Goal: Task Accomplishment & Management: Use online tool/utility

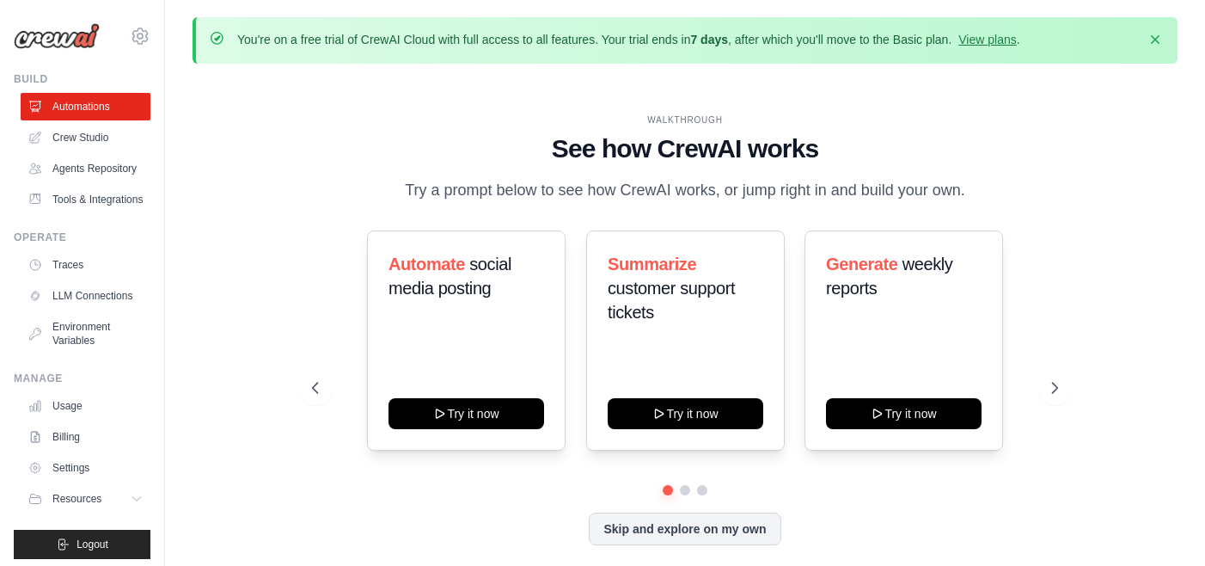
drag, startPoint x: 343, startPoint y: 37, endPoint x: 610, endPoint y: 45, distance: 267.5
click at [610, 45] on p "You're on a free trial of CrewAI Cloud with full access to all features. Your t…" at bounding box center [628, 39] width 783 height 17
click at [1057, 385] on icon at bounding box center [1057, 388] width 5 height 10
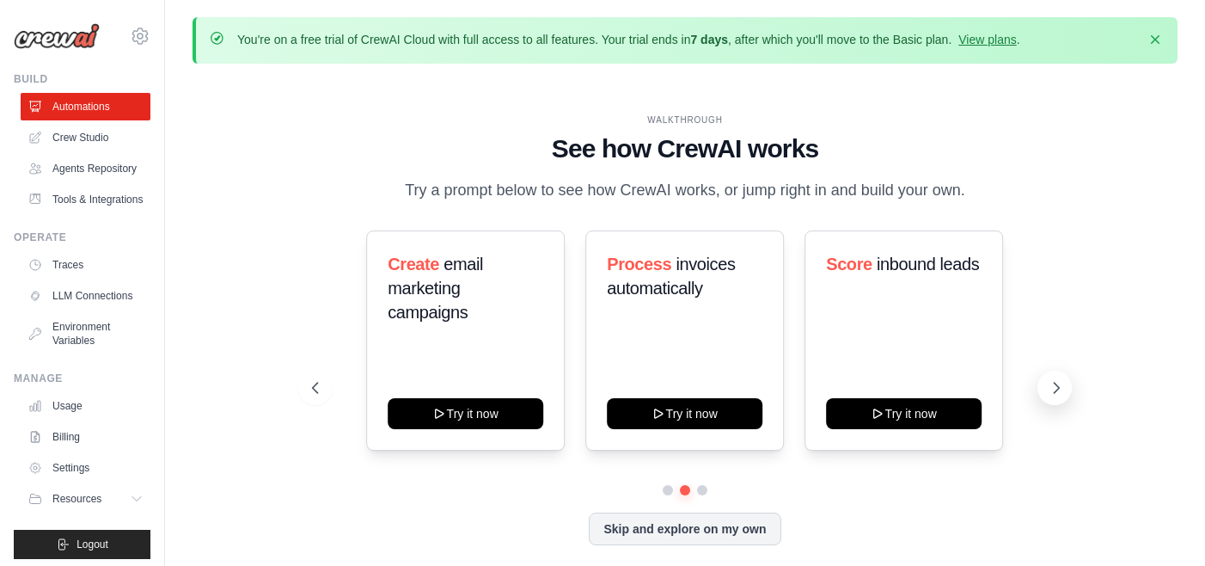
click at [1057, 385] on icon at bounding box center [1057, 388] width 5 height 10
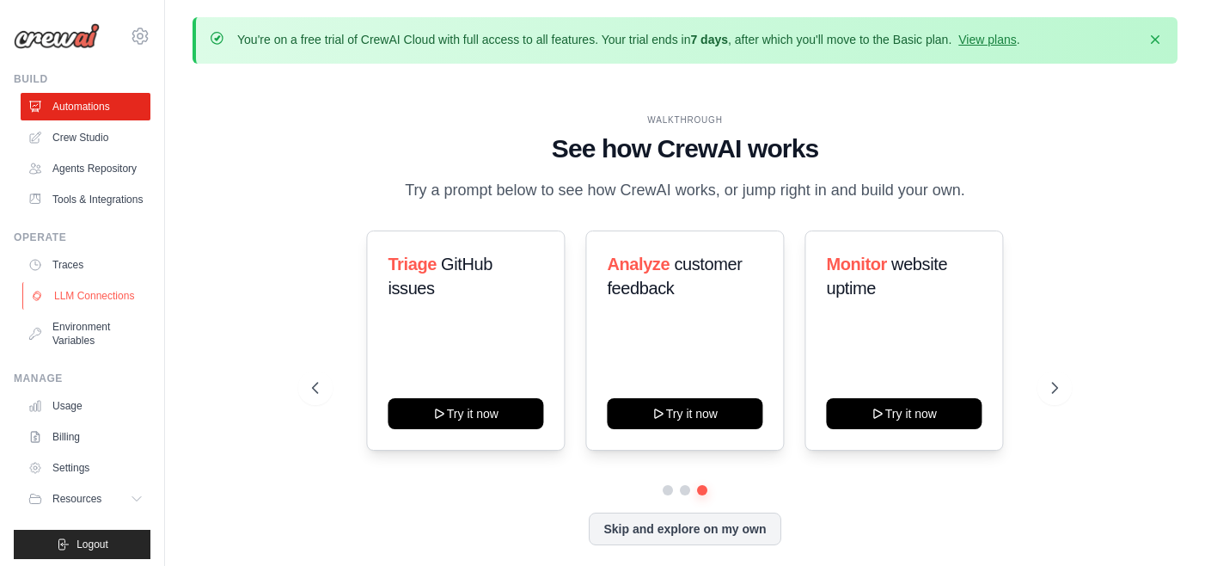
click at [99, 291] on link "LLM Connections" at bounding box center [87, 296] width 130 height 28
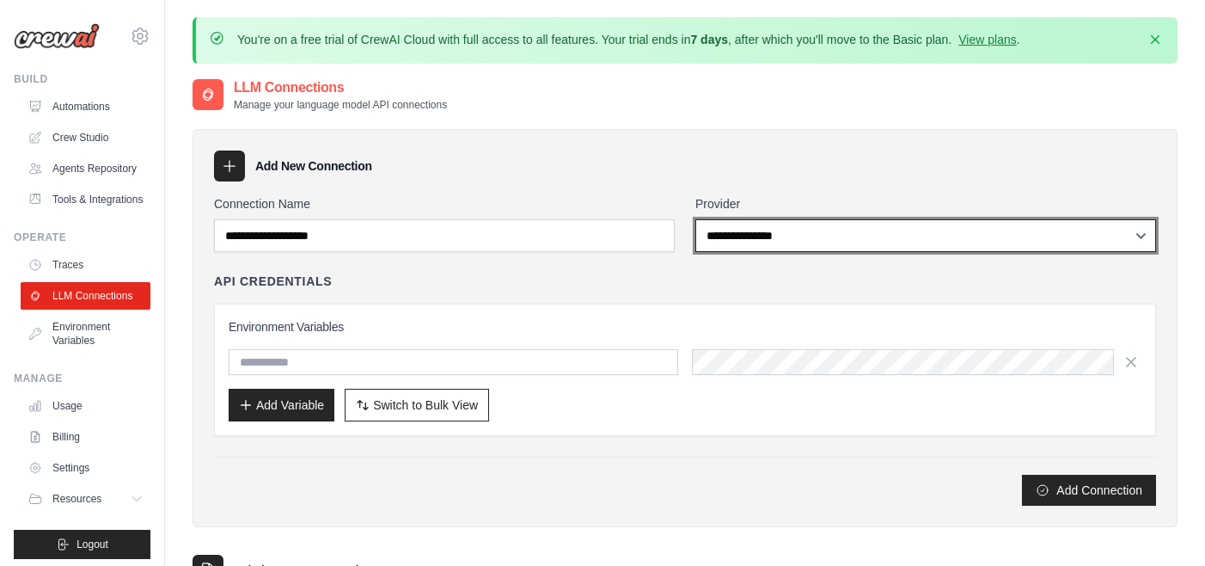
click at [801, 241] on select "**********" at bounding box center [926, 235] width 461 height 33
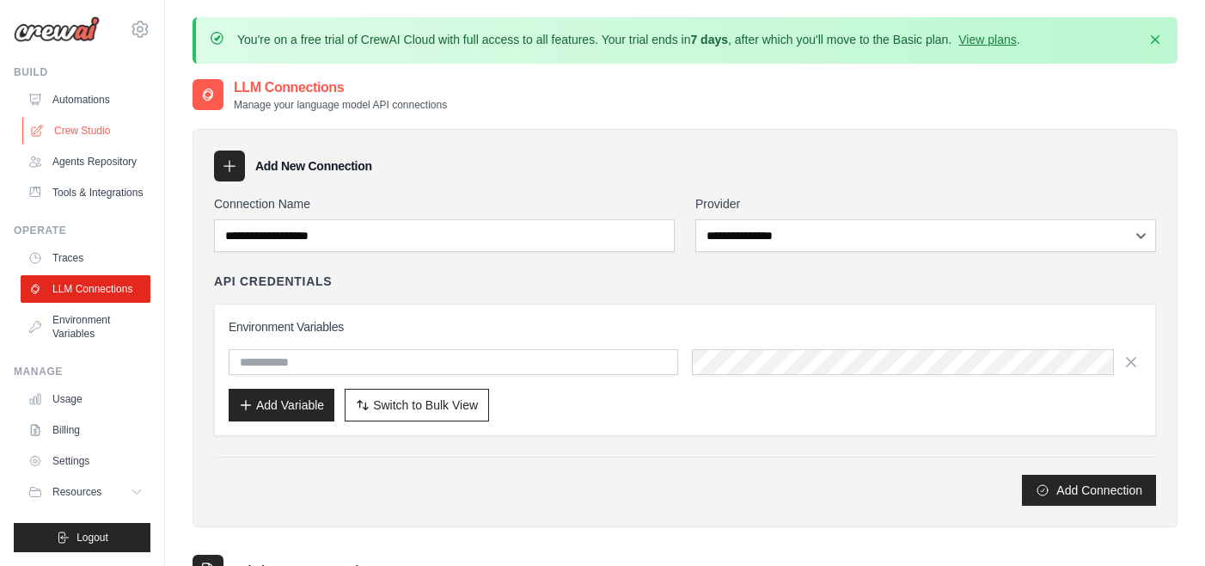
click at [76, 136] on link "Crew Studio" at bounding box center [87, 131] width 130 height 28
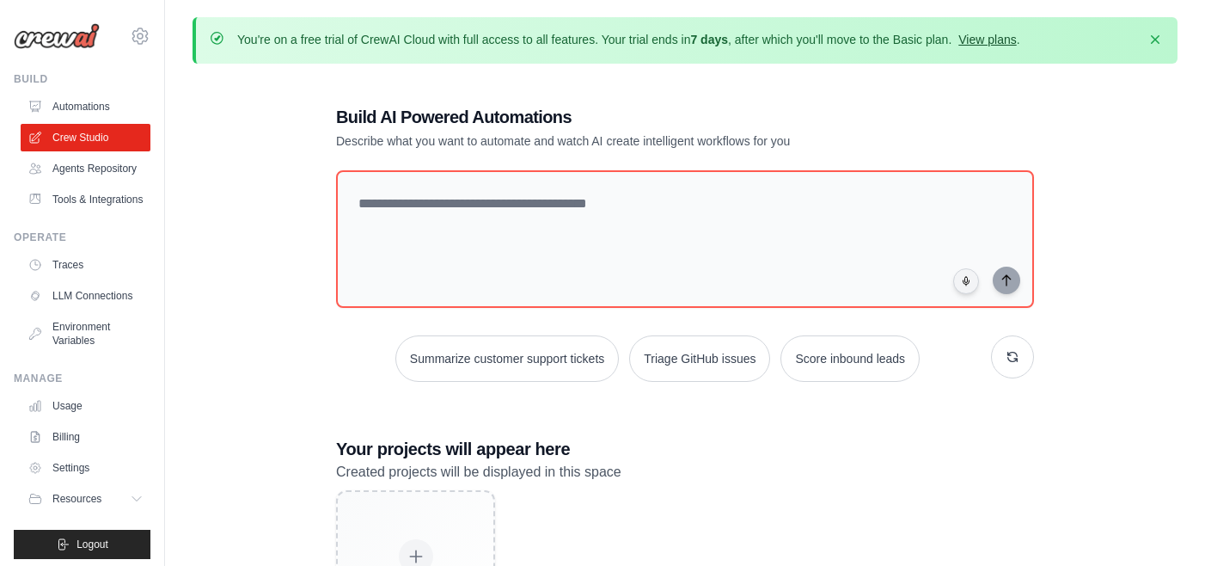
click at [987, 39] on link "View plans" at bounding box center [988, 40] width 58 height 14
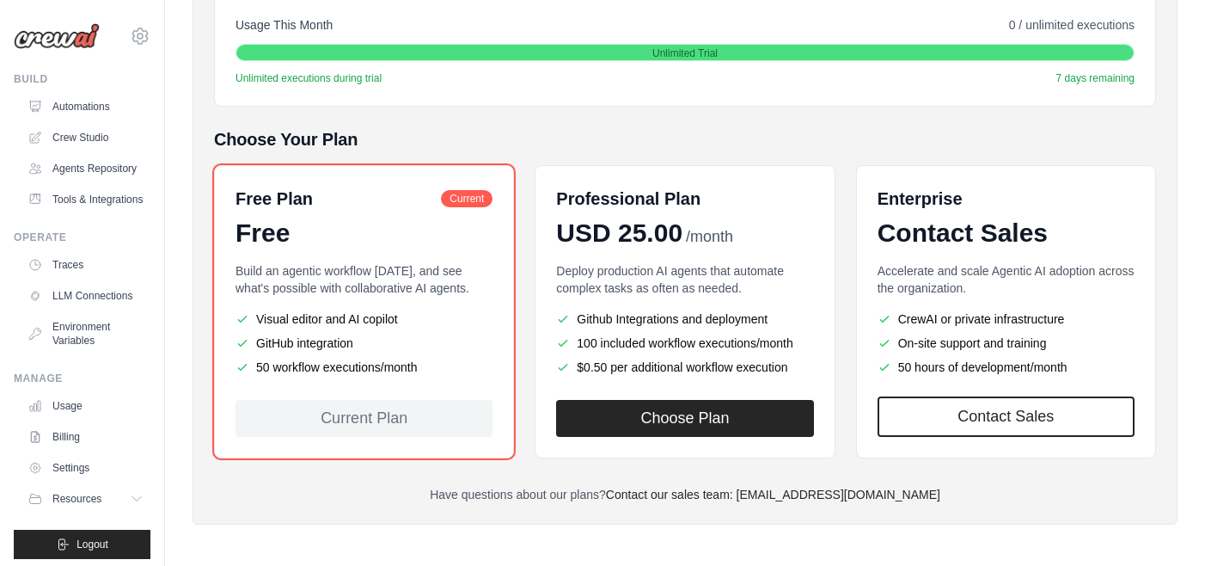
scroll to position [334, 0]
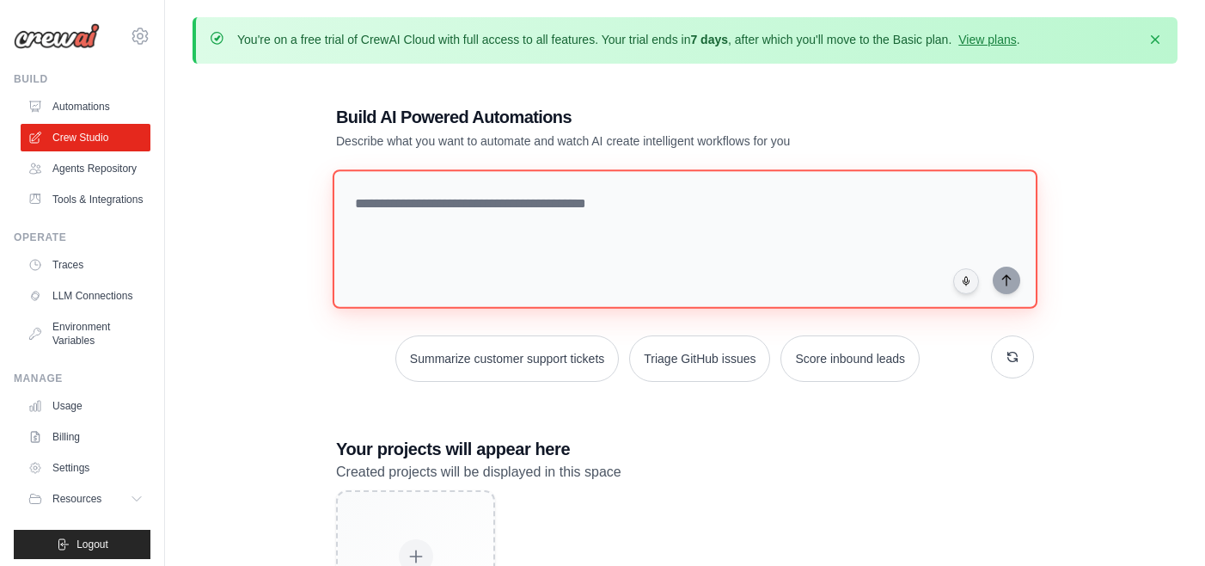
click at [515, 211] on textarea at bounding box center [685, 238] width 705 height 139
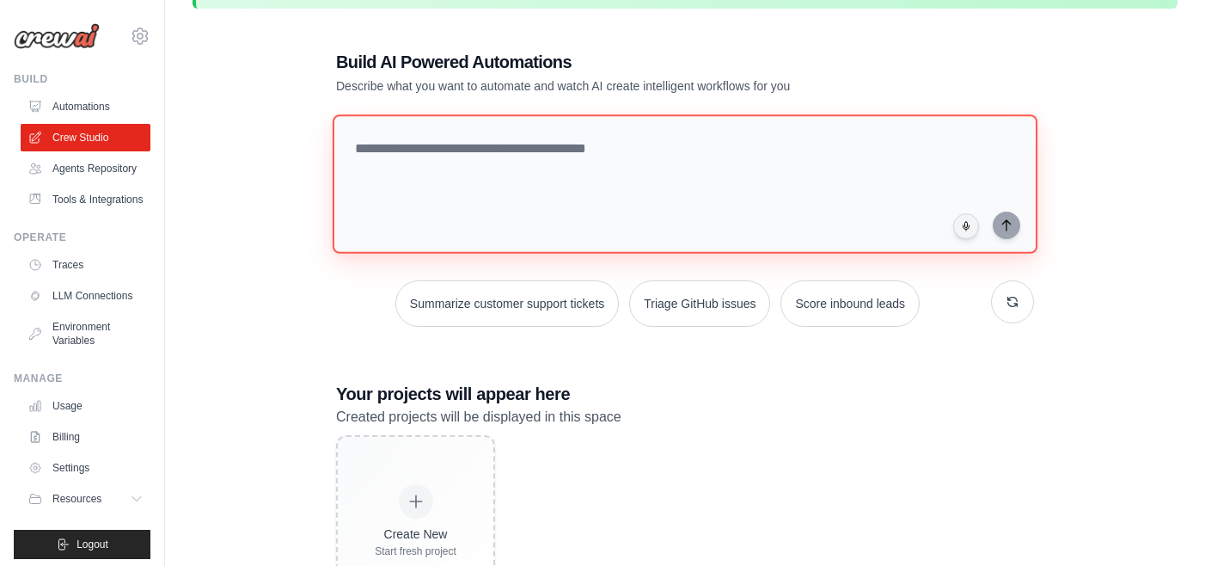
scroll to position [140, 0]
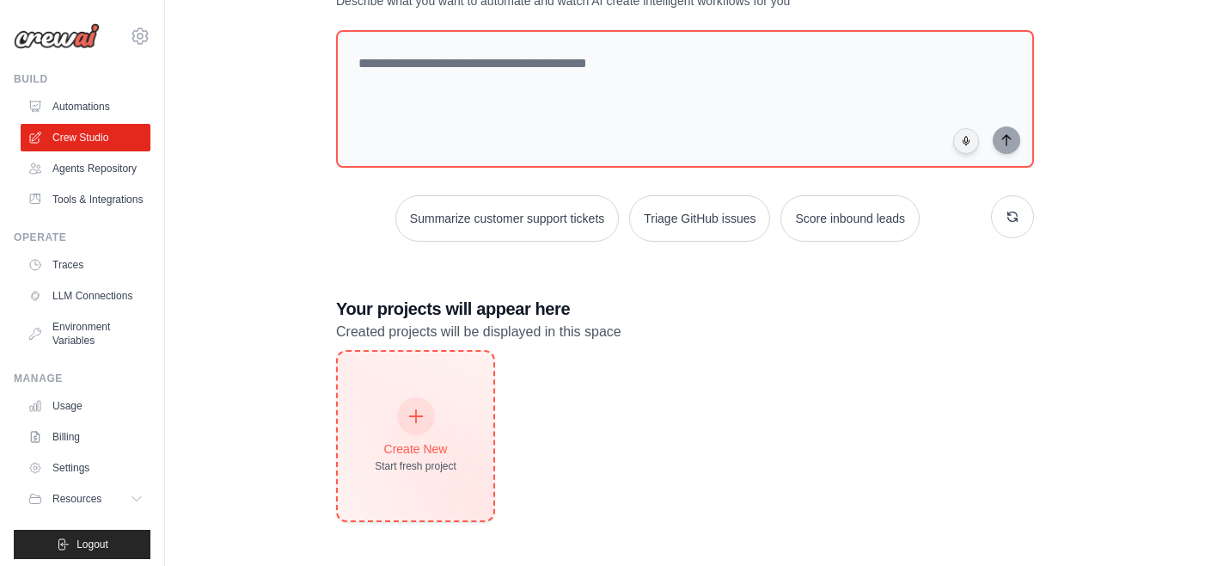
click at [405, 411] on div at bounding box center [416, 416] width 38 height 38
click at [413, 425] on div at bounding box center [416, 416] width 38 height 38
click at [420, 420] on icon at bounding box center [416, 416] width 19 height 19
click at [414, 413] on icon at bounding box center [416, 416] width 19 height 19
click at [414, 472] on div "Create New Start fresh project" at bounding box center [416, 436] width 156 height 169
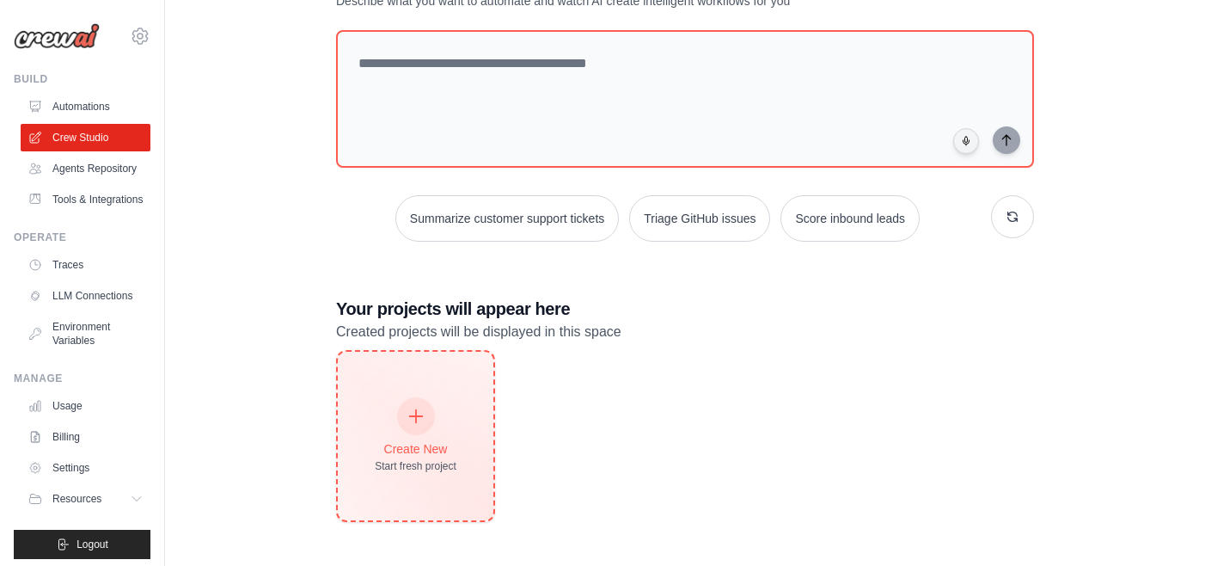
click at [415, 449] on div "Create New" at bounding box center [416, 448] width 82 height 17
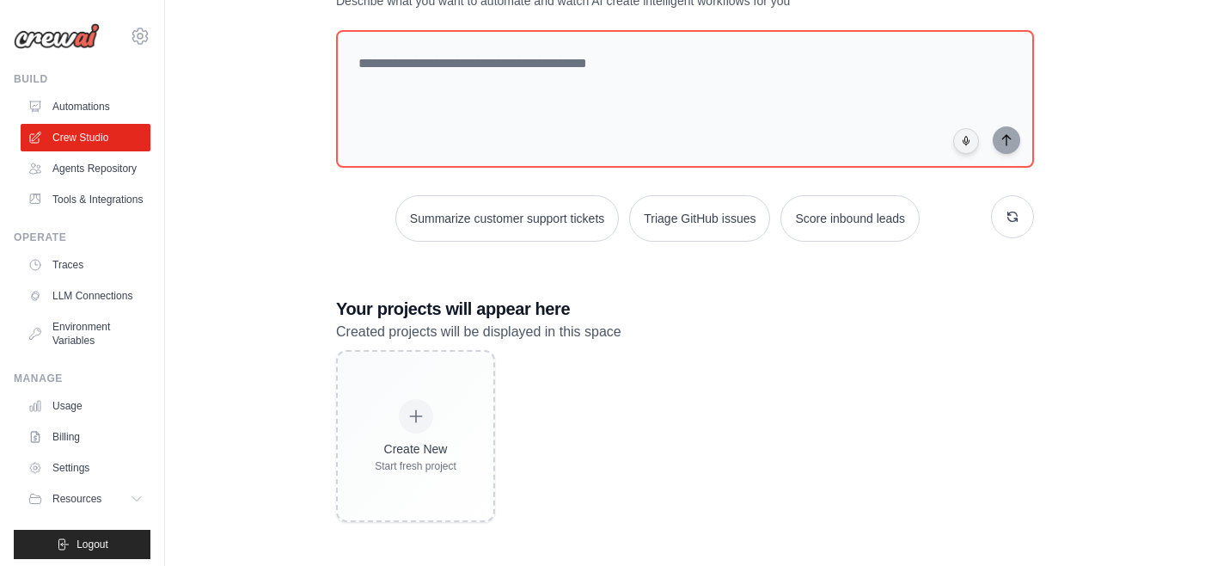
click at [700, 438] on div "Create New Start fresh project" at bounding box center [685, 436] width 698 height 172
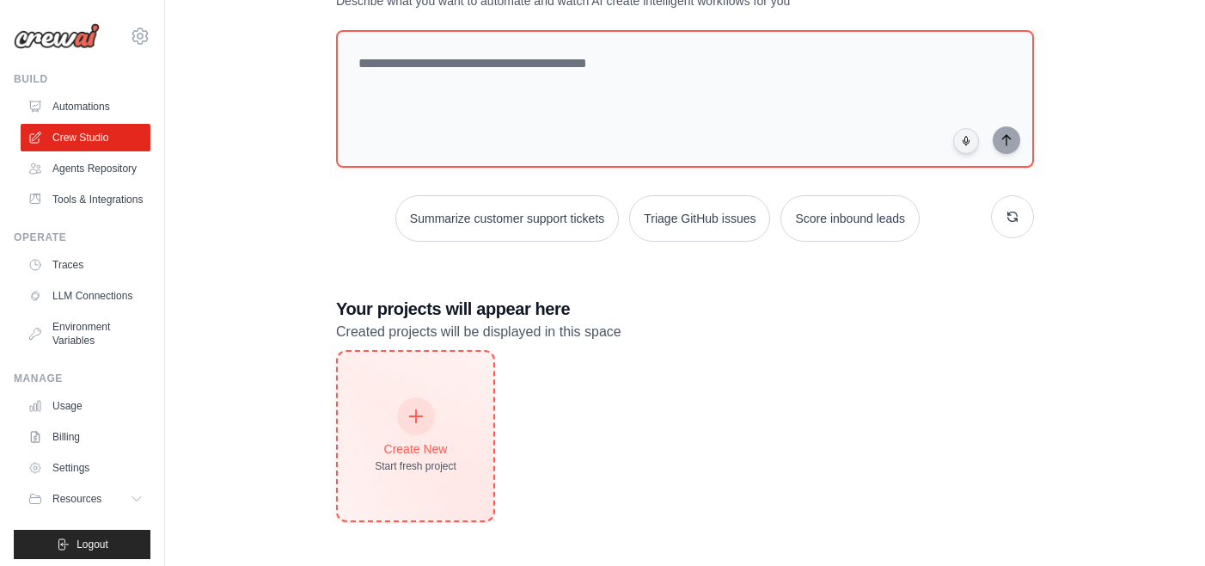
click at [414, 417] on icon at bounding box center [416, 416] width 19 height 19
click at [412, 397] on div at bounding box center [416, 416] width 38 height 38
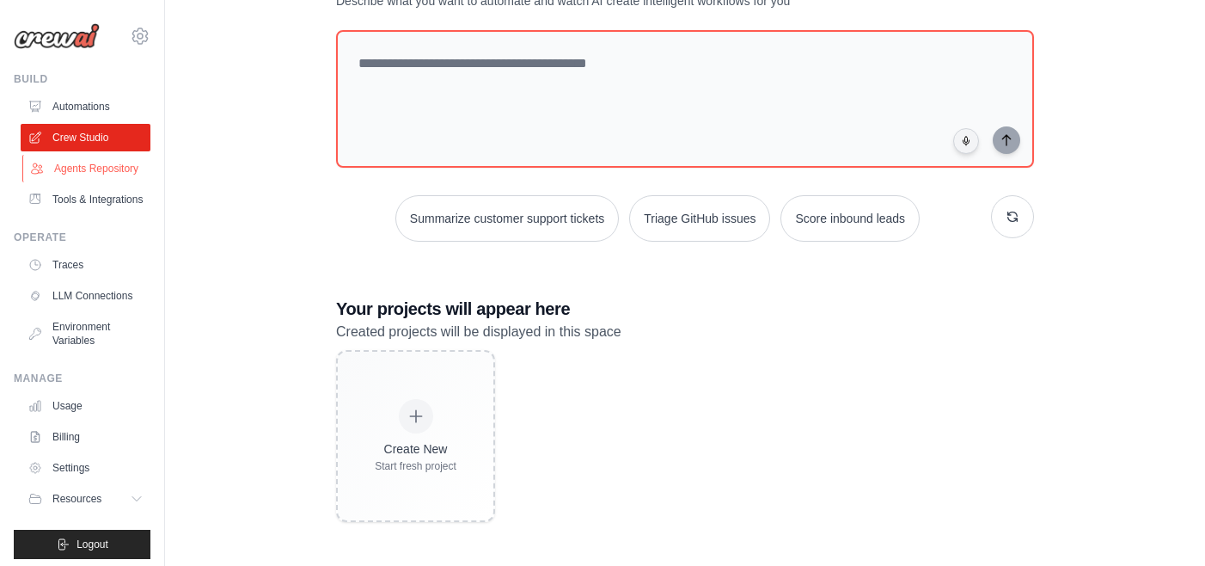
click at [67, 172] on link "Agents Repository" at bounding box center [87, 169] width 130 height 28
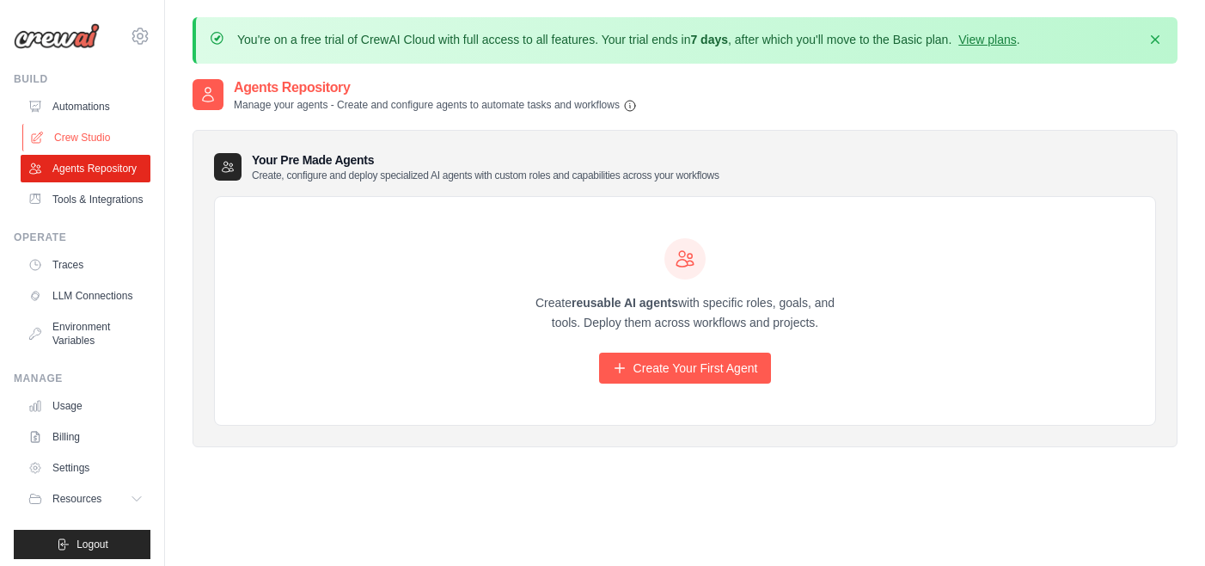
click at [76, 143] on link "Crew Studio" at bounding box center [87, 138] width 130 height 28
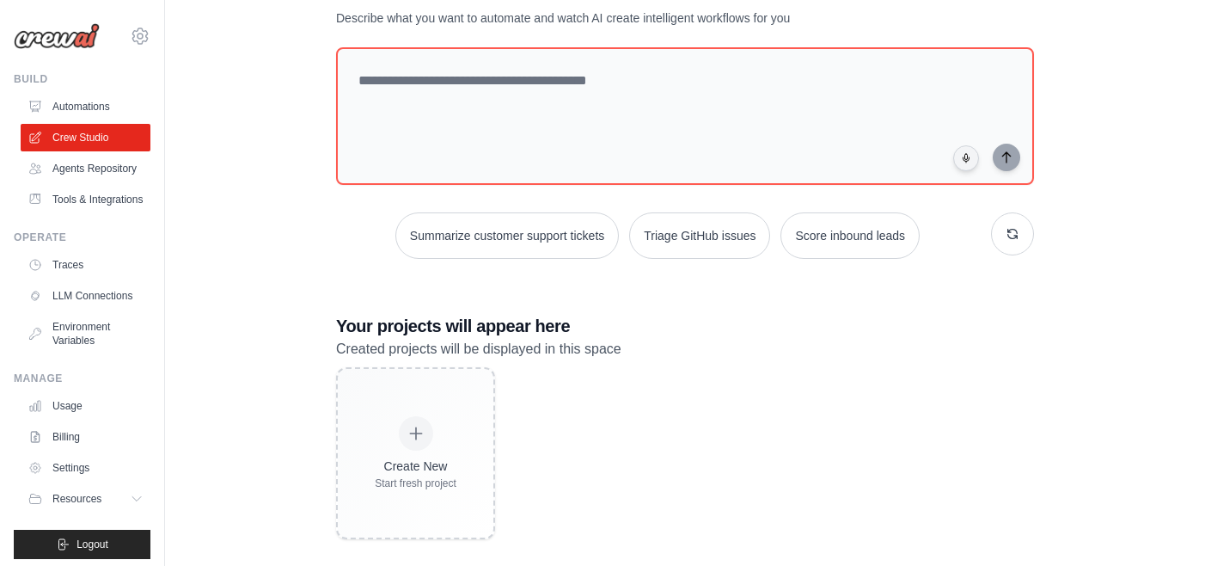
scroll to position [140, 0]
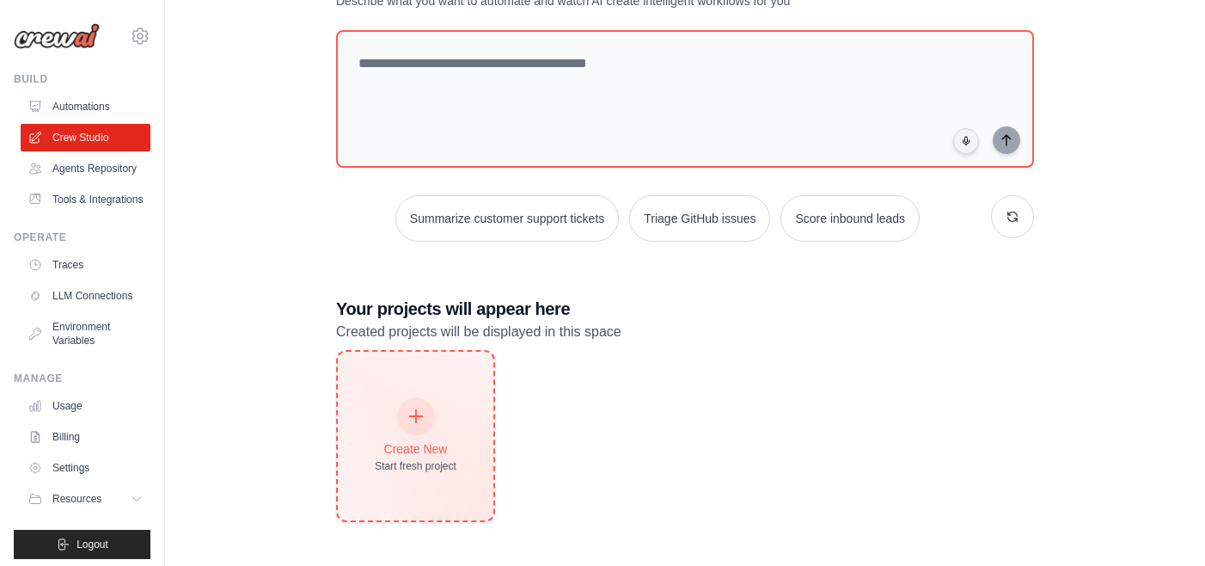
click at [422, 416] on icon at bounding box center [416, 416] width 19 height 19
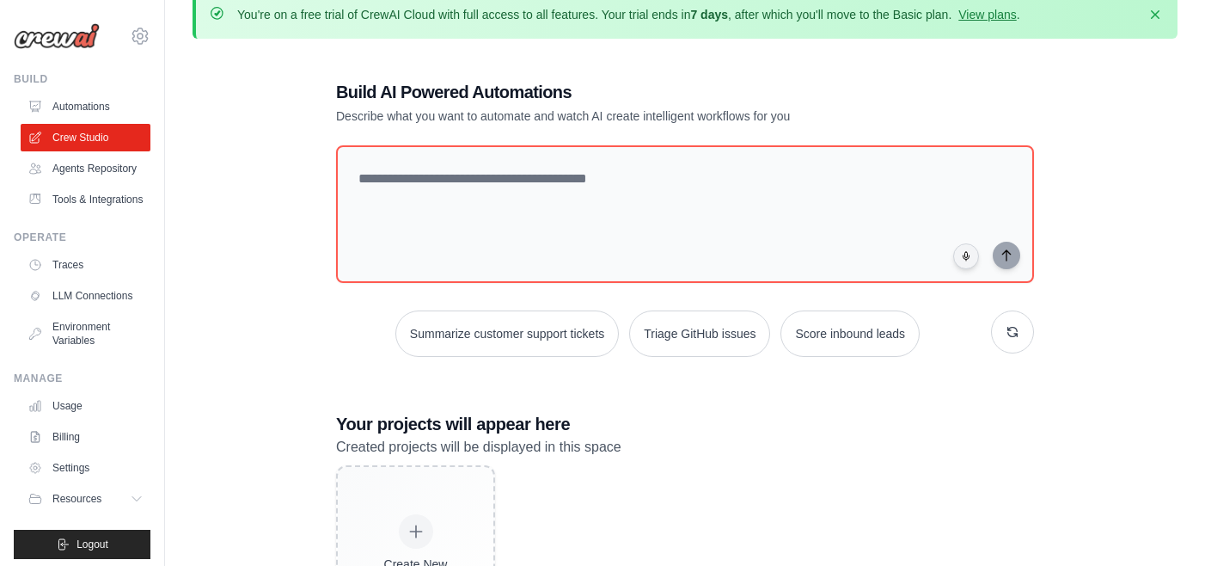
scroll to position [0, 0]
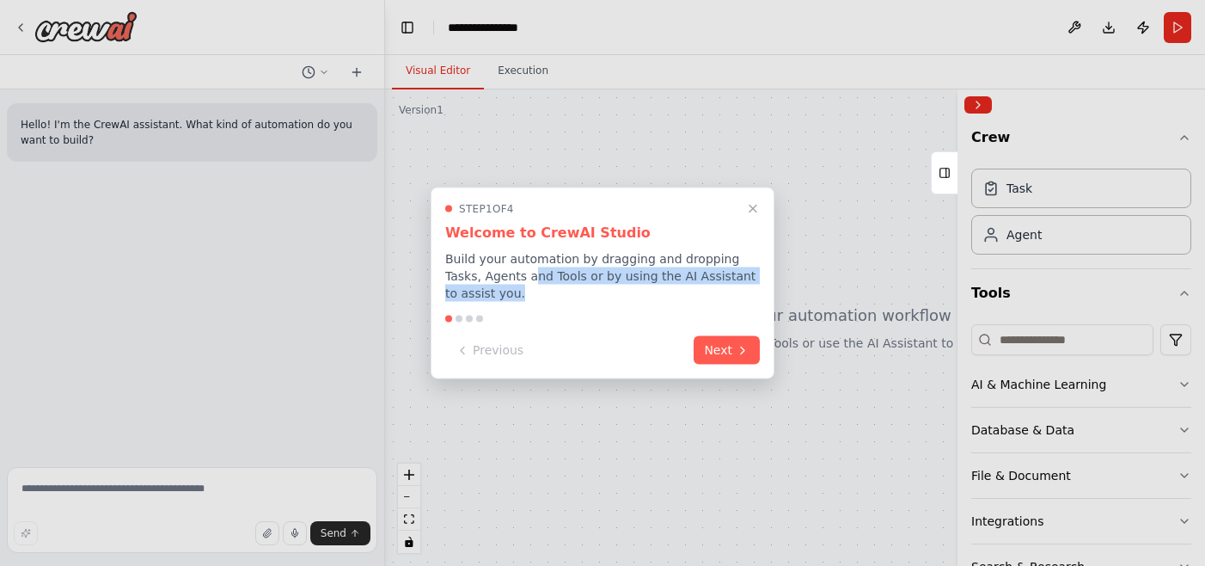
drag, startPoint x: 494, startPoint y: 273, endPoint x: 515, endPoint y: 291, distance: 27.4
click at [515, 291] on p "Build your automation by dragging and dropping Tasks, Agents and Tools or by us…" at bounding box center [602, 276] width 315 height 52
click at [723, 347] on button "Next" at bounding box center [727, 348] width 66 height 28
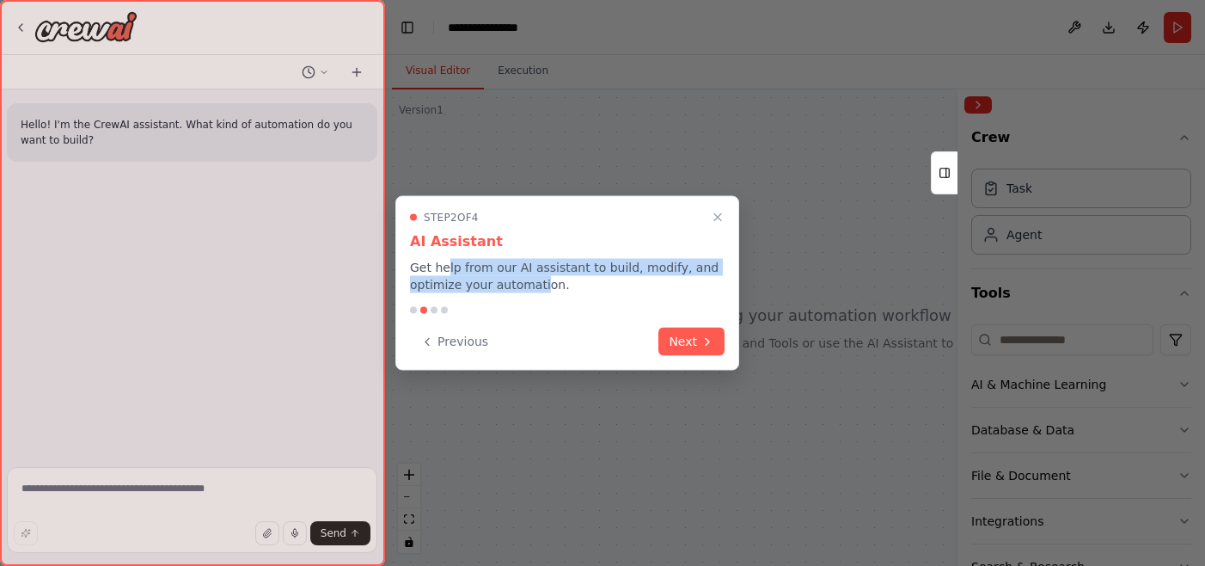
drag, startPoint x: 447, startPoint y: 265, endPoint x: 536, endPoint y: 285, distance: 91.8
click at [536, 285] on p "Get help from our AI assistant to build, modify, and optimize your automation." at bounding box center [567, 276] width 315 height 34
click at [681, 340] on button "Next" at bounding box center [692, 340] width 66 height 28
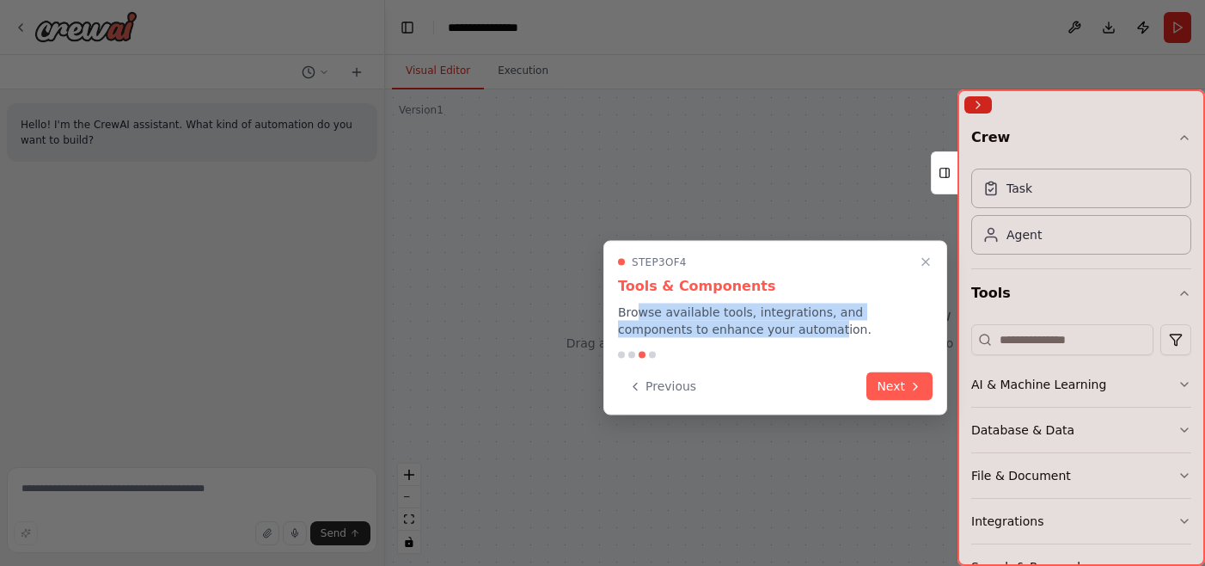
drag, startPoint x: 634, startPoint y: 310, endPoint x: 743, endPoint y: 320, distance: 108.7
click at [743, 320] on p "Browse available tools, integrations, and components to enhance your automation." at bounding box center [775, 320] width 315 height 34
click at [667, 313] on p "Browse available tools, integrations, and components to enhance your automation." at bounding box center [775, 320] width 315 height 34
drag, startPoint x: 622, startPoint y: 316, endPoint x: 822, endPoint y: 327, distance: 200.6
click at [822, 327] on p "Browse available tools, integrations, and components to enhance your automation." at bounding box center [775, 320] width 315 height 34
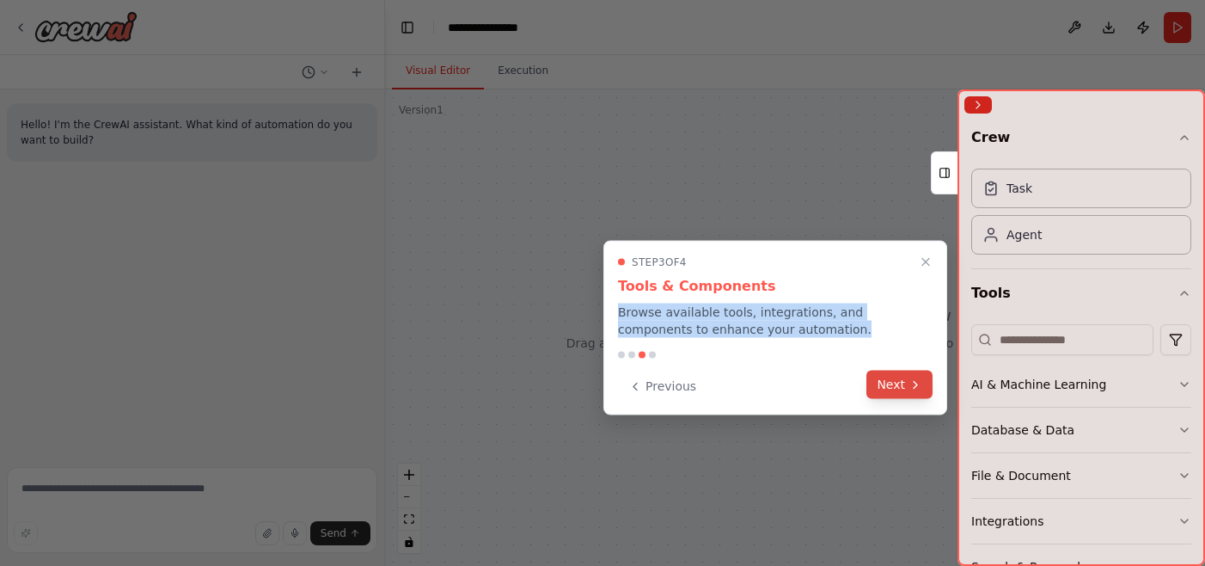
click at [901, 381] on button "Next" at bounding box center [900, 385] width 66 height 28
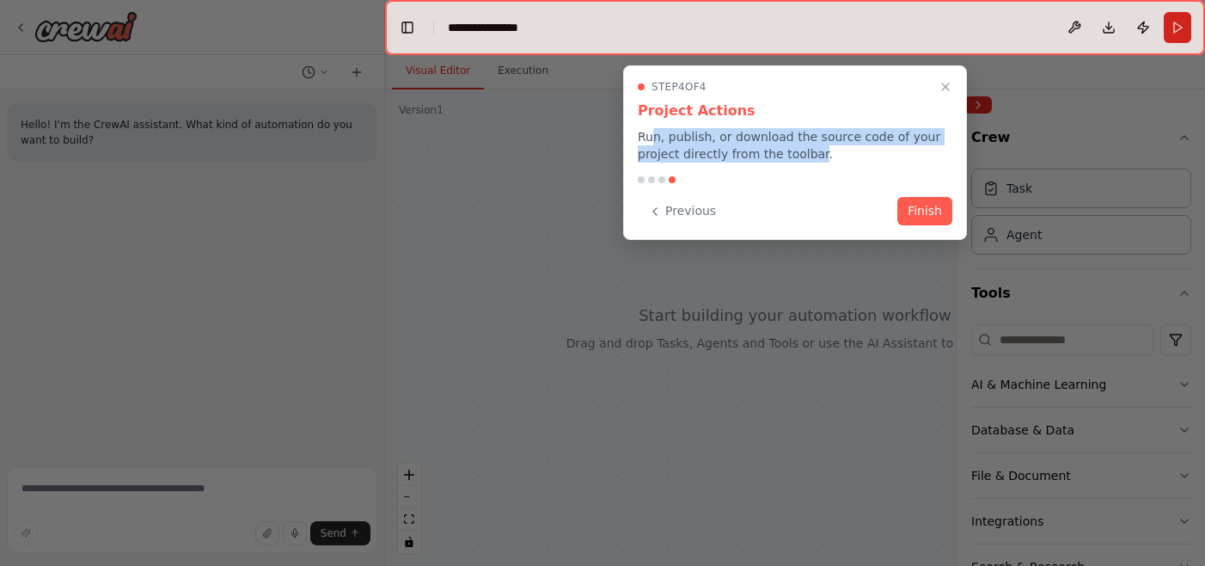
drag, startPoint x: 651, startPoint y: 136, endPoint x: 818, endPoint y: 161, distance: 168.6
click at [818, 161] on p "Run, publish, or download the source code of your project directly from the too…" at bounding box center [795, 145] width 315 height 34
click at [908, 210] on button "Finish" at bounding box center [925, 209] width 55 height 28
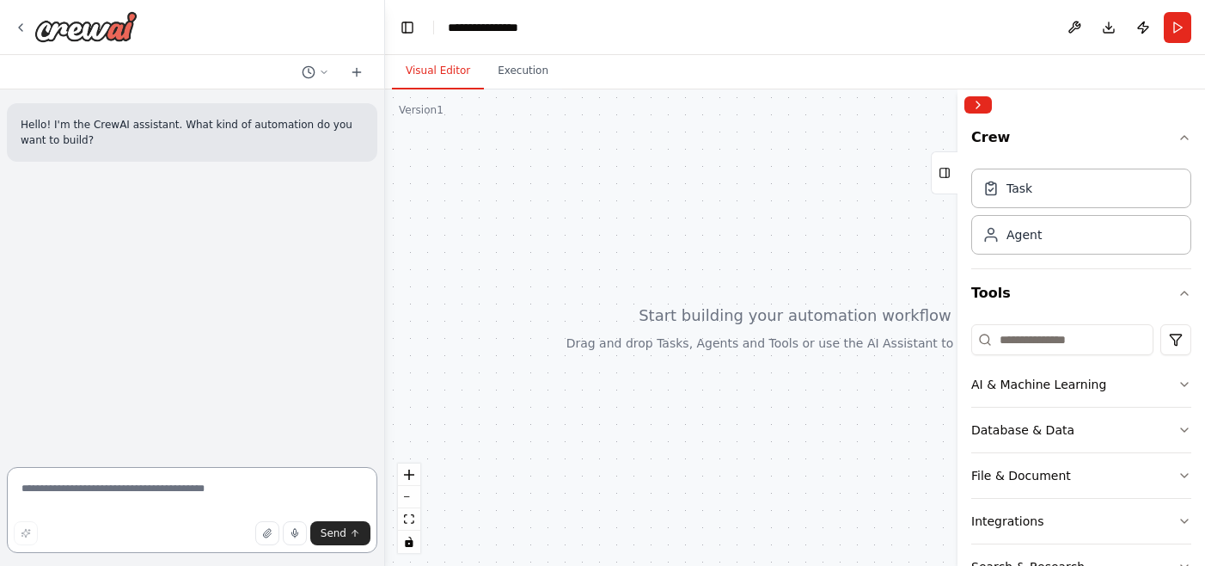
click at [62, 480] on textarea at bounding box center [192, 510] width 371 height 86
paste textarea "**********"
type textarea "**********"
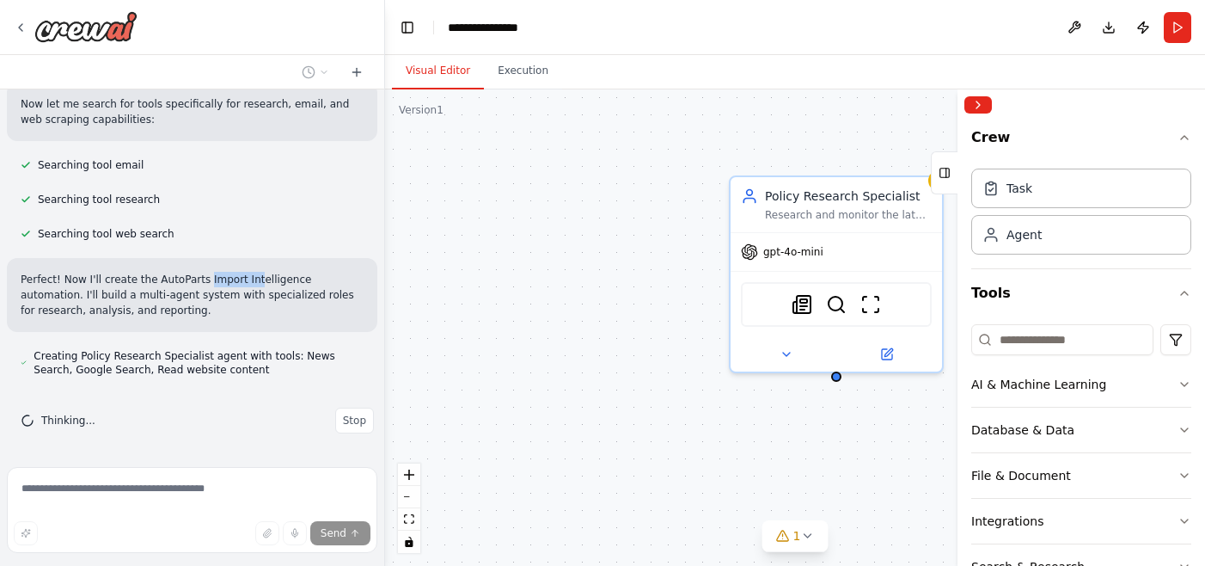
scroll to position [509, 0]
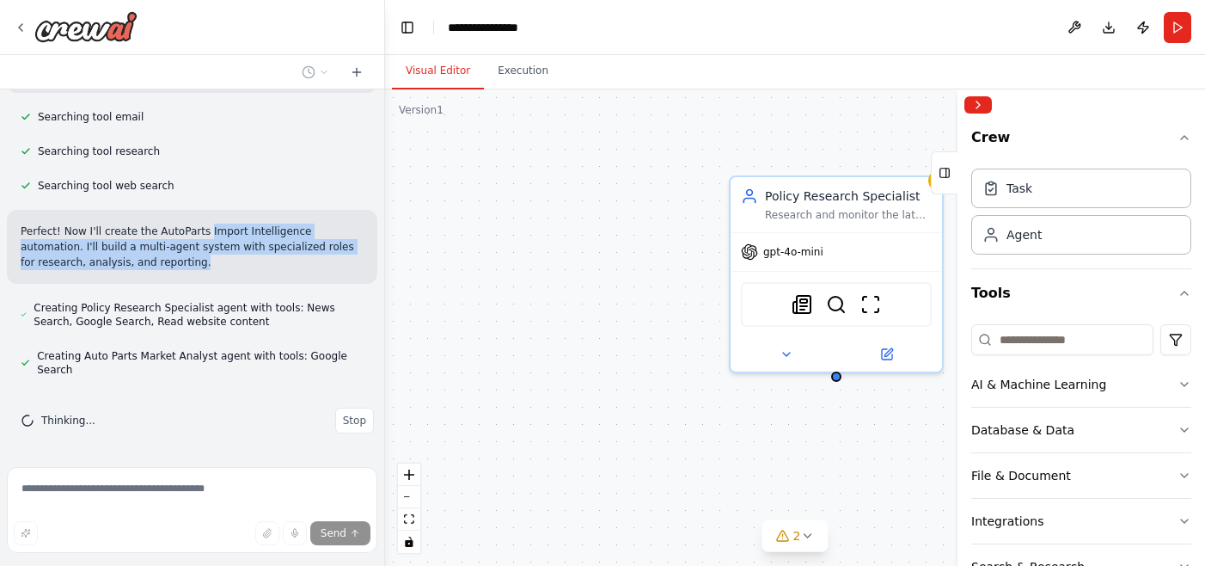
drag, startPoint x: 203, startPoint y: 281, endPoint x: 249, endPoint y: 279, distance: 46.5
click at [249, 279] on div "Perfect! Now I'll create the AutoParts Import Intelligence automation. I'll bui…" at bounding box center [192, 247] width 371 height 74
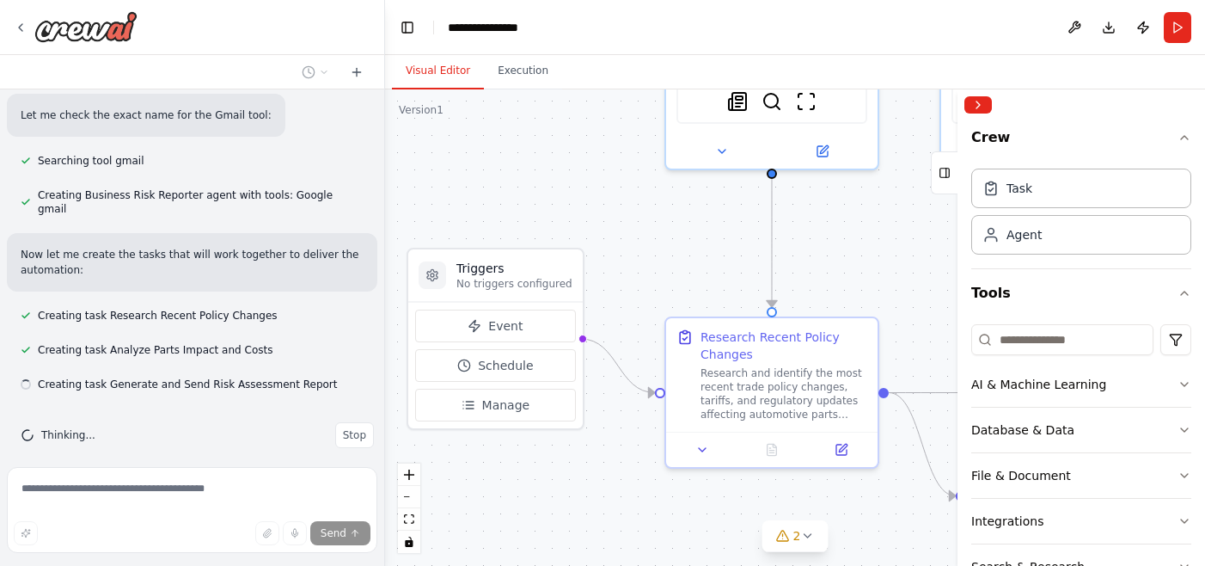
scroll to position [810, 0]
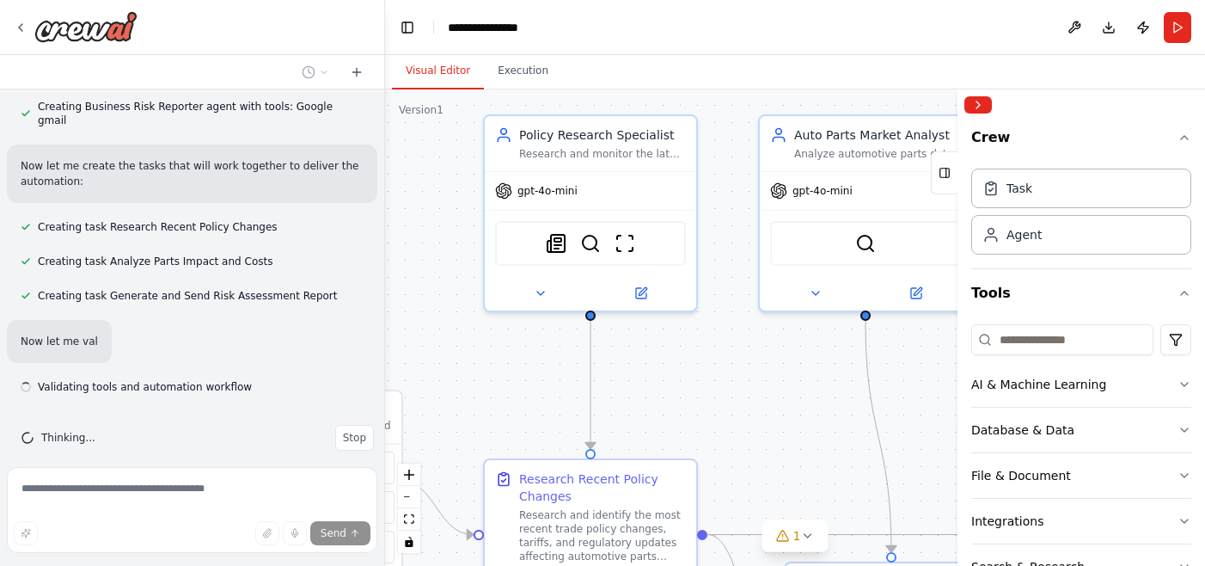
drag, startPoint x: 642, startPoint y: 340, endPoint x: 399, endPoint y: 230, distance: 267.0
click at [391, 229] on div ".deletable-edge-delete-btn { width: 20px; height: 20px; border: 0px solid #ffff…" at bounding box center [795, 327] width 820 height 476
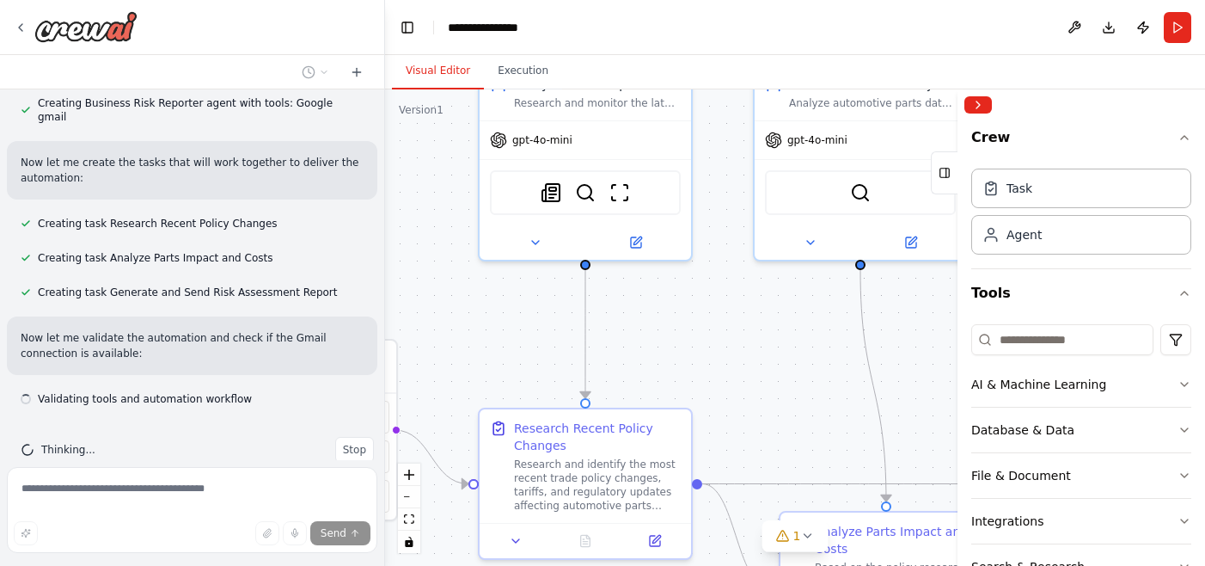
scroll to position [916, 0]
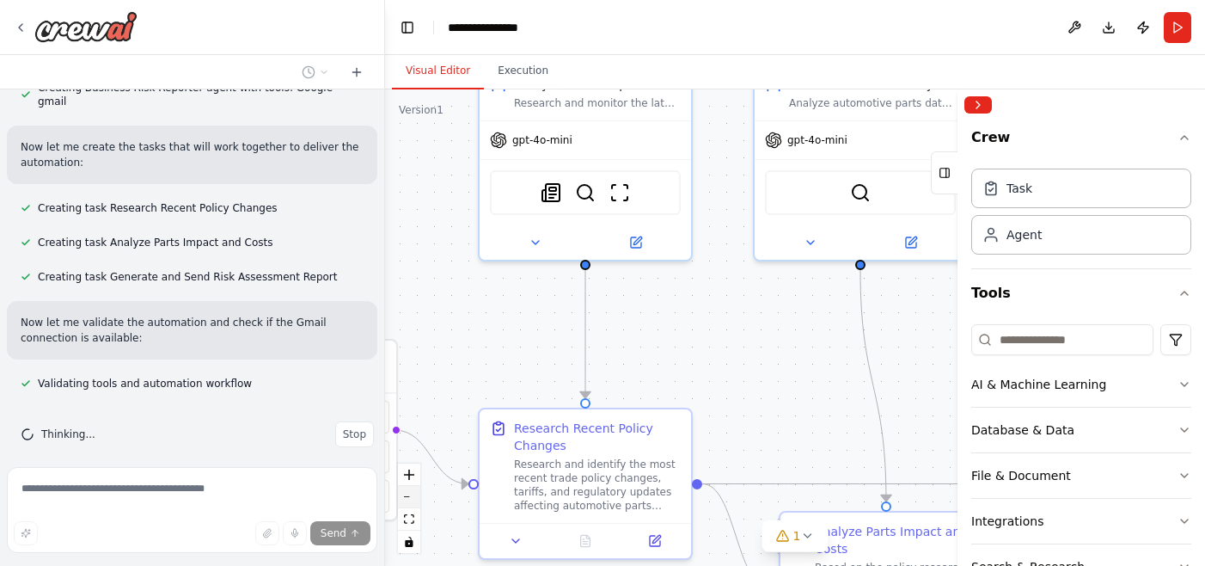
click at [414, 497] on button "zoom out" at bounding box center [409, 497] width 22 height 22
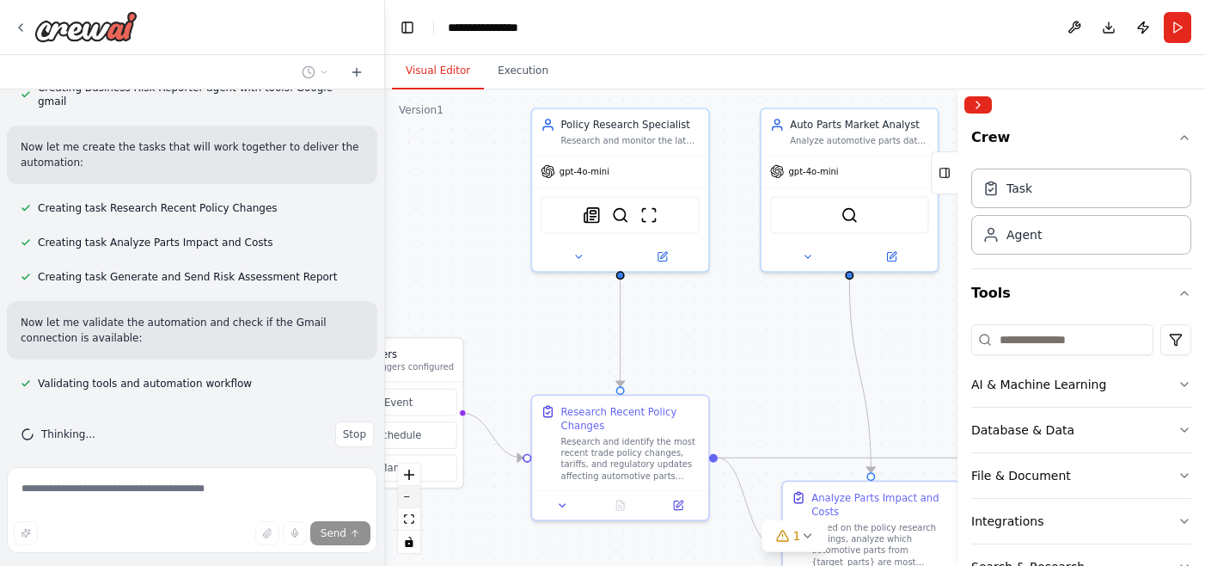
click at [414, 497] on button "zoom out" at bounding box center [409, 497] width 22 height 22
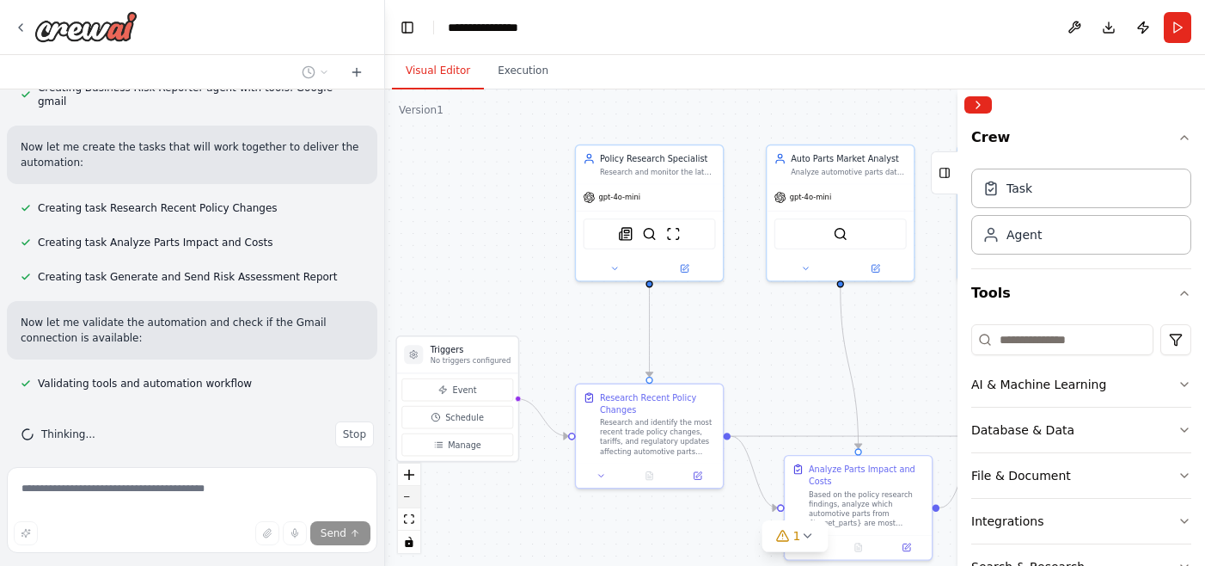
click at [414, 497] on button "zoom out" at bounding box center [409, 497] width 22 height 22
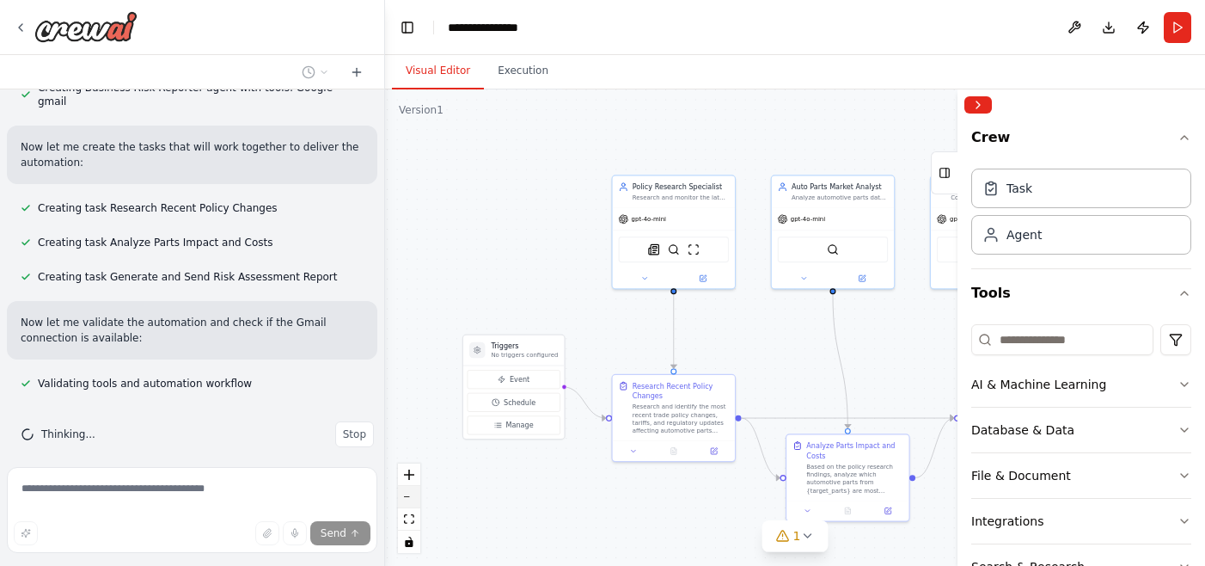
click at [414, 497] on button "zoom out" at bounding box center [409, 497] width 22 height 22
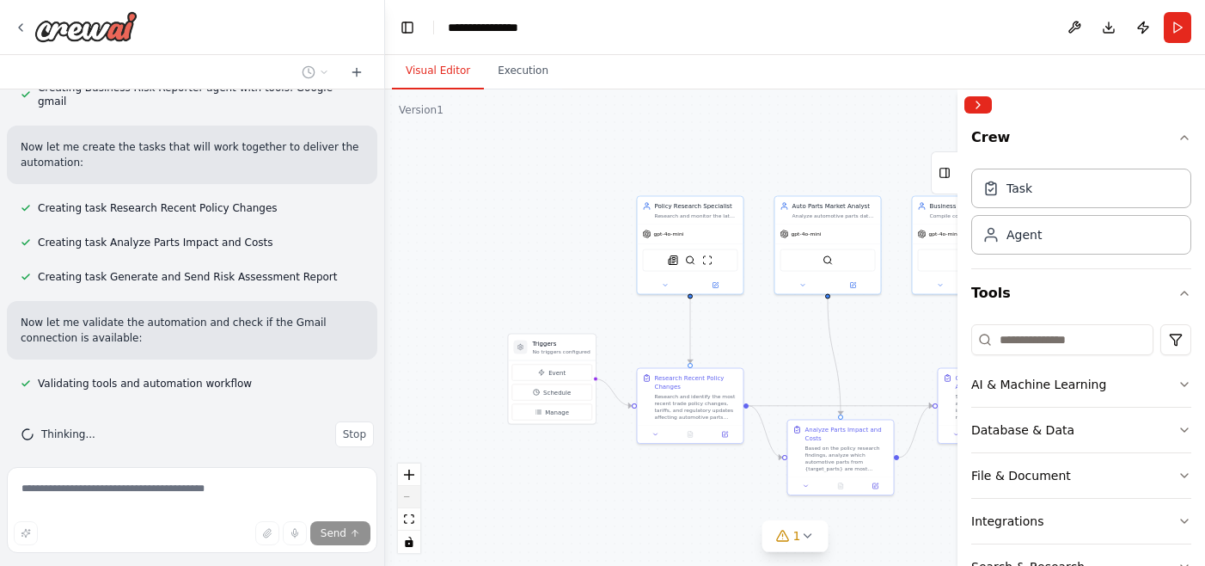
click at [414, 497] on div "React Flow controls" at bounding box center [409, 507] width 22 height 89
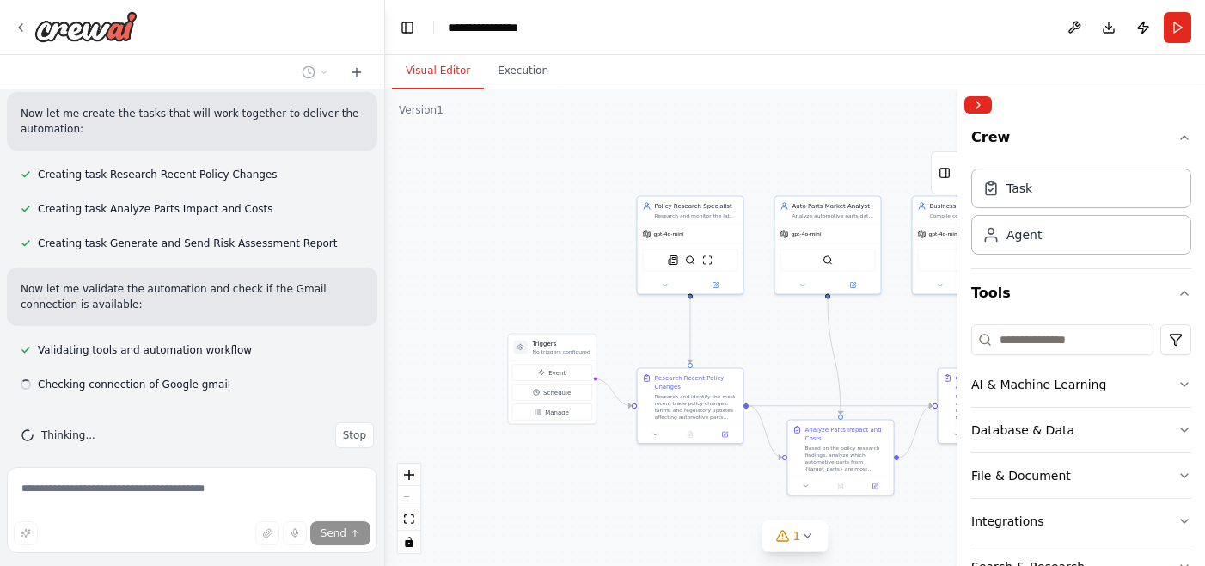
scroll to position [951, 0]
click at [408, 496] on div "React Flow controls" at bounding box center [409, 507] width 22 height 89
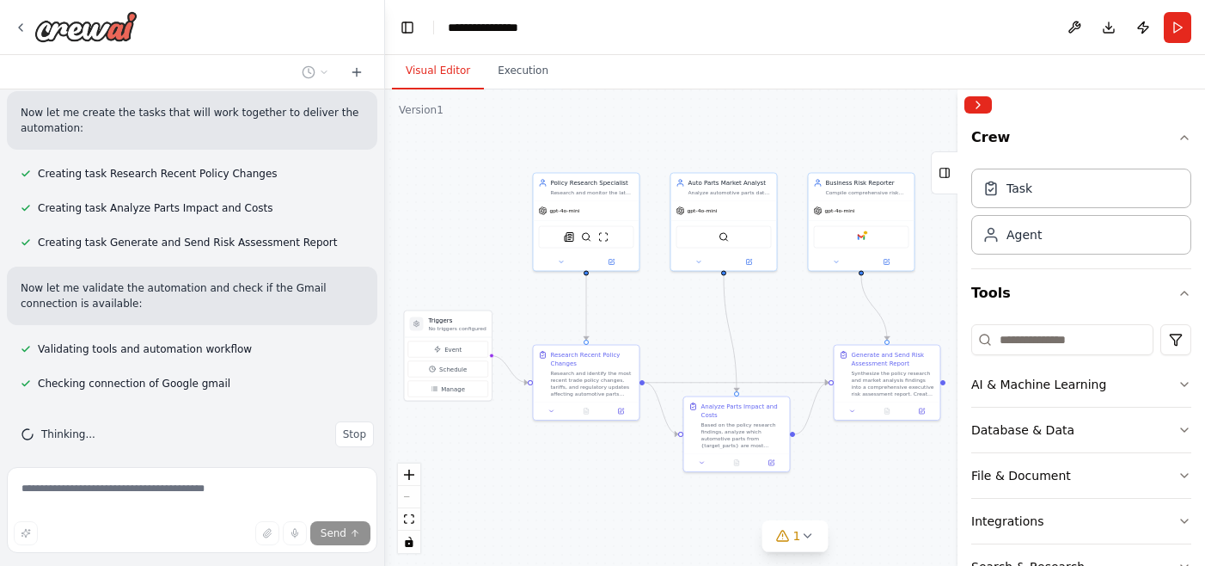
drag, startPoint x: 659, startPoint y: 482, endPoint x: 555, endPoint y: 459, distance: 106.6
click at [555, 459] on div ".deletable-edge-delete-btn { width: 20px; height: 20px; border: 0px solid #ffff…" at bounding box center [795, 327] width 820 height 476
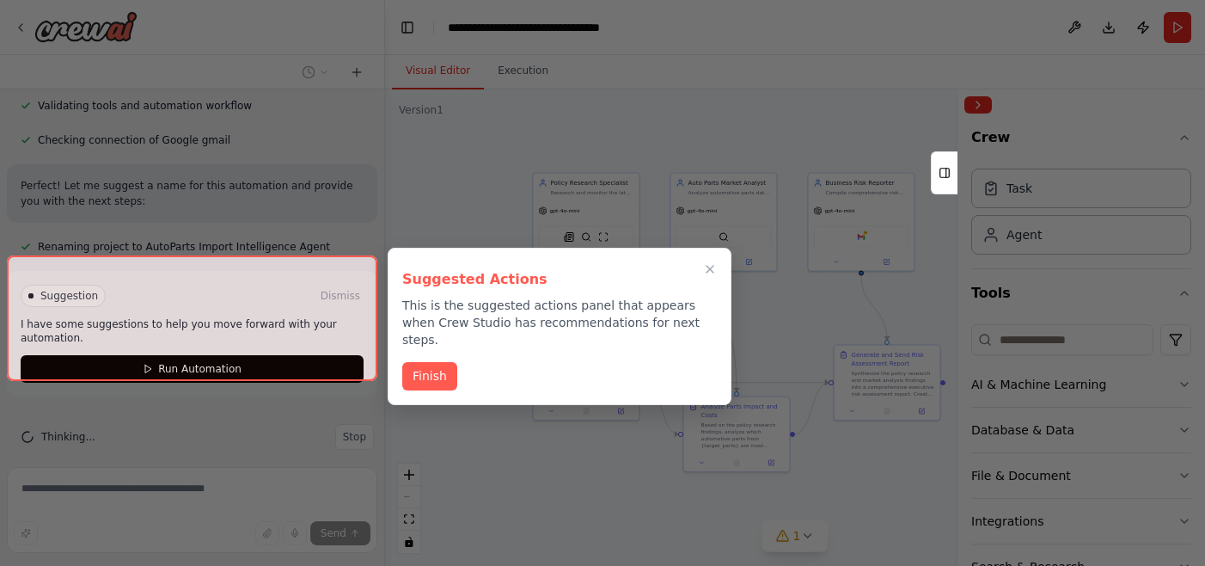
scroll to position [1197, 0]
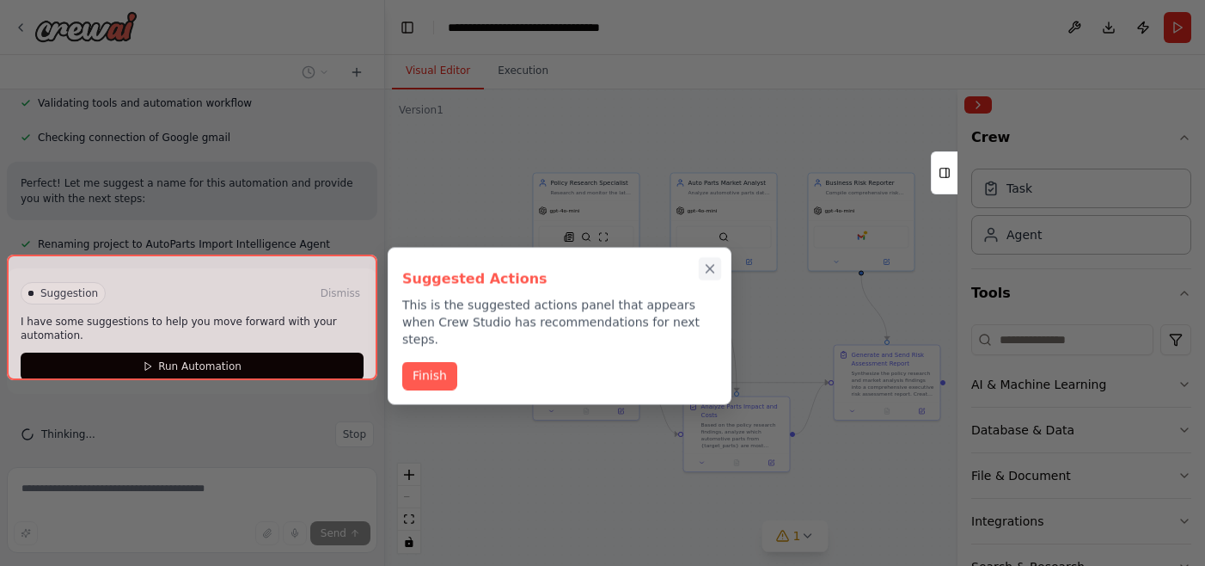
click at [707, 268] on icon "Close walkthrough" at bounding box center [709, 268] width 15 height 15
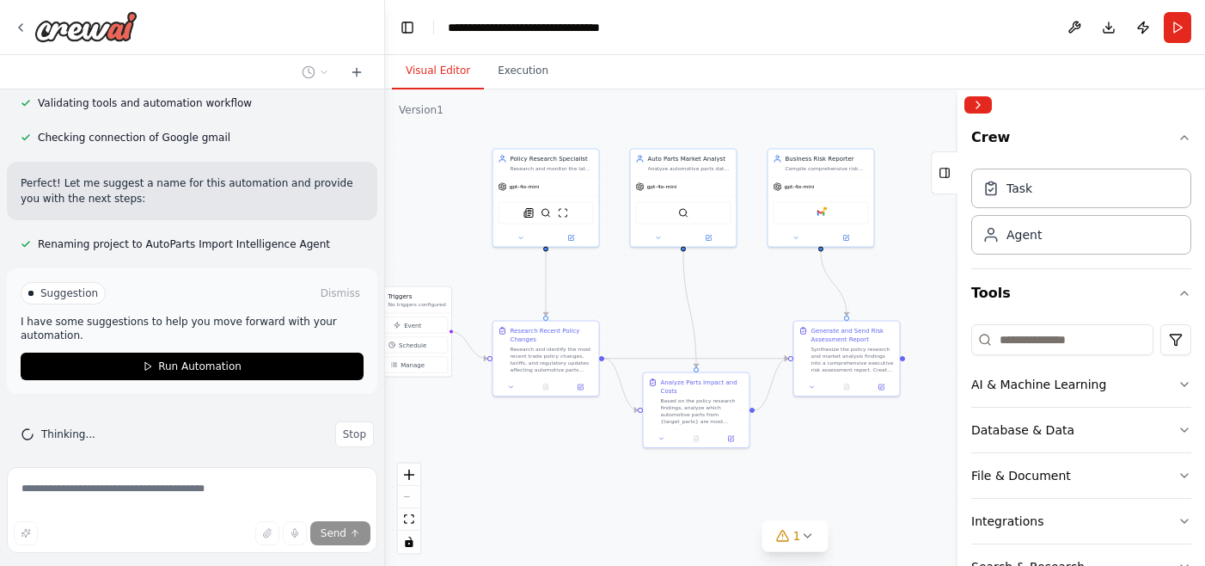
drag, startPoint x: 876, startPoint y: 478, endPoint x: 835, endPoint y: 450, distance: 50.1
click at [835, 450] on div ".deletable-edge-delete-btn { width: 20px; height: 20px; border: 0px solid #ffff…" at bounding box center [795, 327] width 820 height 476
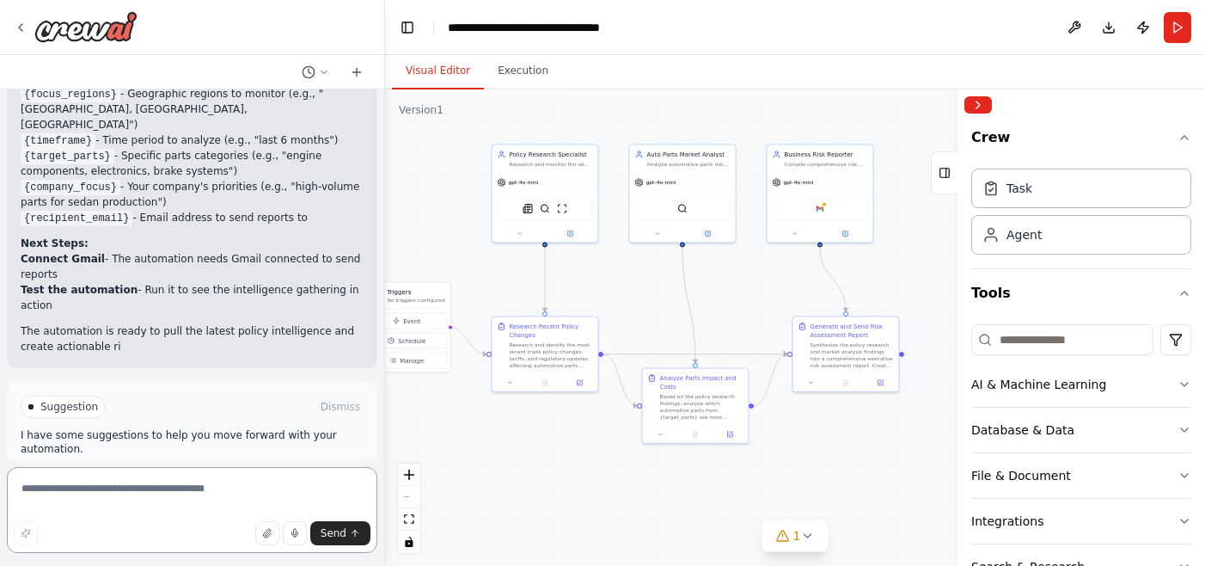
scroll to position [1702, 0]
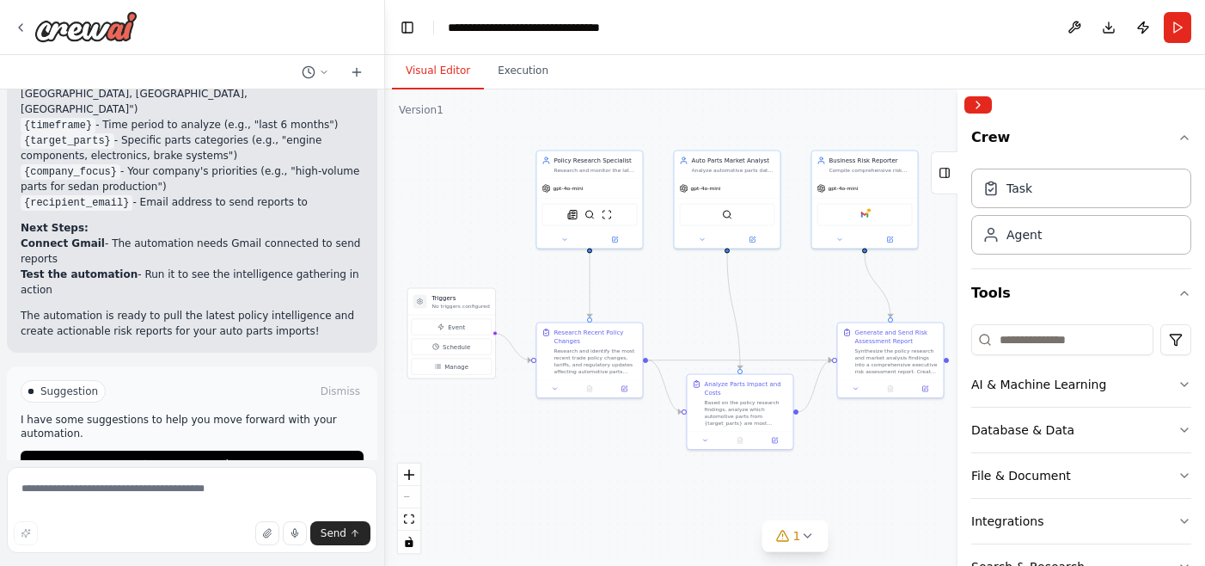
drag, startPoint x: 794, startPoint y: 429, endPoint x: 834, endPoint y: 431, distance: 40.4
click at [834, 431] on div ".deletable-edge-delete-btn { width: 20px; height: 20px; border: 0px solid #ffff…" at bounding box center [795, 327] width 820 height 476
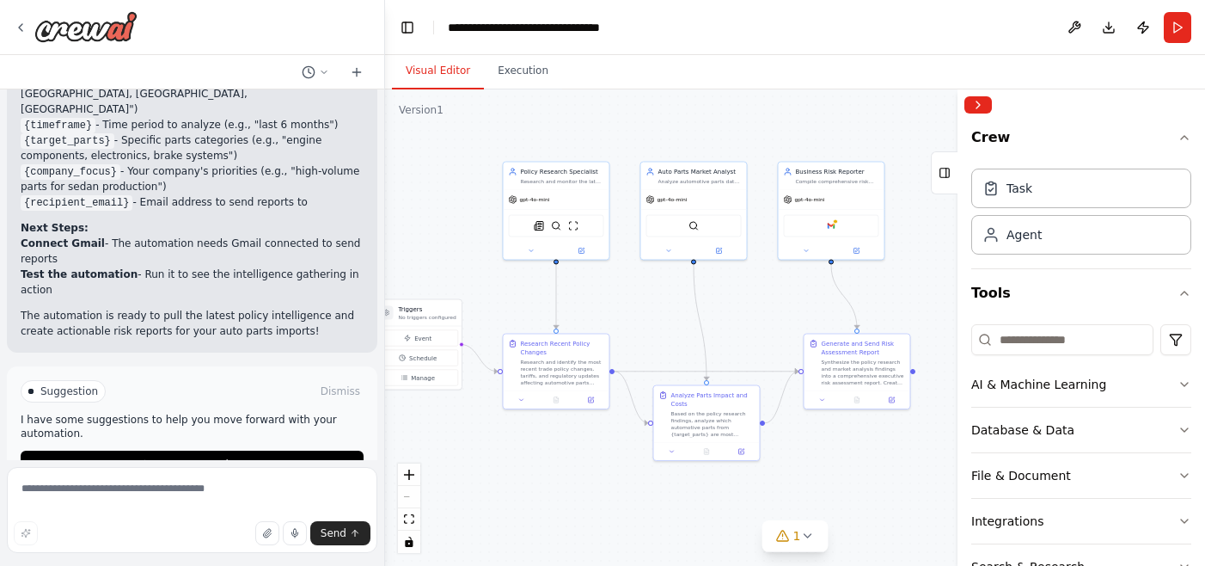
drag, startPoint x: 584, startPoint y: 440, endPoint x: 555, endPoint y: 456, distance: 33.1
click at [555, 456] on div ".deletable-edge-delete-btn { width: 20px; height: 20px; border: 0px solid #ffff…" at bounding box center [795, 327] width 820 height 476
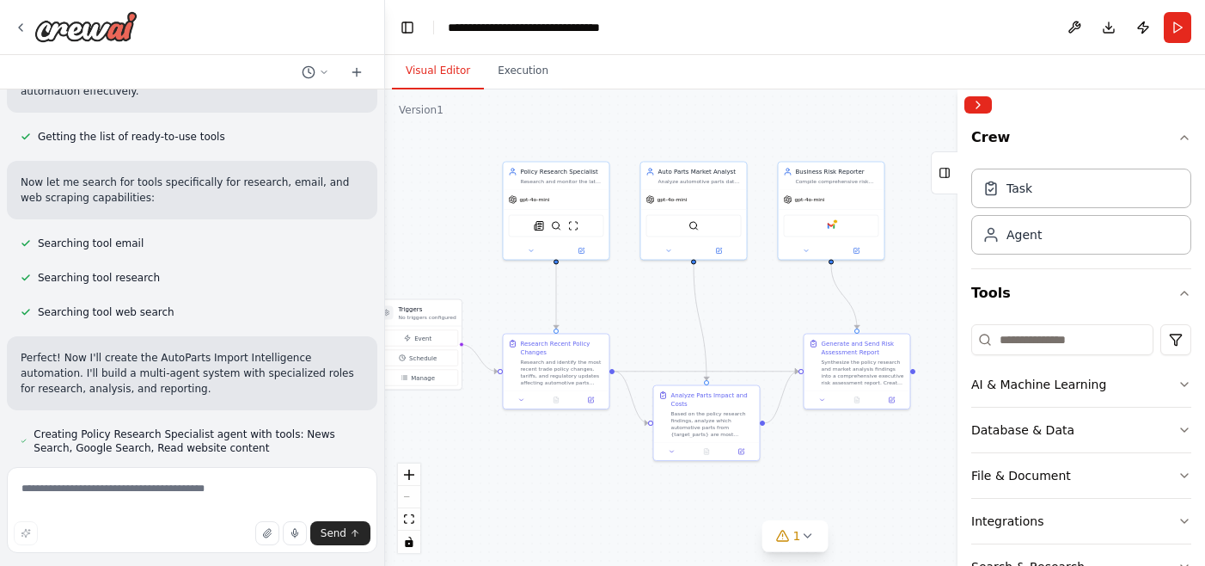
scroll to position [0, 0]
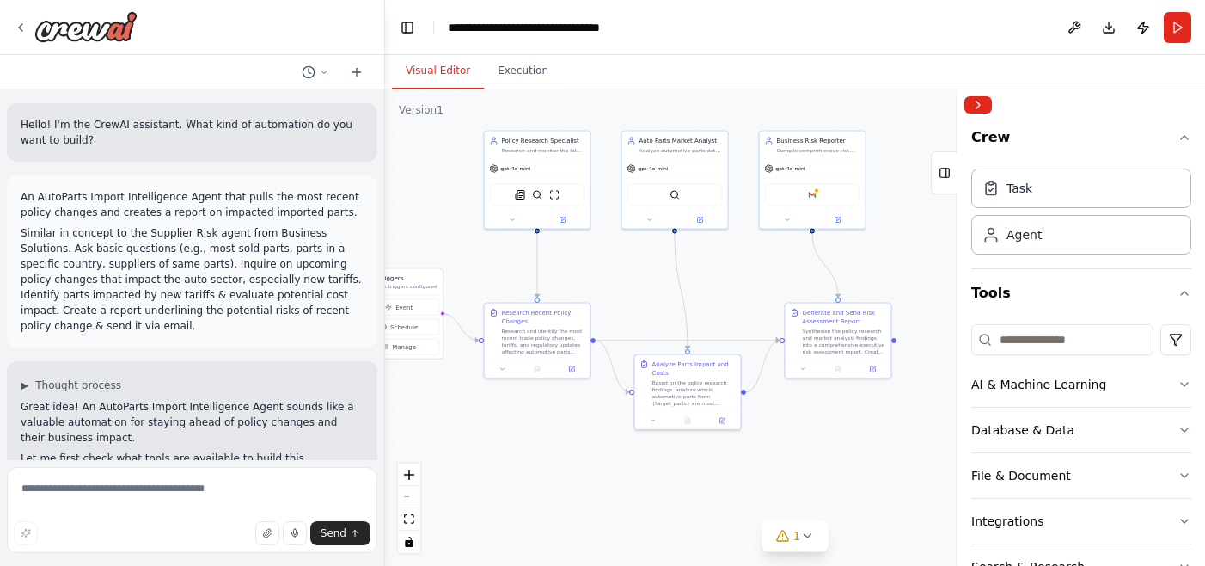
drag, startPoint x: 645, startPoint y: 328, endPoint x: 626, endPoint y: 297, distance: 36.3
click at [626, 297] on div ".deletable-edge-delete-btn { width: 20px; height: 20px; border: 0px solid #ffff…" at bounding box center [795, 327] width 820 height 476
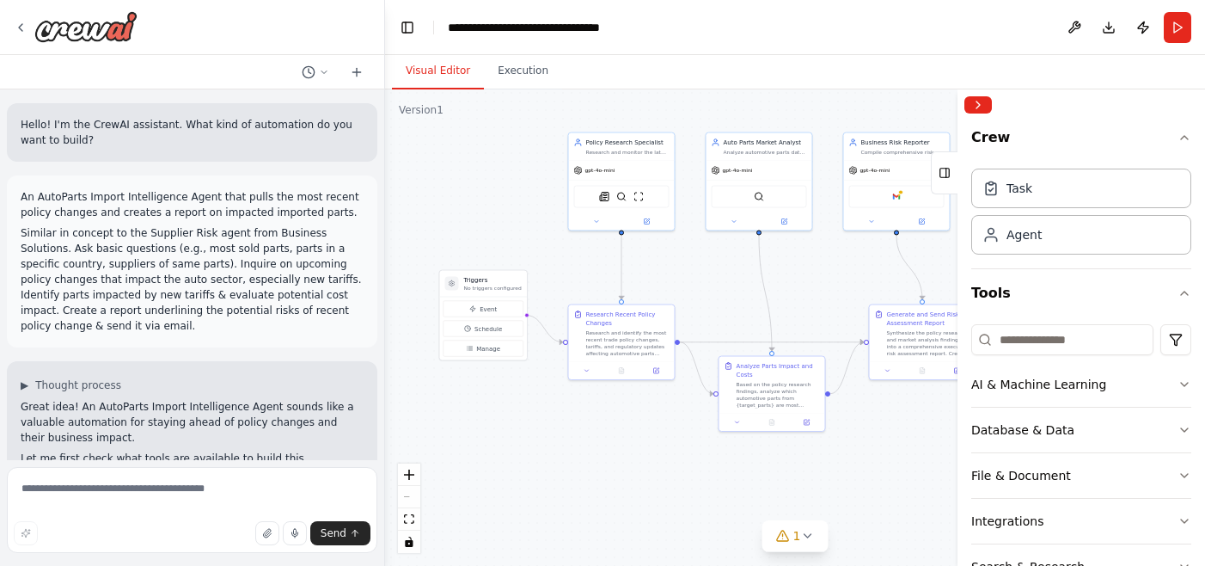
drag, startPoint x: 656, startPoint y: 305, endPoint x: 740, endPoint y: 307, distance: 84.3
click at [740, 307] on div ".deletable-edge-delete-btn { width: 20px; height: 20px; border: 0px solid #ffff…" at bounding box center [795, 327] width 820 height 476
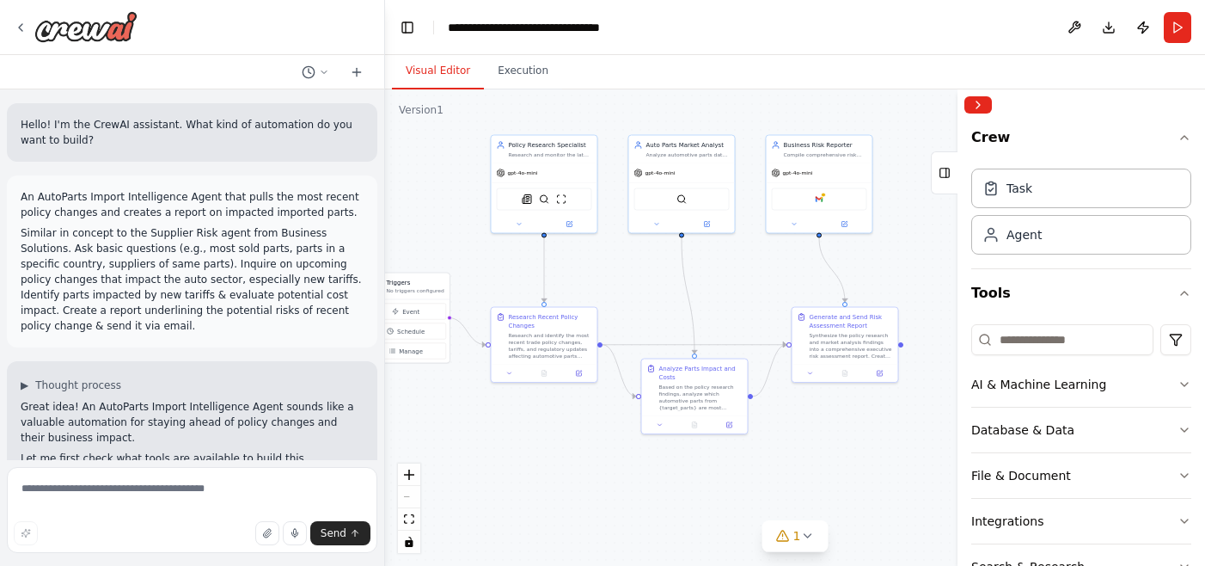
drag, startPoint x: 628, startPoint y: 444, endPoint x: 549, endPoint y: 447, distance: 80.0
click at [549, 447] on div ".deletable-edge-delete-btn { width: 20px; height: 20px; border: 0px solid #ffff…" at bounding box center [795, 327] width 820 height 476
click at [536, 344] on div "Research and identify the most recent trade policy changes, tariffs, and regula…" at bounding box center [547, 345] width 83 height 28
click at [508, 374] on icon at bounding box center [507, 372] width 7 height 7
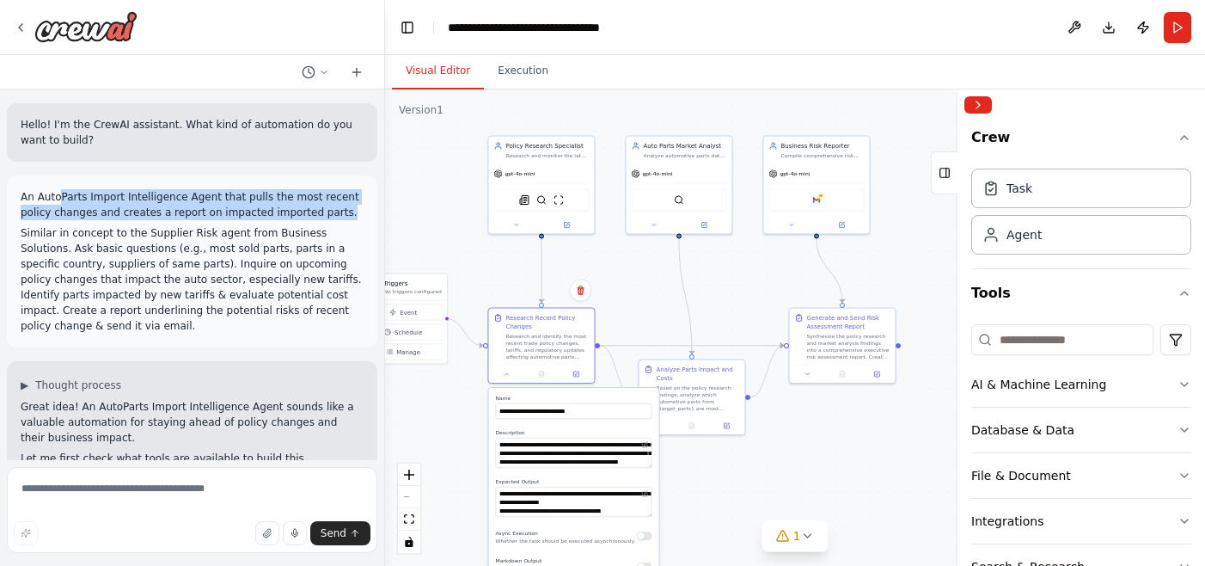
drag, startPoint x: 61, startPoint y: 201, endPoint x: 346, endPoint y: 208, distance: 284.7
click at [346, 208] on p "An AutoParts Import Intelligence Agent that pulls the most recent policy change…" at bounding box center [192, 204] width 343 height 31
drag, startPoint x: 648, startPoint y: 466, endPoint x: 642, endPoint y: 545, distance: 79.3
click at [642, 545] on textarea "**********" at bounding box center [574, 494] width 156 height 113
click at [734, 475] on div ".deletable-edge-delete-btn { width: 20px; height: 20px; border: 0px solid #ffff…" at bounding box center [795, 327] width 820 height 476
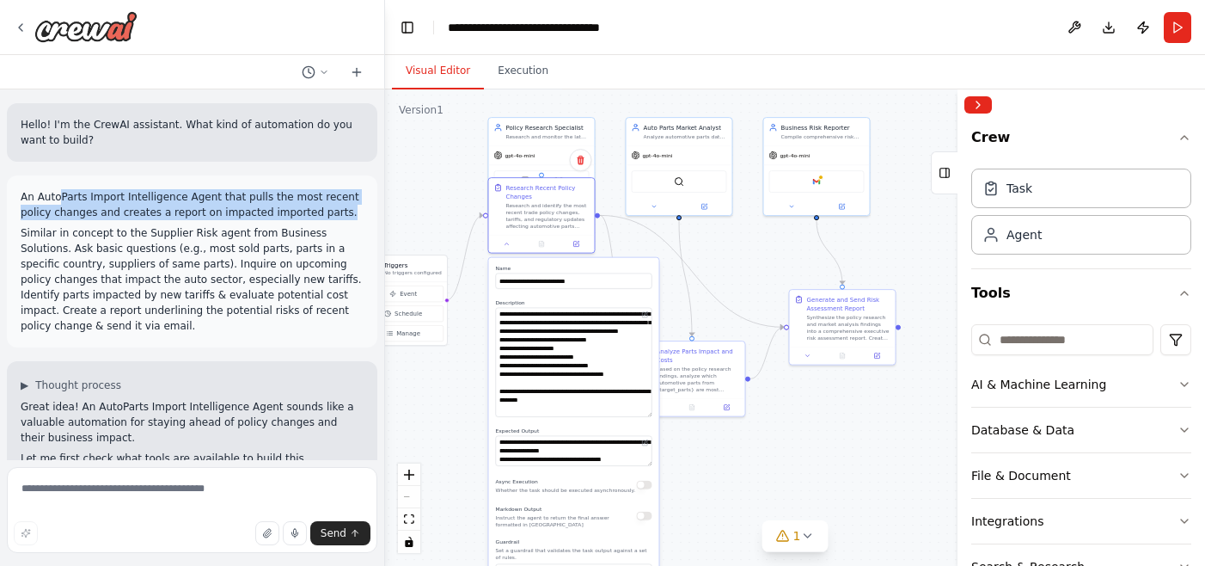
drag, startPoint x: 650, startPoint y: 547, endPoint x: 650, endPoint y: 425, distance: 122.1
click at [650, 425] on div "**********" at bounding box center [574, 464] width 170 height 412
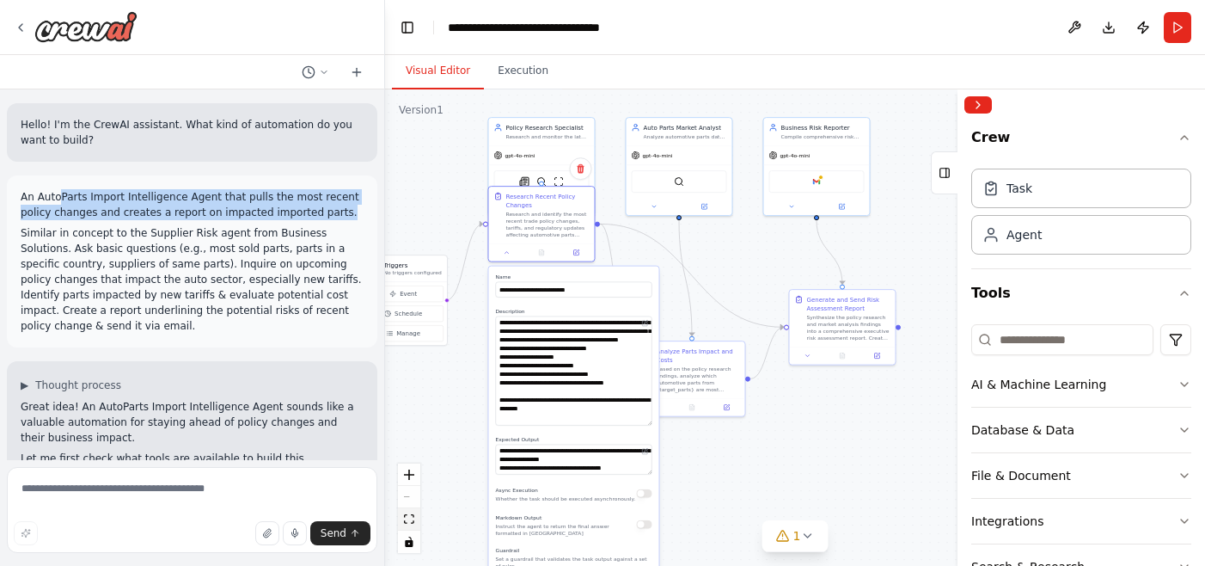
click at [412, 521] on icon "fit view" at bounding box center [409, 518] width 10 height 9
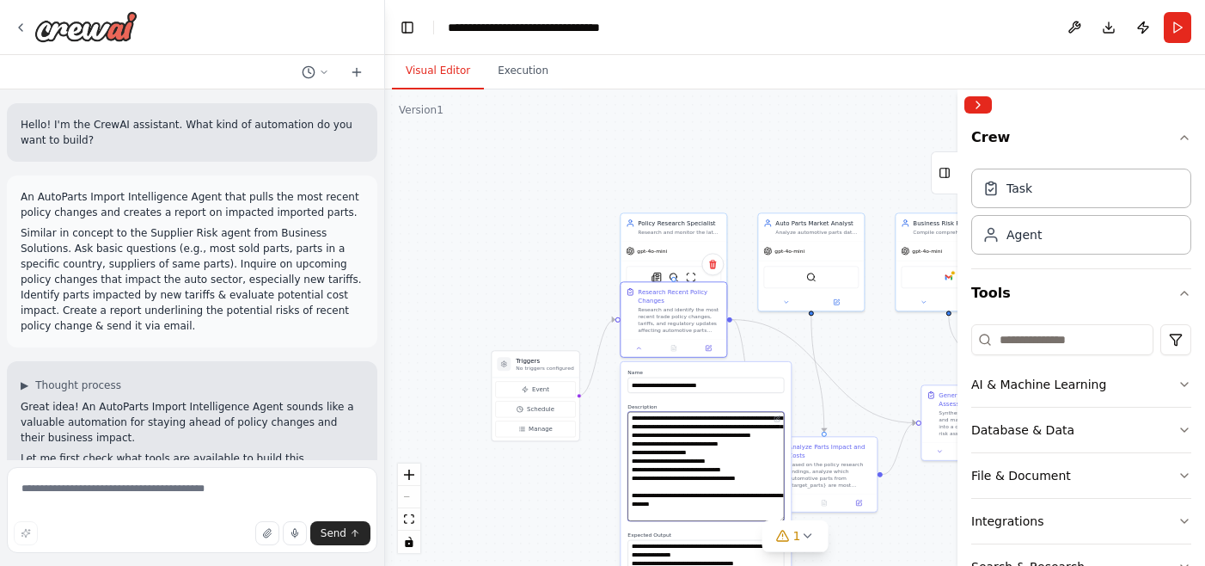
click at [647, 457] on textarea "**********" at bounding box center [706, 466] width 156 height 109
click at [668, 548] on textarea "**********" at bounding box center [706, 555] width 156 height 30
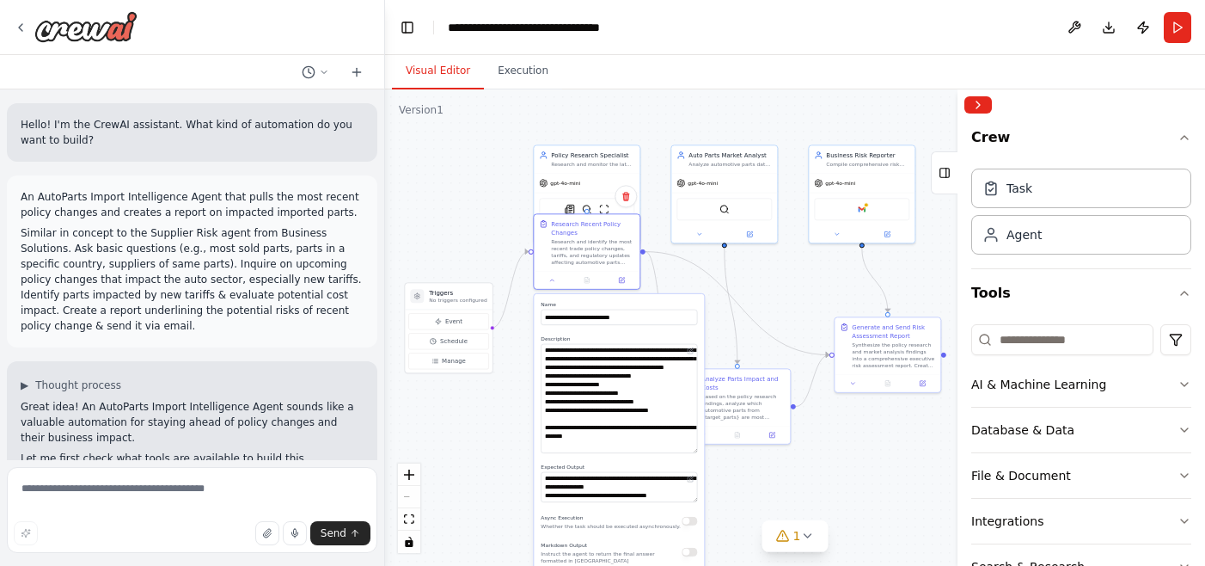
drag, startPoint x: 538, startPoint y: 303, endPoint x: 451, endPoint y: 244, distance: 105.2
click at [451, 244] on div ".deletable-edge-delete-btn { width: 20px; height: 20px; border: 0px solid #ffff…" at bounding box center [795, 327] width 820 height 476
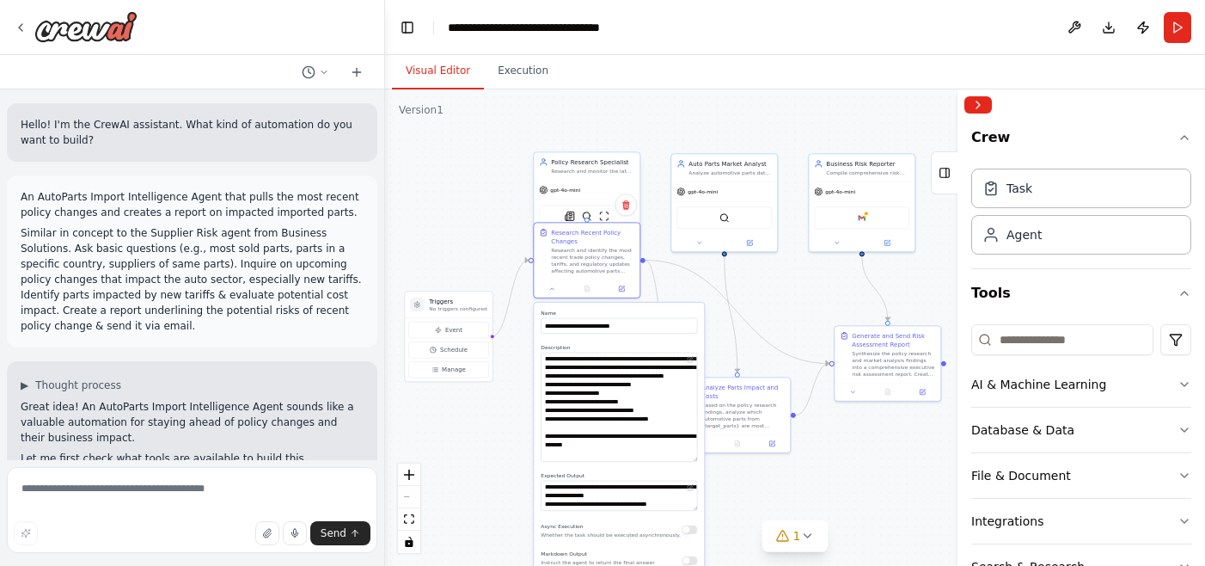
click at [591, 166] on div "Policy Research Specialist Research and monitor the latest trade policies, tari…" at bounding box center [592, 165] width 83 height 17
click at [610, 241] on icon at bounding box center [612, 240] width 5 height 5
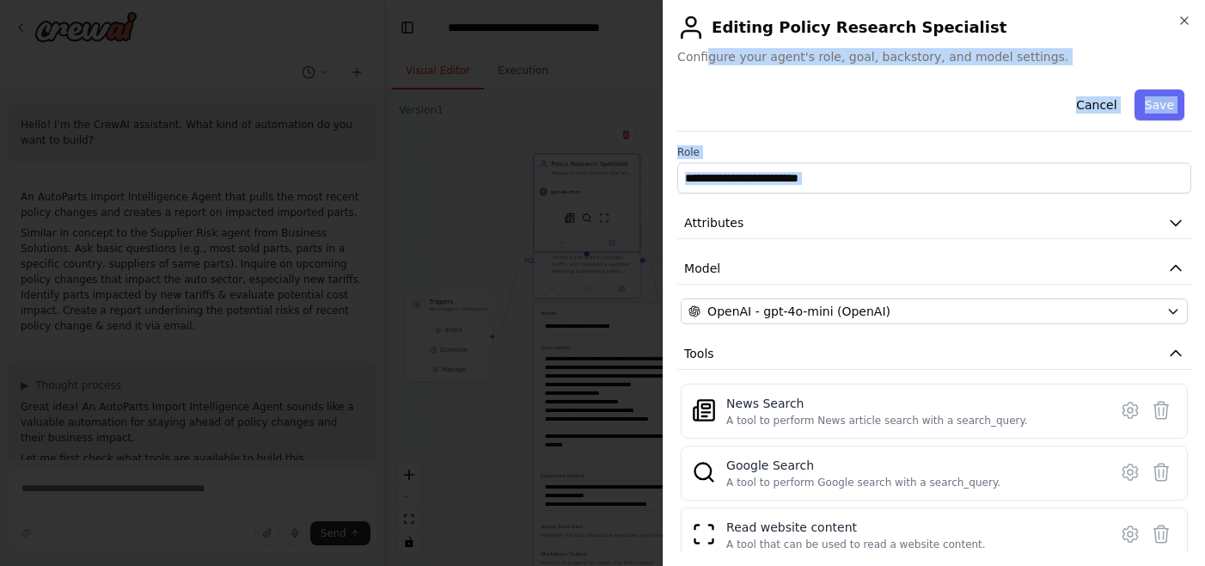
drag, startPoint x: 708, startPoint y: 57, endPoint x: 875, endPoint y: 204, distance: 222.3
click at [875, 204] on div "**********" at bounding box center [934, 283] width 542 height 566
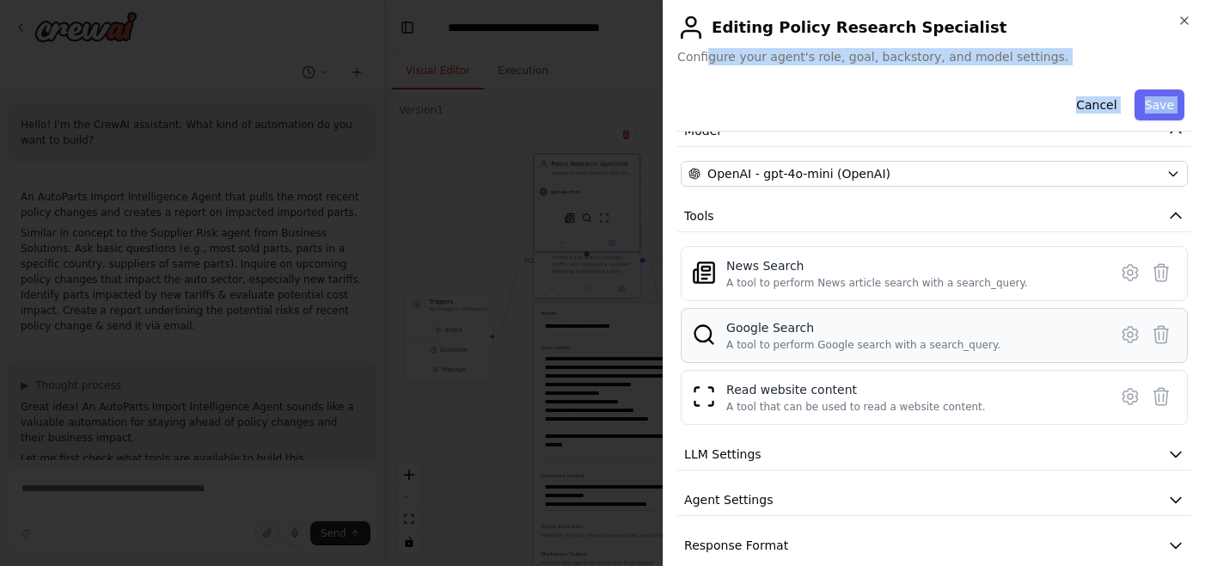
scroll to position [161, 0]
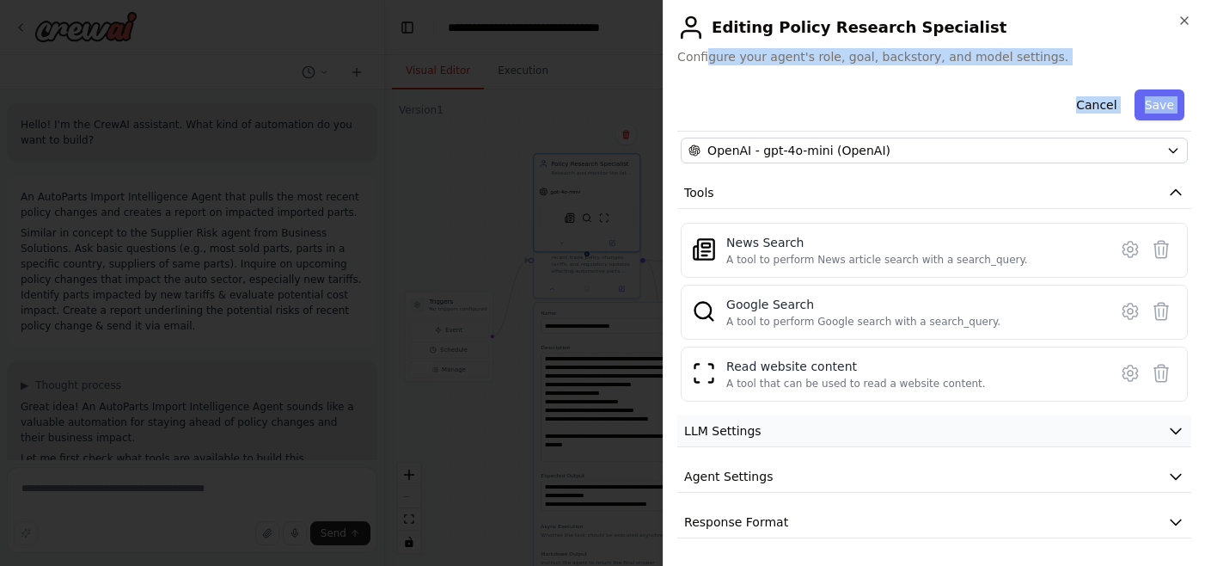
click at [786, 426] on button "LLM Settings" at bounding box center [934, 431] width 514 height 32
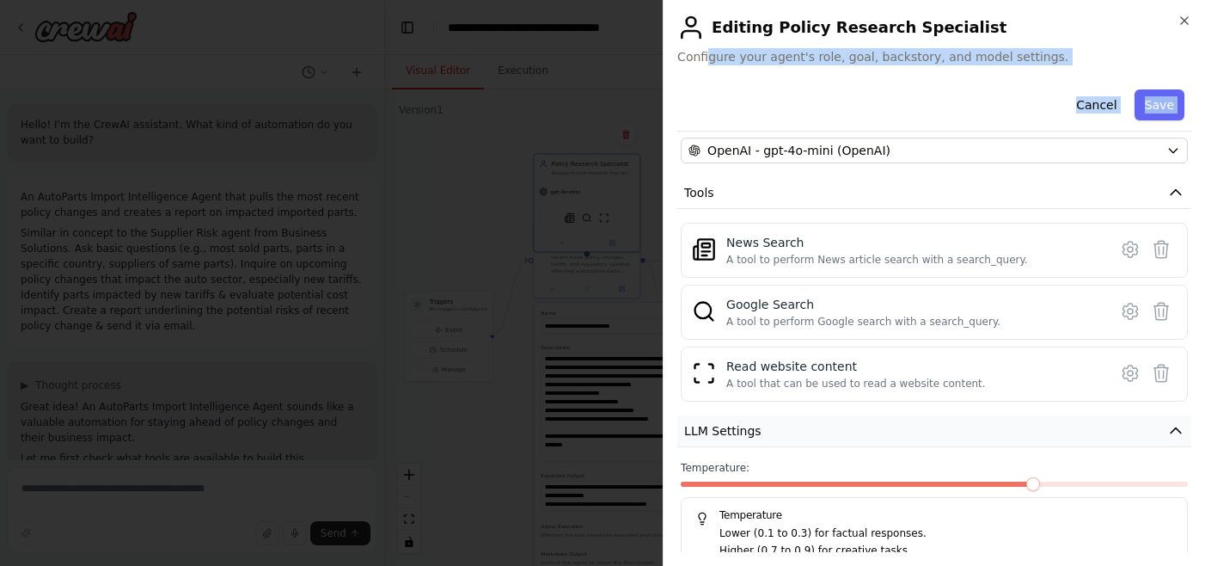
scroll to position [244, 0]
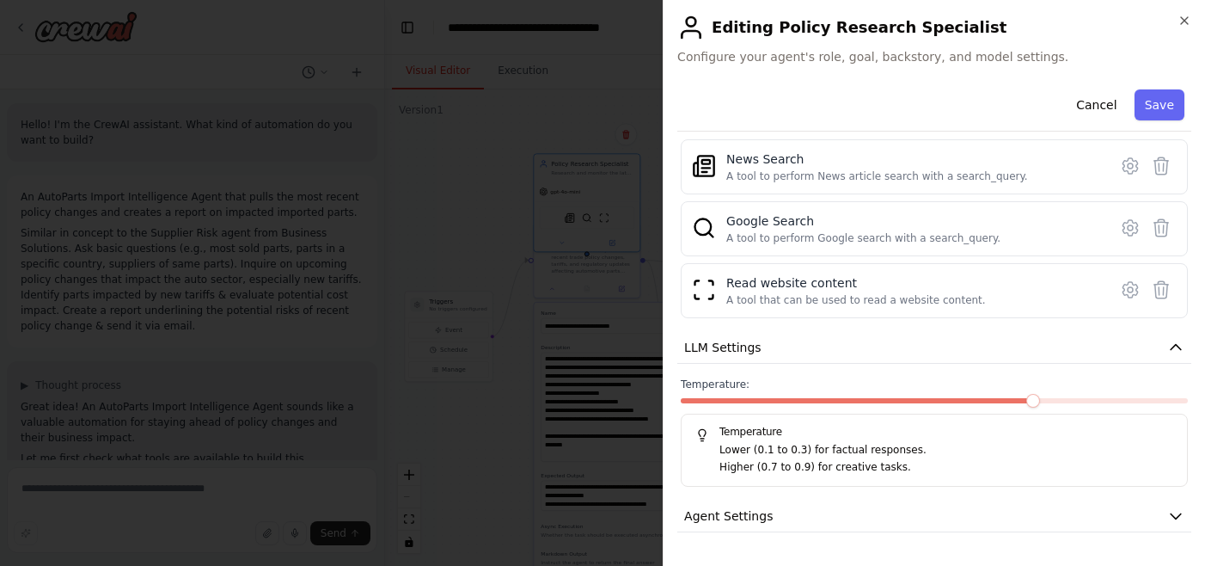
click at [773, 388] on label "Temperature:" at bounding box center [934, 384] width 507 height 14
click at [779, 337] on button "LLM Settings" at bounding box center [934, 348] width 514 height 32
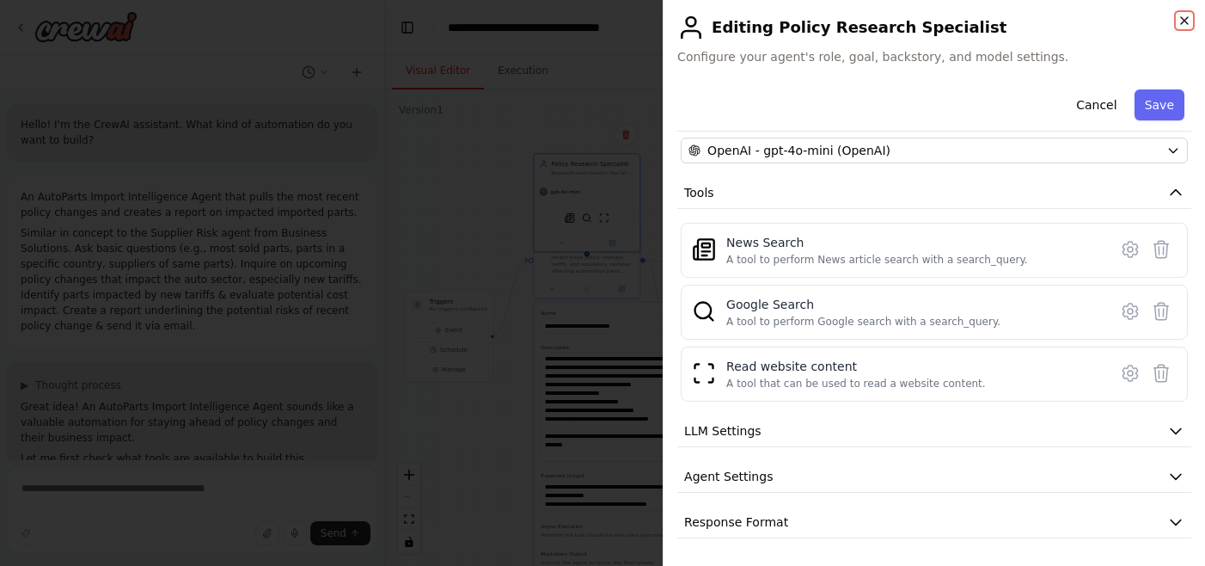
click at [1187, 18] on icon "button" at bounding box center [1185, 21] width 14 height 14
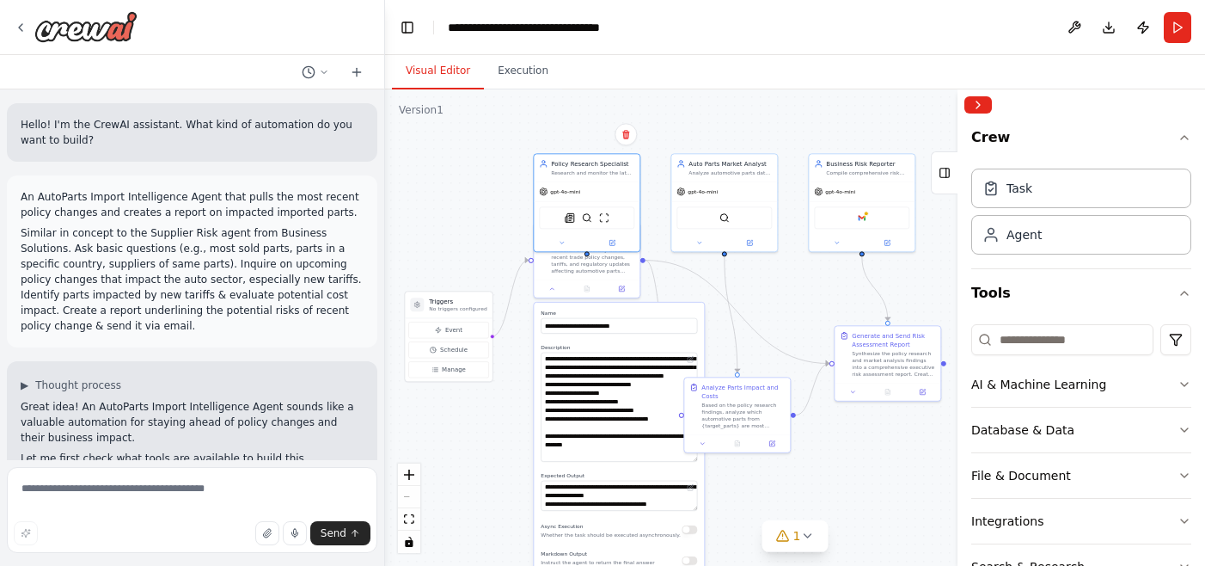
click at [517, 370] on div ".deletable-edge-delete-btn { width: 20px; height: 20px; border: 0px solid #ffff…" at bounding box center [795, 327] width 820 height 476
click at [500, 450] on div ".deletable-edge-delete-btn { width: 20px; height: 20px; border: 0px solid #ffff…" at bounding box center [795, 327] width 820 height 476
click at [872, 462] on div ".deletable-edge-delete-btn { width: 20px; height: 20px; border: 0px solid #ffff…" at bounding box center [795, 327] width 820 height 476
click at [804, 530] on icon at bounding box center [807, 536] width 14 height 14
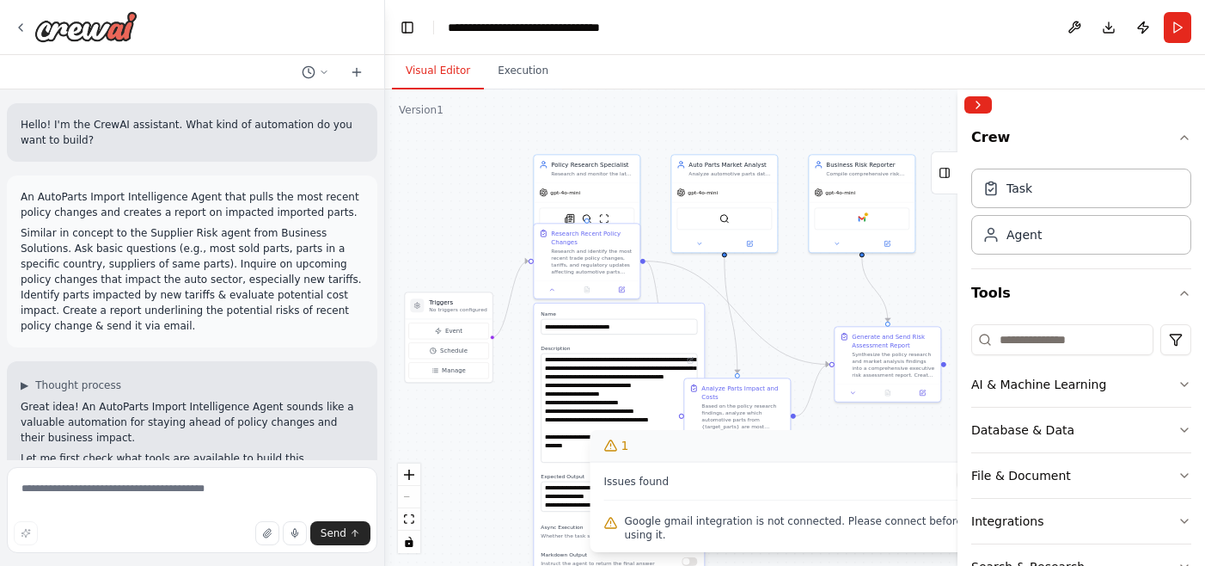
click at [481, 195] on div ".deletable-edge-delete-btn { width: 20px; height: 20px; border: 0px solid #ffff…" at bounding box center [795, 327] width 820 height 476
click at [586, 164] on div "Policy Research Specialist" at bounding box center [592, 162] width 83 height 9
click at [610, 241] on icon at bounding box center [612, 241] width 5 height 5
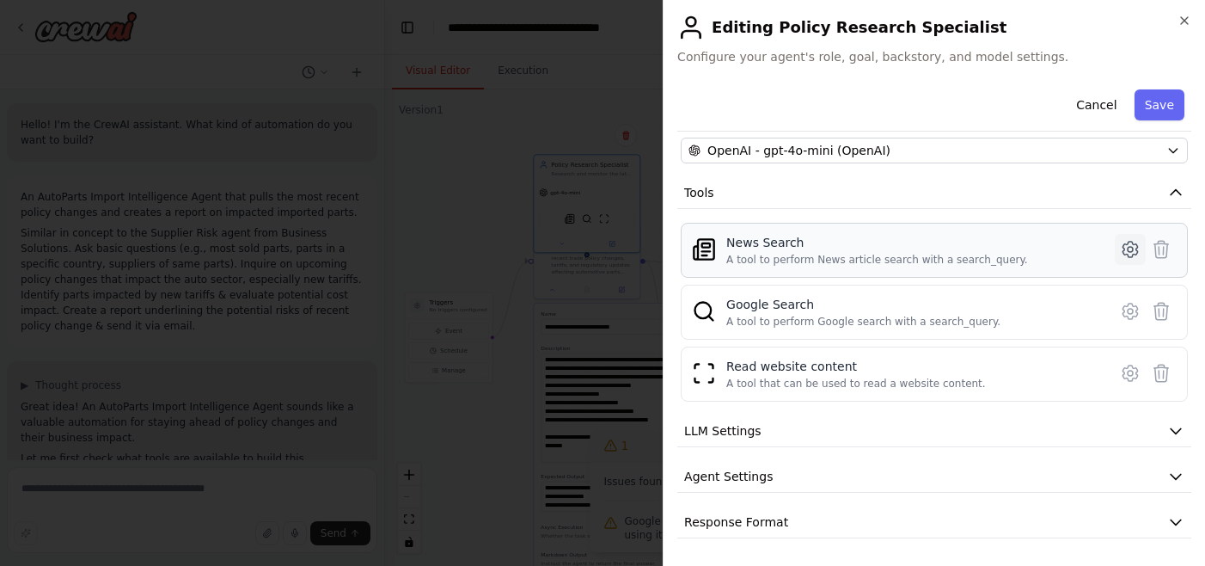
click at [1130, 247] on icon at bounding box center [1130, 249] width 5 height 5
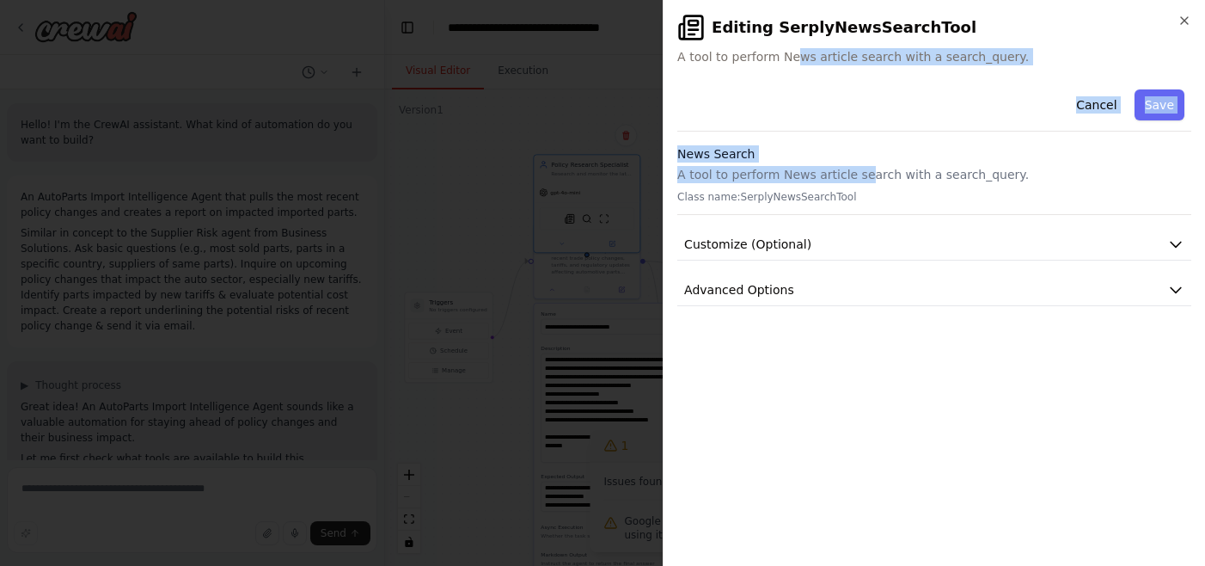
drag, startPoint x: 792, startPoint y: 57, endPoint x: 860, endPoint y: 189, distance: 148.8
click at [862, 189] on div "**********" at bounding box center [934, 283] width 542 height 566
click at [960, 249] on button "Customize (Optional)" at bounding box center [934, 245] width 514 height 32
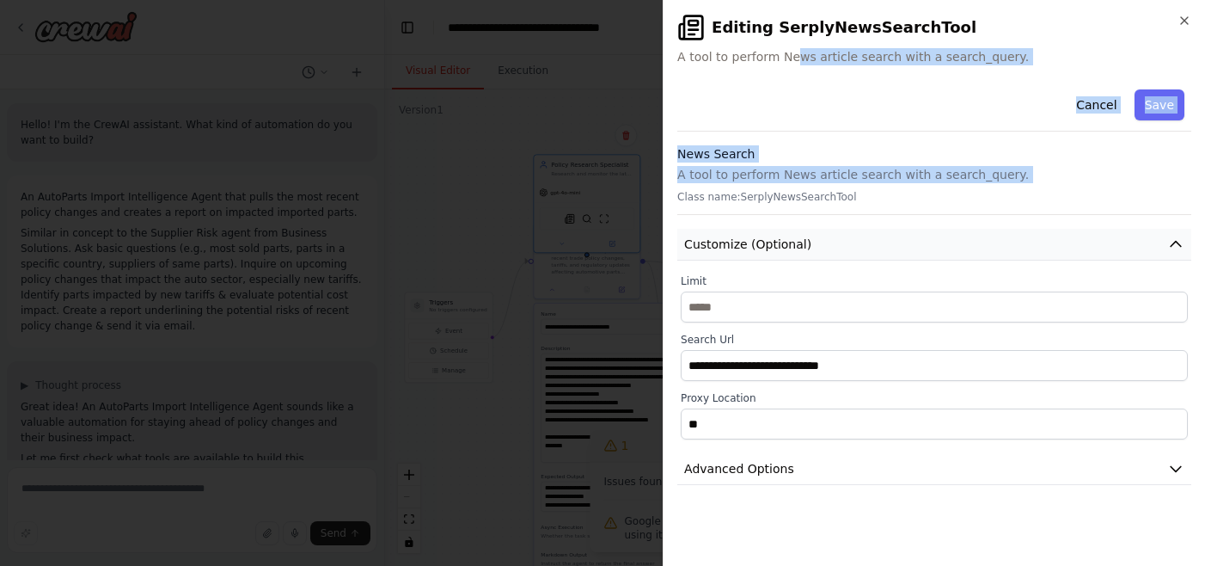
click at [960, 249] on button "Customize (Optional)" at bounding box center [934, 245] width 514 height 32
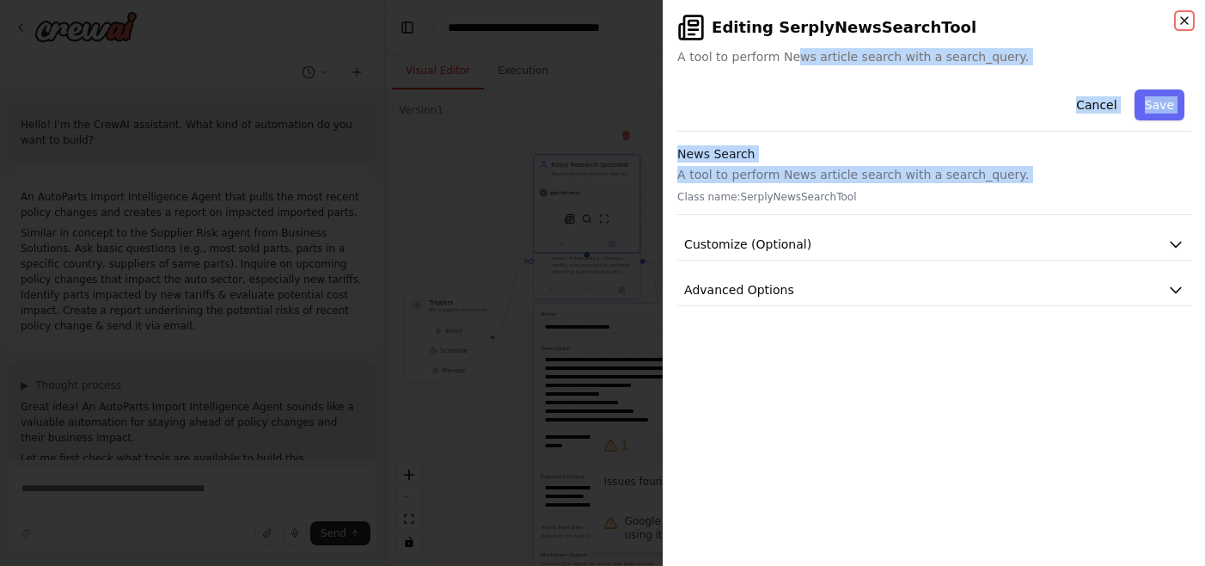
click at [1180, 21] on icon "button" at bounding box center [1185, 21] width 14 height 14
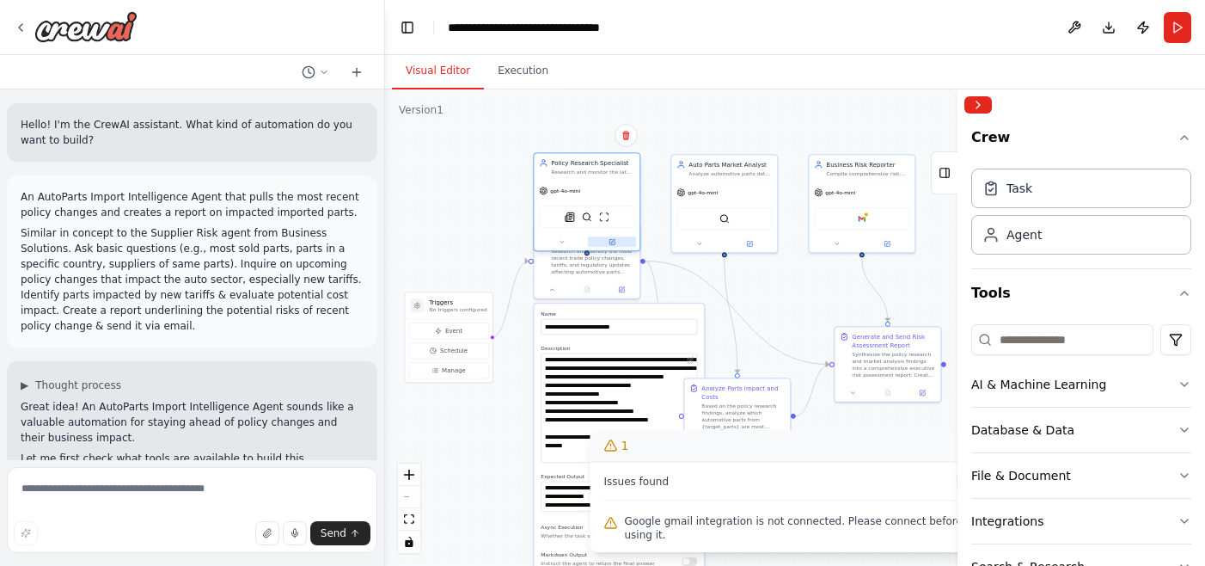
click at [617, 240] on button at bounding box center [612, 241] width 49 height 10
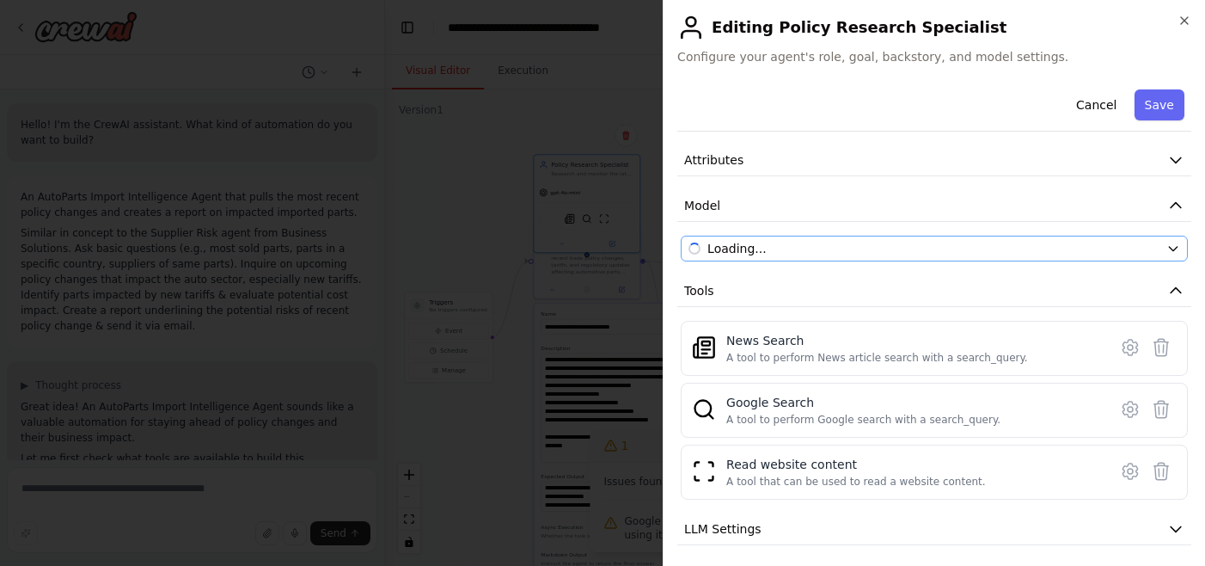
scroll to position [68, 0]
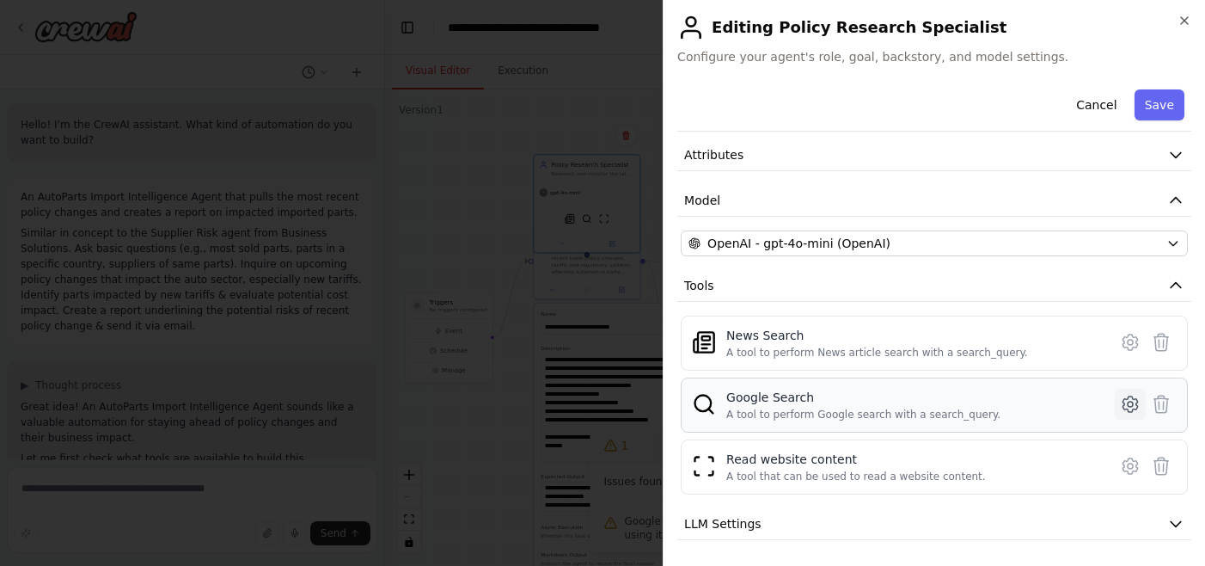
click at [1135, 401] on icon at bounding box center [1130, 404] width 21 height 21
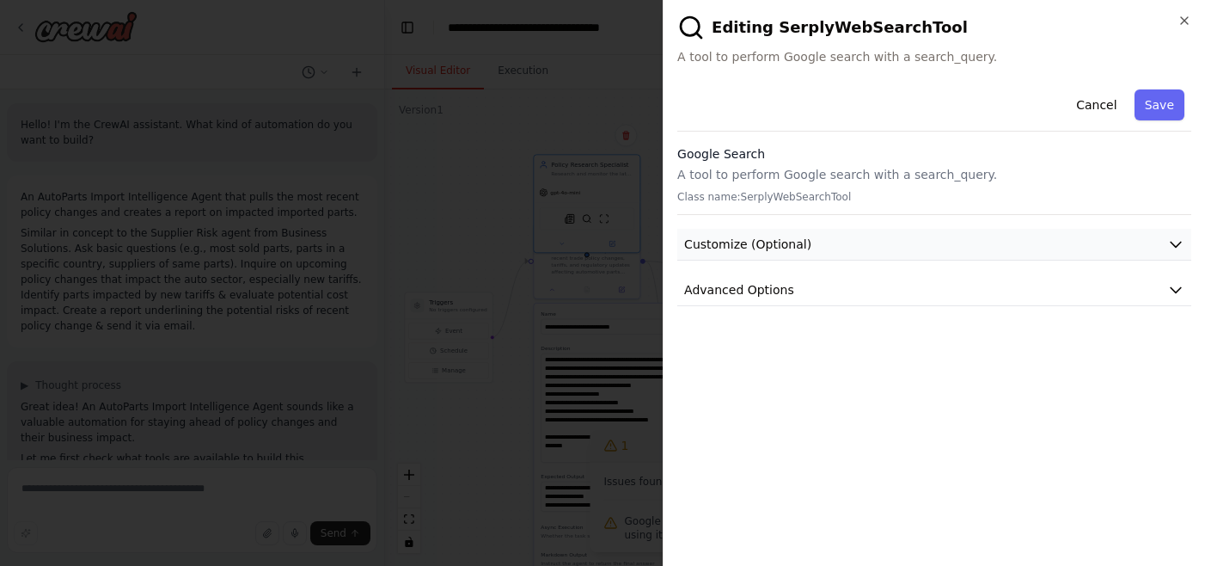
click at [775, 242] on span "Customize (Optional)" at bounding box center [747, 244] width 127 height 17
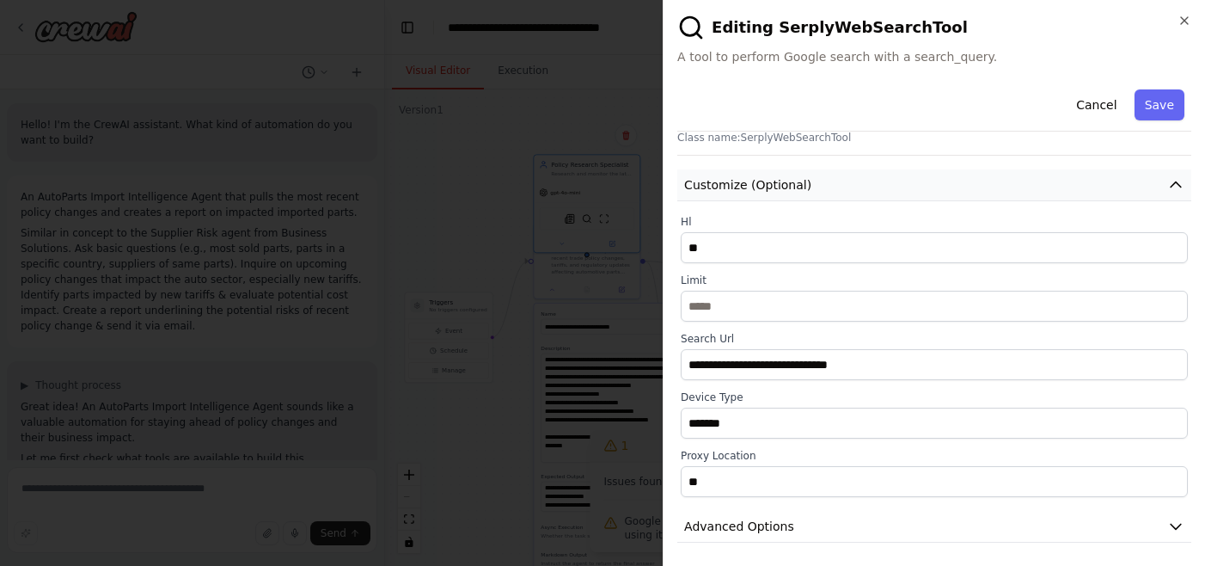
scroll to position [64, 0]
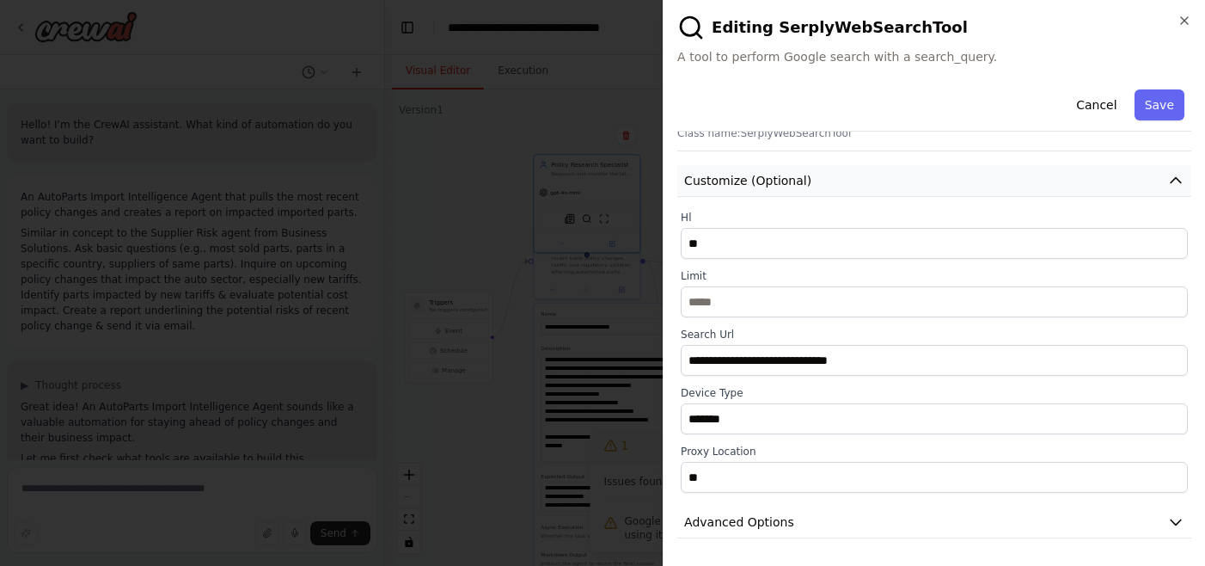
click at [769, 185] on span "Customize (Optional)" at bounding box center [747, 180] width 127 height 17
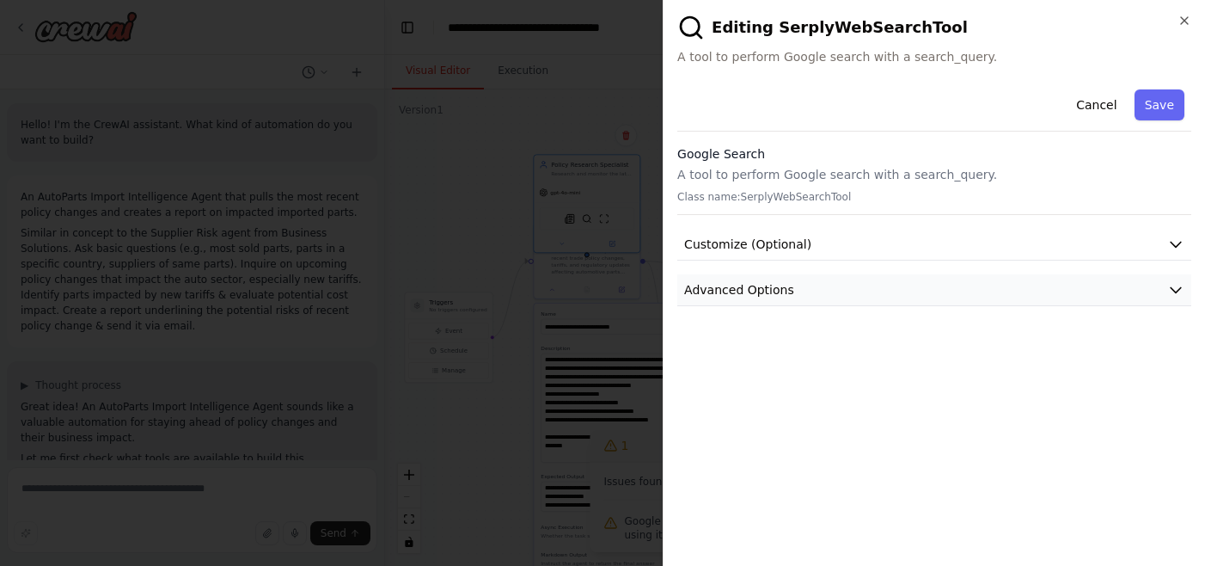
click at [751, 291] on span "Advanced Options" at bounding box center [739, 289] width 110 height 17
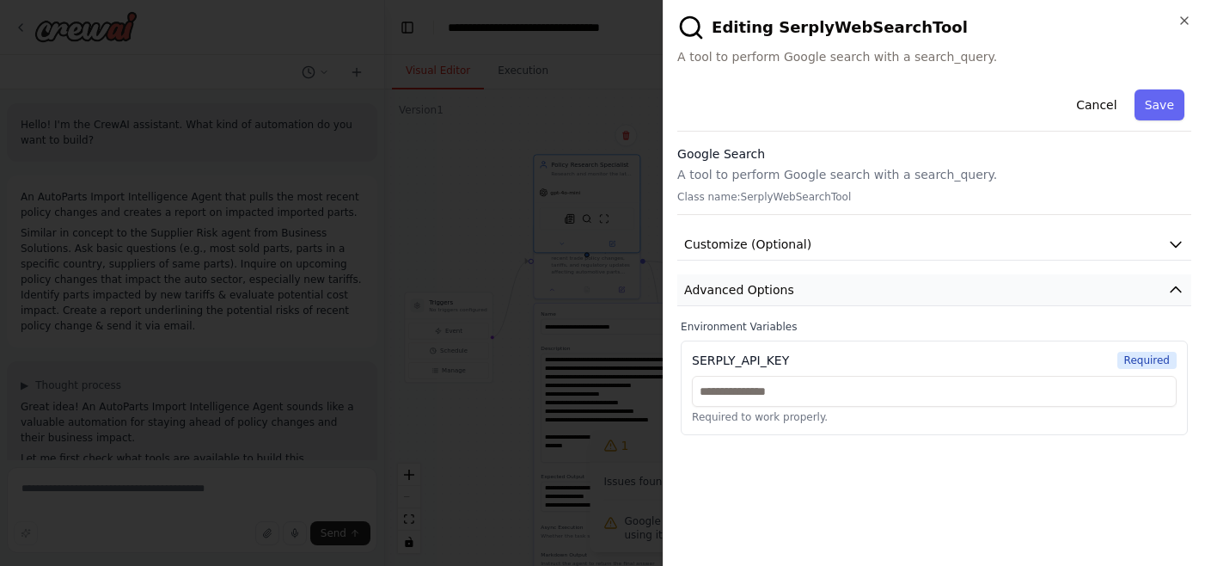
click at [751, 291] on span "Advanced Options" at bounding box center [739, 289] width 110 height 17
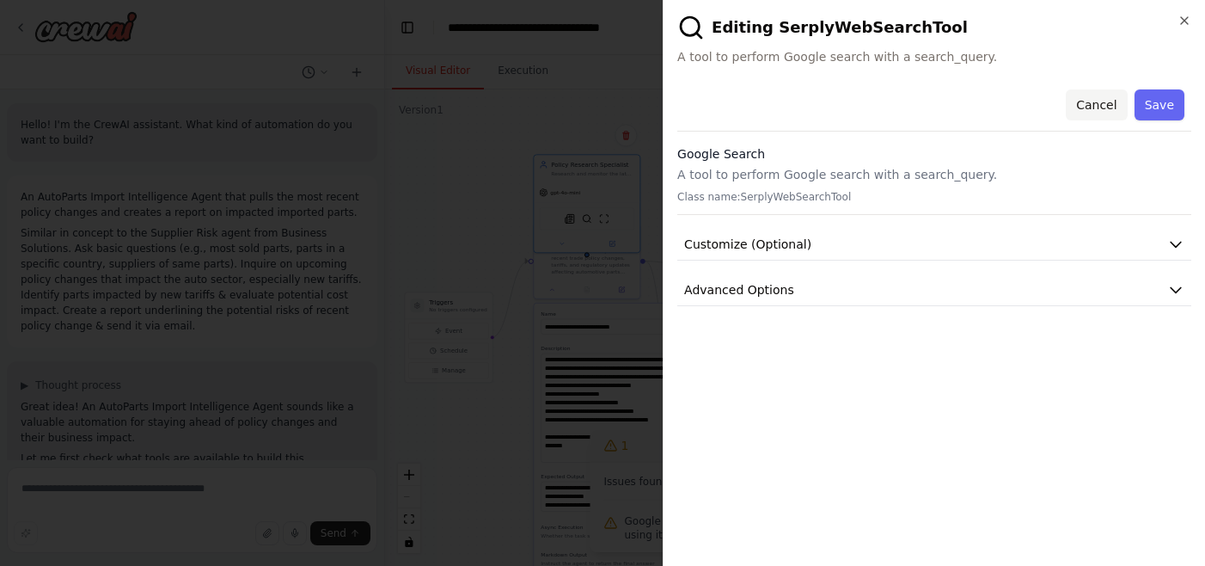
click at [1105, 111] on button "Cancel" at bounding box center [1096, 104] width 61 height 31
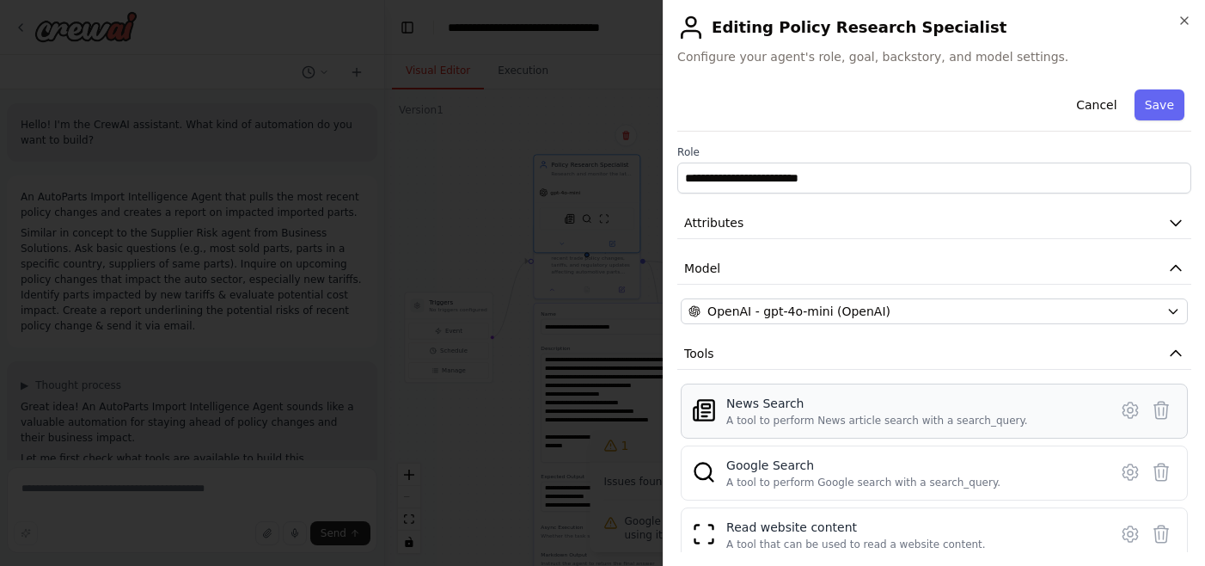
click at [752, 408] on div "News Search" at bounding box center [877, 403] width 302 height 17
click at [1133, 407] on icon at bounding box center [1130, 410] width 21 height 21
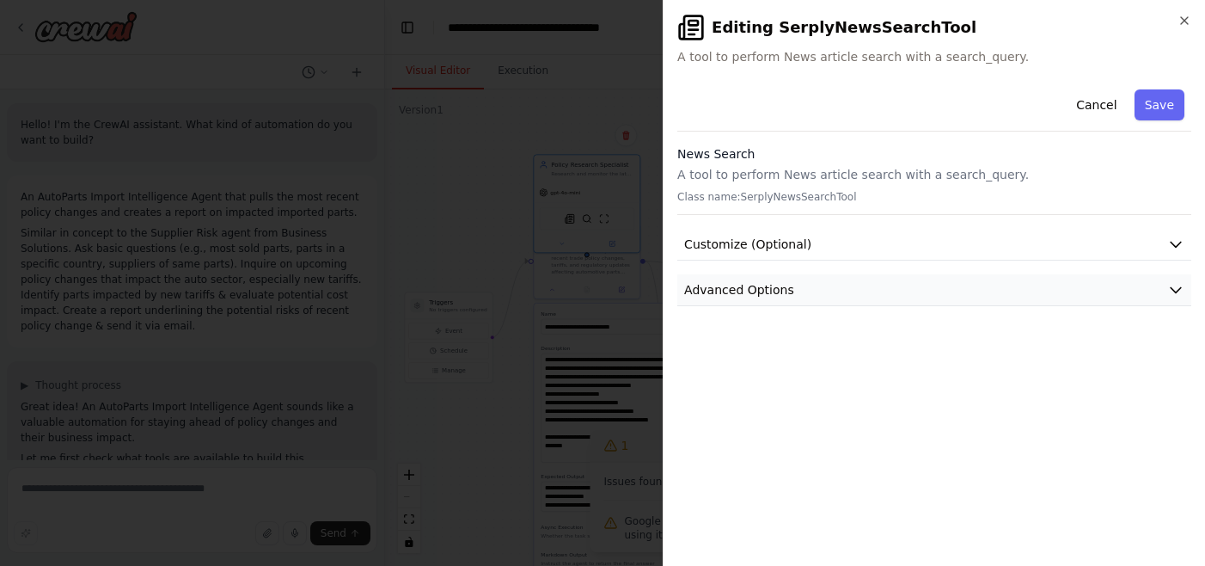
click at [818, 294] on button "Advanced Options" at bounding box center [934, 290] width 514 height 32
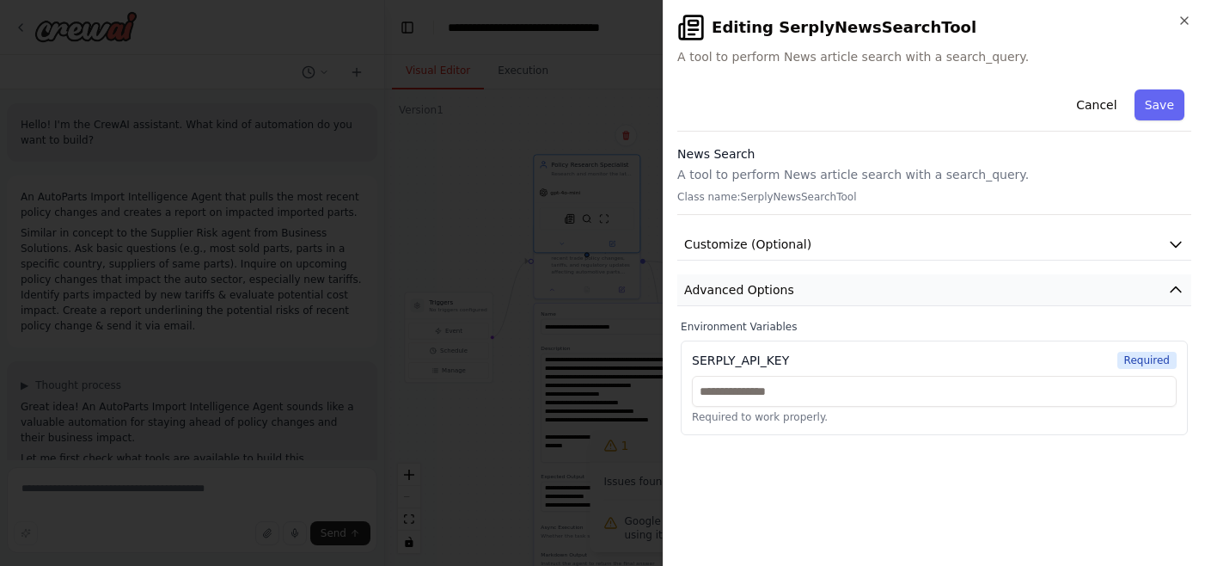
click at [818, 294] on button "Advanced Options" at bounding box center [934, 290] width 514 height 32
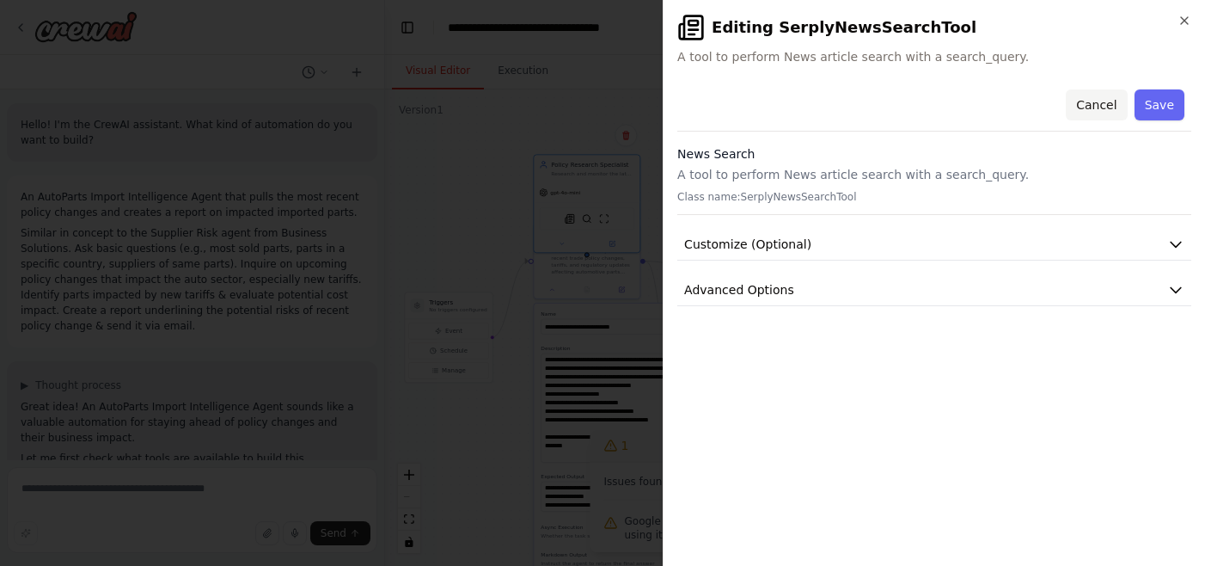
click at [1101, 99] on button "Cancel" at bounding box center [1096, 104] width 61 height 31
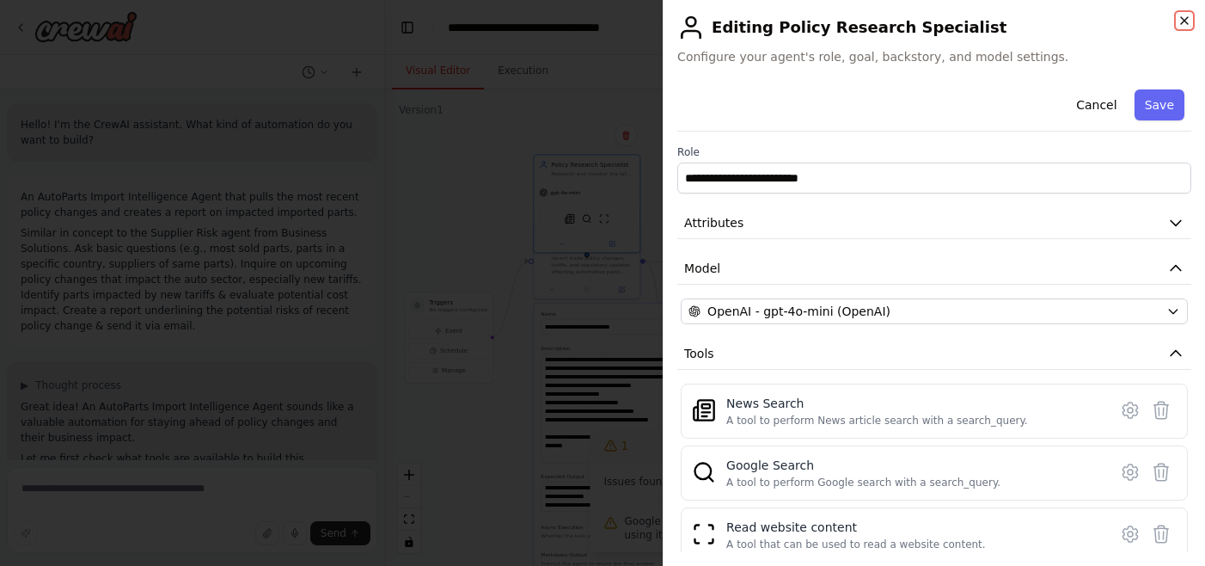
click at [1183, 25] on icon "button" at bounding box center [1185, 21] width 14 height 14
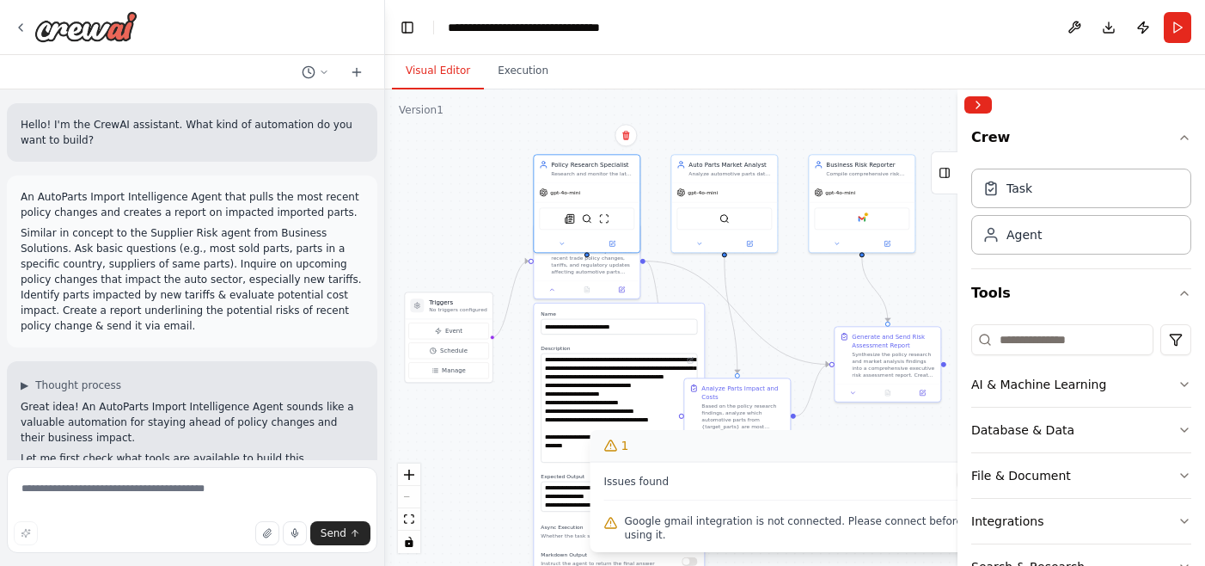
click at [782, 301] on div ".deletable-edge-delete-btn { width: 20px; height: 20px; border: 0px solid #ffff…" at bounding box center [795, 327] width 820 height 476
click at [578, 373] on textarea "**********" at bounding box center [619, 407] width 156 height 109
click at [500, 410] on div ".deletable-edge-delete-btn { width: 20px; height: 20px; border: 0px solid #ffff…" at bounding box center [795, 327] width 820 height 476
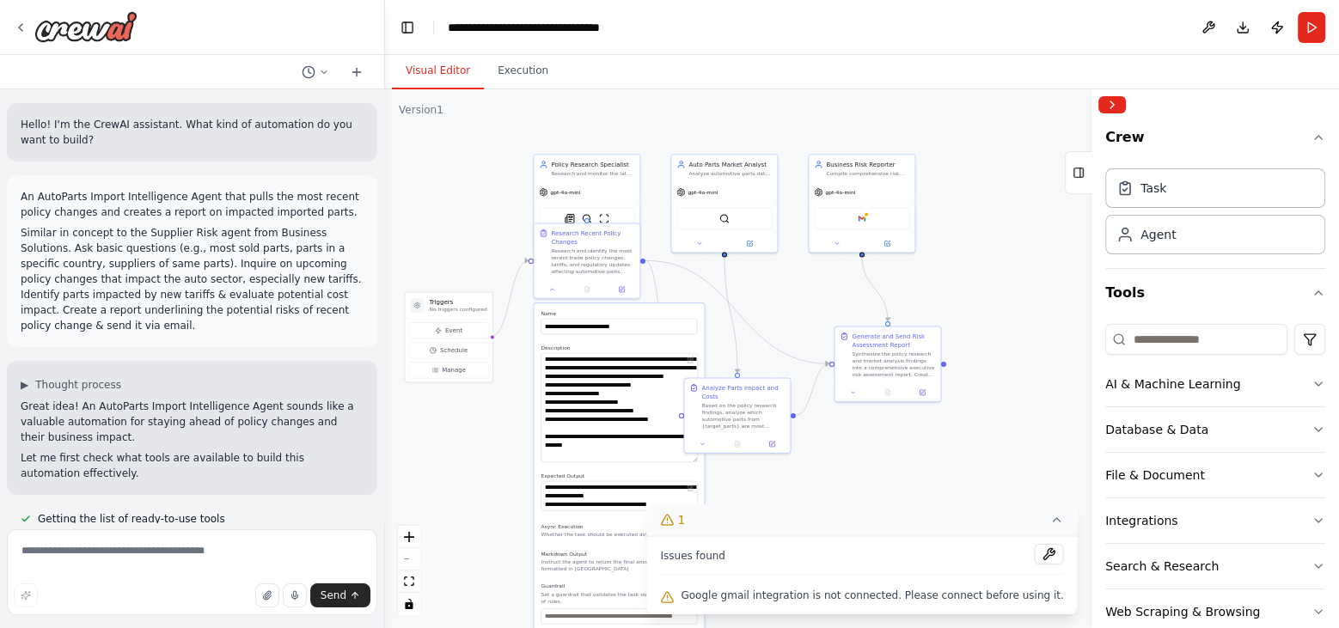
click at [1051, 522] on icon at bounding box center [1058, 520] width 14 height 14
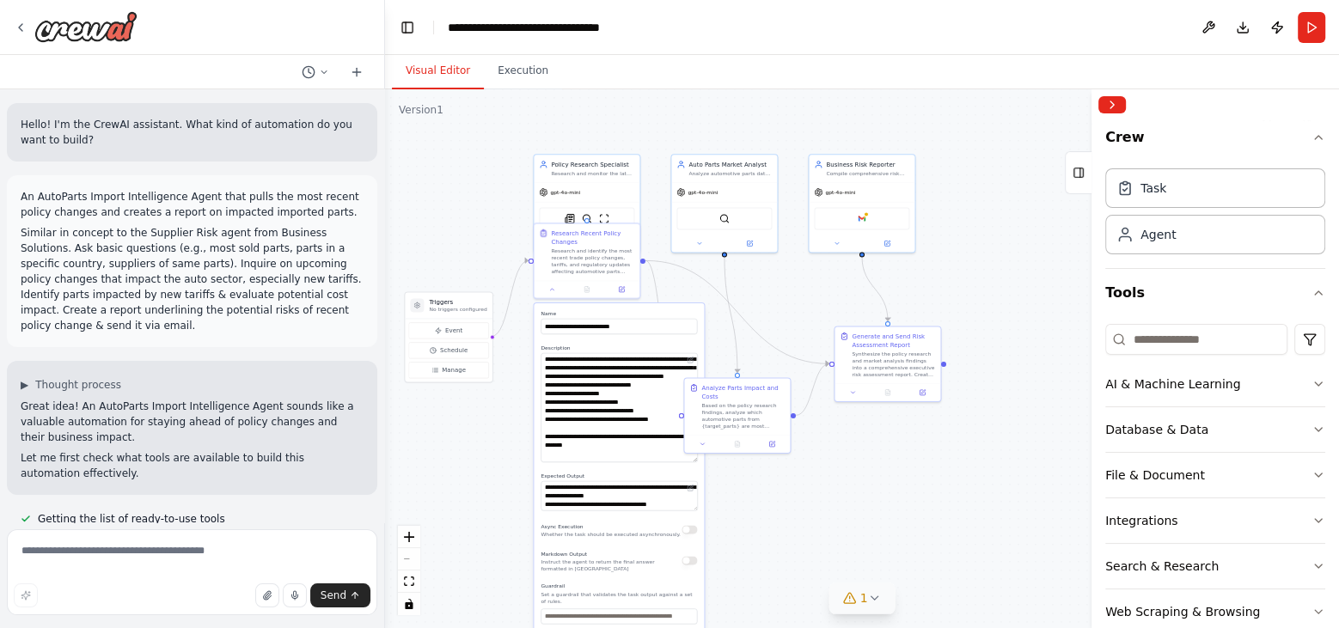
click at [681, 287] on div ".deletable-edge-delete-btn { width: 20px; height: 20px; border: 0px solid #ffff…" at bounding box center [862, 358] width 954 height 539
click at [739, 420] on div "Based on the policy research findings, analyze which automotive parts from {tar…" at bounding box center [743, 415] width 83 height 28
click at [702, 444] on icon at bounding box center [703, 442] width 7 height 7
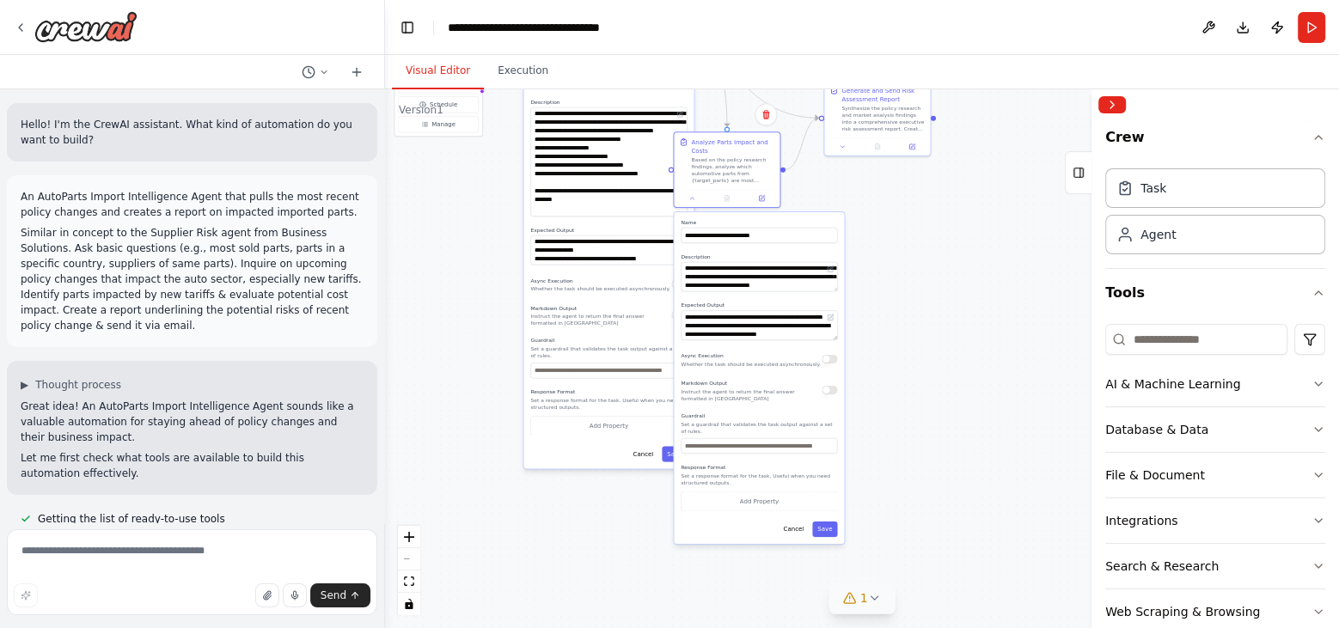
drag, startPoint x: 504, startPoint y: 513, endPoint x: 493, endPoint y: 275, distance: 238.4
click at [493, 267] on div ".deletable-edge-delete-btn { width: 20px; height: 20px; border: 0px solid #ffff…" at bounding box center [862, 358] width 954 height 539
click at [648, 455] on button "Cancel" at bounding box center [642, 452] width 31 height 15
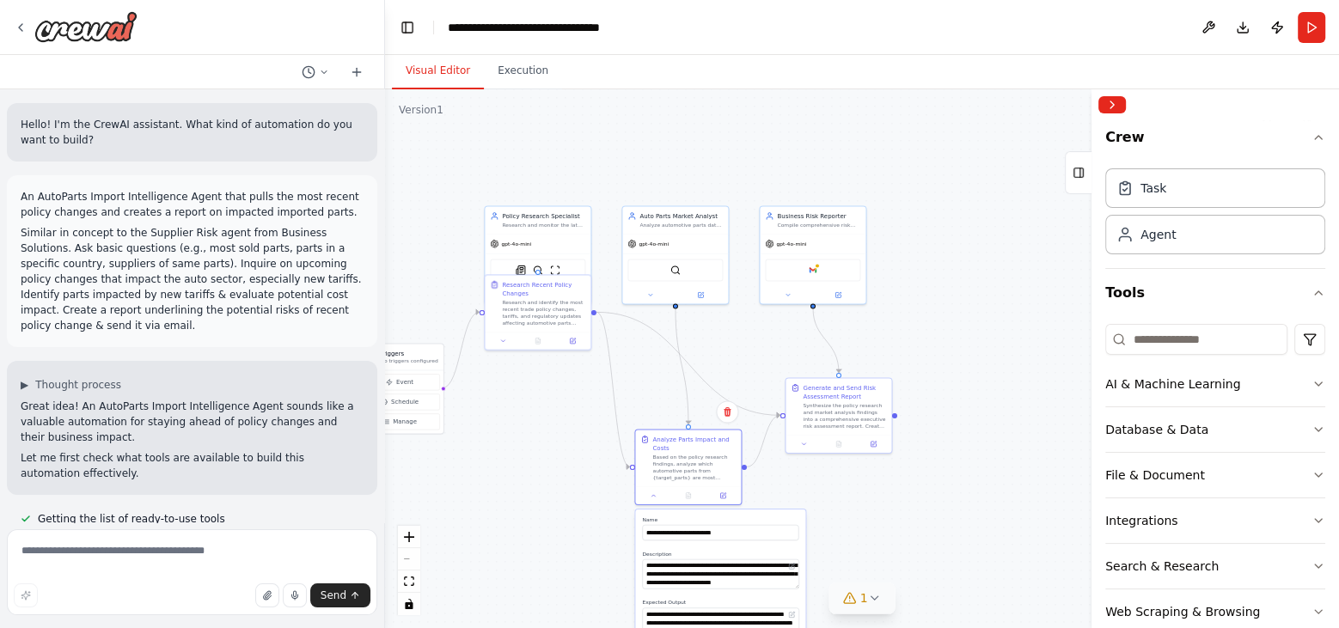
drag, startPoint x: 621, startPoint y: 376, endPoint x: 584, endPoint y: 678, distance: 304.9
click at [584, 565] on html "Hello! I'm the CrewAI assistant. What kind of automation do you want to build? …" at bounding box center [669, 314] width 1339 height 628
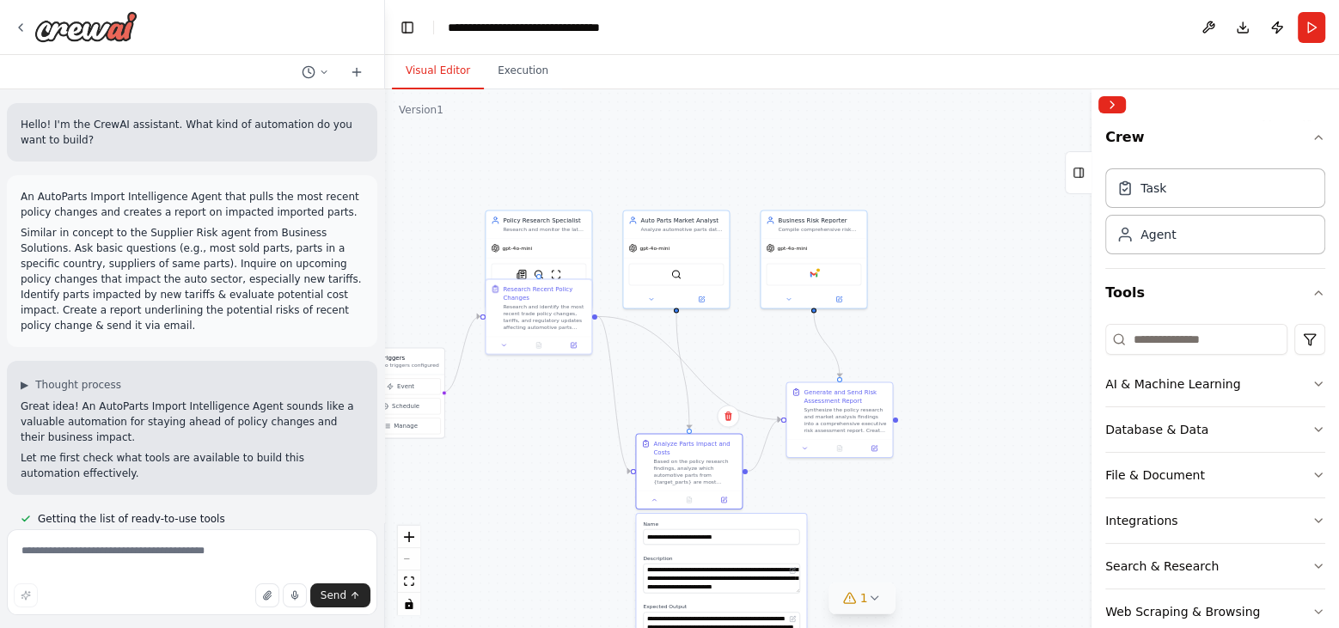
click at [532, 462] on div ".deletable-edge-delete-btn { width: 20px; height: 20px; border: 0px solid #ffff…" at bounding box center [862, 358] width 954 height 539
drag, startPoint x: 530, startPoint y: 297, endPoint x: 525, endPoint y: 413, distance: 115.3
click at [525, 413] on div "Research Recent Policy Changes Research and identify the most recent trade poli…" at bounding box center [535, 418] width 83 height 46
click at [684, 463] on div "Based on the policy research findings, analyze which automotive parts from {tar…" at bounding box center [694, 471] width 83 height 28
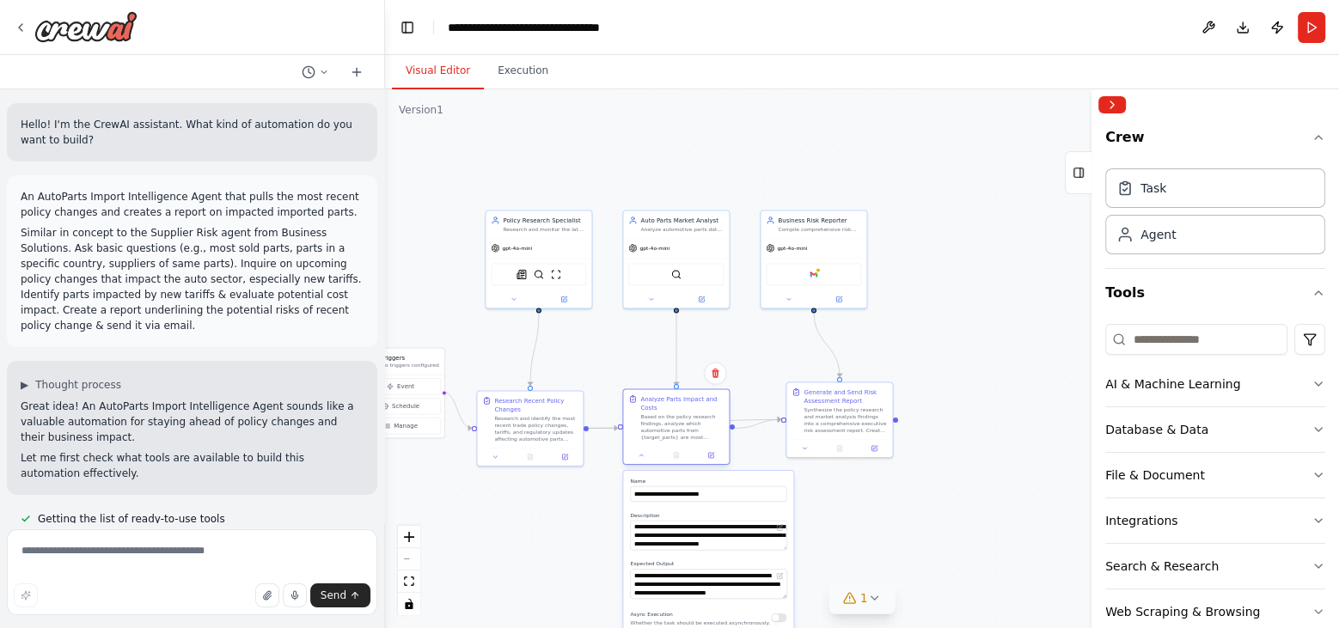
drag, startPoint x: 684, startPoint y: 463, endPoint x: 667, endPoint y: 421, distance: 45.5
click at [667, 421] on div "Based on the policy research findings, analyze which automotive parts from {tar…" at bounding box center [682, 428] width 83 height 28
click at [675, 250] on div "gpt-4o-mini" at bounding box center [676, 246] width 106 height 19
click at [673, 417] on div "Based on the policy research findings, analyze which automotive parts from {tar…" at bounding box center [682, 428] width 83 height 28
drag, startPoint x: 784, startPoint y: 545, endPoint x: 784, endPoint y: 595, distance: 49.9
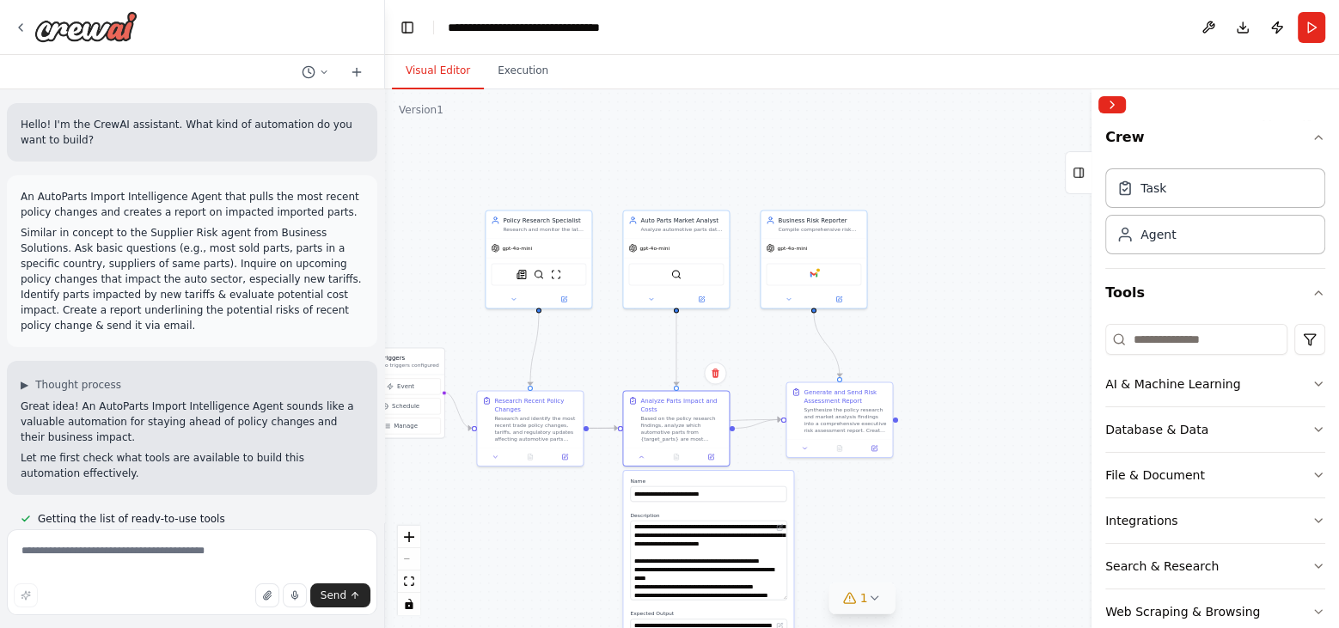
click at [784, 565] on textarea "**********" at bounding box center [708, 561] width 156 height 80
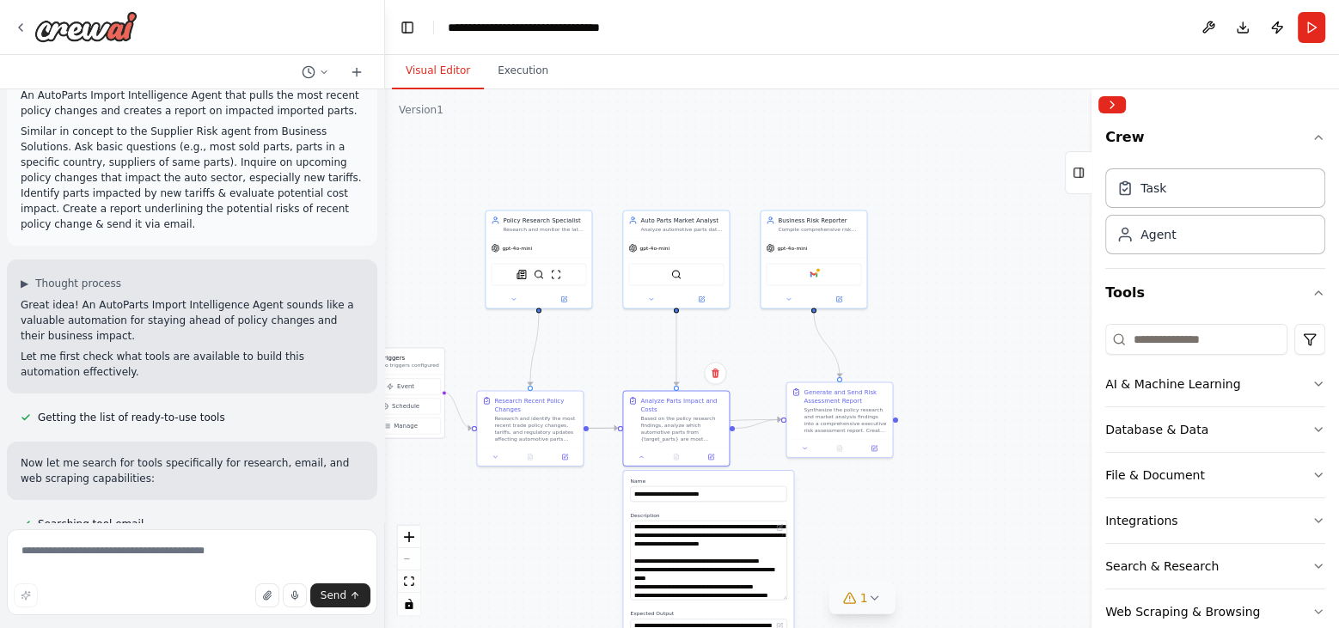
scroll to position [126, 0]
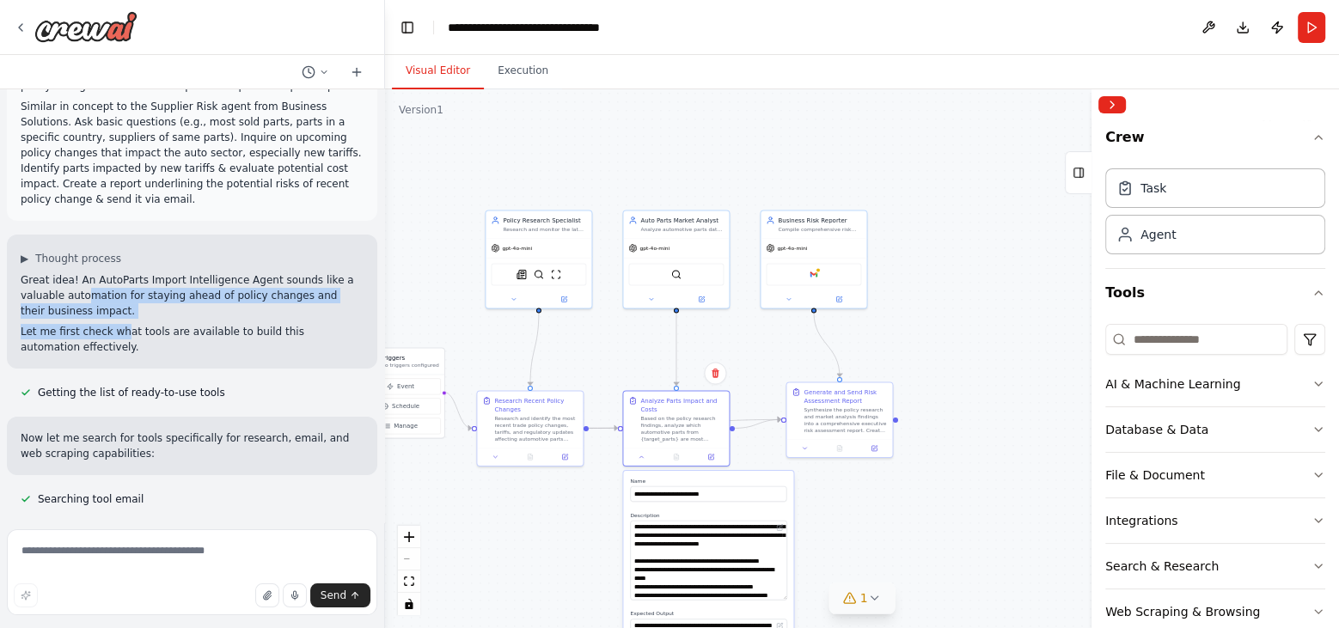
drag, startPoint x: 89, startPoint y: 296, endPoint x: 125, endPoint y: 340, distance: 57.5
click at [125, 339] on div "Great idea! An AutoParts Import Intelligence Agent sounds like a valuable autom…" at bounding box center [192, 314] width 343 height 83
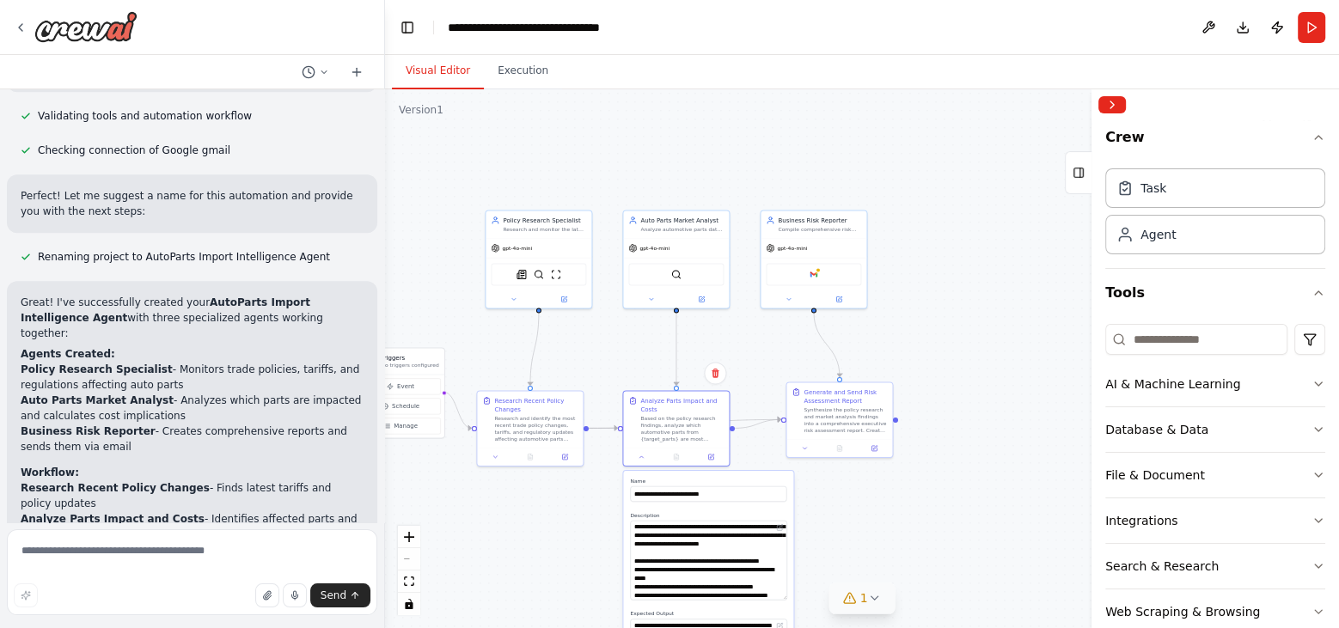
scroll to position [1189, 0]
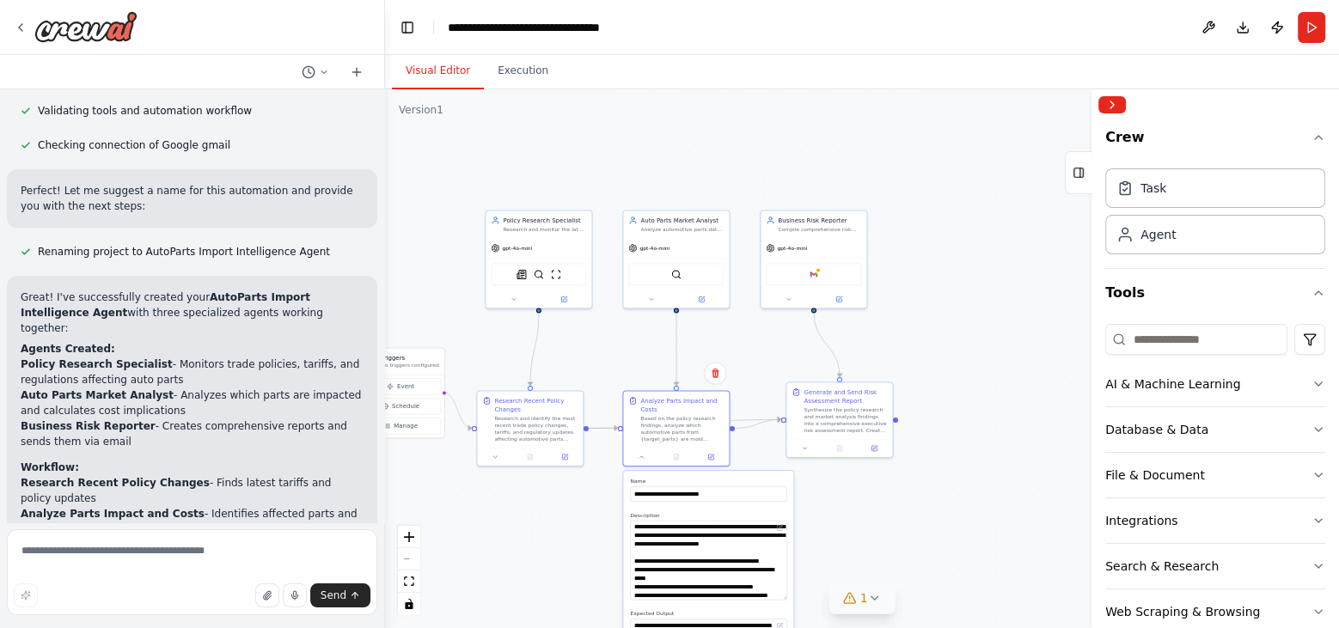
drag, startPoint x: 75, startPoint y: 336, endPoint x: 211, endPoint y: 411, distance: 155.8
click at [211, 411] on ul "Policy Research Specialist - Monitors trade policies, tariffs, and regulations …" at bounding box center [192, 403] width 343 height 93
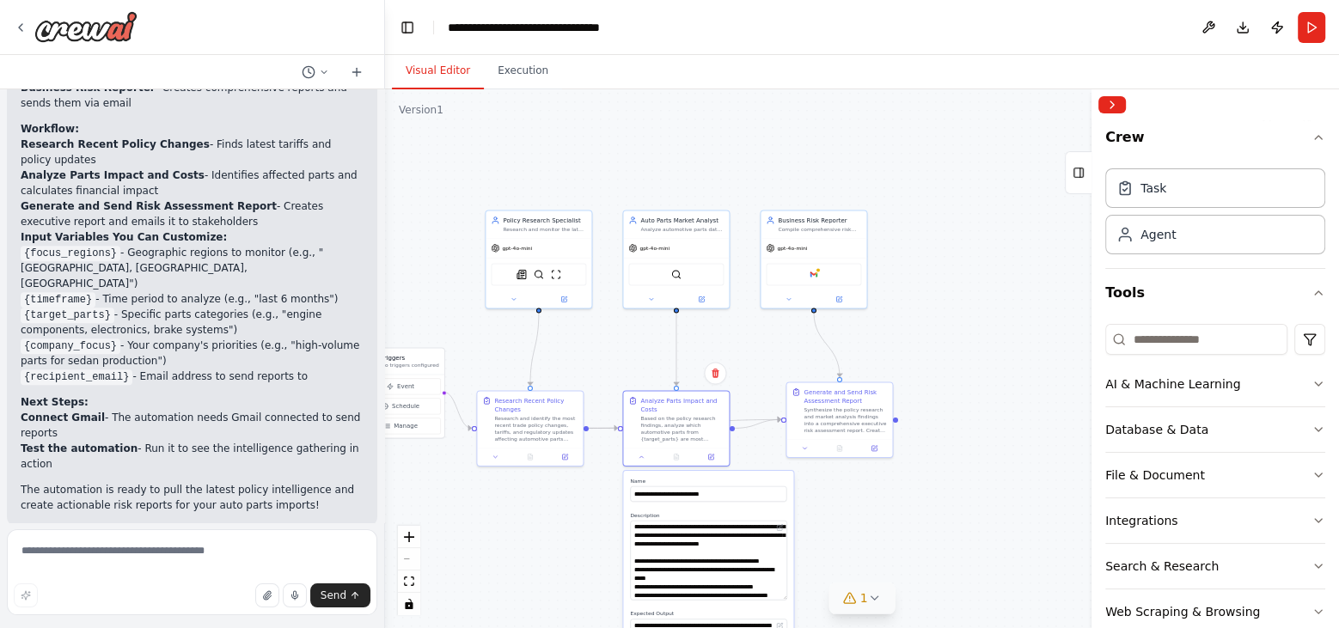
scroll to position [1532, 0]
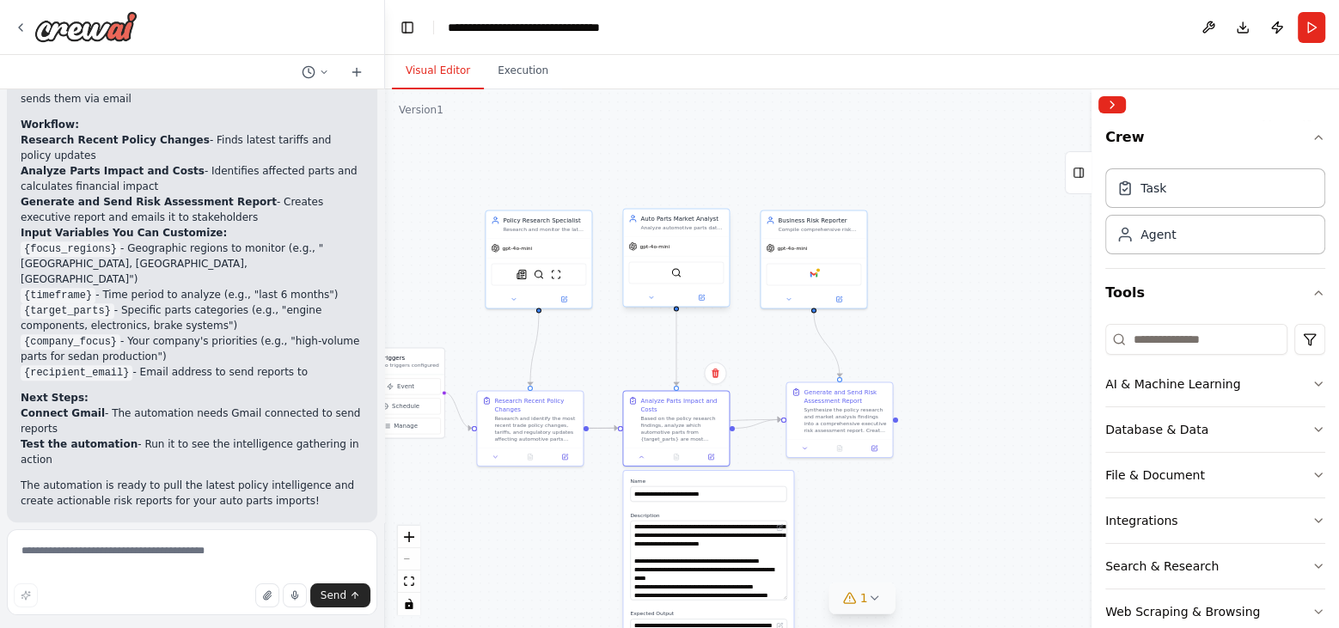
click at [676, 234] on div "Auto Parts Market Analyst Analyze automotive parts data to identify {target_par…" at bounding box center [676, 223] width 106 height 28
click at [654, 296] on button at bounding box center [651, 297] width 49 height 10
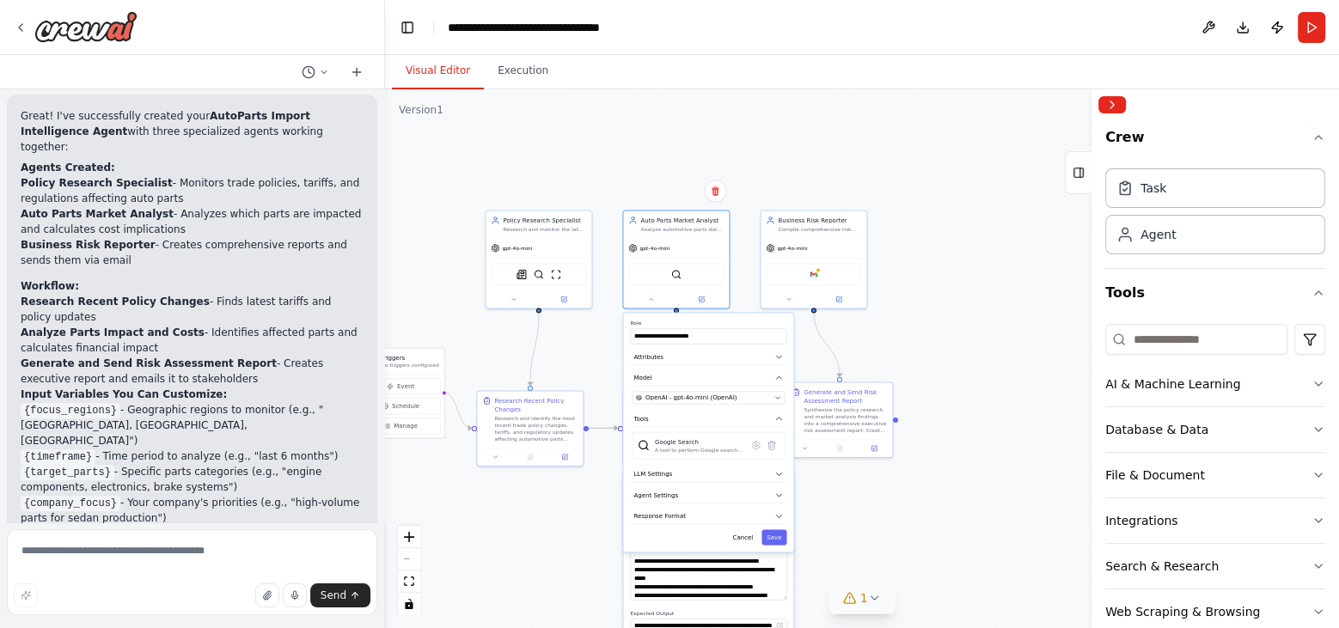
scroll to position [1367, 0]
drag, startPoint x: 79, startPoint y: 277, endPoint x: 247, endPoint y: 478, distance: 261.9
click at [247, 478] on div "Great! I've successfully created your AutoParts Import Intelligence Agent with …" at bounding box center [192, 393] width 343 height 562
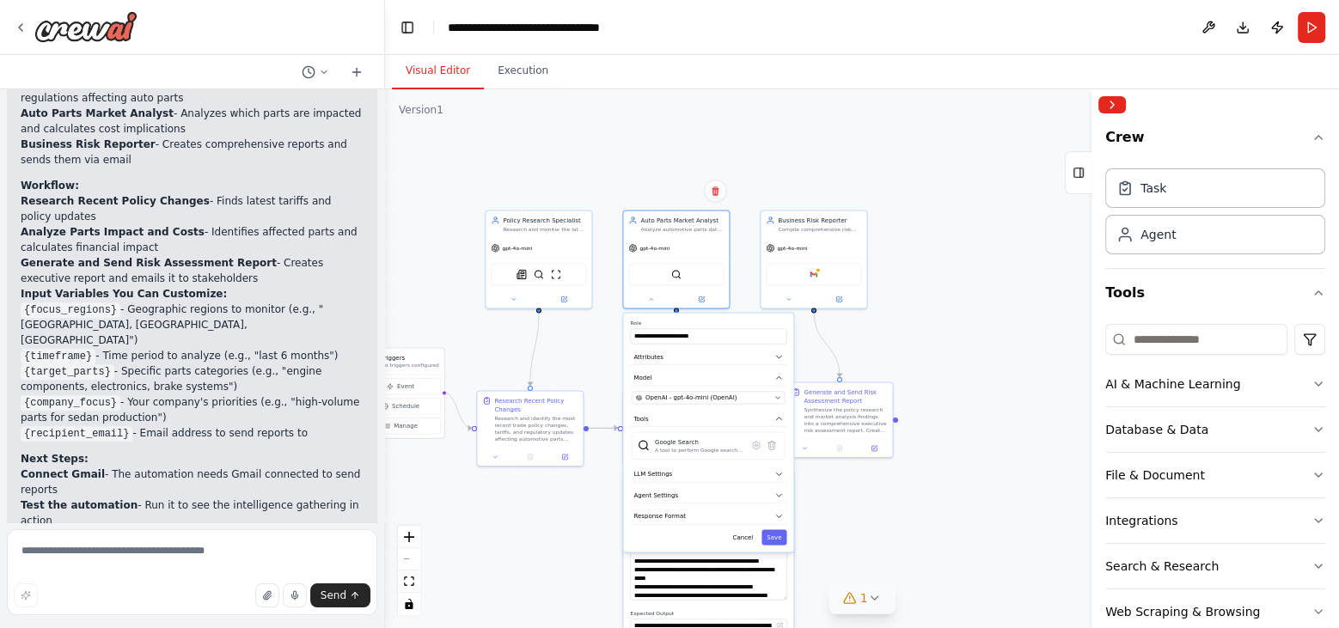
scroll to position [1474, 0]
click at [1205, 427] on icon "button" at bounding box center [1319, 430] width 14 height 14
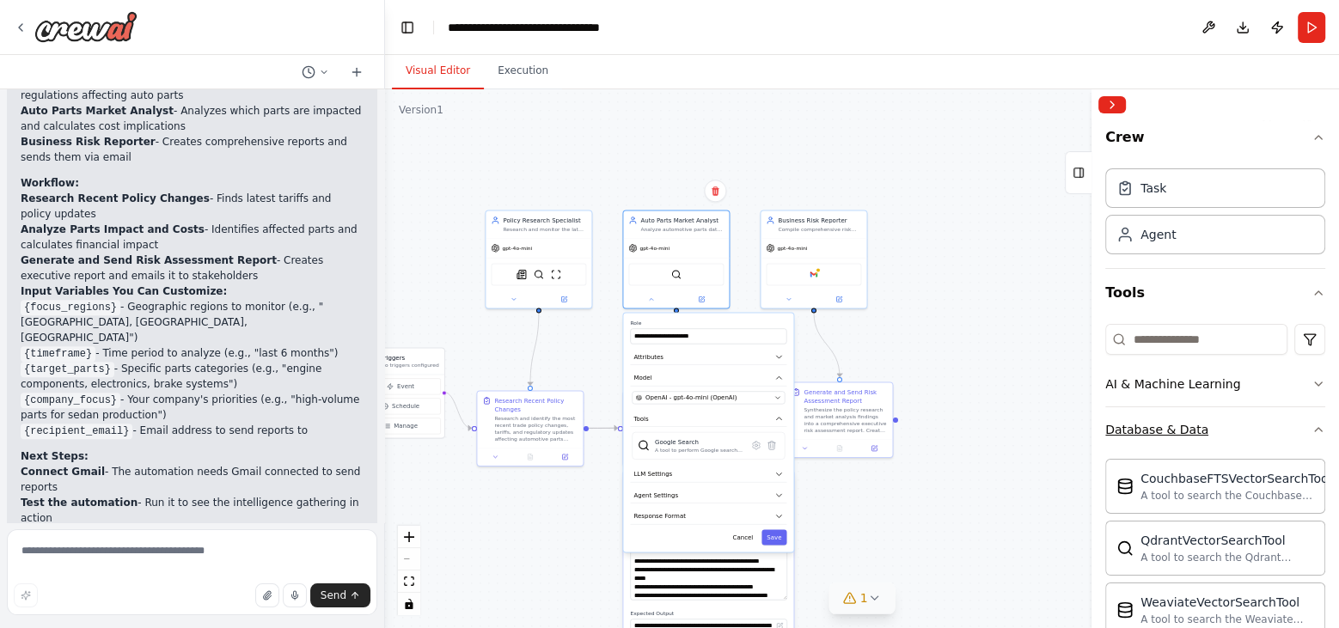
click at [1205, 427] on icon "button" at bounding box center [1319, 430] width 14 height 14
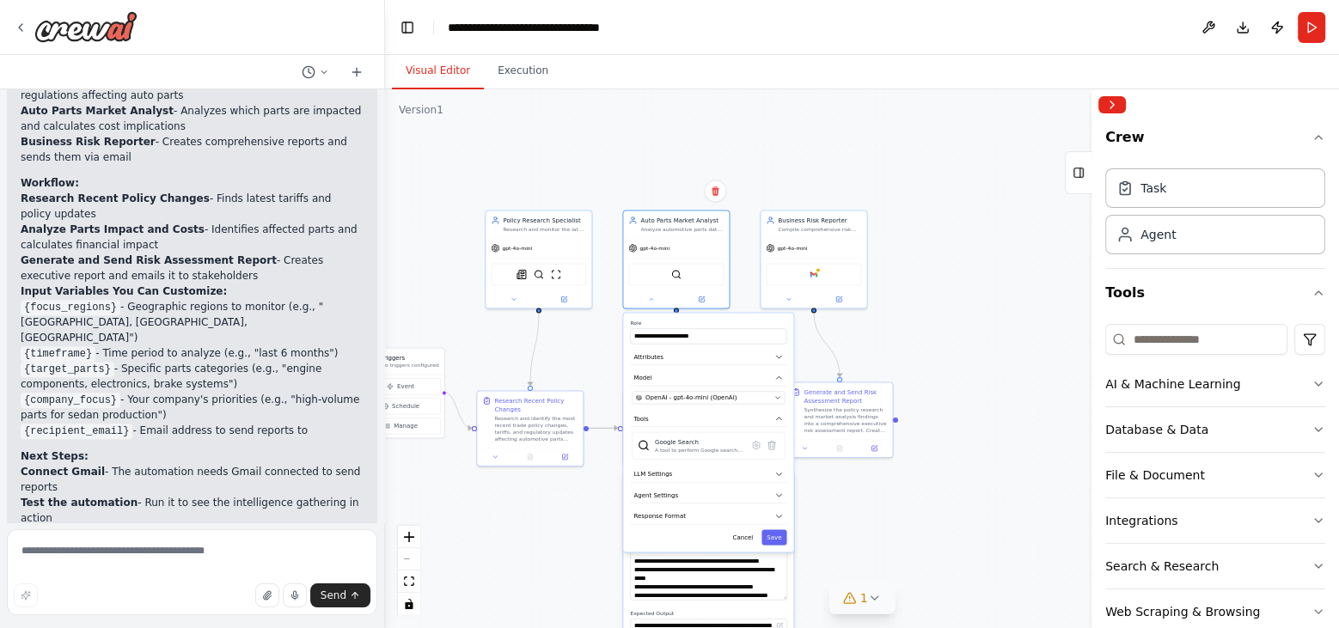
click at [936, 351] on div ".deletable-edge-delete-btn { width: 20px; height: 20px; border: 0px solid #ffff…" at bounding box center [862, 358] width 954 height 539
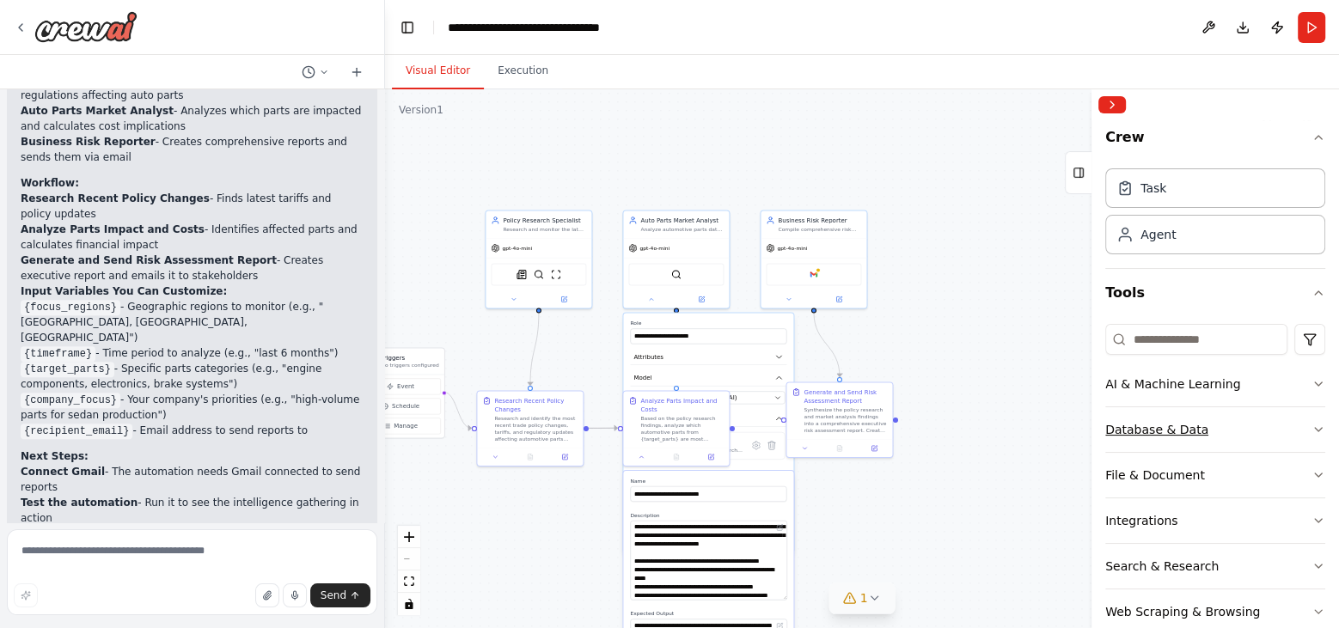
click at [1205, 426] on icon "button" at bounding box center [1319, 430] width 14 height 14
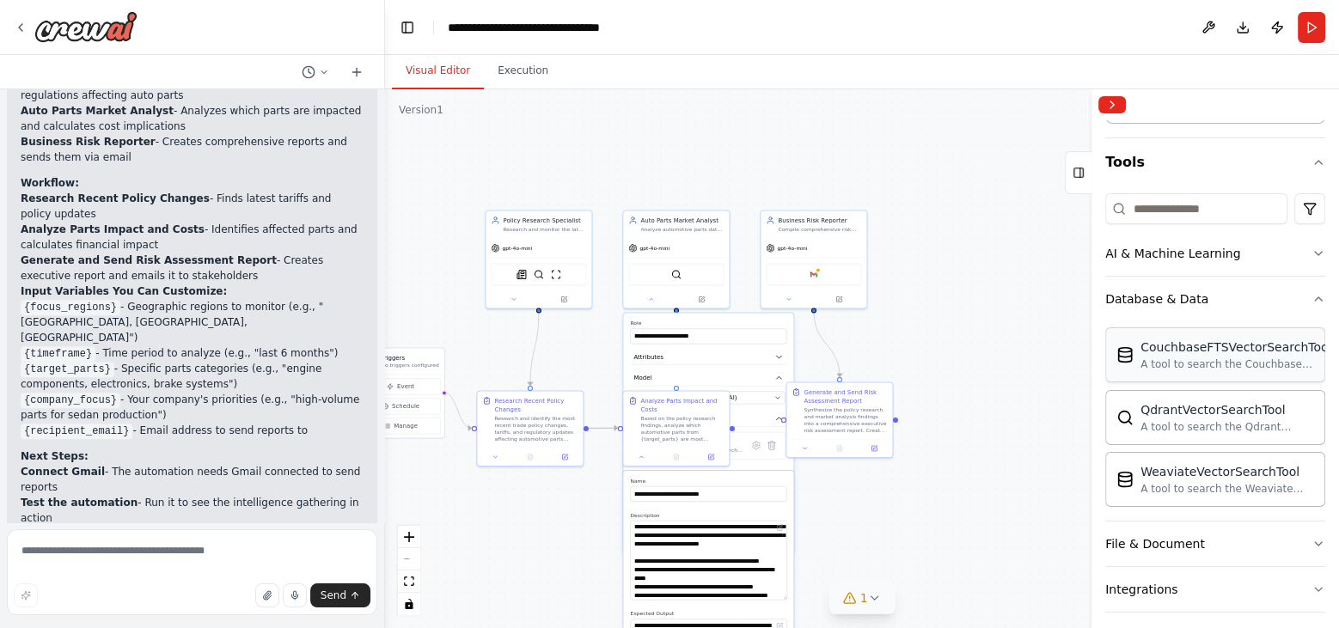
scroll to position [129, 0]
click at [963, 300] on div ".deletable-edge-delete-btn { width: 20px; height: 20px; border: 0px solid #ffff…" at bounding box center [862, 358] width 954 height 539
click at [529, 555] on div ".deletable-edge-delete-btn { width: 20px; height: 20px; border: 0px solid #ffff…" at bounding box center [862, 358] width 954 height 539
click at [953, 519] on div ".deletable-edge-delete-btn { width: 20px; height: 20px; border: 0px solid #ffff…" at bounding box center [862, 358] width 954 height 539
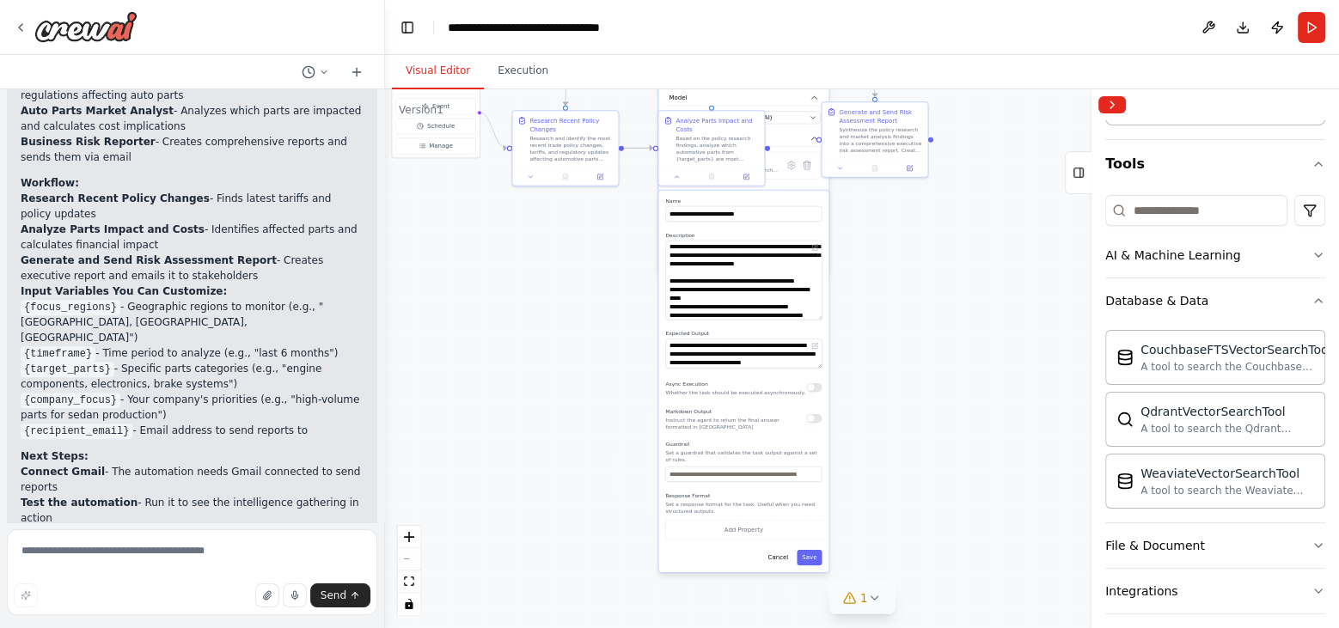
drag, startPoint x: 953, startPoint y: 519, endPoint x: 985, endPoint y: 233, distance: 288.2
click at [985, 233] on div ".deletable-edge-delete-btn { width: 20px; height: 20px; border: 0px solid #ffff…" at bounding box center [862, 358] width 954 height 539
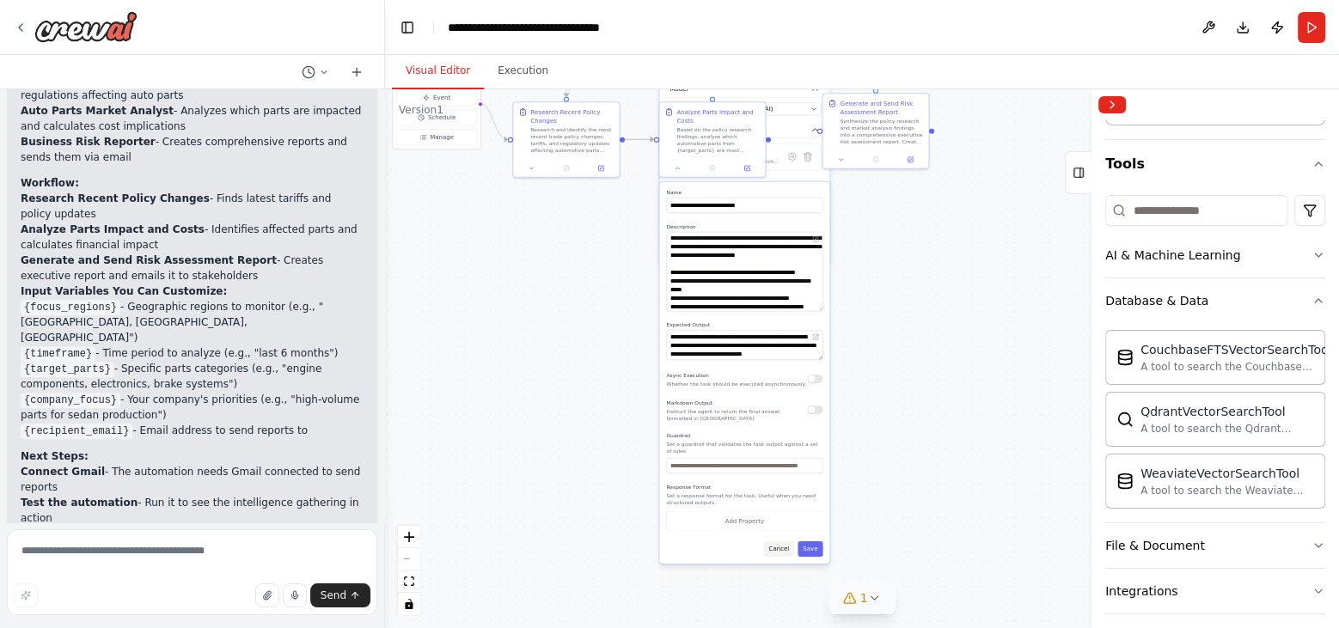
click at [779, 554] on button "Cancel" at bounding box center [778, 549] width 31 height 15
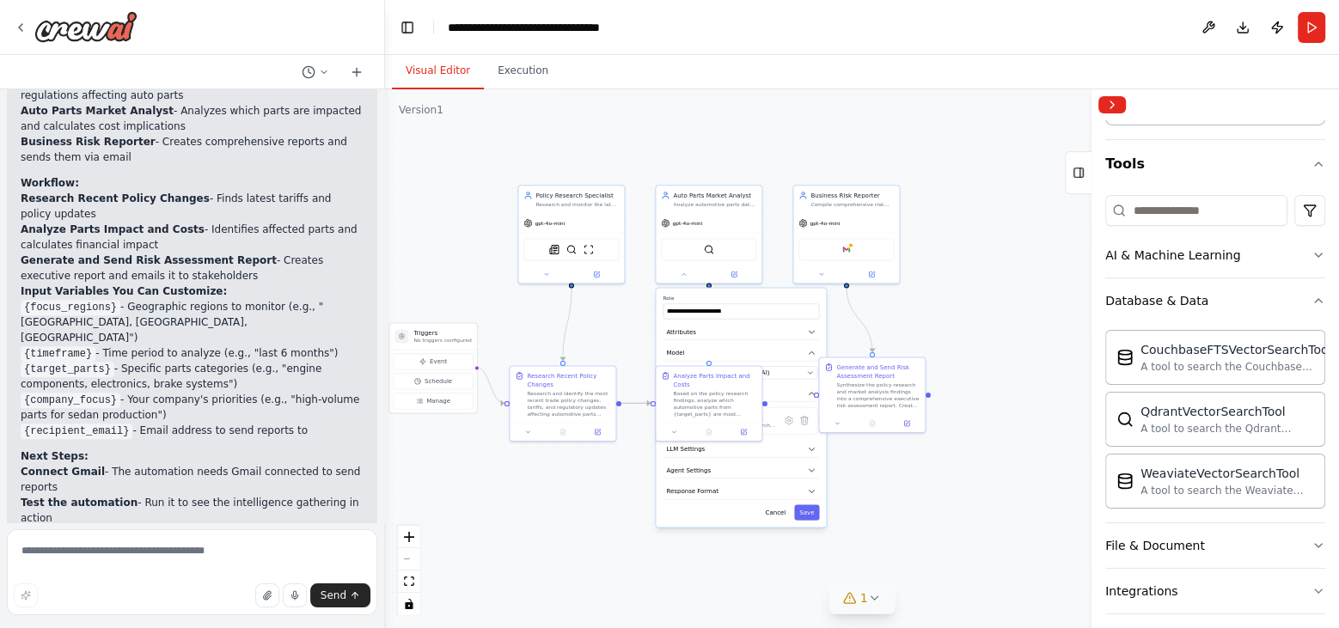
drag, startPoint x: 808, startPoint y: 377, endPoint x: 805, endPoint y: 640, distance: 263.1
click at [805, 565] on html "Hello! I'm the CrewAI assistant. What kind of automation do you want to build? …" at bounding box center [669, 314] width 1339 height 628
click at [775, 511] on button "Cancel" at bounding box center [775, 511] width 31 height 15
click at [1205, 524] on button "File & Document" at bounding box center [1216, 546] width 220 height 45
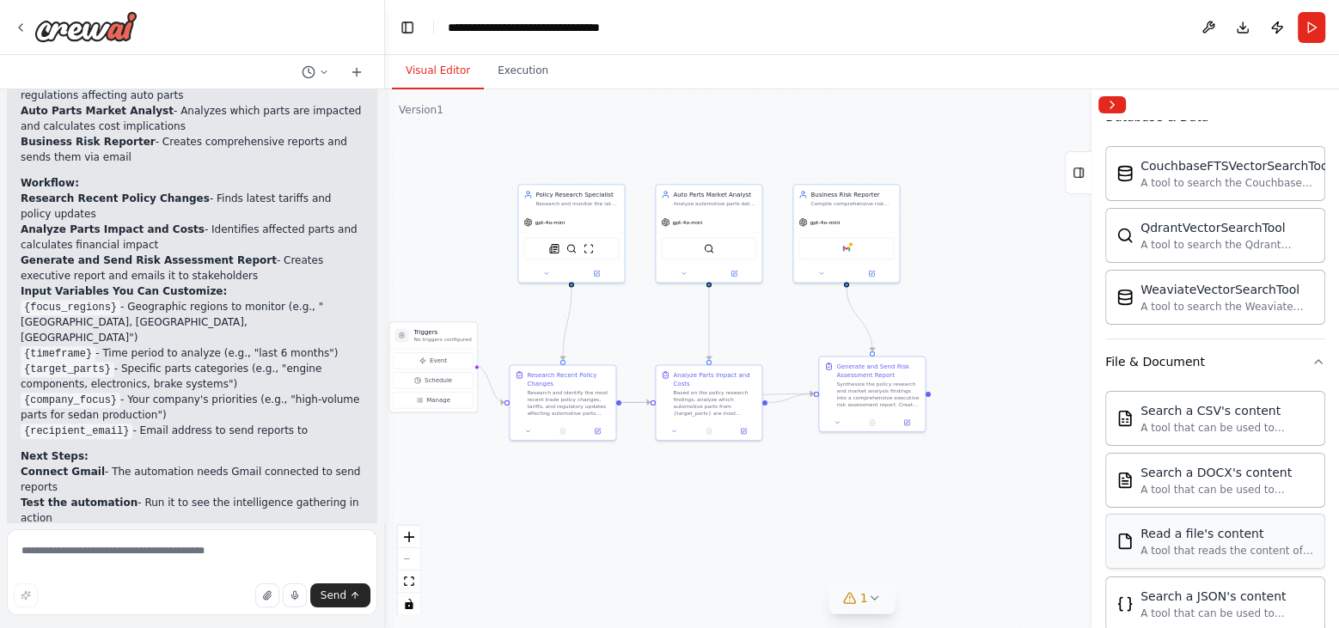
scroll to position [316, 0]
click at [40, 546] on textarea at bounding box center [192, 573] width 371 height 86
click at [265, 565] on icon "button" at bounding box center [267, 596] width 10 height 10
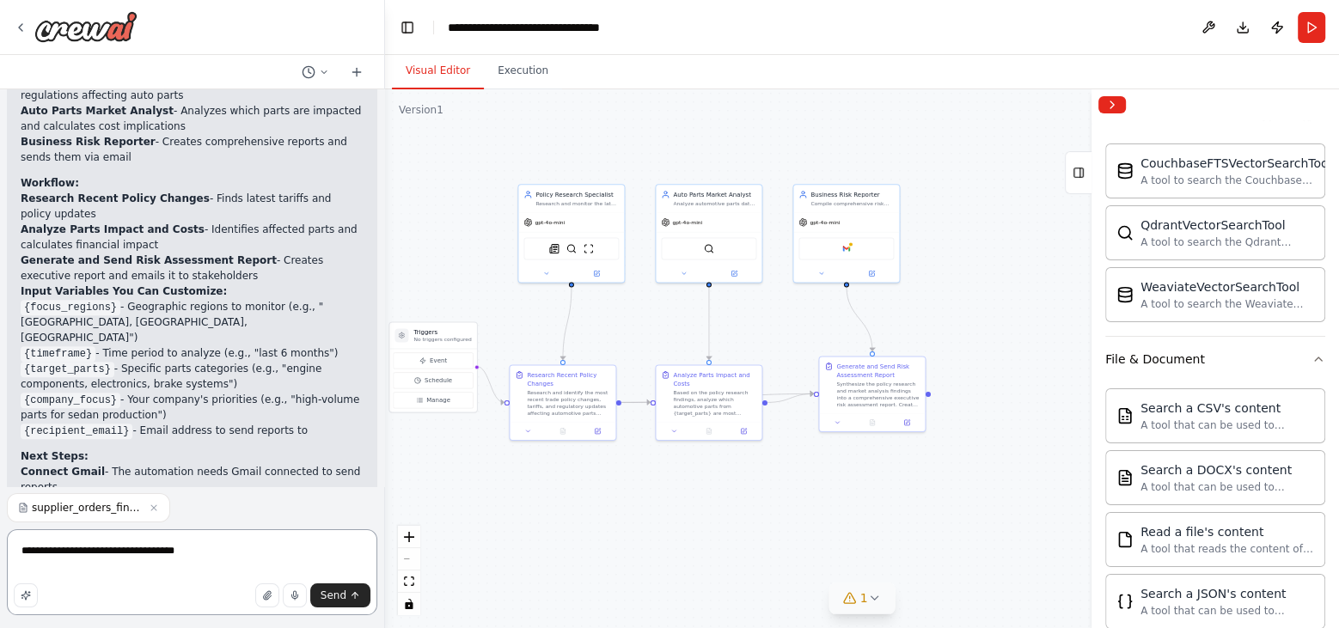
click at [221, 553] on textarea "**********" at bounding box center [192, 573] width 371 height 86
paste textarea "**********"
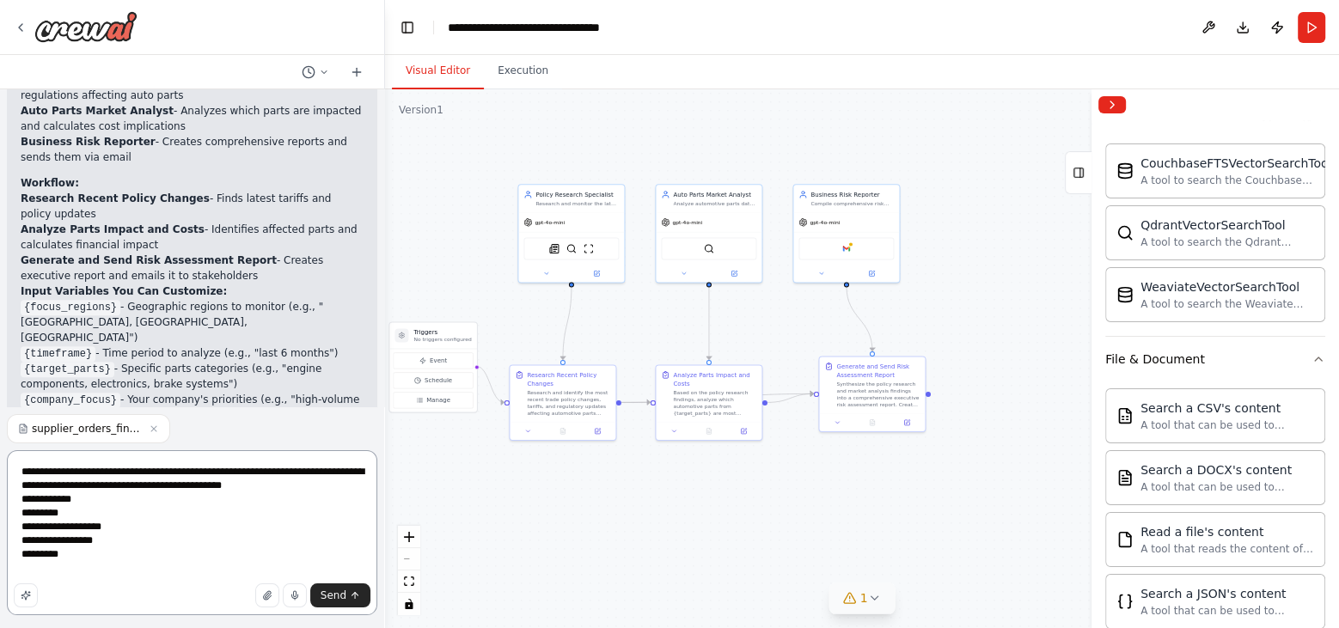
click at [203, 474] on textarea "**********" at bounding box center [192, 533] width 371 height 165
drag, startPoint x: 254, startPoint y: 485, endPoint x: 213, endPoint y: 466, distance: 44.6
click at [213, 466] on textarea "**********" at bounding box center [192, 533] width 371 height 165
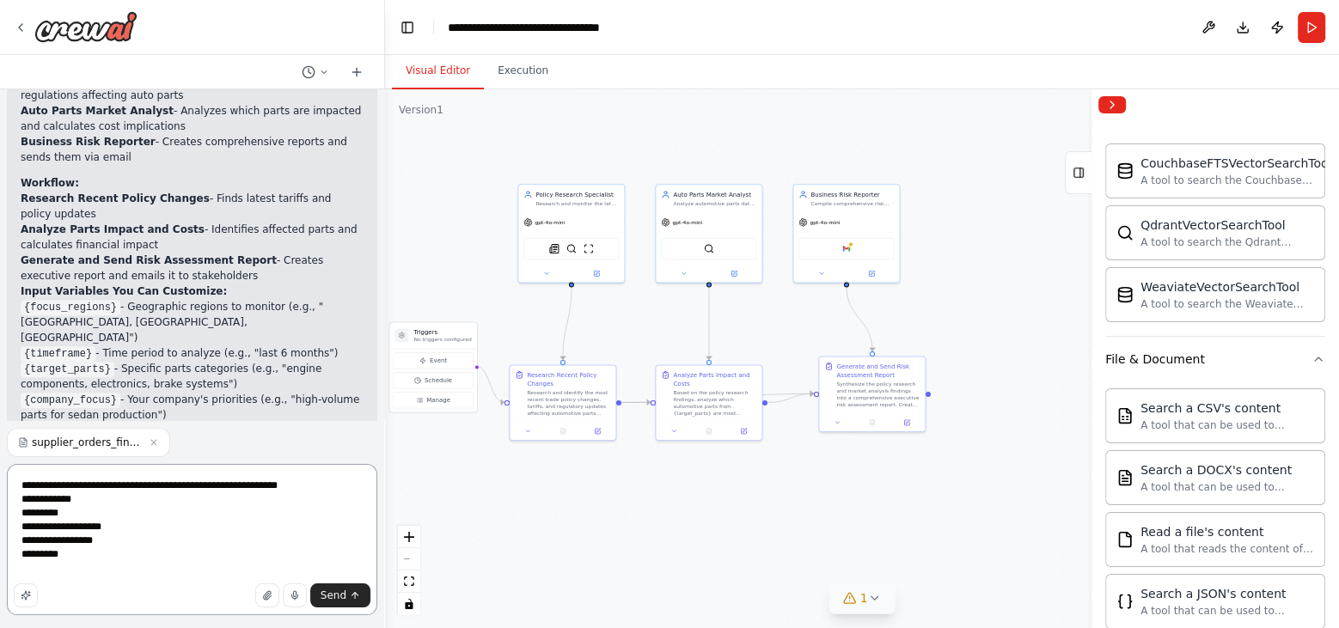
type textarea "**********"
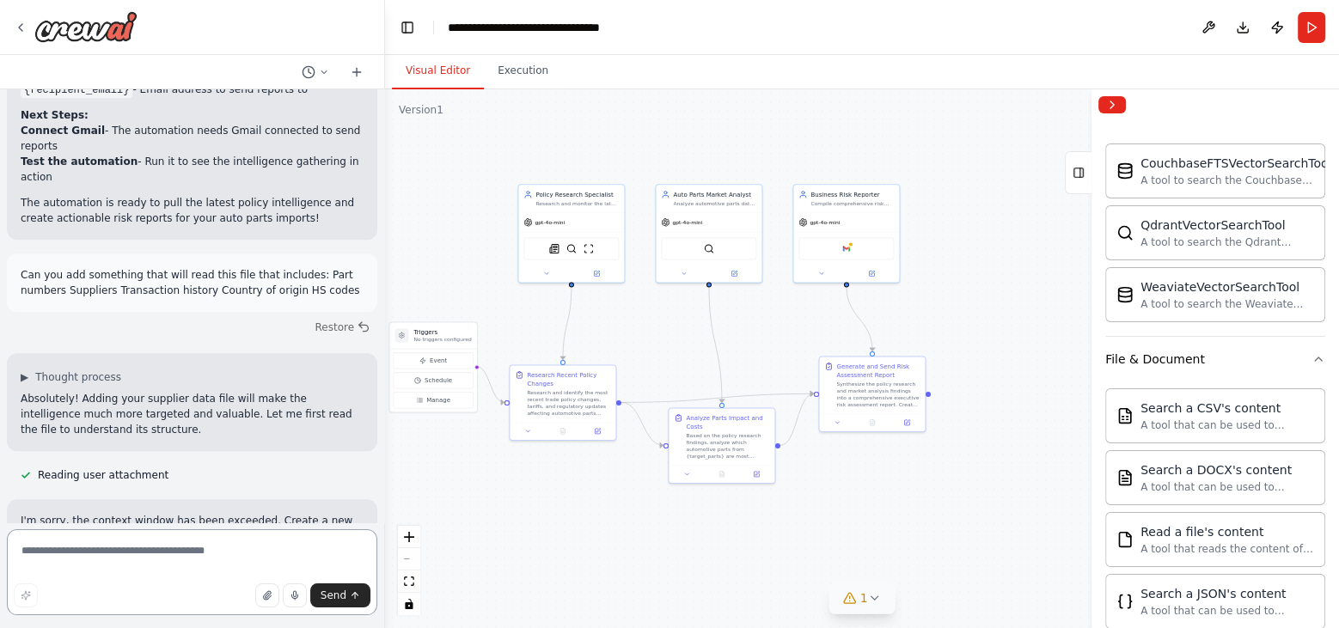
scroll to position [1817, 0]
click at [324, 71] on icon at bounding box center [324, 72] width 10 height 10
click at [357, 73] on div at bounding box center [192, 314] width 385 height 628
click at [357, 73] on icon at bounding box center [357, 72] width 0 height 8
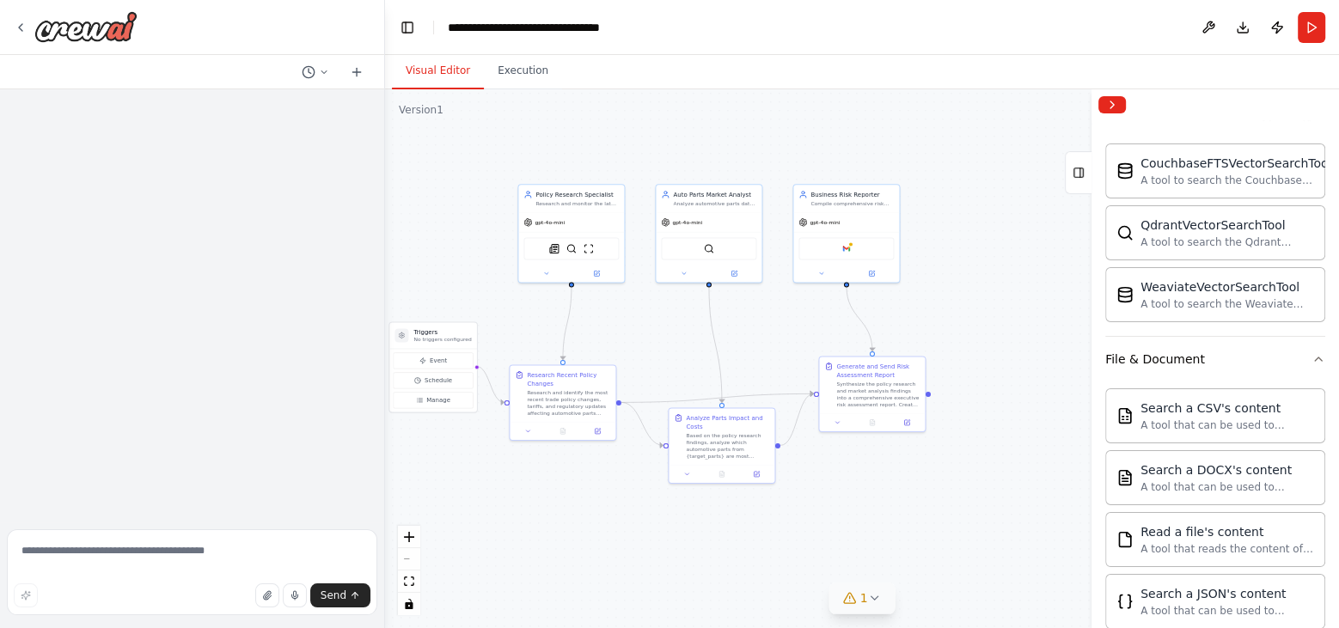
scroll to position [0, 0]
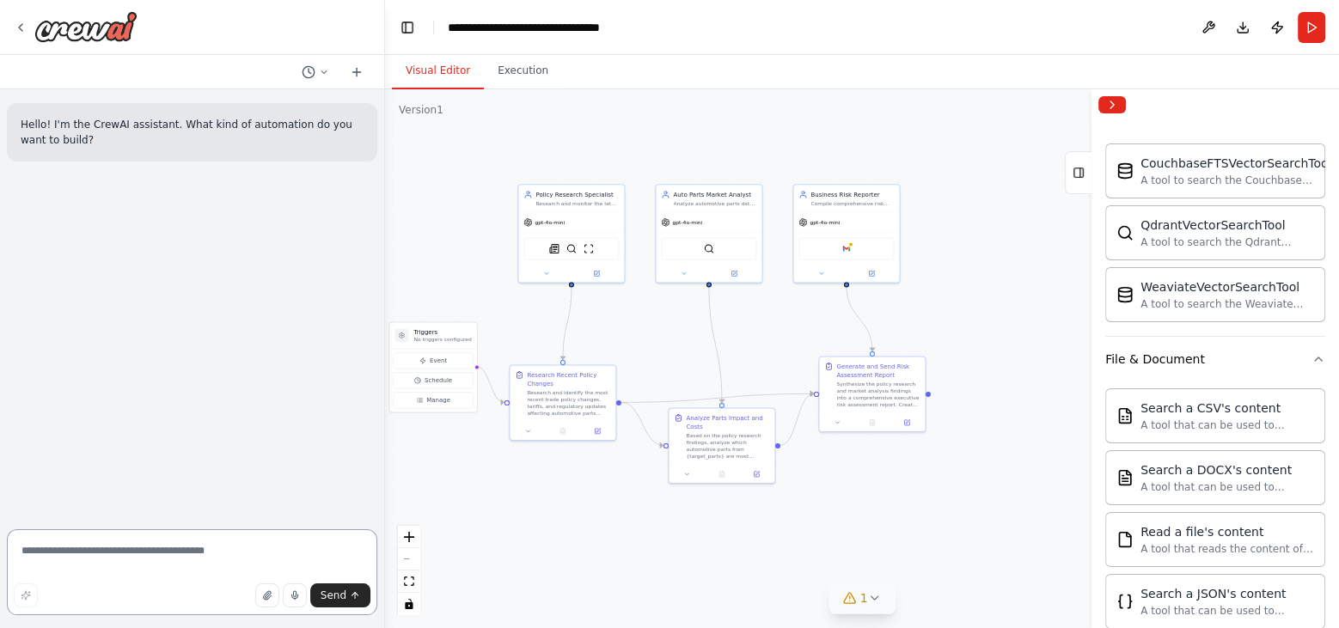
click at [64, 547] on textarea at bounding box center [192, 573] width 371 height 86
click at [265, 565] on button "button" at bounding box center [267, 596] width 24 height 24
click at [67, 561] on textarea at bounding box center [192, 573] width 371 height 86
paste textarea "**********"
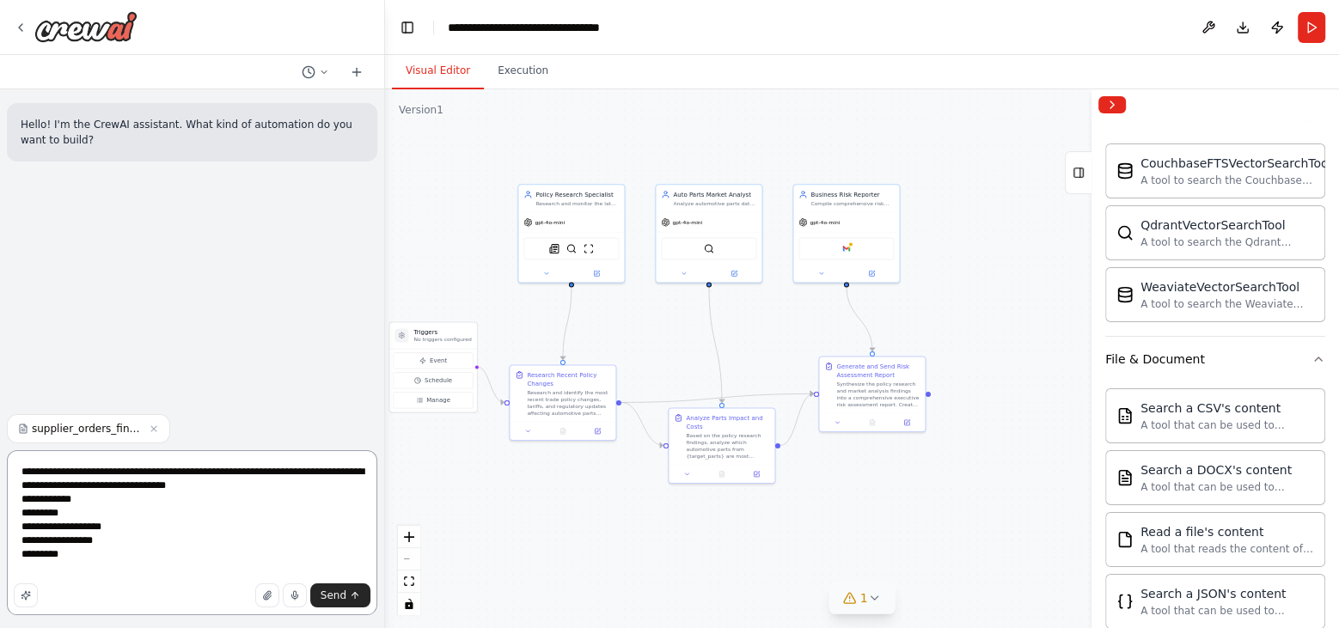
drag, startPoint x: 179, startPoint y: 487, endPoint x: 145, endPoint y: 468, distance: 38.5
click at [145, 468] on textarea "**********" at bounding box center [192, 533] width 371 height 165
type textarea "**********"
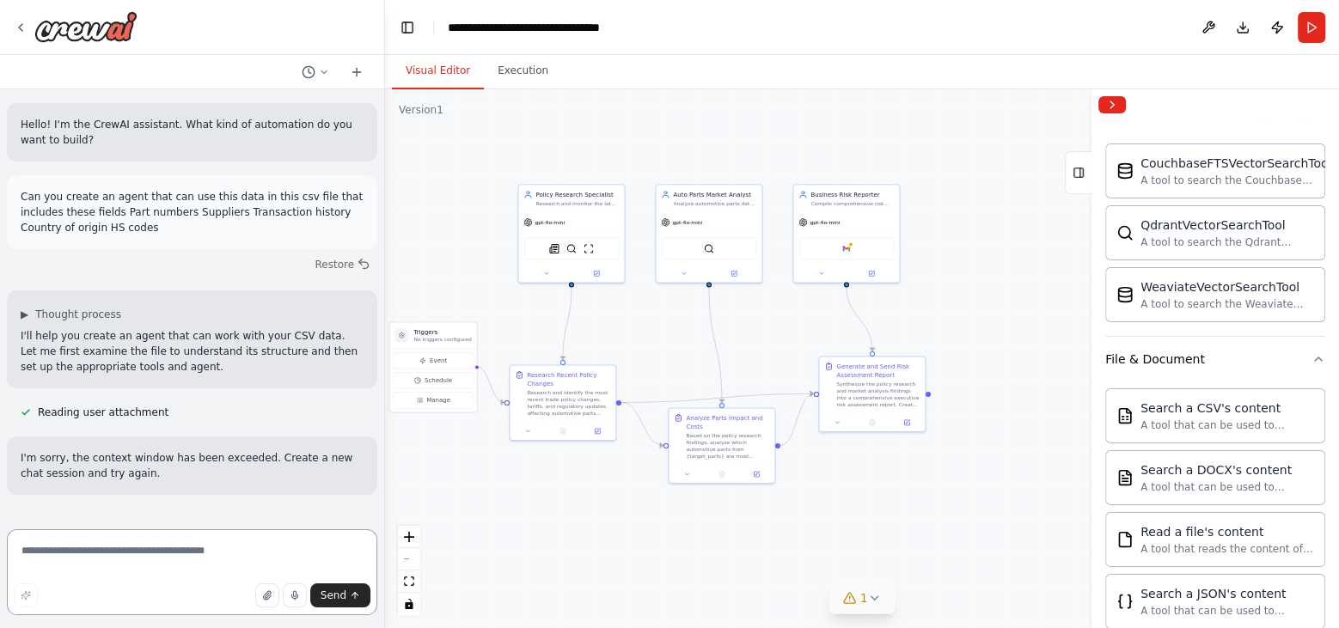
click at [89, 561] on textarea at bounding box center [192, 573] width 371 height 86
type textarea "*"
type textarea "**********"
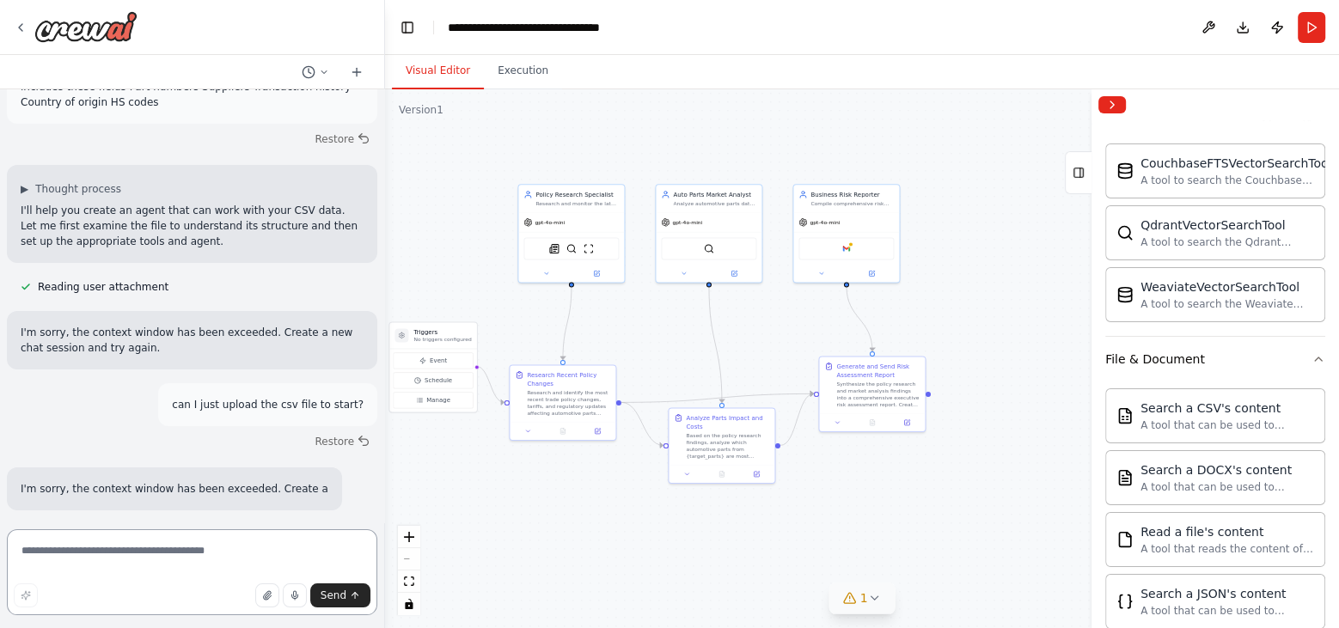
scroll to position [142, 0]
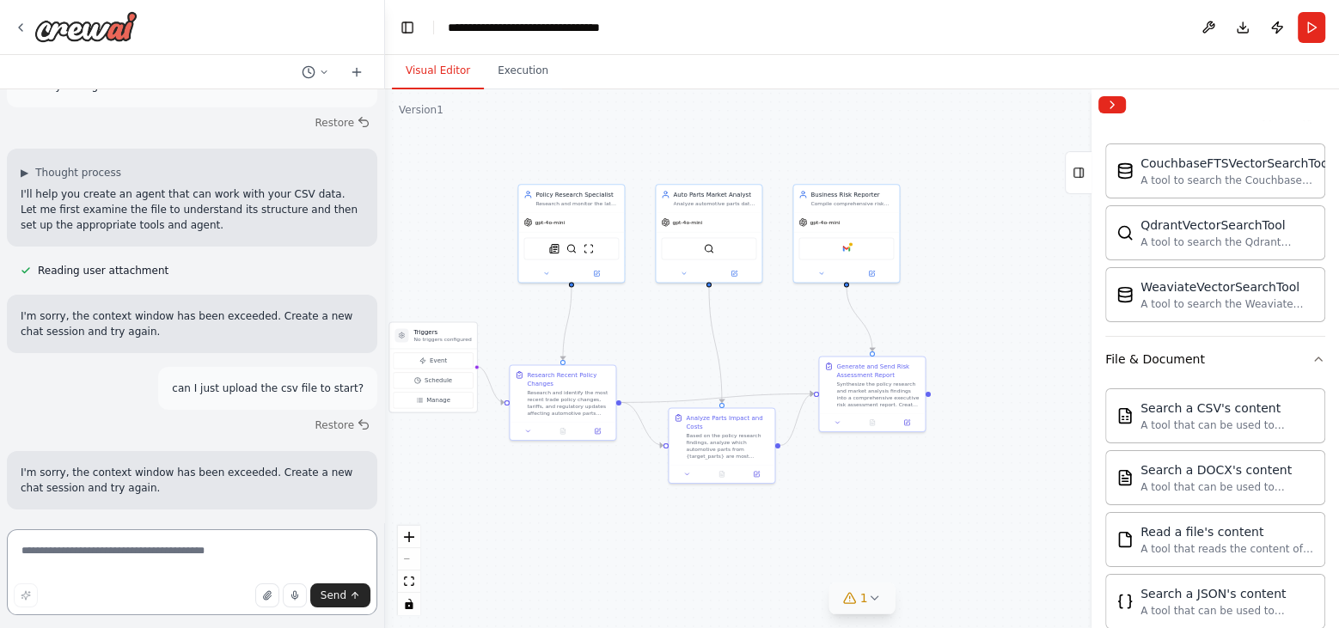
click at [137, 555] on textarea at bounding box center [192, 573] width 371 height 86
click at [363, 82] on div at bounding box center [192, 72] width 384 height 34
click at [357, 73] on icon at bounding box center [357, 72] width 0 height 8
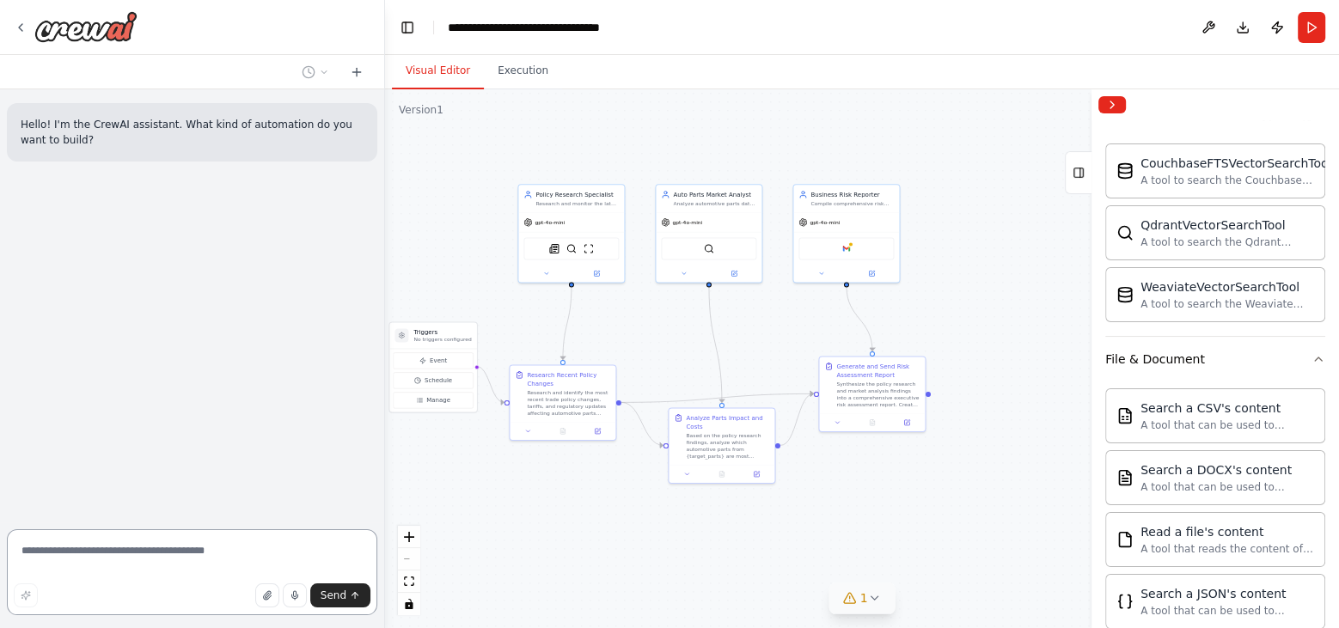
click at [127, 557] on textarea at bounding box center [192, 573] width 371 height 86
type textarea "*"
type textarea "**********"
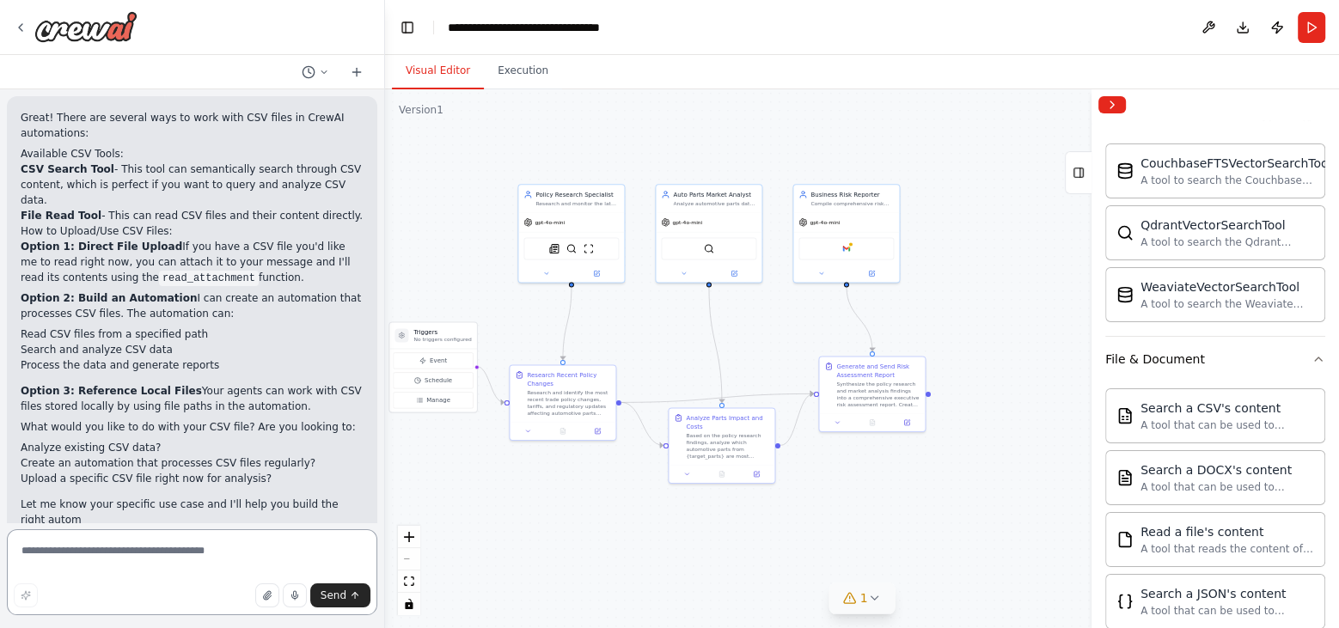
scroll to position [344, 0]
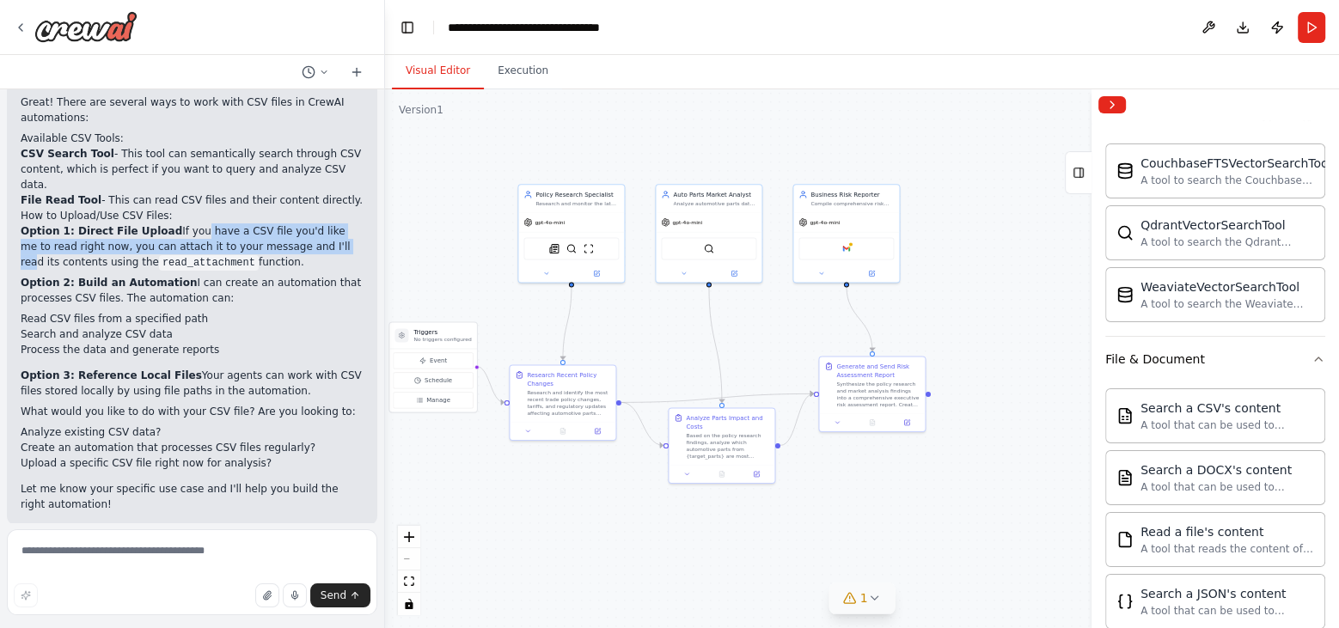
drag, startPoint x: 186, startPoint y: 207, endPoint x: 305, endPoint y: 237, distance: 123.2
click at [305, 237] on p "Option 1: Direct File Upload If you have a CSV file you'd like me to read right…" at bounding box center [192, 247] width 343 height 46
click at [101, 231] on p "Option 1: Direct File Upload If you have a CSV file you'd like me to read right…" at bounding box center [192, 247] width 343 height 46
drag, startPoint x: 172, startPoint y: 212, endPoint x: 308, endPoint y: 242, distance: 139.1
click at [308, 242] on p "Option 1: Direct File Upload If you have a CSV file you'd like me to read right…" at bounding box center [192, 247] width 343 height 46
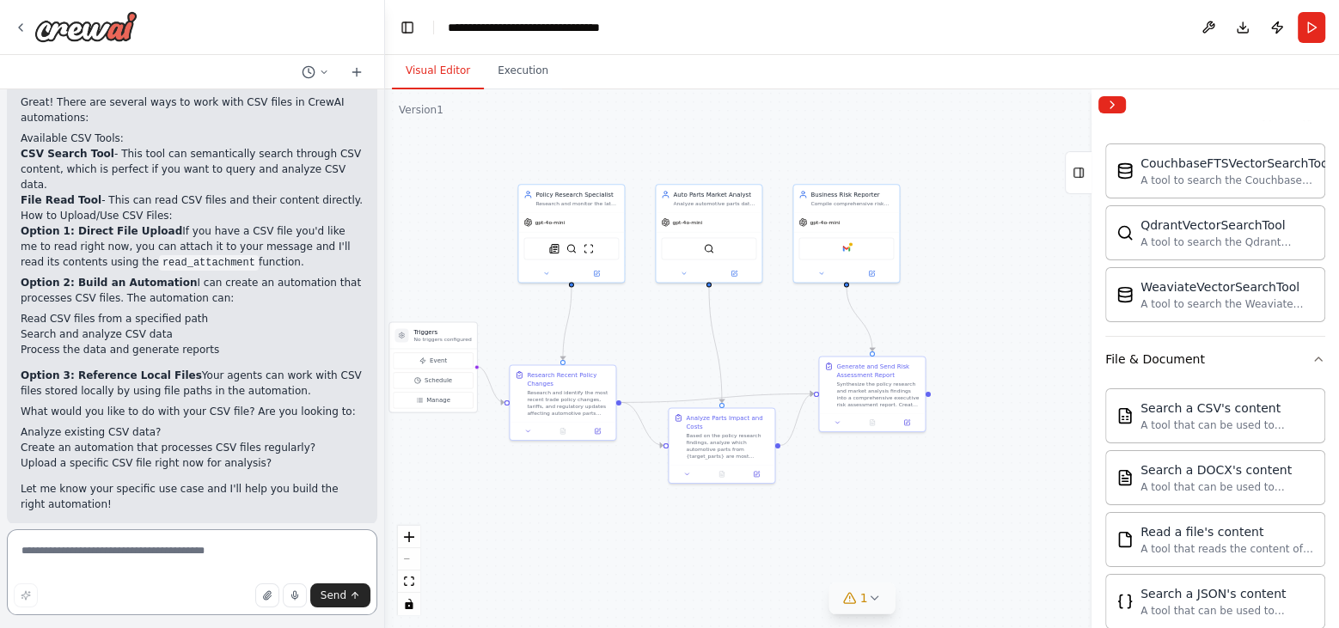
click at [99, 565] on textarea at bounding box center [192, 573] width 371 height 86
type textarea "**********"
drag, startPoint x: 265, startPoint y: 548, endPoint x: 278, endPoint y: 548, distance: 12.9
click at [278, 548] on textarea "**********" at bounding box center [192, 573] width 371 height 86
click at [275, 551] on textarea "**********" at bounding box center [192, 573] width 371 height 86
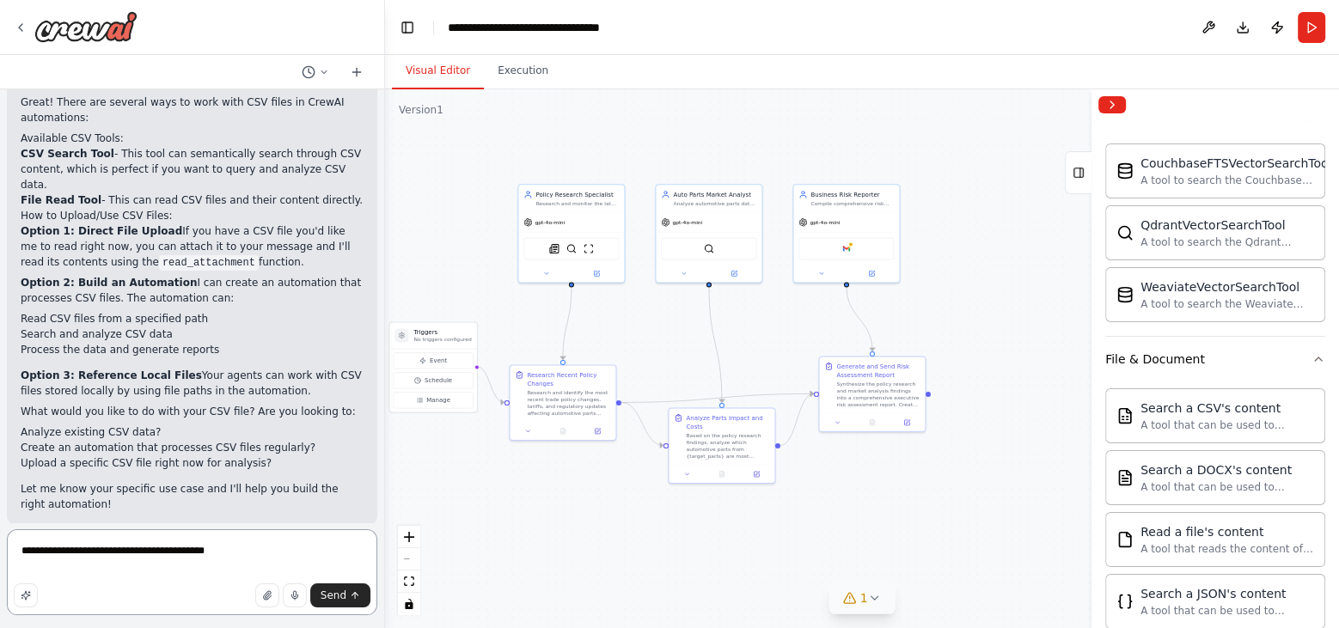
drag, startPoint x: 281, startPoint y: 551, endPoint x: -4, endPoint y: 533, distance: 286.0
click at [0, 533] on html "Hello! I'm the CrewAI assistant. What kind of automation do you want to build? …" at bounding box center [669, 314] width 1339 height 628
type textarea "**********"
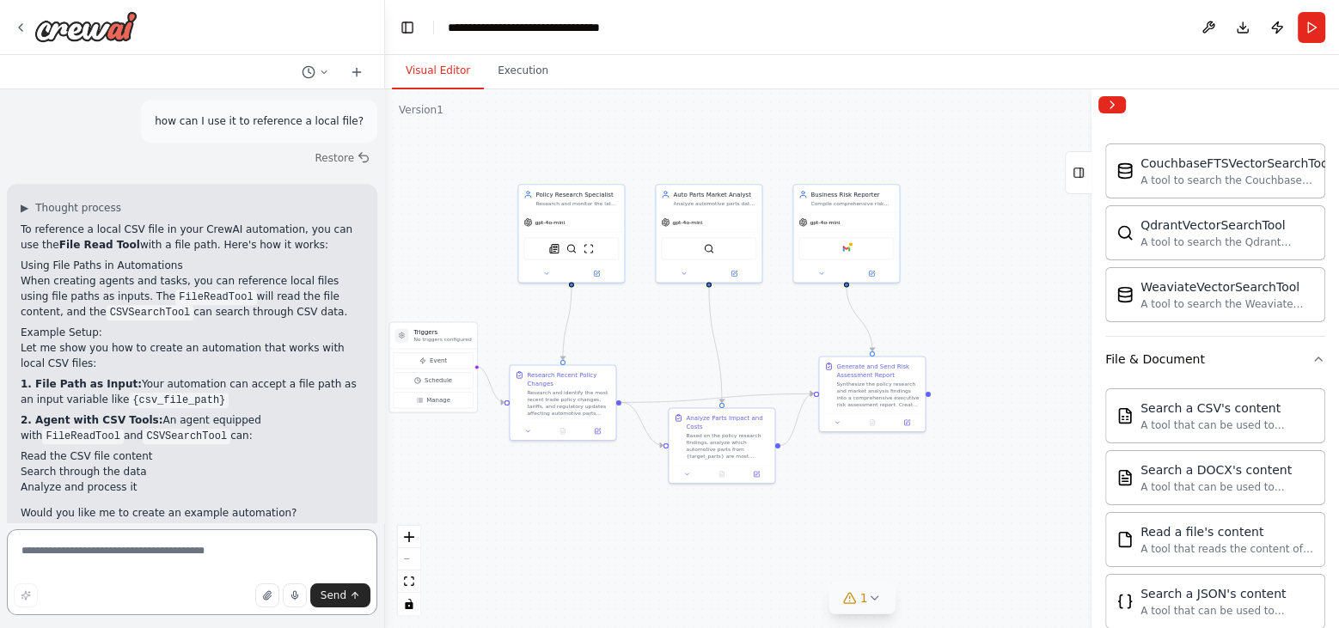
scroll to position [775, 0]
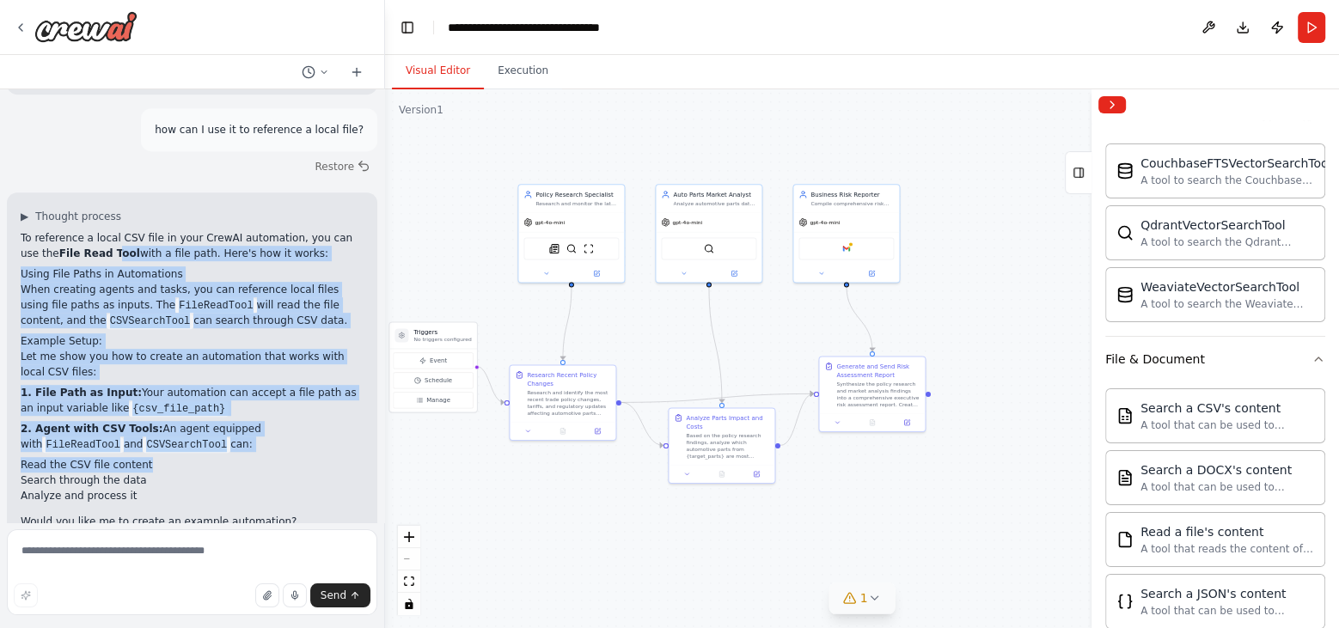
drag, startPoint x: 92, startPoint y: 234, endPoint x: 184, endPoint y: 445, distance: 230.6
click at [184, 445] on div "To reference a local CSV file in your CrewAI automation, you can use the File R…" at bounding box center [192, 519] width 343 height 578
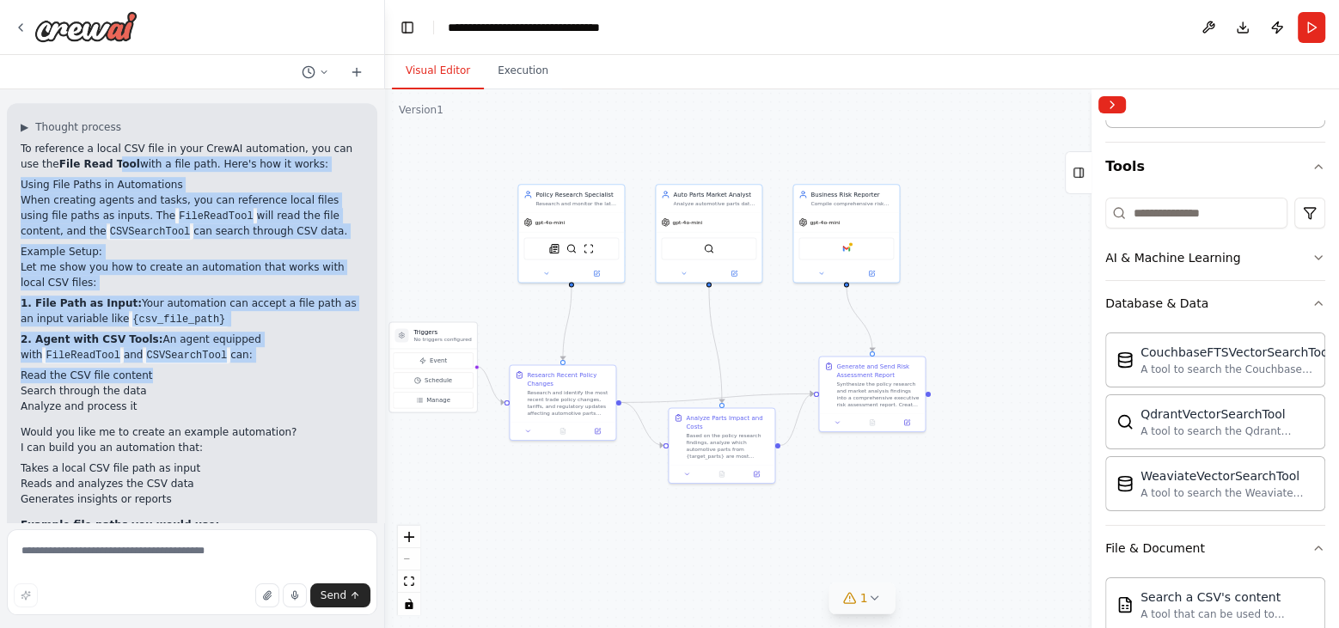
scroll to position [130, 0]
click at [1205, 292] on button "Database & Data" at bounding box center [1216, 300] width 220 height 45
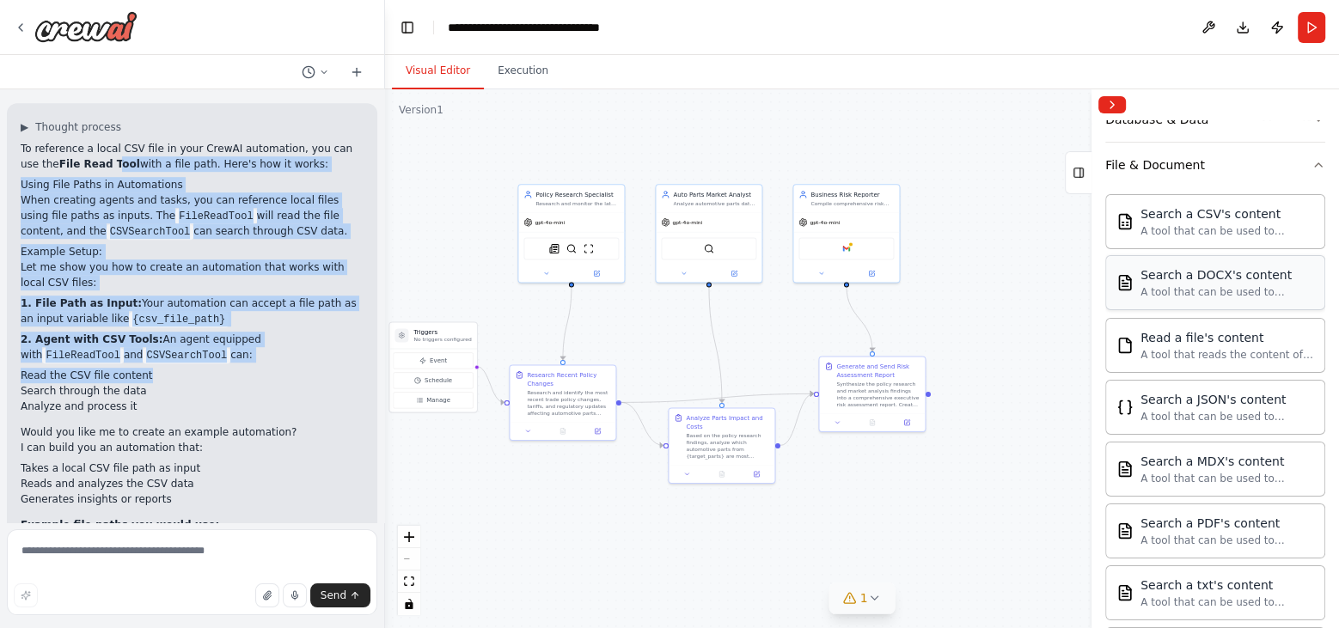
scroll to position [297, 0]
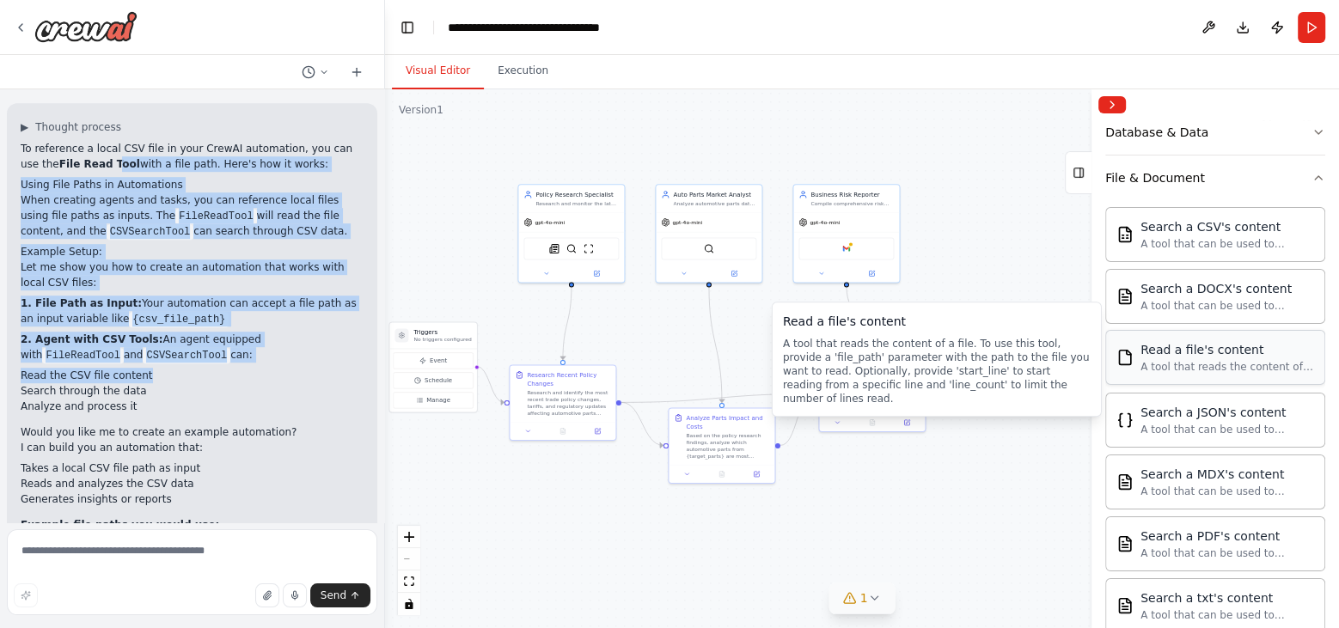
click at [1205, 360] on div "A tool that reads the content of a file. To use this tool, provide a 'file_path…" at bounding box center [1228, 367] width 174 height 14
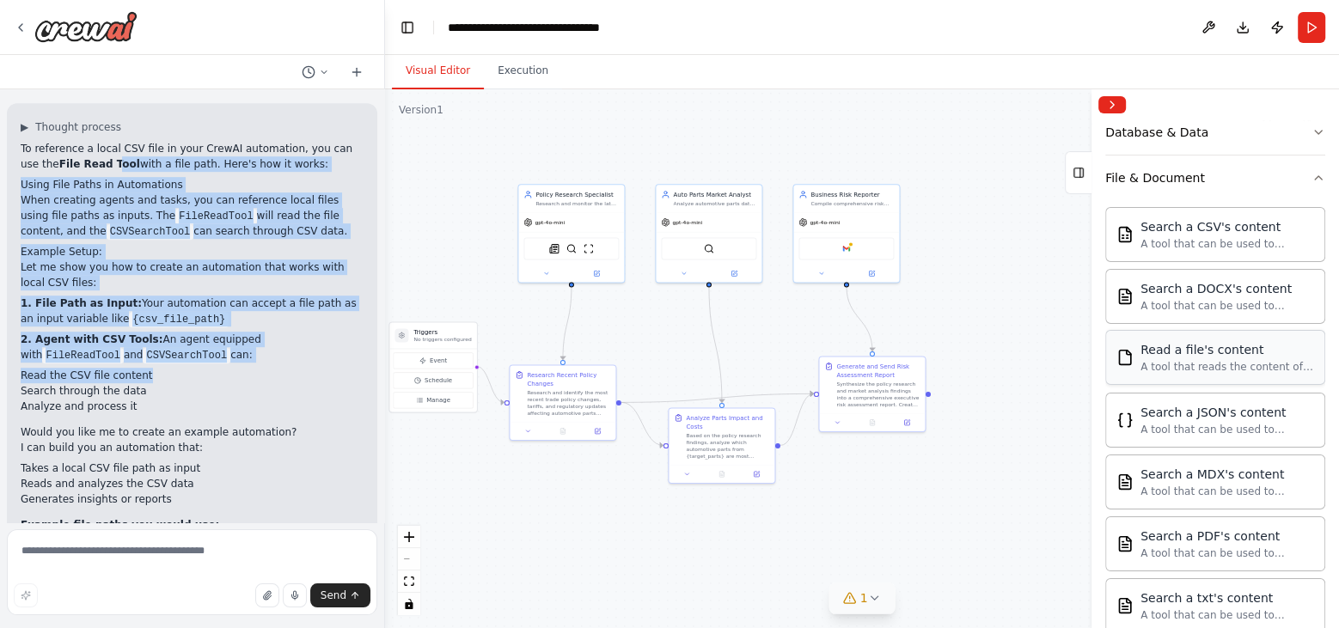
click at [1186, 360] on div "A tool that reads the content of a file. To use this tool, provide a 'file_path…" at bounding box center [1228, 367] width 174 height 14
click at [1162, 344] on div "Read a file's content" at bounding box center [1228, 349] width 174 height 17
click at [1156, 368] on div "A tool that reads the content of a file. To use this tool, provide a 'file_path…" at bounding box center [1228, 367] width 174 height 14
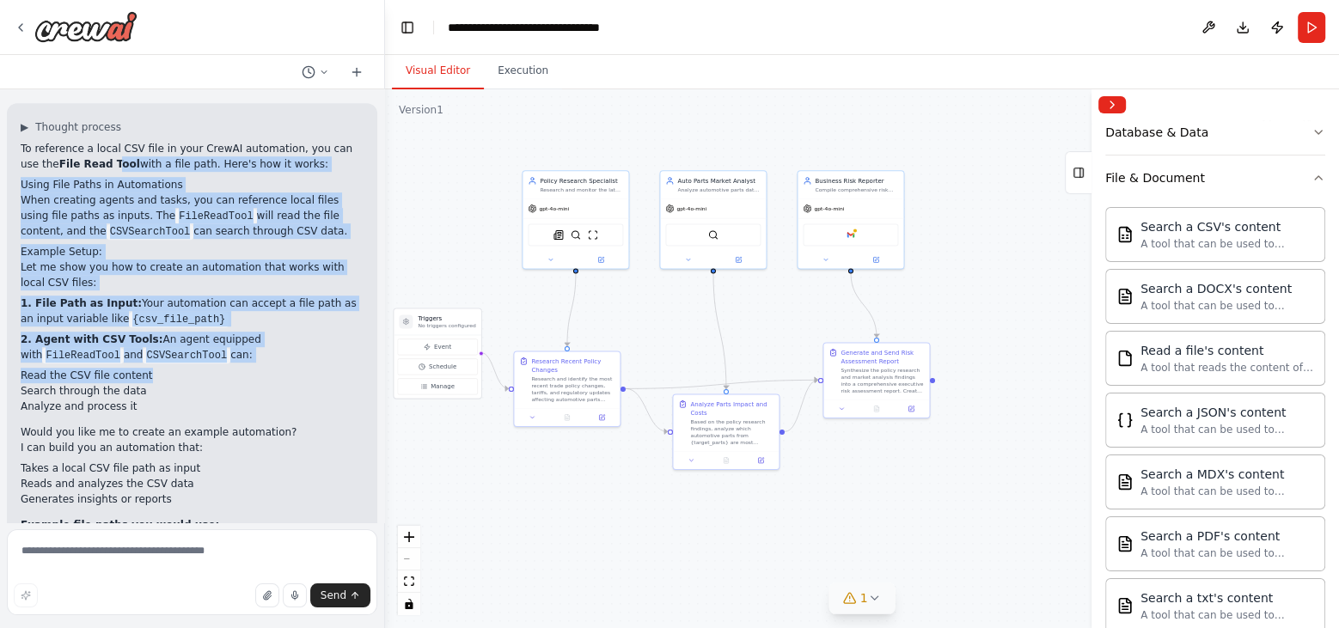
drag, startPoint x: 800, startPoint y: 322, endPoint x: 819, endPoint y: 302, distance: 27.4
click at [806, 304] on div ".deletable-edge-delete-btn { width: 20px; height: 20px; border: 0px solid #ffff…" at bounding box center [862, 358] width 954 height 539
drag, startPoint x: 851, startPoint y: 264, endPoint x: 728, endPoint y: 390, distance: 176.3
click at [728, 390] on div "Triggers No triggers configured Event Schedule Manage Policy Research Specialis…" at bounding box center [590, 259] width 477 height 270
click at [1205, 24] on button at bounding box center [1209, 27] width 28 height 31
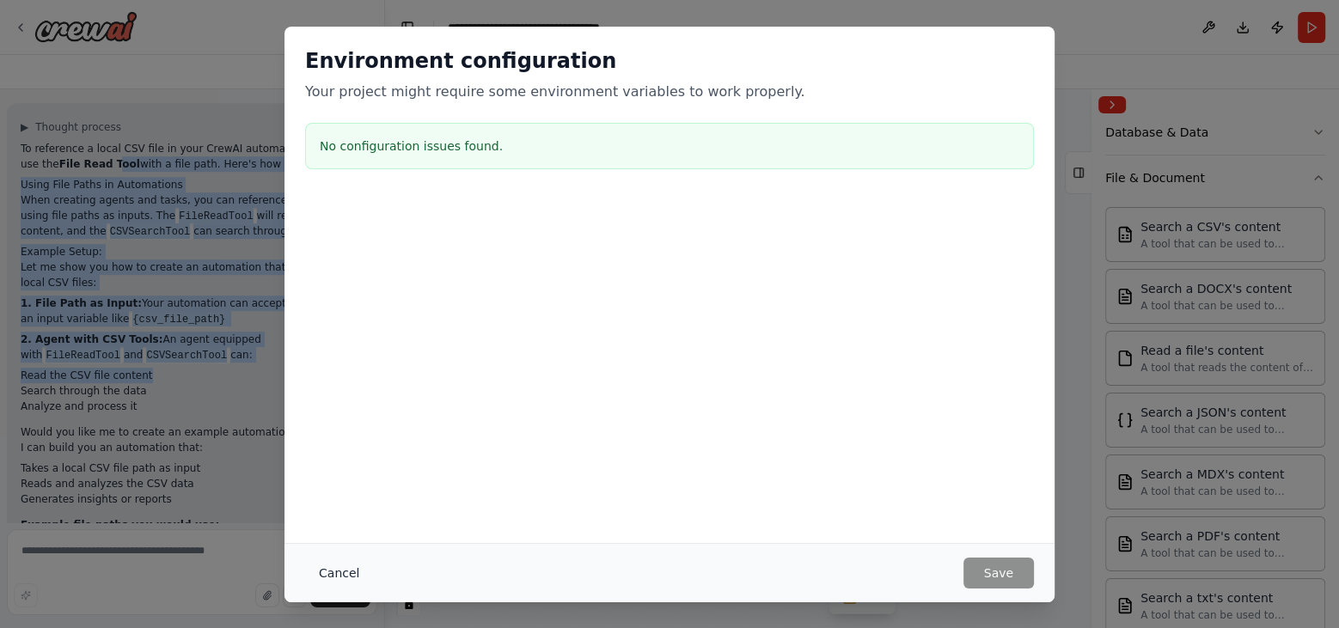
click at [335, 565] on button "Cancel" at bounding box center [339, 573] width 68 height 31
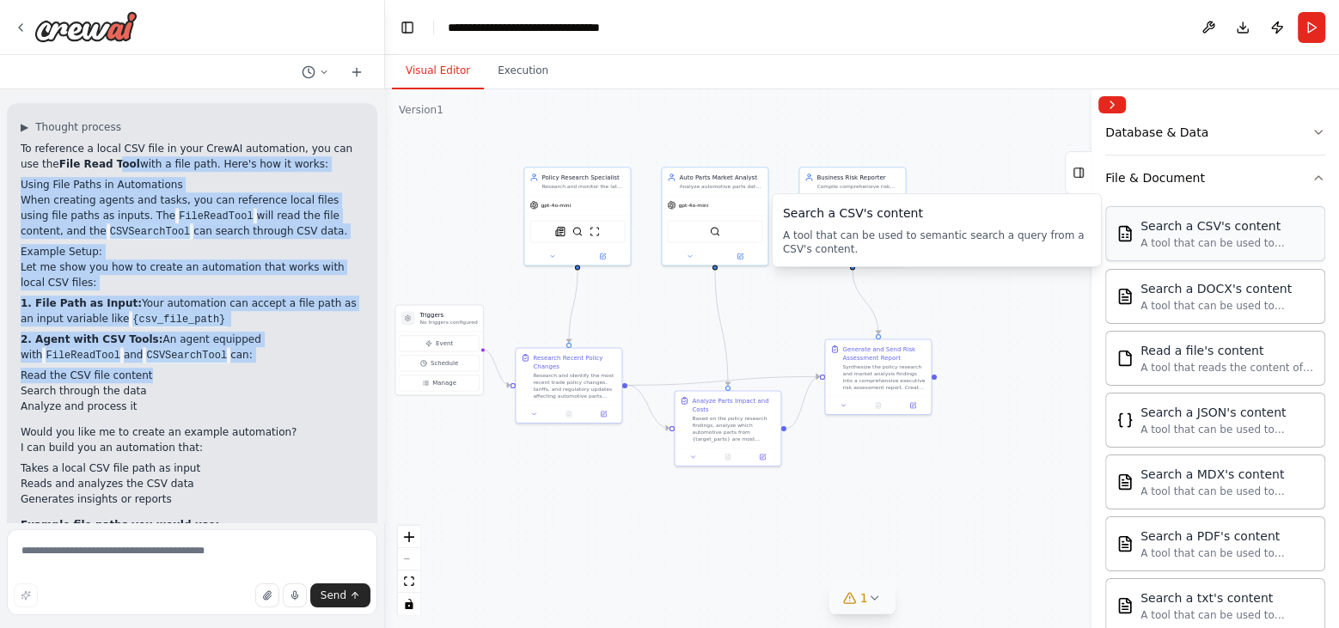
click at [1205, 226] on div "Search a CSV's content" at bounding box center [1228, 226] width 174 height 17
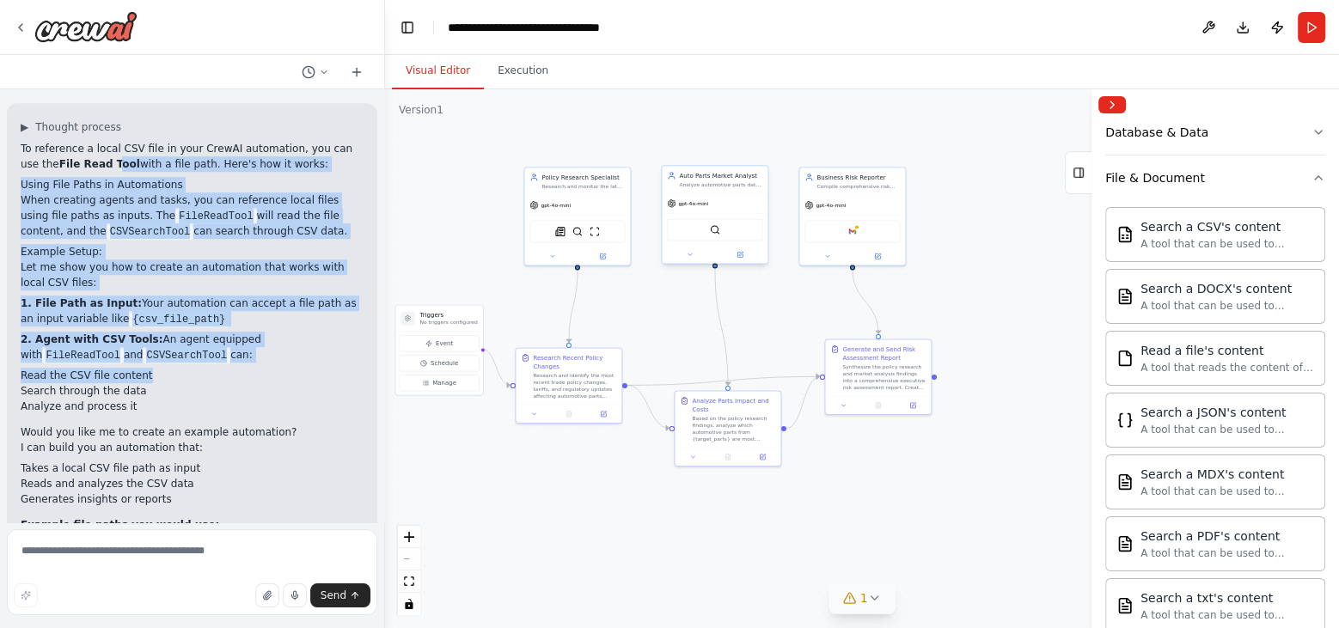
click at [708, 185] on div "Analyze automotive parts data to identify {target_parts} most impacted by polic…" at bounding box center [720, 184] width 83 height 7
click at [694, 252] on button at bounding box center [689, 254] width 49 height 10
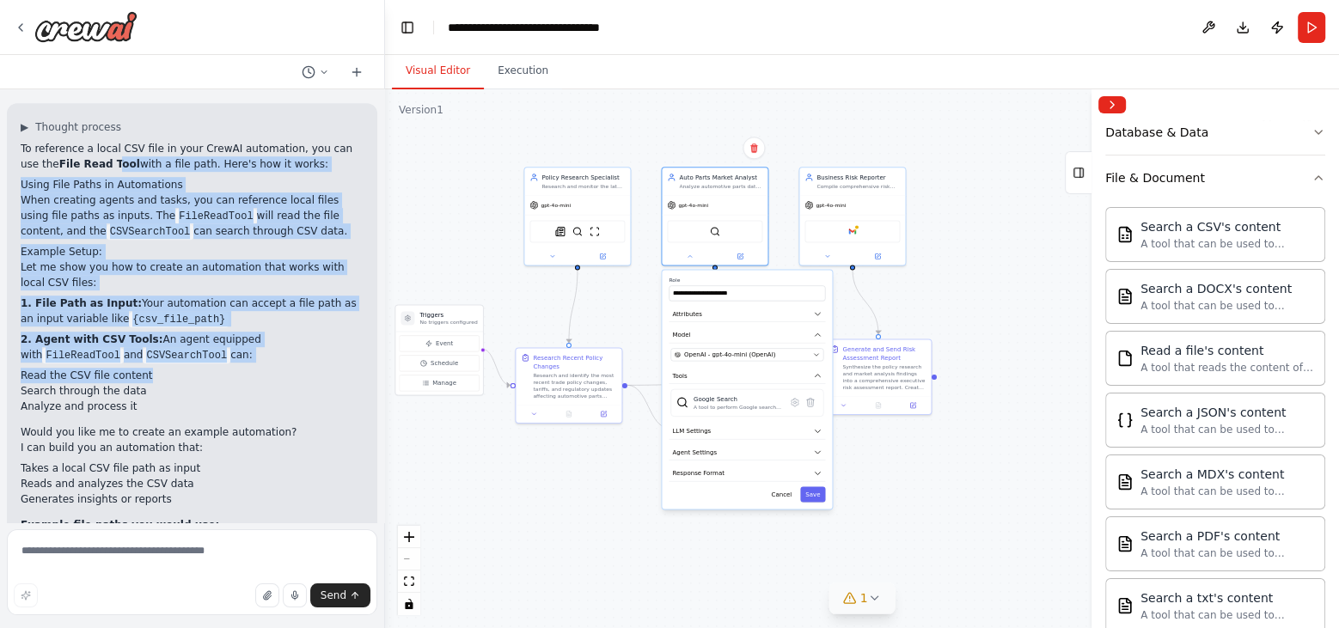
click at [916, 476] on div ".deletable-edge-delete-btn { width: 20px; height: 20px; border: 0px solid #ffff…" at bounding box center [862, 358] width 954 height 539
click at [901, 506] on div ".deletable-edge-delete-btn { width: 20px; height: 20px; border: 0px solid #ffff…" at bounding box center [862, 358] width 954 height 539
click at [787, 489] on button "Cancel" at bounding box center [781, 494] width 31 height 15
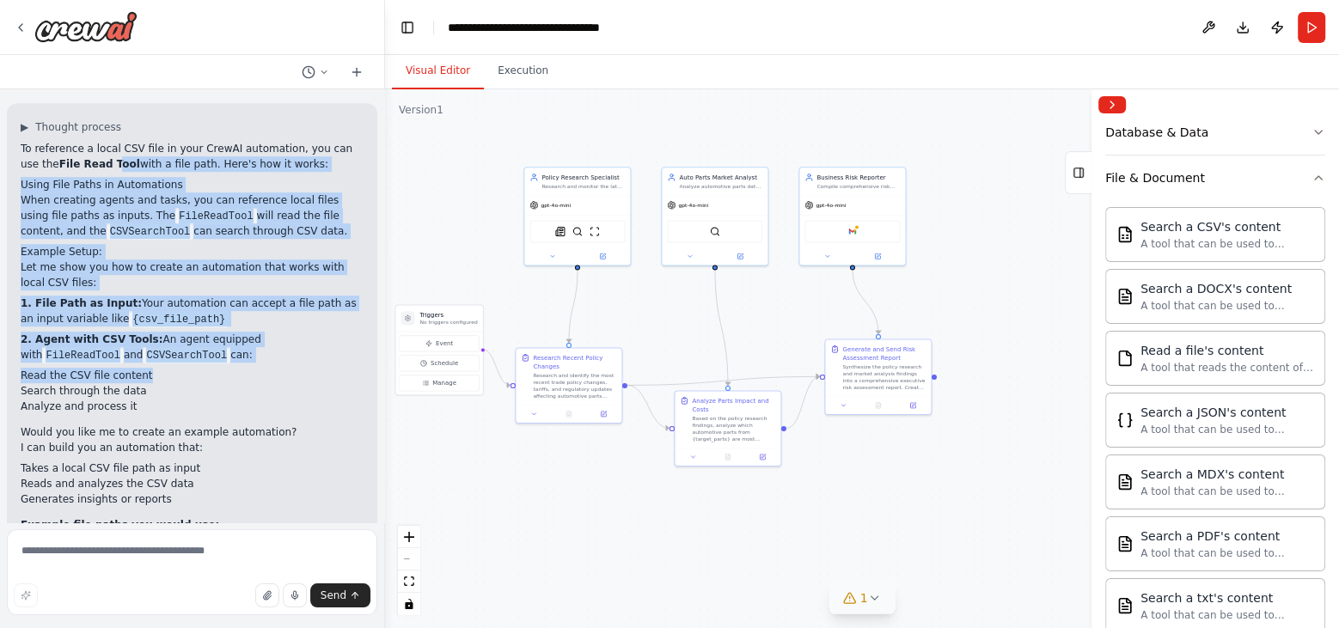
click at [1009, 245] on div ".deletable-edge-delete-btn { width: 20px; height: 20px; border: 0px solid #ffff…" at bounding box center [862, 358] width 954 height 539
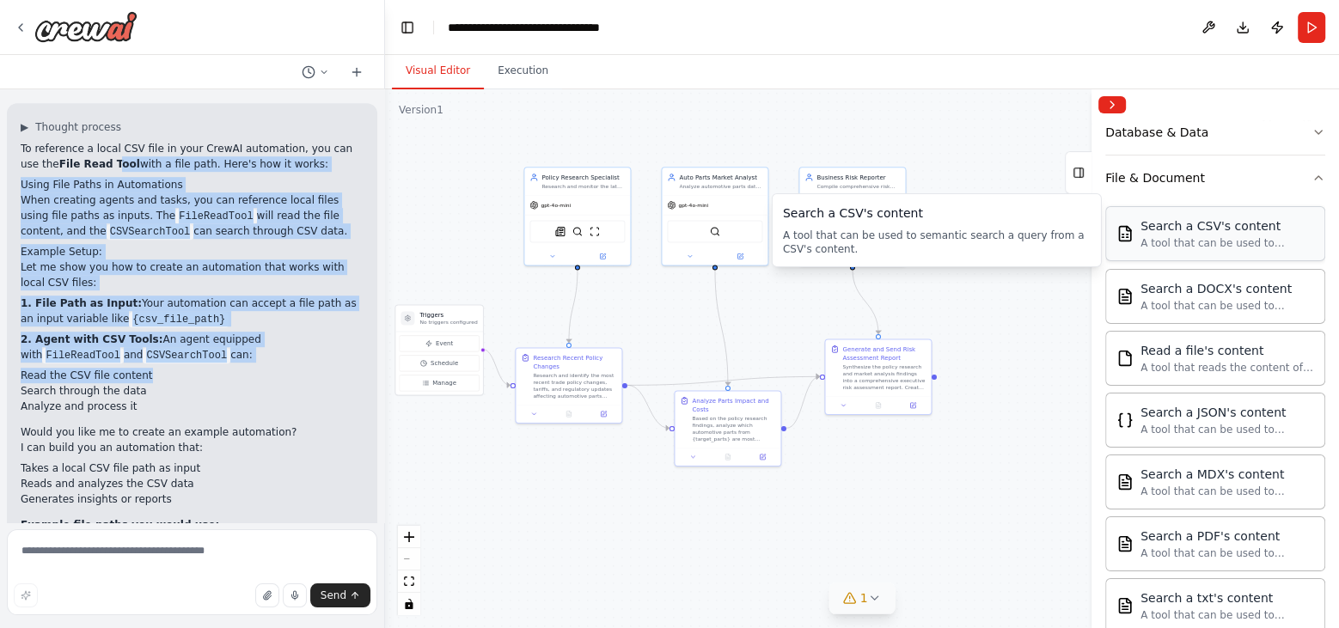
click at [1180, 242] on div "A tool that can be used to semantic search a query from a CSV's content." at bounding box center [1228, 243] width 174 height 14
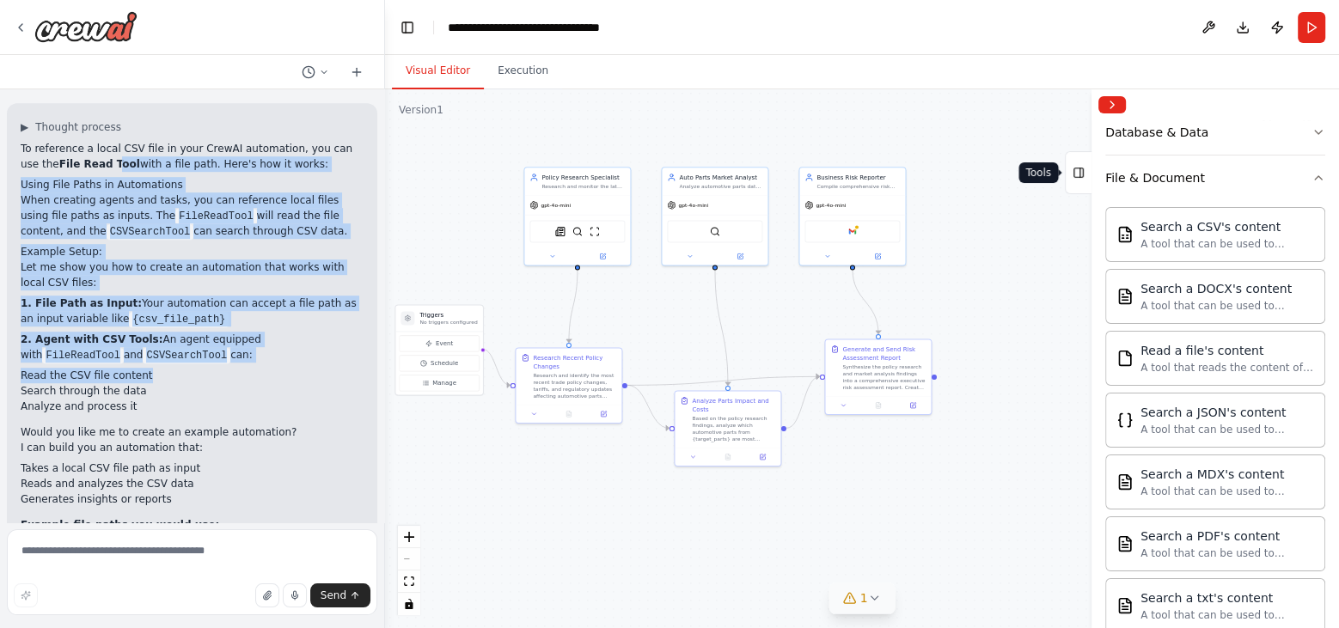
click at [1082, 173] on rect at bounding box center [1079, 173] width 9 height 9
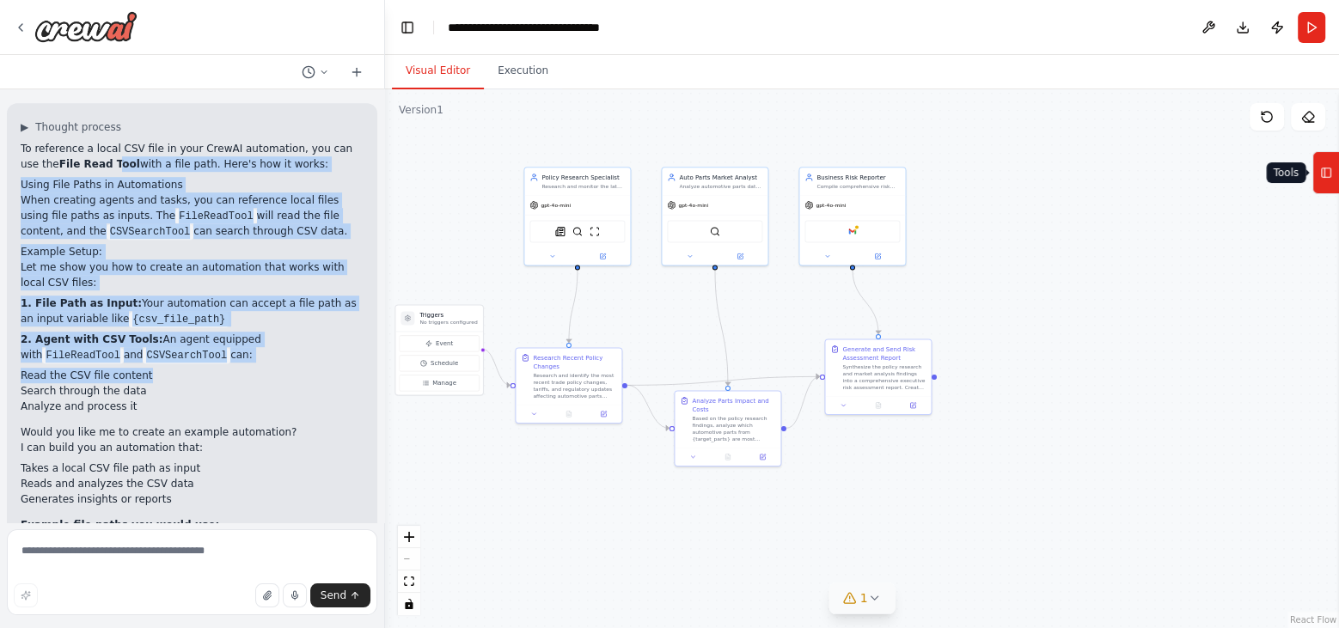
click at [1205, 184] on icon at bounding box center [1327, 173] width 12 height 28
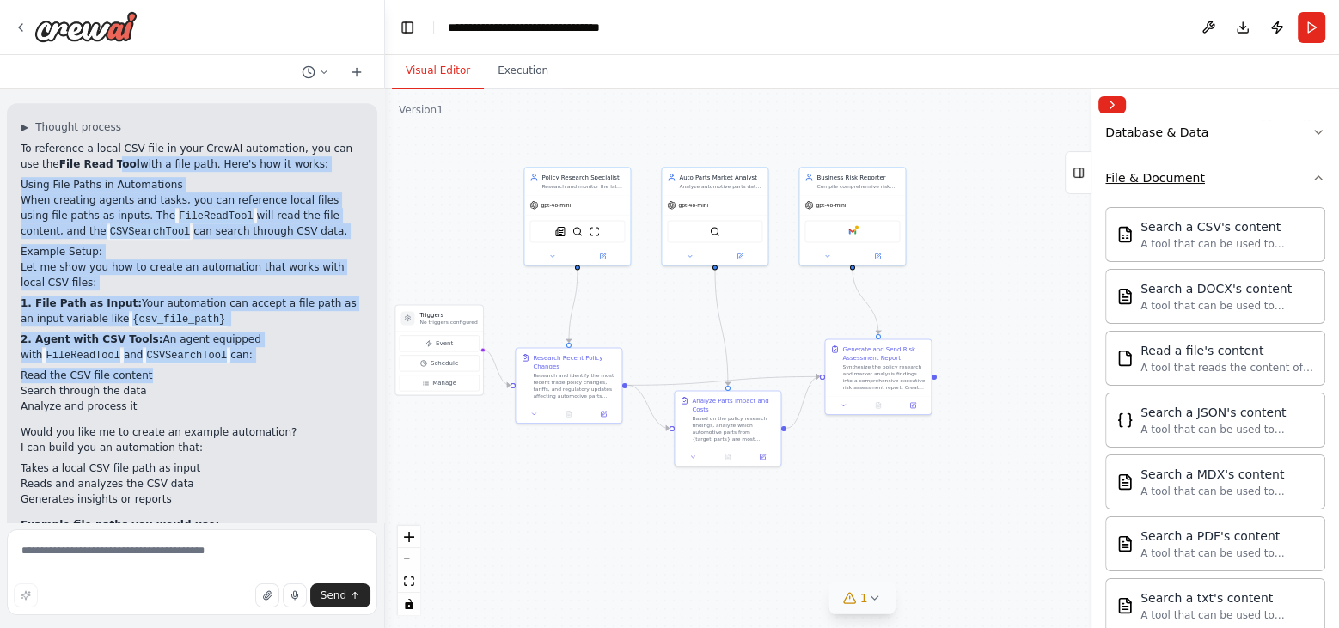
click at [1205, 171] on icon "button" at bounding box center [1319, 178] width 14 height 14
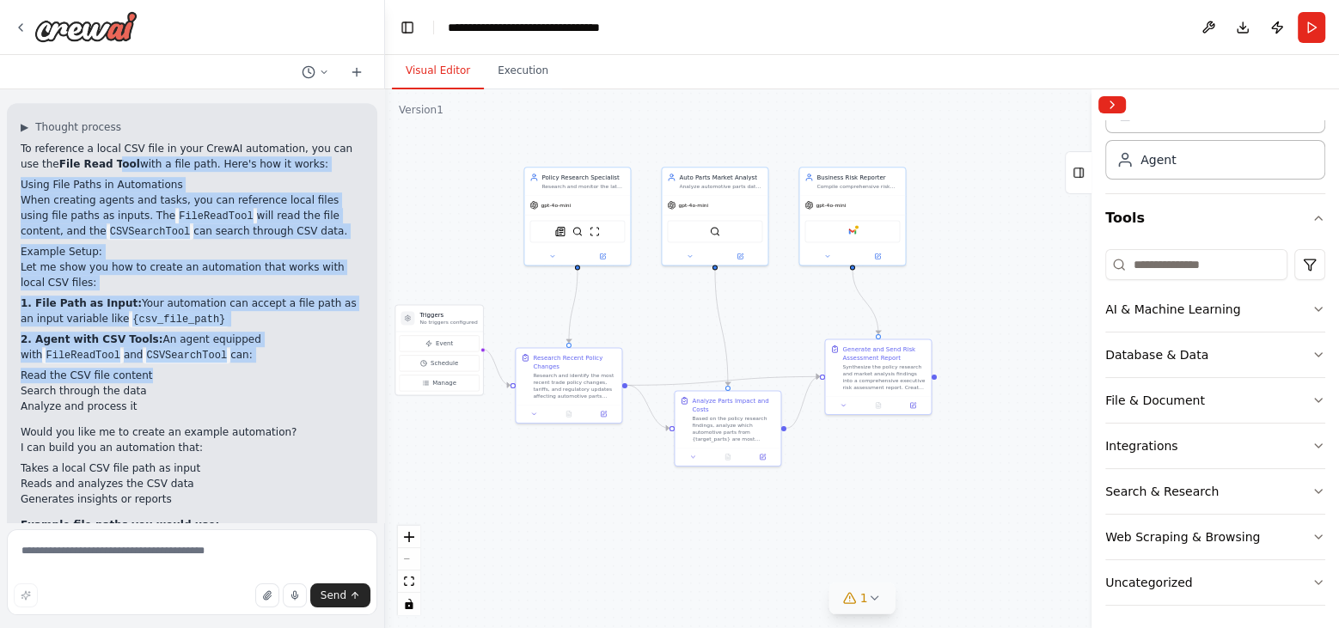
scroll to position [0, 0]
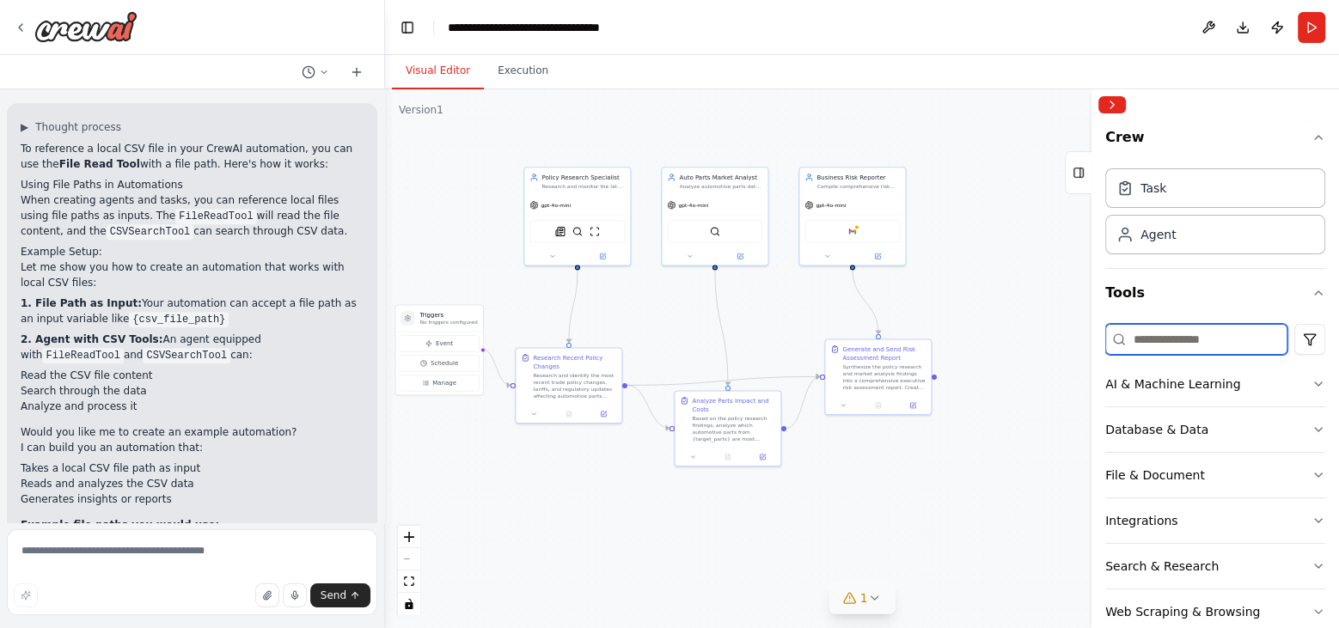
click at [1152, 346] on input at bounding box center [1197, 339] width 182 height 31
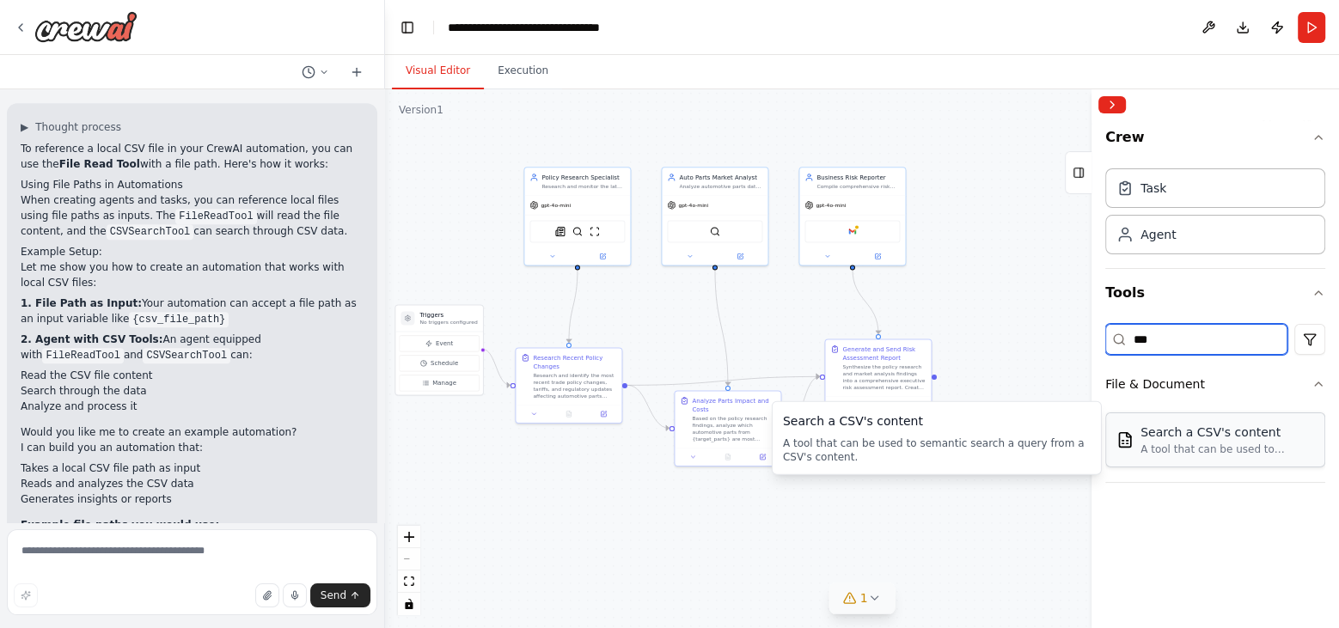
type input "***"
click at [1205, 437] on div "Search a CSV's content" at bounding box center [1228, 432] width 174 height 17
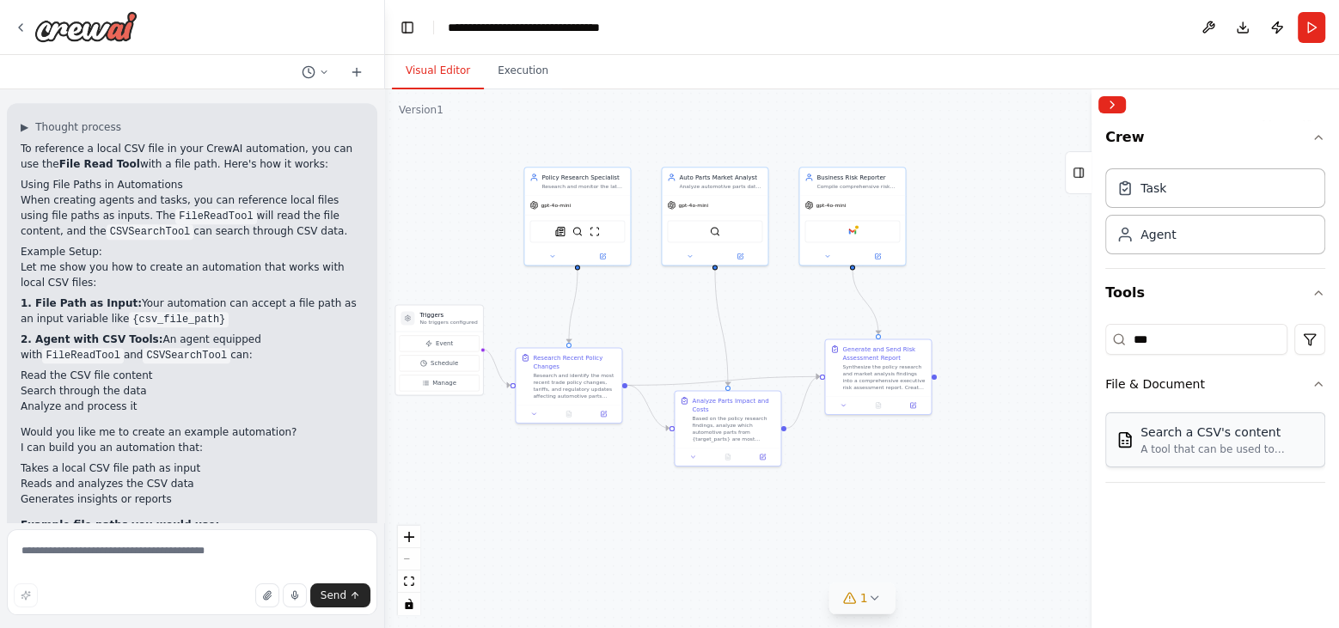
click at [1194, 437] on div "Search a CSV's content" at bounding box center [1228, 432] width 174 height 17
click at [1163, 187] on div "Task" at bounding box center [1154, 187] width 26 height 17
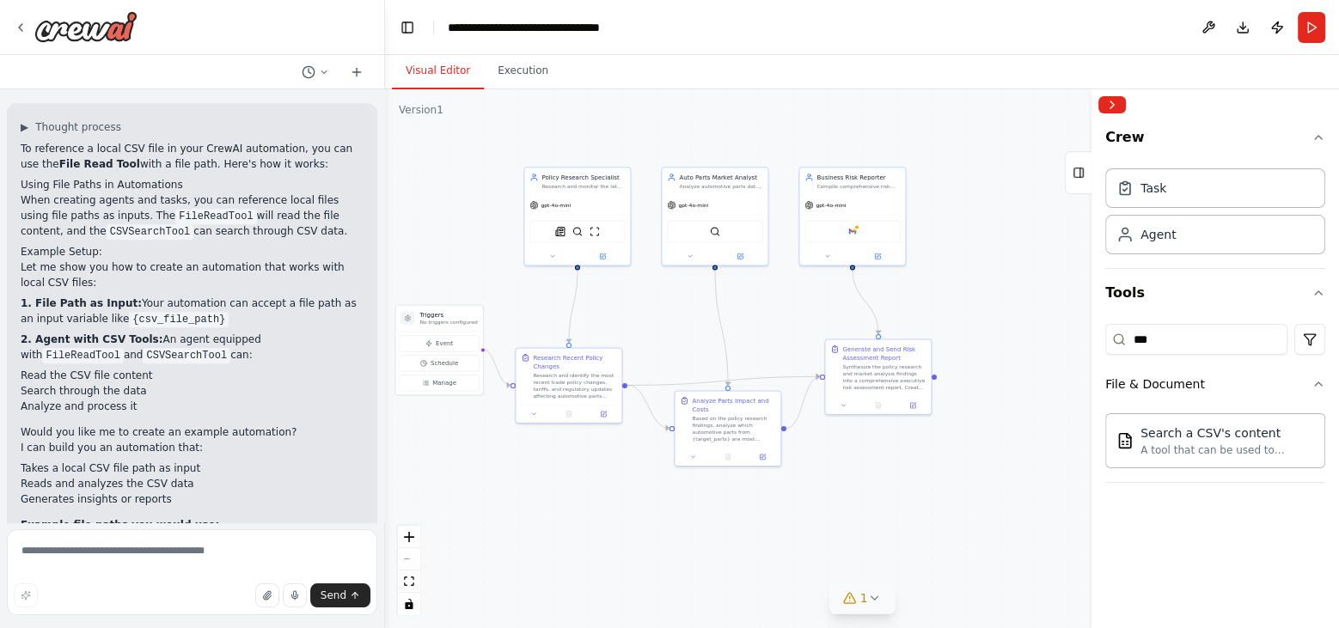
click at [996, 304] on div ".deletable-edge-delete-btn { width: 20px; height: 20px; border: 0px solid #ffff…" at bounding box center [862, 358] width 954 height 539
drag, startPoint x: 1043, startPoint y: 432, endPoint x: 929, endPoint y: 453, distance: 116.2
click at [929, 453] on div ".deletable-edge-delete-btn { width: 20px; height: 20px; border: 0px solid #ffff…" at bounding box center [862, 358] width 954 height 539
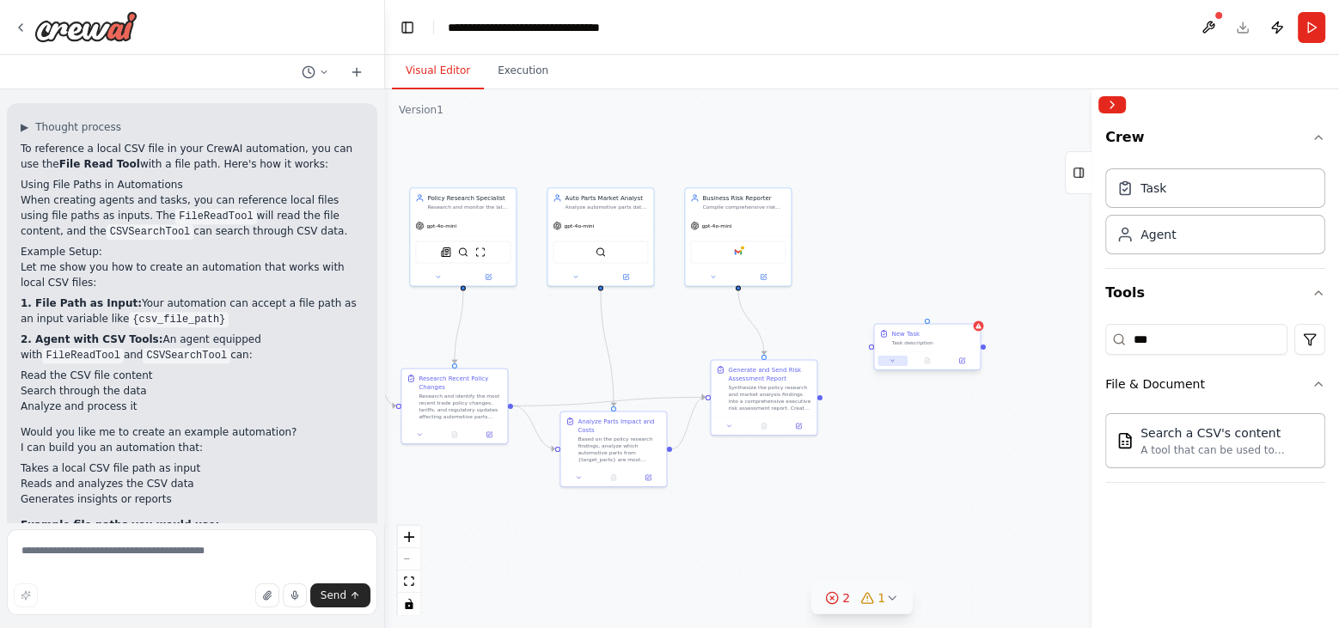
click at [892, 361] on icon at bounding box center [893, 361] width 7 height 7
click at [1015, 275] on div ".deletable-edge-delete-btn { width: 20px; height: 20px; border: 0px solid #ffff…" at bounding box center [862, 358] width 954 height 539
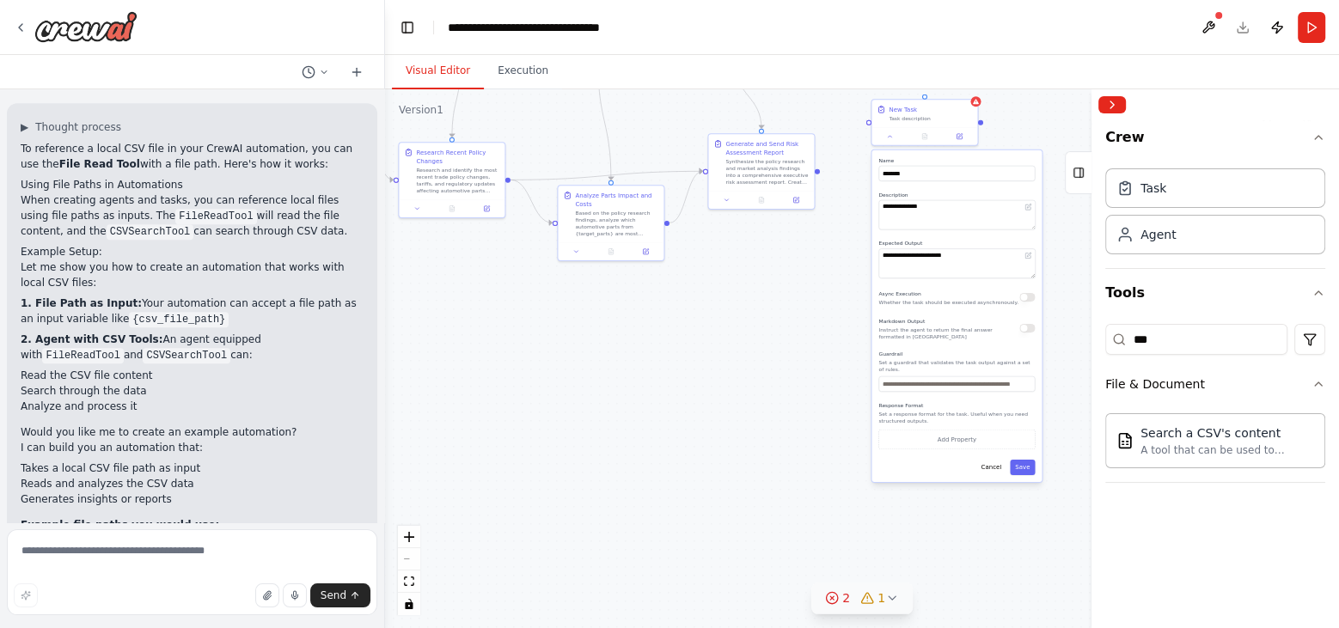
drag, startPoint x: 1064, startPoint y: 534, endPoint x: 1051, endPoint y: 311, distance: 223.0
click at [1051, 311] on div ".deletable-edge-delete-btn { width: 20px; height: 20px; border: 0px solid #ffff…" at bounding box center [862, 358] width 954 height 539
click at [989, 464] on button "Cancel" at bounding box center [981, 470] width 31 height 15
click at [720, 205] on button at bounding box center [716, 202] width 29 height 10
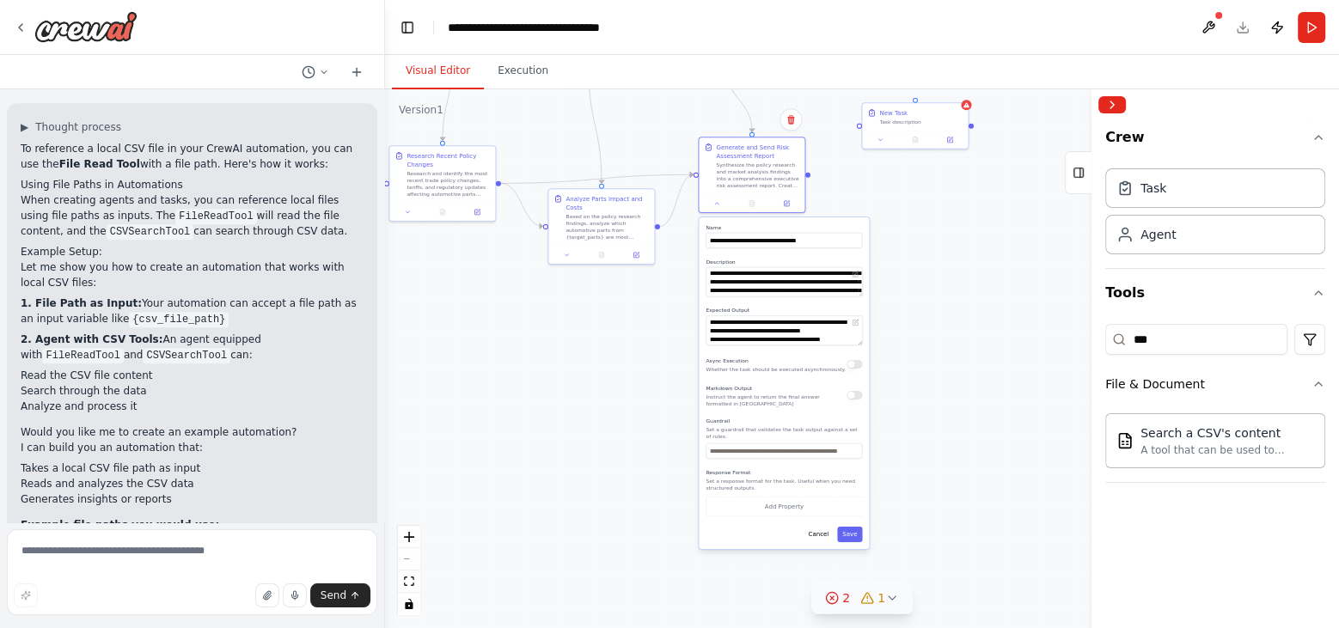
click at [941, 267] on div ".deletable-edge-delete-btn { width: 20px; height: 20px; border: 0px solid #ffff…" at bounding box center [862, 358] width 954 height 539
click at [957, 203] on div ".deletable-edge-delete-btn { width: 20px; height: 20px; border: 0px solid #ffff…" at bounding box center [862, 358] width 954 height 539
click at [930, 132] on div at bounding box center [915, 138] width 106 height 18
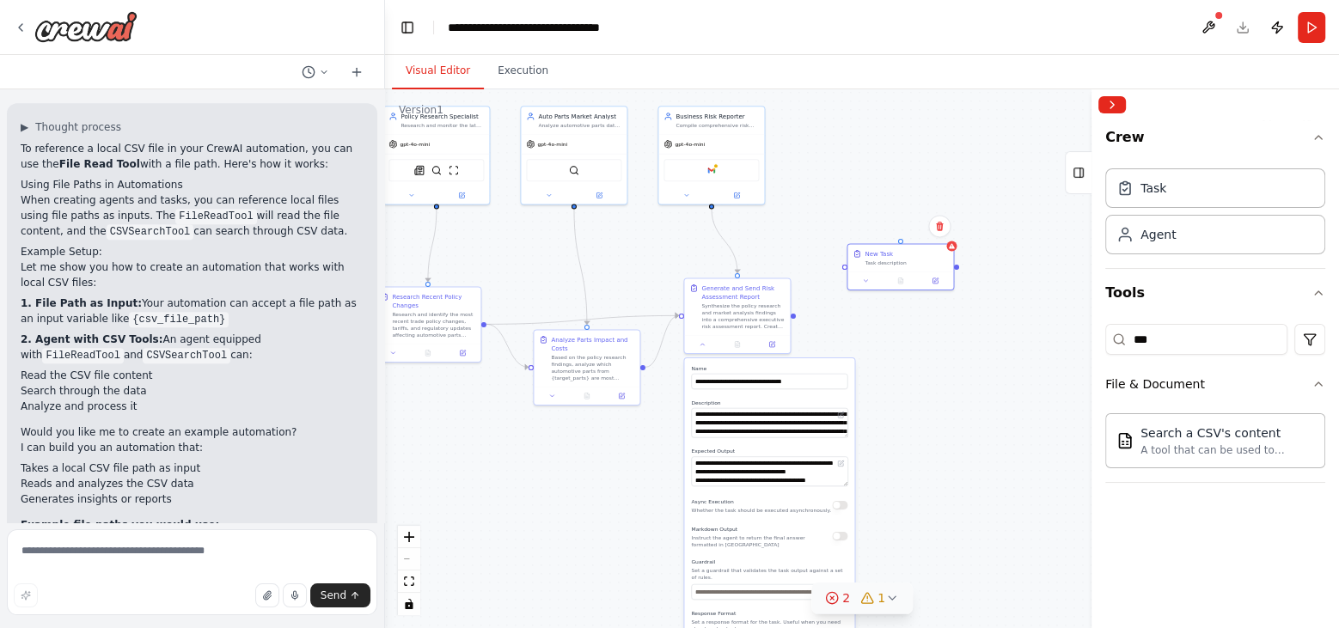
drag, startPoint x: 954, startPoint y: 242, endPoint x: 944, endPoint y: 402, distance: 159.4
click at [944, 402] on div ".deletable-edge-delete-btn { width: 20px; height: 20px; border: 0px solid #ffff…" at bounding box center [862, 358] width 954 height 539
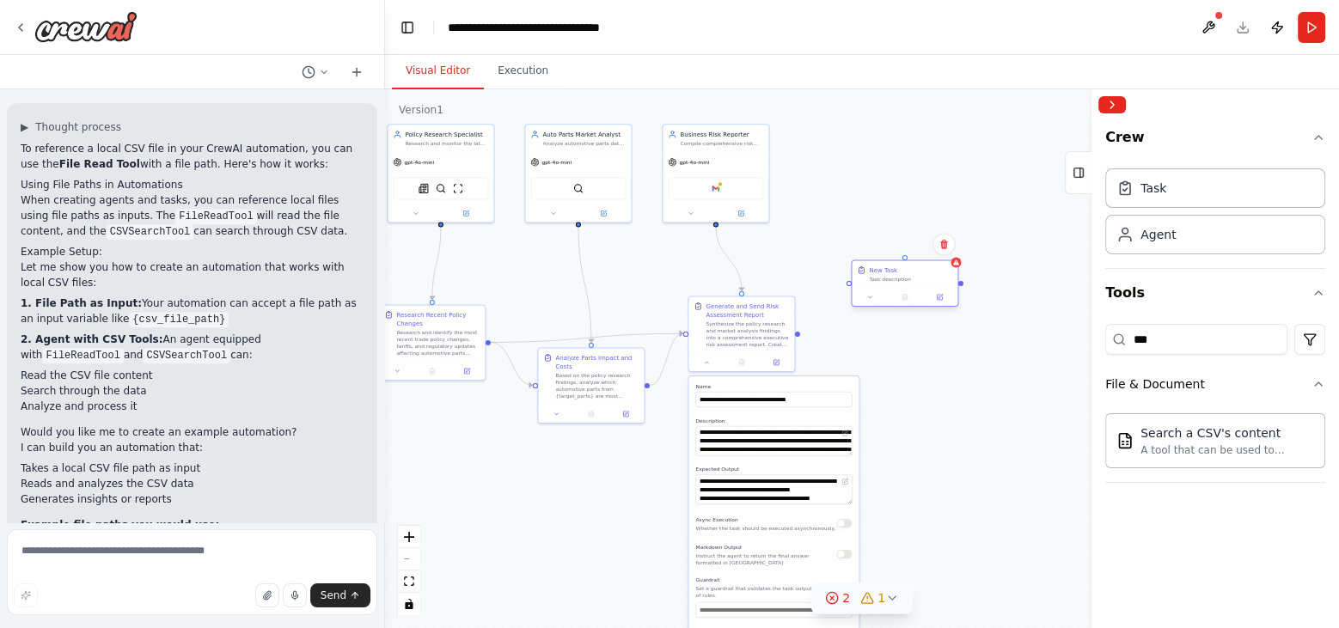
click at [892, 271] on div "New Task" at bounding box center [883, 270] width 28 height 9
click at [944, 241] on icon at bounding box center [944, 244] width 10 height 10
click at [905, 241] on button "Confirm" at bounding box center [895, 244] width 61 height 21
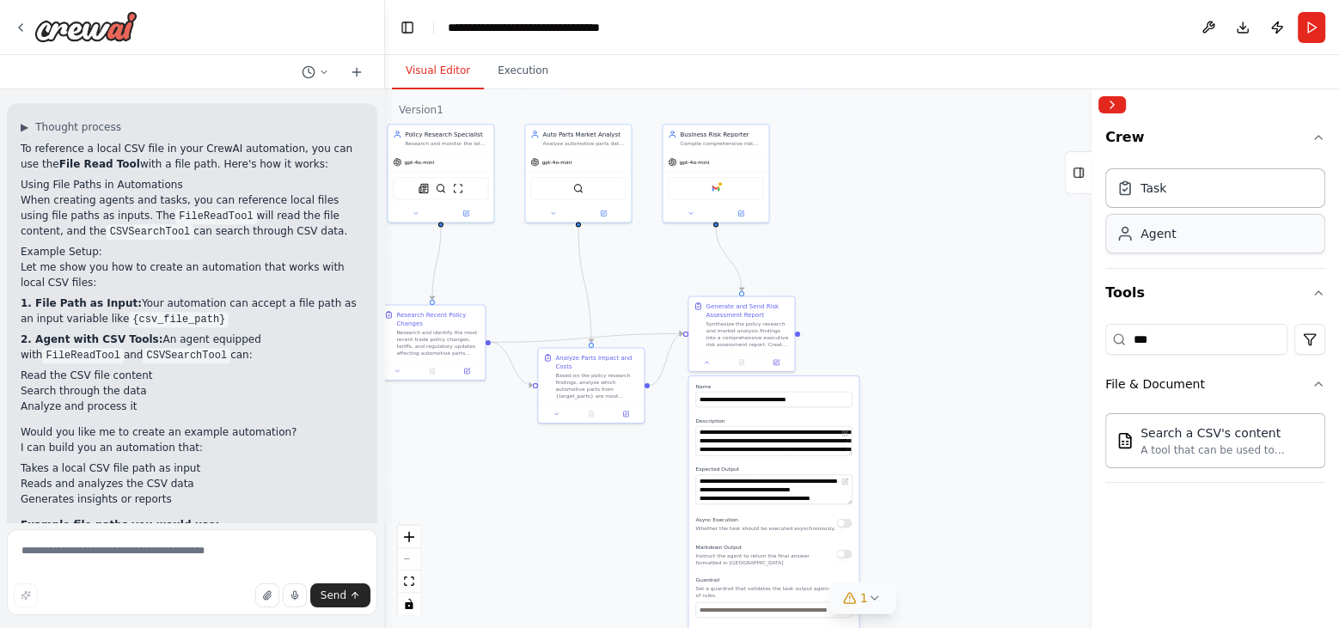
click at [1176, 235] on div "Agent" at bounding box center [1216, 234] width 220 height 40
click at [896, 197] on div "gpt-4o-mini" at bounding box center [896, 203] width 106 height 19
click at [940, 146] on icon at bounding box center [935, 148] width 10 height 10
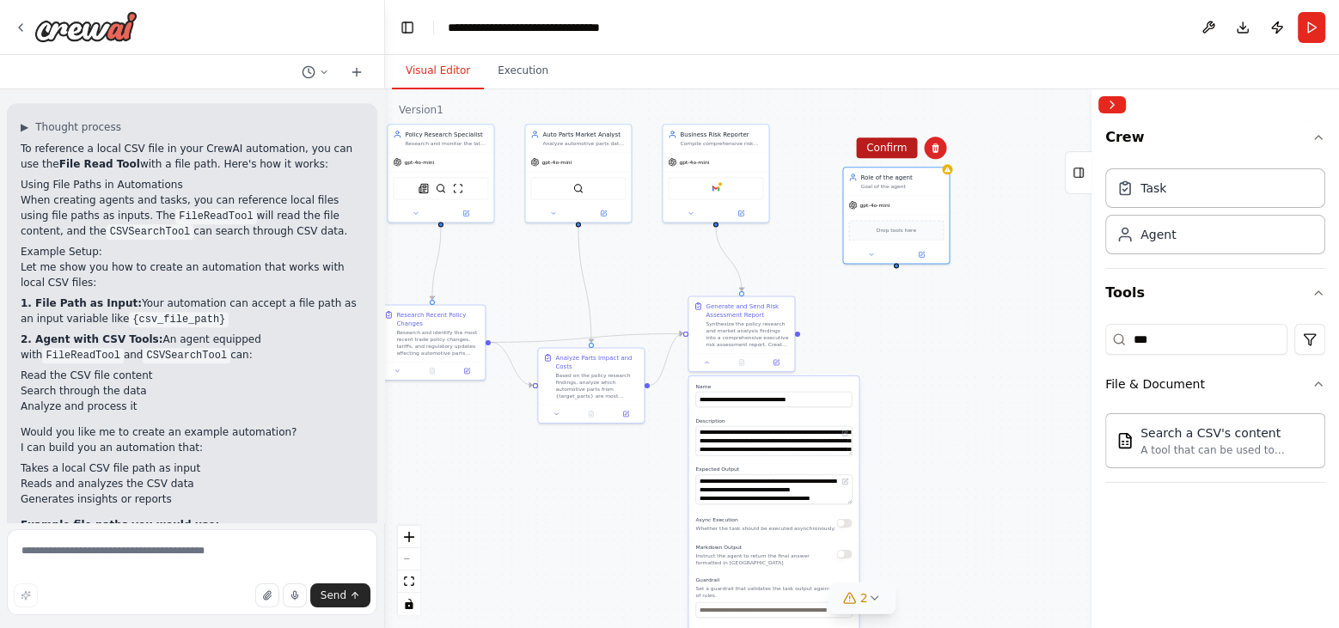
click at [875, 147] on button "Confirm" at bounding box center [886, 148] width 61 height 21
click at [1205, 30] on button "Run" at bounding box center [1312, 27] width 28 height 31
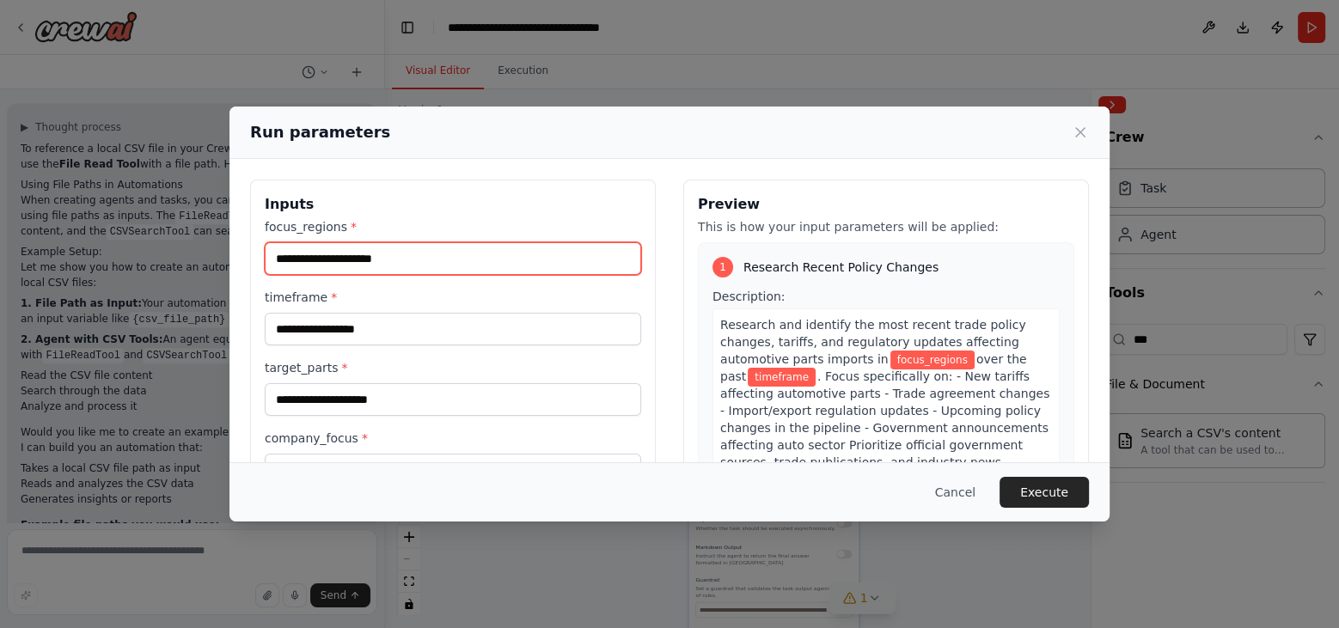
click at [401, 262] on input "focus_regions *" at bounding box center [453, 258] width 377 height 33
type input "*********"
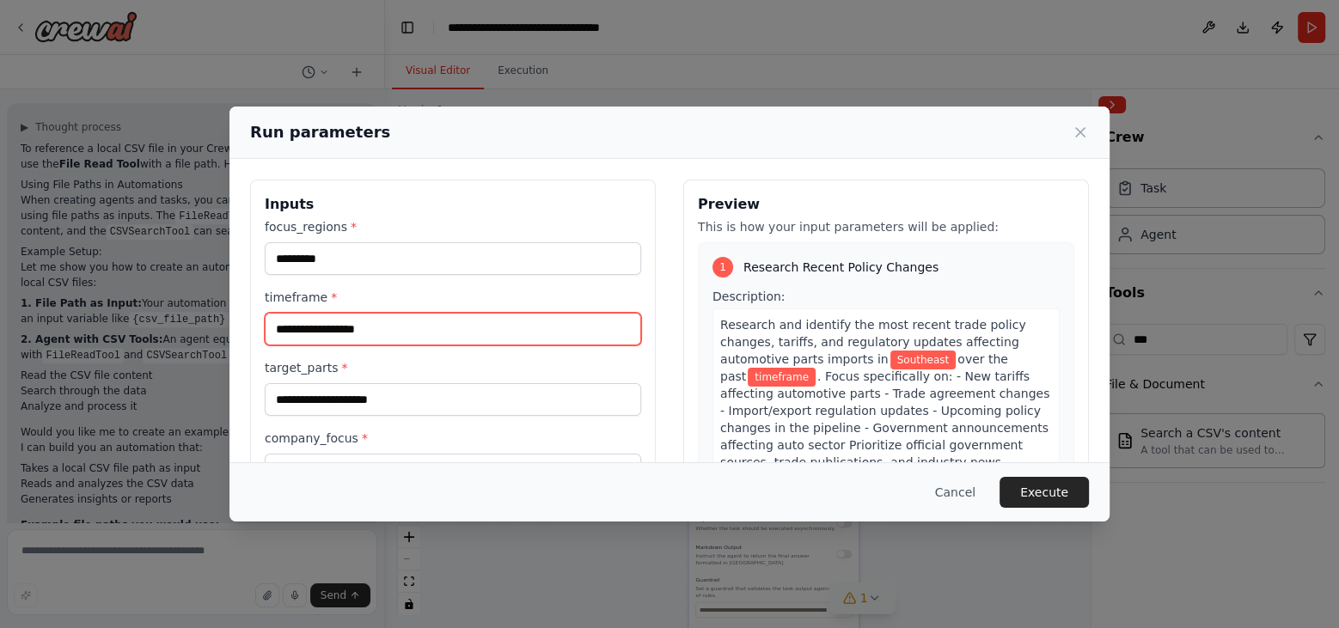
click at [291, 322] on input "timeframe *" at bounding box center [453, 329] width 377 height 33
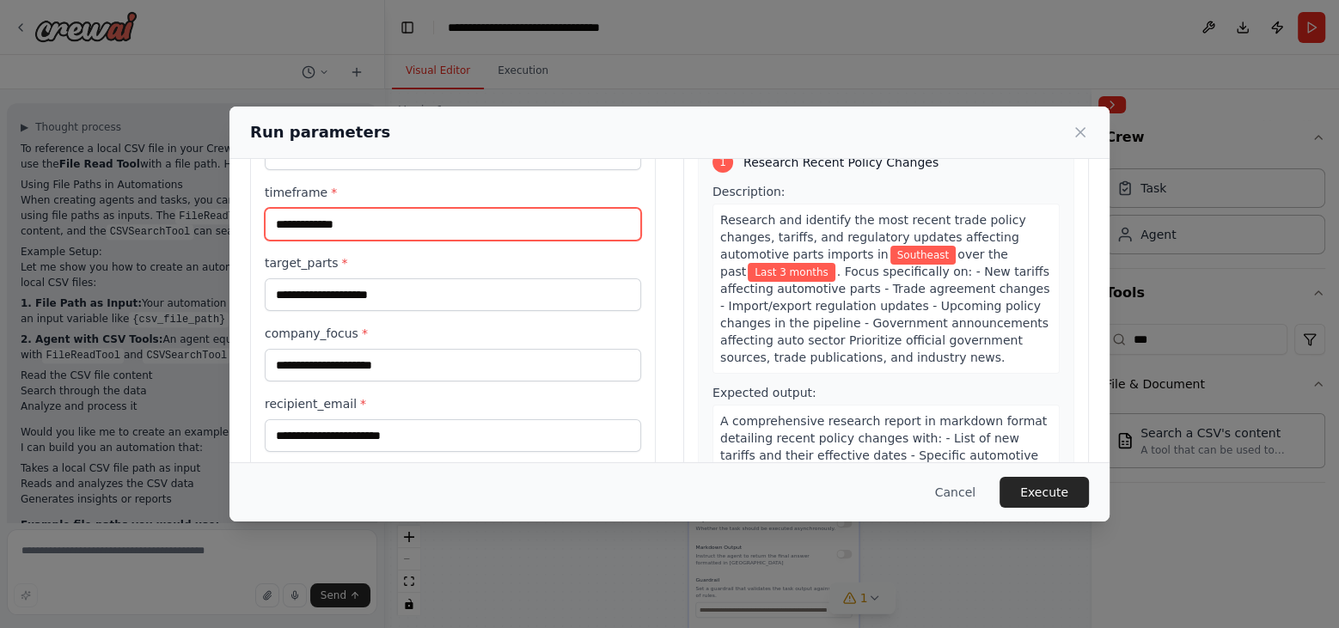
scroll to position [142, 0]
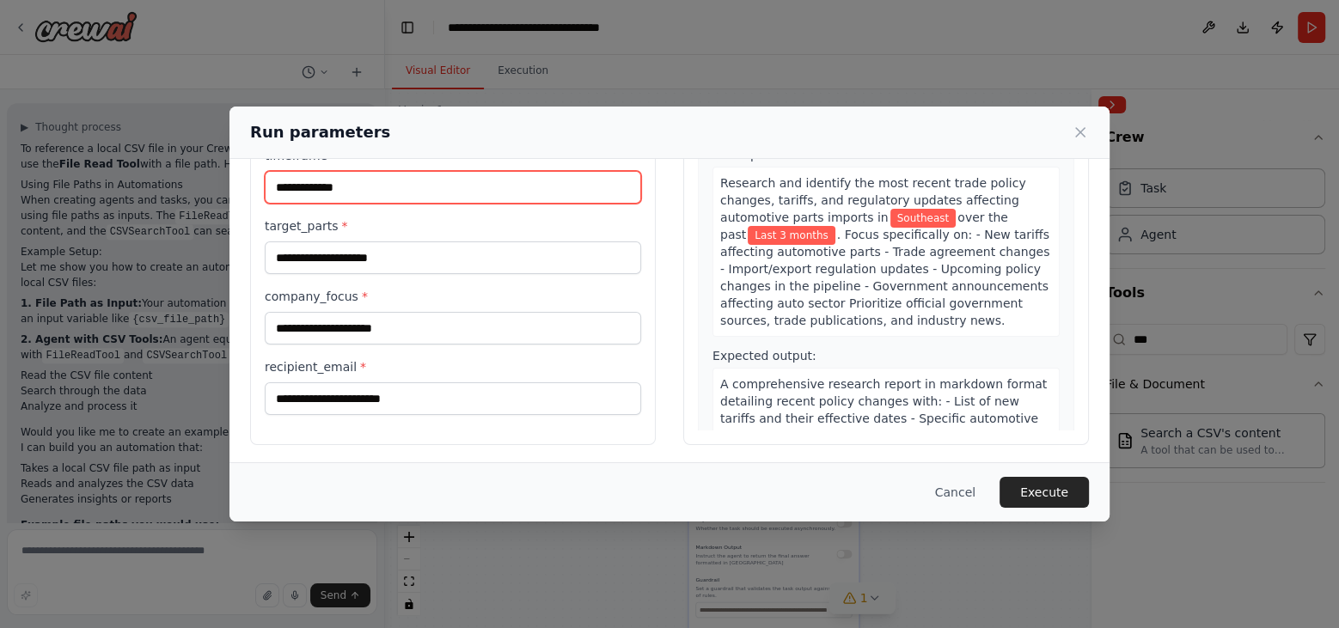
type input "**********"
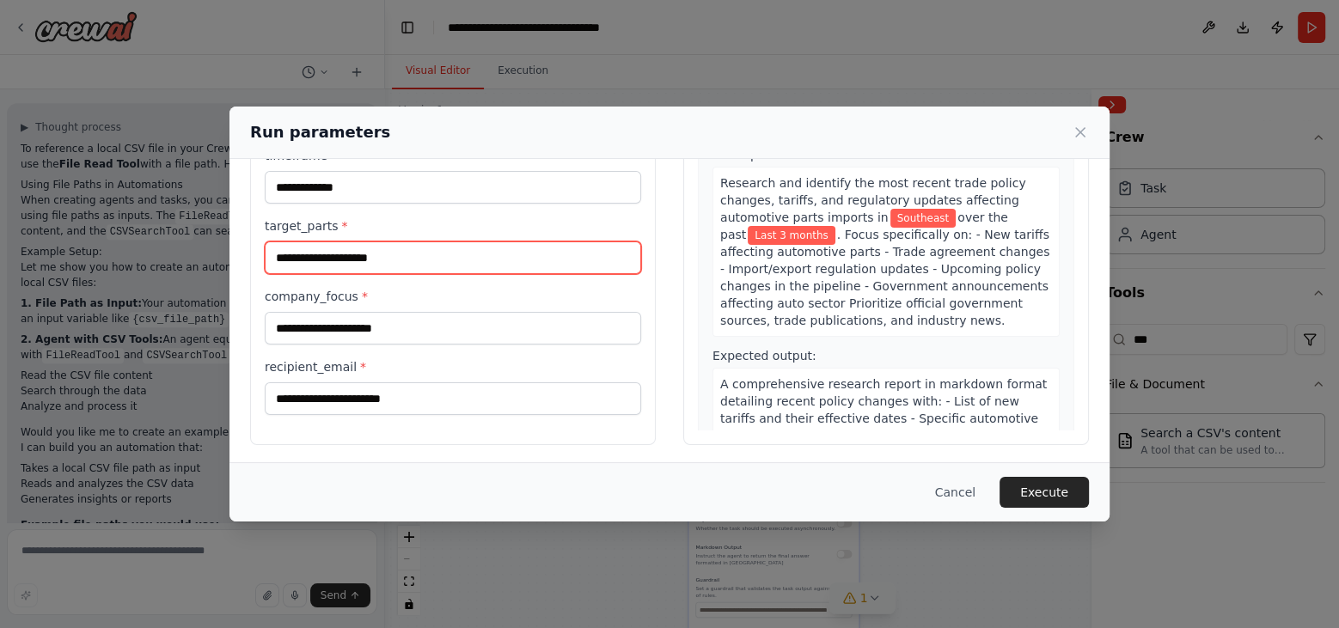
click at [355, 248] on input "target_parts *" at bounding box center [453, 258] width 377 height 33
paste input "**********"
type input "**********"
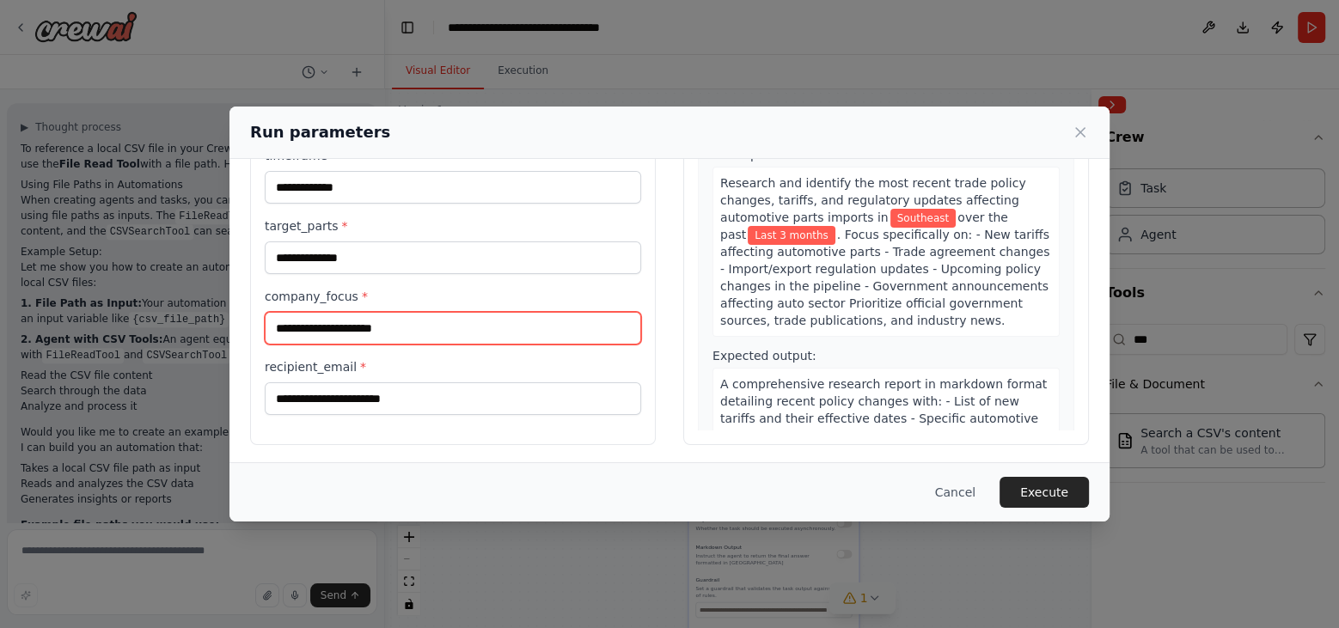
click at [392, 331] on input "company_focus *" at bounding box center [453, 328] width 377 height 33
paste input "********"
type input "********"
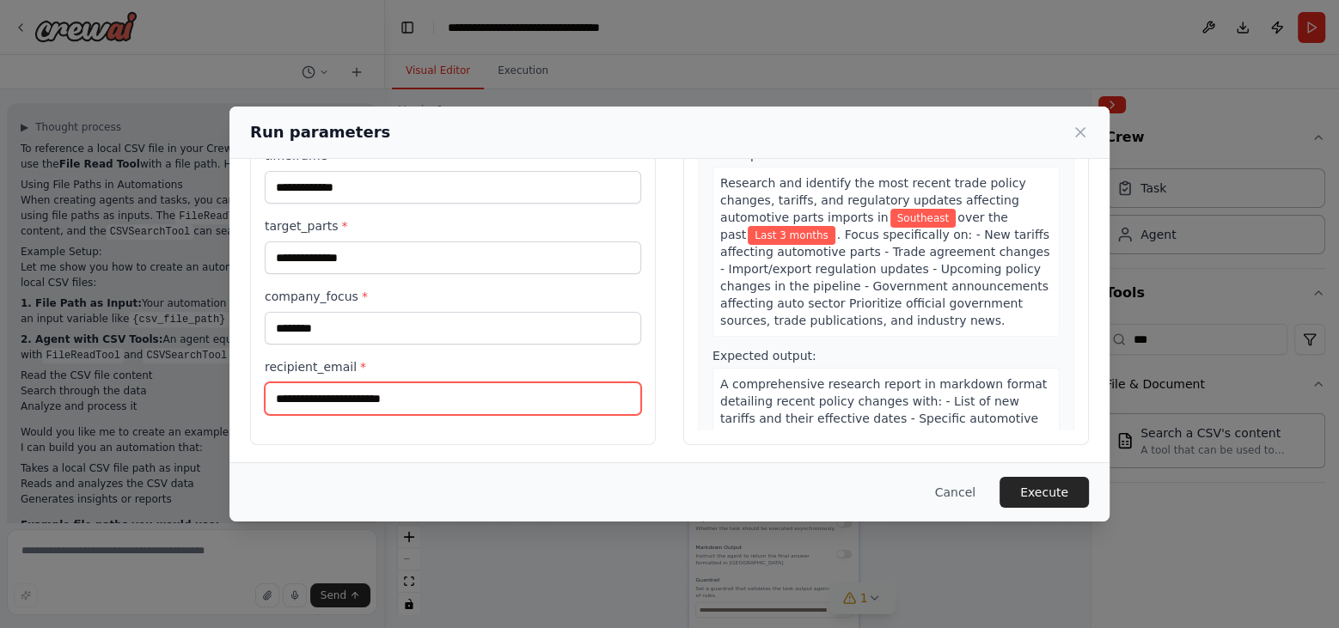
click at [368, 402] on input "recipient_email *" at bounding box center [453, 399] width 377 height 33
type input "**********"
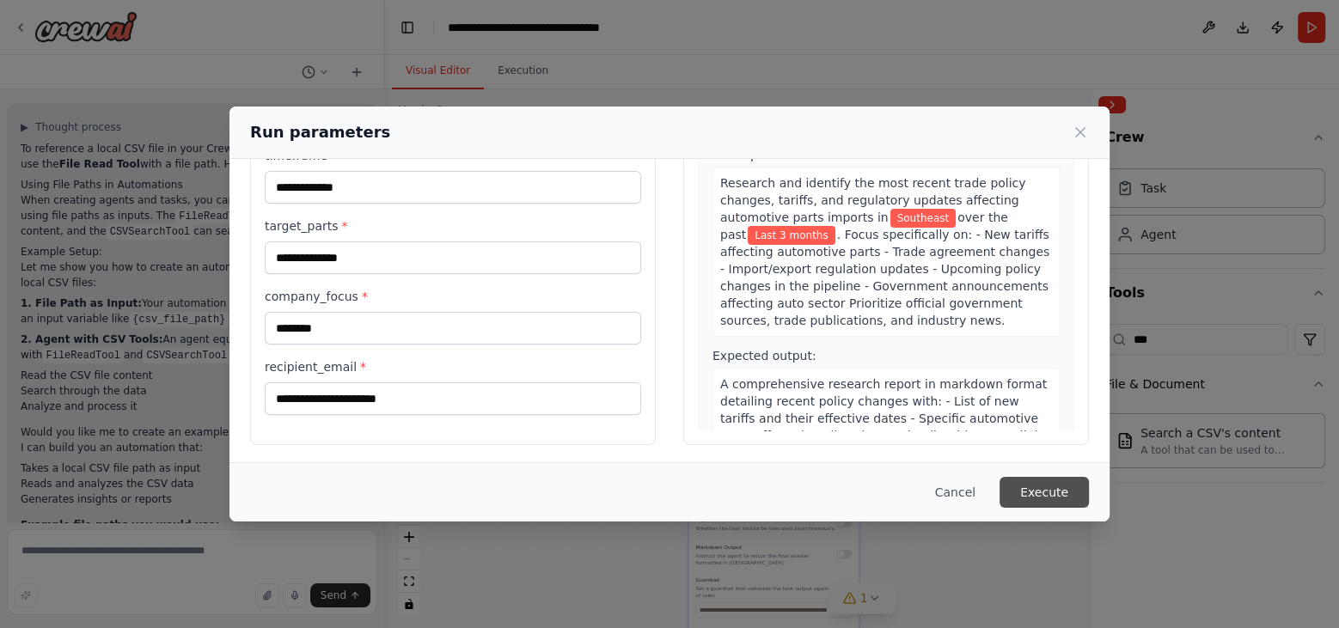
click at [1041, 496] on button "Execute" at bounding box center [1044, 492] width 89 height 31
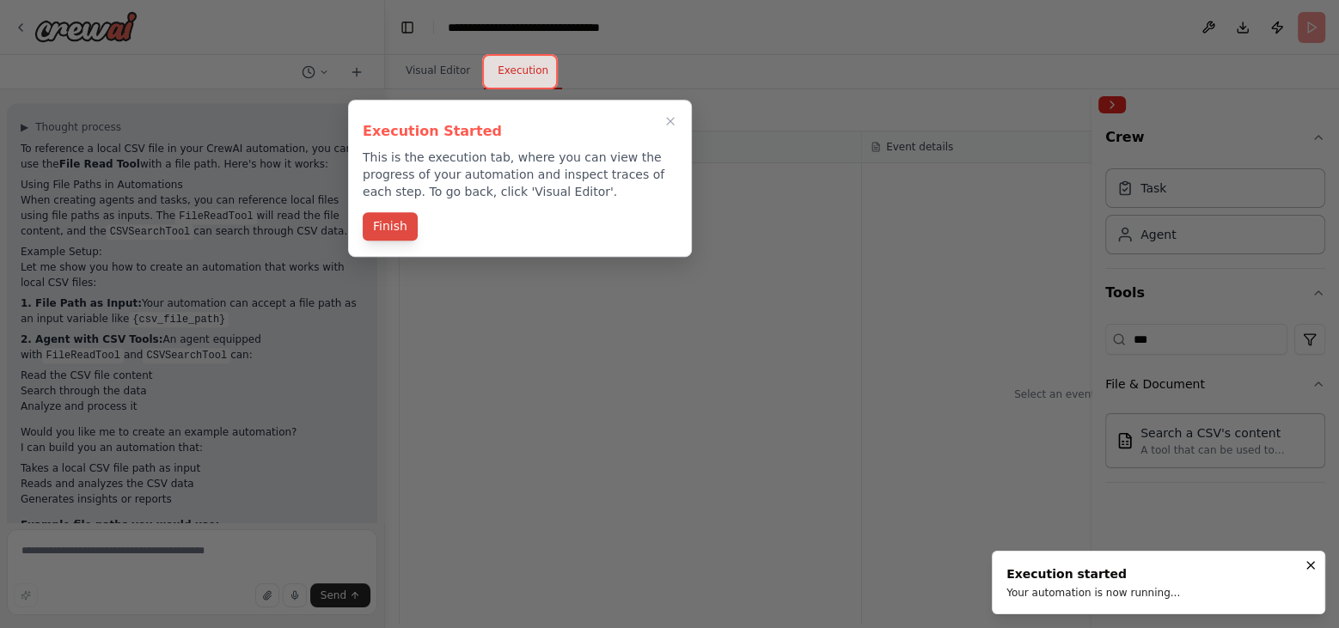
click at [398, 225] on button "Finish" at bounding box center [390, 226] width 55 height 28
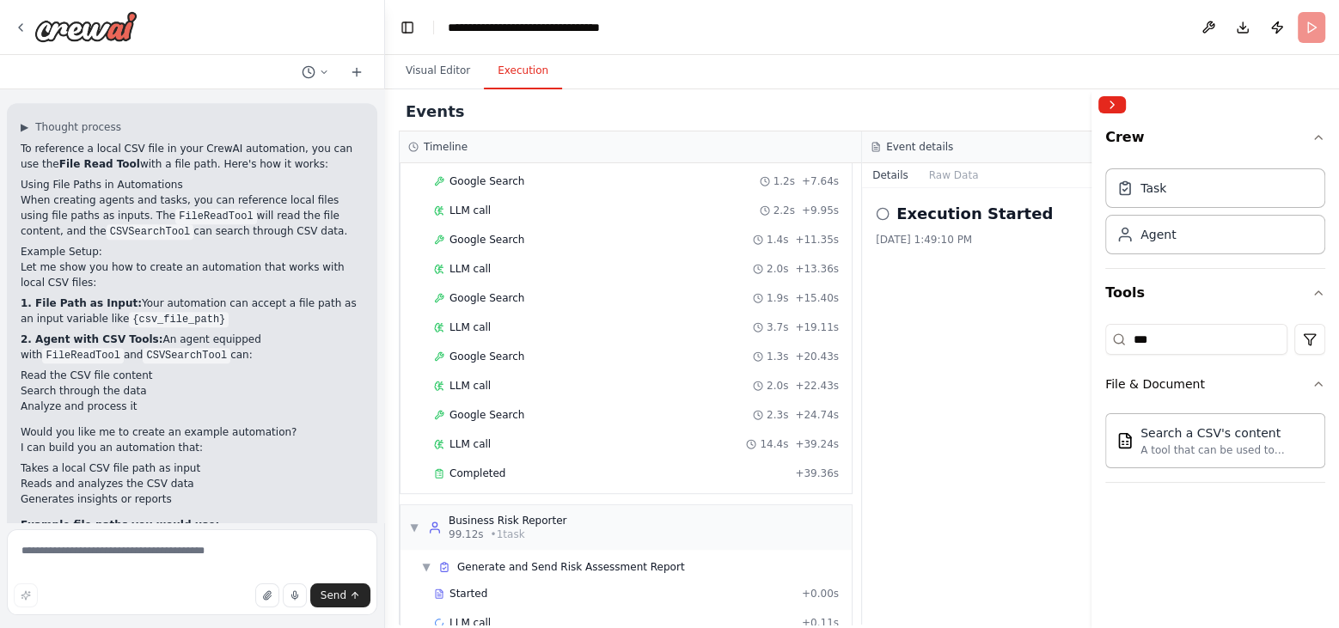
scroll to position [849, 0]
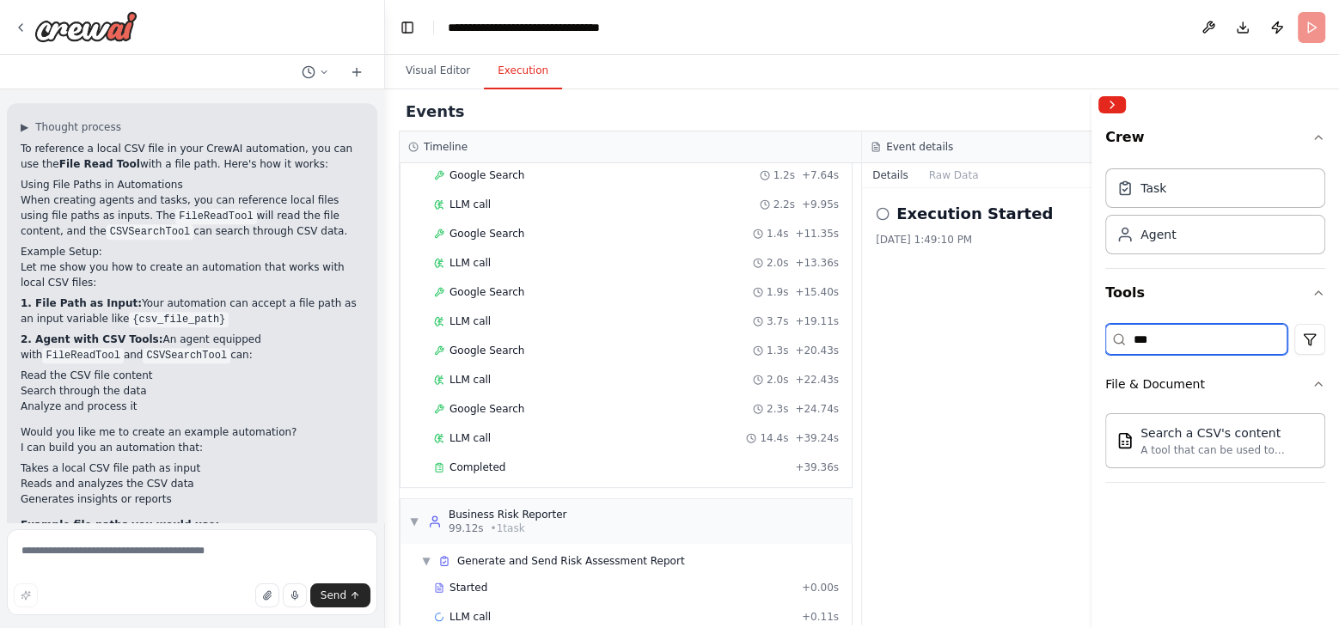
drag, startPoint x: 1180, startPoint y: 331, endPoint x: 1109, endPoint y: 326, distance: 70.7
click at [1109, 326] on input "***" at bounding box center [1197, 339] width 182 height 31
type input "***"
click at [1176, 435] on div "AIMind Tool" at bounding box center [1228, 432] width 174 height 17
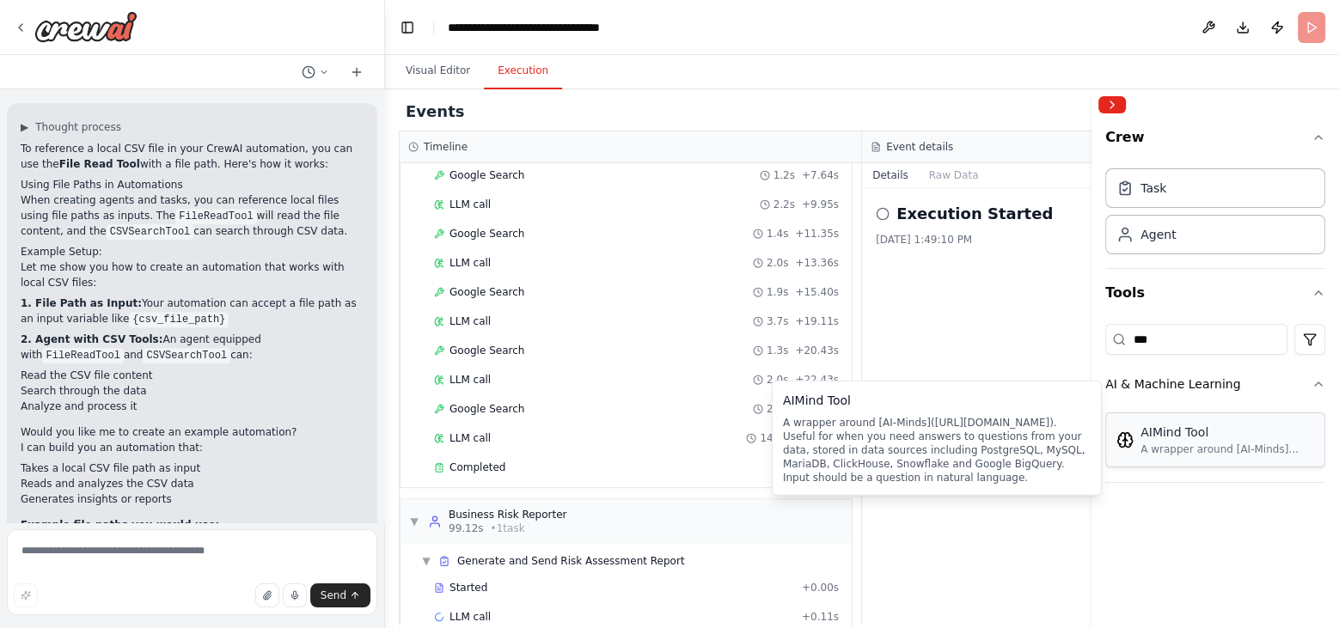
click at [1182, 444] on div "A wrapper around [AI-Minds]([URL][DOMAIN_NAME]). Useful for when you need answe…" at bounding box center [1228, 450] width 174 height 14
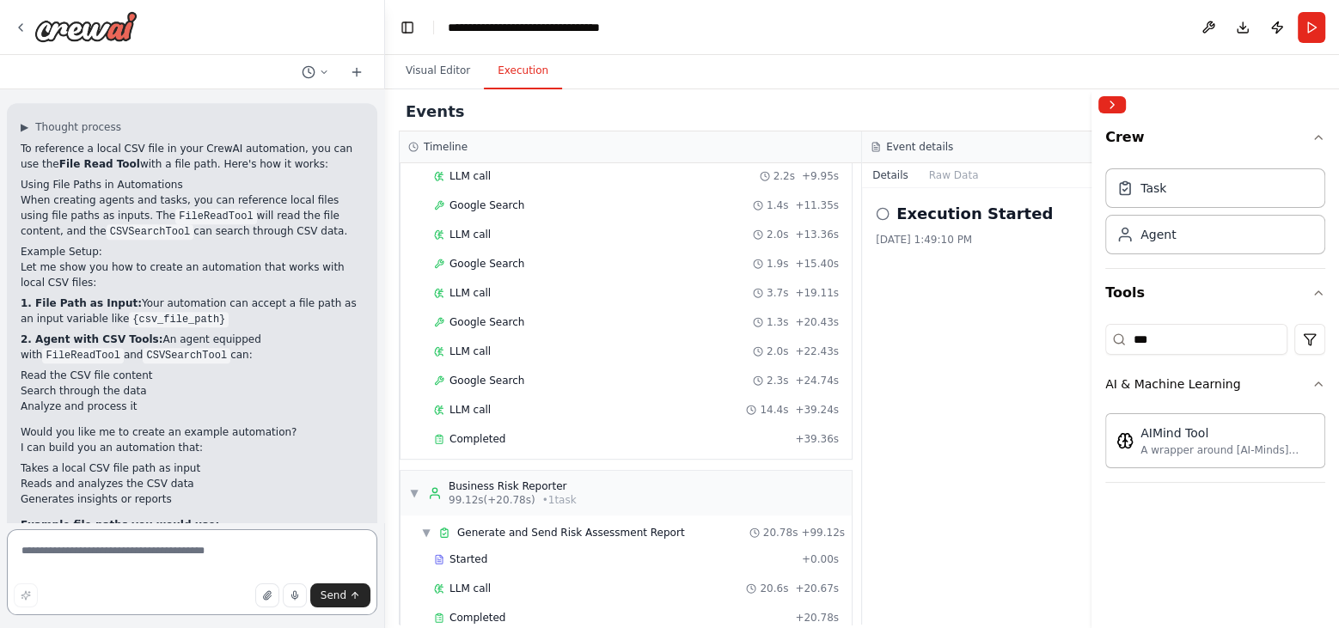
click at [82, 552] on textarea at bounding box center [192, 573] width 371 height 86
type textarea "**********"
drag, startPoint x: 1164, startPoint y: 340, endPoint x: 1071, endPoint y: 318, distance: 95.5
click at [1071, 318] on div "Hello! I'm the CrewAI assistant. What kind of automation do you want to build? …" at bounding box center [669, 314] width 1339 height 628
type input "*"
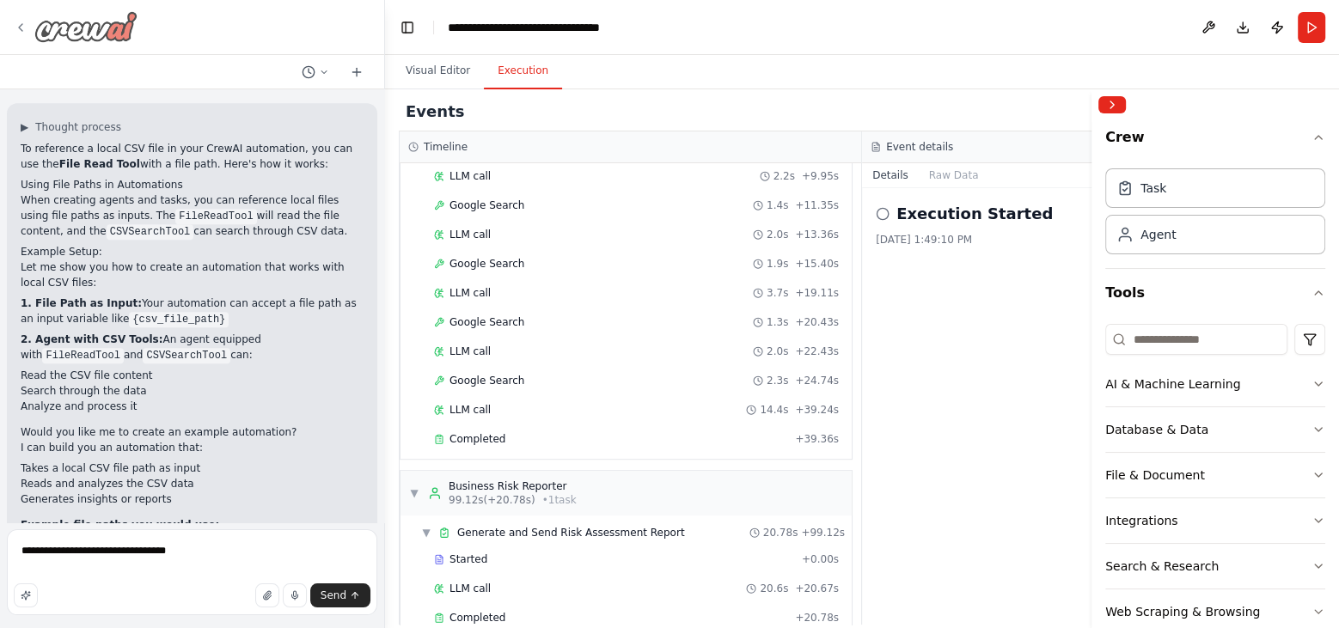
click at [22, 26] on icon at bounding box center [21, 28] width 14 height 14
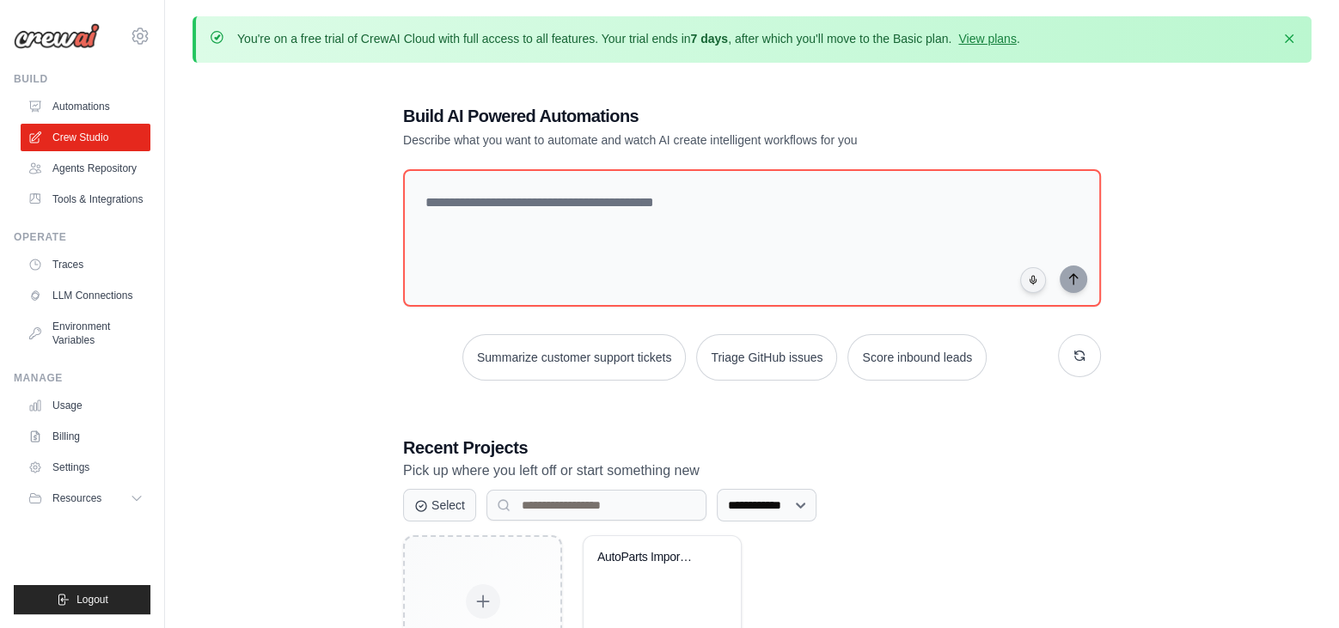
scroll to position [122, 0]
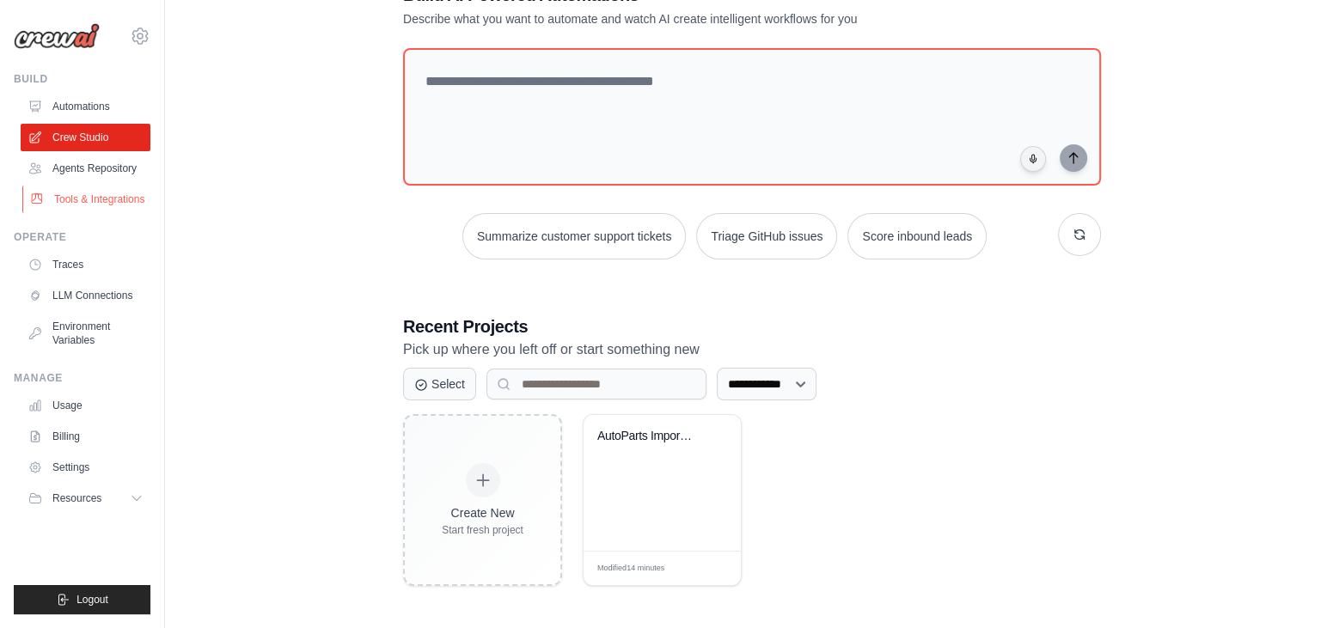
click at [91, 191] on link "Tools & Integrations" at bounding box center [87, 200] width 130 height 28
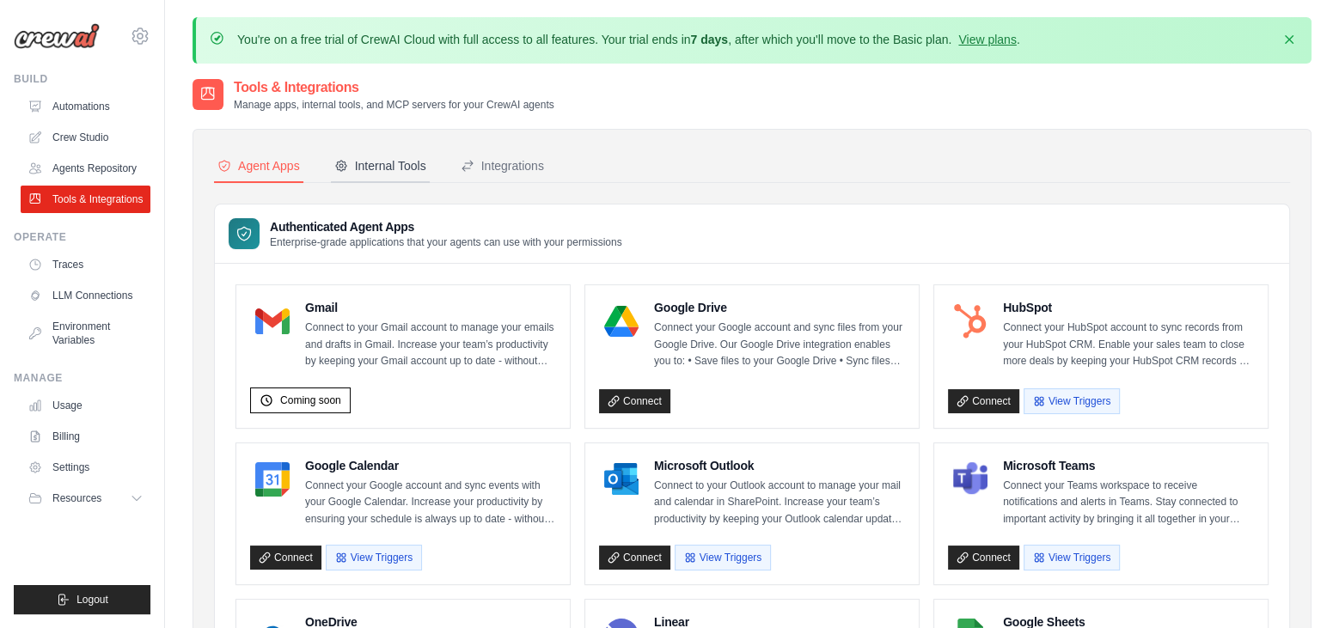
click at [377, 169] on div "Internal Tools" at bounding box center [380, 165] width 92 height 17
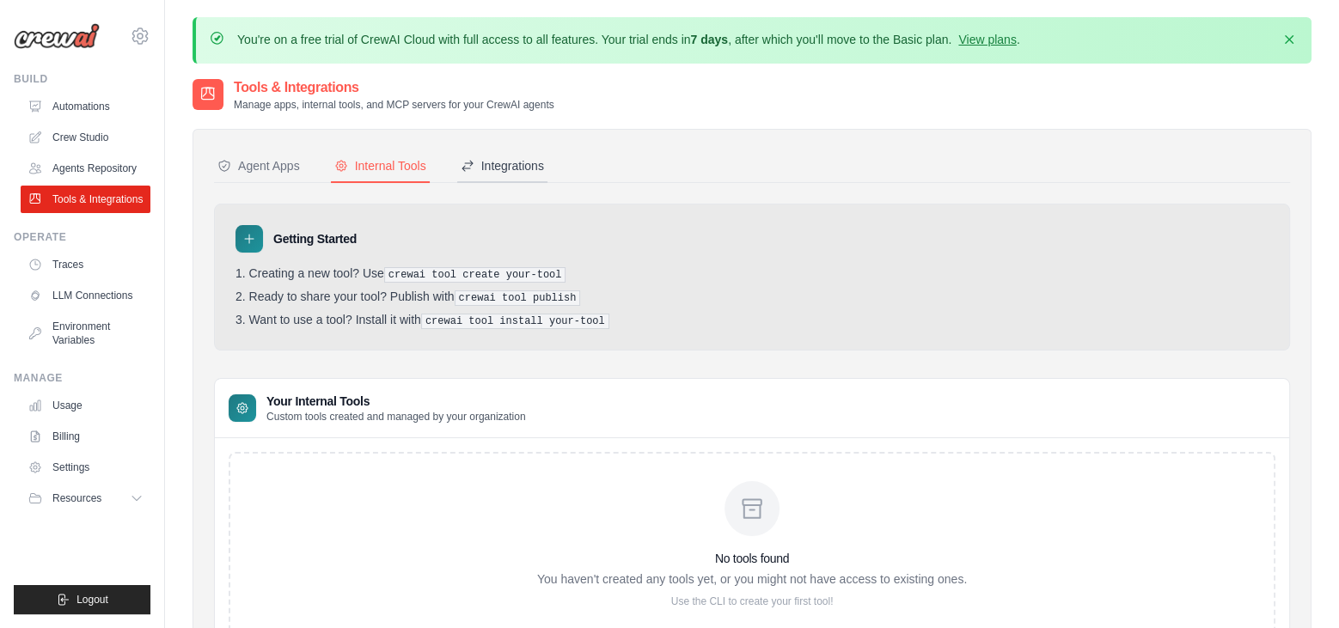
click at [529, 163] on div "Integrations" at bounding box center [502, 165] width 83 height 17
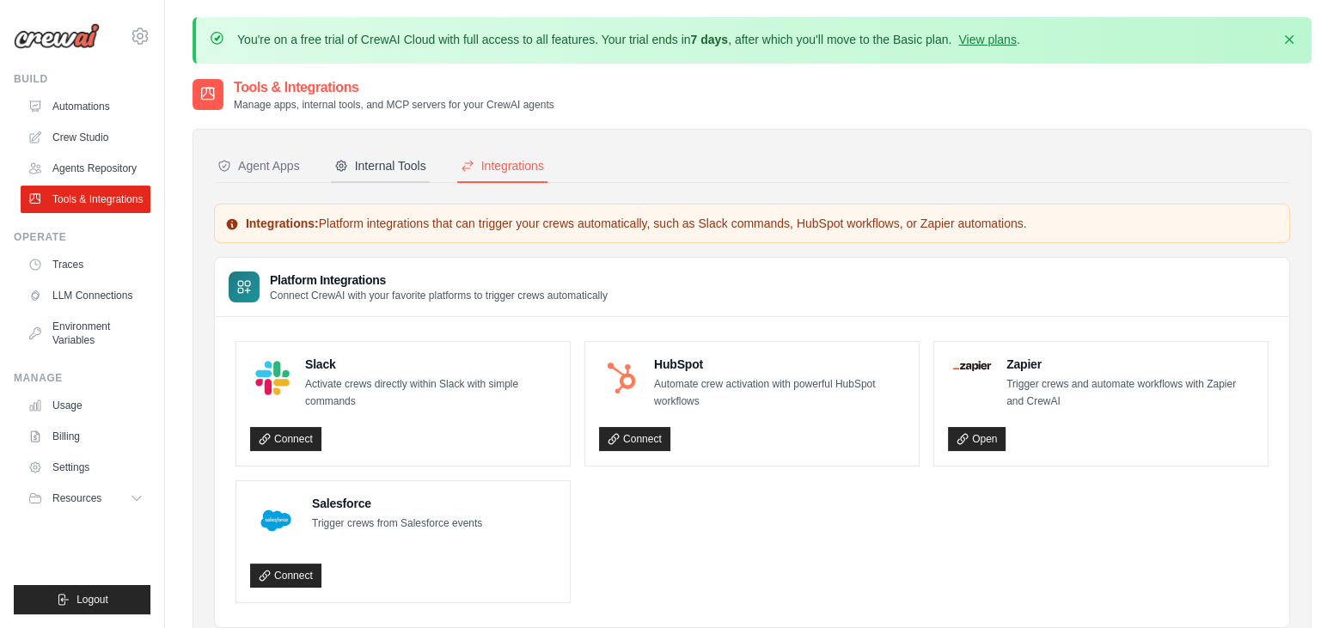
click at [388, 169] on div "Internal Tools" at bounding box center [380, 165] width 92 height 17
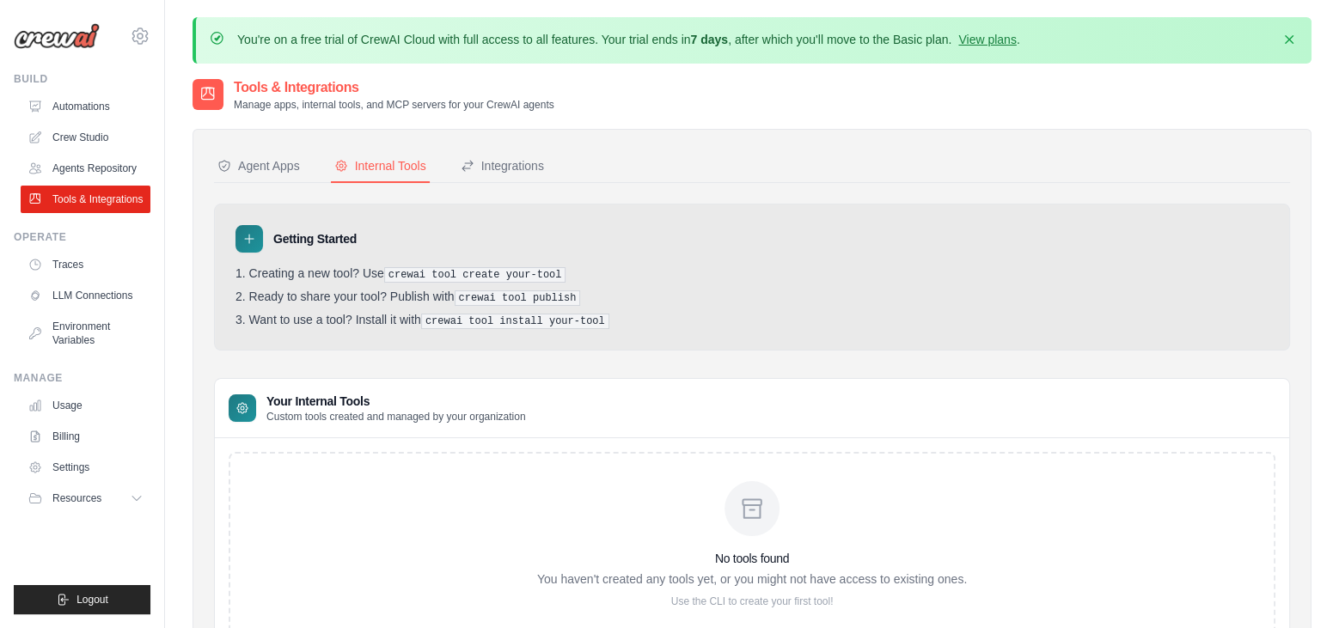
click at [259, 237] on div at bounding box center [250, 239] width 28 height 28
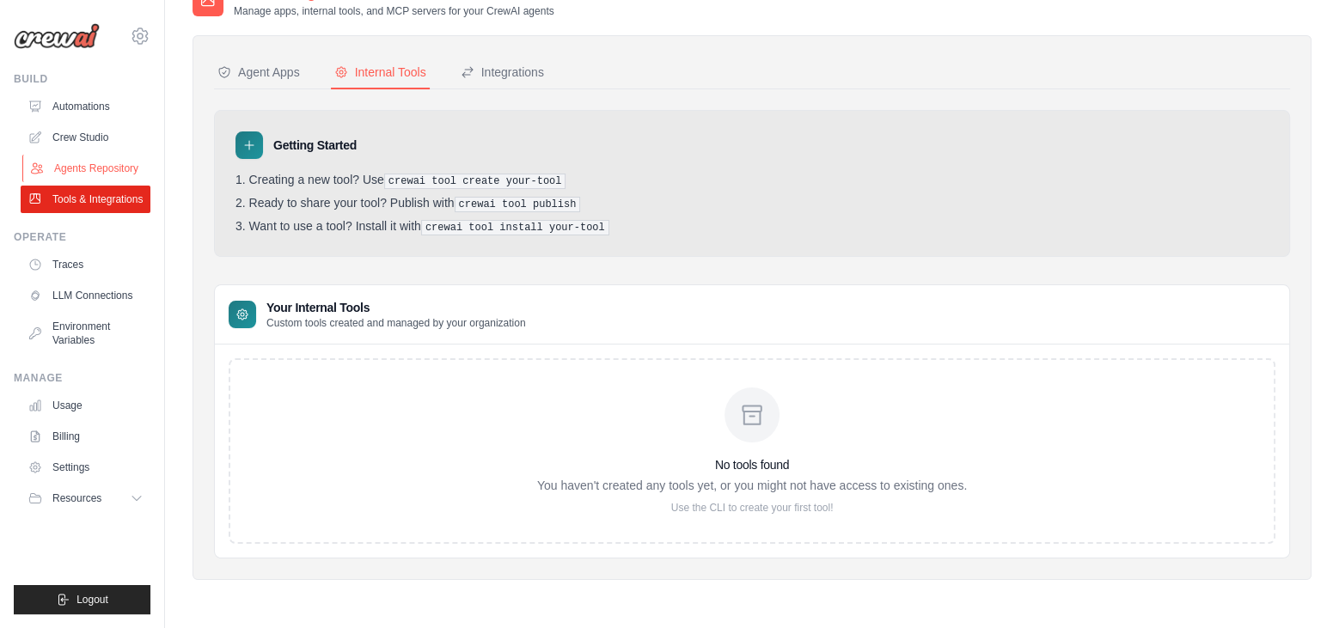
click at [84, 173] on link "Agents Repository" at bounding box center [87, 169] width 130 height 28
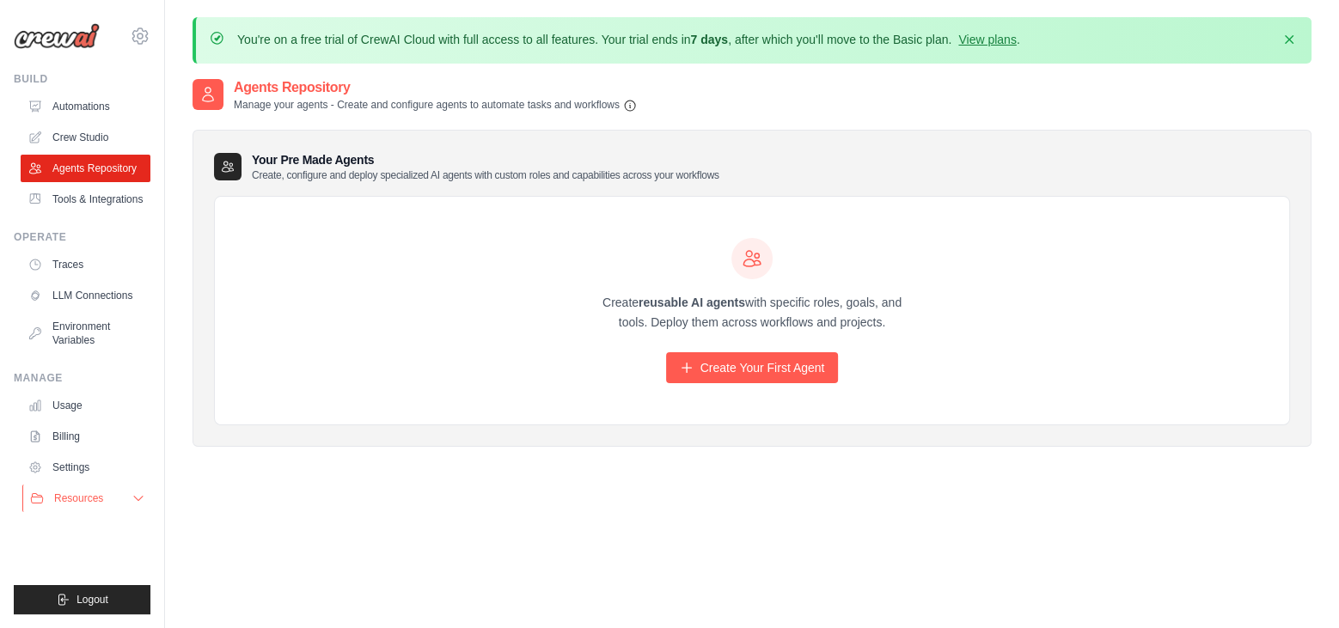
click at [66, 501] on span "Resources" at bounding box center [78, 499] width 49 height 14
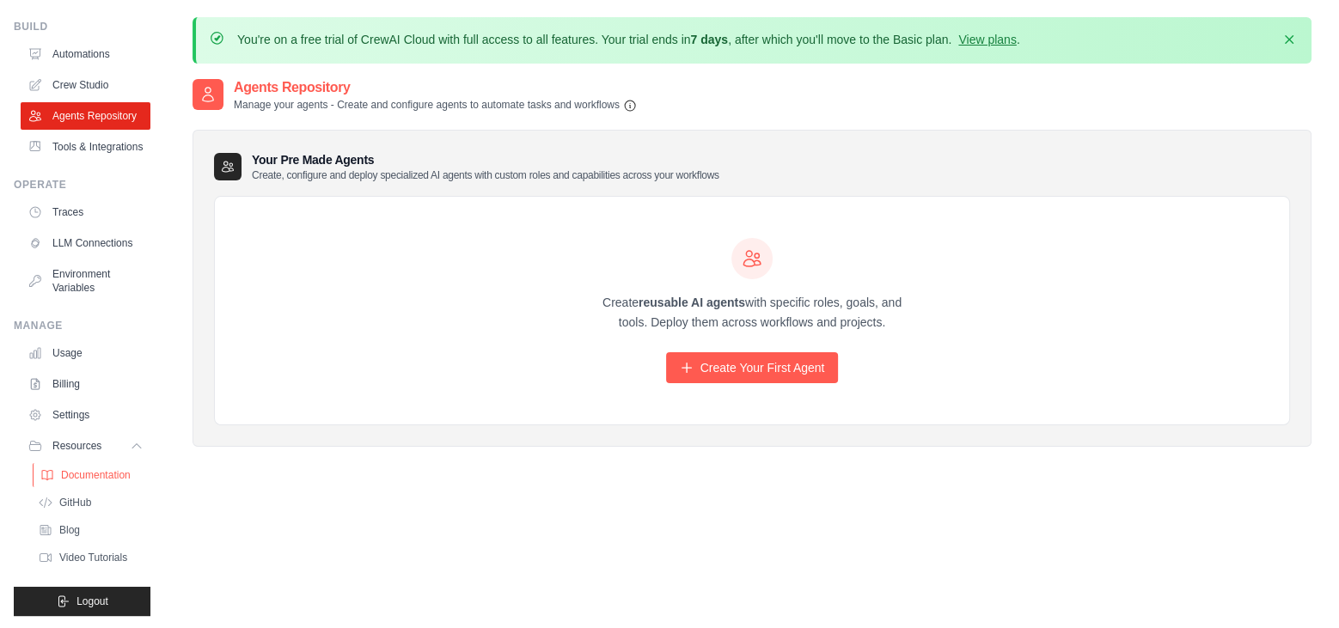
click at [77, 472] on span "Documentation" at bounding box center [96, 476] width 70 height 14
click at [78, 354] on link "Usage" at bounding box center [87, 354] width 130 height 28
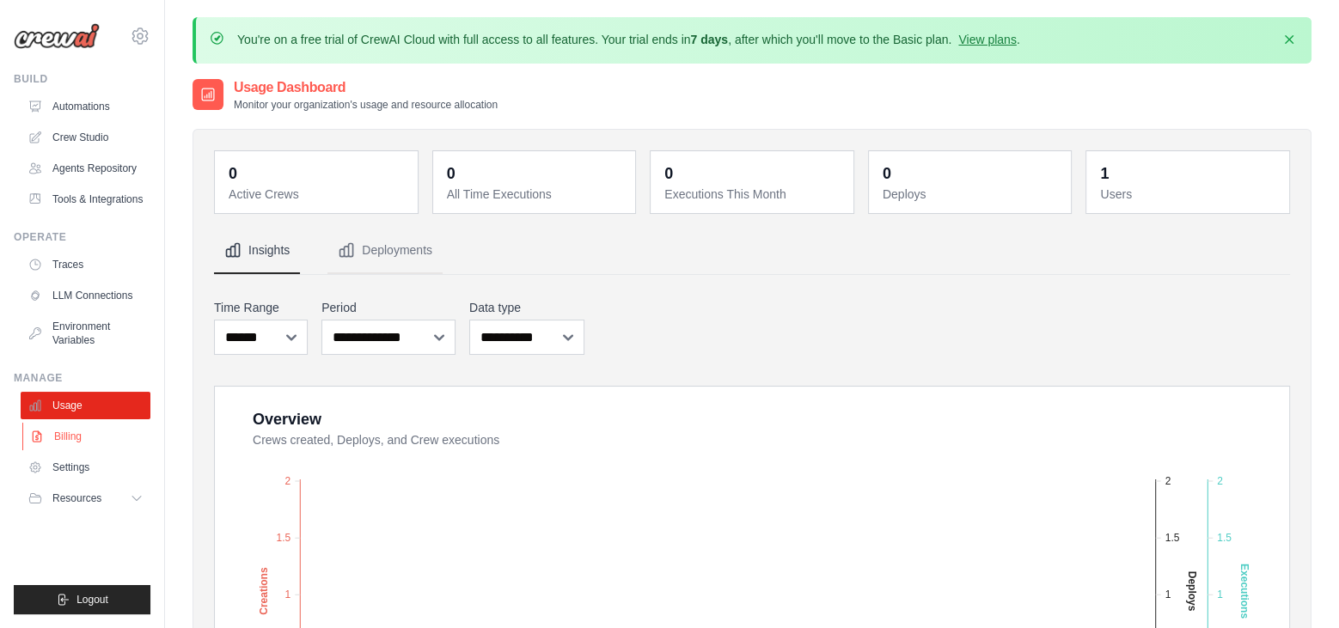
click at [64, 431] on link "Billing" at bounding box center [87, 437] width 130 height 28
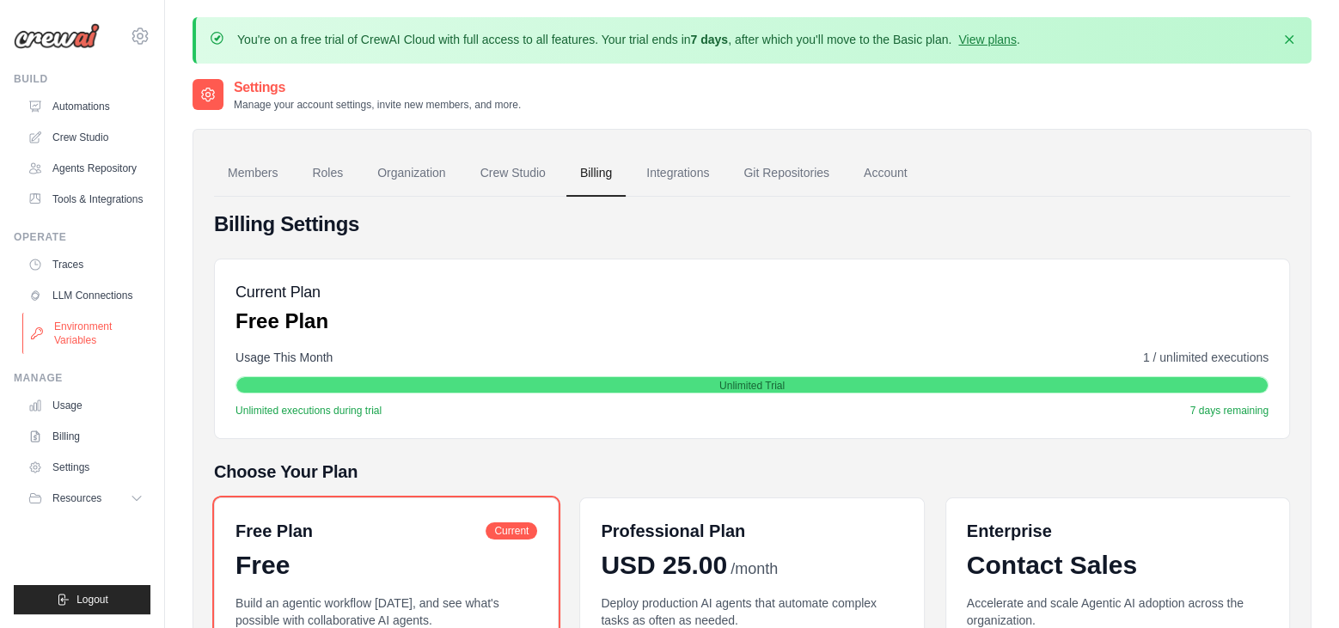
click at [87, 321] on link "Environment Variables" at bounding box center [87, 333] width 130 height 41
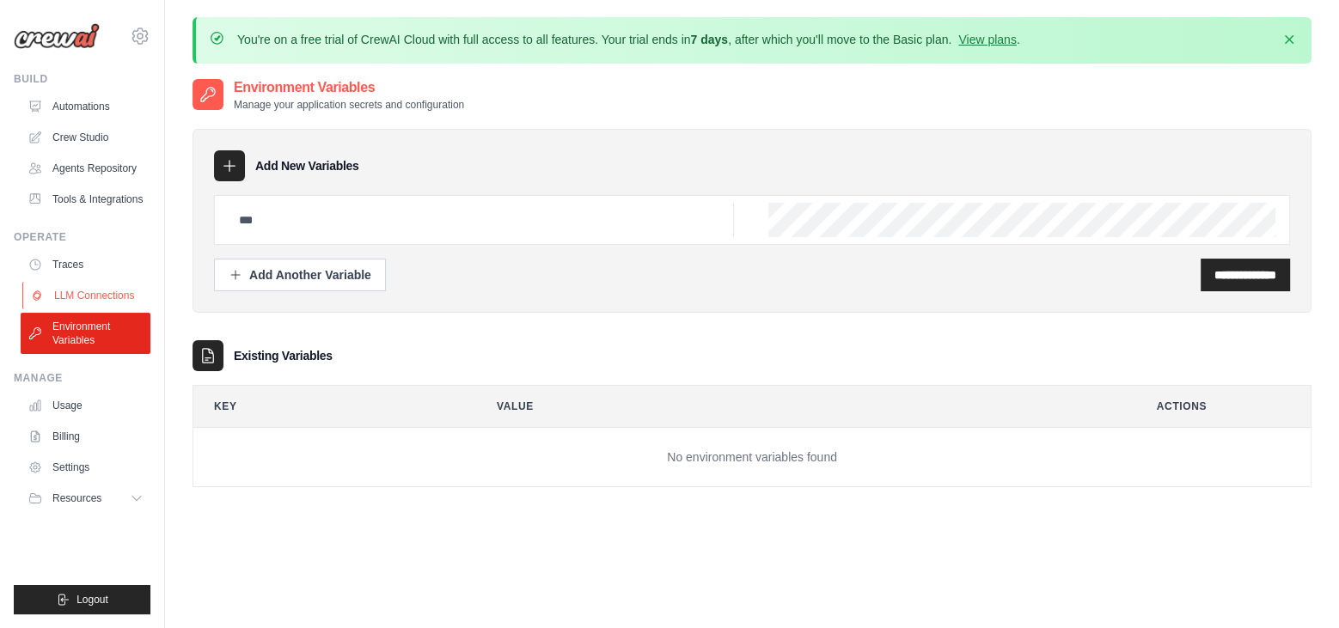
click at [83, 295] on link "LLM Connections" at bounding box center [87, 296] width 130 height 28
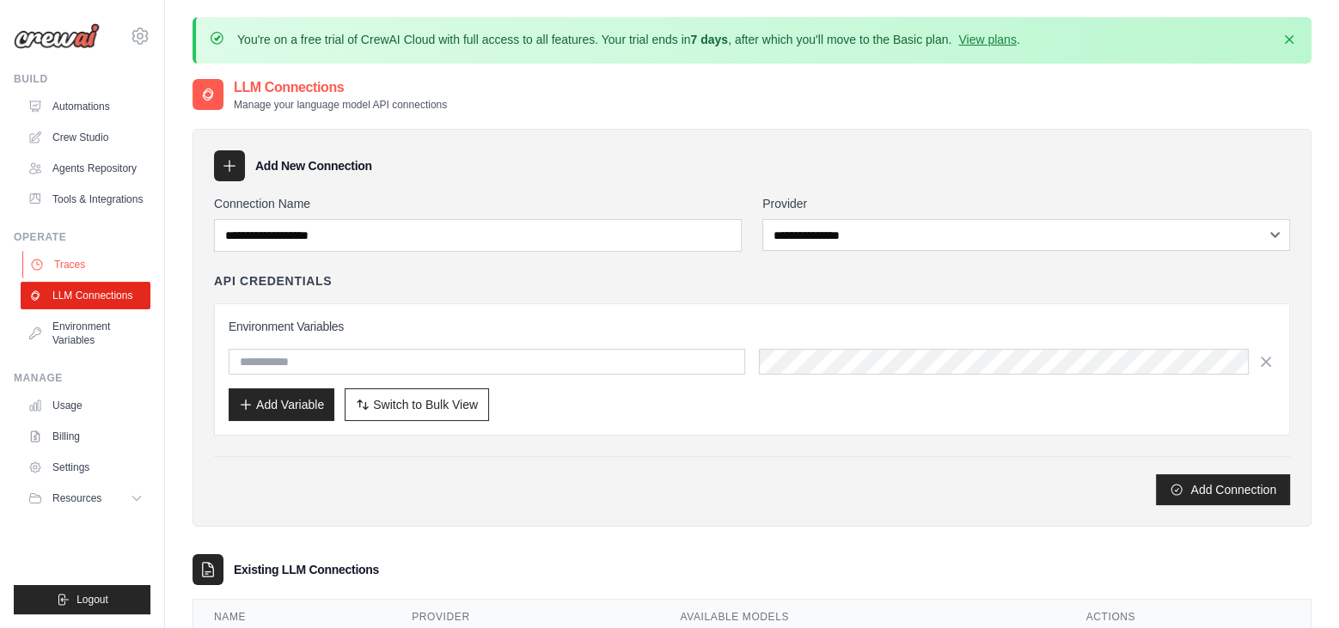
click at [75, 262] on link "Traces" at bounding box center [87, 265] width 130 height 28
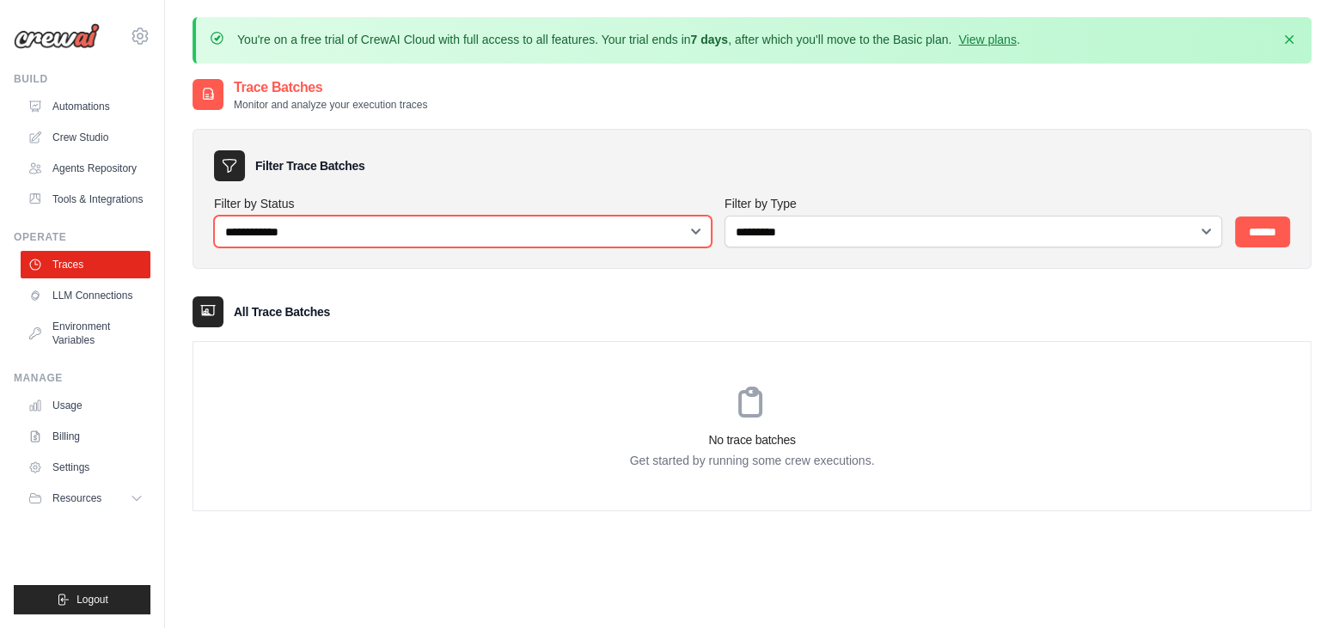
click at [462, 236] on select "**********" at bounding box center [463, 232] width 498 height 32
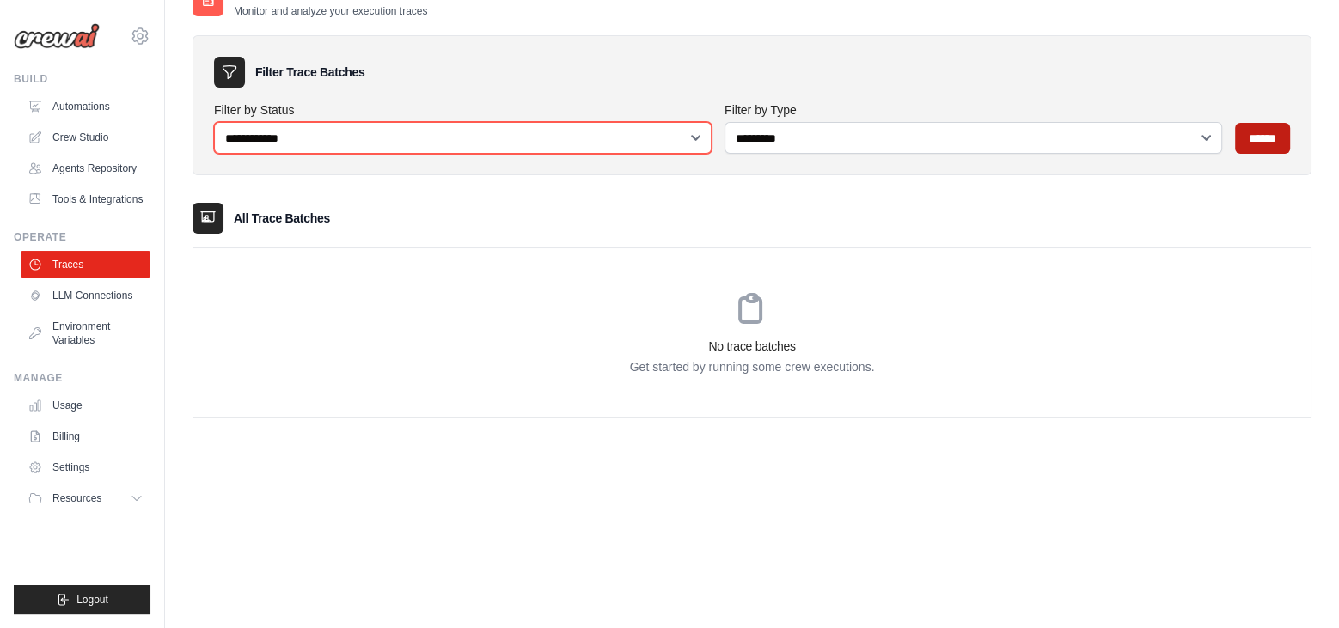
scroll to position [32, 0]
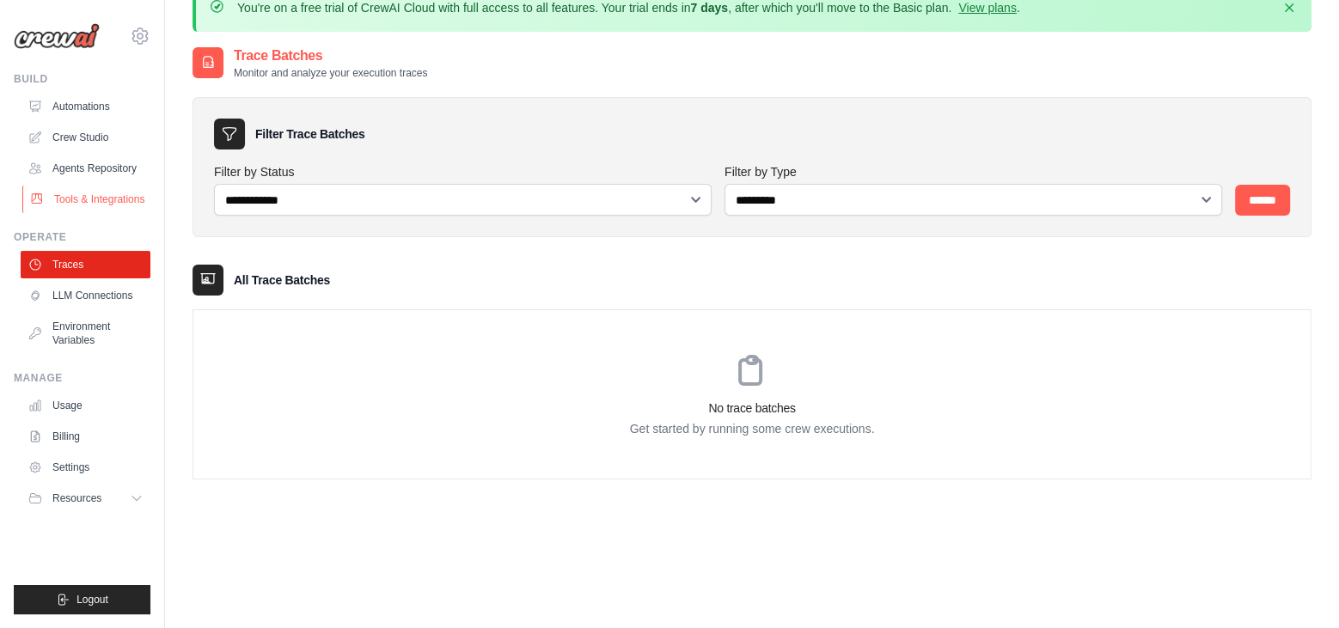
click at [107, 187] on link "Tools & Integrations" at bounding box center [87, 200] width 130 height 28
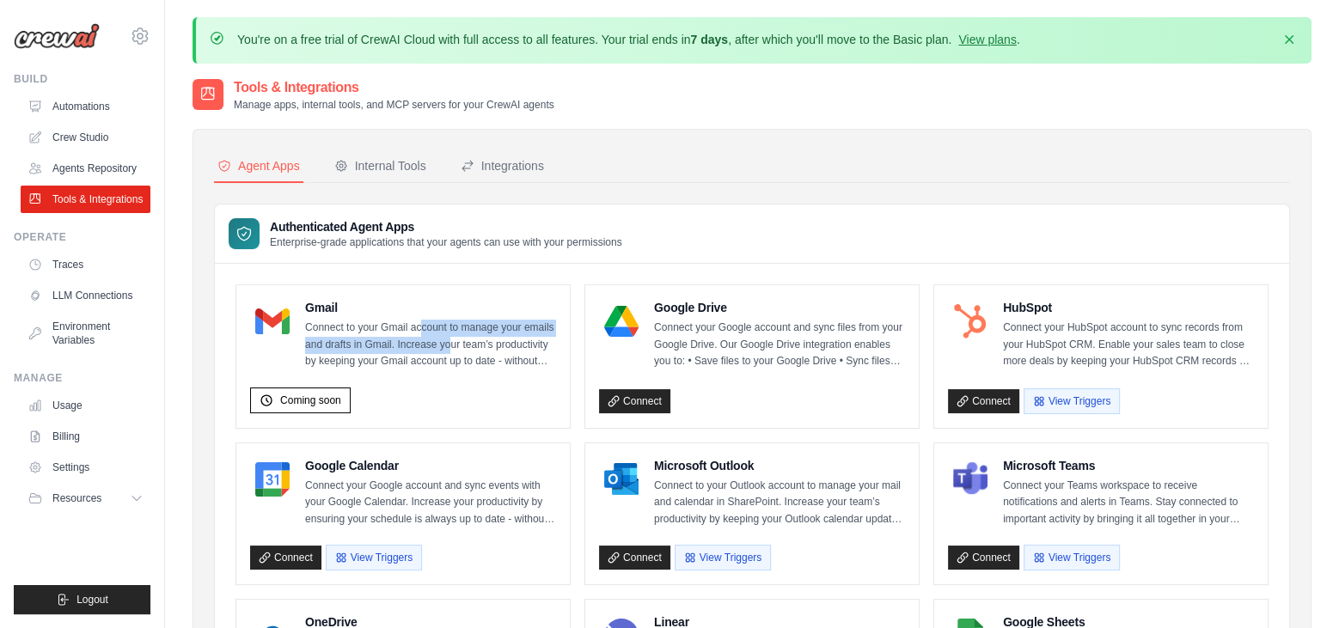
drag, startPoint x: 420, startPoint y: 323, endPoint x: 454, endPoint y: 338, distance: 36.6
click at [454, 338] on p "Connect to your Gmail account to manage your emails and drafts in Gmail. Increa…" at bounding box center [430, 345] width 251 height 51
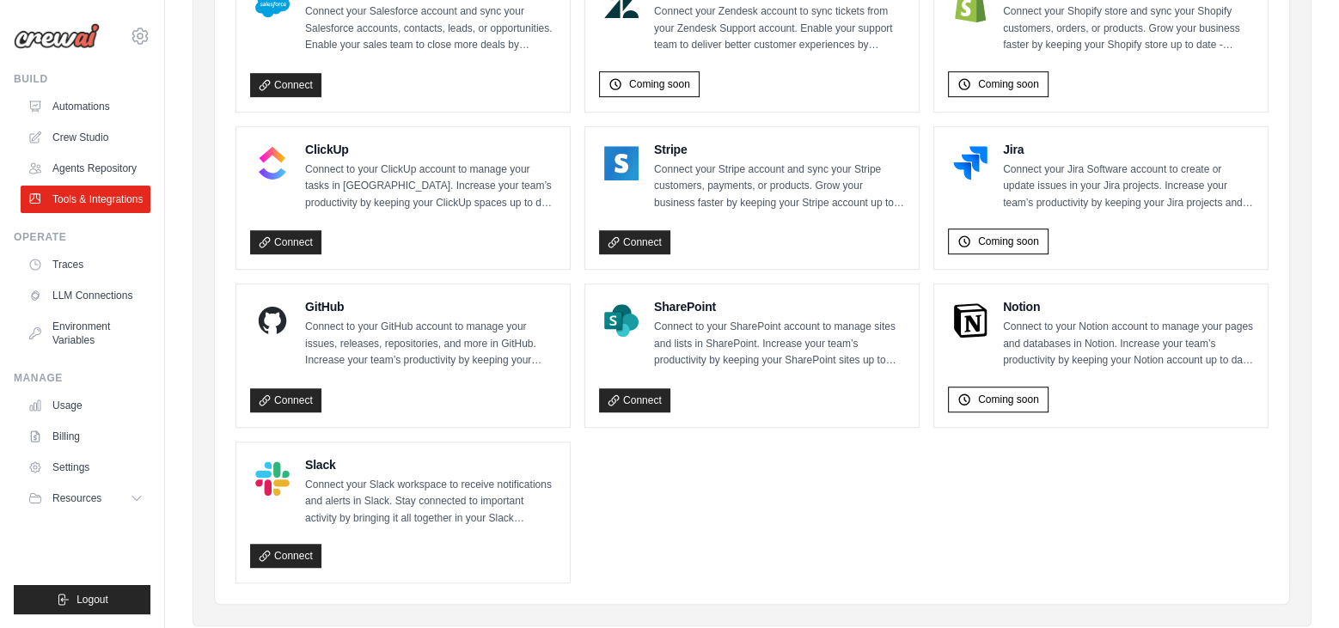
scroll to position [974, 0]
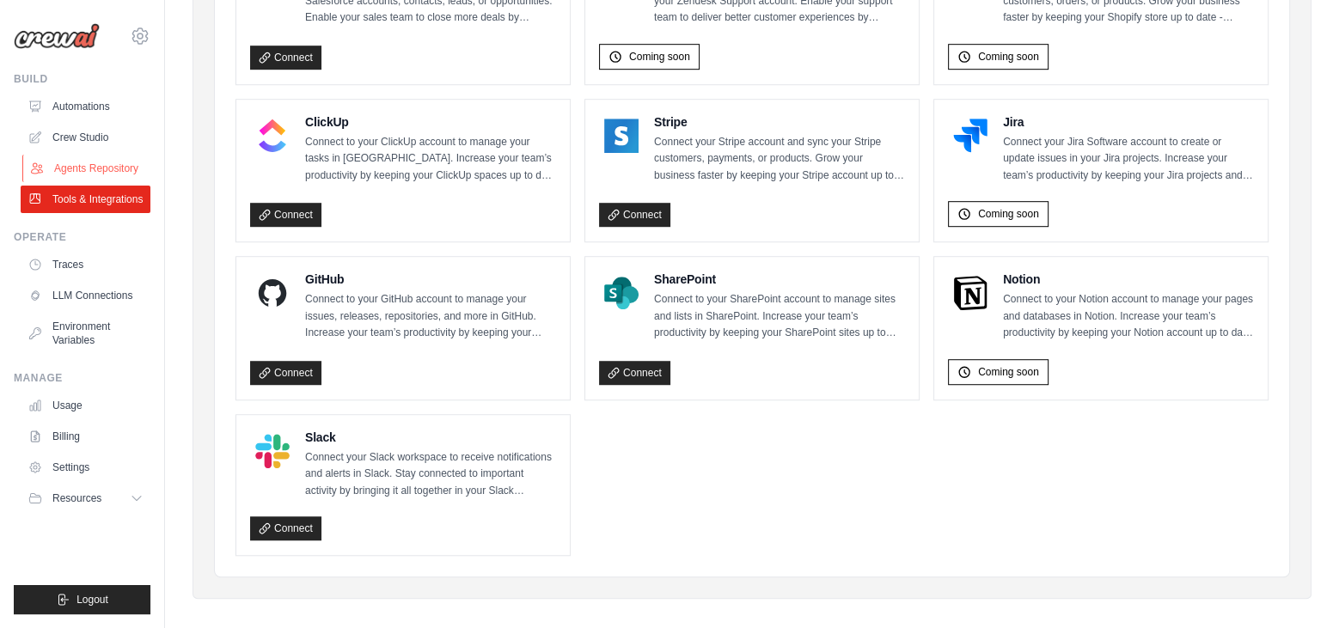
click at [81, 157] on link "Agents Repository" at bounding box center [87, 169] width 130 height 28
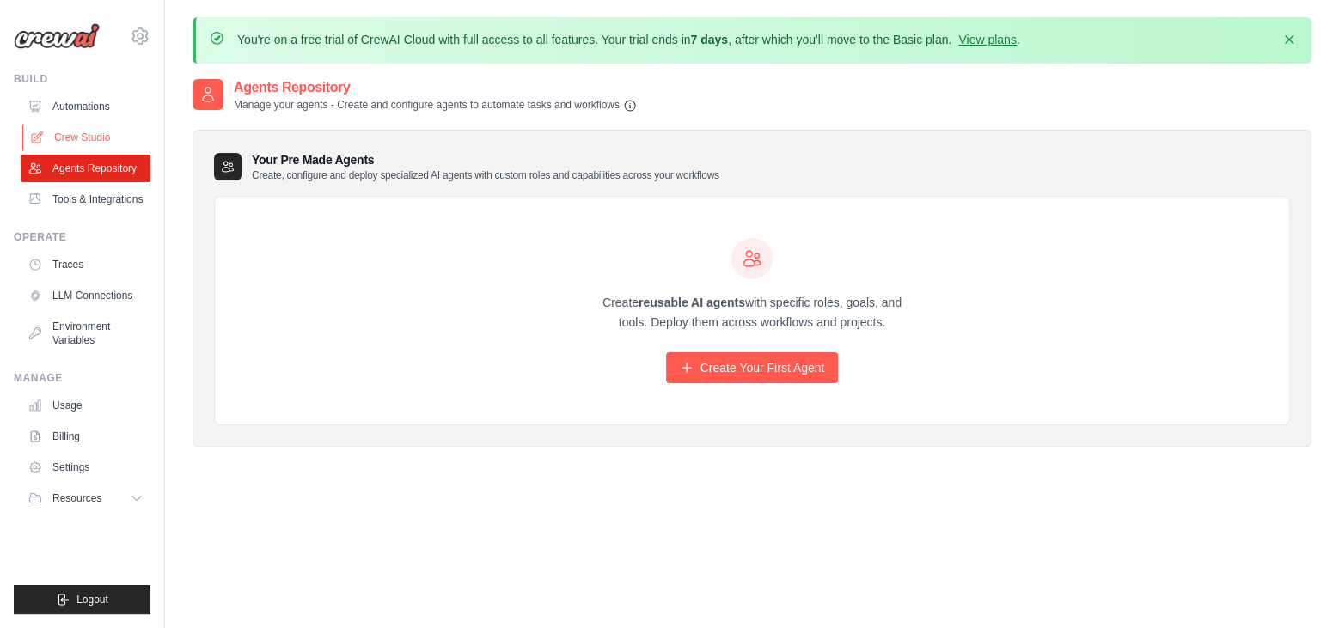
click at [70, 137] on link "Crew Studio" at bounding box center [87, 138] width 130 height 28
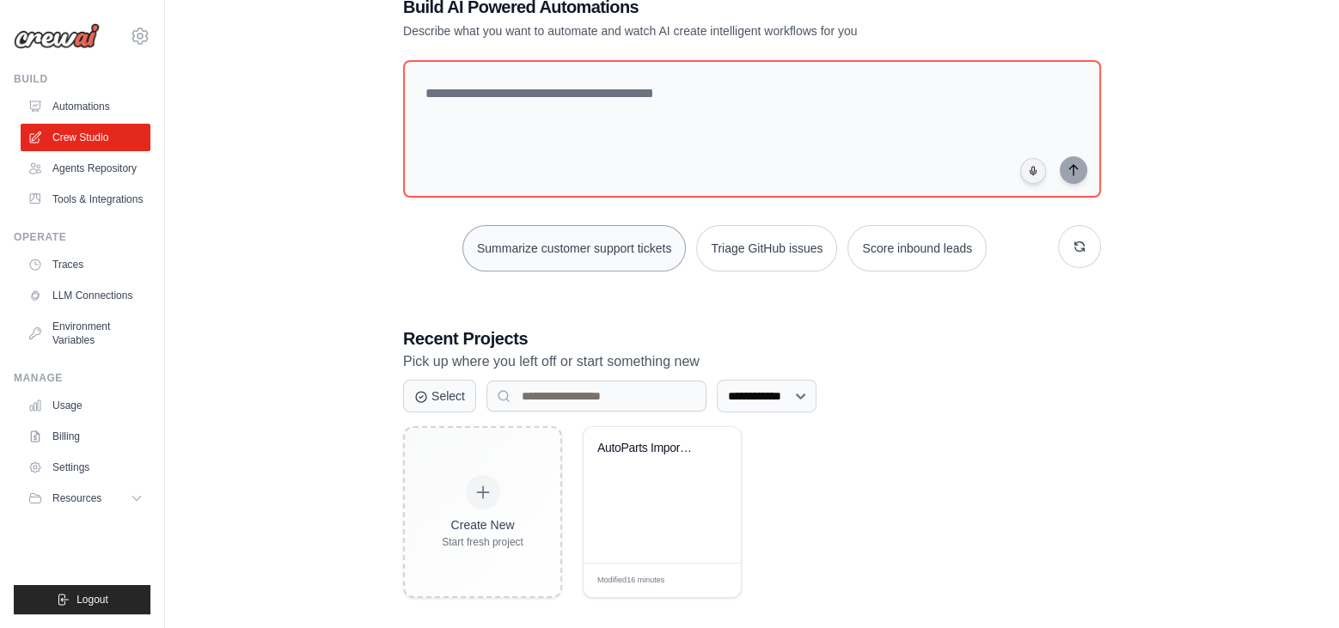
scroll to position [122, 0]
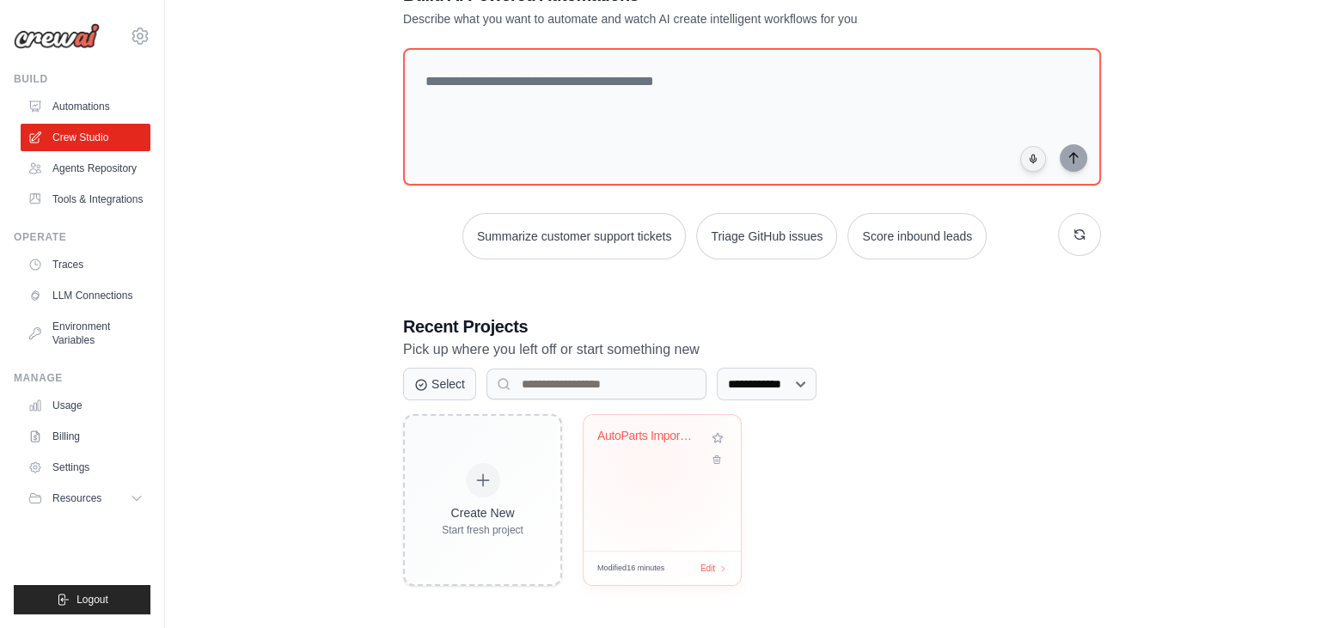
click at [650, 458] on div "AutoParts Import Intelligence Agent" at bounding box center [663, 449] width 130 height 40
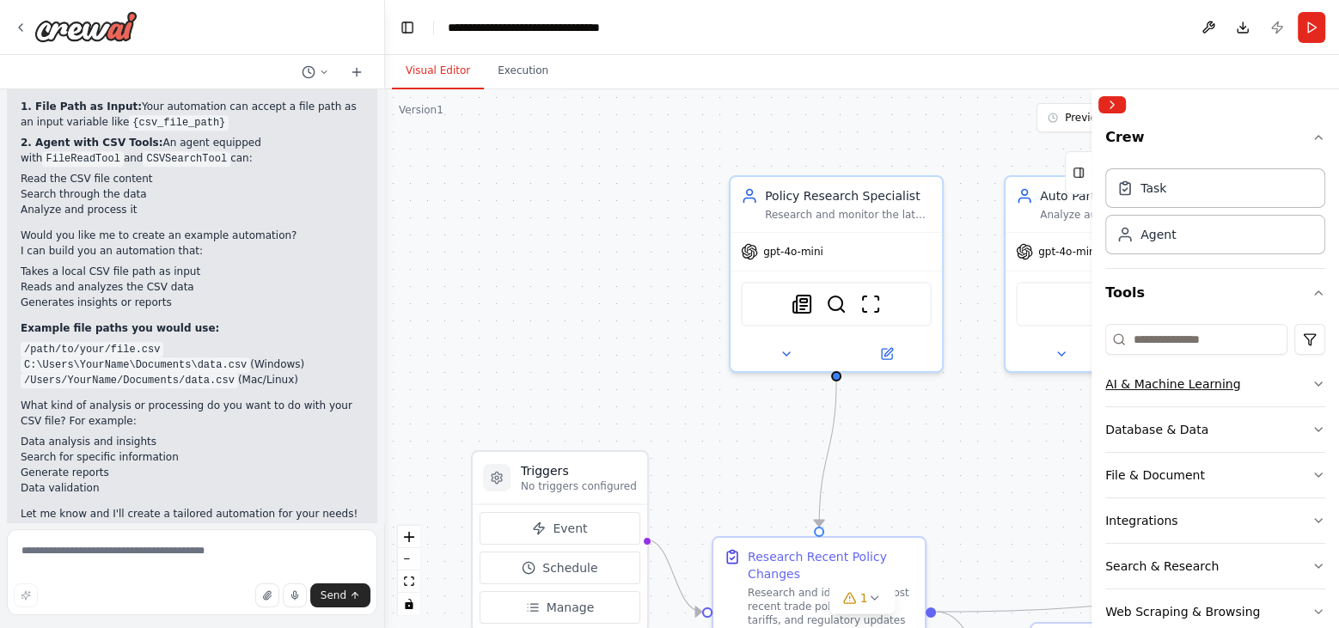
scroll to position [1071, 0]
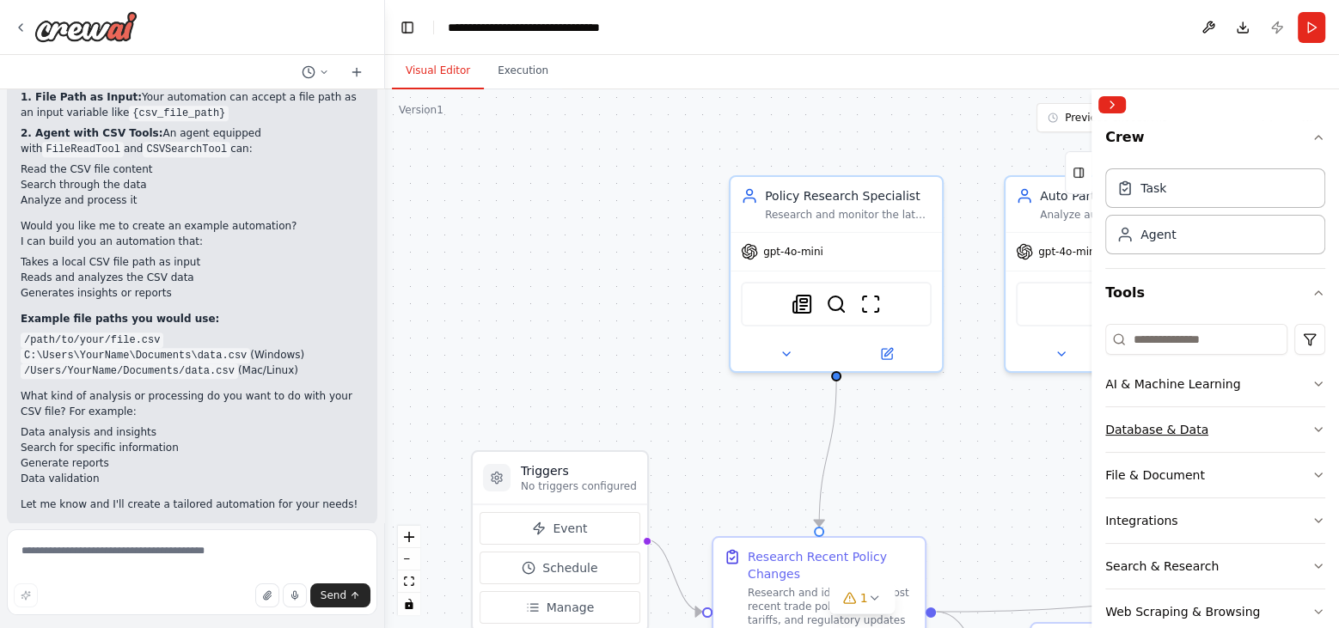
click at [1233, 419] on button "Database & Data" at bounding box center [1216, 430] width 220 height 45
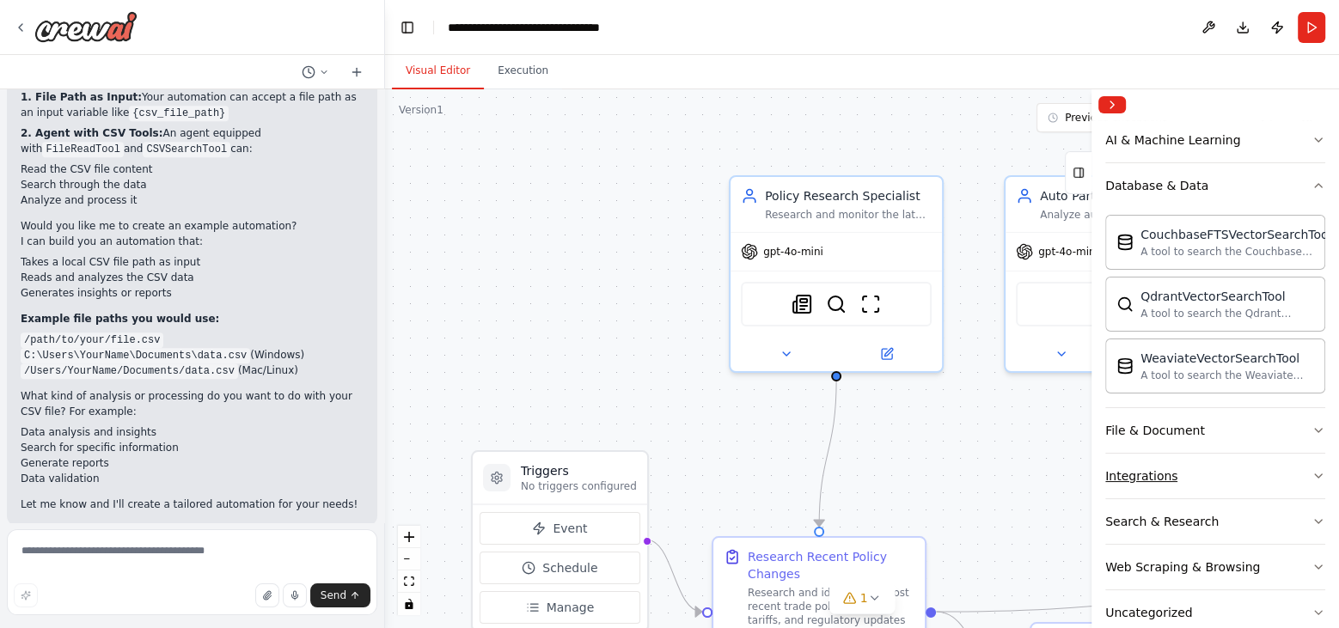
scroll to position [272, 0]
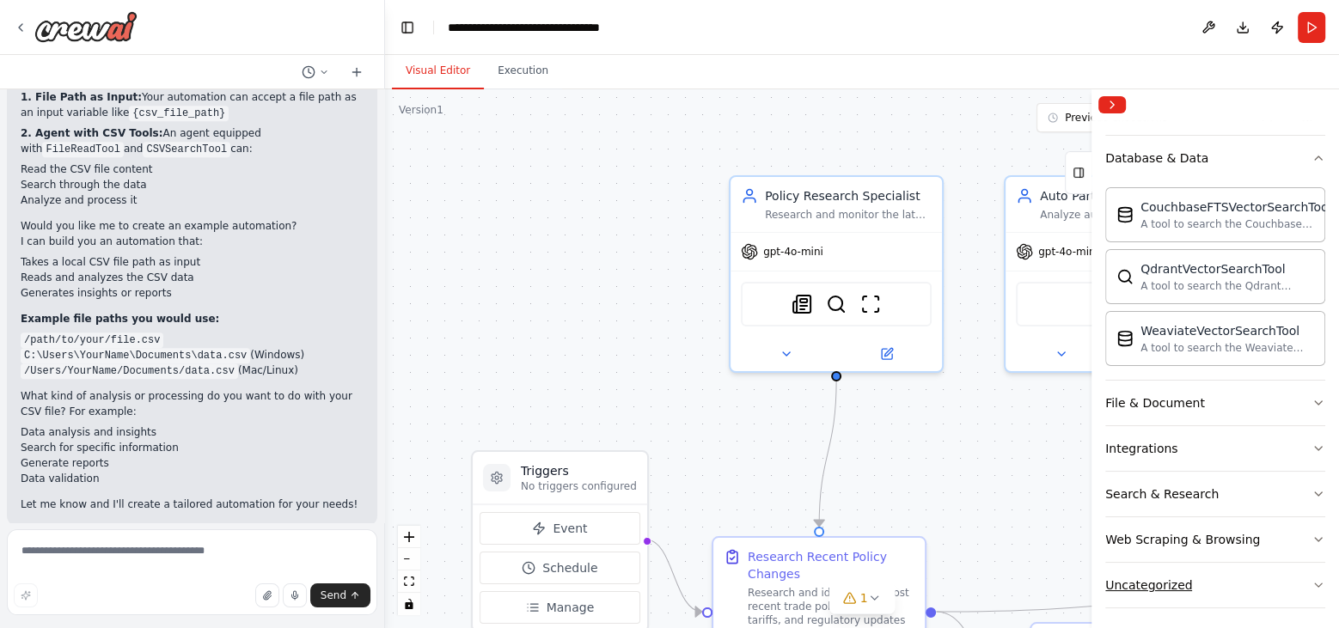
click at [1300, 573] on button "Uncategorized" at bounding box center [1216, 585] width 220 height 45
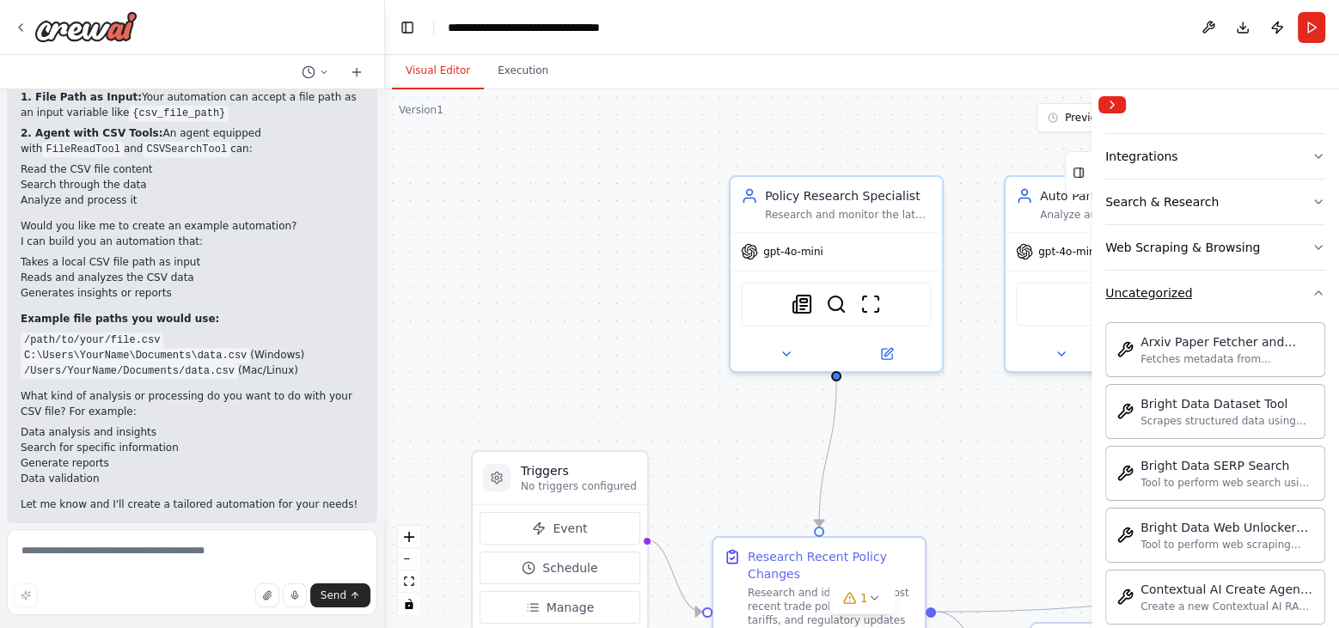
scroll to position [566, 0]
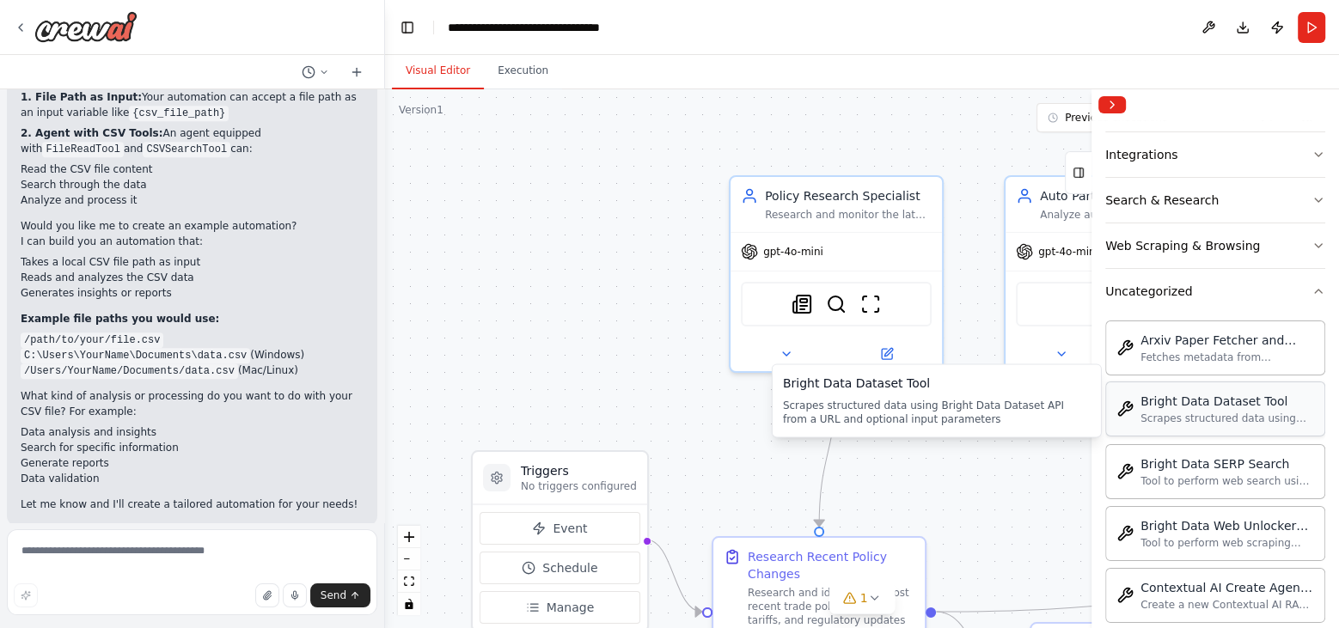
click at [1235, 399] on div "Bright Data Dataset Tool" at bounding box center [1228, 401] width 174 height 17
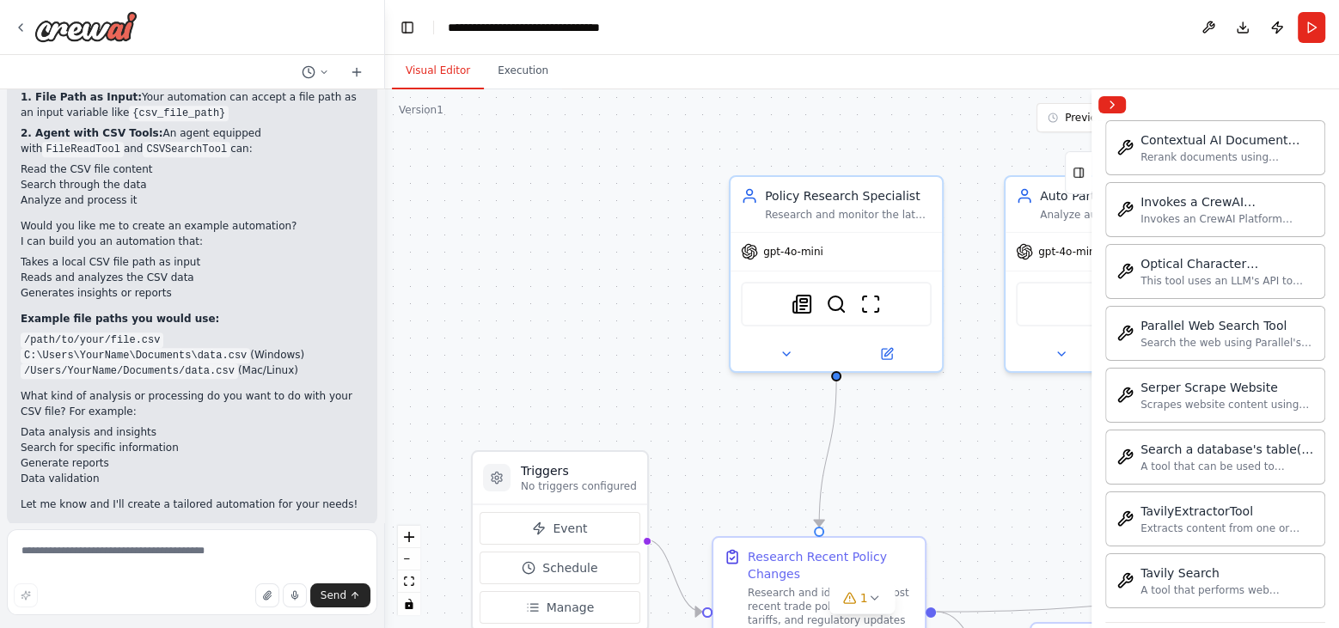
scroll to position [1202, 0]
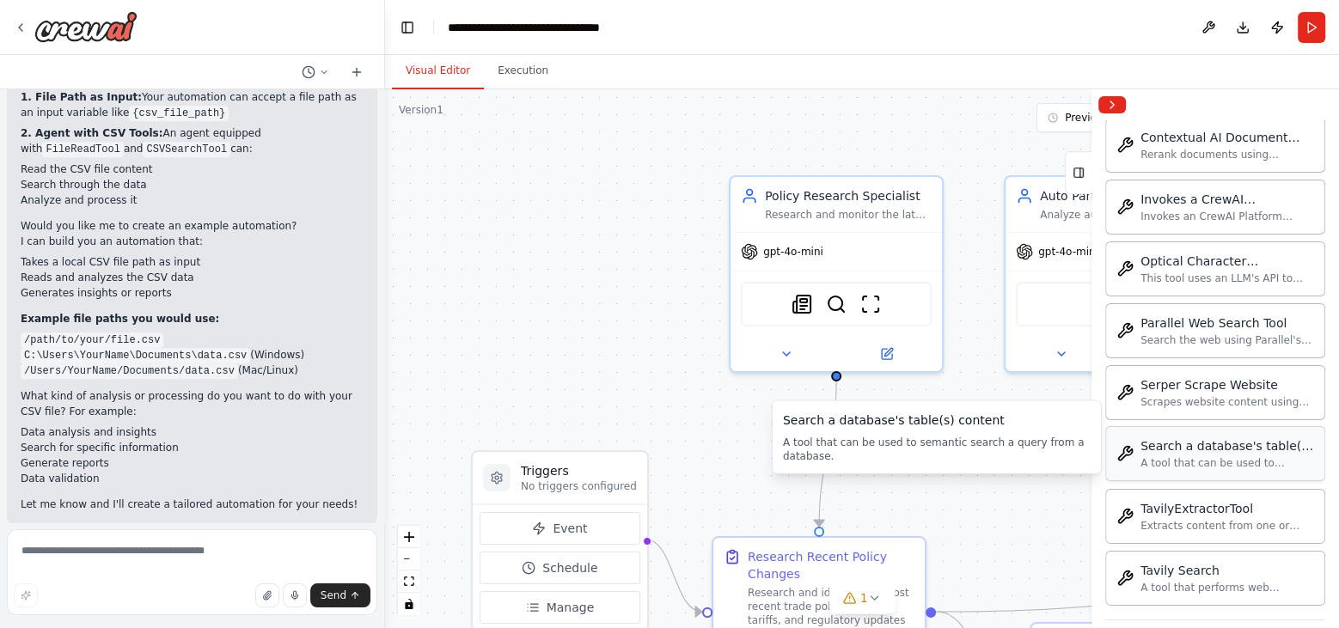
click at [1210, 438] on div "Search a database's table(s) content" at bounding box center [1228, 446] width 174 height 17
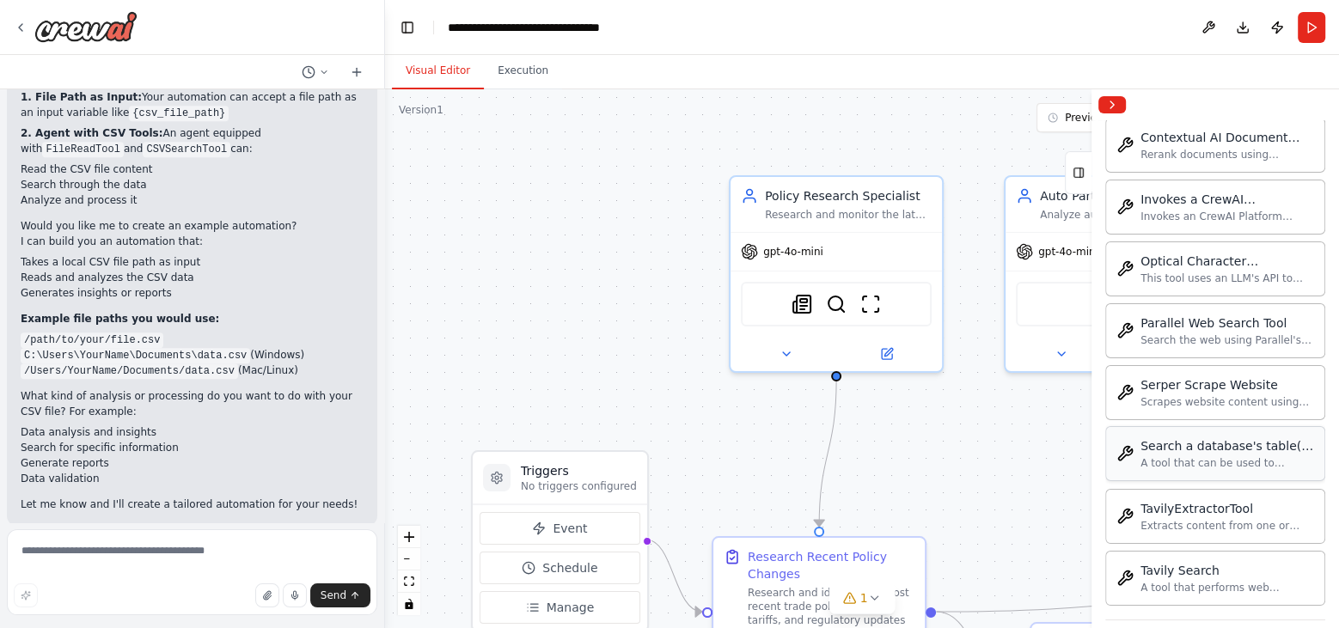
click at [1188, 438] on div "Search a database's table(s) content" at bounding box center [1228, 446] width 174 height 17
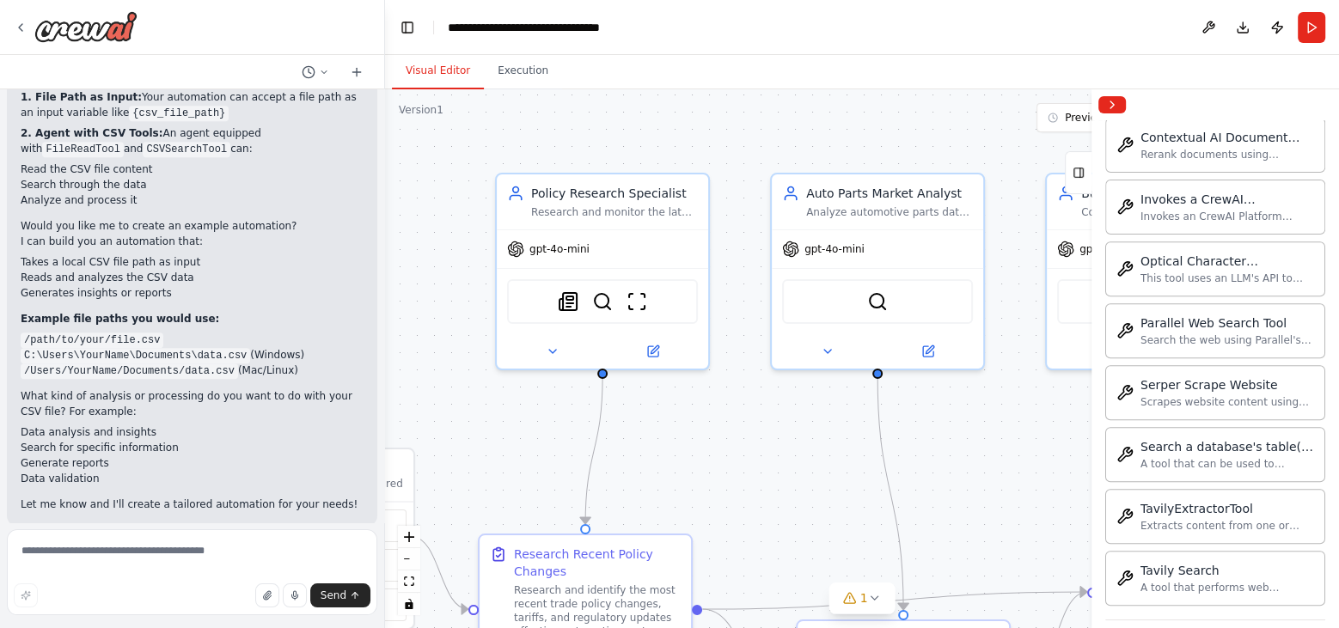
drag, startPoint x: 1022, startPoint y: 403, endPoint x: 788, endPoint y: 401, distance: 233.9
click at [788, 401] on div ".deletable-edge-delete-btn { width: 20px; height: 20px; border: 0px solid #ffff…" at bounding box center [862, 358] width 954 height 539
click at [830, 348] on icon at bounding box center [828, 348] width 14 height 14
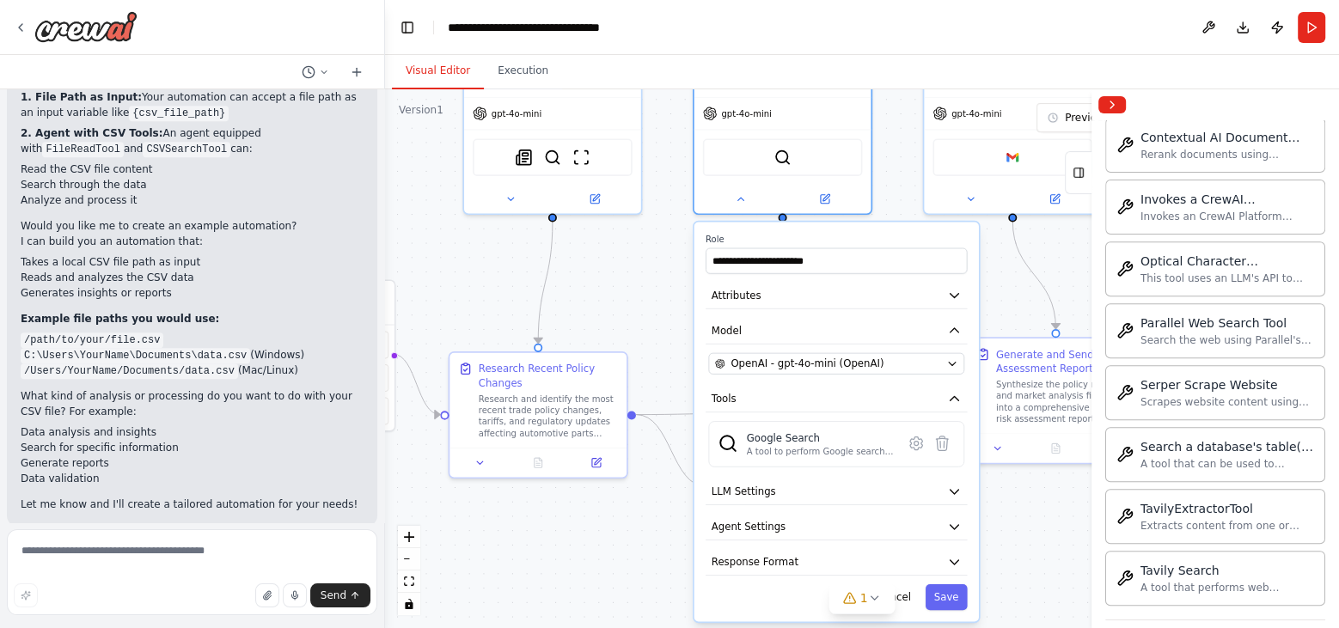
drag, startPoint x: 771, startPoint y: 445, endPoint x: 669, endPoint y: 273, distance: 200.8
click at [668, 272] on div ".deletable-edge-delete-btn { width: 20px; height: 20px; border: 0px solid #ffff…" at bounding box center [862, 358] width 954 height 539
click at [908, 595] on button "Cancel" at bounding box center [895, 599] width 52 height 26
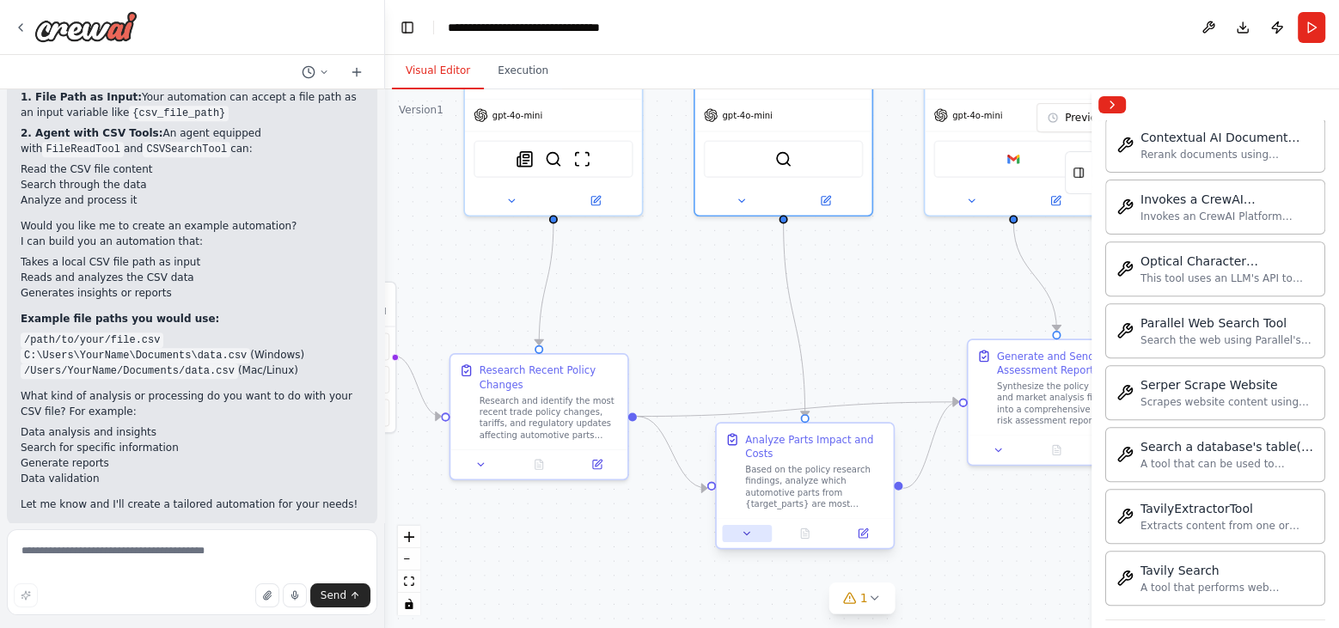
click at [745, 533] on icon at bounding box center [748, 533] width 6 height 3
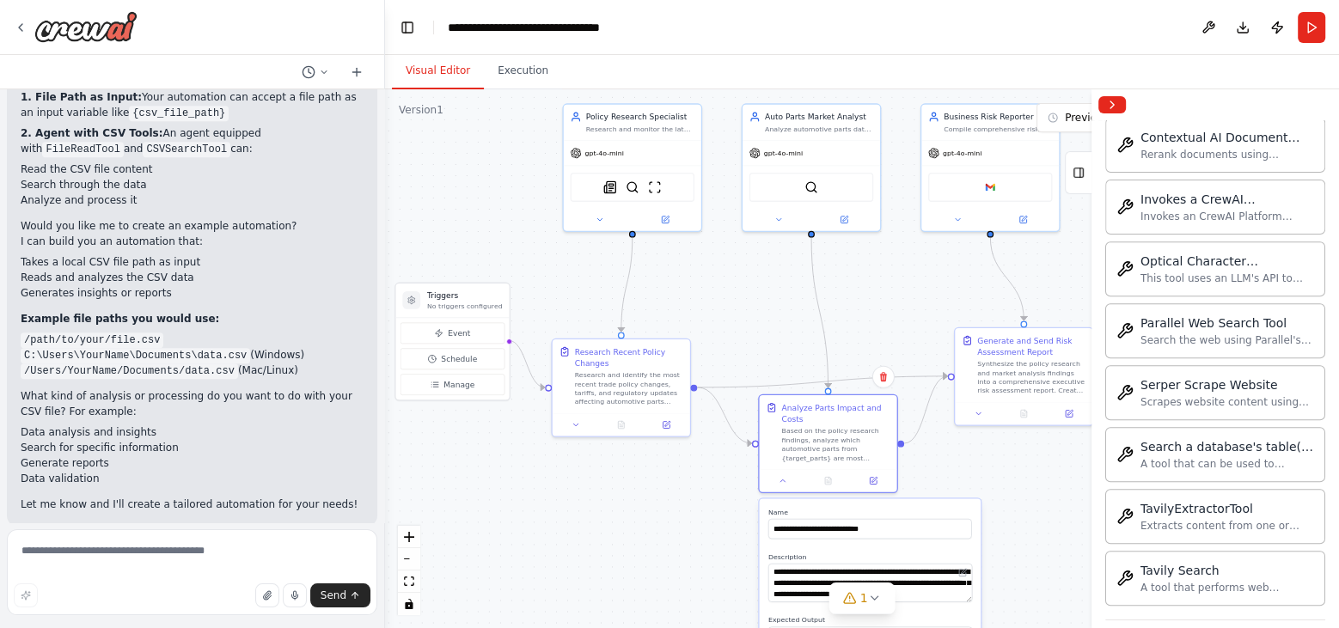
drag, startPoint x: 981, startPoint y: 563, endPoint x: 1004, endPoint y: 515, distance: 53.4
click at [1004, 515] on div ".deletable-edge-delete-btn { width: 20px; height: 20px; border: 0px solid #ffff…" at bounding box center [862, 358] width 954 height 539
click at [781, 223] on div at bounding box center [812, 217] width 138 height 22
click at [778, 213] on icon at bounding box center [779, 217] width 9 height 9
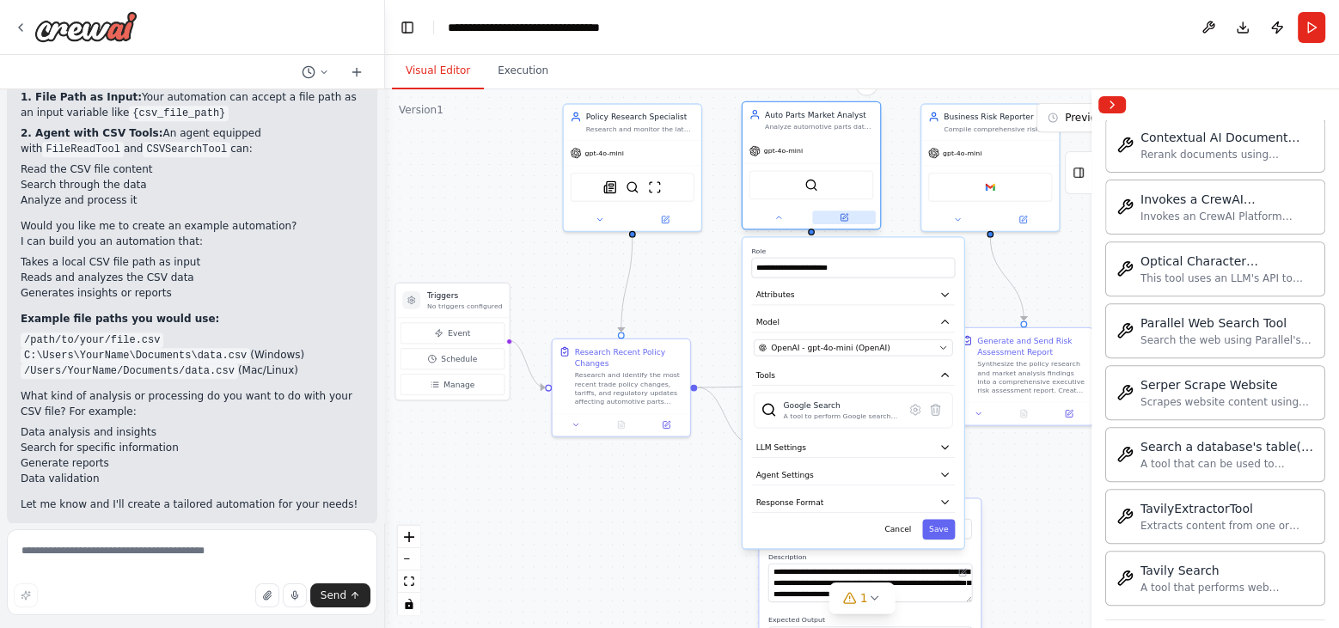
click at [846, 217] on icon at bounding box center [844, 217] width 7 height 7
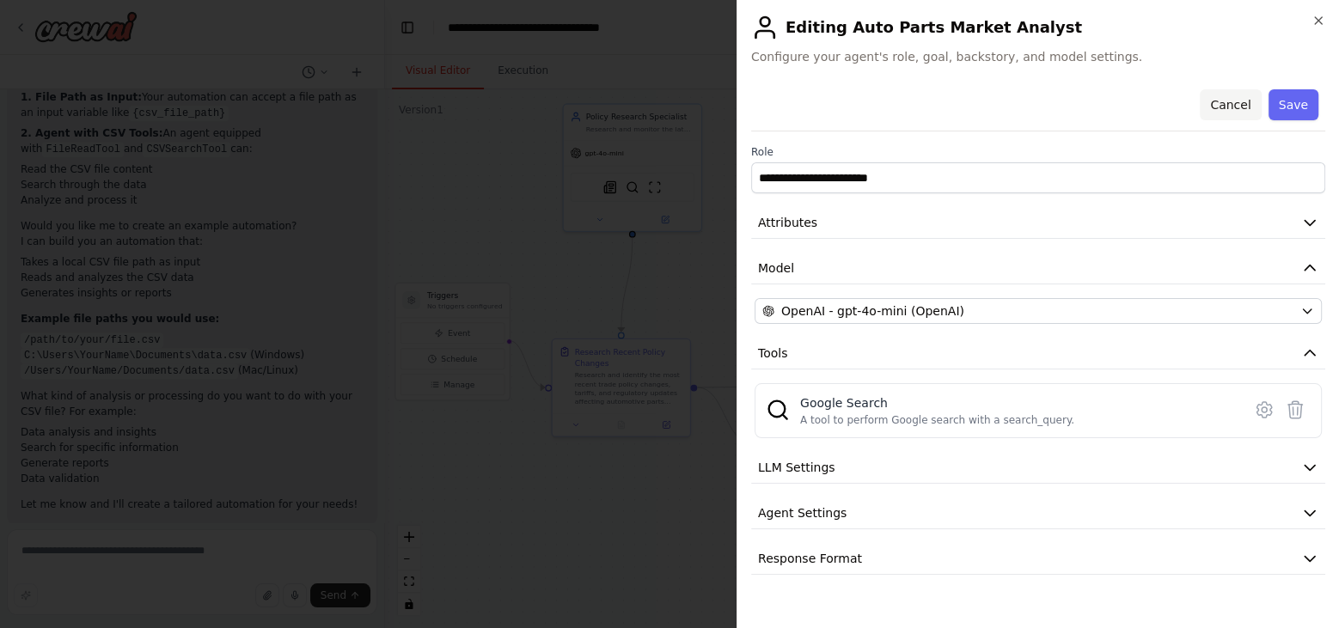
click at [1233, 104] on button "Cancel" at bounding box center [1230, 104] width 61 height 31
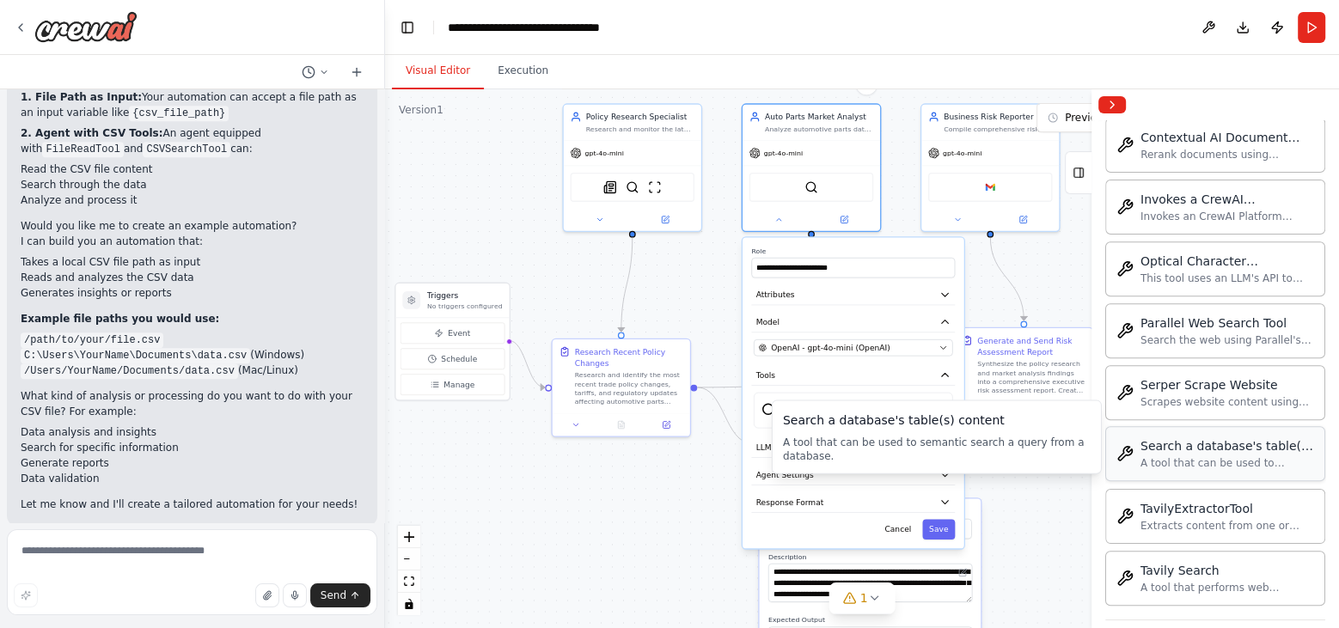
click at [1162, 438] on div "Search a database's table(s) content" at bounding box center [1228, 446] width 174 height 17
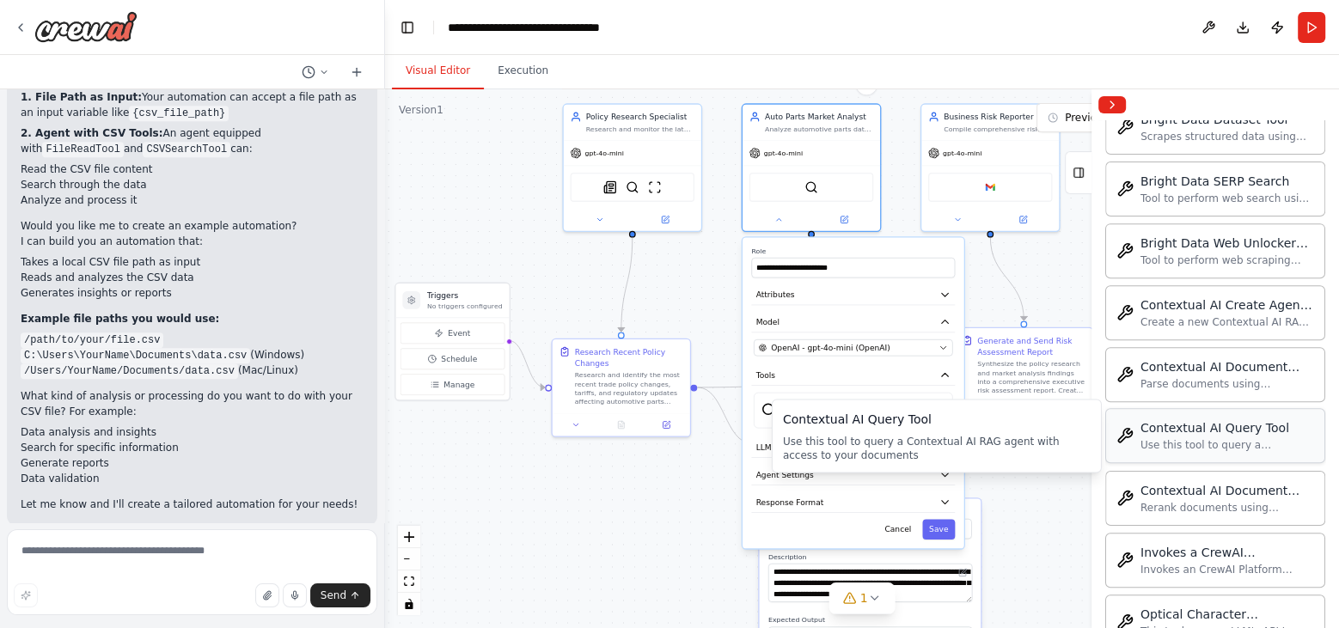
scroll to position [856, 0]
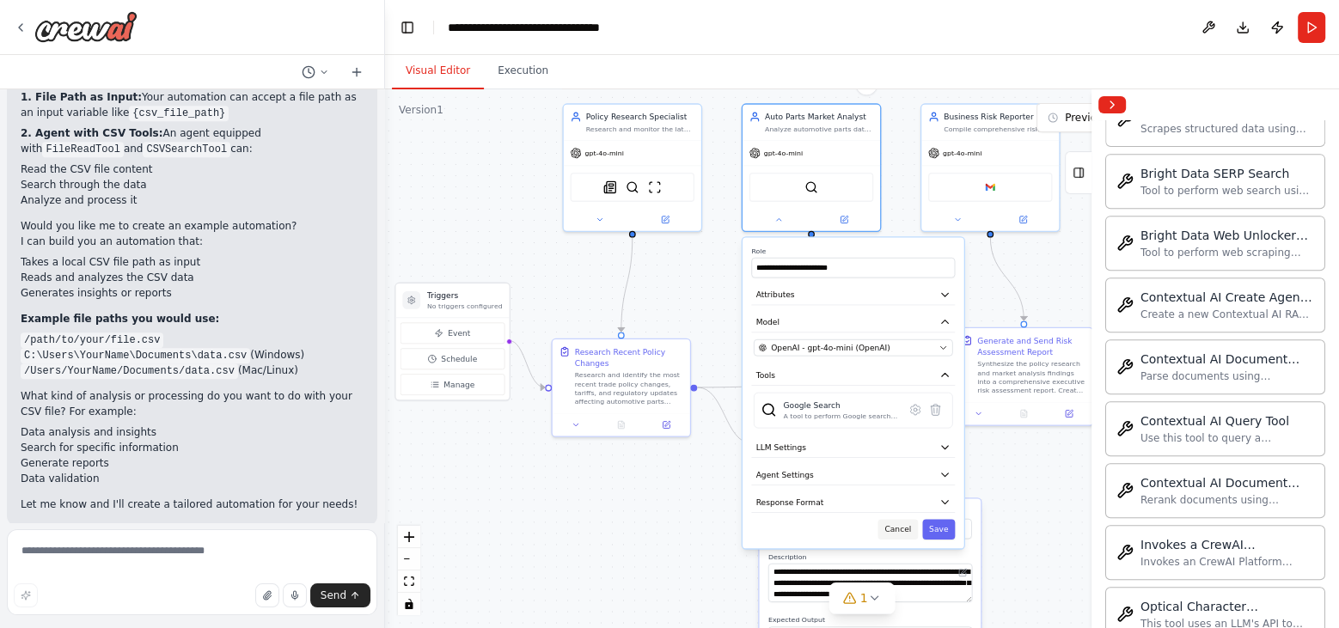
click at [900, 524] on button "Cancel" at bounding box center [898, 529] width 40 height 20
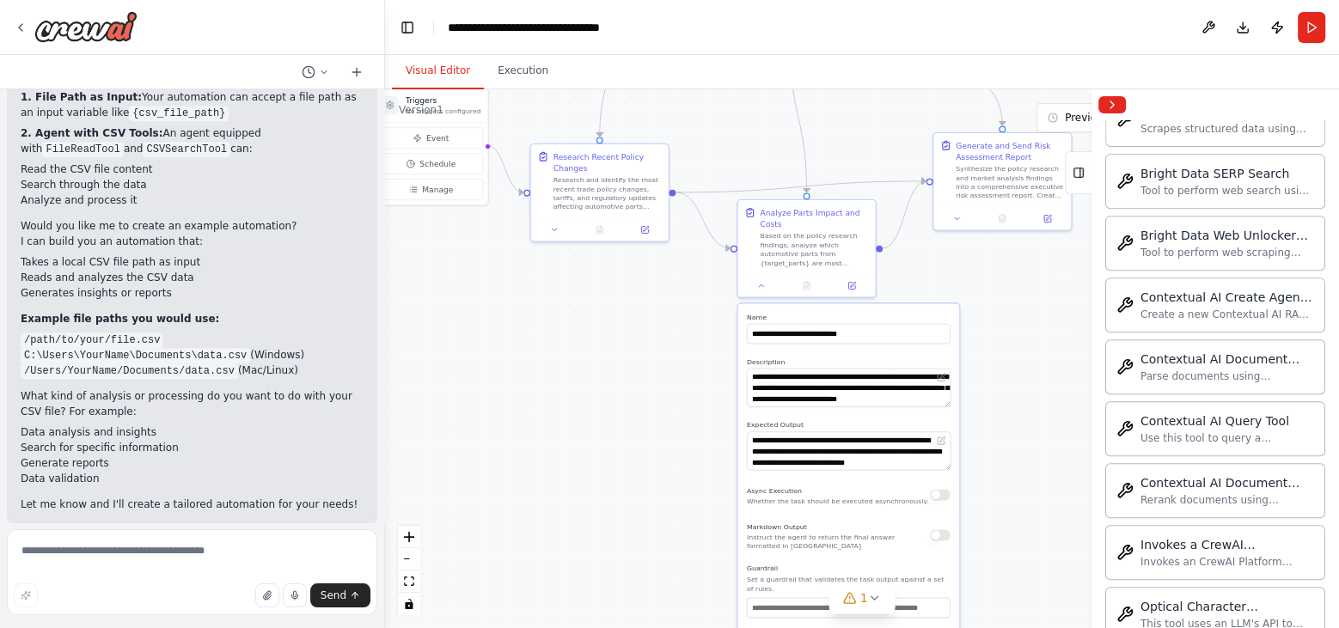
drag, startPoint x: 892, startPoint y: 357, endPoint x: 869, endPoint y: 159, distance: 199.1
click at [869, 159] on div ".deletable-edge-delete-btn { width: 20px; height: 20px; border: 0px solid #ffff…" at bounding box center [862, 358] width 954 height 539
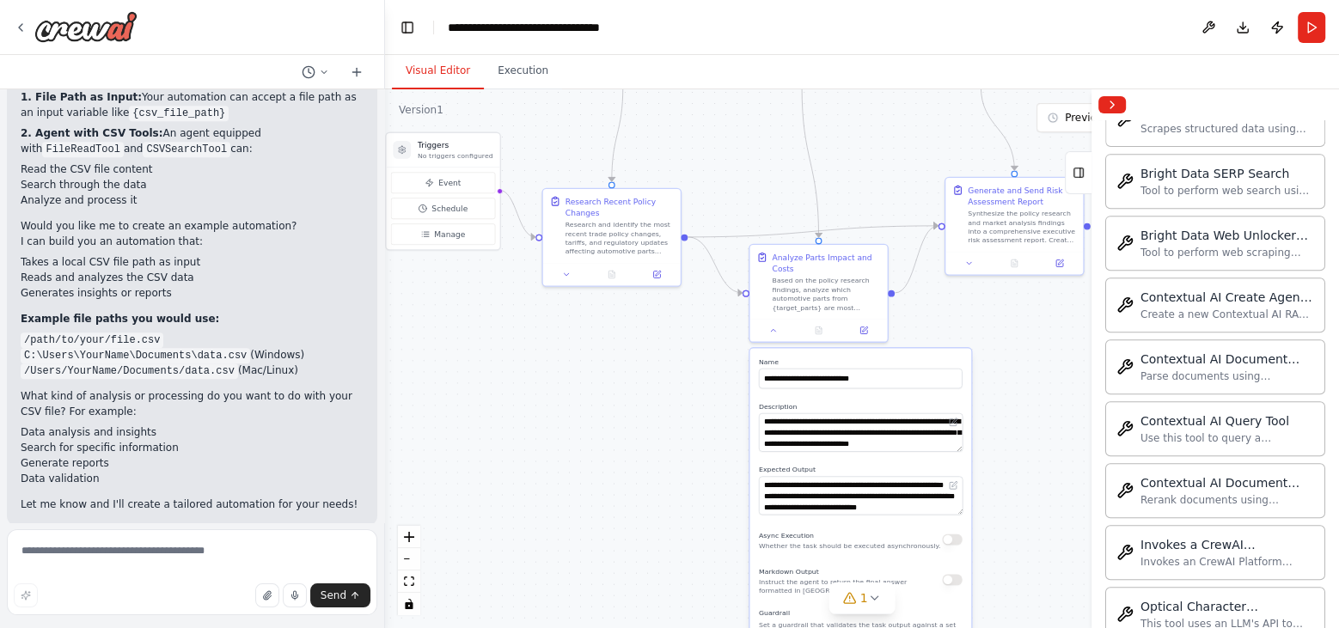
drag, startPoint x: 978, startPoint y: 477, endPoint x: 978, endPoint y: 539, distance: 61.9
click at [991, 530] on div ".deletable-edge-delete-btn { width: 20px; height: 20px; border: 0px solid #ffff…" at bounding box center [862, 358] width 954 height 539
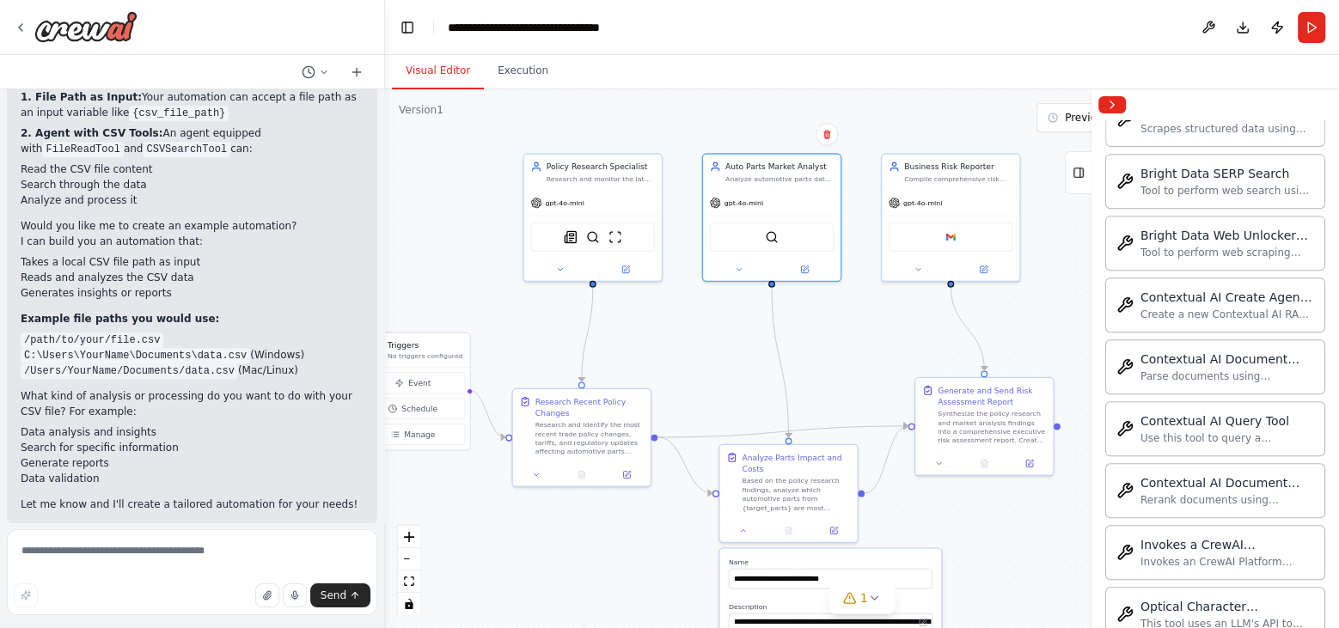
drag, startPoint x: 873, startPoint y: 163, endPoint x: 843, endPoint y: 358, distance: 196.6
click at [843, 358] on div ".deletable-edge-delete-btn { width: 20px; height: 20px; border: 0px solid #ffff…" at bounding box center [862, 358] width 954 height 539
click at [740, 268] on icon at bounding box center [739, 267] width 9 height 9
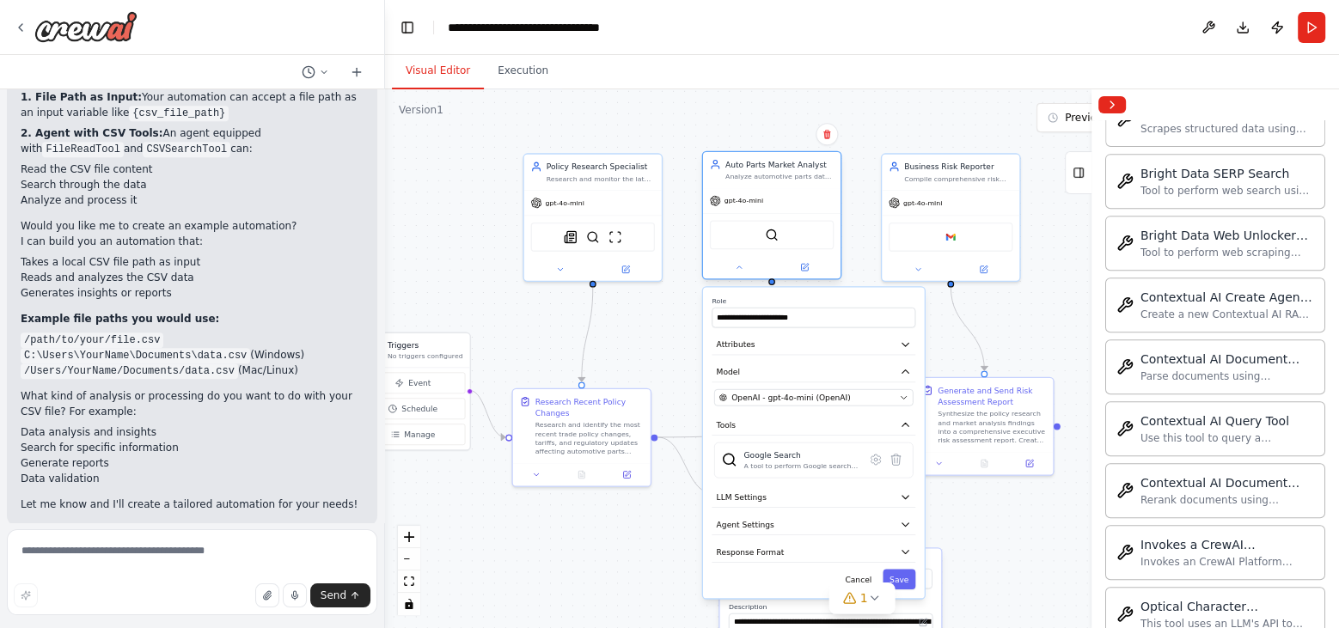
click at [814, 198] on div "gpt-4o-mini" at bounding box center [772, 200] width 138 height 25
click at [807, 267] on icon at bounding box center [804, 267] width 7 height 7
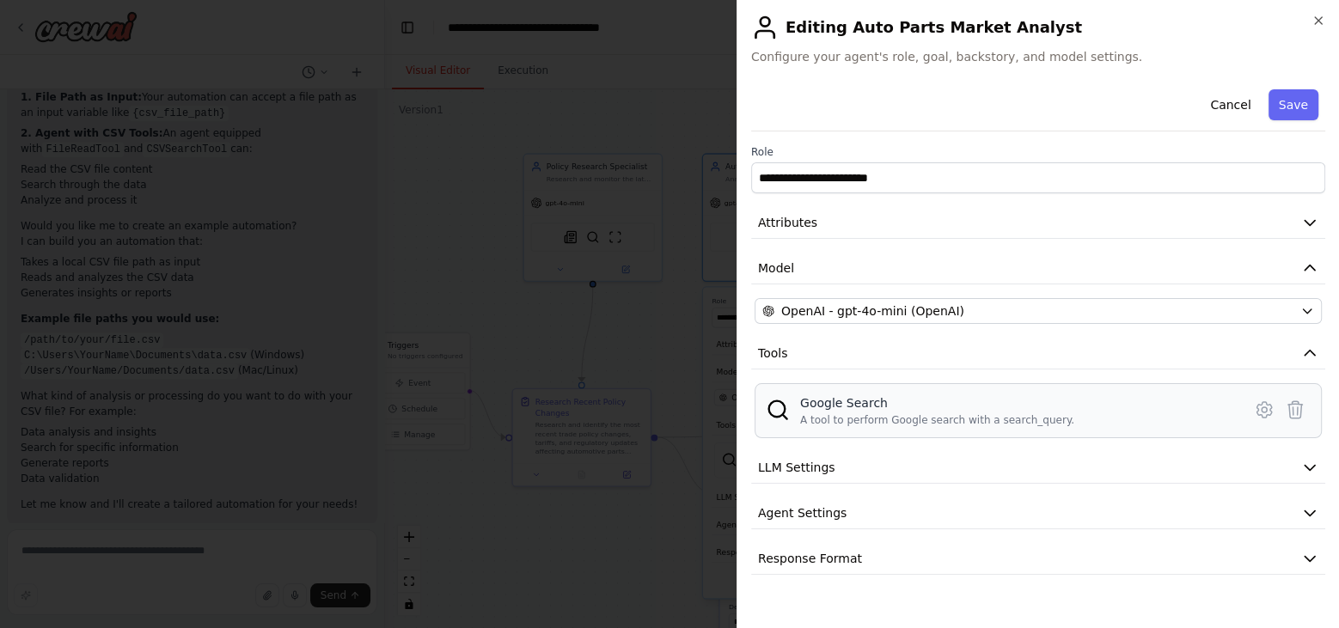
click at [775, 402] on img at bounding box center [778, 410] width 24 height 24
click at [1236, 101] on button "Cancel" at bounding box center [1230, 104] width 61 height 31
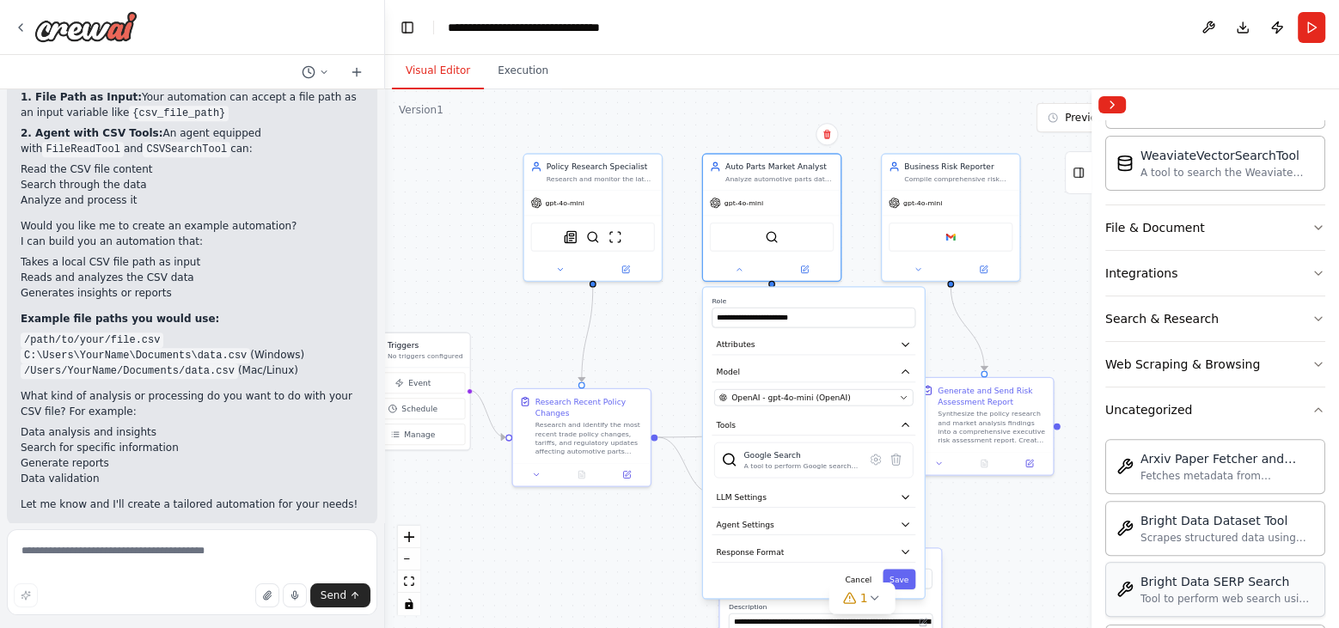
scroll to position [402, 0]
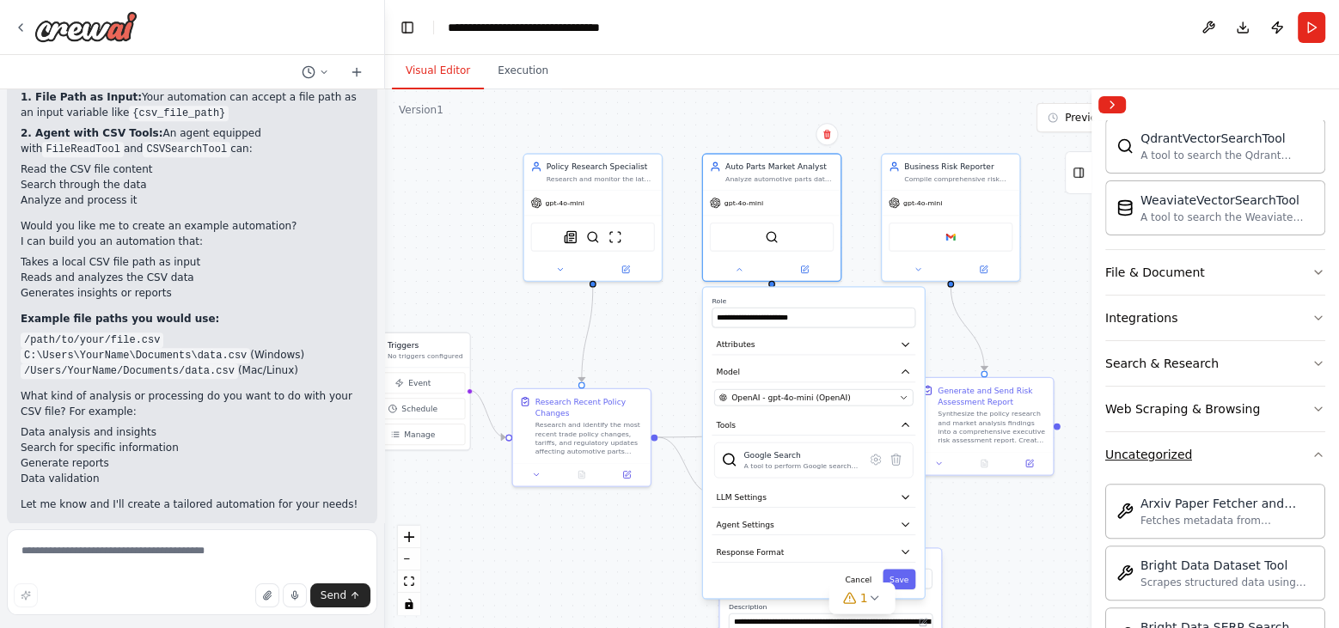
click at [1171, 434] on button "Uncategorized" at bounding box center [1216, 454] width 220 height 45
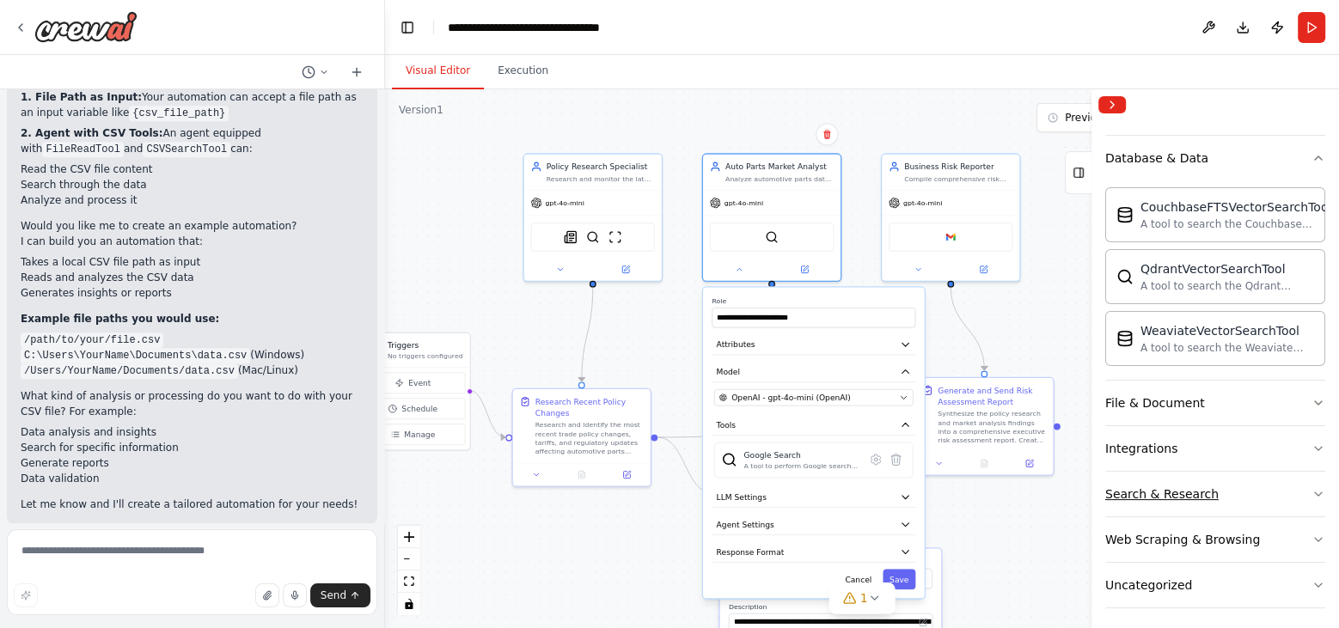
click at [1163, 488] on div "Search & Research" at bounding box center [1162, 494] width 113 height 17
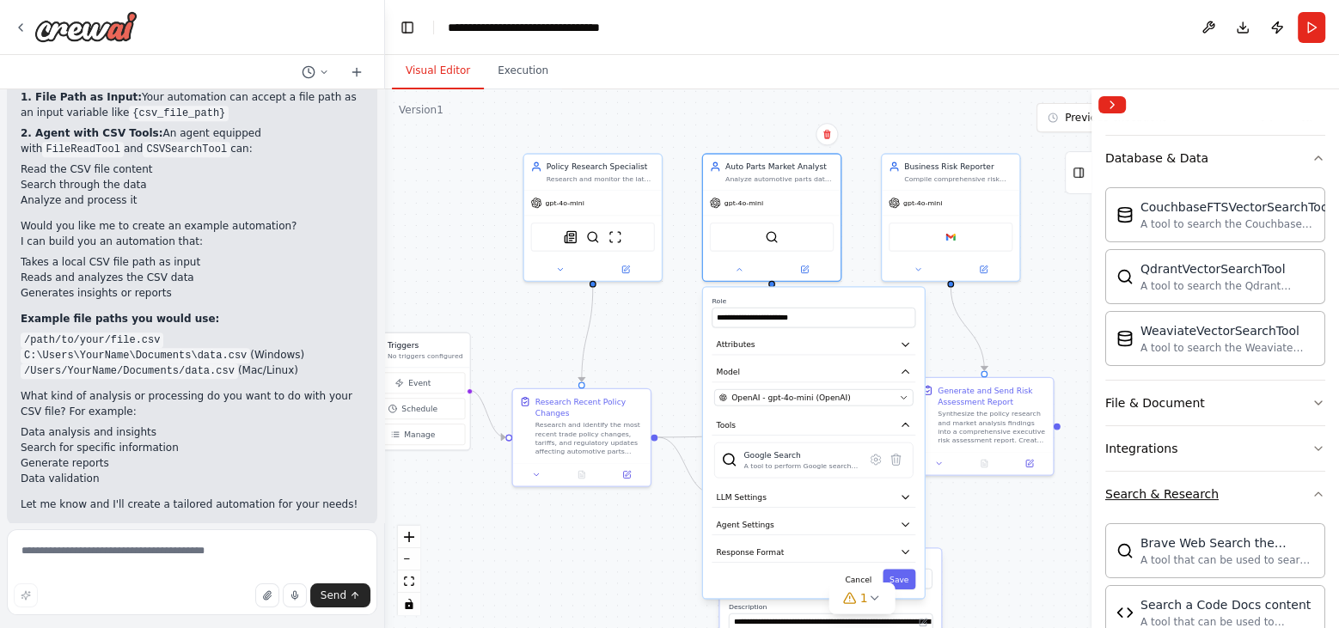
click at [1174, 490] on div "Search & Research" at bounding box center [1162, 494] width 113 height 17
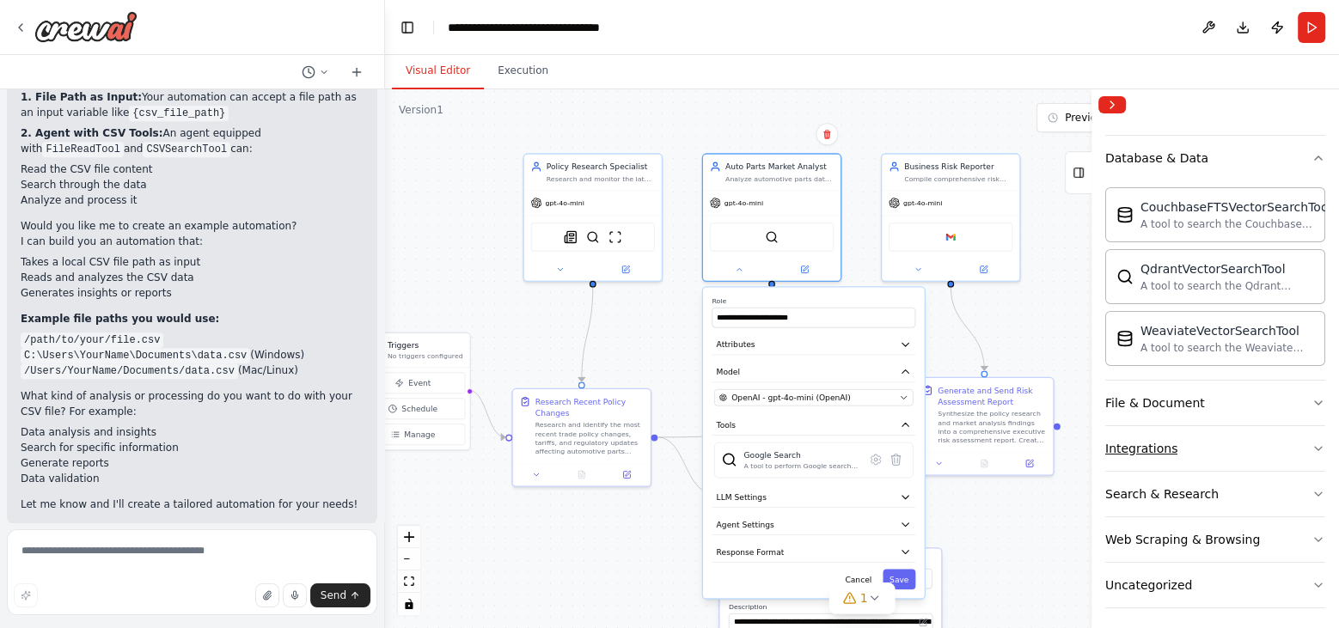
click at [1170, 440] on div "Integrations" at bounding box center [1142, 448] width 72 height 17
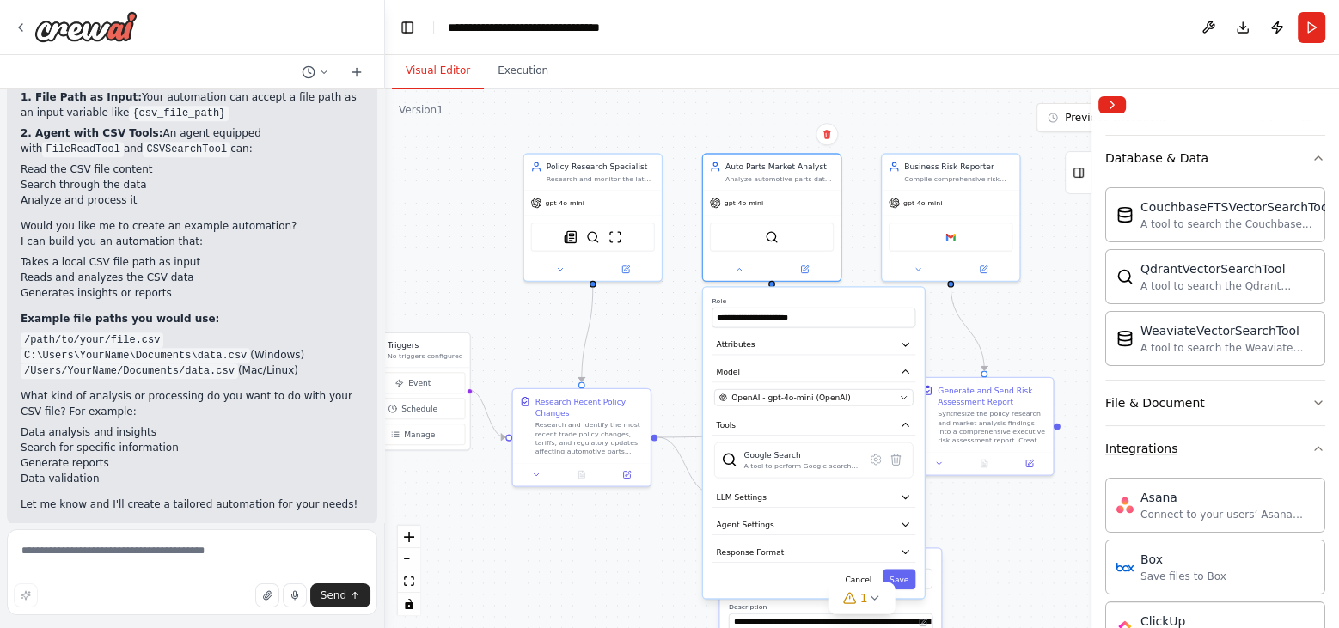
click at [1170, 440] on div "Integrations" at bounding box center [1142, 448] width 72 height 17
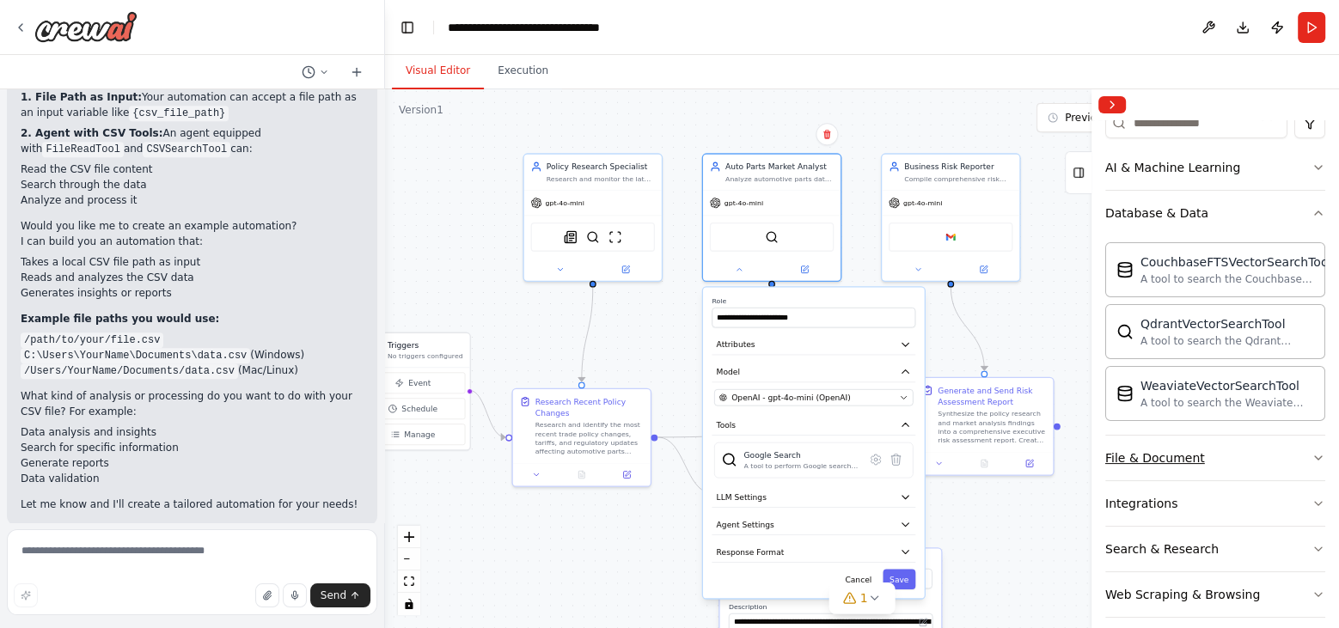
scroll to position [216, 0]
click at [1240, 218] on button "Database & Data" at bounding box center [1216, 214] width 220 height 45
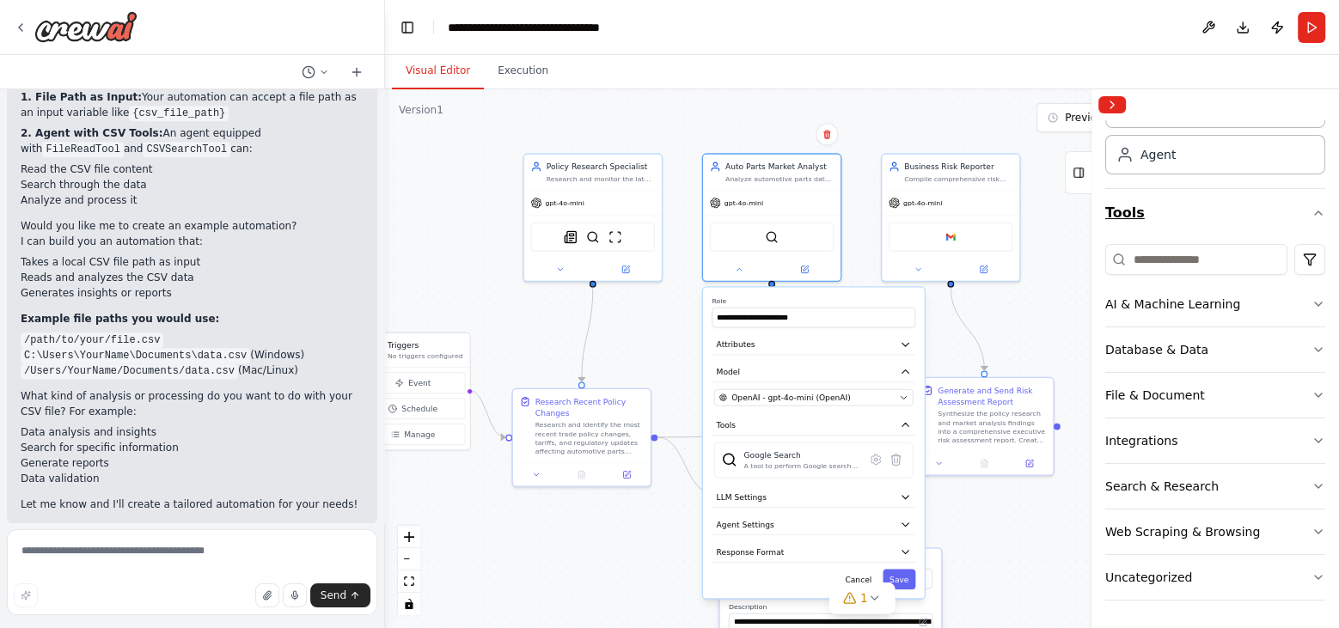
scroll to position [75, 0]
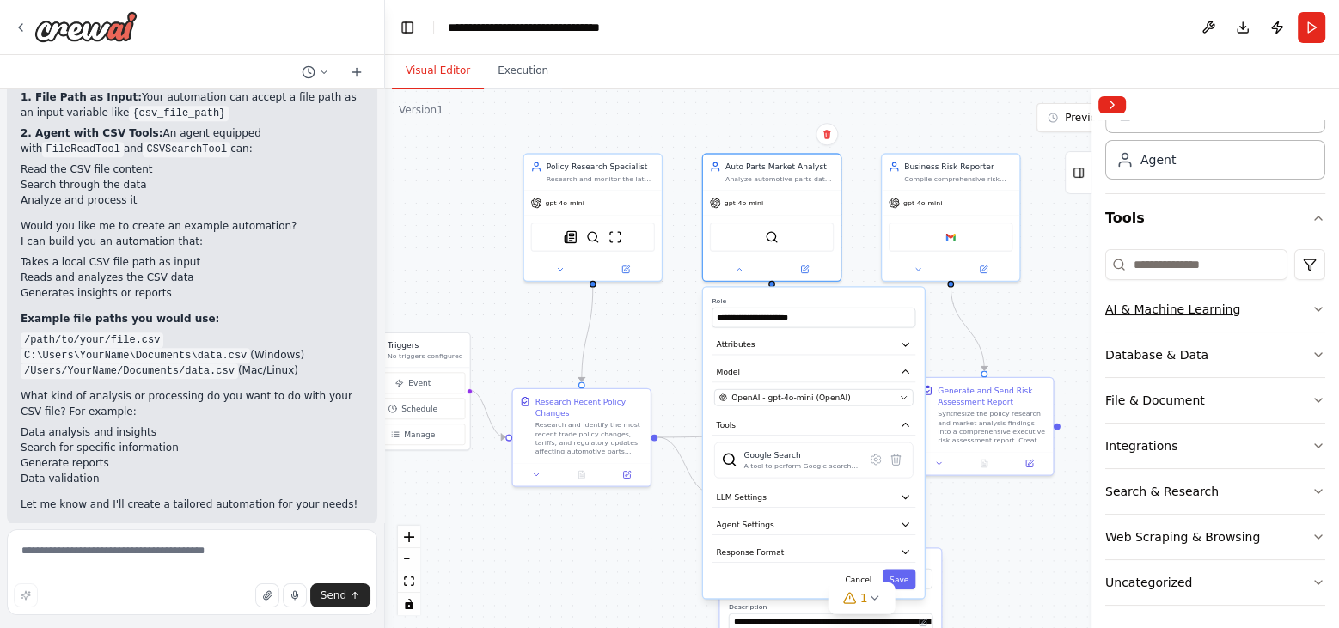
click at [1225, 320] on button "AI & Machine Learning" at bounding box center [1216, 309] width 220 height 45
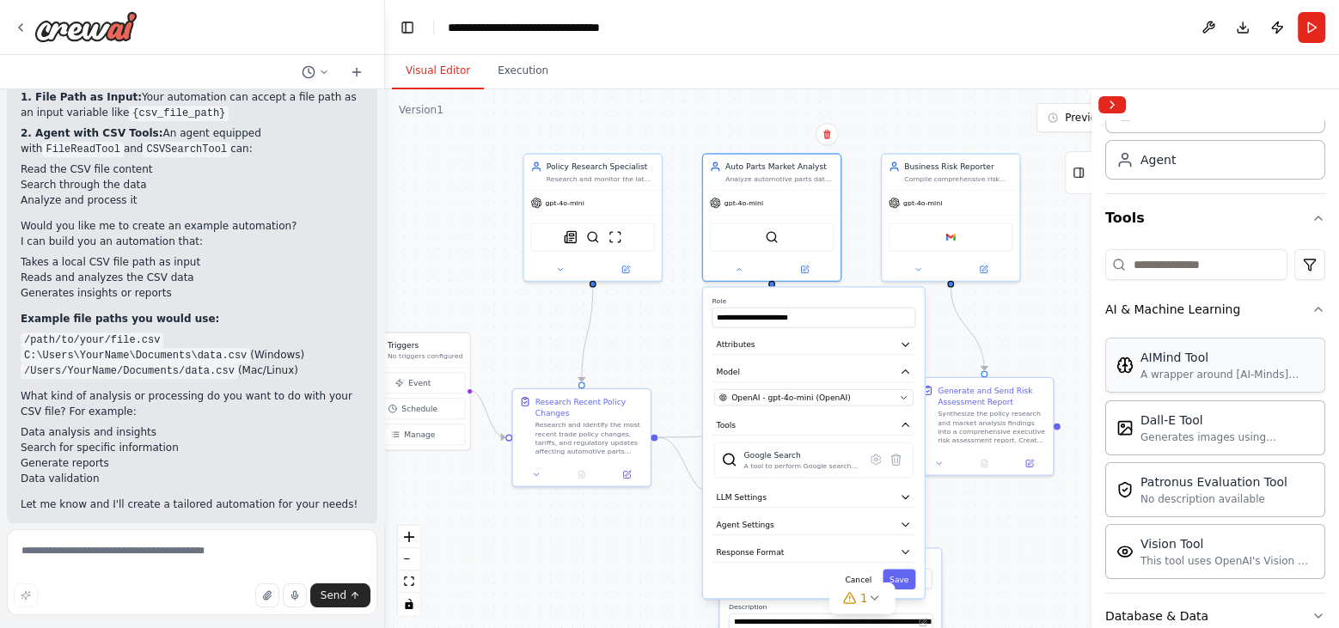
scroll to position [101, 0]
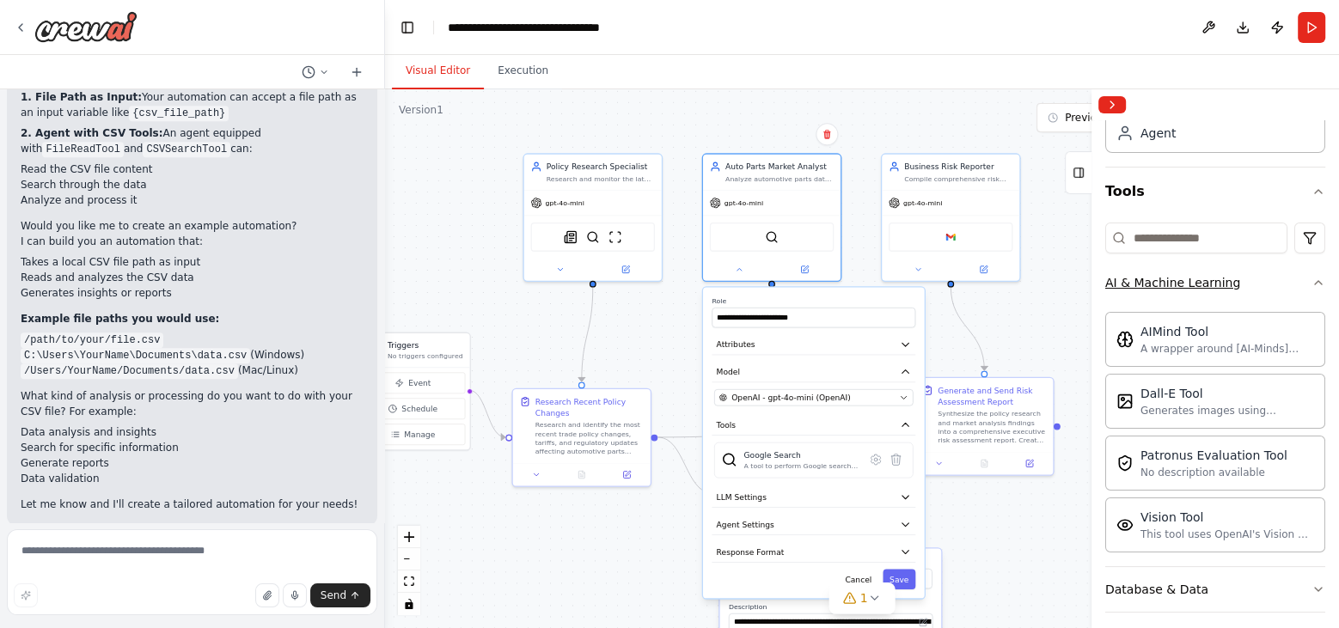
click at [1261, 281] on button "AI & Machine Learning" at bounding box center [1216, 283] width 220 height 45
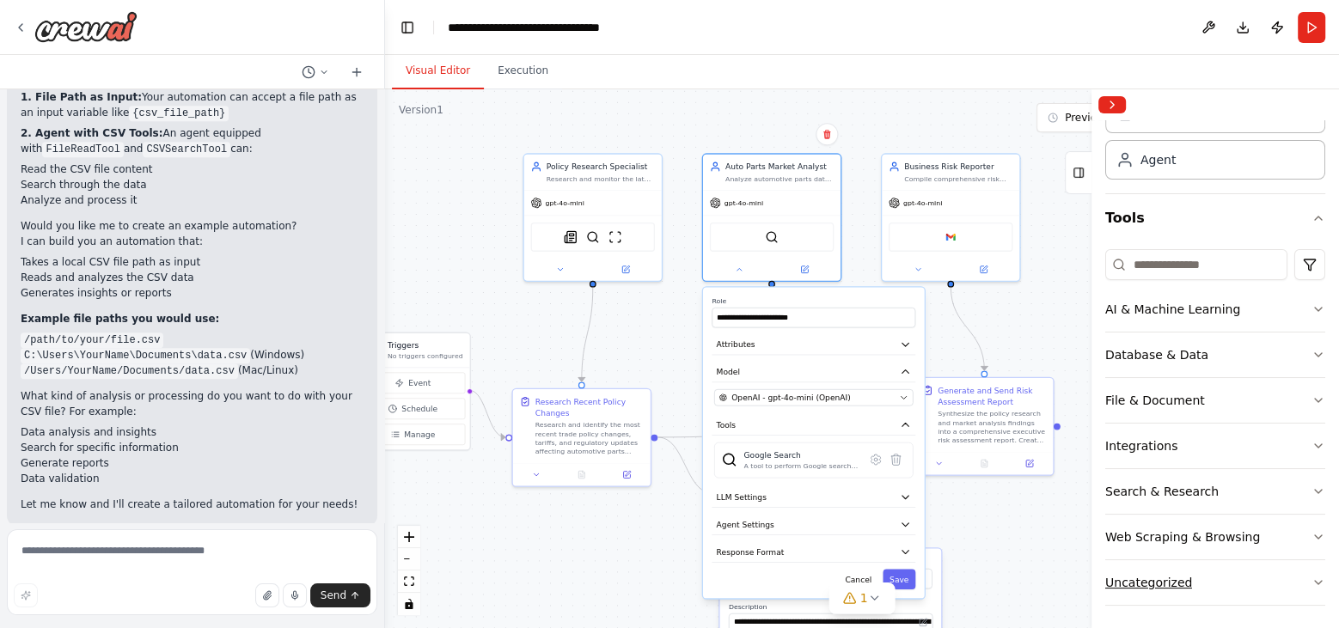
click at [1180, 569] on button "Uncategorized" at bounding box center [1216, 583] width 220 height 45
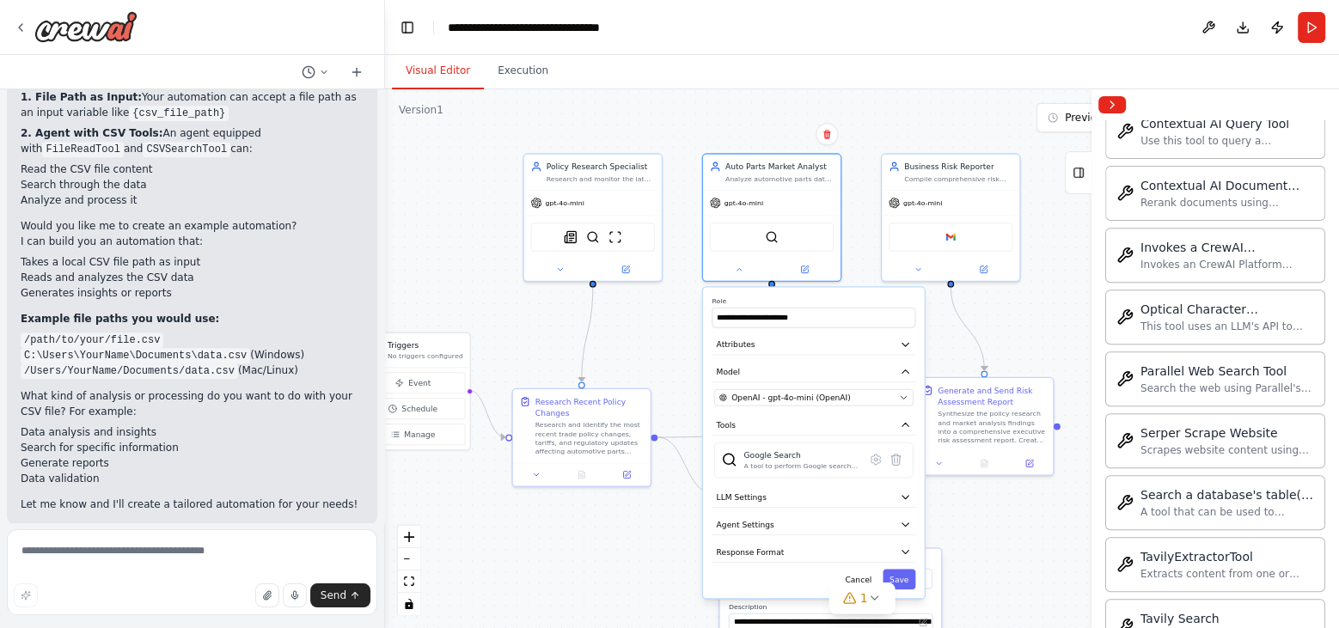
scroll to position [958, 0]
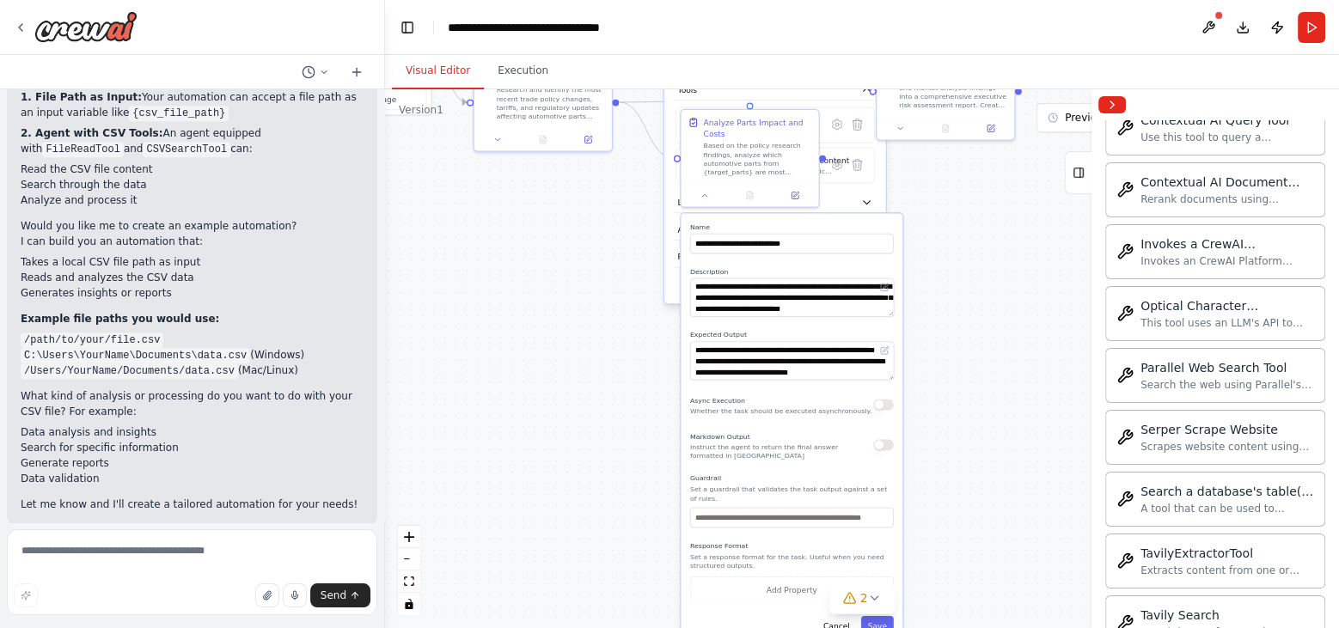
drag, startPoint x: 989, startPoint y: 547, endPoint x: 951, endPoint y: 209, distance: 340.0
click at [951, 209] on div ".deletable-edge-delete-btn { width: 20px; height: 20px; border: 0px solid #ffff…" at bounding box center [862, 358] width 954 height 539
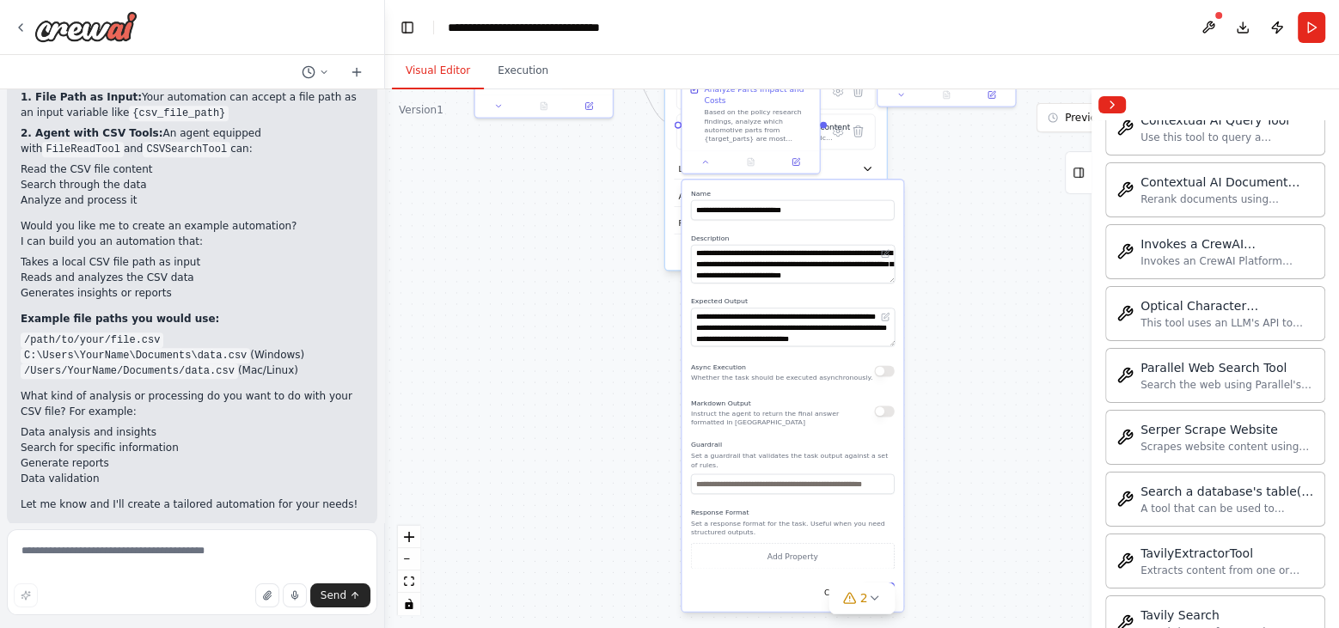
drag, startPoint x: 945, startPoint y: 517, endPoint x: 947, endPoint y: 438, distance: 79.1
click at [947, 438] on div ".deletable-edge-delete-btn { width: 20px; height: 20px; border: 0px solid #ffff…" at bounding box center [862, 358] width 954 height 539
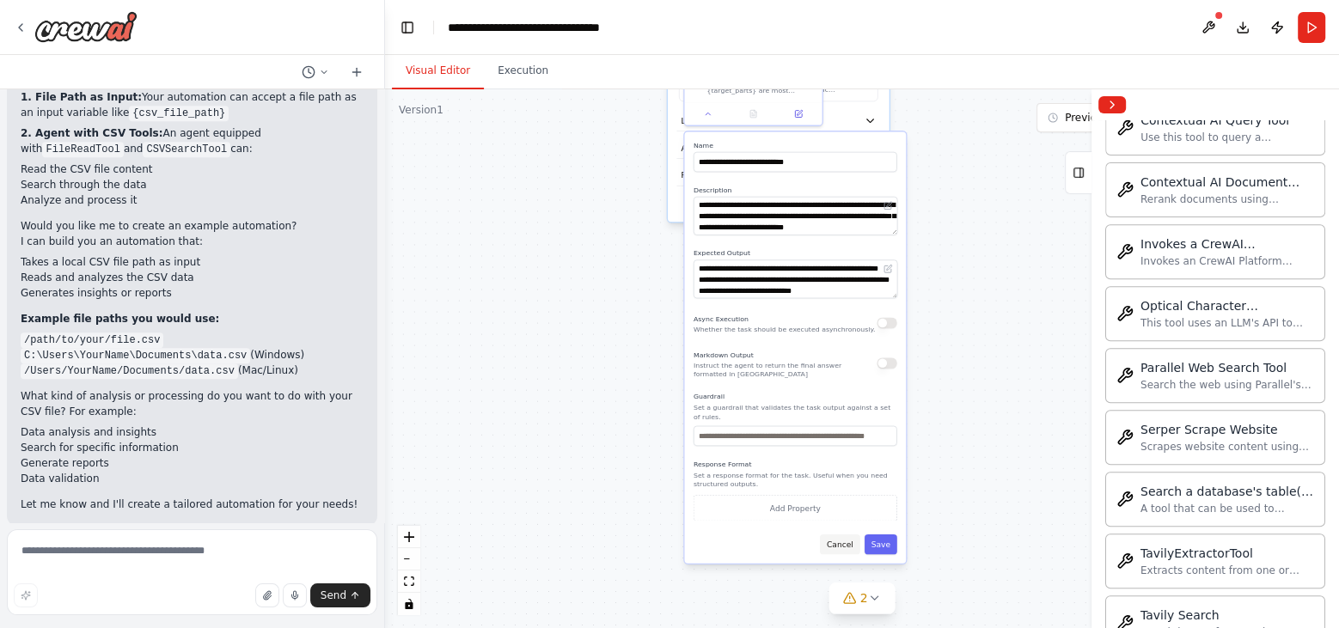
click at [844, 538] on button "Cancel" at bounding box center [840, 545] width 40 height 20
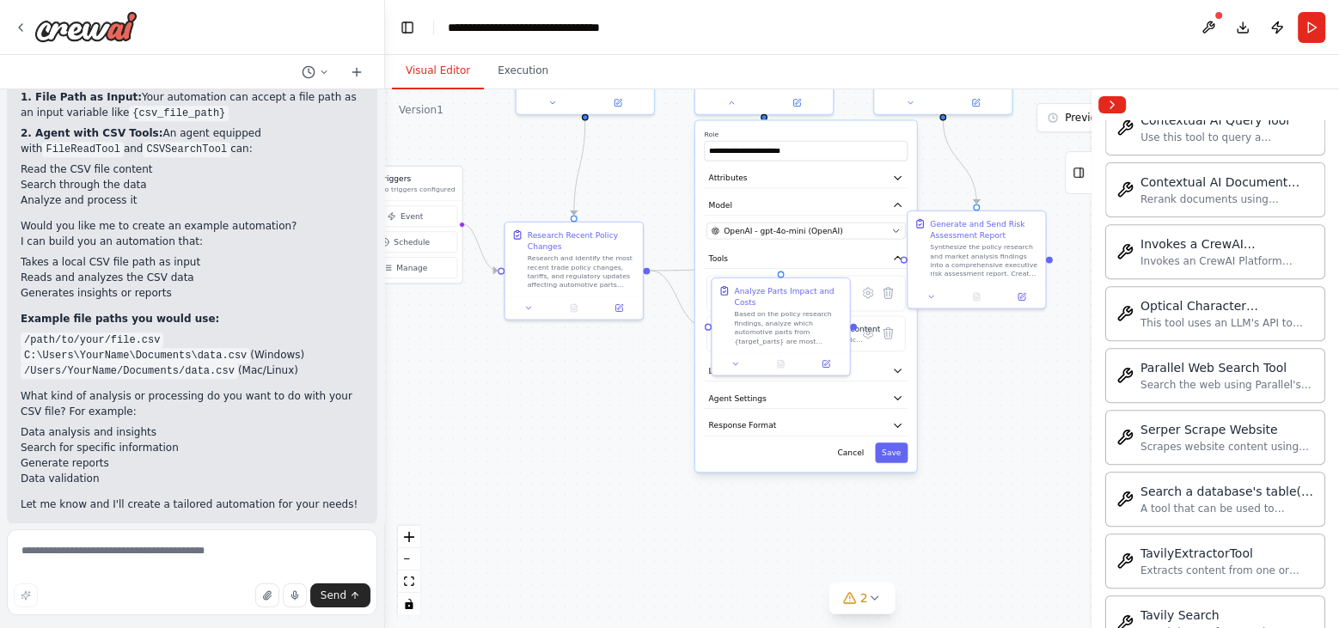
drag, startPoint x: 818, startPoint y: 281, endPoint x: 843, endPoint y: 536, distance: 256.6
click at [843, 536] on div ".deletable-edge-delete-btn { width: 20px; height: 20px; border: 0px solid #ffff…" at bounding box center [862, 358] width 954 height 539
click at [848, 469] on div "**********" at bounding box center [805, 302] width 222 height 352
click at [848, 457] on button "Cancel" at bounding box center [849, 458] width 40 height 20
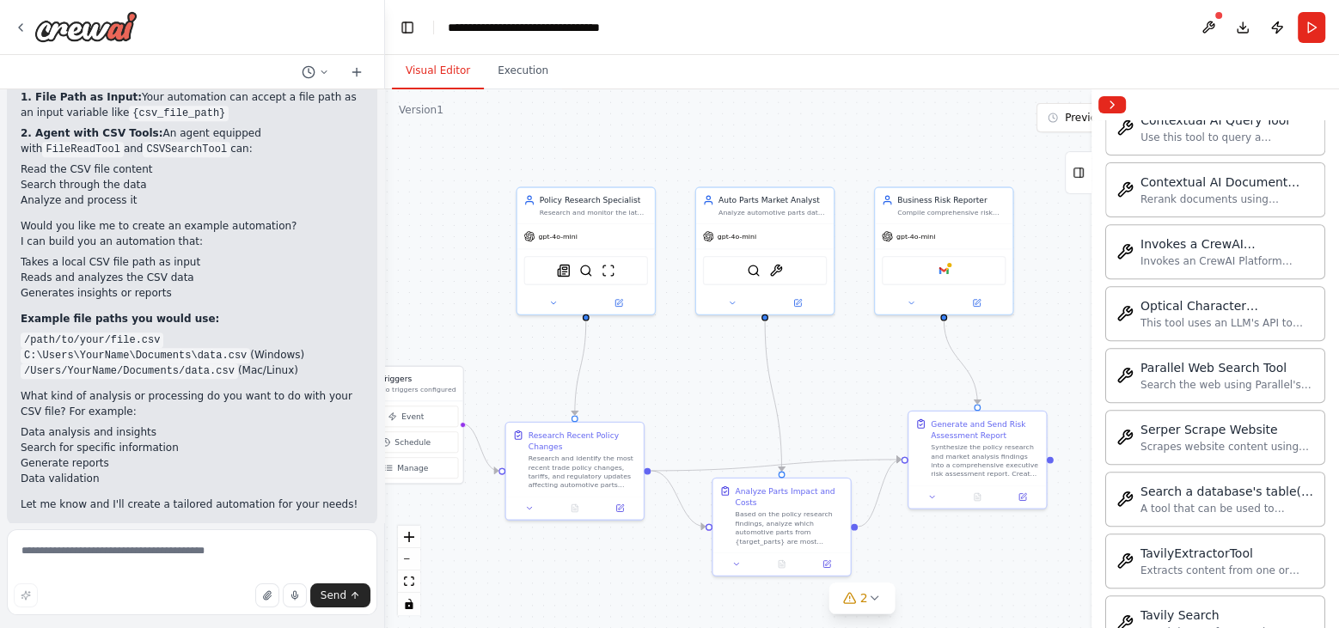
drag, startPoint x: 828, startPoint y: 424, endPoint x: 831, endPoint y: 620, distance: 196.0
click at [831, 620] on div ".deletable-edge-delete-btn { width: 20px; height: 20px; border: 0px solid #ffff…" at bounding box center [862, 358] width 954 height 539
click at [775, 263] on img at bounding box center [776, 270] width 14 height 14
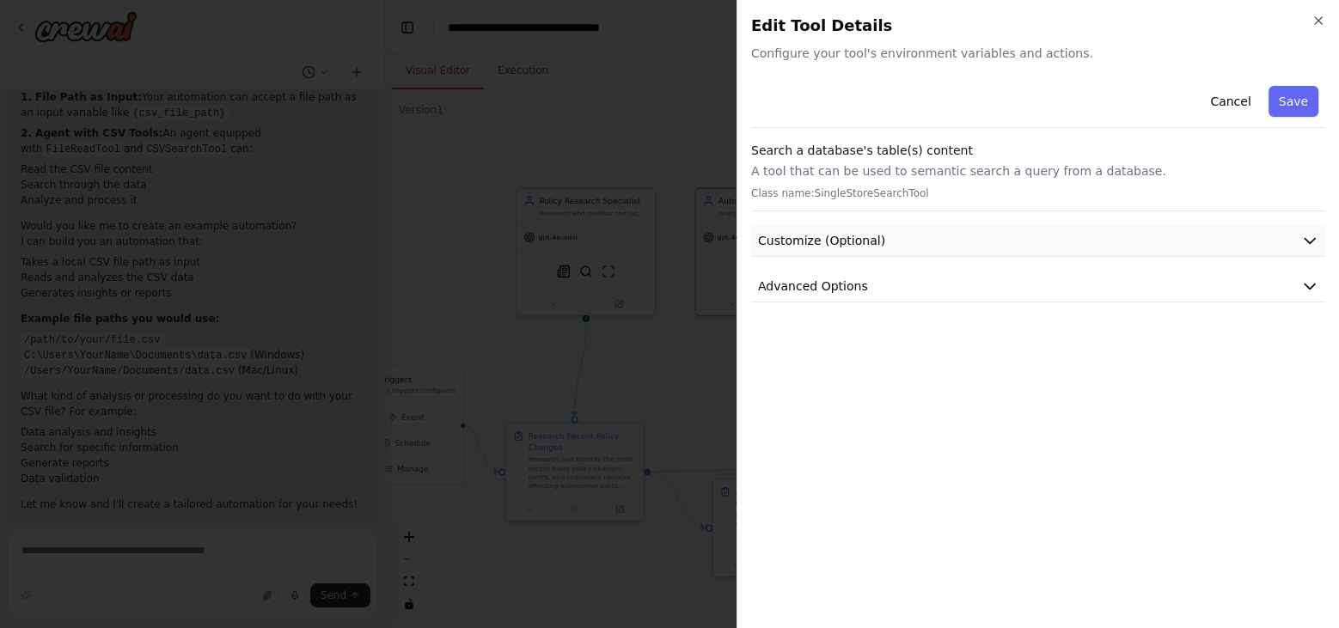
click at [1299, 238] on button "Customize (Optional)" at bounding box center [1038, 241] width 574 height 32
click at [1306, 241] on icon "button" at bounding box center [1310, 240] width 10 height 5
click at [1306, 241] on icon "button" at bounding box center [1310, 240] width 17 height 17
click at [1306, 285] on icon "button" at bounding box center [1310, 287] width 10 height 5
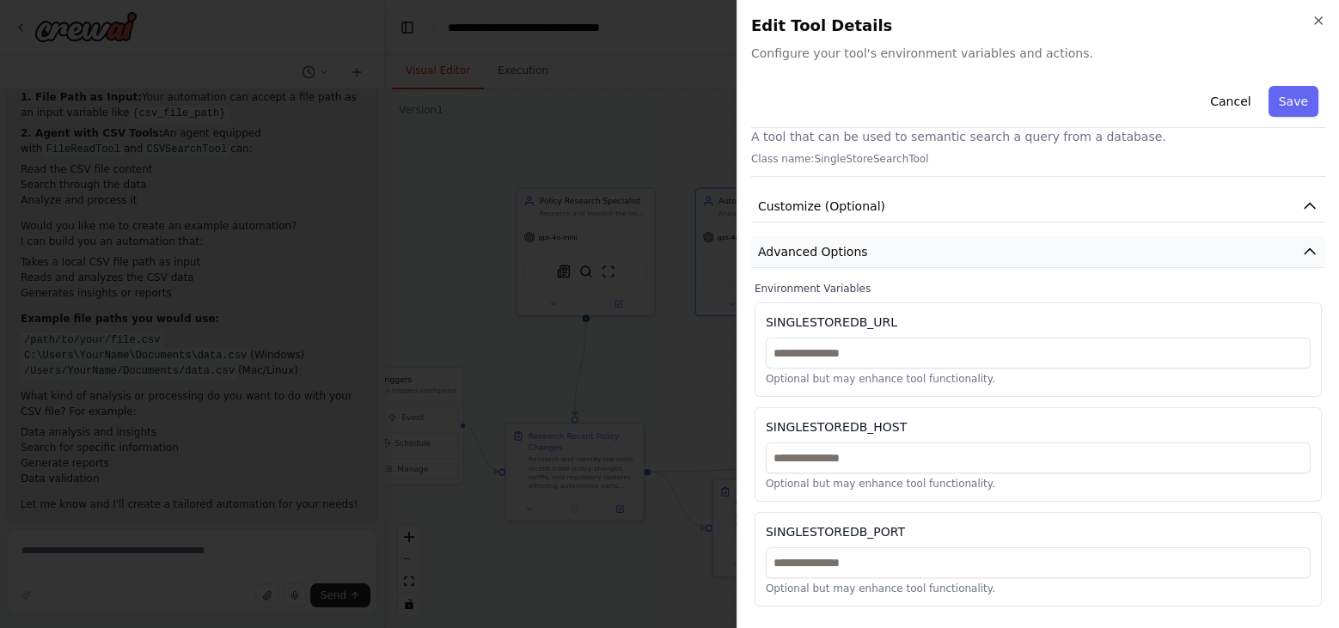
scroll to position [0, 0]
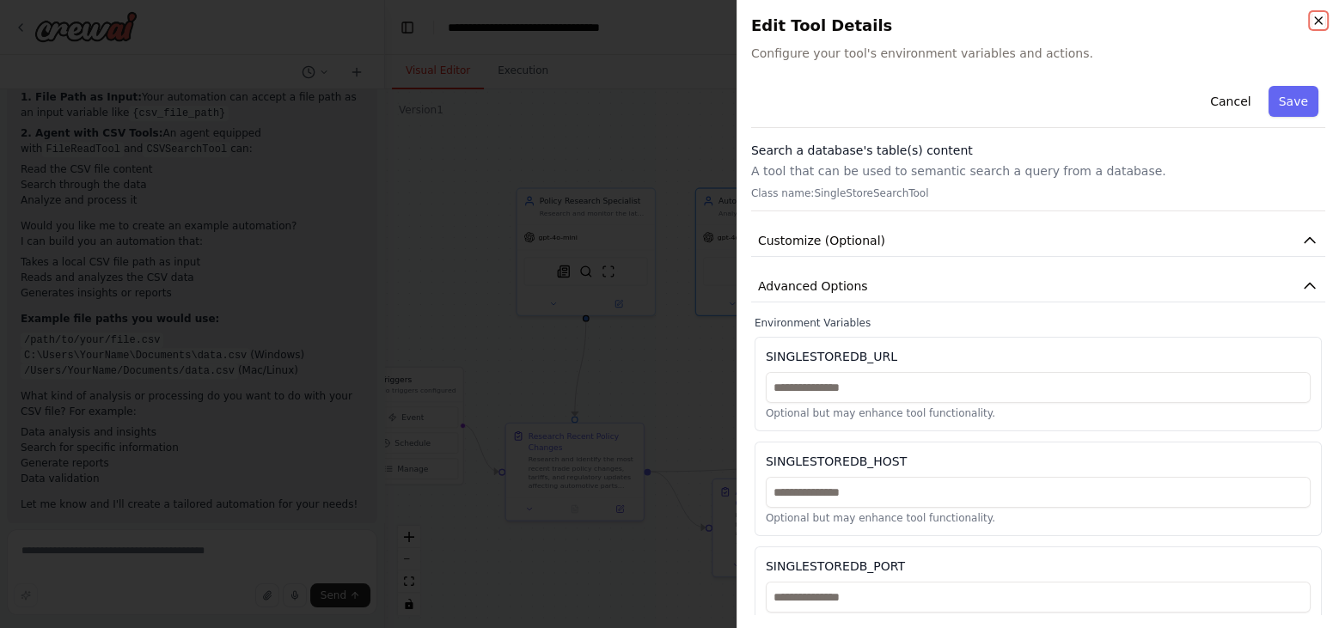
click at [1319, 21] on icon "button" at bounding box center [1318, 20] width 7 height 7
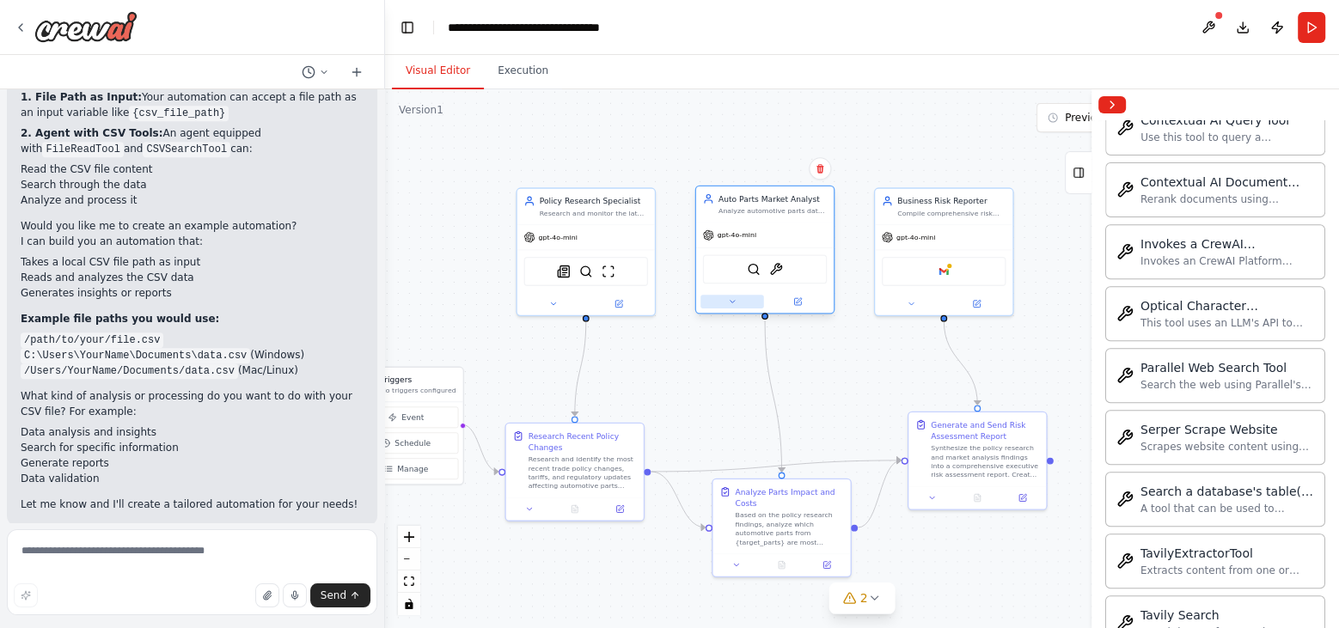
click at [729, 303] on icon at bounding box center [732, 301] width 9 height 9
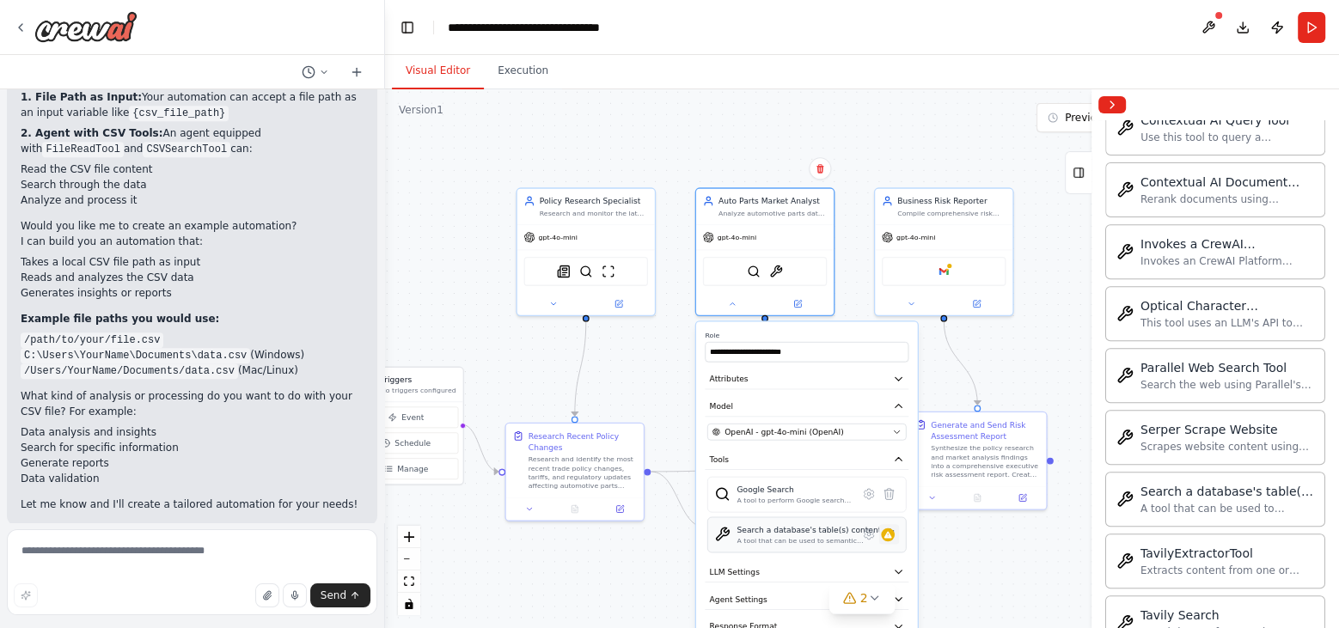
click at [889, 529] on icon at bounding box center [889, 534] width 9 height 11
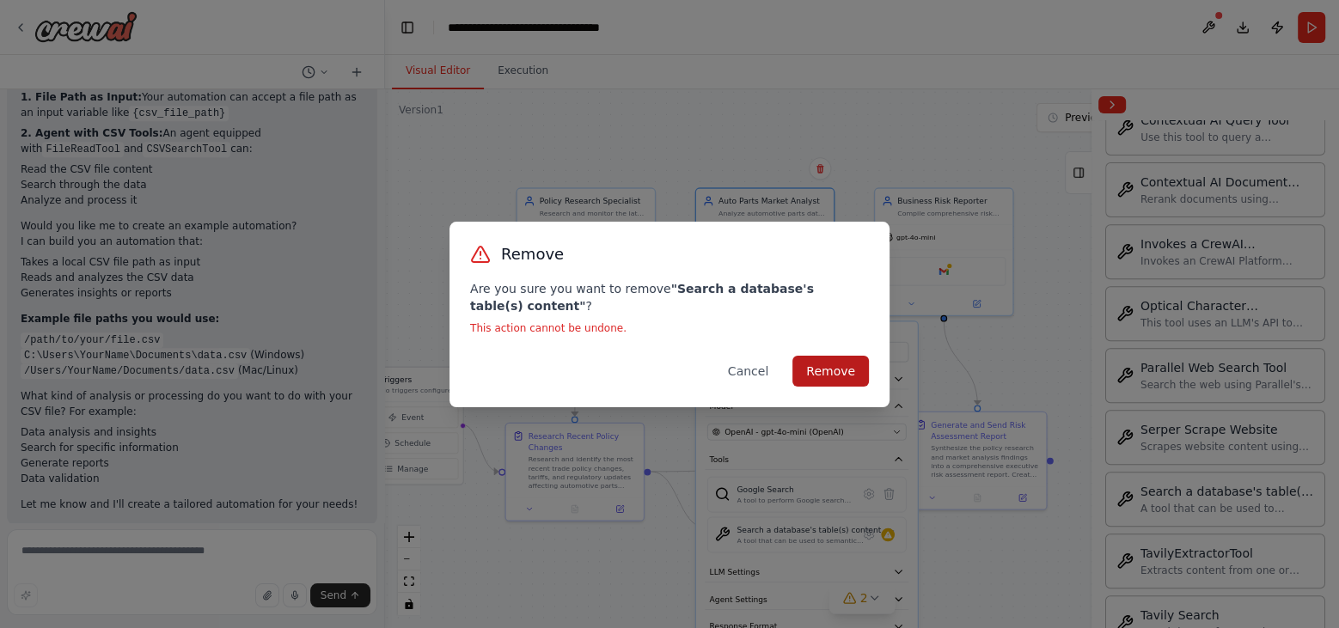
click at [846, 374] on button "Remove" at bounding box center [831, 371] width 77 height 31
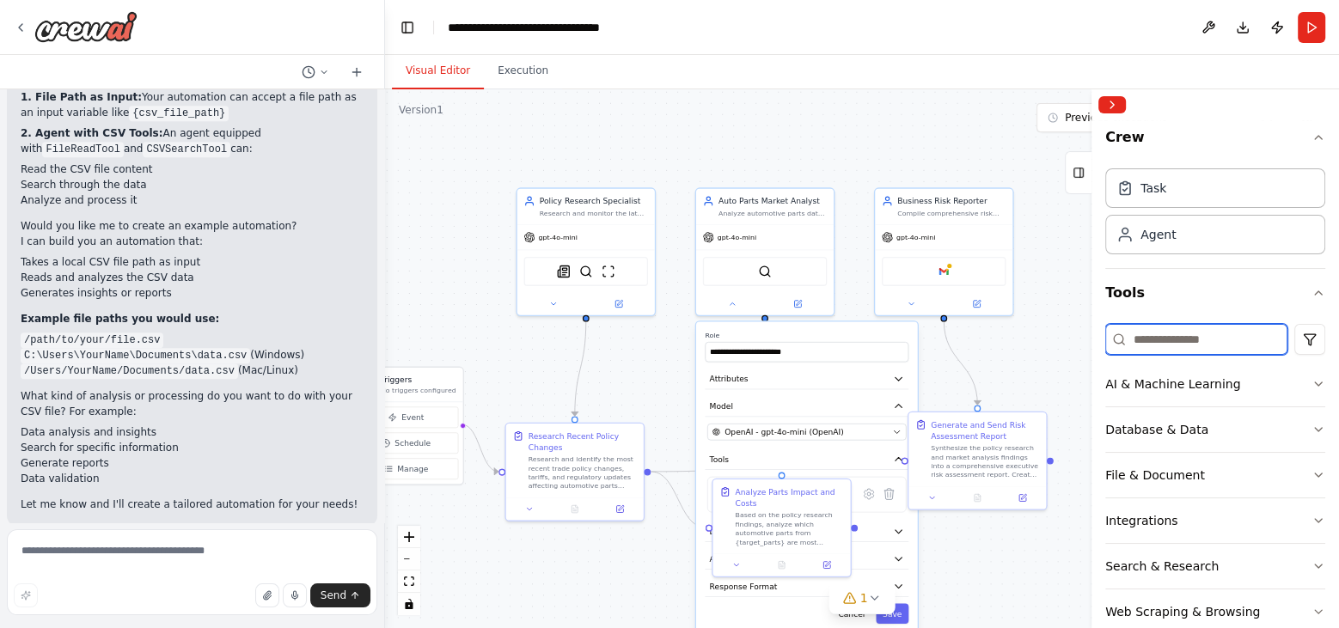
click at [1163, 335] on input at bounding box center [1197, 339] width 182 height 31
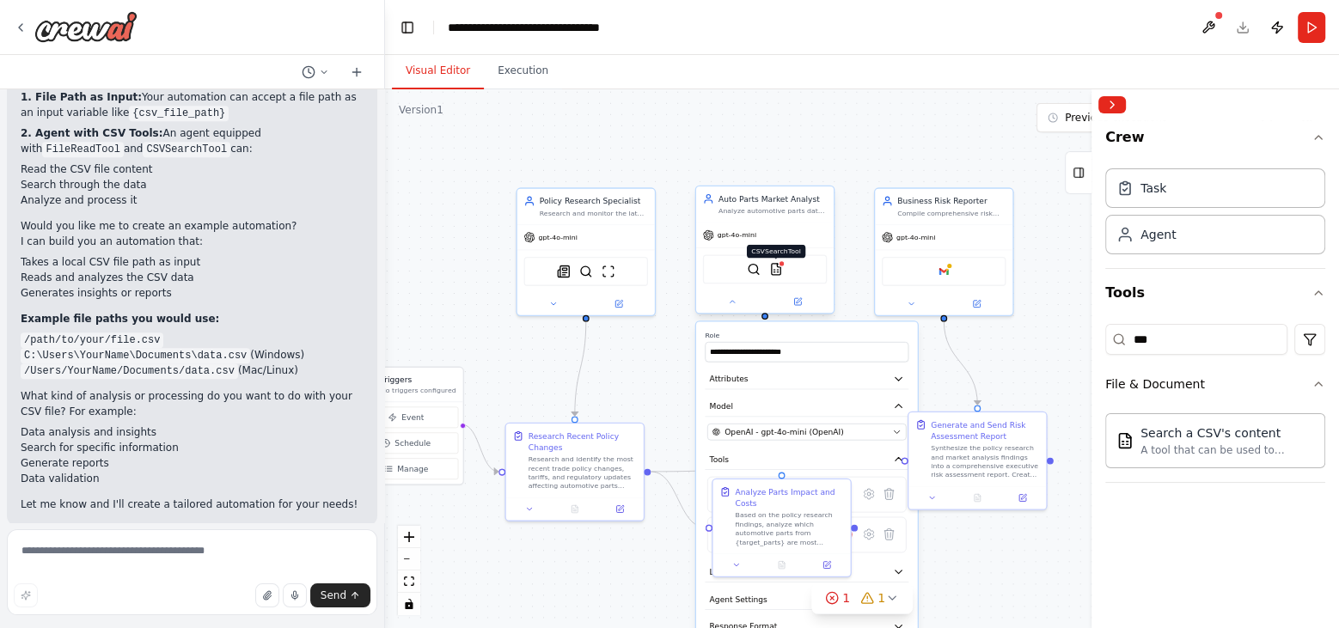
click at [781, 267] on img at bounding box center [776, 270] width 14 height 14
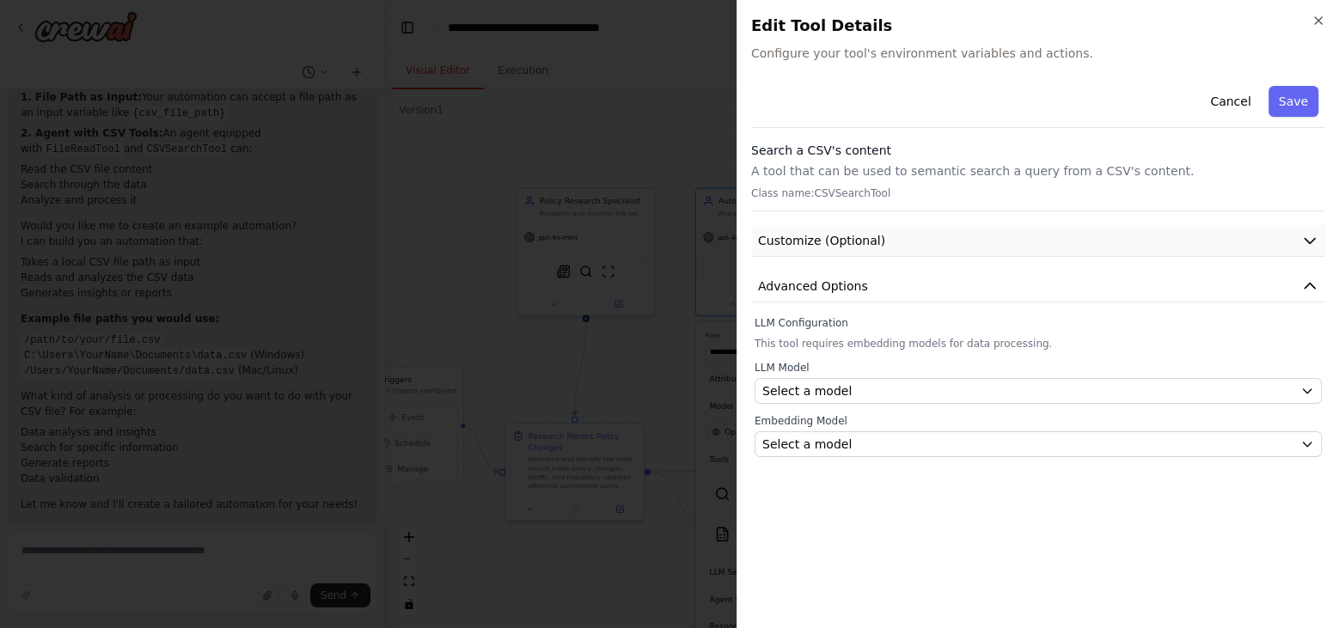
click at [920, 241] on button "Customize (Optional)" at bounding box center [1038, 241] width 574 height 32
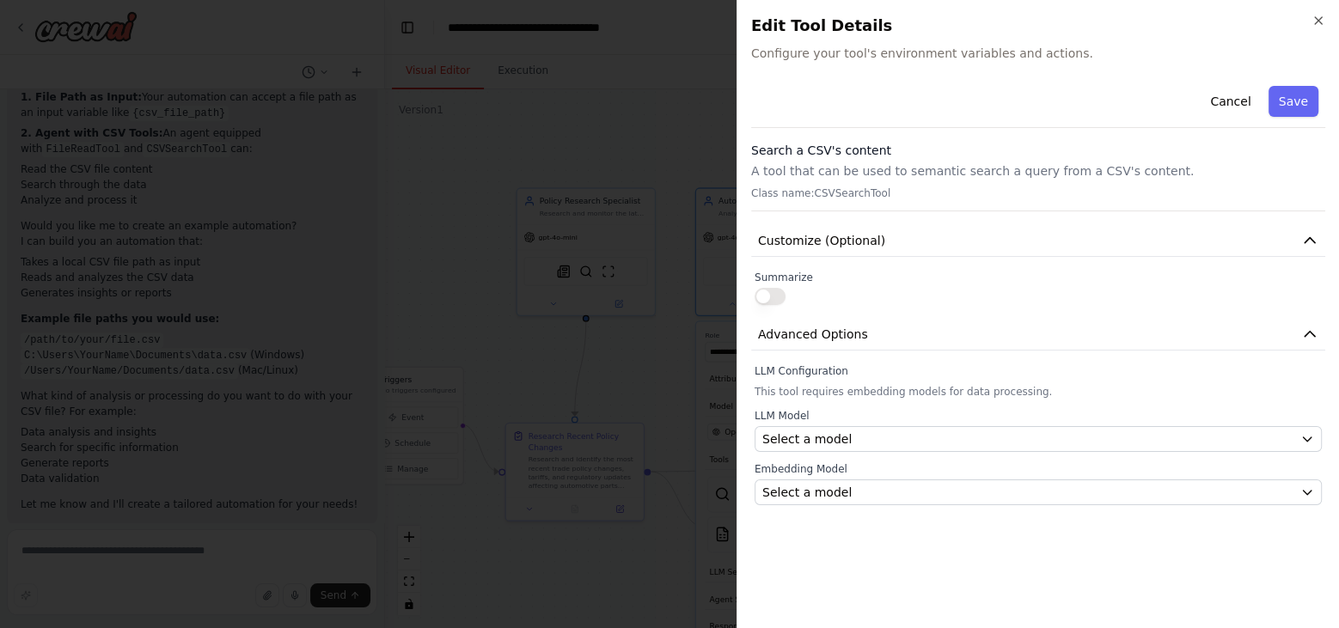
click at [768, 292] on button "button" at bounding box center [770, 296] width 31 height 17
click at [756, 292] on button "button" at bounding box center [770, 296] width 31 height 17
click at [850, 339] on span "Advanced Options" at bounding box center [813, 334] width 110 height 17
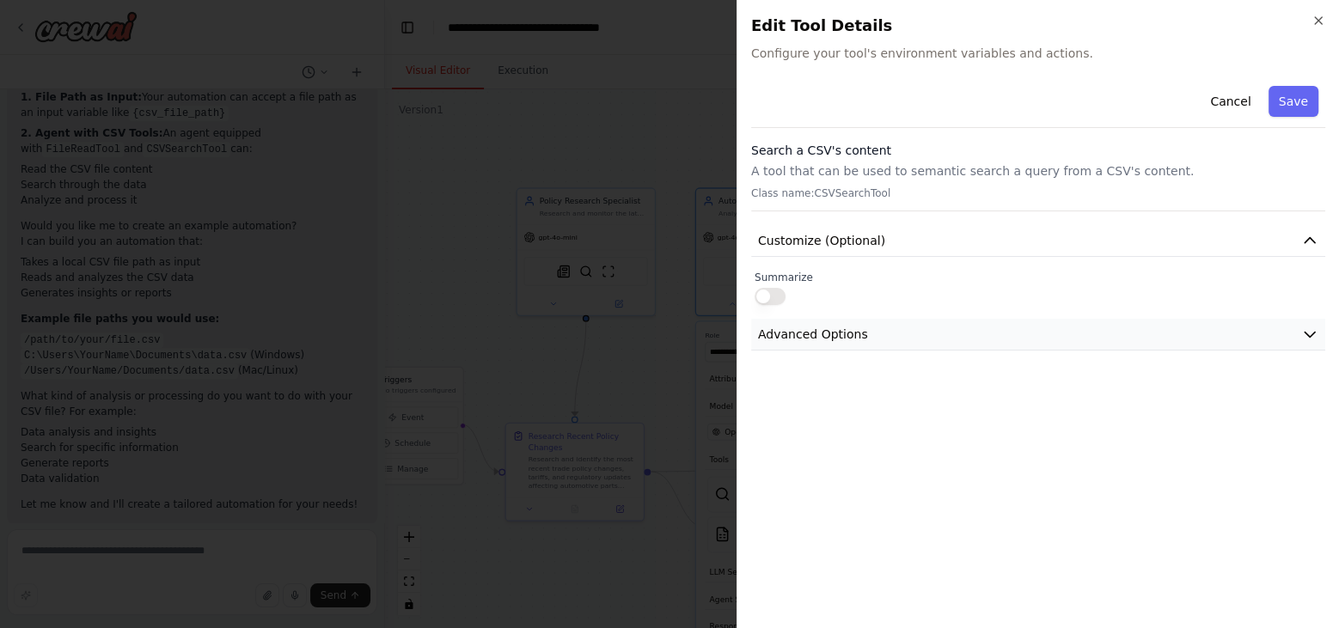
click at [850, 339] on span "Advanced Options" at bounding box center [813, 334] width 110 height 17
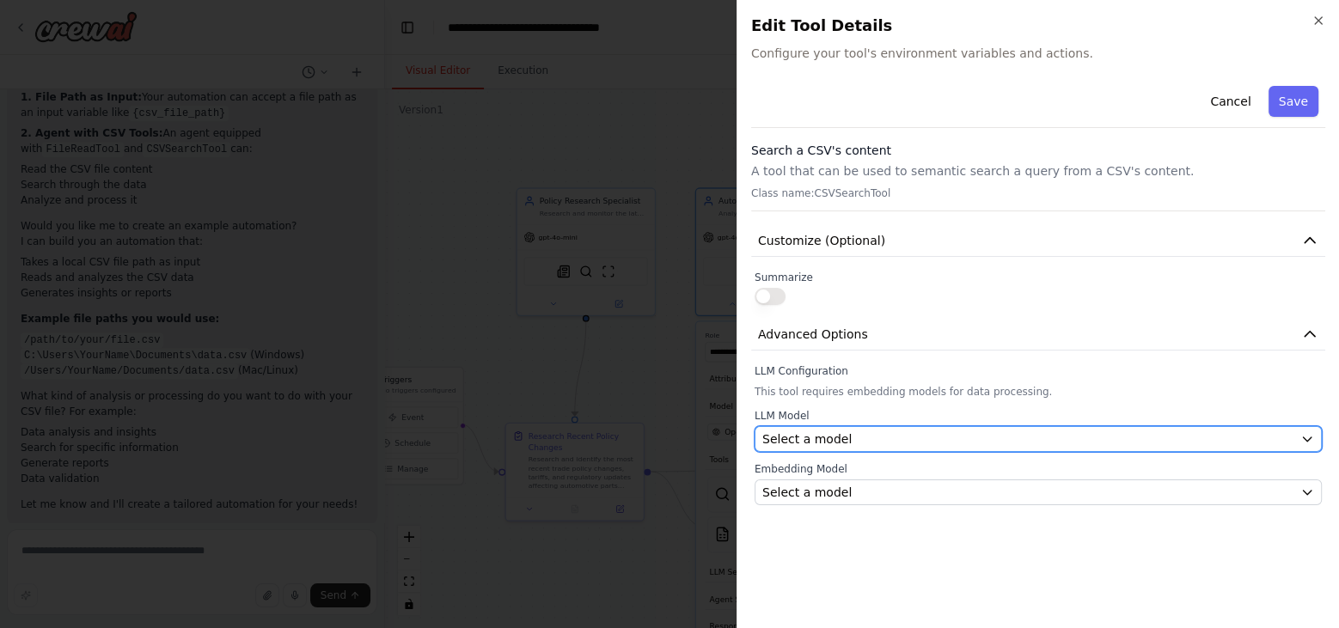
click at [823, 442] on span "Select a model" at bounding box center [807, 439] width 89 height 17
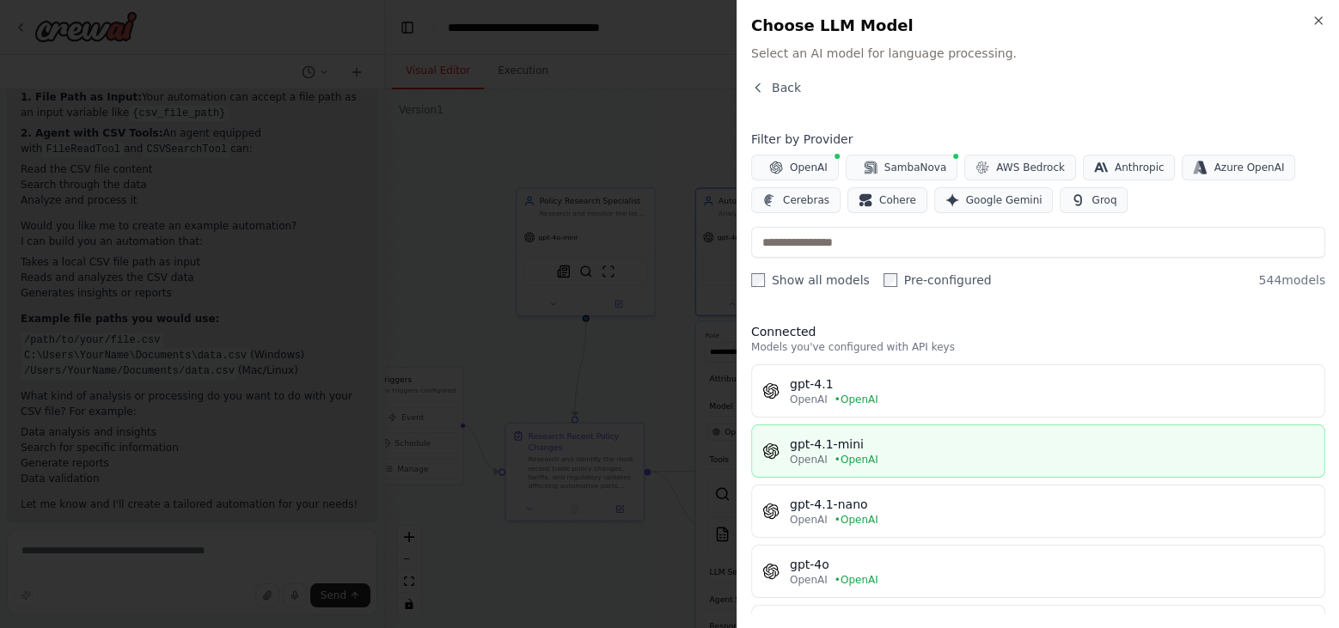
click at [843, 455] on span "• OpenAI" at bounding box center [857, 460] width 44 height 14
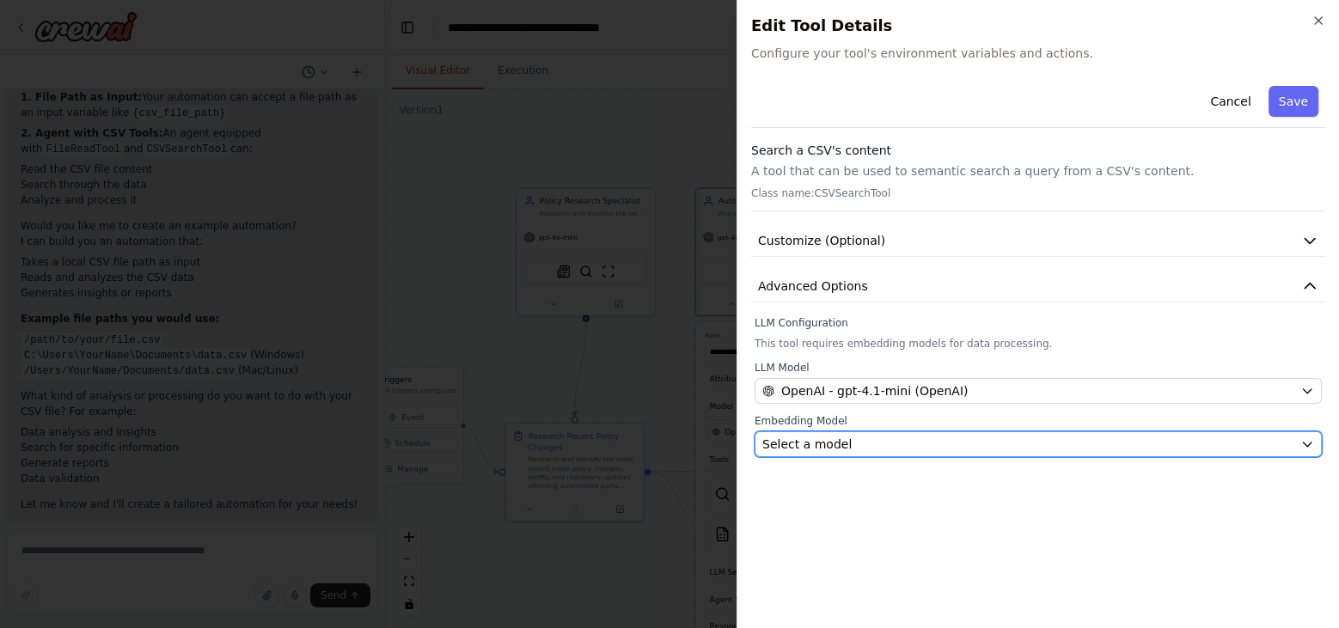
click at [834, 438] on span "Select a model" at bounding box center [807, 444] width 89 height 17
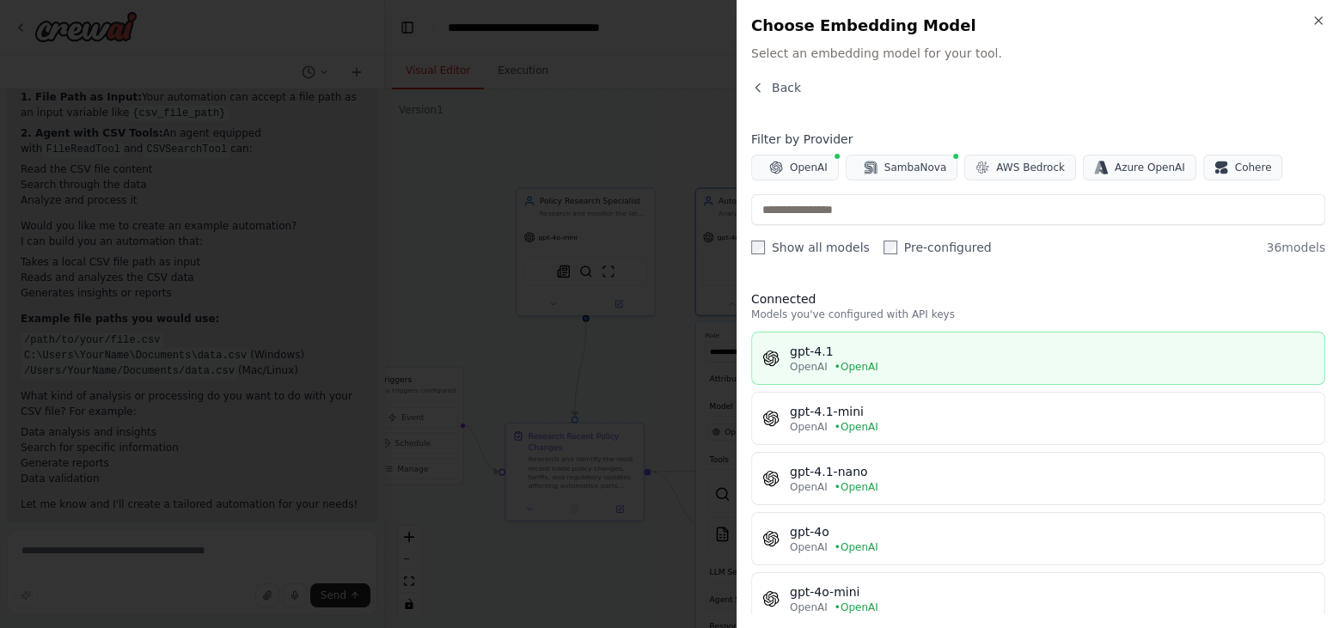
click at [845, 365] on span "• OpenAI" at bounding box center [857, 367] width 44 height 14
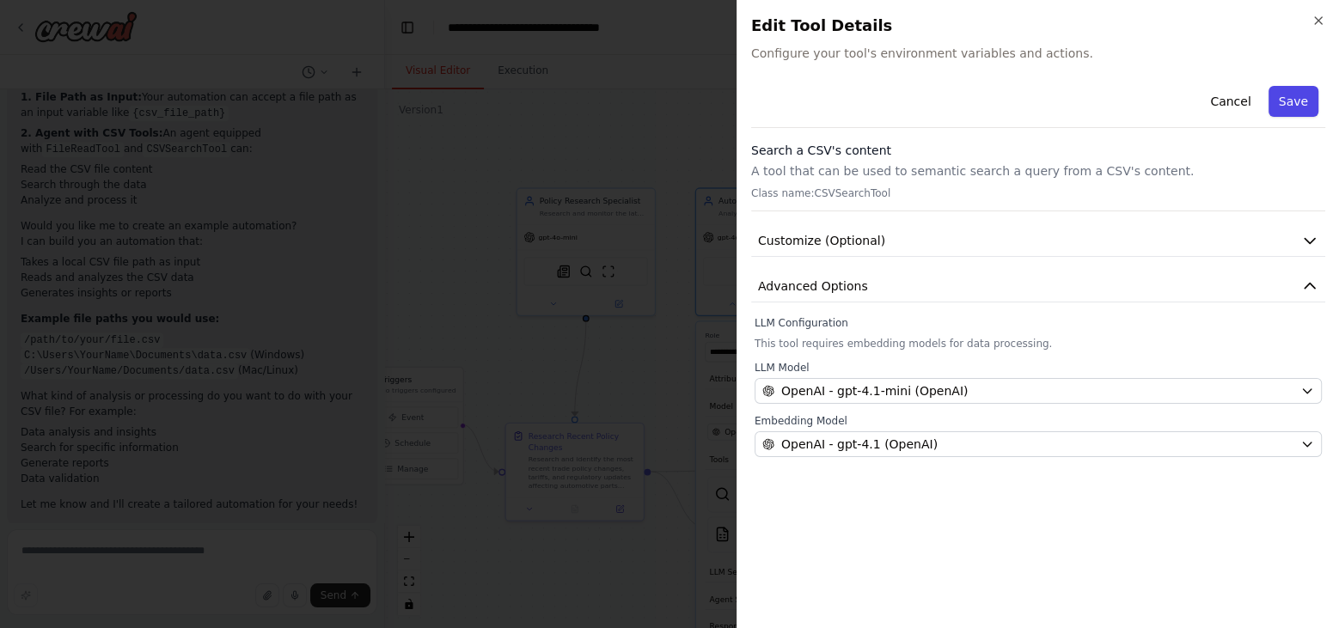
click at [1296, 100] on button "Save" at bounding box center [1294, 101] width 50 height 31
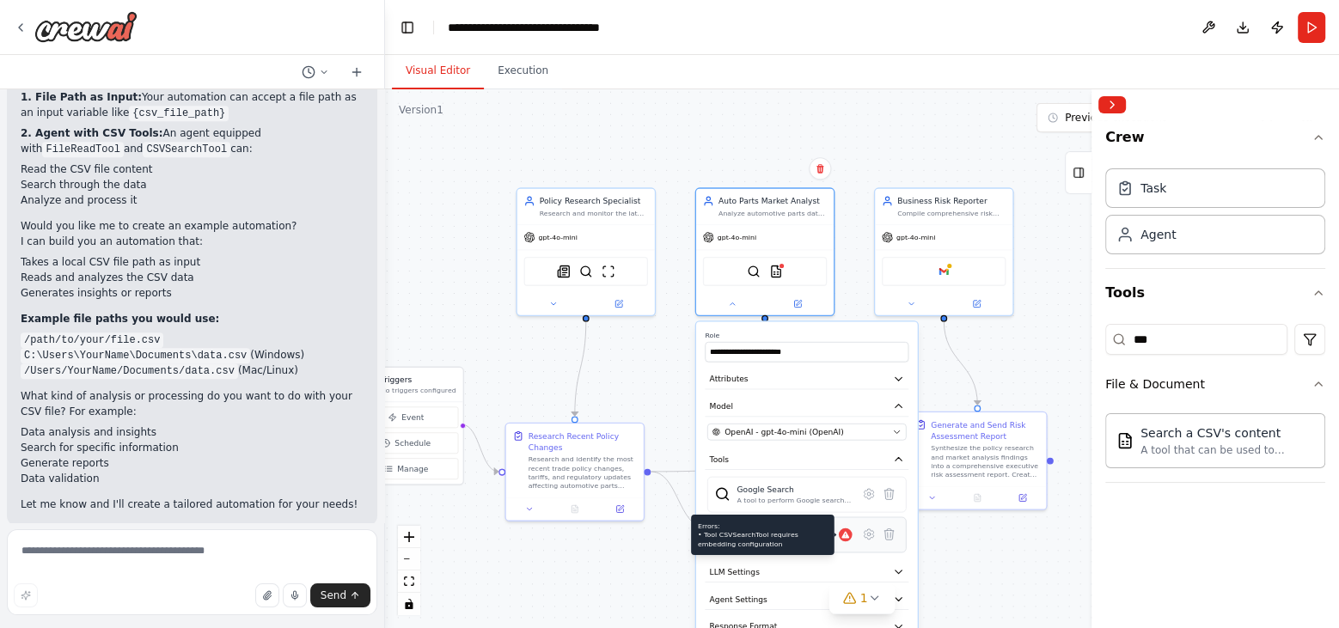
click at [843, 532] on icon at bounding box center [846, 534] width 8 height 7
click at [869, 533] on icon at bounding box center [868, 534] width 3 height 3
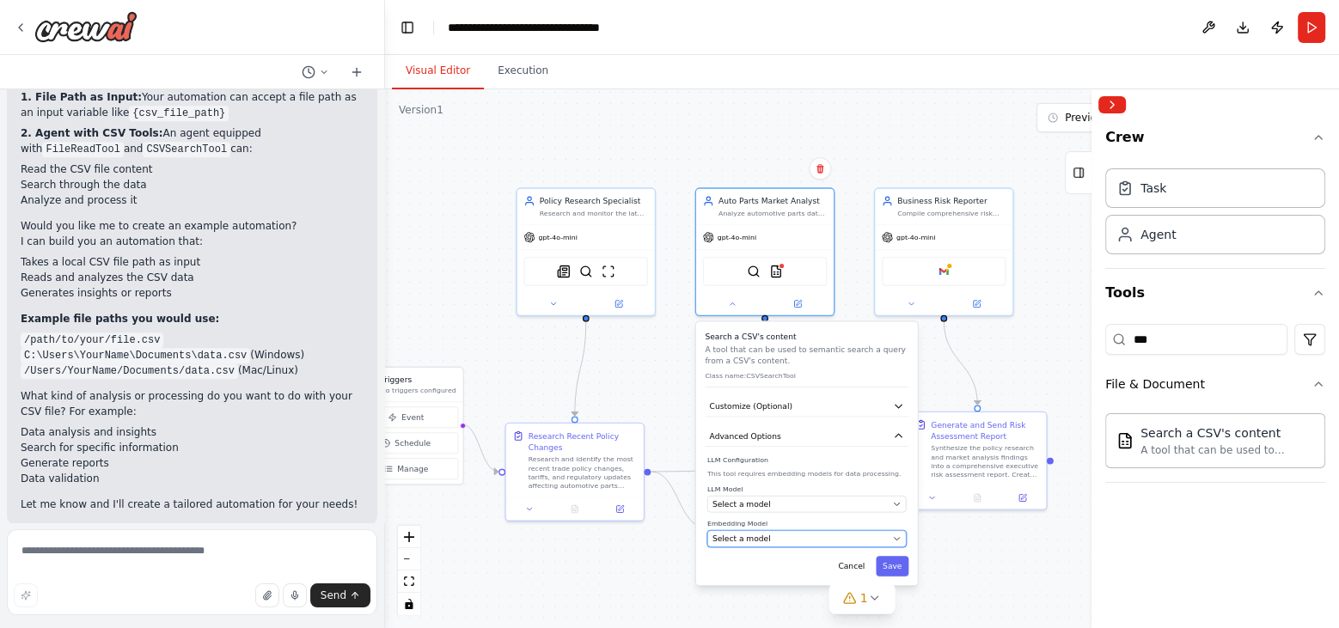
click at [838, 534] on div "Select a model" at bounding box center [800, 538] width 175 height 11
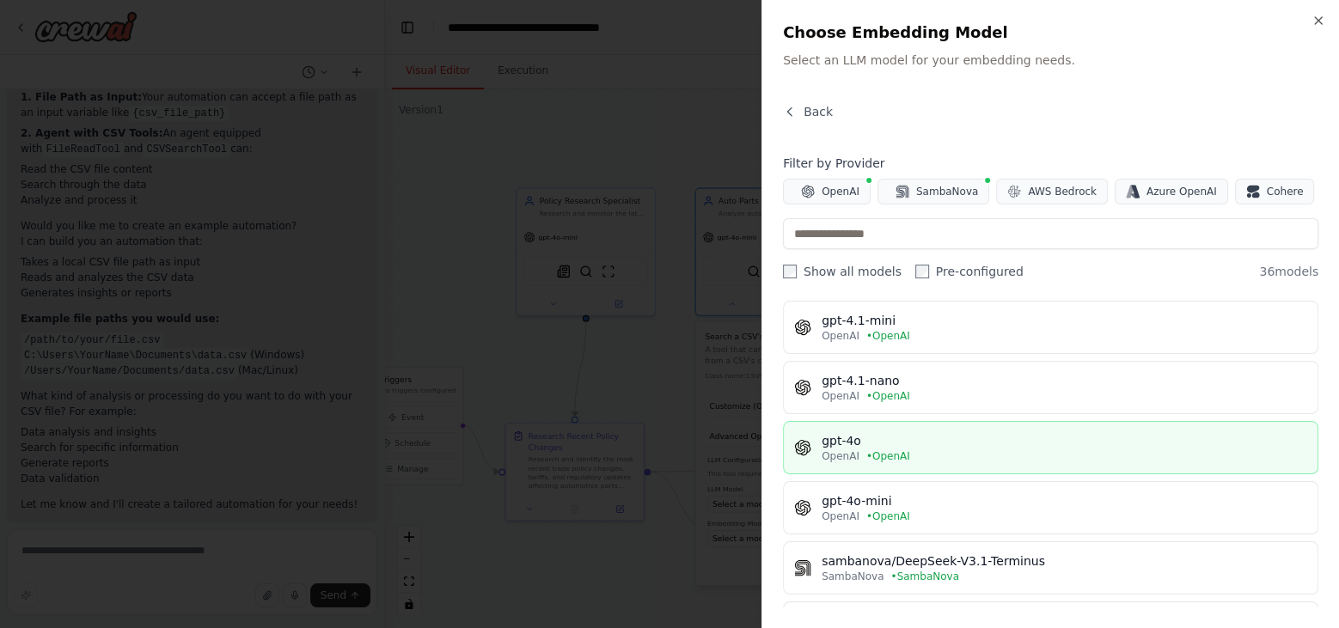
scroll to position [113, 0]
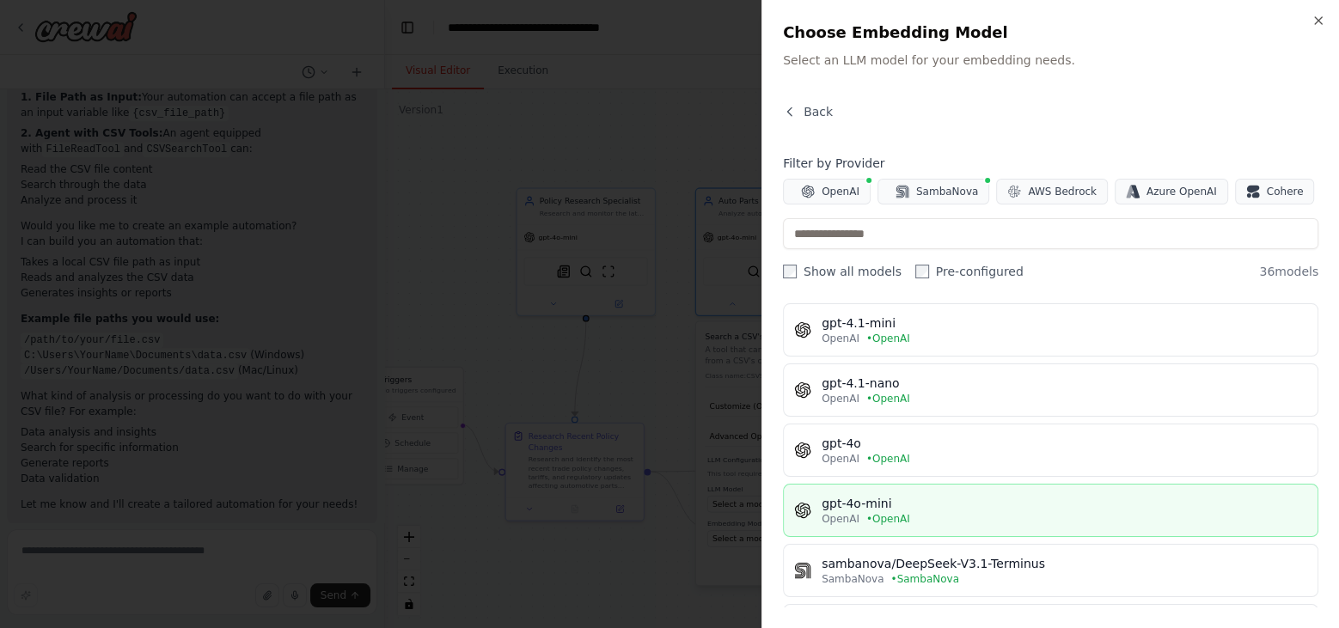
click at [898, 498] on div "gpt-4o-mini" at bounding box center [1065, 503] width 486 height 17
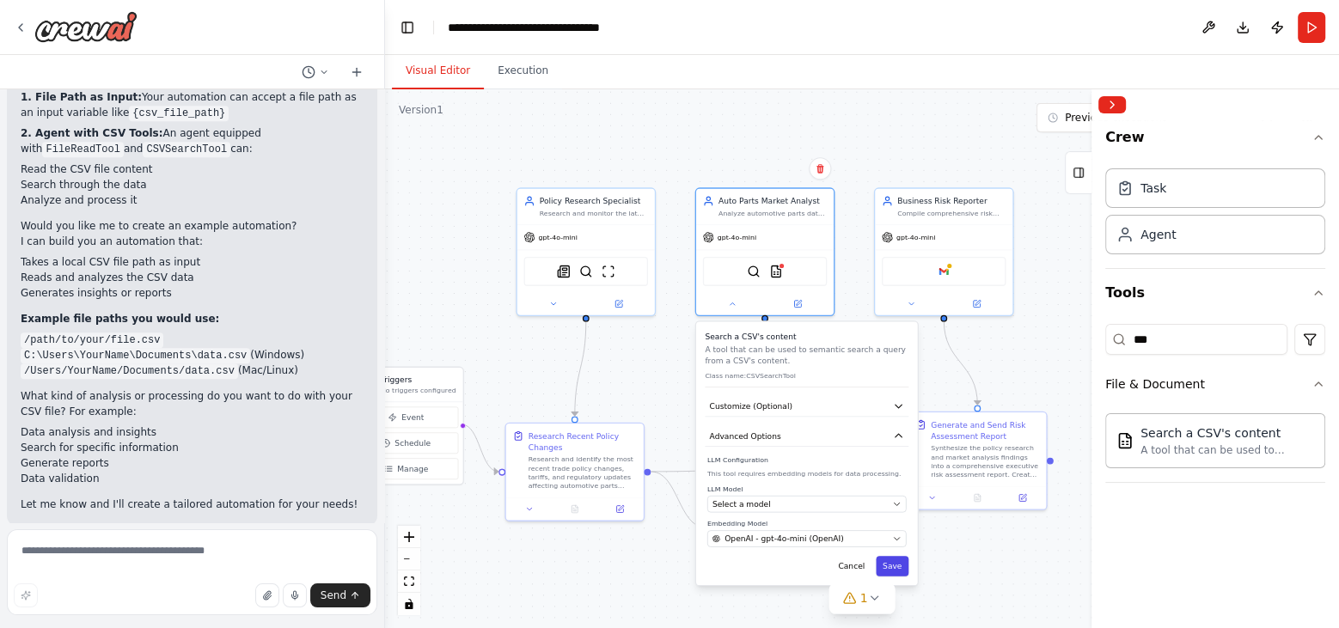
click at [888, 560] on button "Save" at bounding box center [892, 566] width 33 height 20
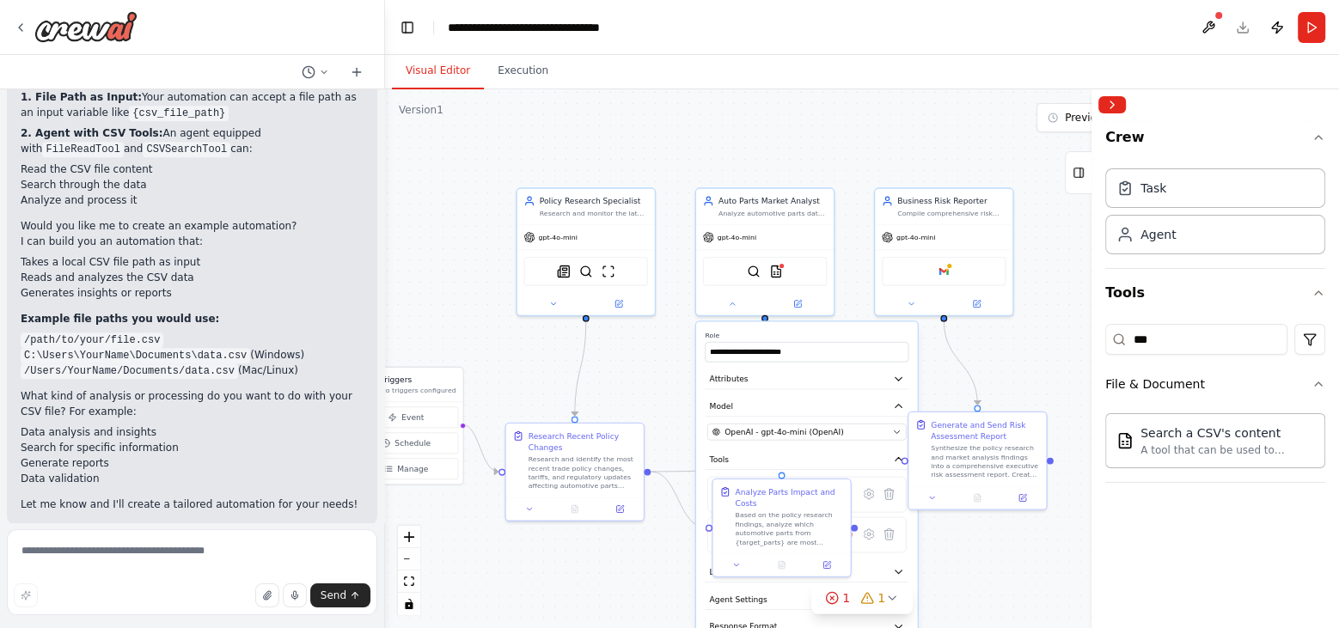
click at [849, 469] on div "**********" at bounding box center [807, 498] width 222 height 352
click at [702, 578] on div "**********" at bounding box center [807, 498] width 222 height 352
click at [1296, 21] on header "**********" at bounding box center [862, 27] width 954 height 55
click at [1309, 24] on button "Run" at bounding box center [1312, 27] width 28 height 31
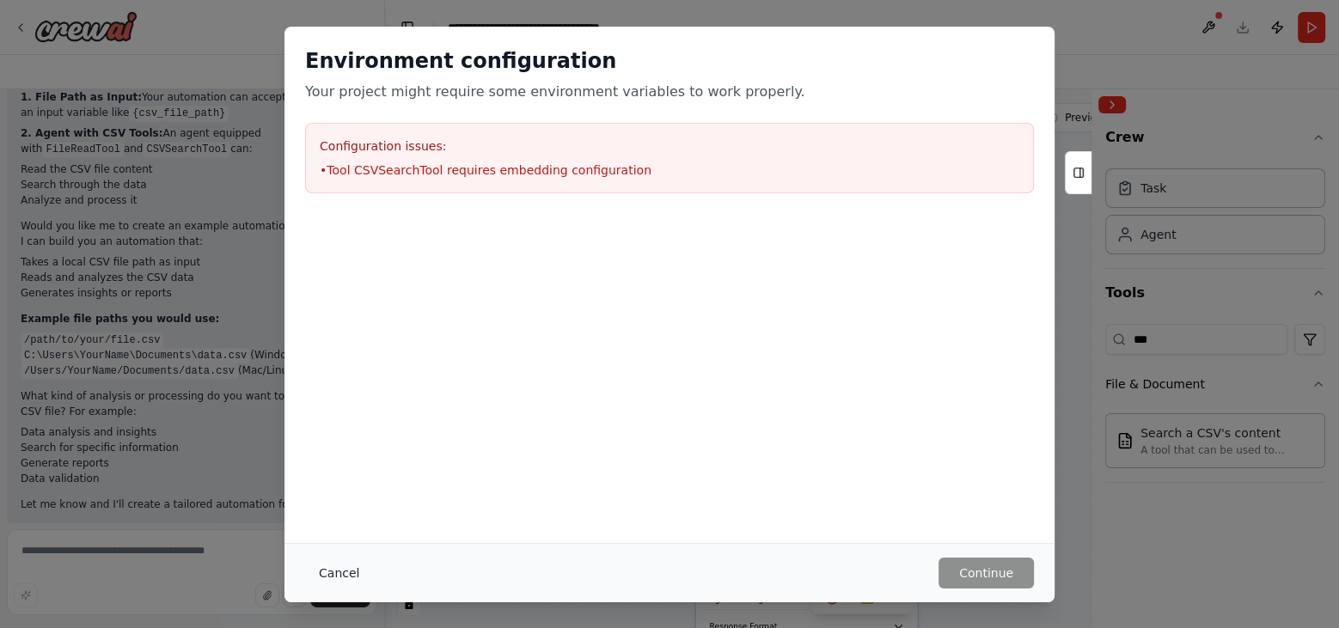
click at [339, 565] on button "Cancel" at bounding box center [339, 573] width 68 height 31
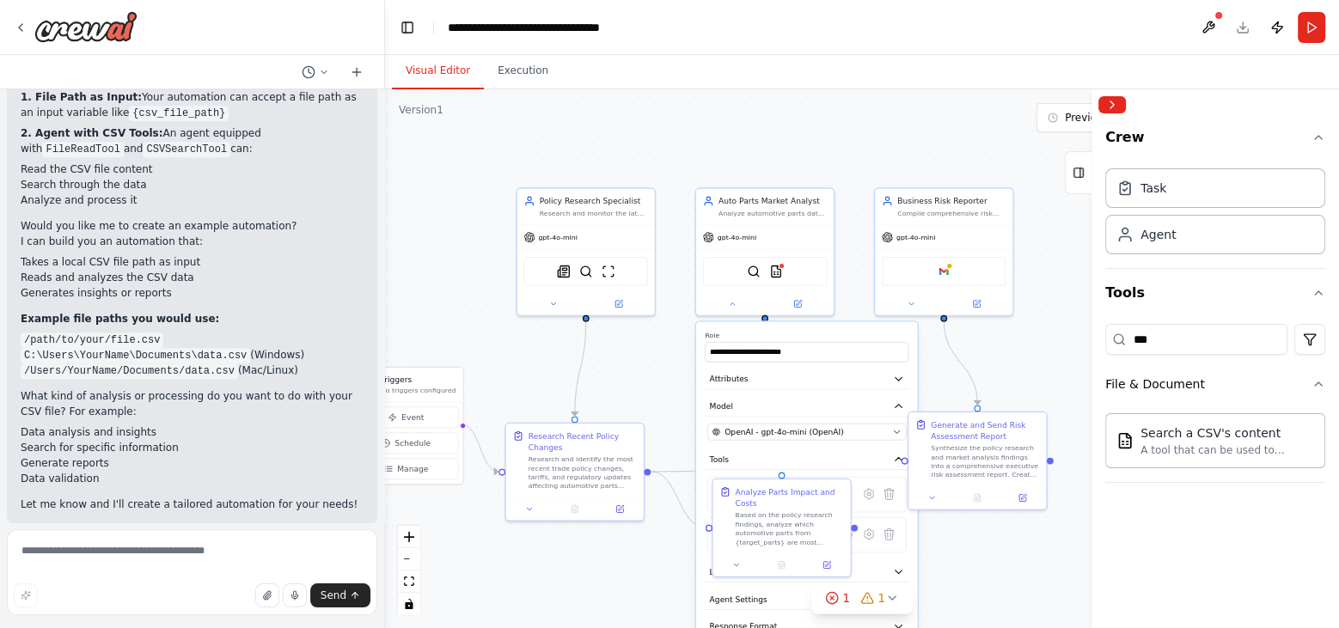
click at [971, 568] on div ".deletable-edge-delete-btn { width: 20px; height: 20px; border: 0px solid #ffff…" at bounding box center [862, 358] width 954 height 539
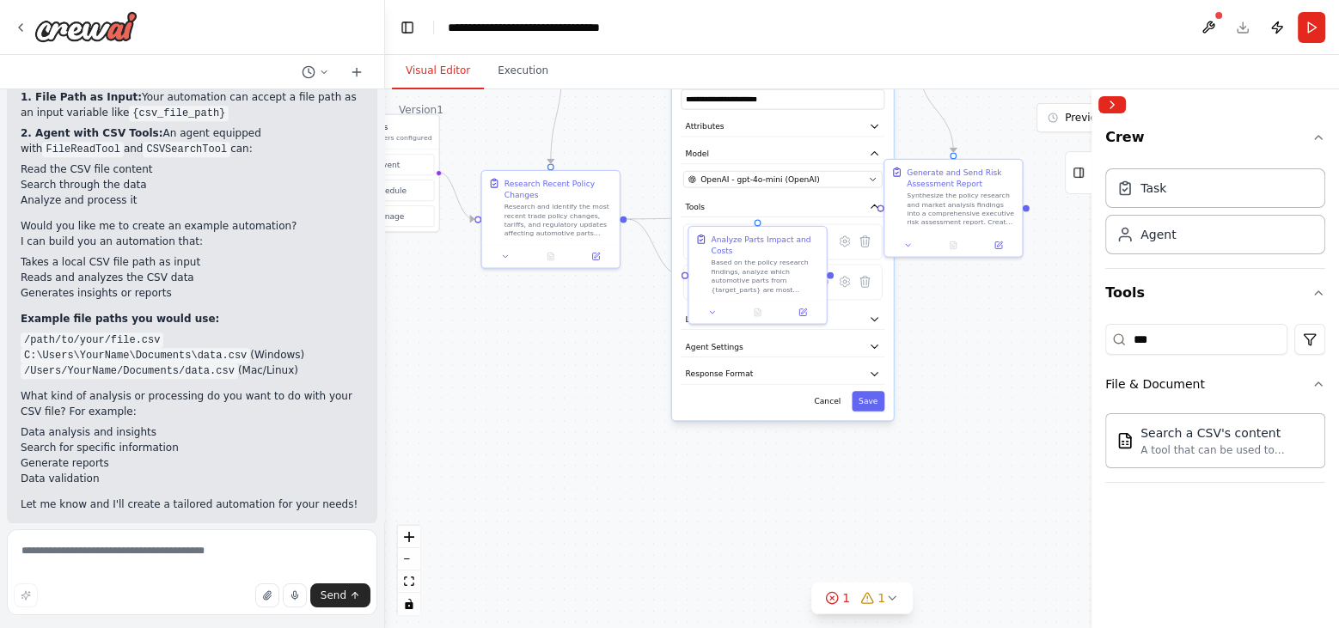
drag, startPoint x: 668, startPoint y: 567, endPoint x: 644, endPoint y: 314, distance: 253.9
click at [644, 314] on div ".deletable-edge-delete-btn { width: 20px; height: 20px; border: 0px solid #ffff…" at bounding box center [862, 358] width 954 height 539
click at [834, 602] on icon at bounding box center [832, 599] width 14 height 14
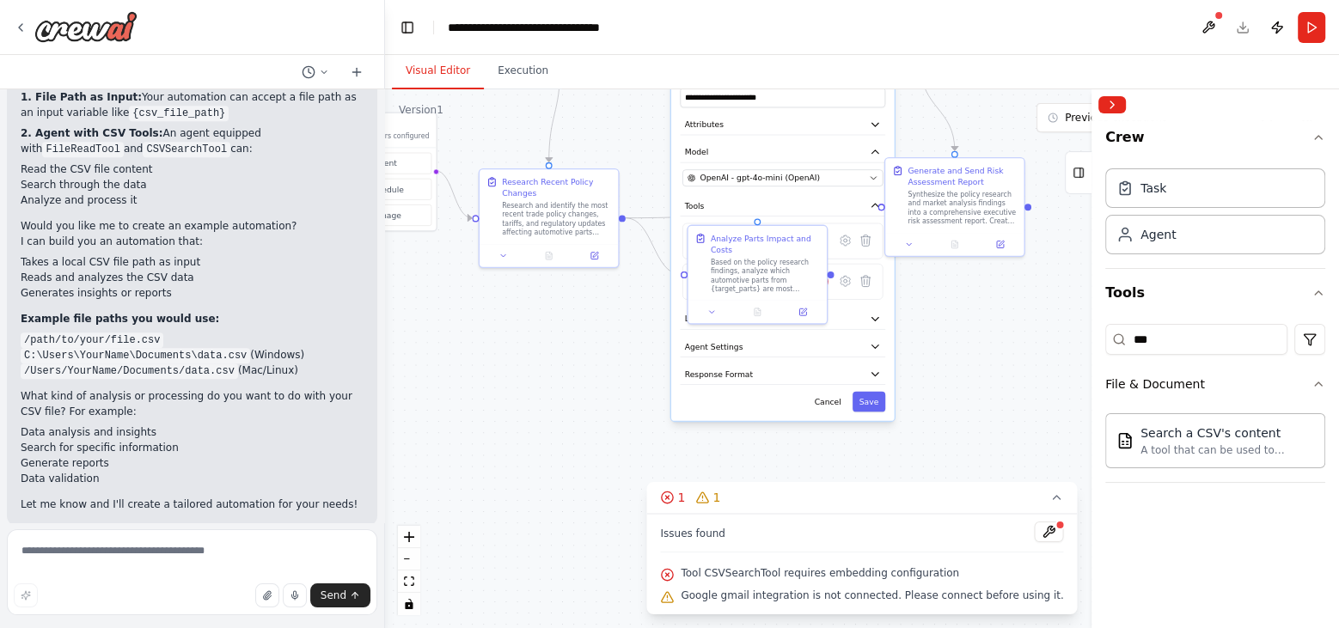
click at [1037, 522] on div "Issues found Tool CSVSearchTool requires embedding configuration Google gmail i…" at bounding box center [862, 564] width 431 height 101
click at [1037, 536] on button at bounding box center [1049, 532] width 29 height 21
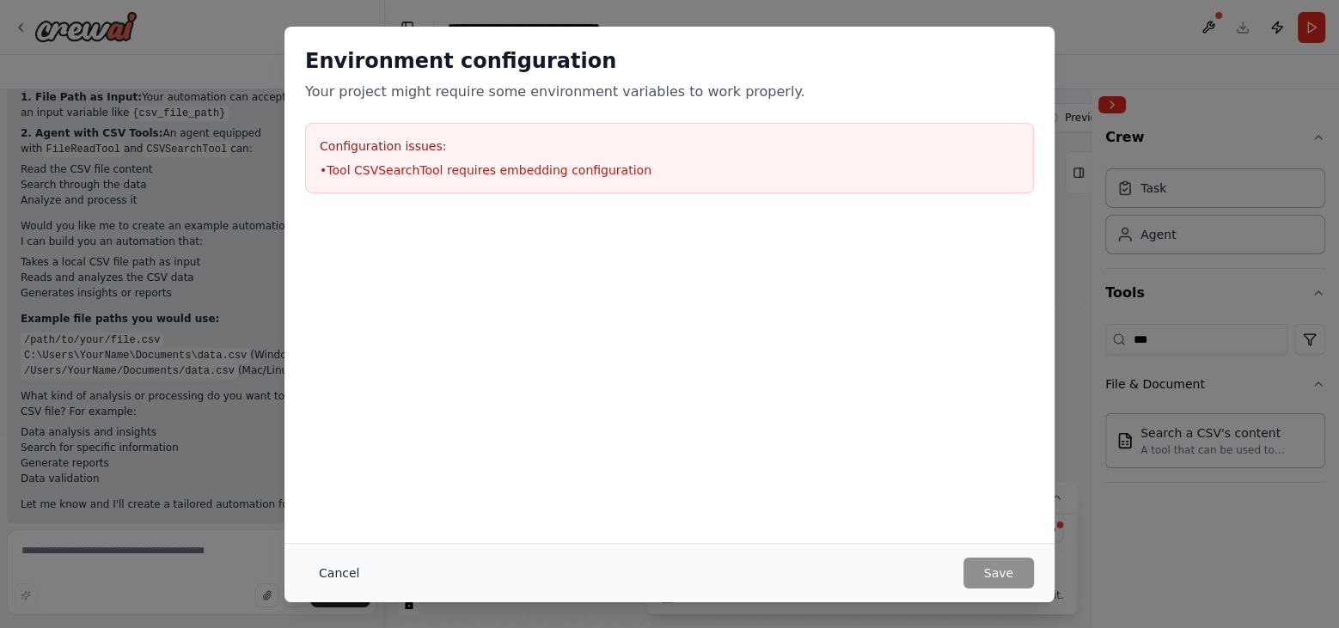
click at [331, 563] on button "Cancel" at bounding box center [339, 573] width 68 height 31
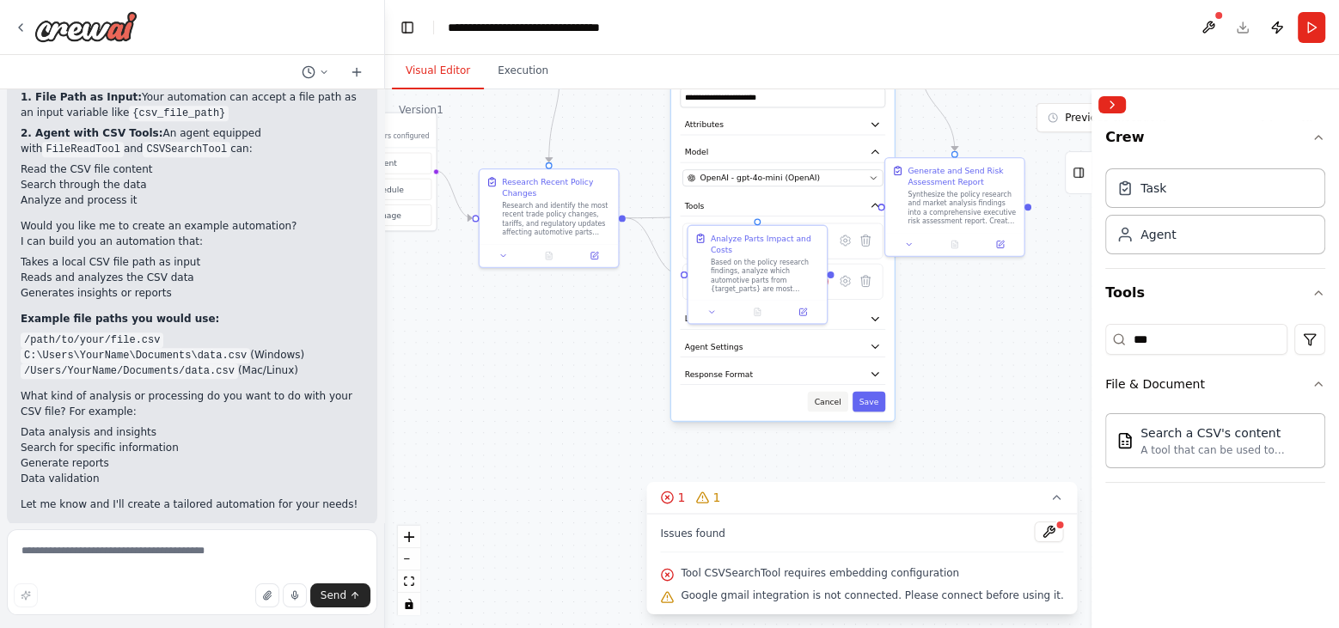
click at [832, 401] on button "Cancel" at bounding box center [828, 402] width 40 height 21
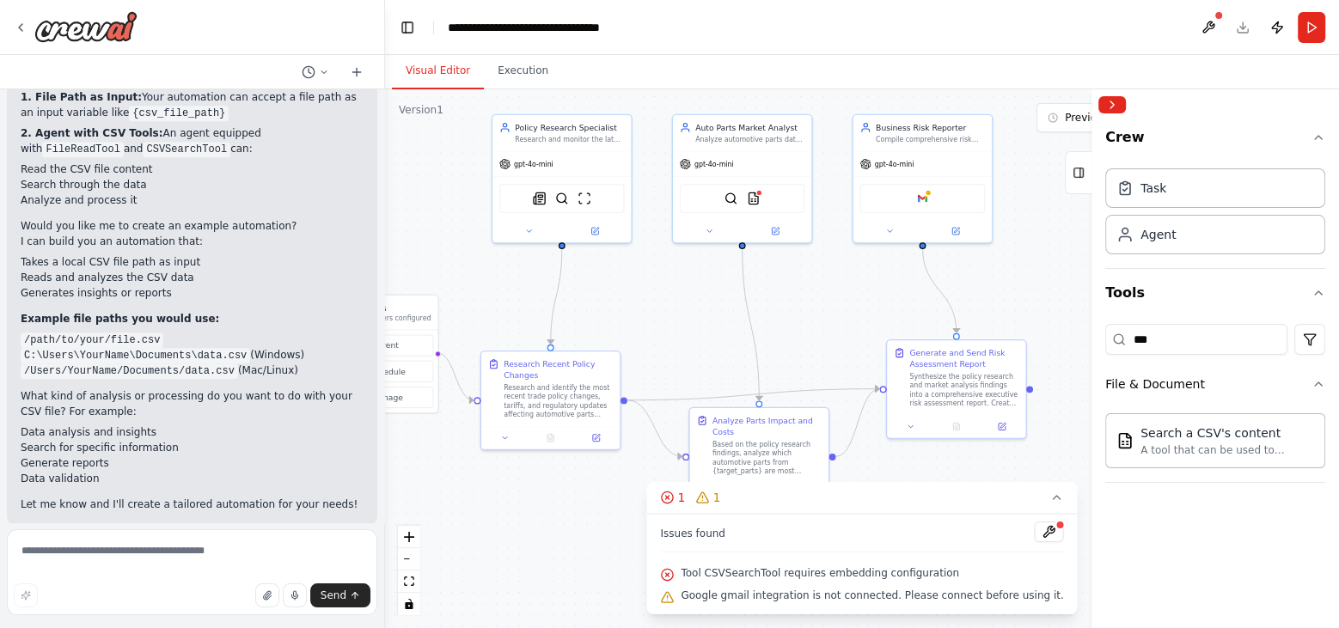
drag, startPoint x: 826, startPoint y: 359, endPoint x: 828, endPoint y: 549, distance: 190.0
click at [828, 549] on div "Version 1 Previous executions Show Tools Hide Agents .deletable-edge-delete-btn…" at bounding box center [862, 358] width 954 height 539
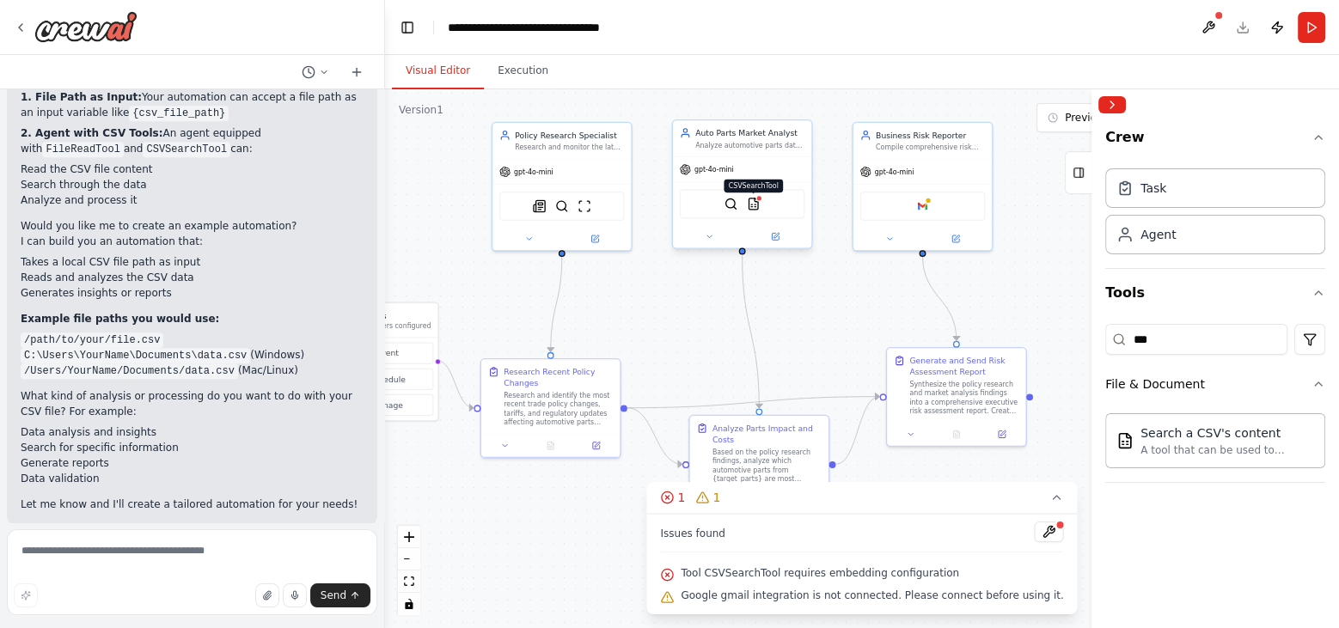
click at [757, 197] on div at bounding box center [759, 198] width 7 height 7
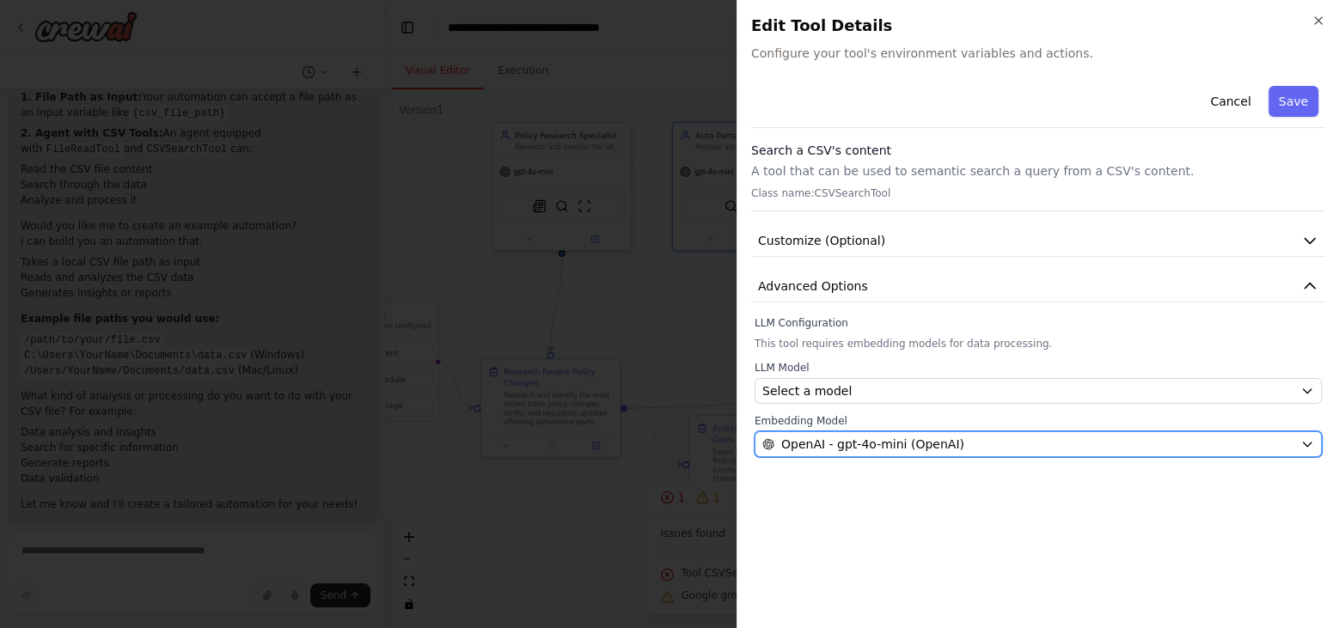
click at [840, 436] on span "OpenAI - gpt-4o-mini (OpenAI)" at bounding box center [873, 444] width 183 height 17
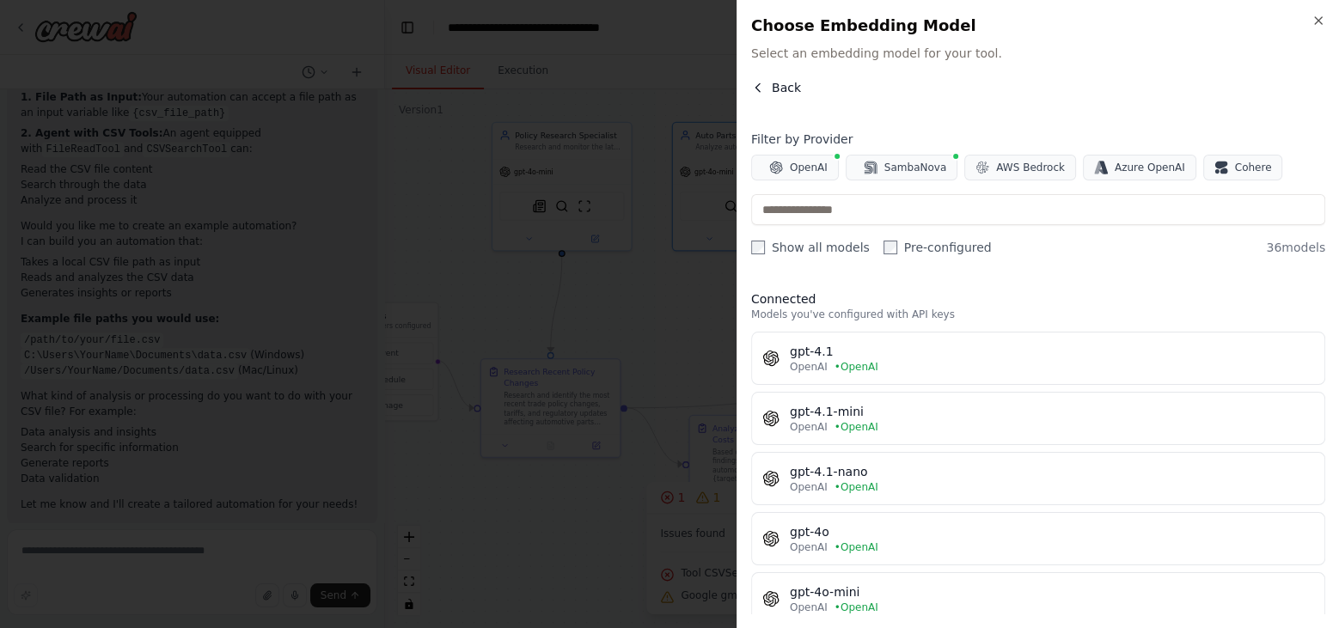
click at [769, 84] on button "Back" at bounding box center [776, 87] width 50 height 17
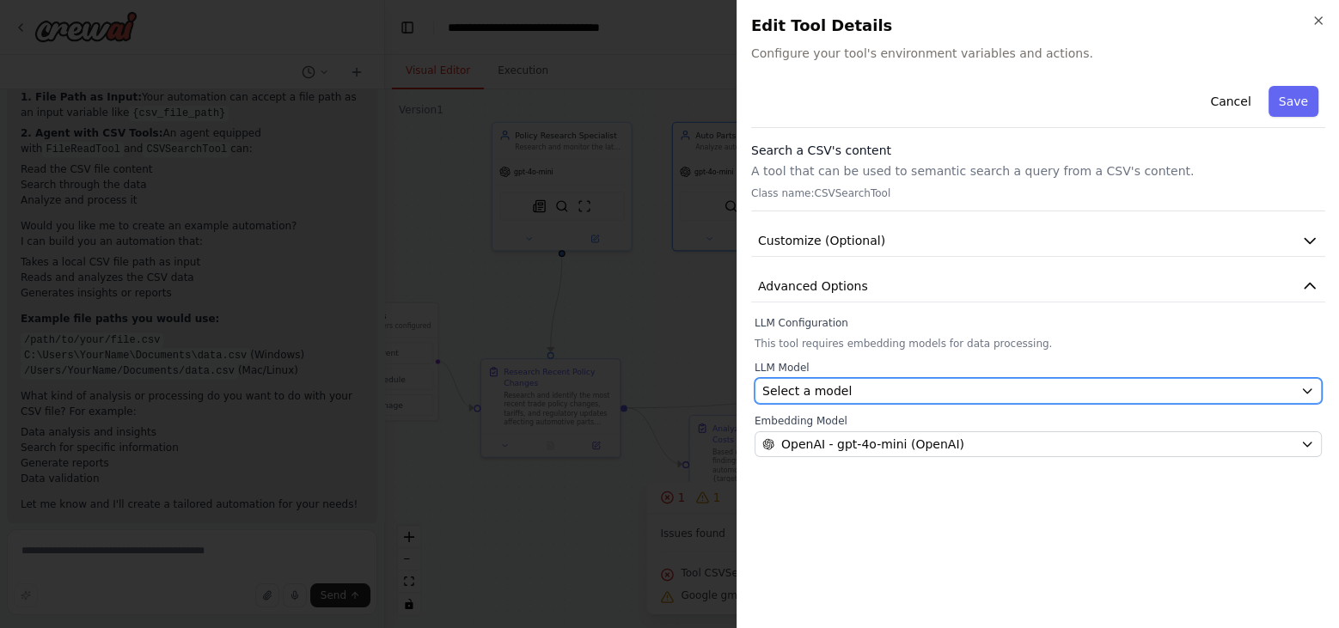
click at [846, 386] on div "Select a model" at bounding box center [1028, 391] width 531 height 17
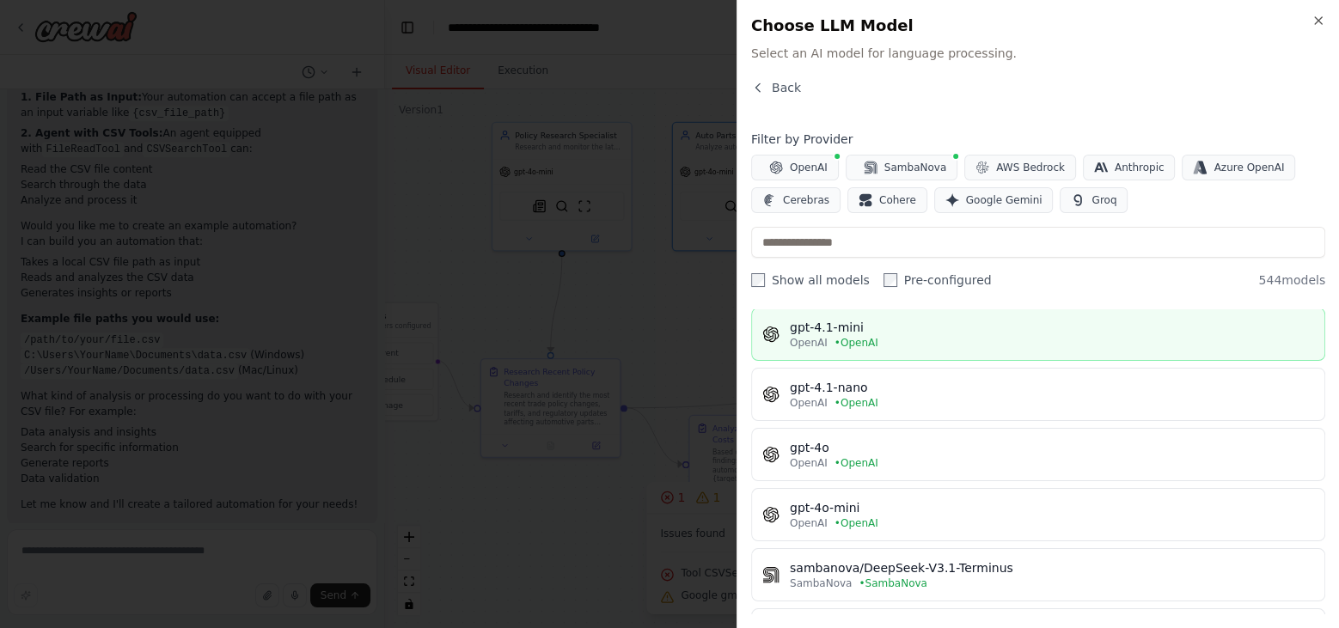
scroll to position [126, 0]
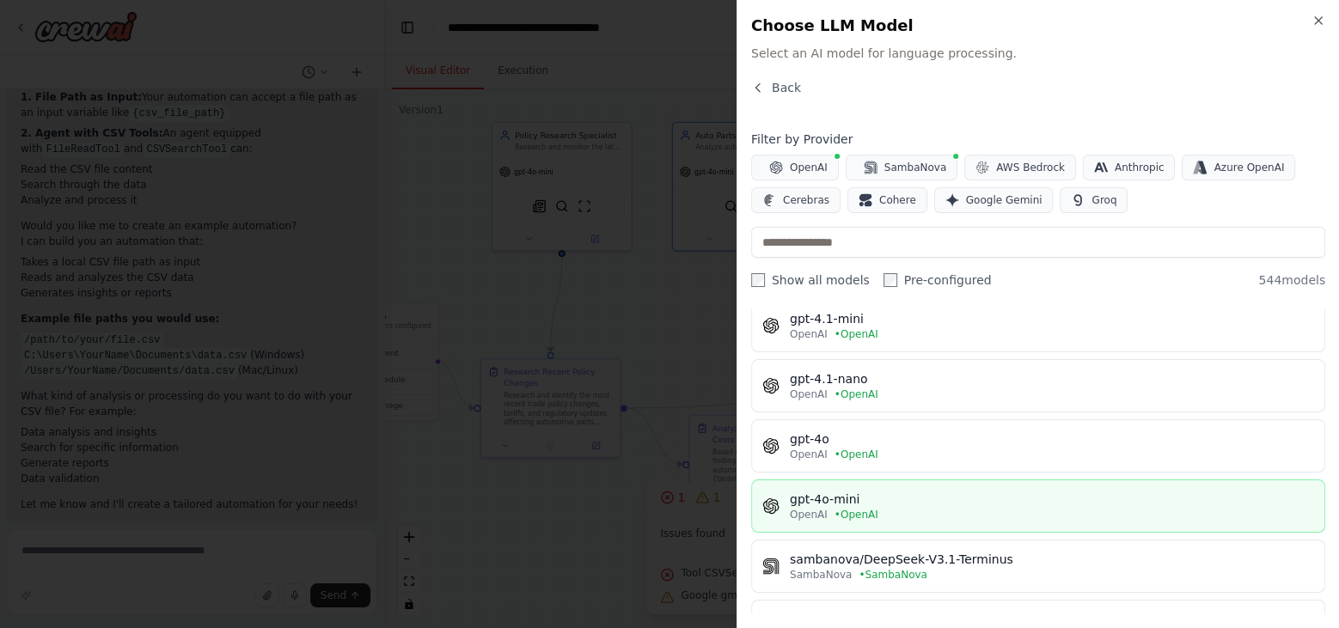
click at [826, 509] on div "OpenAI • OpenAI" at bounding box center [1052, 515] width 524 height 14
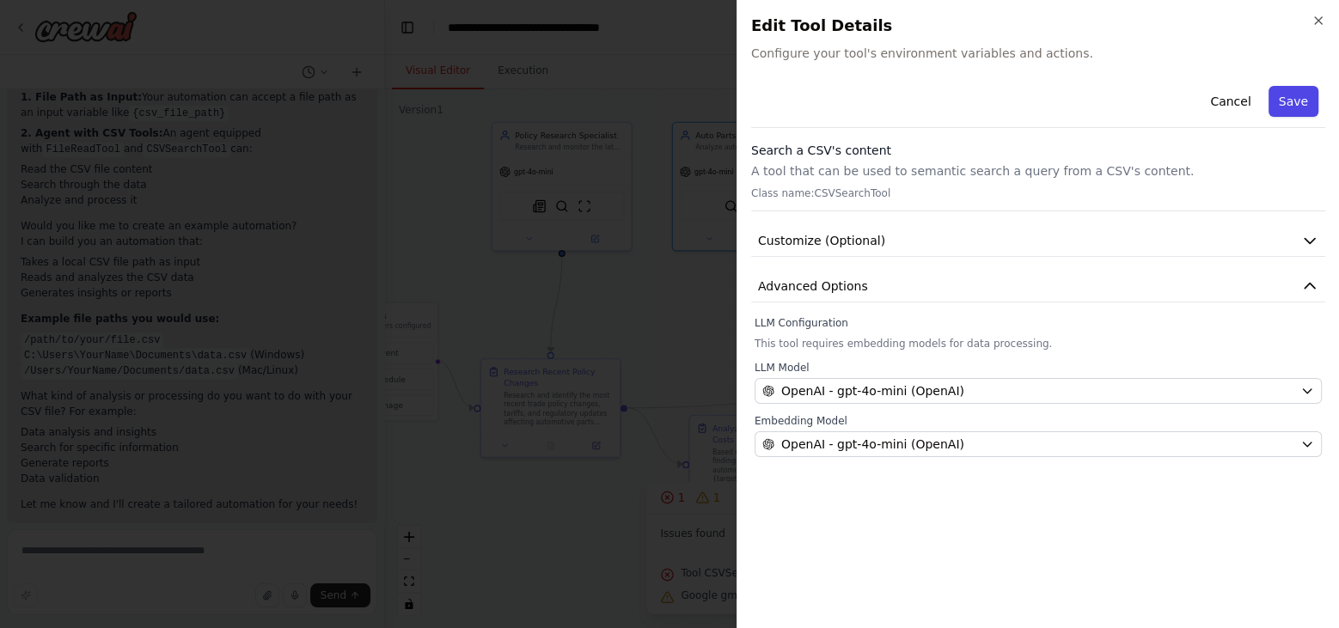
click at [1296, 97] on button "Save" at bounding box center [1294, 101] width 50 height 31
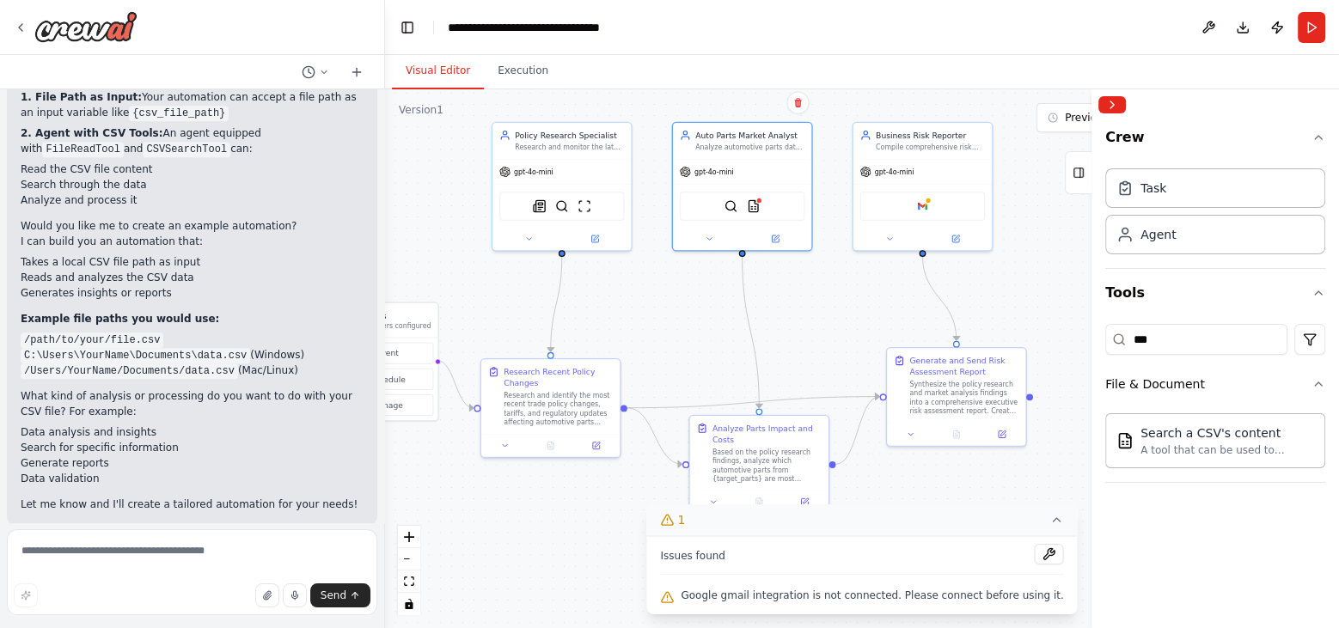
click at [1054, 521] on icon at bounding box center [1057, 519] width 7 height 3
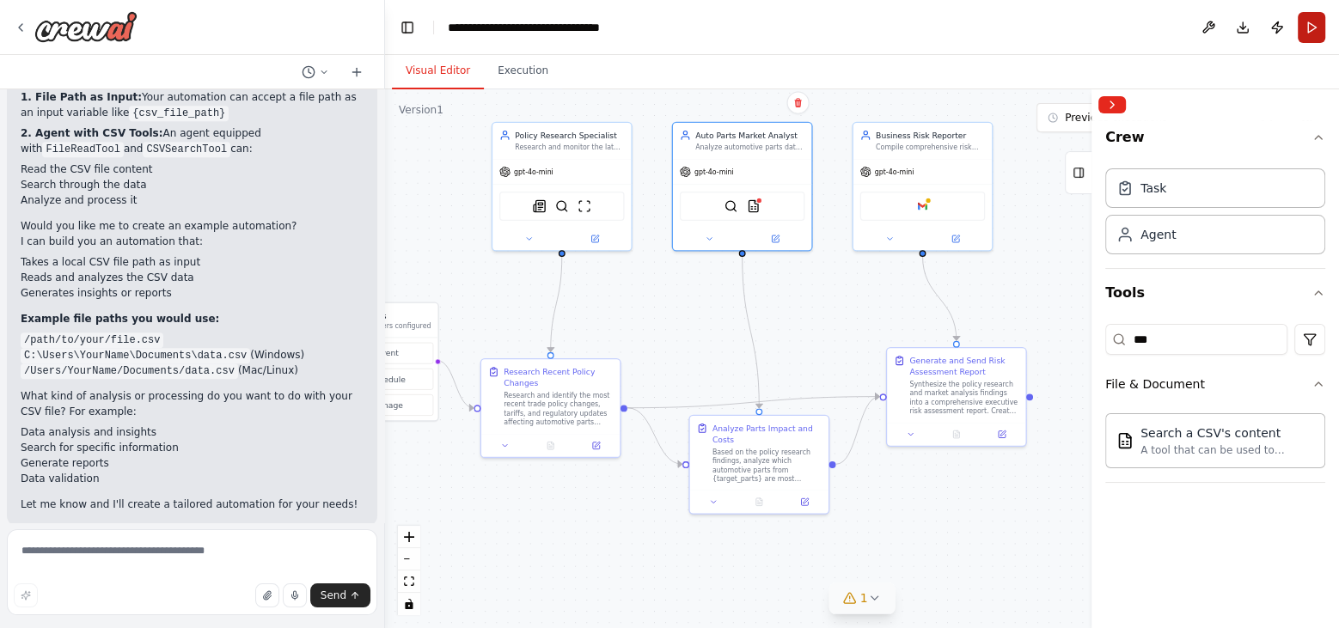
click at [1315, 34] on button "Run" at bounding box center [1312, 27] width 28 height 31
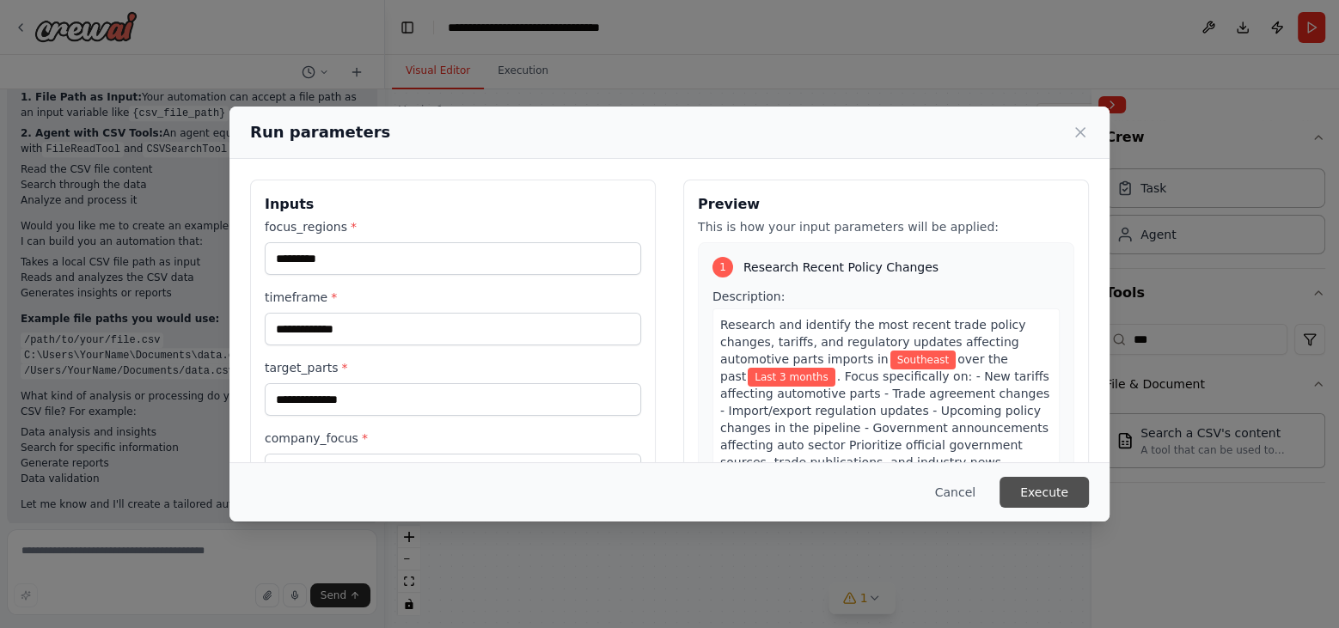
click at [1038, 493] on button "Execute" at bounding box center [1044, 492] width 89 height 31
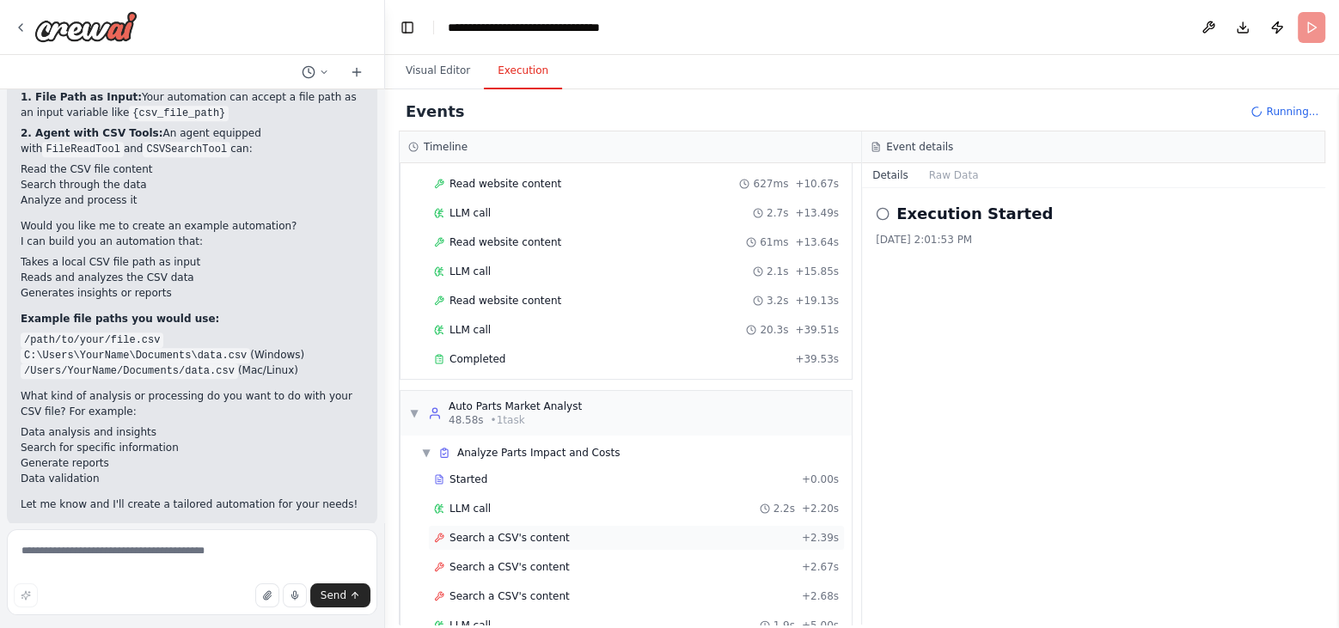
scroll to position [0, 0]
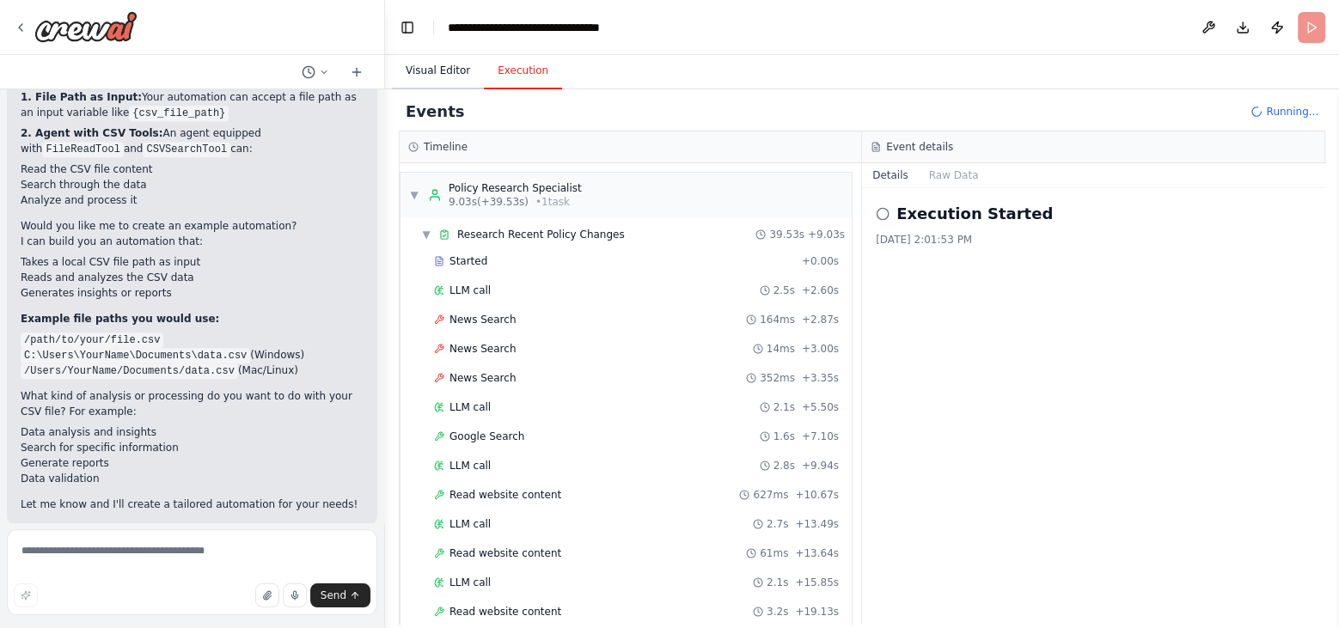
click at [432, 59] on button "Visual Editor" at bounding box center [438, 71] width 92 height 36
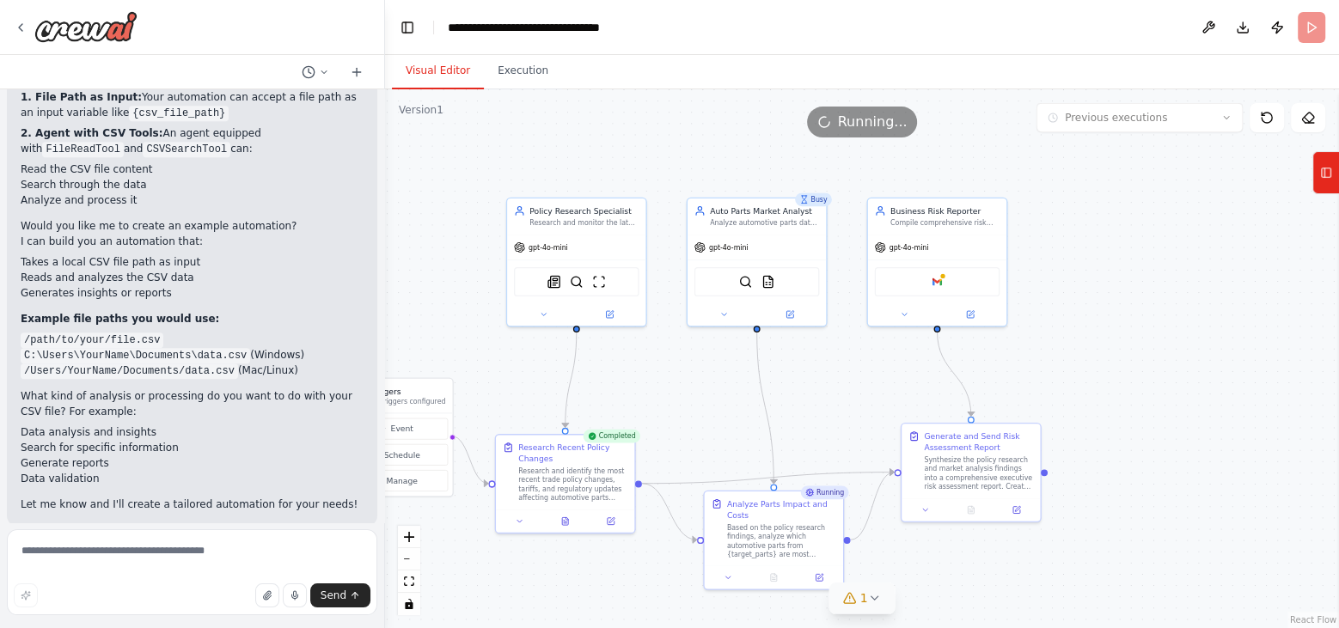
drag, startPoint x: 722, startPoint y: 330, endPoint x: 752, endPoint y: 411, distance: 86.2
click at [752, 411] on div ".deletable-edge-delete-btn { width: 20px; height: 20px; border: 0px solid #ffff…" at bounding box center [862, 358] width 954 height 539
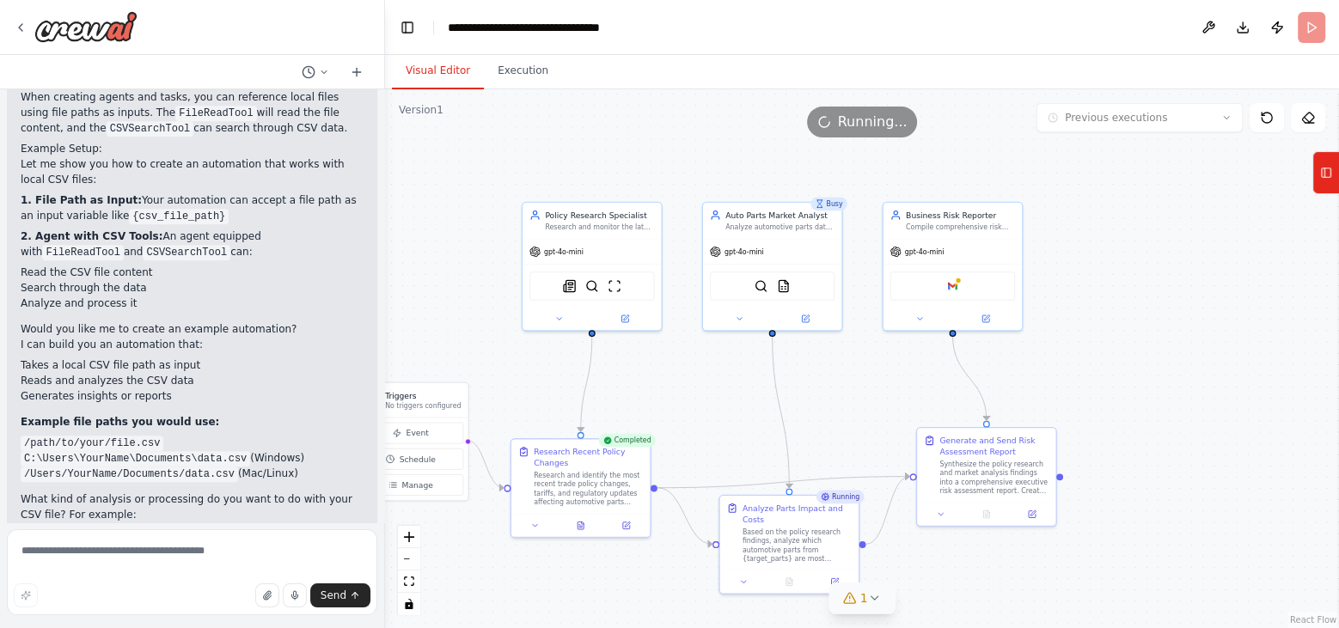
scroll to position [966, 0]
click at [1084, 377] on div ".deletable-edge-delete-btn { width: 20px; height: 20px; border: 0px solid #ffff…" at bounding box center [862, 358] width 954 height 539
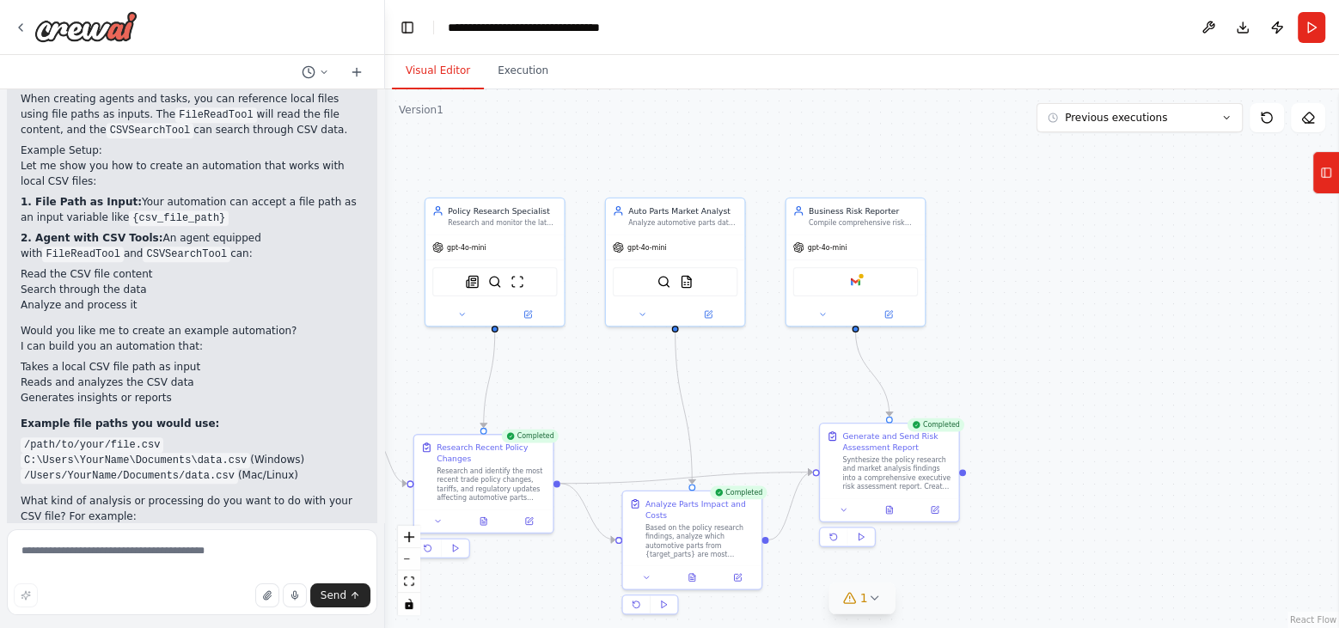
drag, startPoint x: 1084, startPoint y: 377, endPoint x: 985, endPoint y: 372, distance: 99.0
click at [985, 372] on div ".deletable-edge-delete-btn { width: 20px; height: 20px; border: 0px solid #ffff…" at bounding box center [862, 358] width 954 height 539
click at [691, 280] on img at bounding box center [685, 280] width 14 height 14
click at [1315, 162] on button "Tools" at bounding box center [1326, 172] width 27 height 43
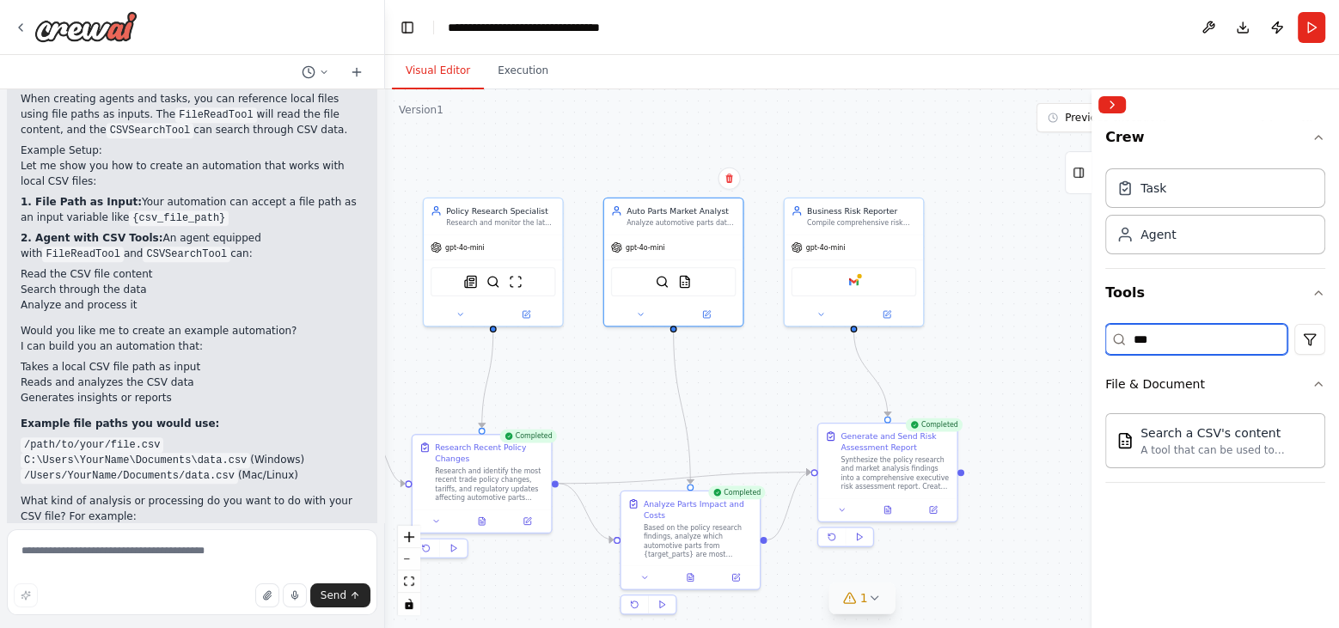
click at [1155, 334] on input "***" at bounding box center [1197, 339] width 182 height 31
drag, startPoint x: 1165, startPoint y: 337, endPoint x: 1089, endPoint y: 310, distance: 80.2
click at [1092, 310] on div "Crew Task Agent Tools *** File & Document Search a CSV's content A tool that ca…" at bounding box center [1216, 358] width 248 height 539
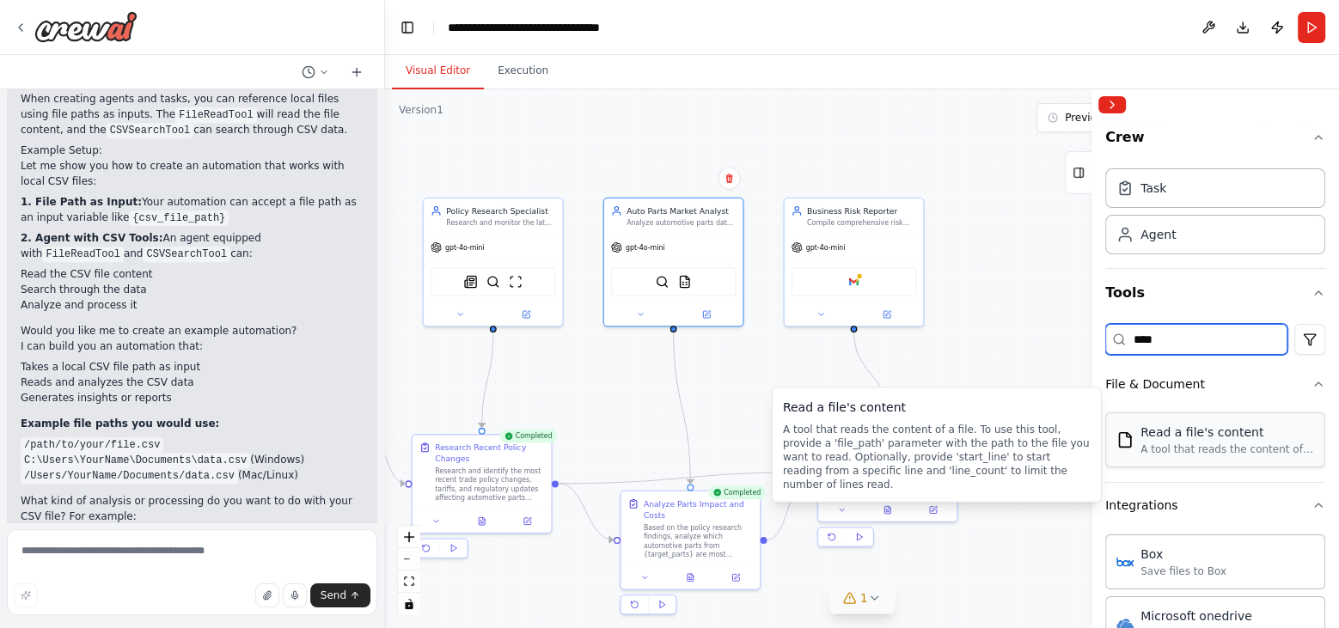
type input "****"
click at [1197, 443] on div "A tool that reads the content of a file. To use this tool, provide a 'file_path…" at bounding box center [1228, 450] width 174 height 14
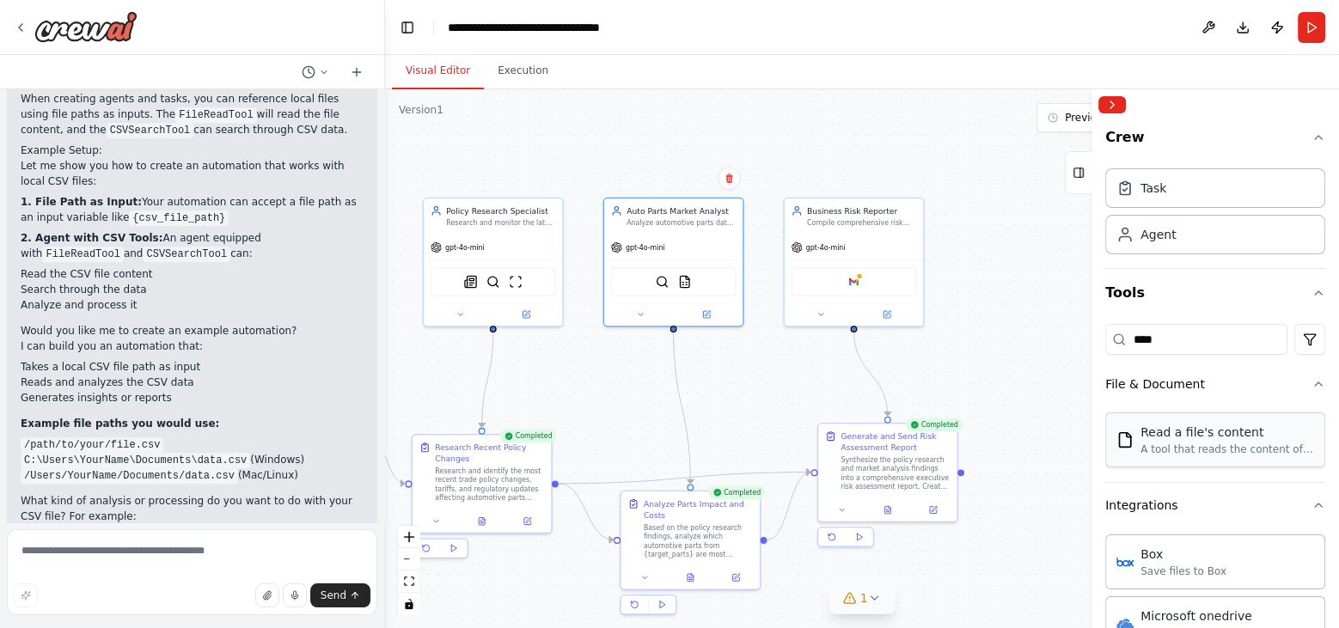
click at [1197, 443] on div "A tool that reads the content of a file. To use this tool, provide a 'file_path…" at bounding box center [1228, 450] width 174 height 14
click at [693, 269] on div "SerplyWebSearchTool CSVSearchTool FileReadTool" at bounding box center [674, 279] width 126 height 29
click at [696, 284] on img at bounding box center [697, 280] width 14 height 14
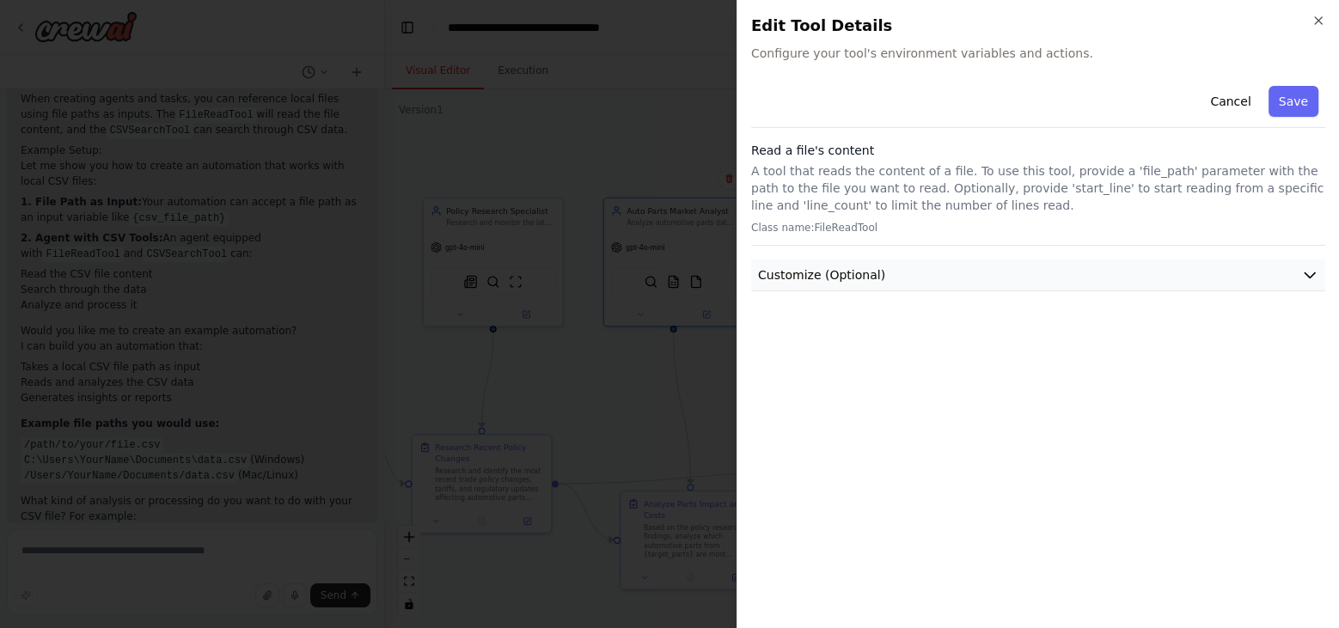
click at [896, 267] on button "Customize (Optional)" at bounding box center [1038, 276] width 574 height 32
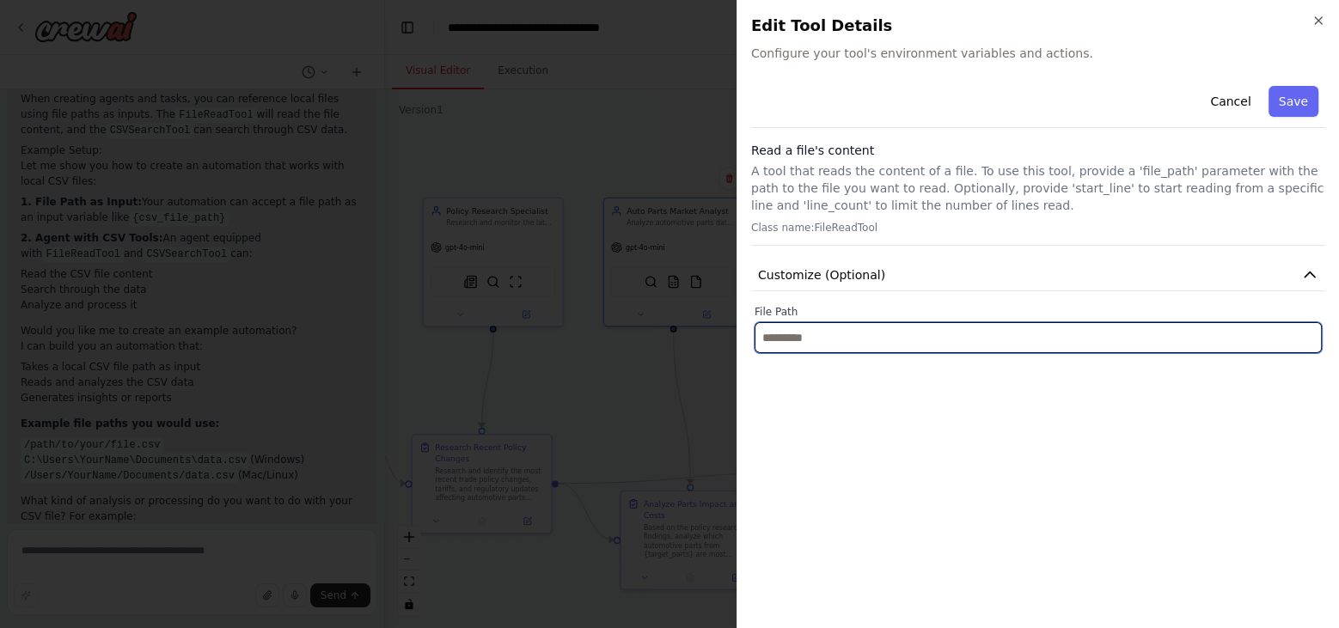
click at [794, 340] on input "text" at bounding box center [1038, 337] width 567 height 31
click at [841, 339] on input "text" at bounding box center [1038, 337] width 567 height 31
paste input "**********"
type input "**********"
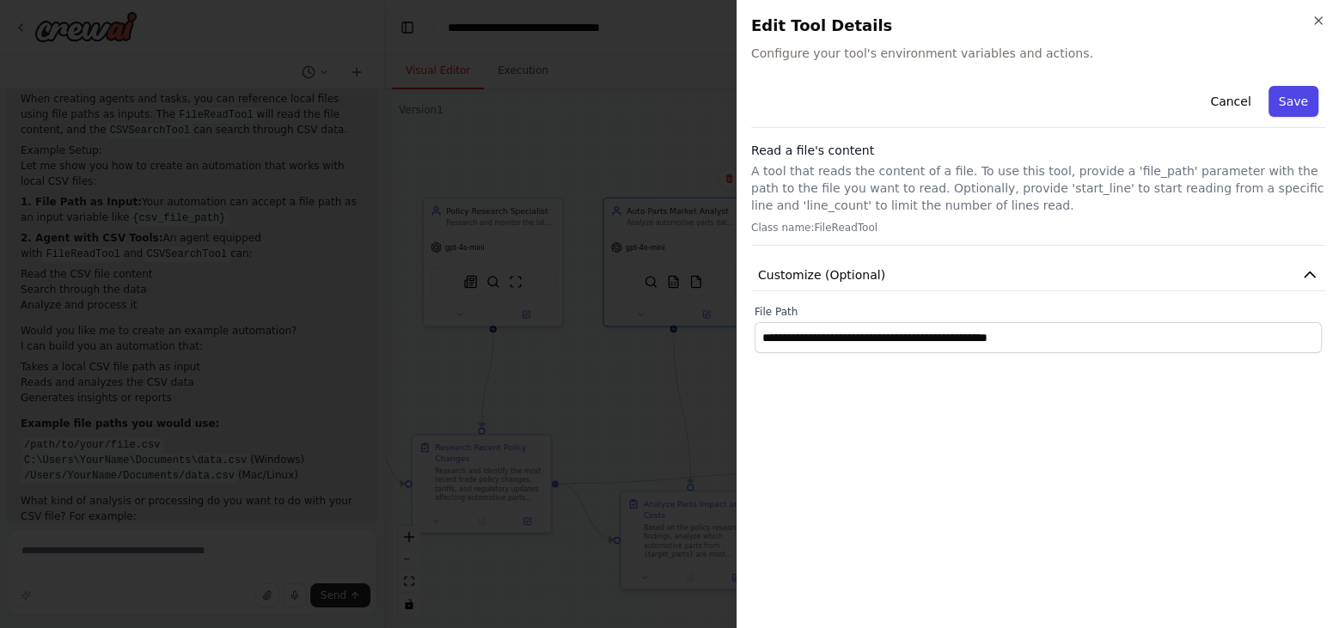
click at [1284, 102] on button "Save" at bounding box center [1294, 101] width 50 height 31
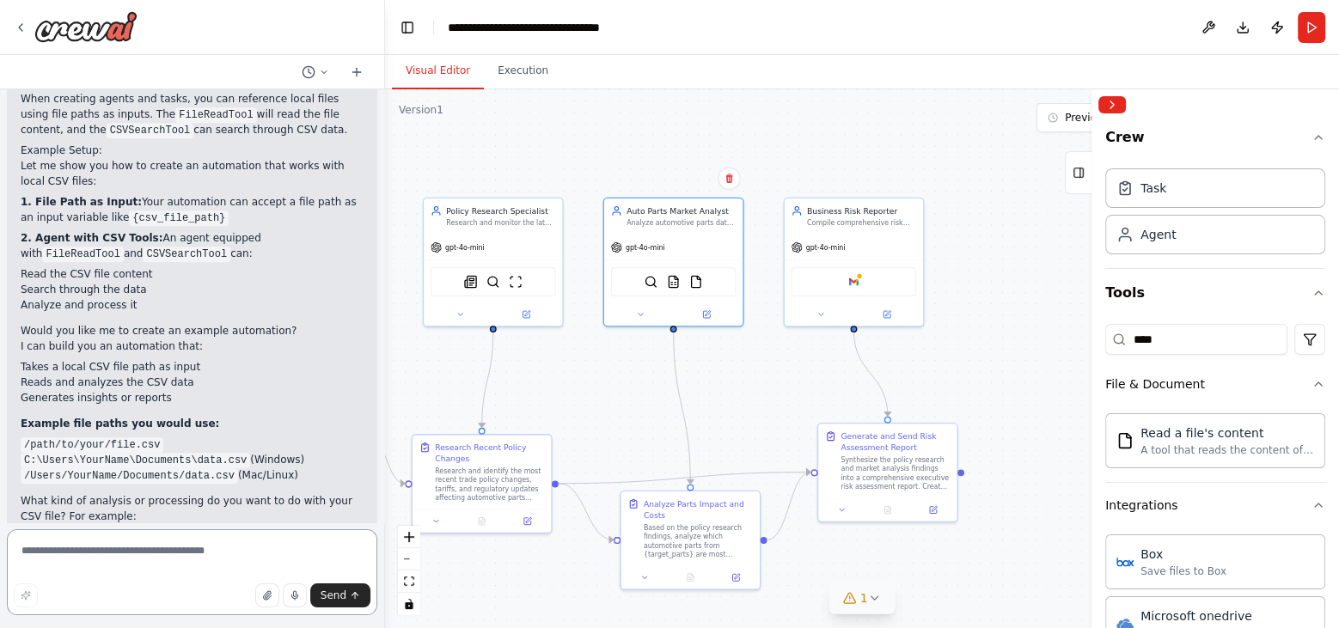
click at [108, 555] on textarea at bounding box center [192, 573] width 371 height 86
click at [675, 281] on img at bounding box center [674, 280] width 14 height 14
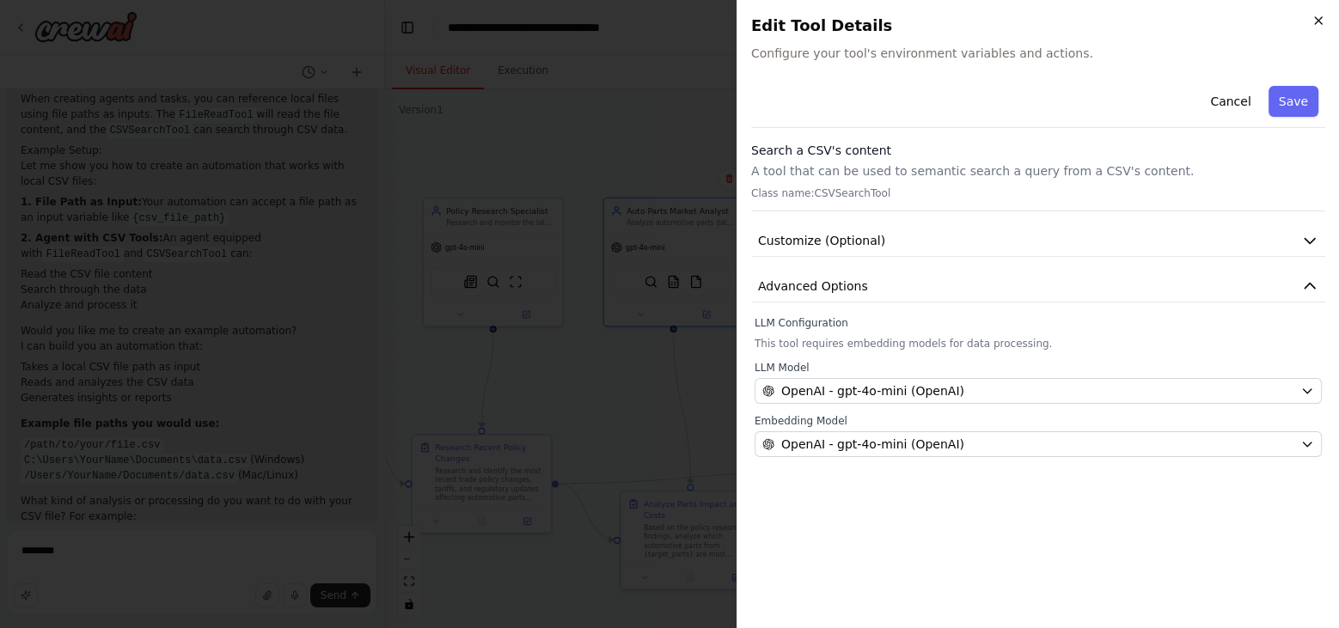
click at [1318, 17] on icon "button" at bounding box center [1319, 21] width 14 height 14
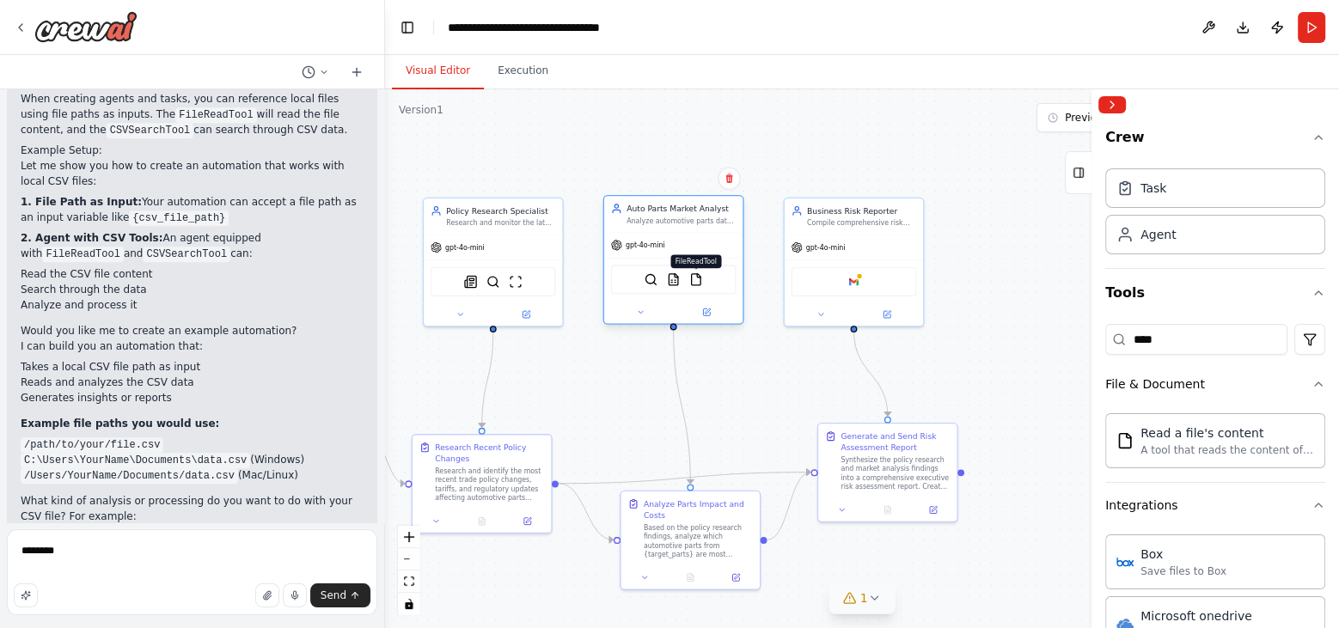
click at [696, 280] on img at bounding box center [697, 280] width 14 height 14
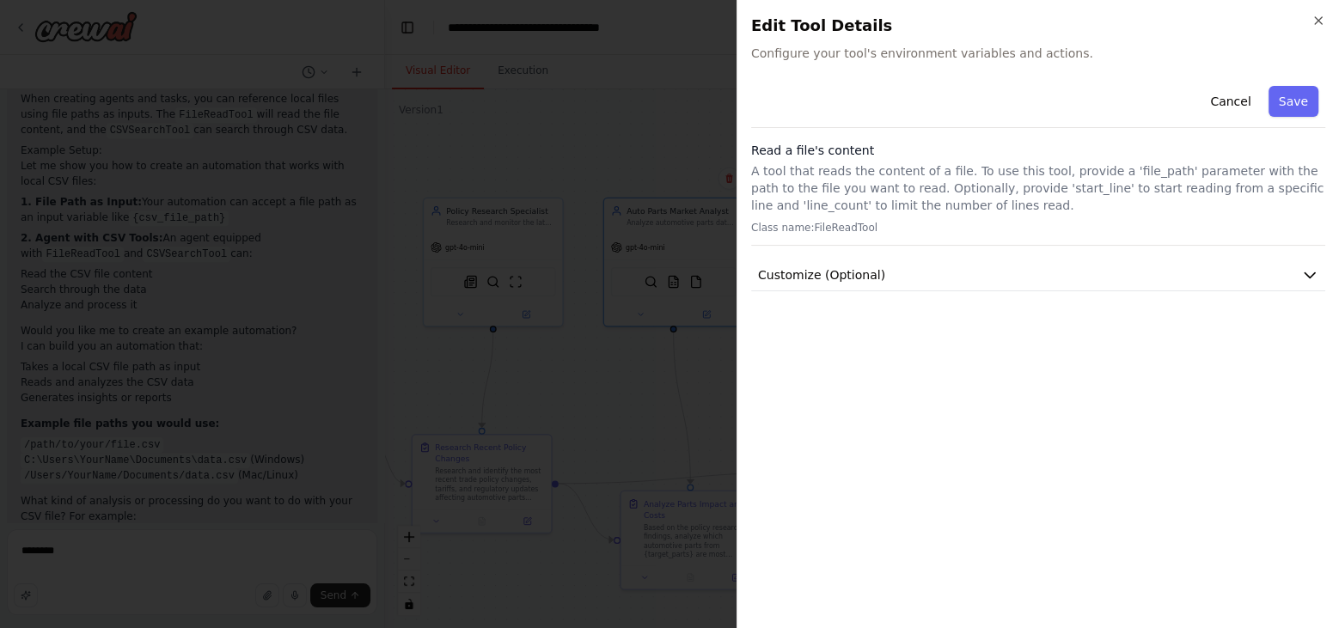
drag, startPoint x: 839, startPoint y: 163, endPoint x: 897, endPoint y: 175, distance: 58.8
click at [897, 175] on p "A tool that reads the content of a file. To use this tool, provide a 'file_path…" at bounding box center [1038, 188] width 574 height 52
click at [1315, 19] on icon "button" at bounding box center [1319, 21] width 14 height 14
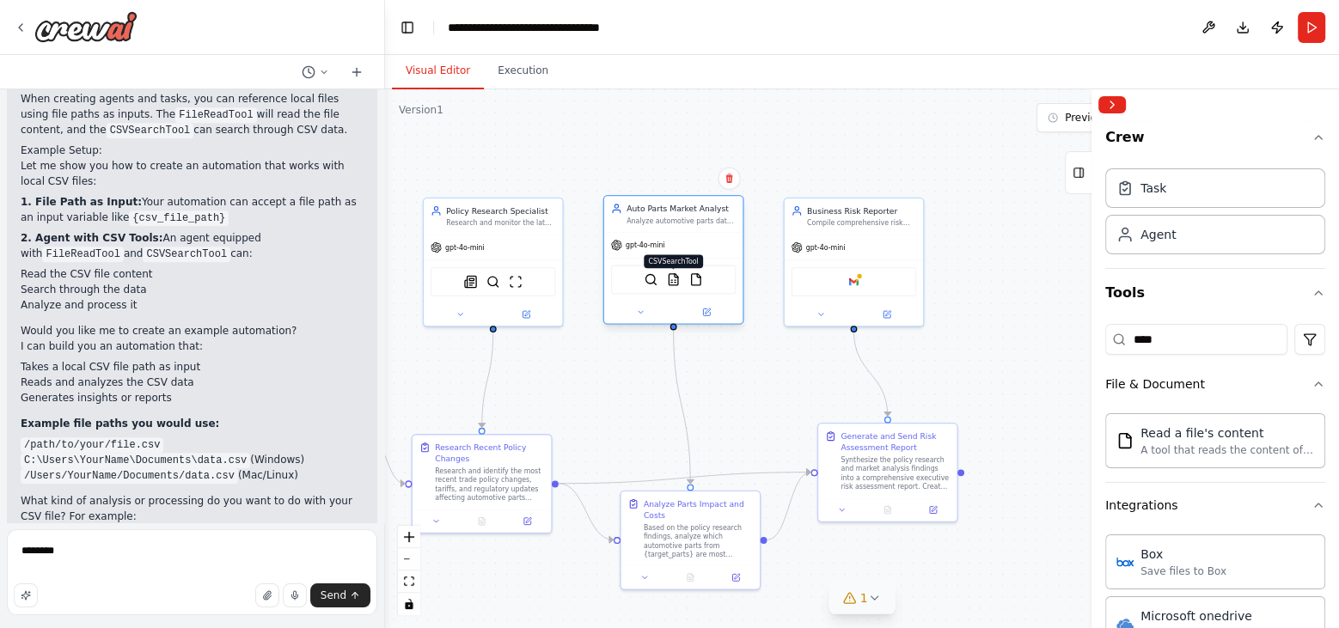
click at [672, 278] on img at bounding box center [674, 280] width 14 height 14
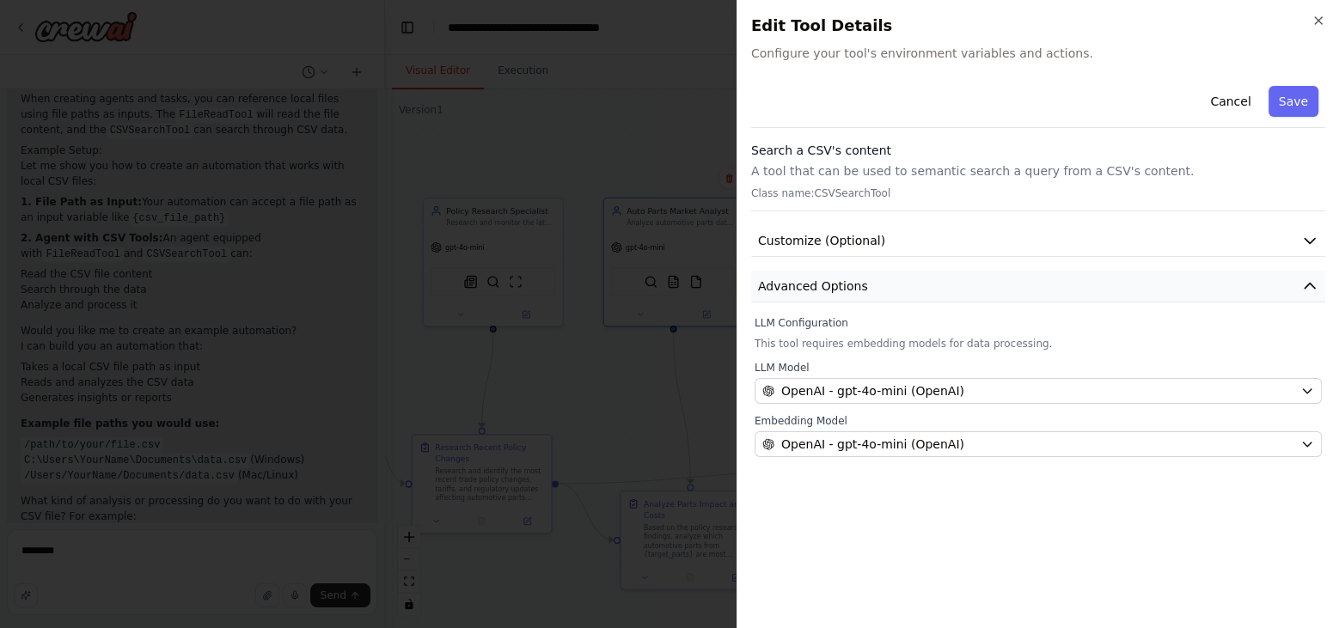
click at [844, 278] on span "Advanced Options" at bounding box center [813, 286] width 110 height 17
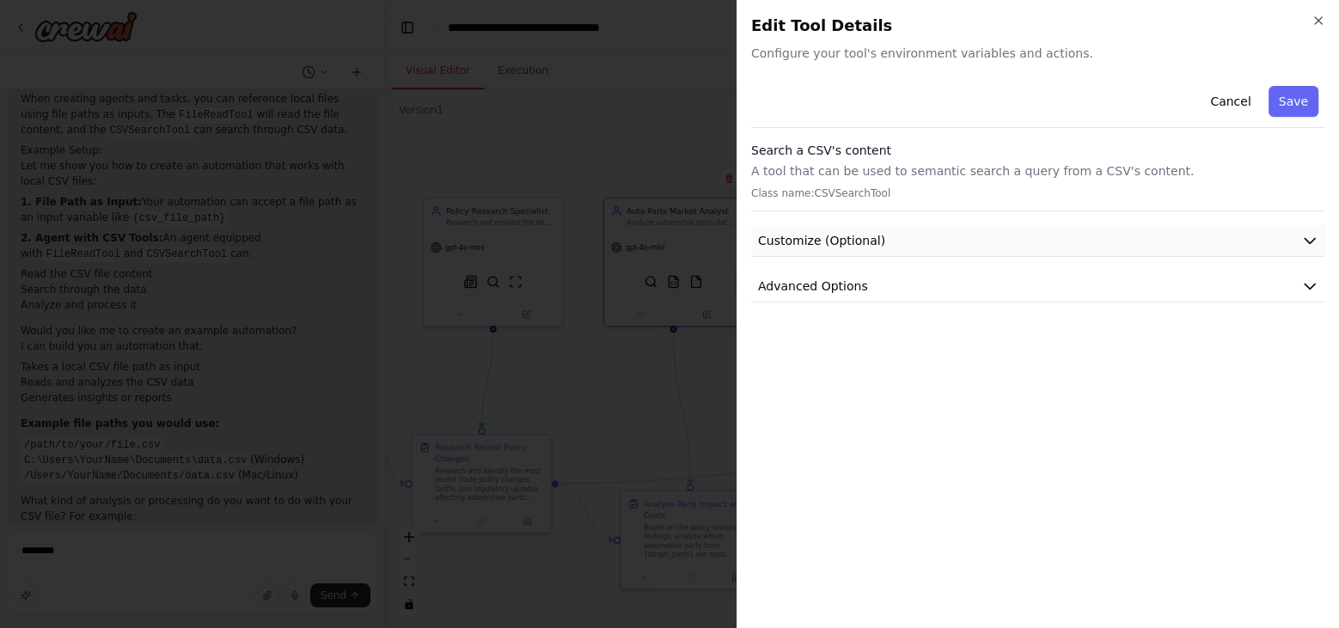
click at [834, 241] on span "Customize (Optional)" at bounding box center [821, 240] width 127 height 17
click at [814, 288] on span "Advanced Options" at bounding box center [813, 286] width 110 height 17
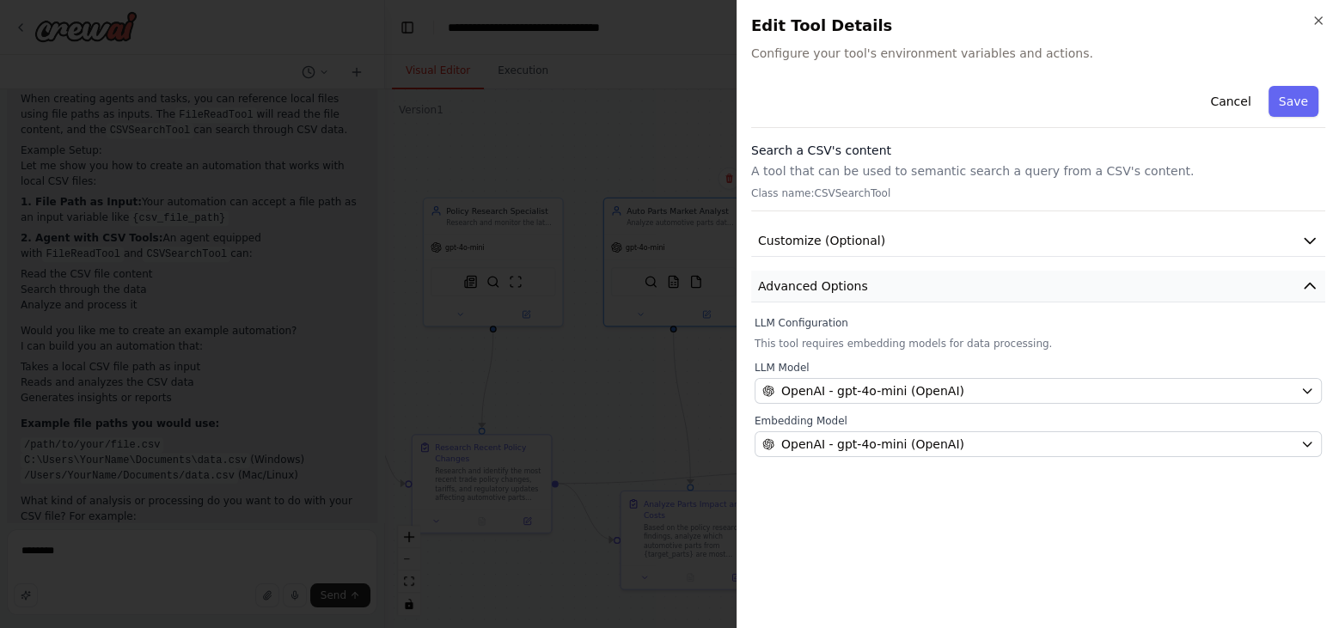
click at [814, 288] on span "Advanced Options" at bounding box center [813, 286] width 110 height 17
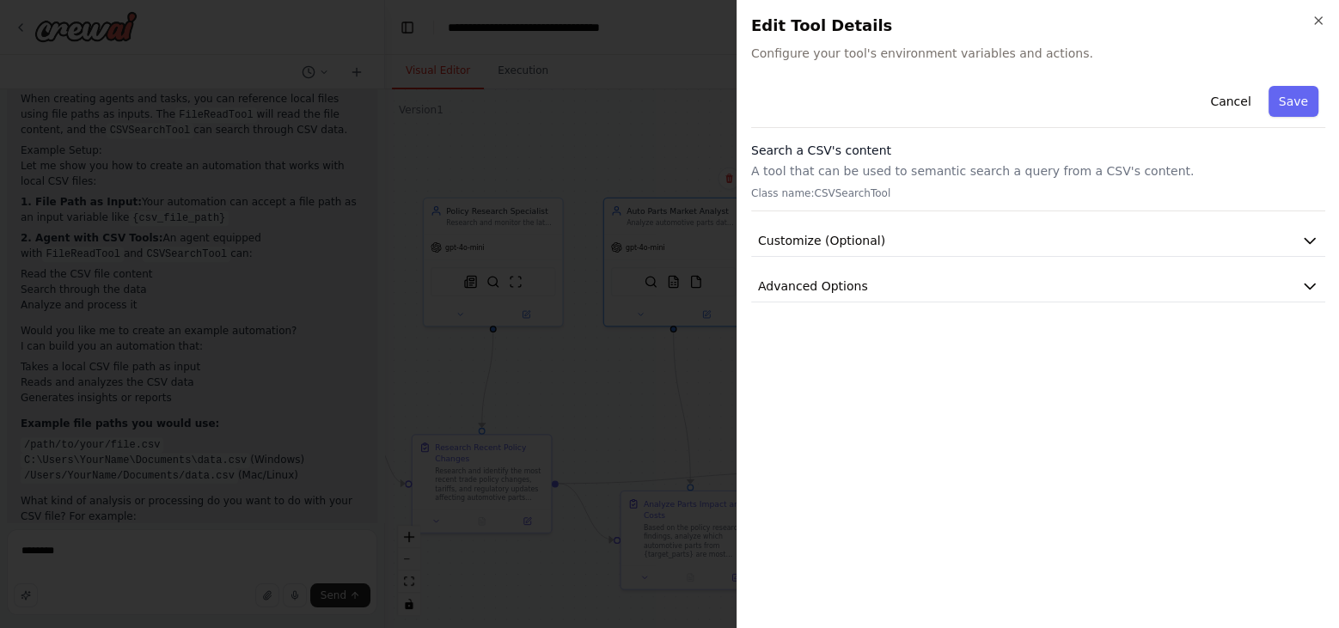
click at [1321, 12] on div "Close Edit Tool Details Configure your tool's environment variables and actions…" at bounding box center [1038, 314] width 603 height 628
click at [1319, 21] on icon "button" at bounding box center [1319, 21] width 14 height 14
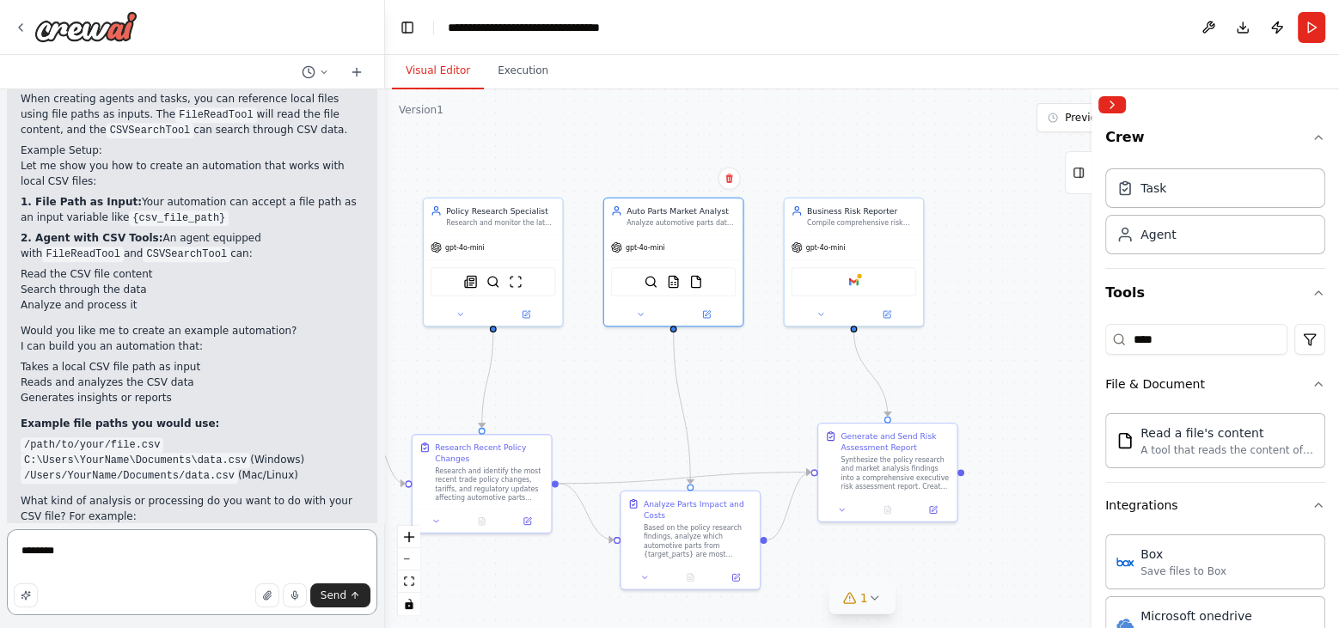
click at [84, 544] on textarea "*******" at bounding box center [192, 573] width 371 height 86
click at [714, 235] on div "gpt-4o-mini" at bounding box center [673, 245] width 138 height 25
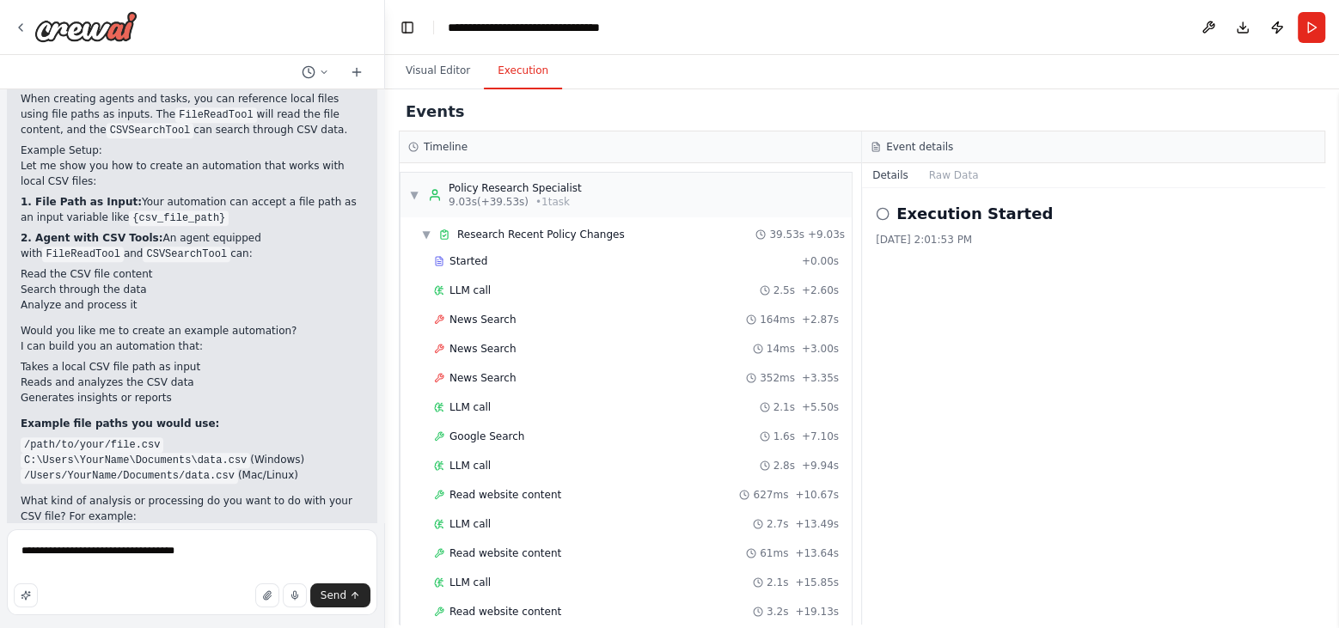
click at [539, 83] on button "Execution" at bounding box center [523, 71] width 78 height 36
click at [1319, 34] on button "Run" at bounding box center [1312, 27] width 28 height 31
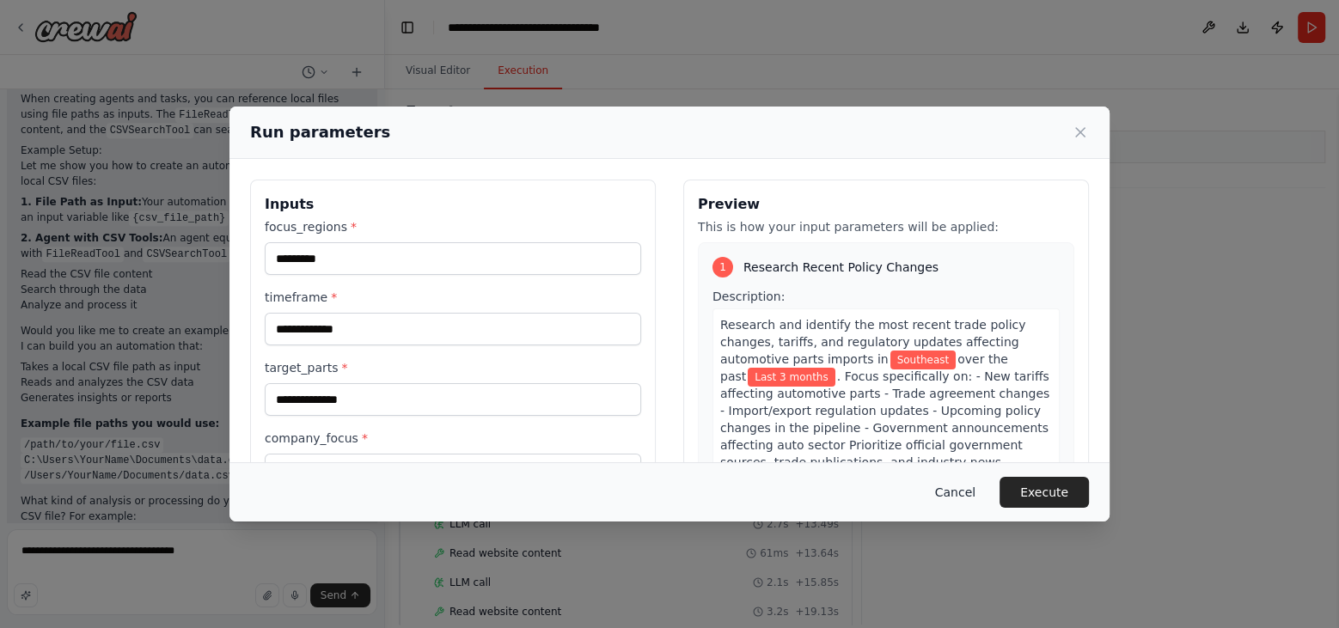
click at [948, 491] on button "Cancel" at bounding box center [956, 492] width 68 height 31
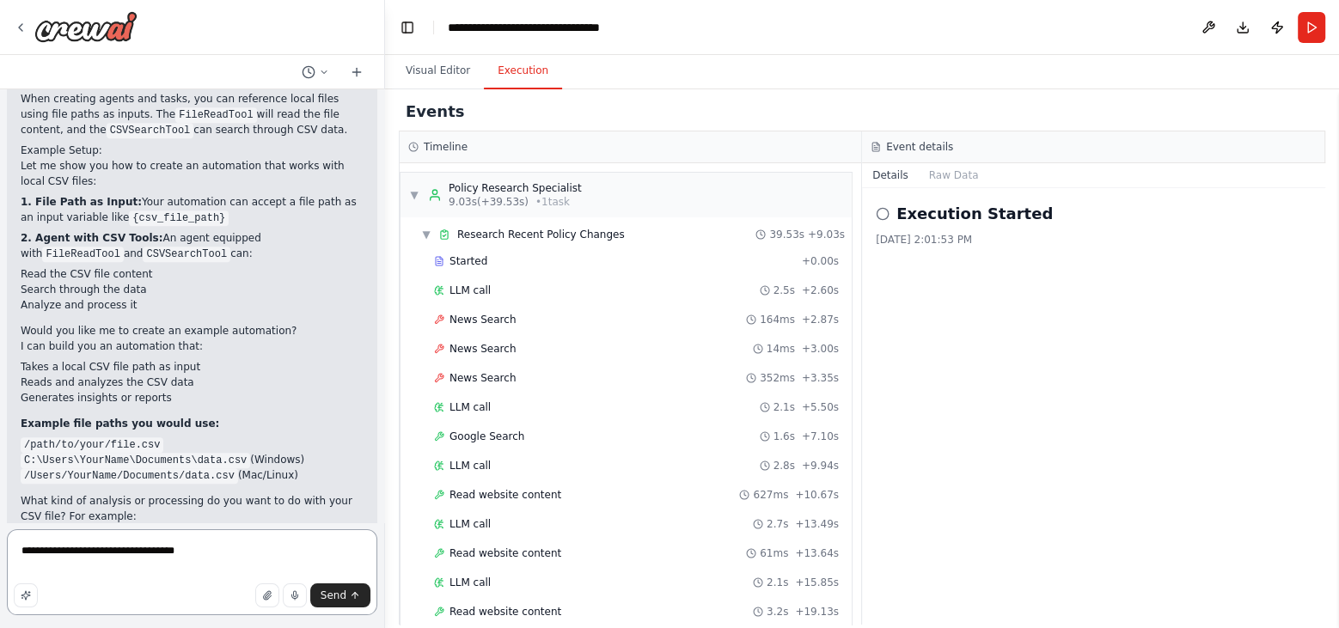
click at [192, 554] on textarea "**********" at bounding box center [192, 573] width 371 height 86
click at [207, 553] on textarea "**********" at bounding box center [192, 573] width 371 height 86
type textarea "**********"
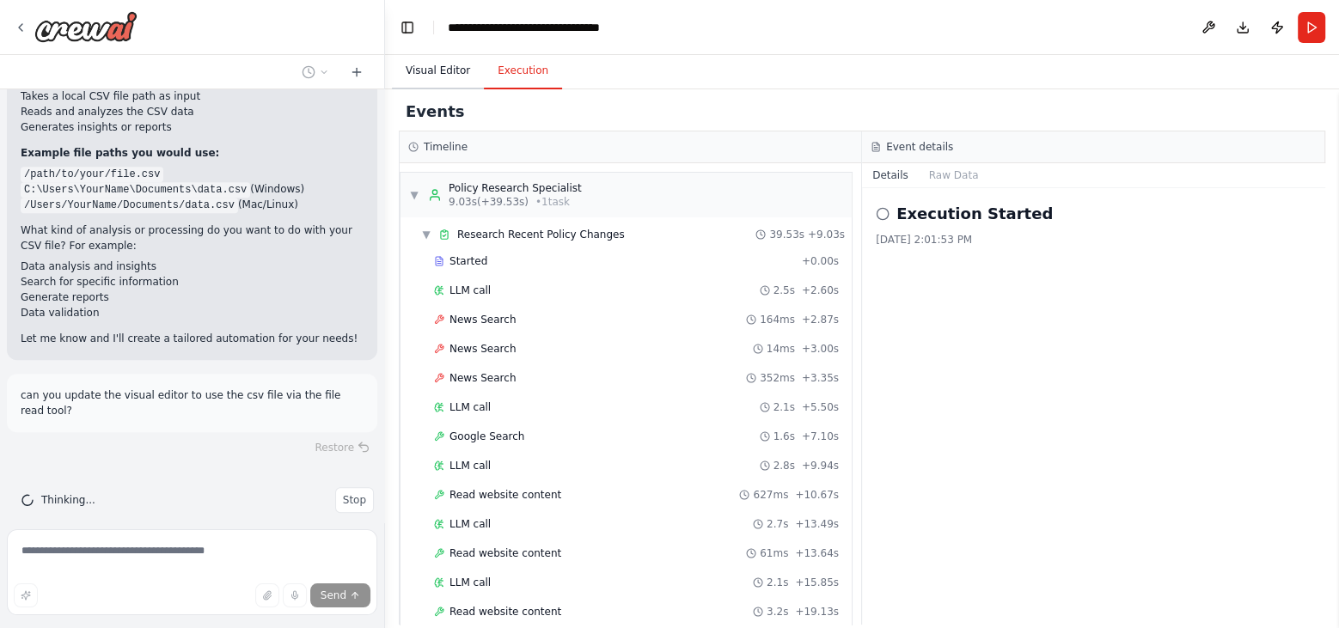
click at [438, 71] on button "Visual Editor" at bounding box center [438, 71] width 92 height 36
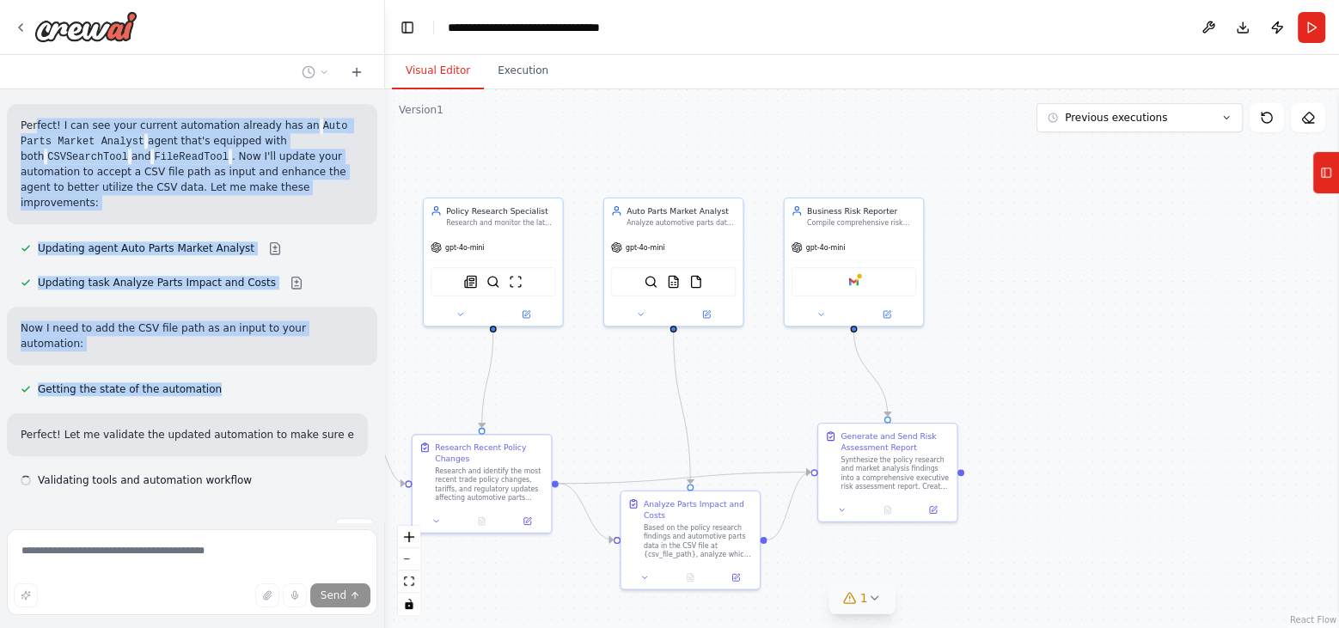
scroll to position [1768, 0]
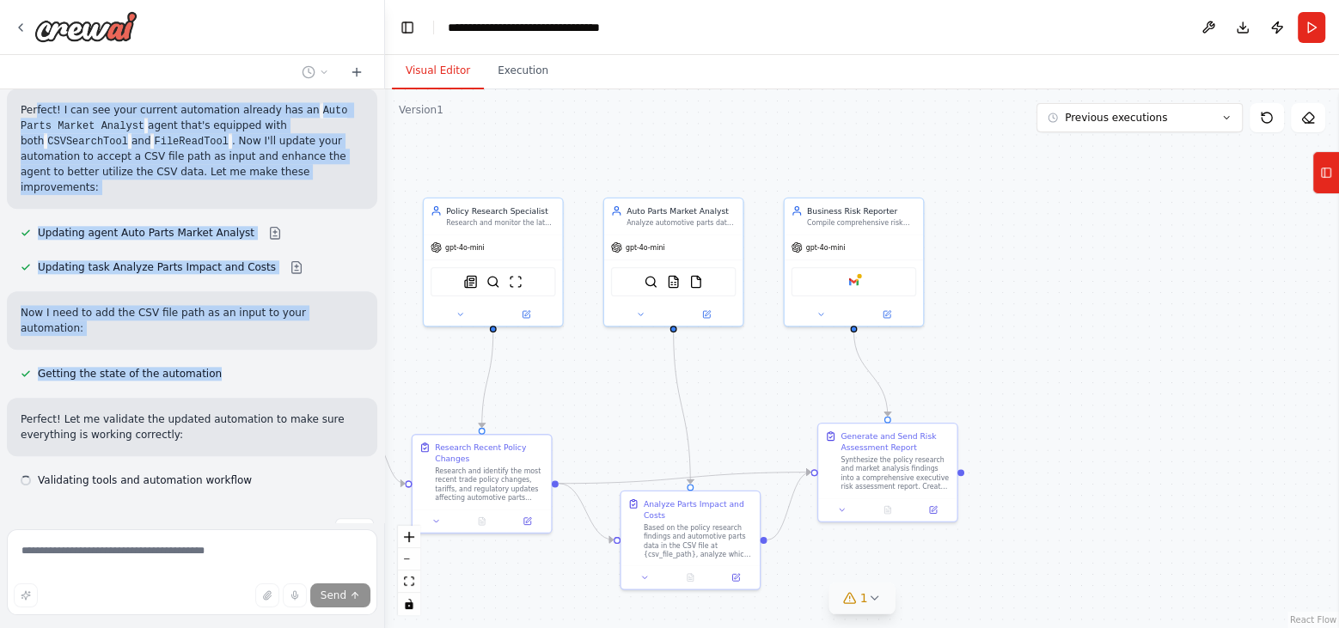
drag, startPoint x: 39, startPoint y: 324, endPoint x: 280, endPoint y: 395, distance: 251.7
click at [280, 395] on div "Hello! I'm the CrewAI assistant. What kind of automation do you want to build? …" at bounding box center [192, 305] width 384 height 433
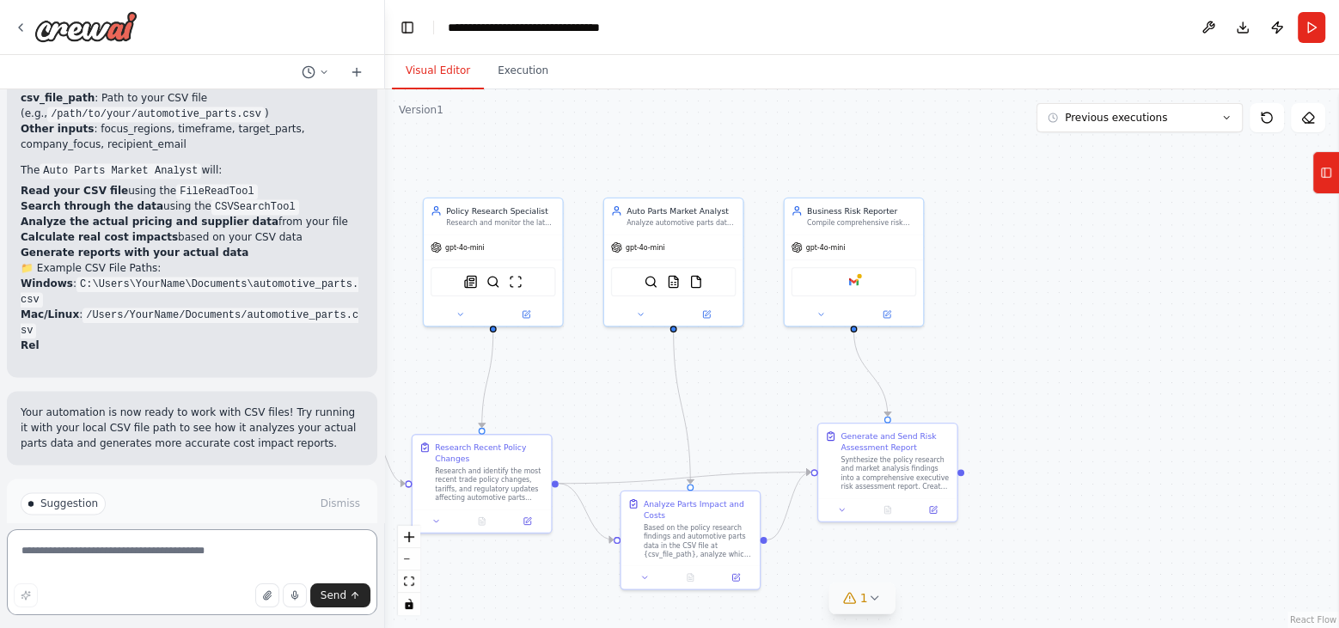
scroll to position [2625, 0]
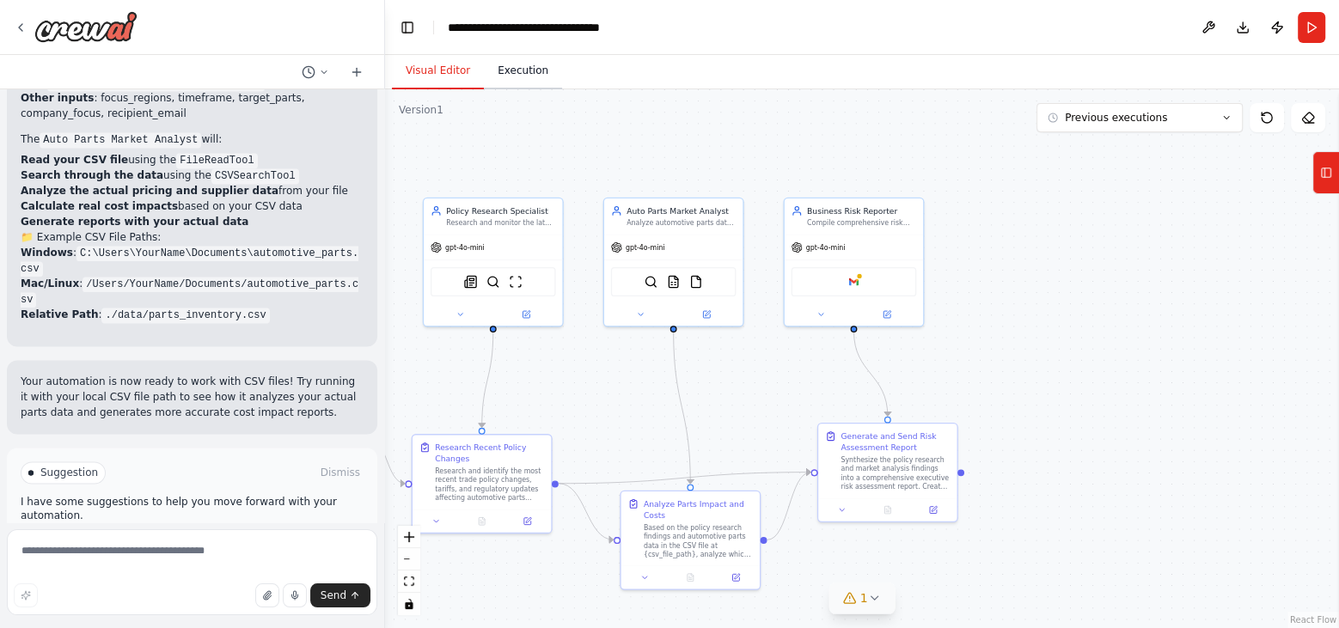
click at [521, 69] on button "Execution" at bounding box center [523, 71] width 78 height 36
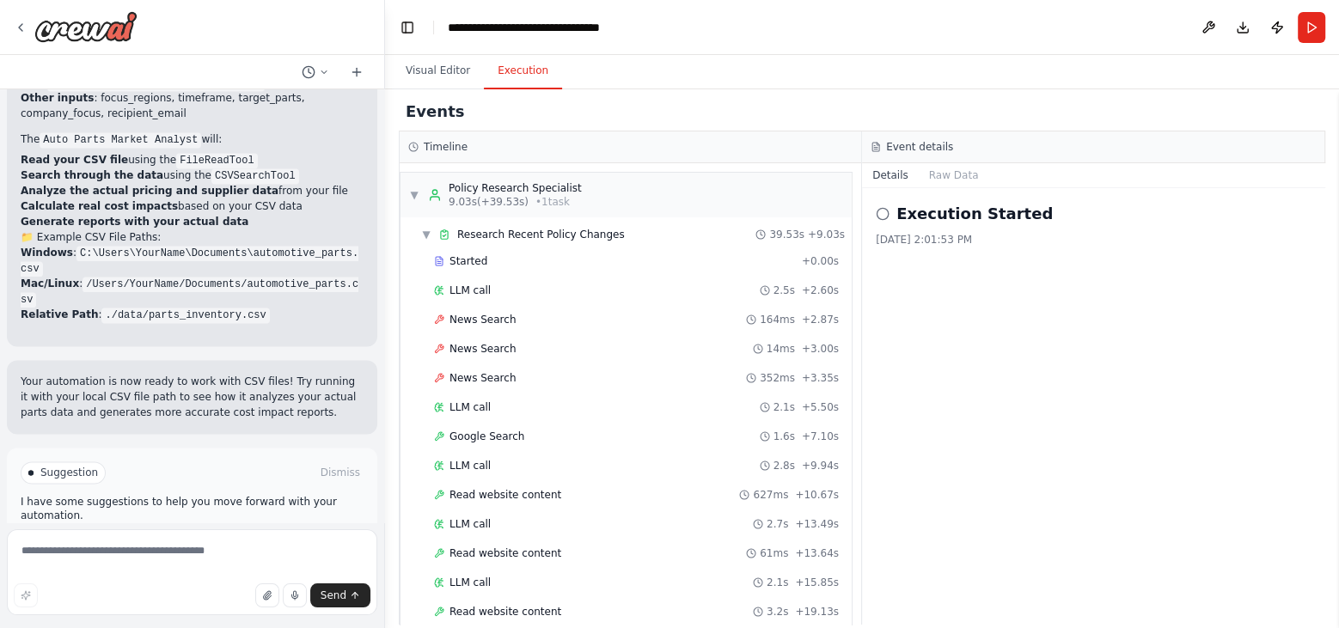
click at [209, 539] on span "Run Automation" at bounding box center [199, 546] width 83 height 14
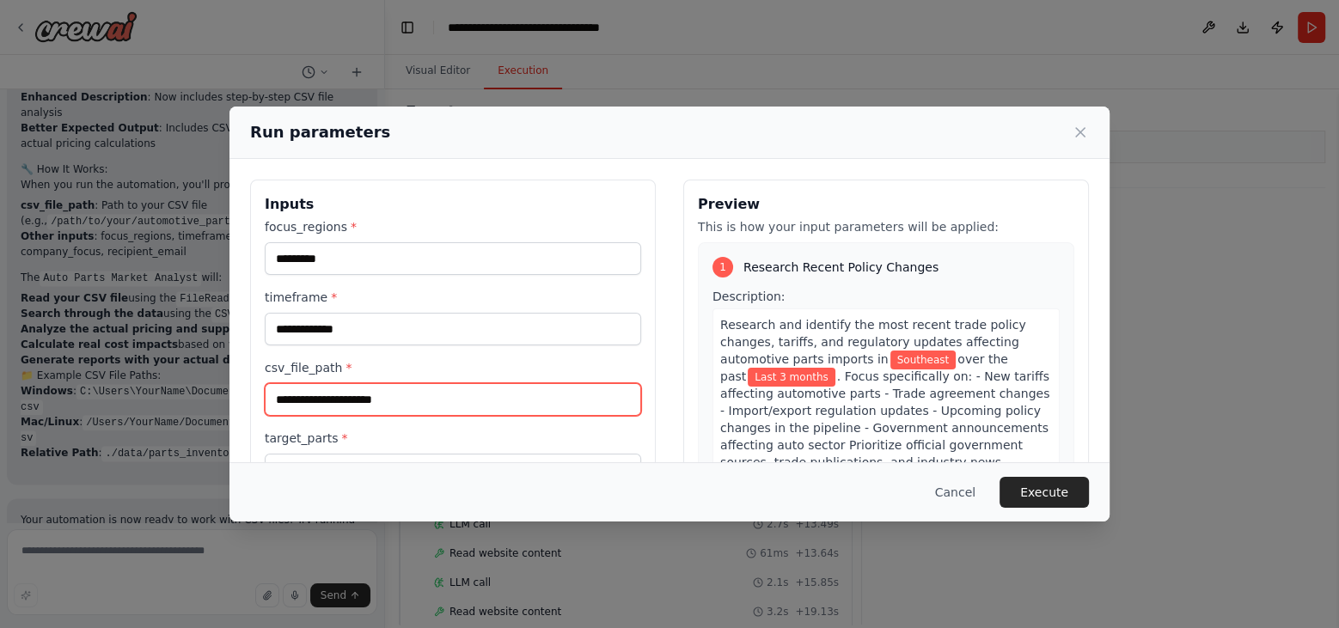
click at [371, 394] on input "csv_file_path *" at bounding box center [453, 399] width 377 height 33
paste input "**********"
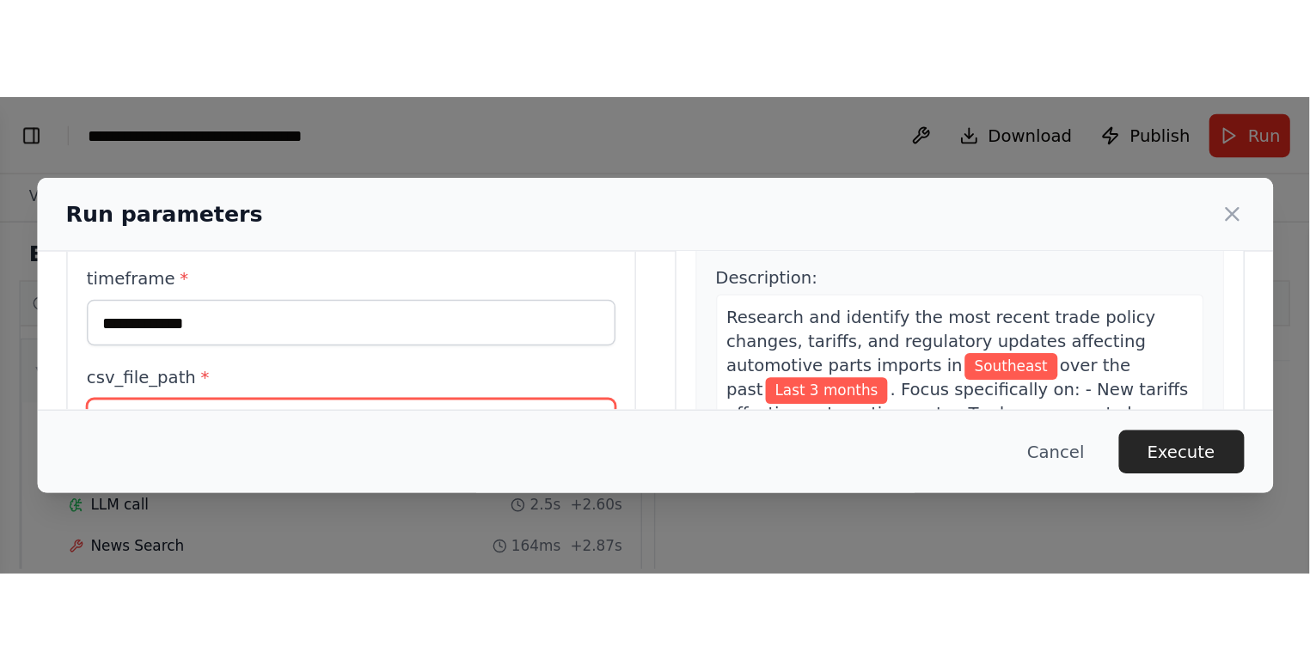
scroll to position [2625, 0]
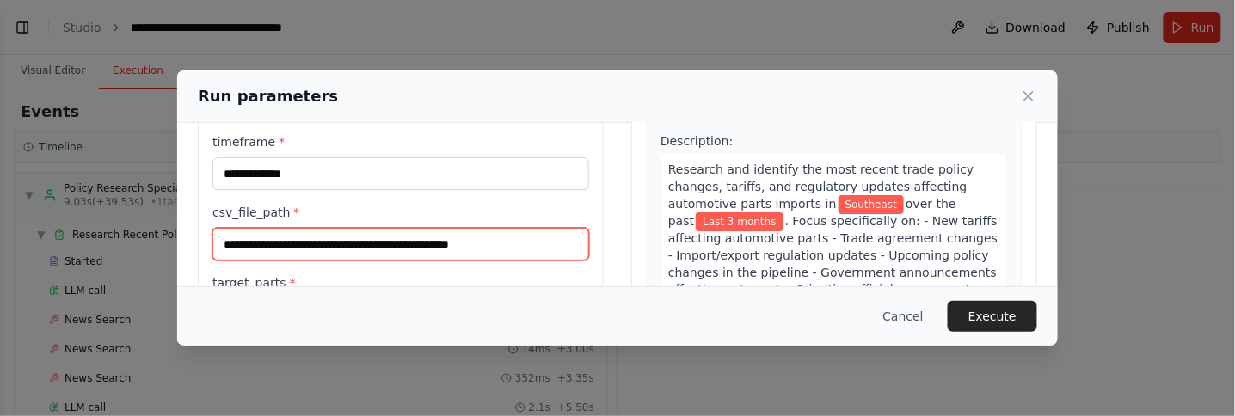
type input "**********"
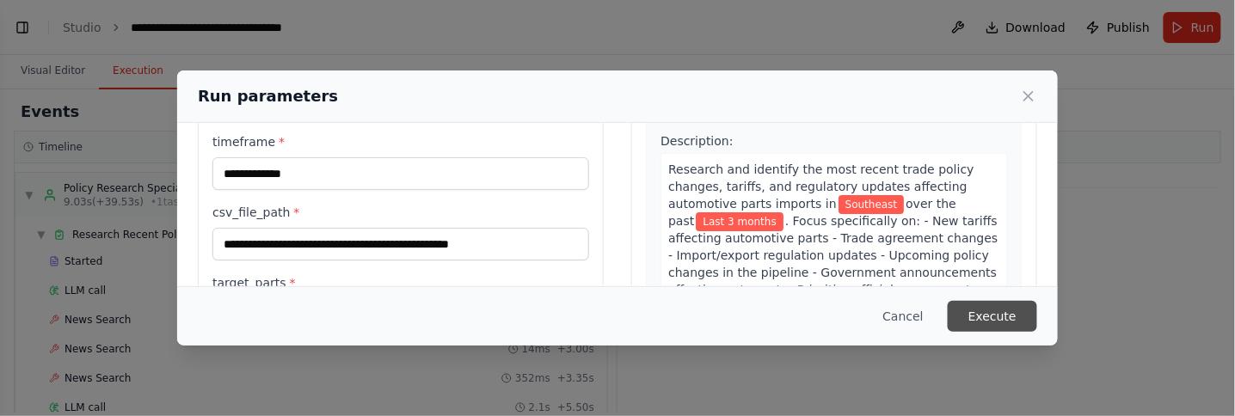
click at [991, 312] on button "Execute" at bounding box center [991, 316] width 89 height 31
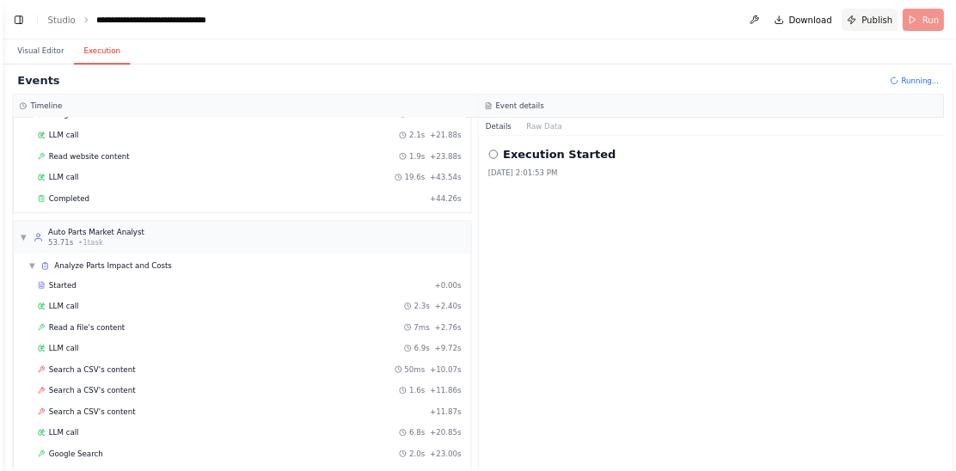
scroll to position [336, 0]
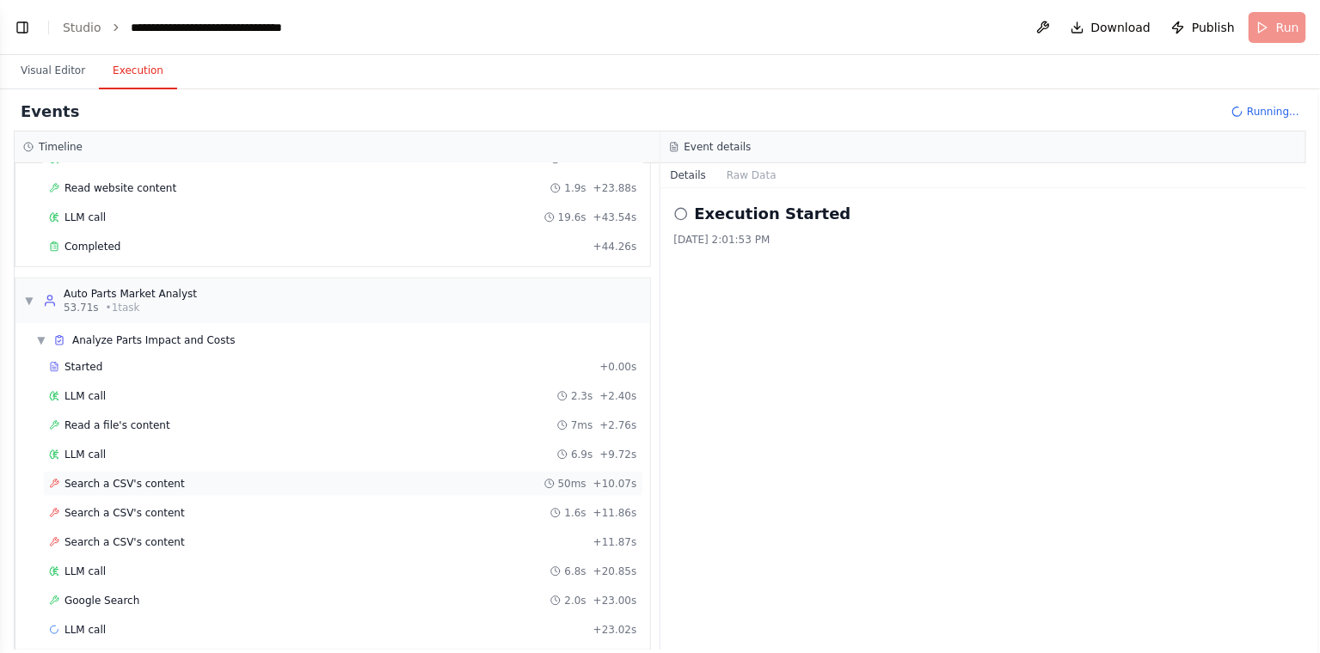
click at [122, 477] on span "Search a CSV's content" at bounding box center [124, 484] width 120 height 14
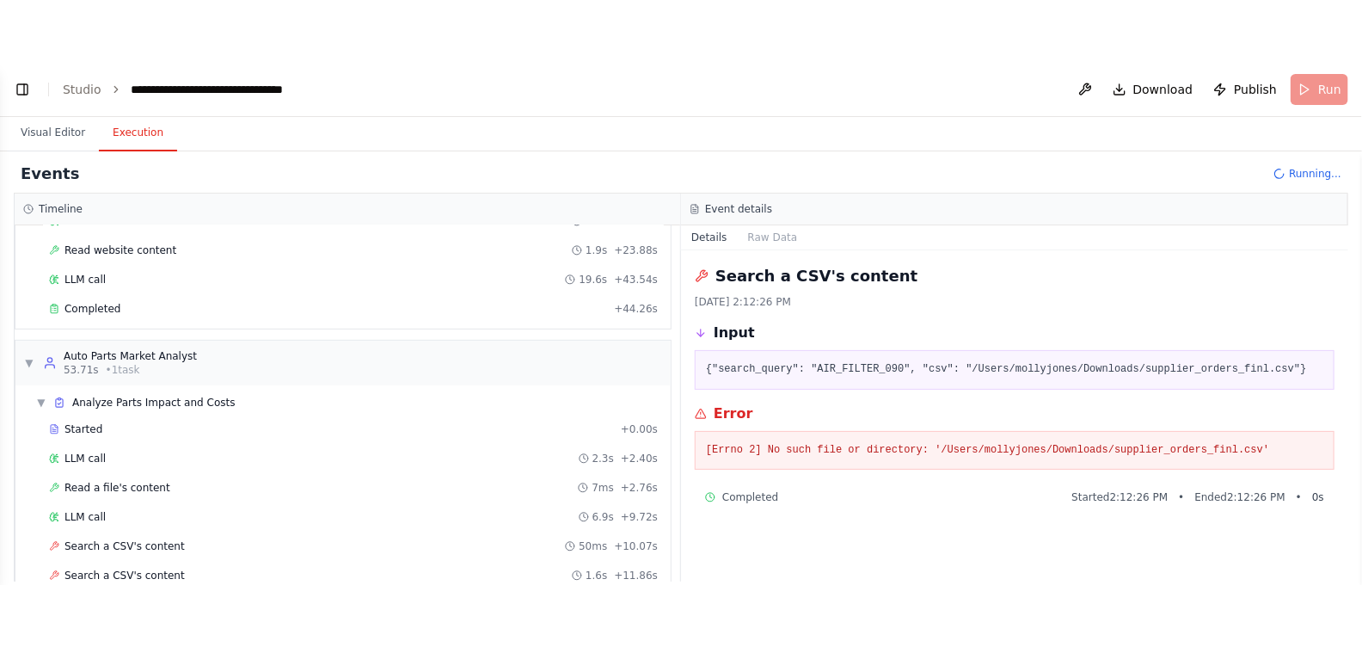
scroll to position [2597, 0]
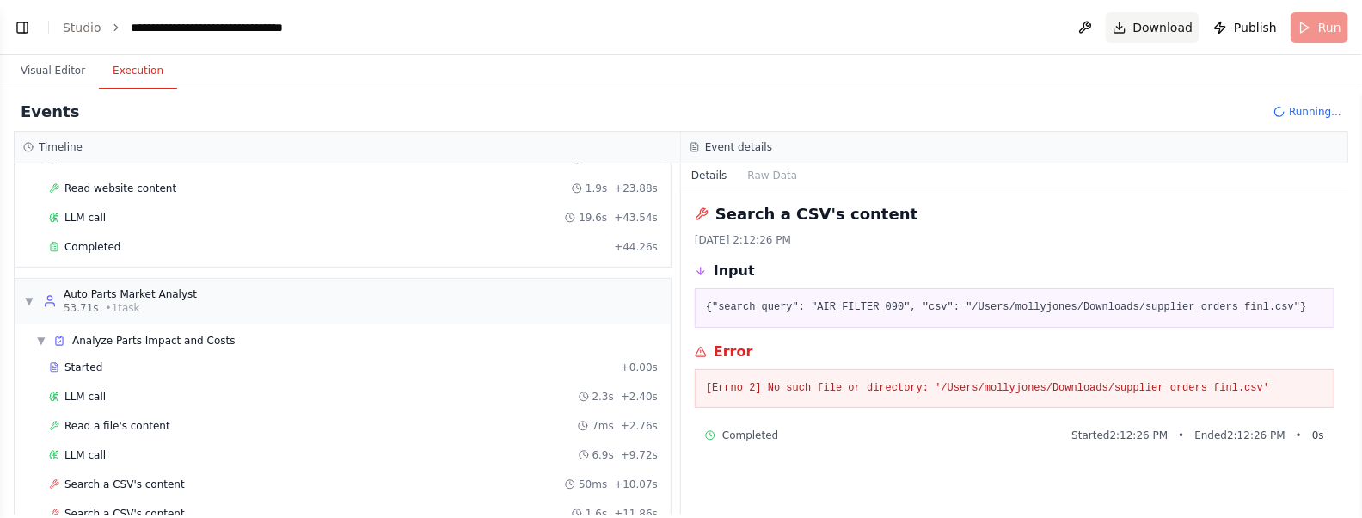
click at [1140, 26] on span "Download" at bounding box center [1163, 27] width 60 height 17
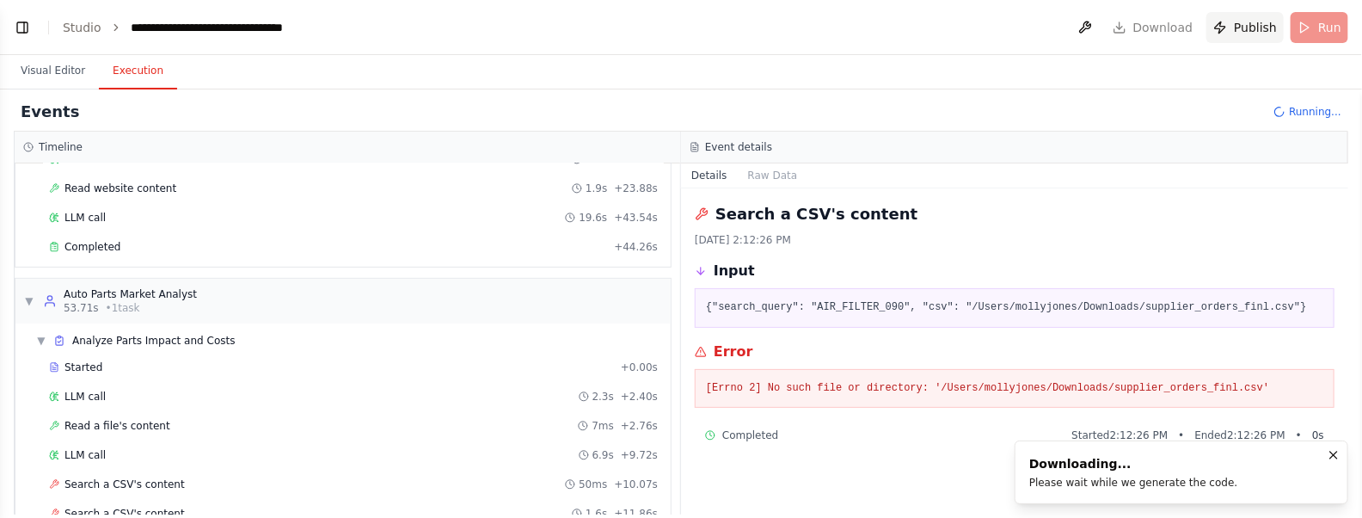
click at [1254, 29] on span "Publish" at bounding box center [1255, 27] width 43 height 17
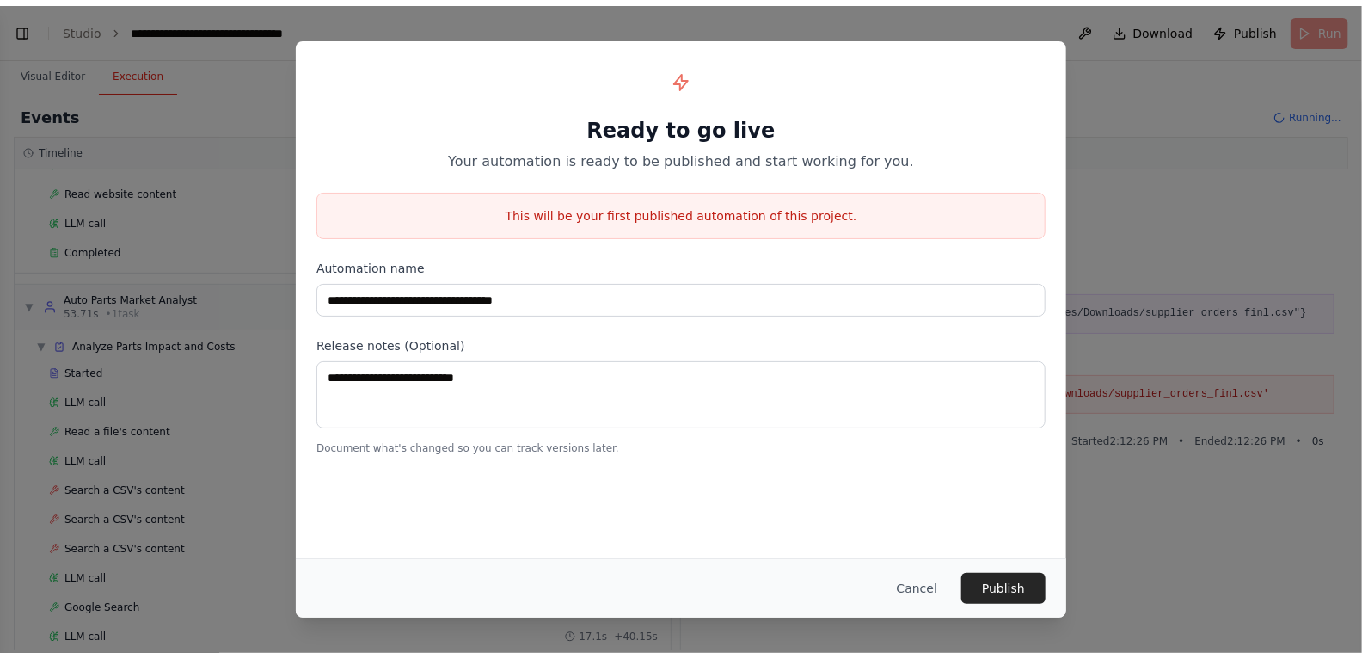
scroll to position [2455, 0]
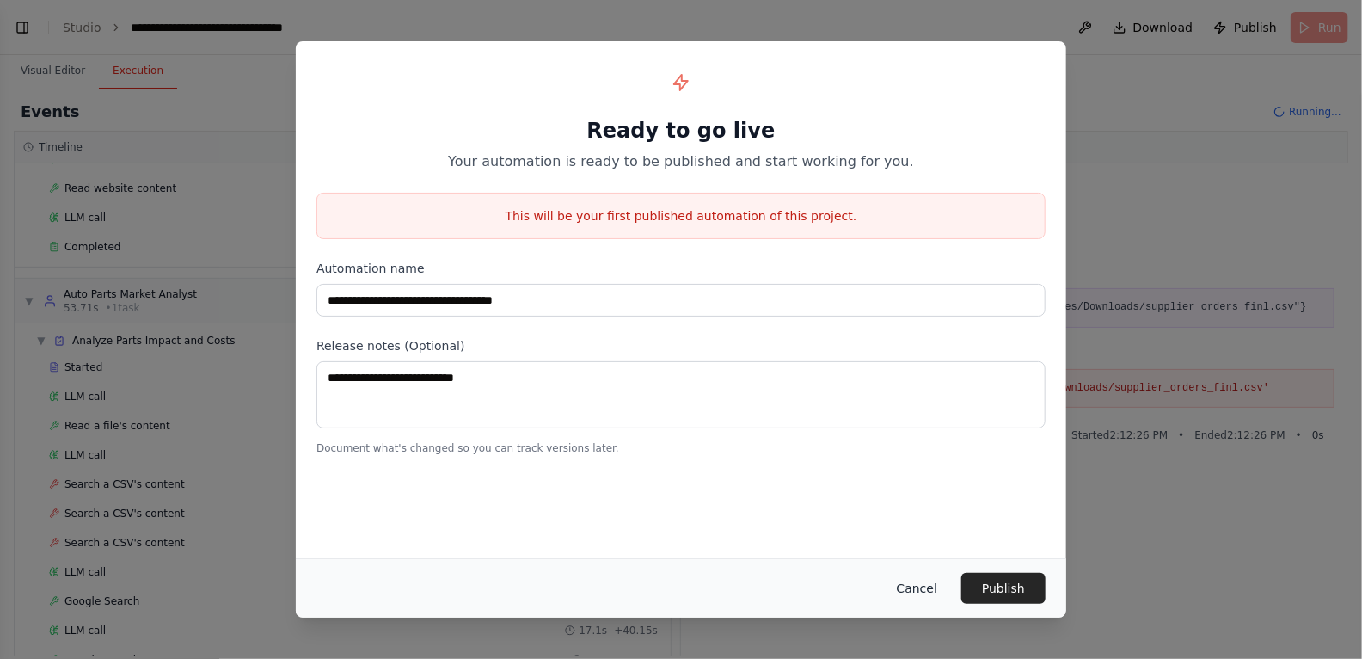
click at [910, 587] on button "Cancel" at bounding box center [917, 588] width 68 height 31
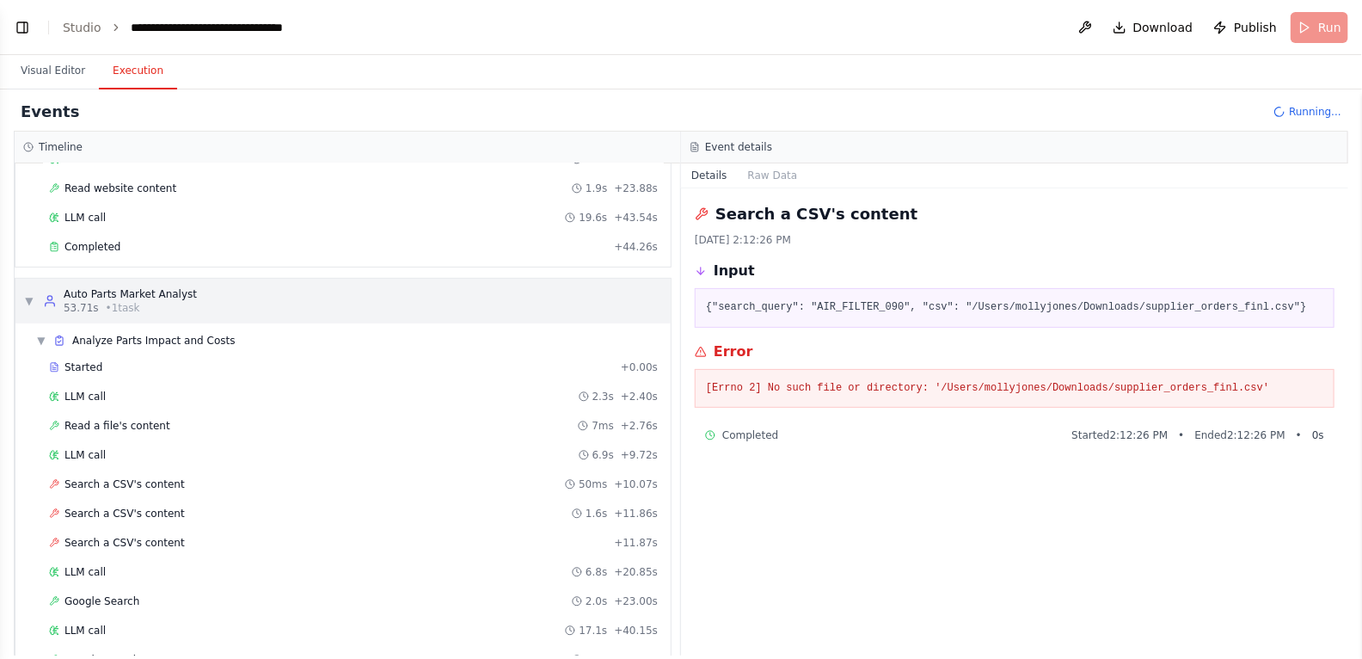
click at [34, 287] on div "▼ Auto Parts Market Analyst 53.71s • 1 task" at bounding box center [110, 301] width 173 height 28
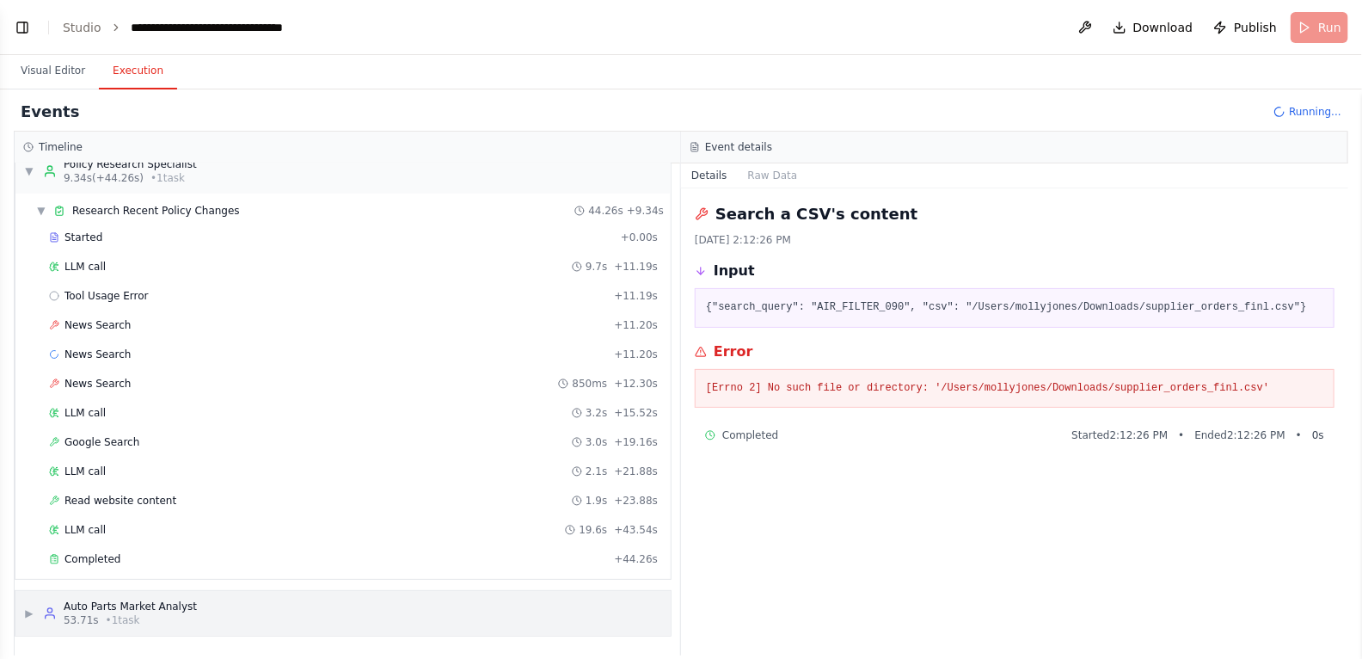
scroll to position [11, 0]
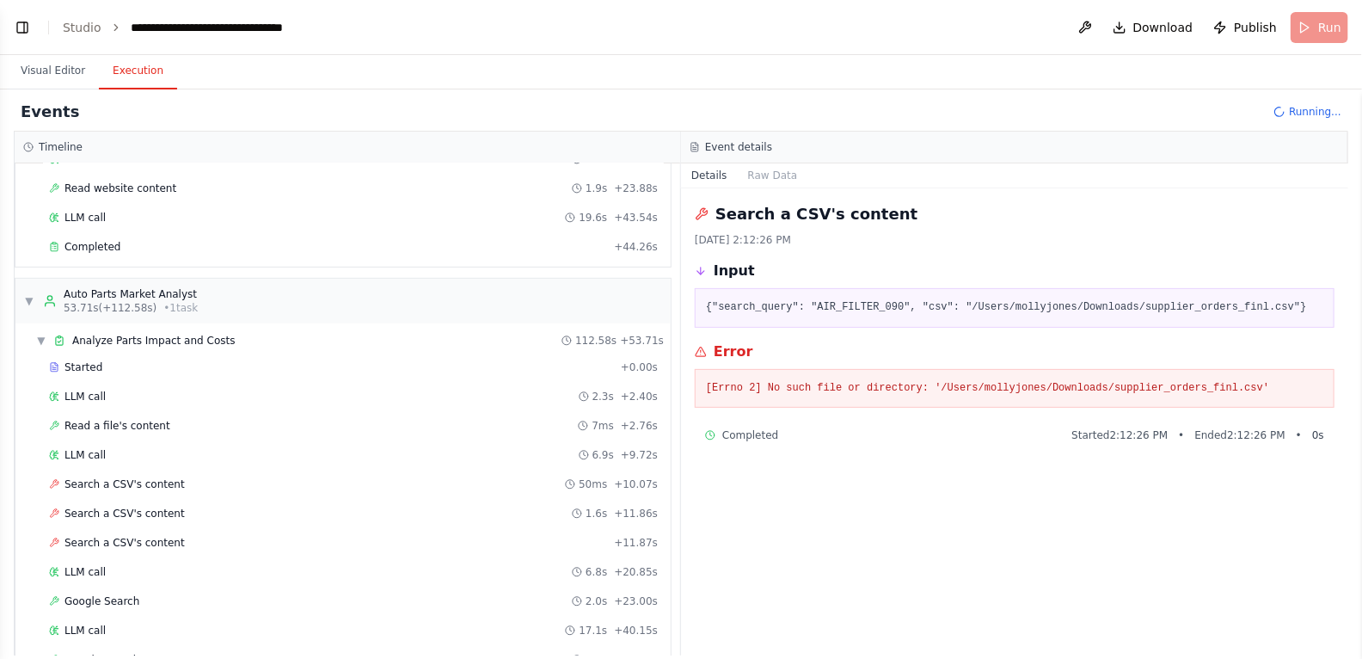
click at [113, 334] on span "Analyze Parts Impact and Costs" at bounding box center [153, 341] width 163 height 14
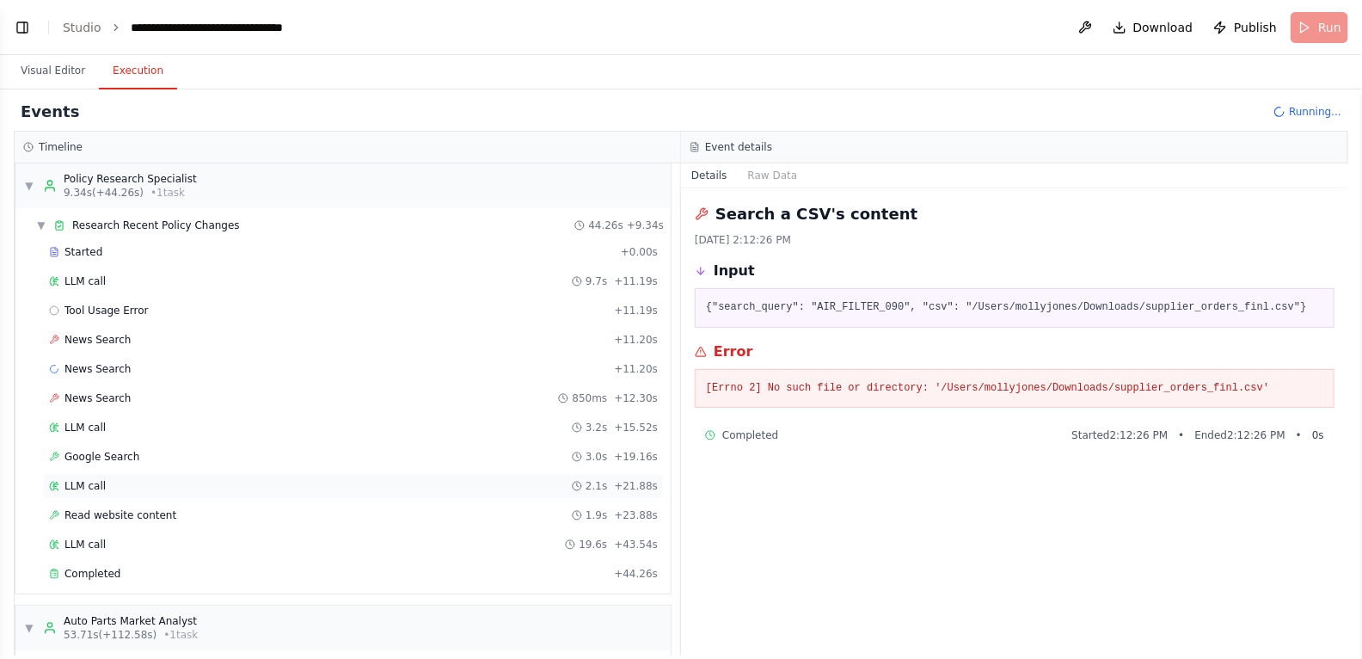
scroll to position [0, 0]
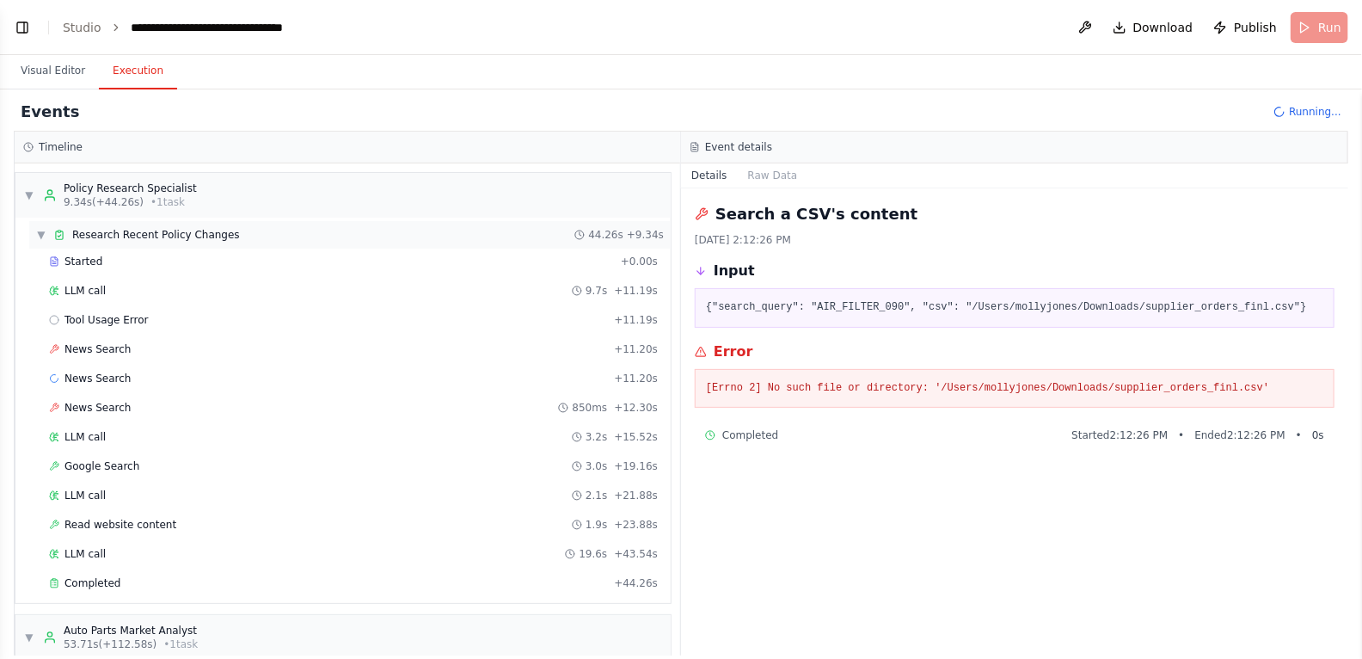
click at [41, 228] on span "▼" at bounding box center [41, 235] width 10 height 14
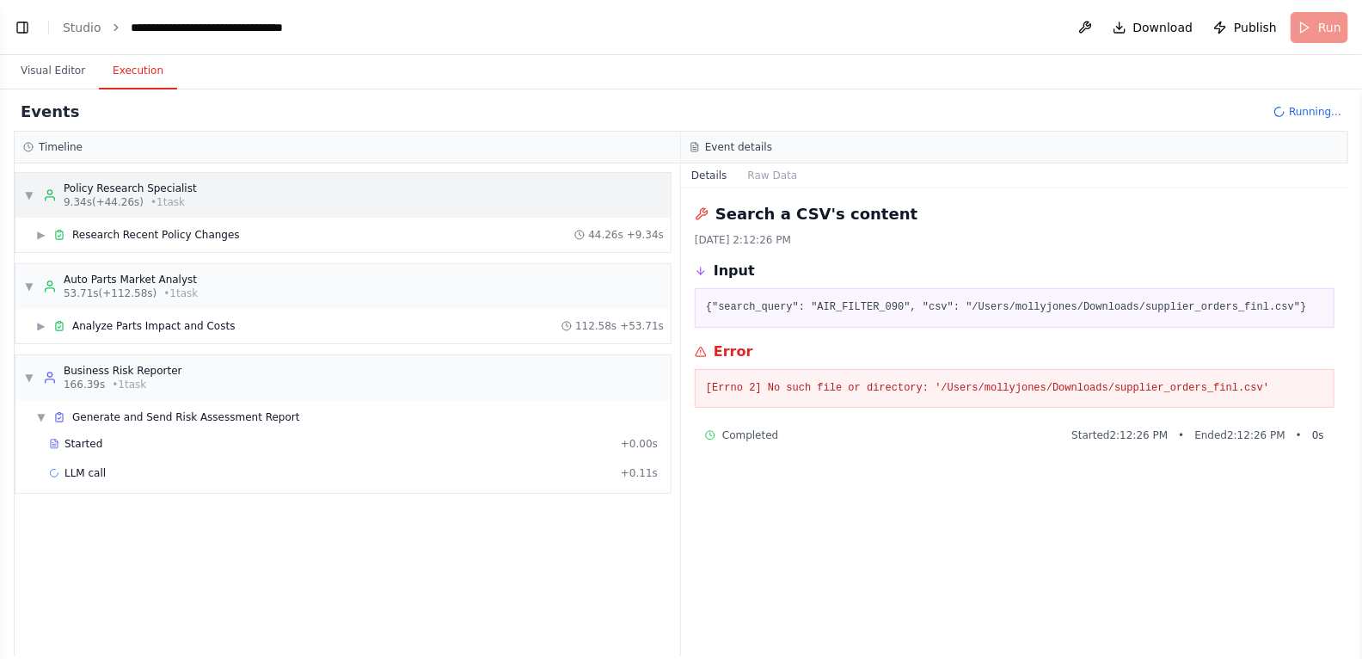
scroll to position [2594, 0]
click at [28, 377] on span "▼" at bounding box center [29, 378] width 10 height 14
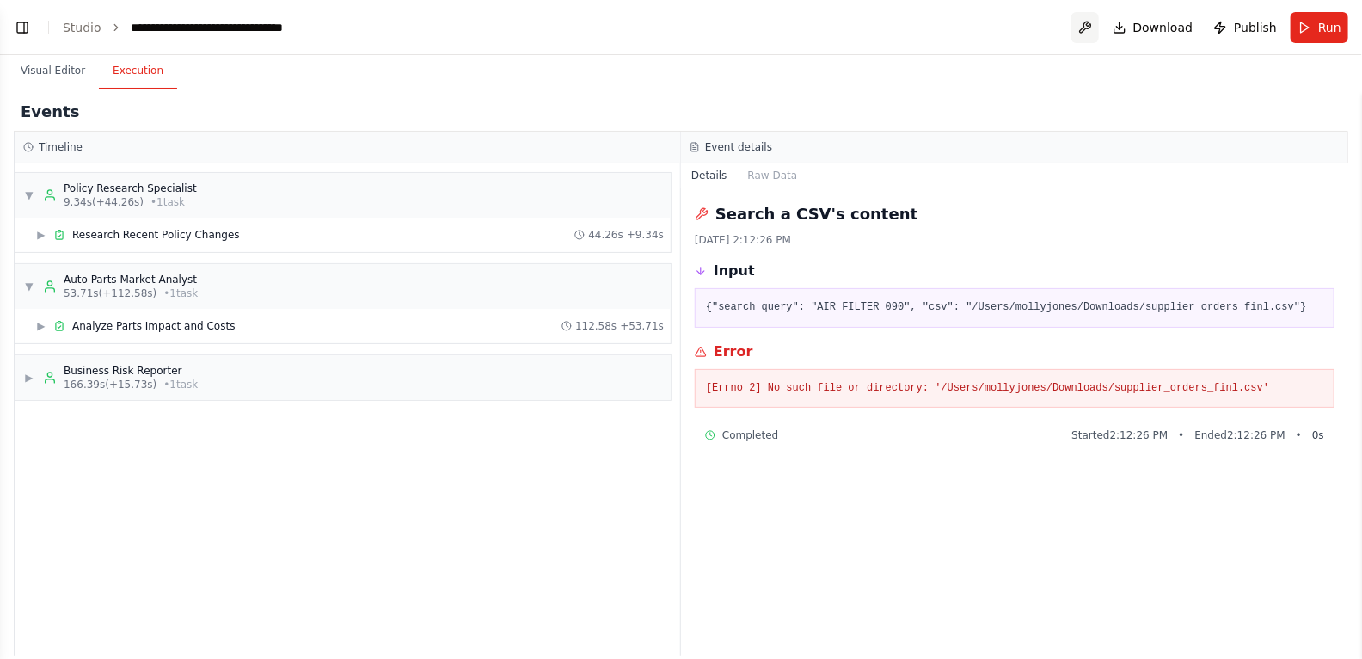
click at [1096, 29] on button at bounding box center [1085, 27] width 28 height 31
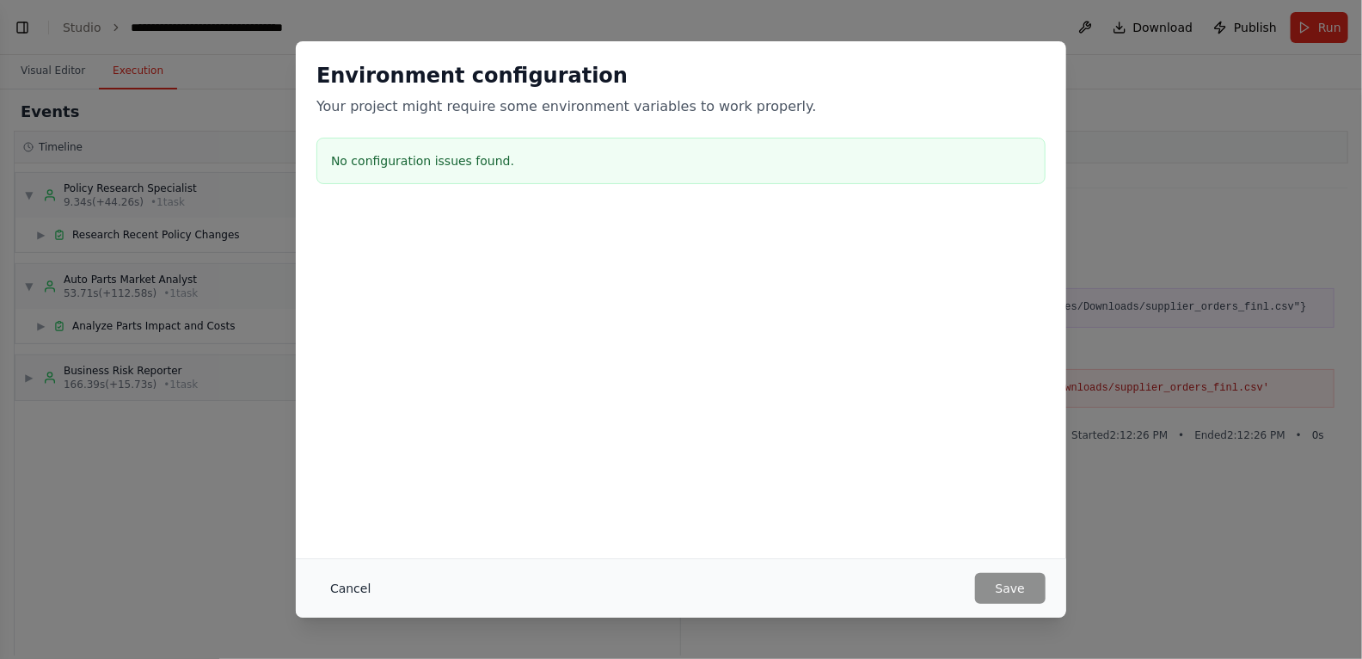
click at [353, 586] on button "Cancel" at bounding box center [350, 588] width 68 height 31
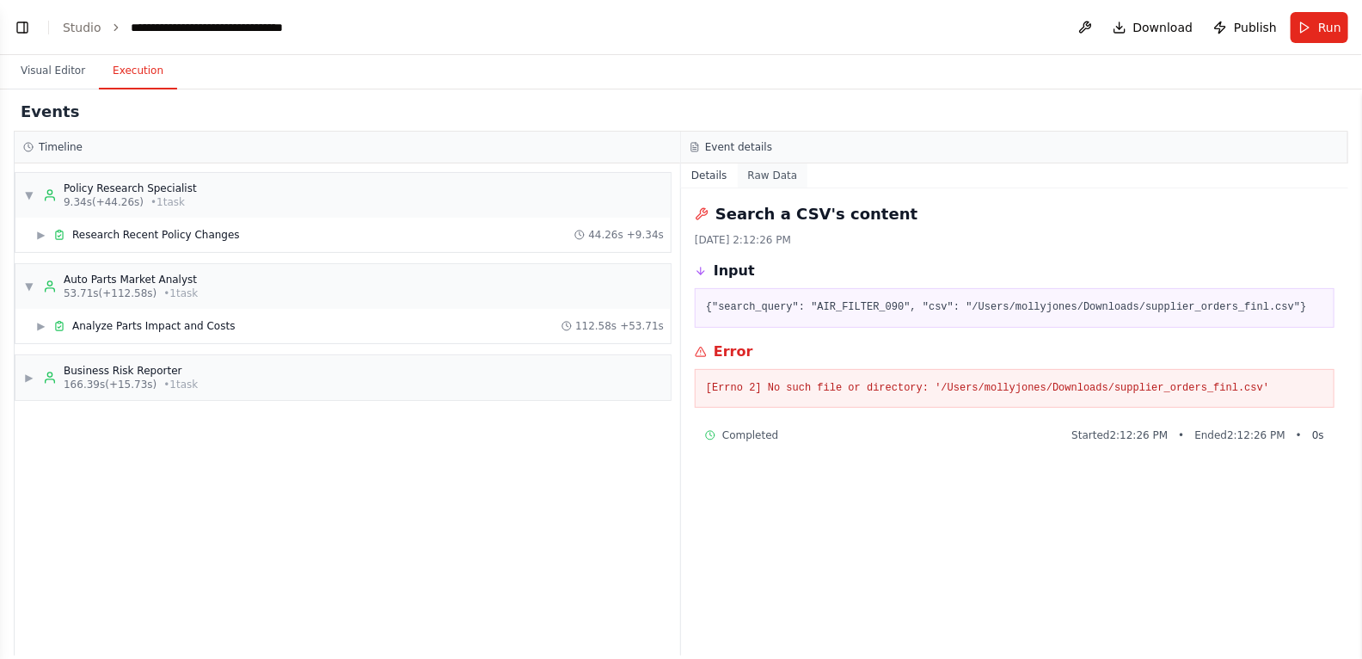
click at [772, 181] on button "Raw Data" at bounding box center [773, 175] width 70 height 24
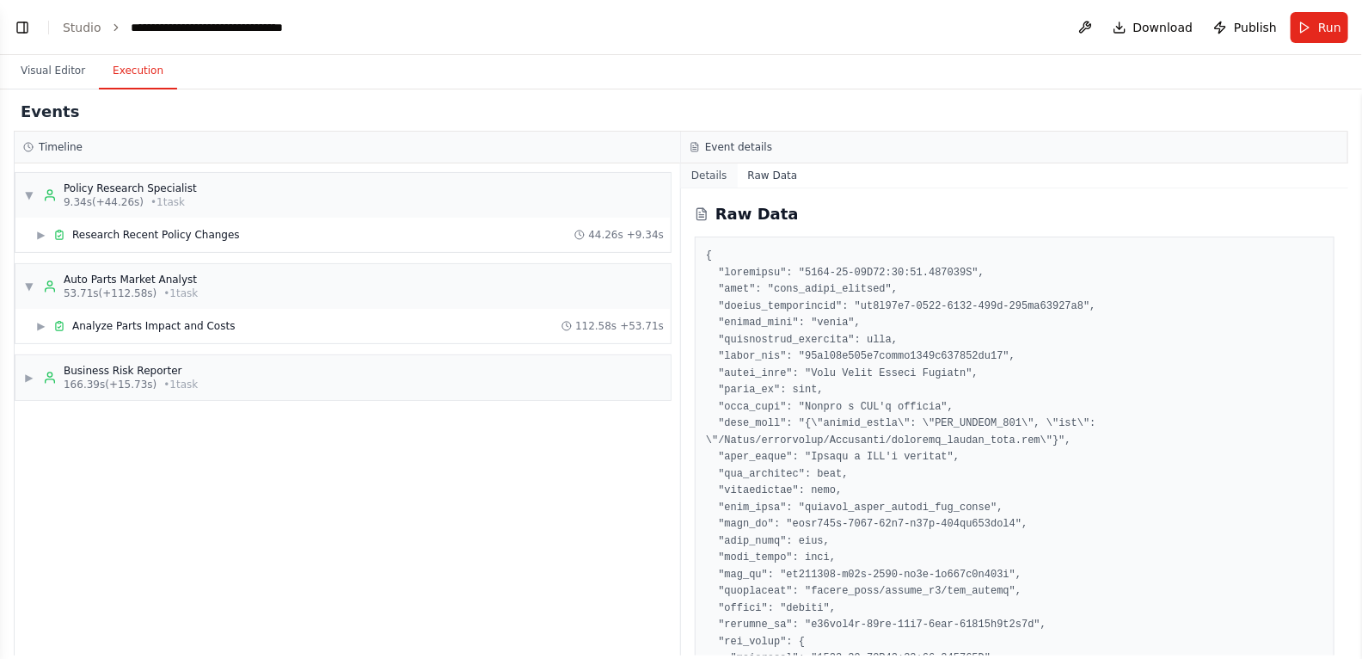
click at [723, 176] on button "Details" at bounding box center [709, 175] width 57 height 24
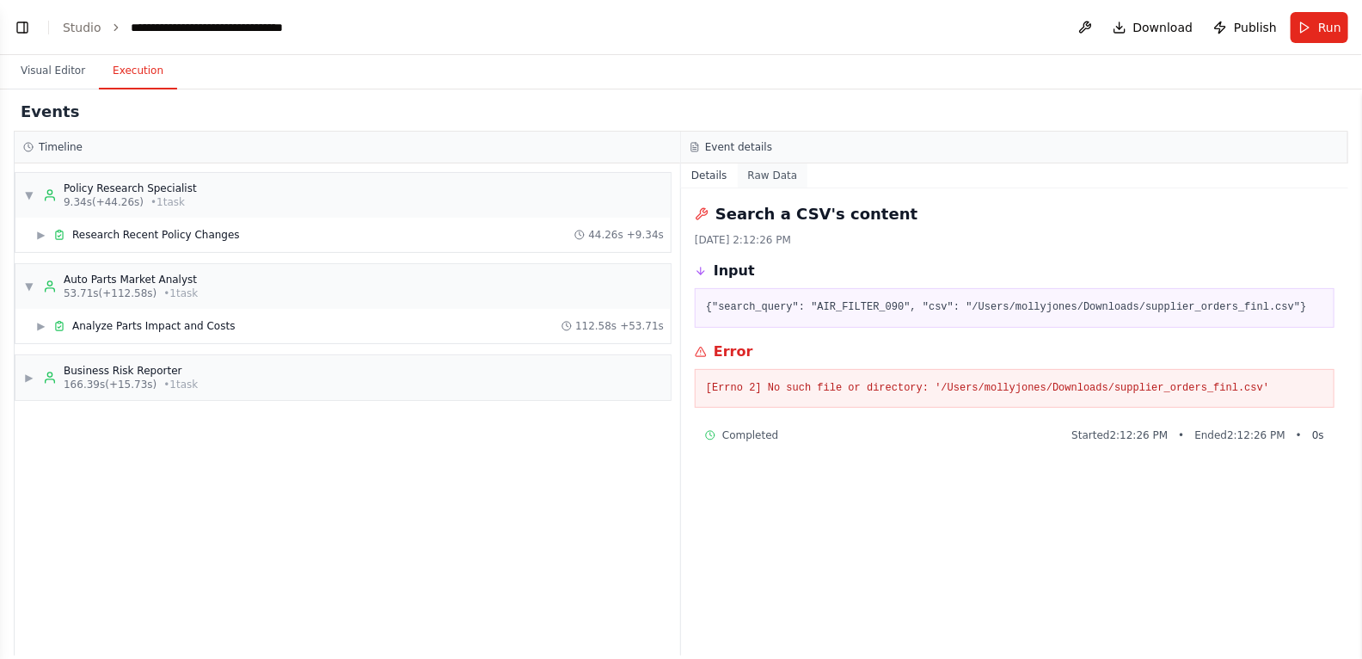
click at [794, 174] on button "Raw Data" at bounding box center [773, 175] width 70 height 24
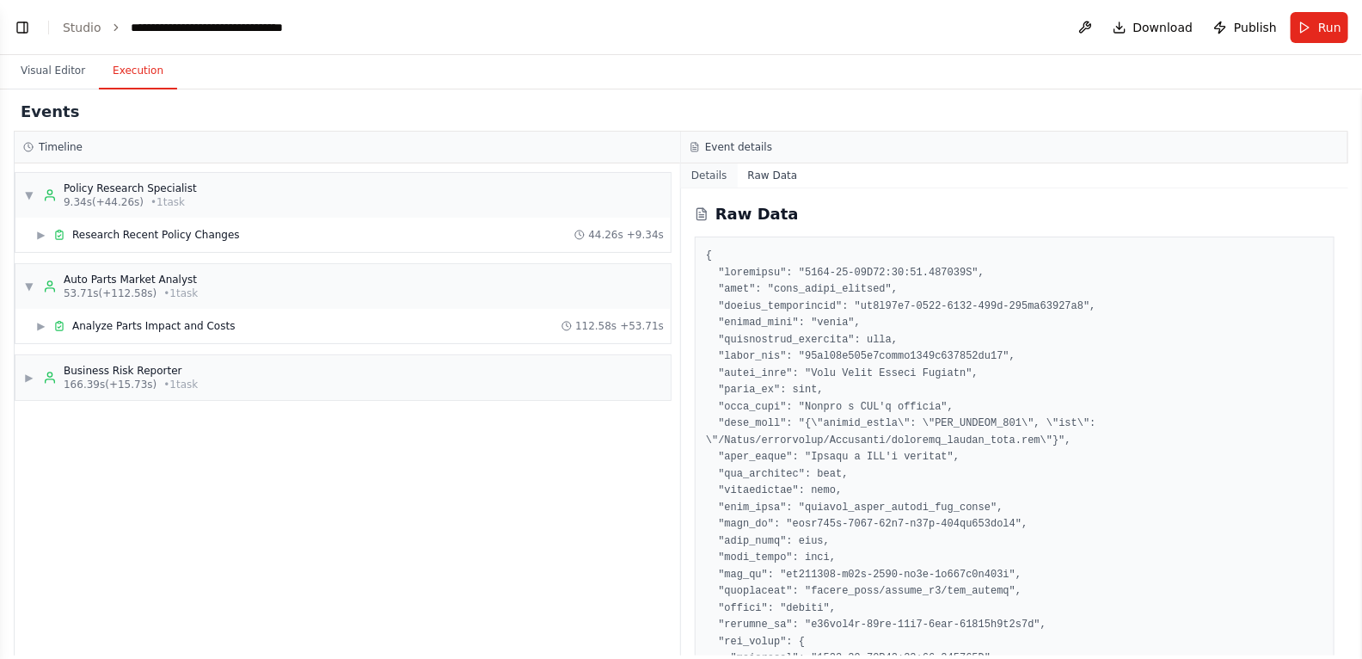
click at [715, 170] on button "Details" at bounding box center [709, 175] width 57 height 24
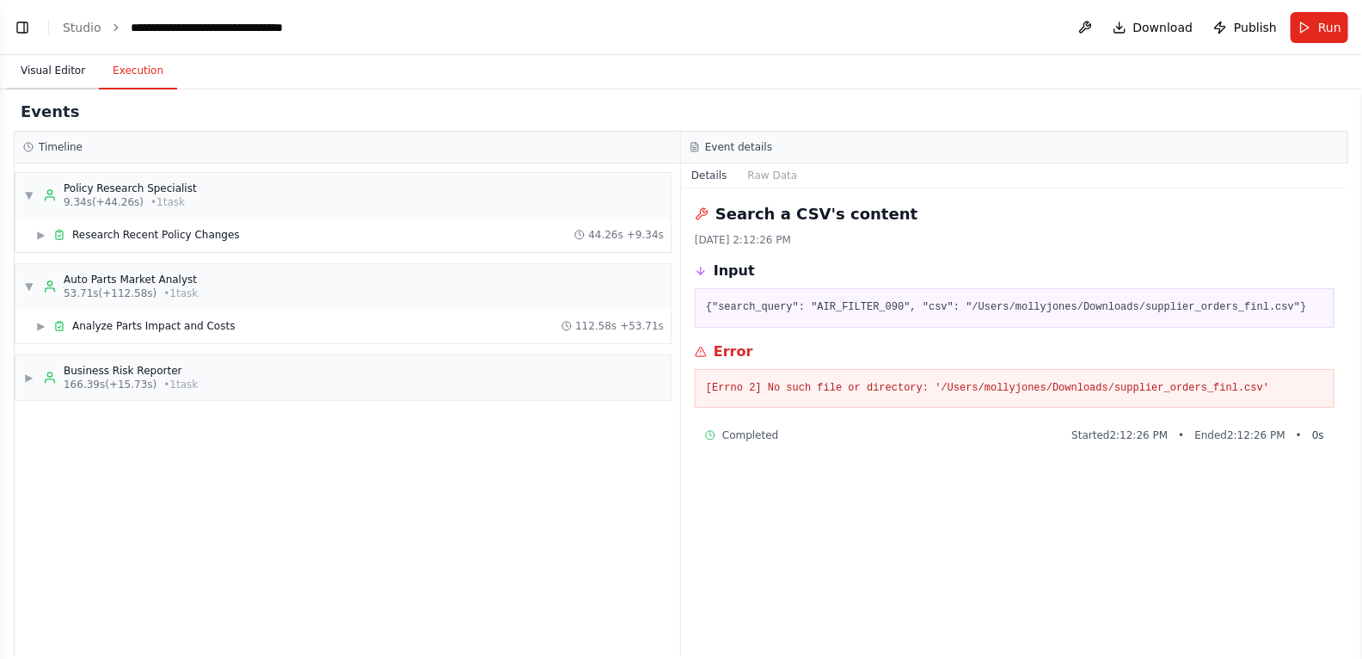
click at [64, 67] on button "Visual Editor" at bounding box center [53, 71] width 92 height 36
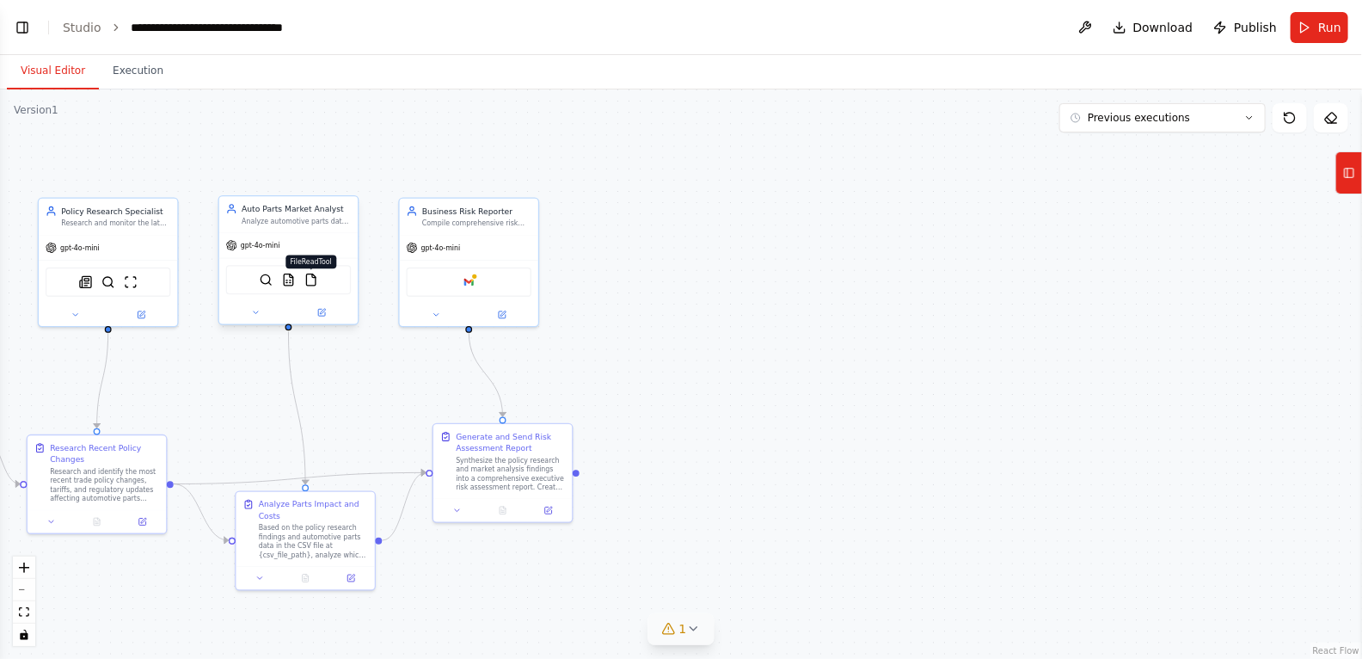
click at [309, 285] on img at bounding box center [311, 280] width 14 height 14
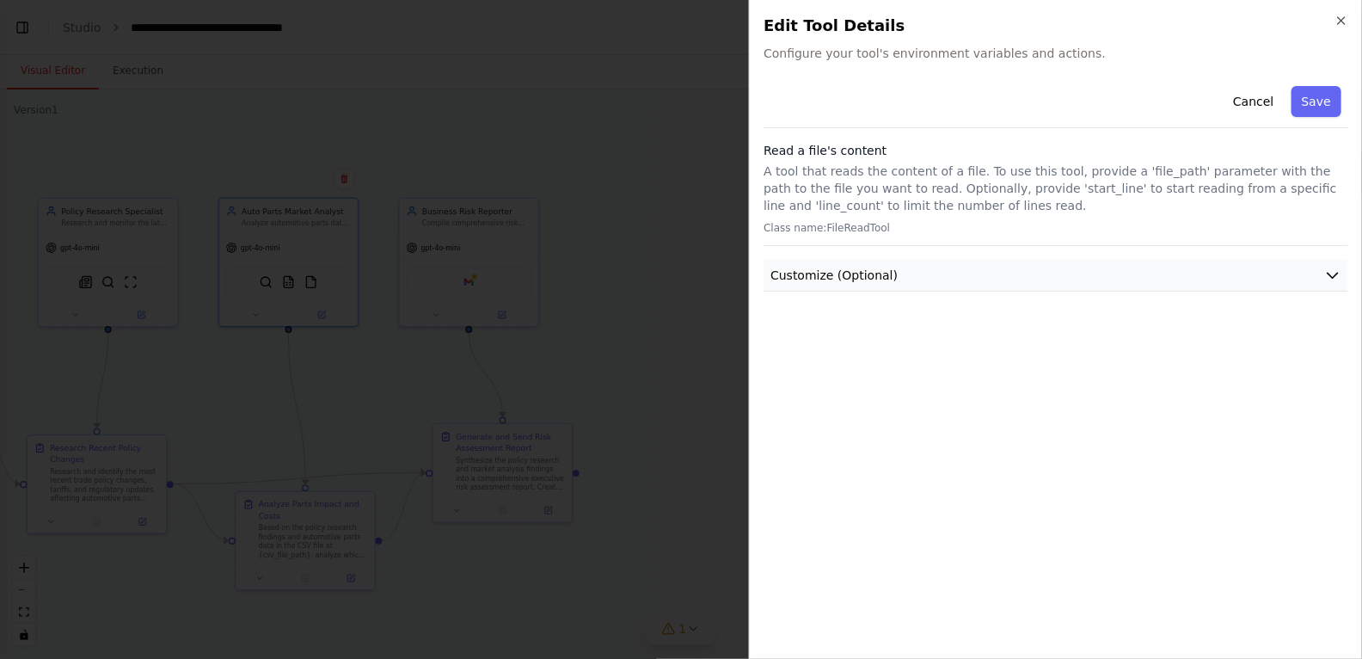
click at [1320, 270] on button "Customize (Optional)" at bounding box center [1055, 276] width 585 height 32
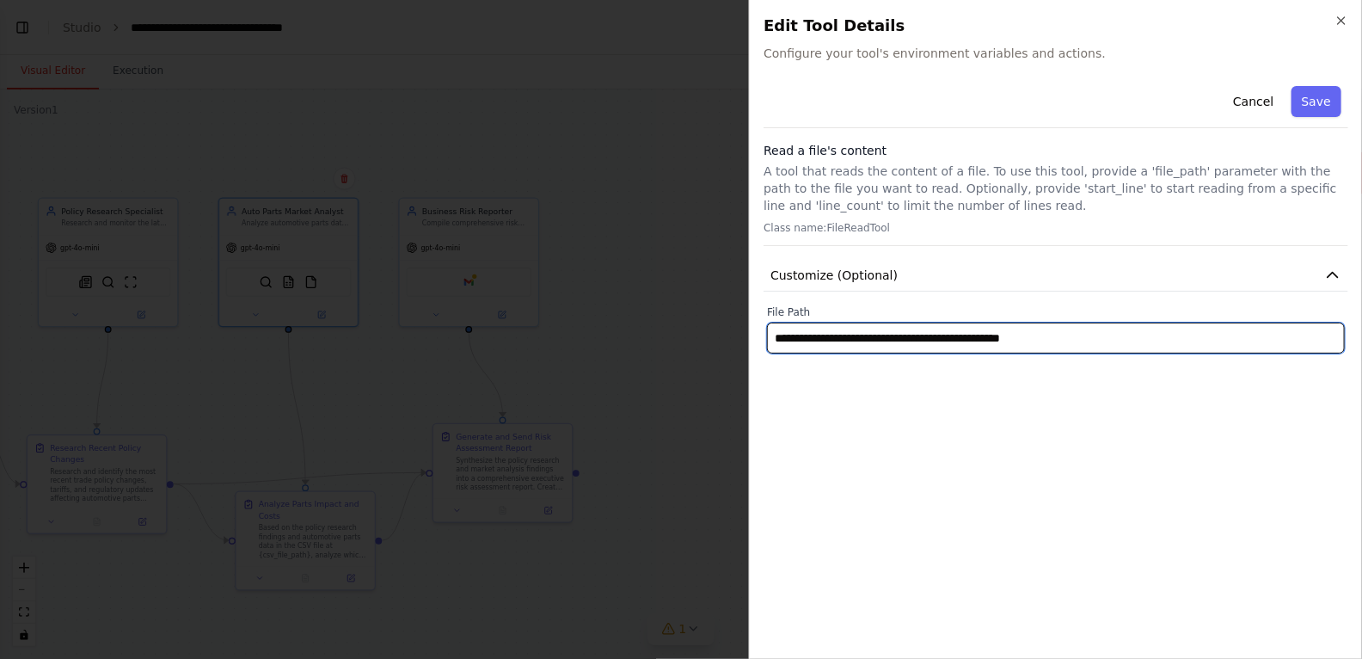
drag, startPoint x: 1090, startPoint y: 338, endPoint x: 942, endPoint y: 335, distance: 147.9
click at [942, 335] on input "**********" at bounding box center [1056, 337] width 578 height 31
type input "**********"
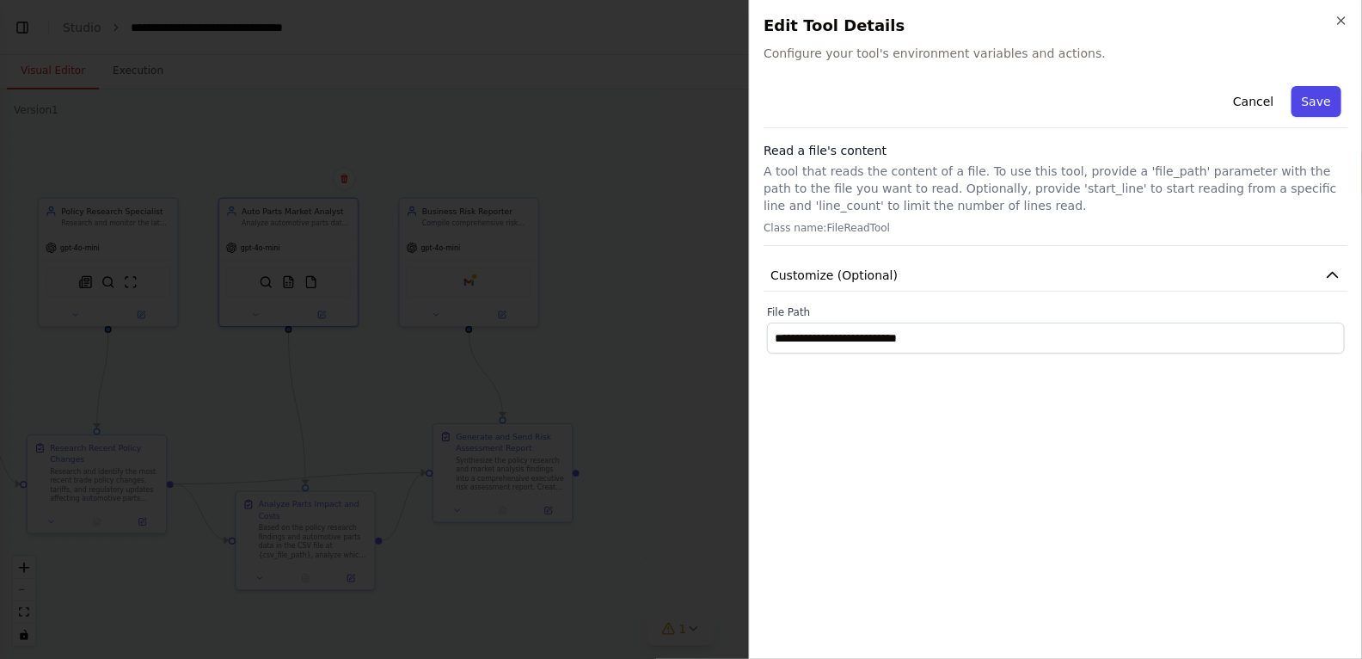
click at [1321, 110] on button "Save" at bounding box center [1316, 101] width 50 height 31
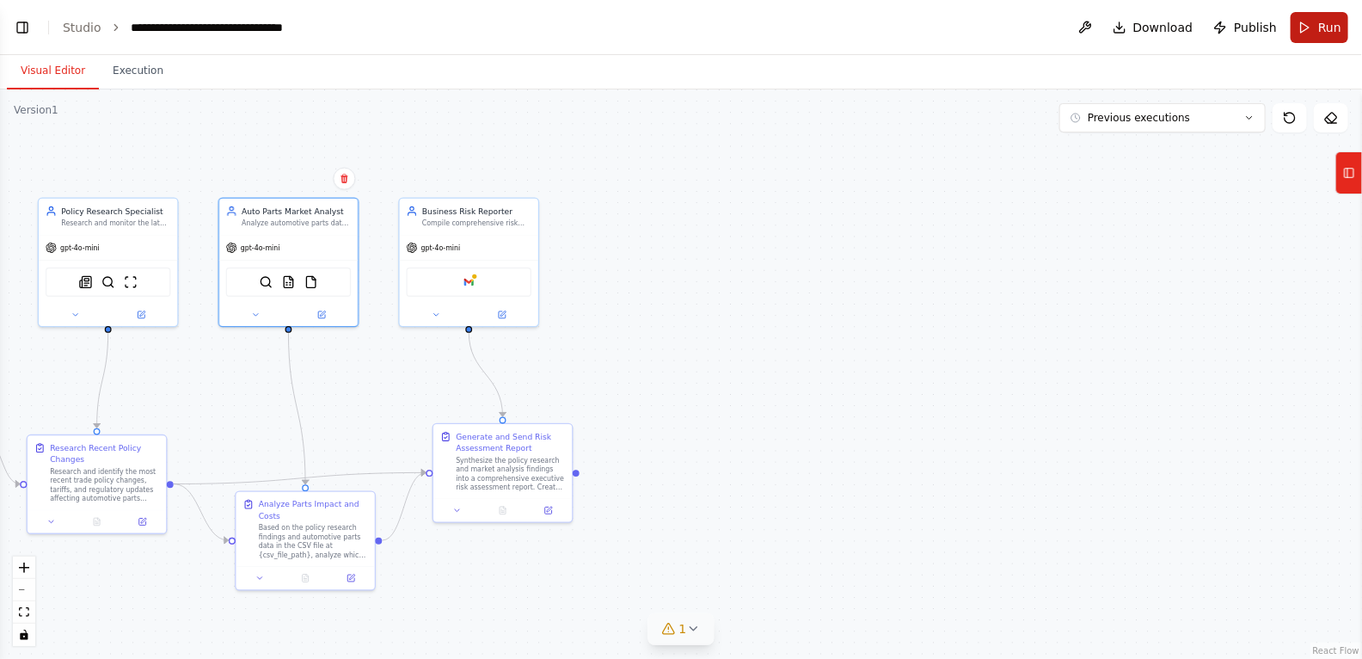
click at [1313, 28] on button "Run" at bounding box center [1319, 27] width 58 height 31
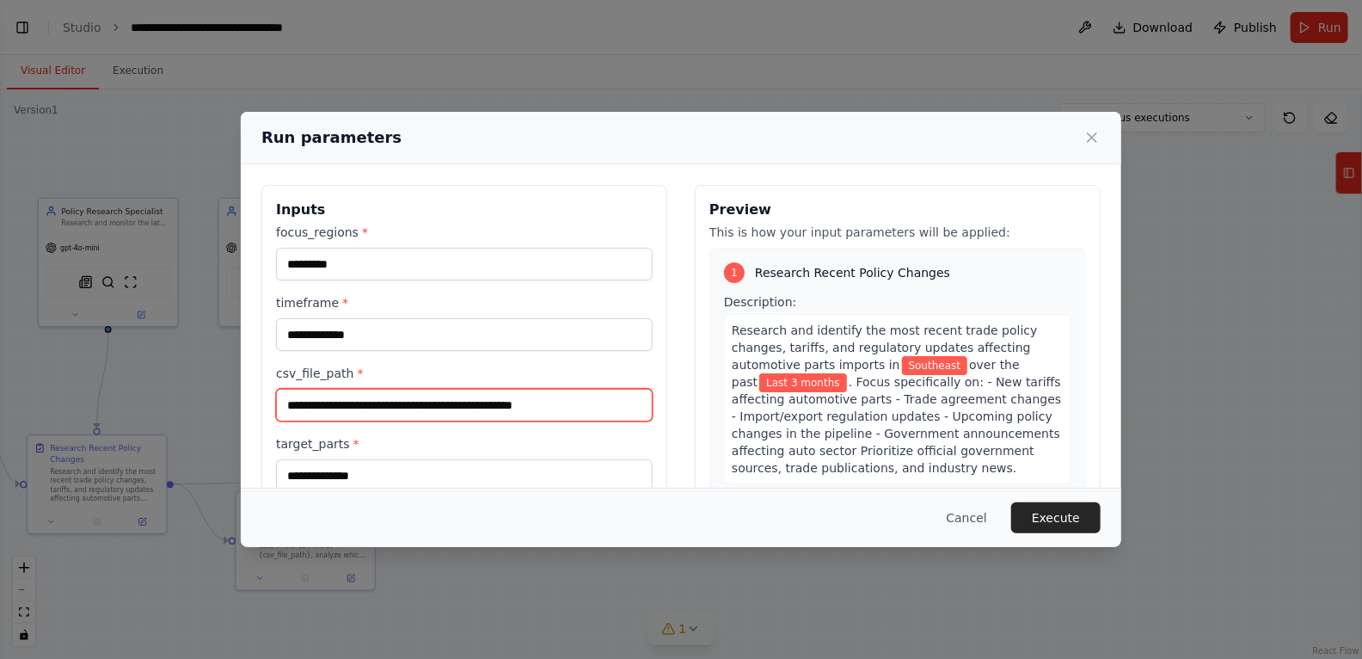
drag, startPoint x: 620, startPoint y: 404, endPoint x: 453, endPoint y: 402, distance: 166.8
click at [453, 402] on input "**********" at bounding box center [464, 405] width 377 height 33
type input "**********"
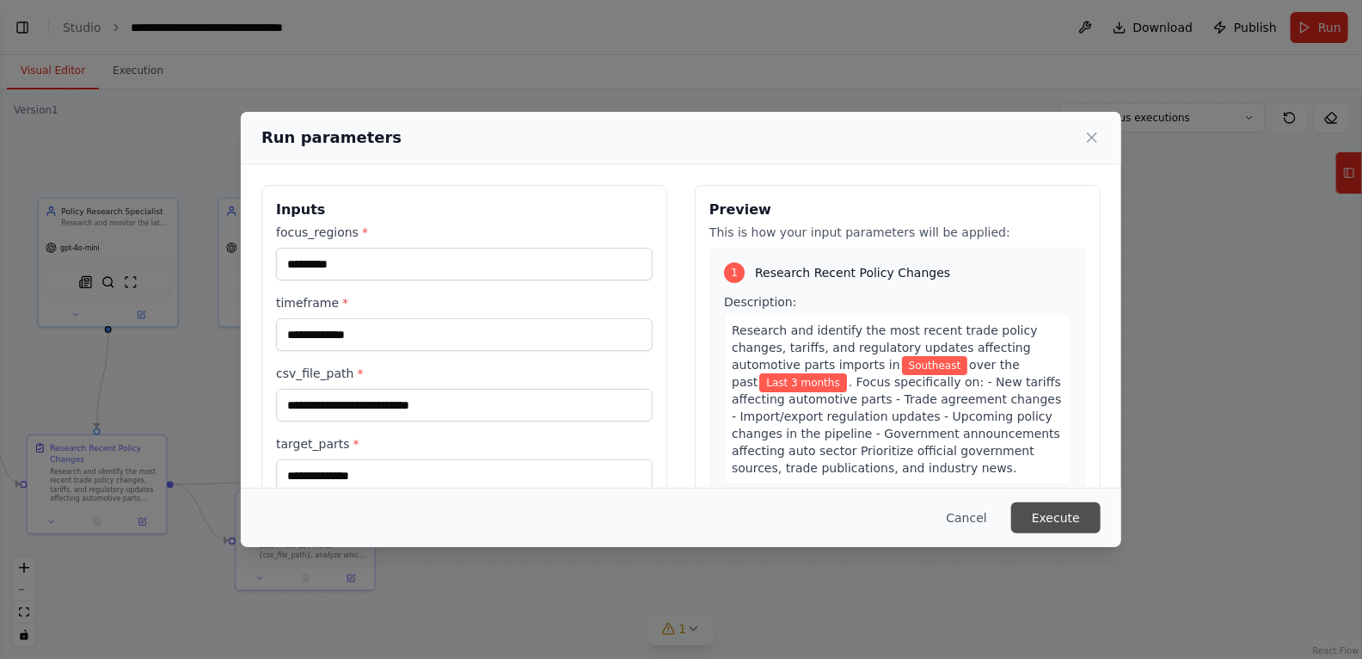
click at [1066, 521] on button "Execute" at bounding box center [1055, 517] width 89 height 31
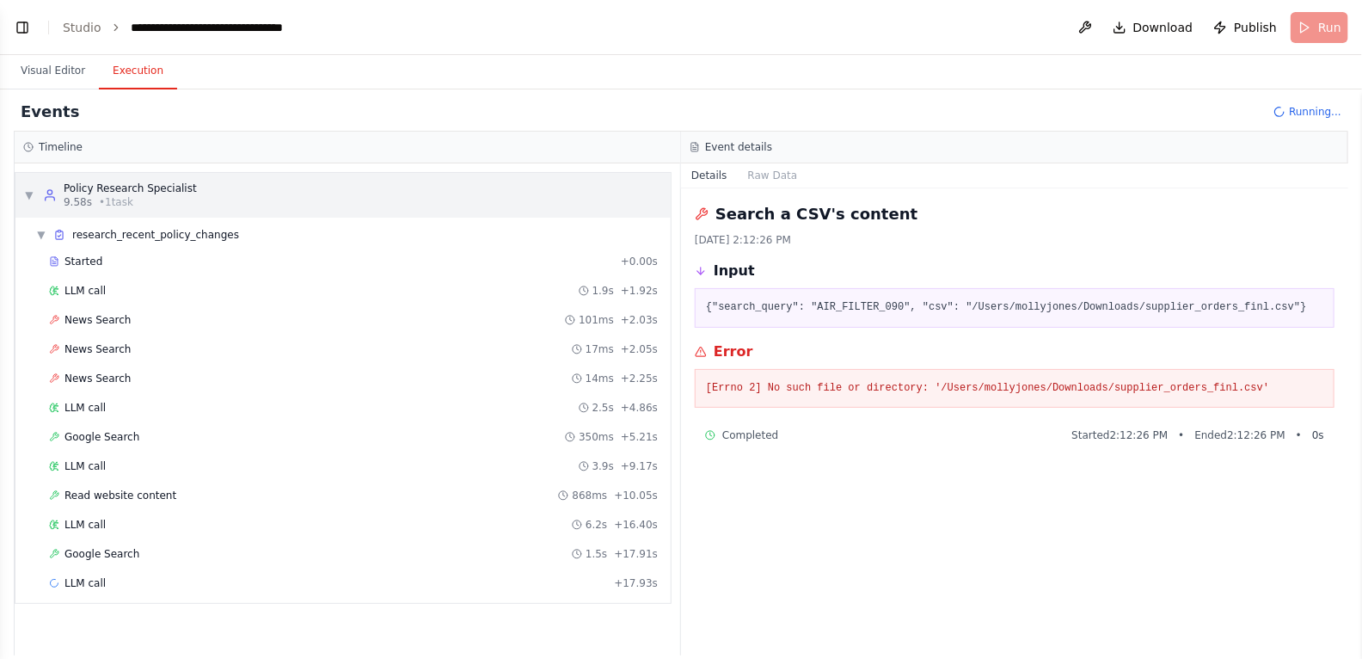
click at [30, 189] on span "▼" at bounding box center [29, 195] width 10 height 14
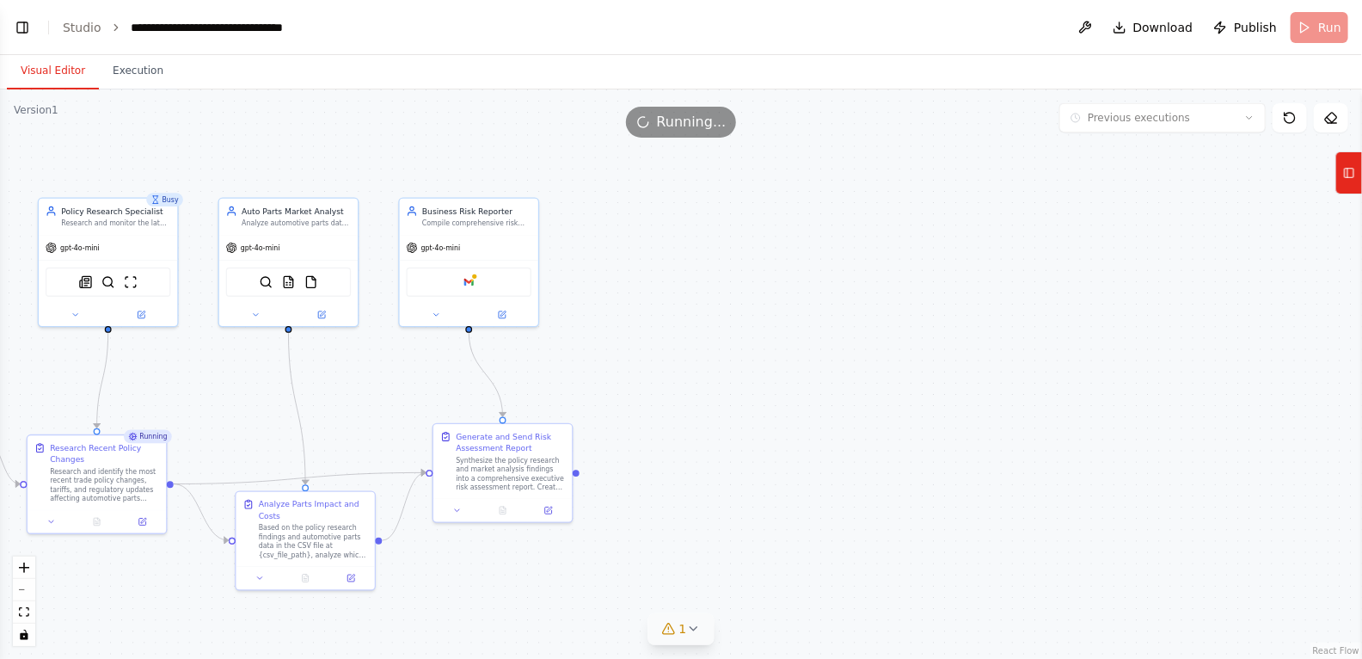
click at [52, 68] on button "Visual Editor" at bounding box center [53, 71] width 92 height 36
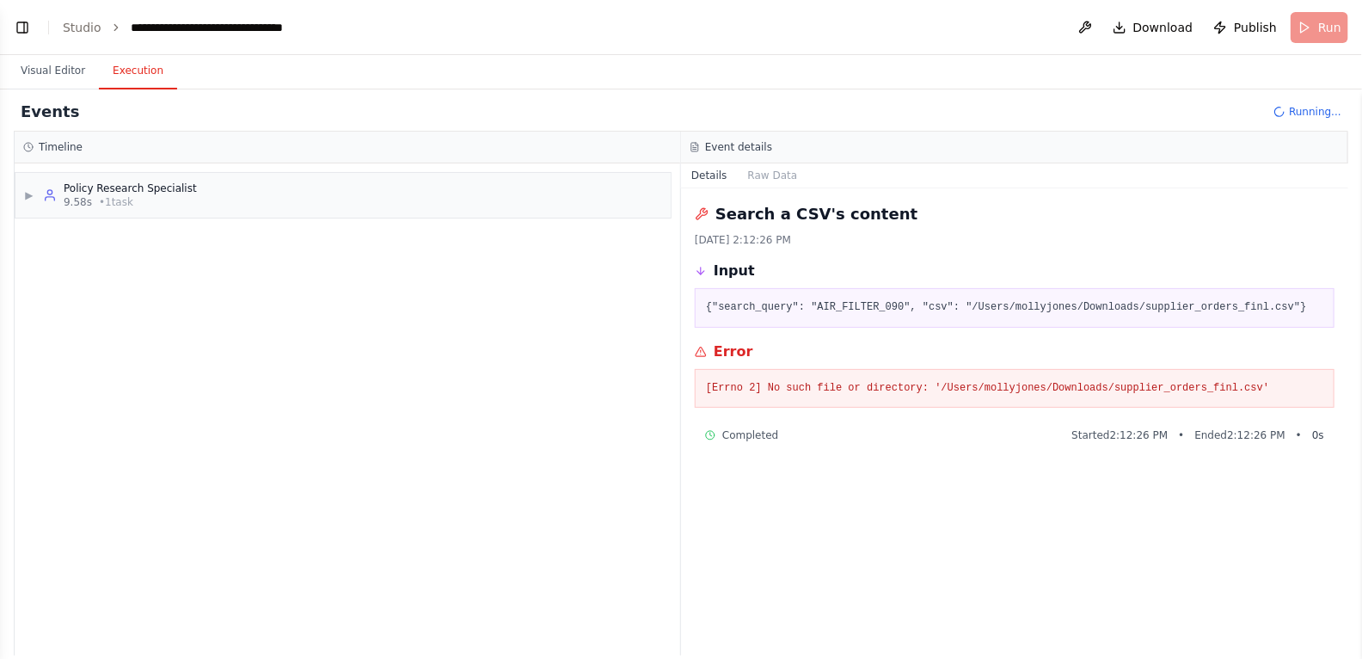
click at [144, 74] on button "Execution" at bounding box center [138, 71] width 78 height 36
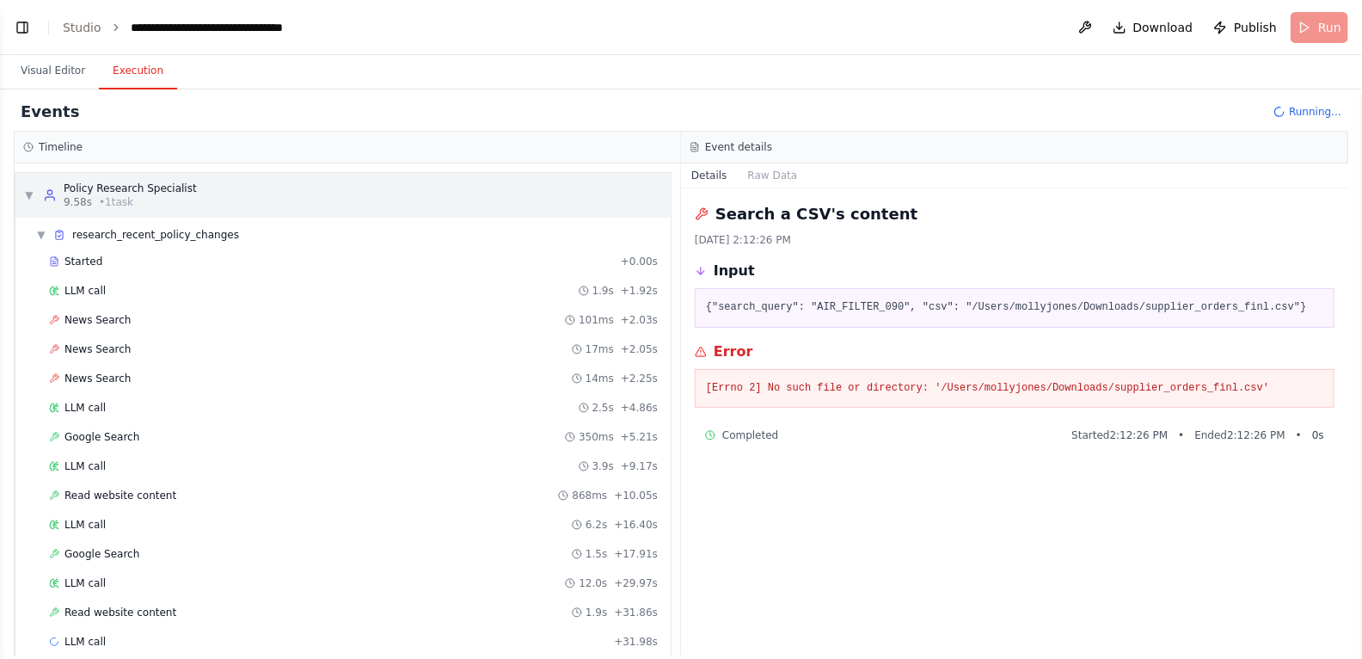
click at [28, 193] on span "▼" at bounding box center [29, 195] width 10 height 14
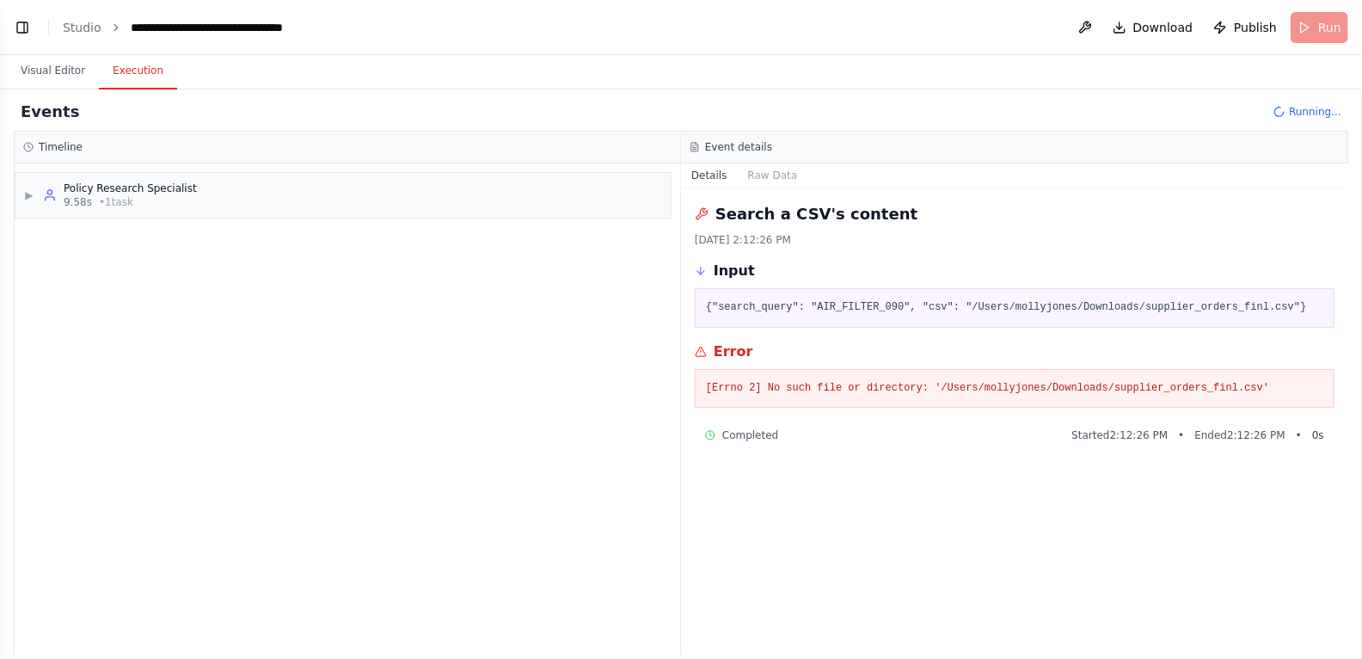
click at [46, 144] on h3 "Timeline" at bounding box center [61, 147] width 44 height 14
click at [30, 188] on span "▶" at bounding box center [29, 195] width 10 height 14
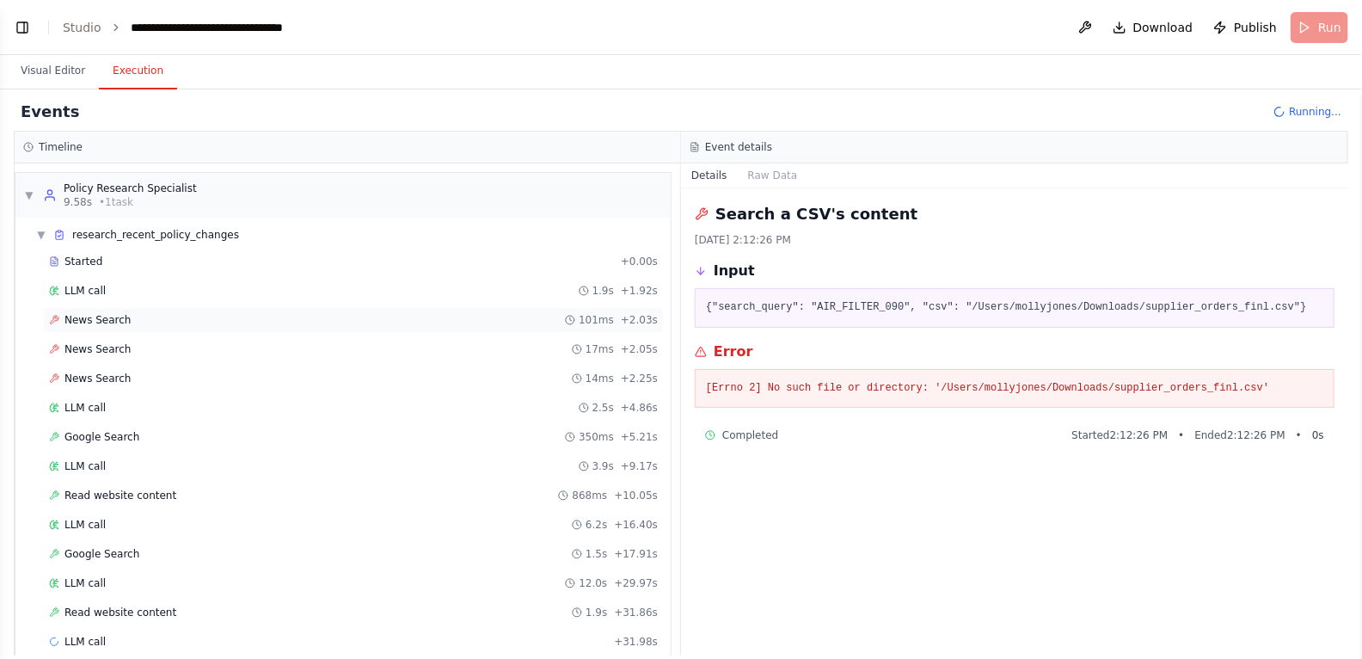
scroll to position [13, 0]
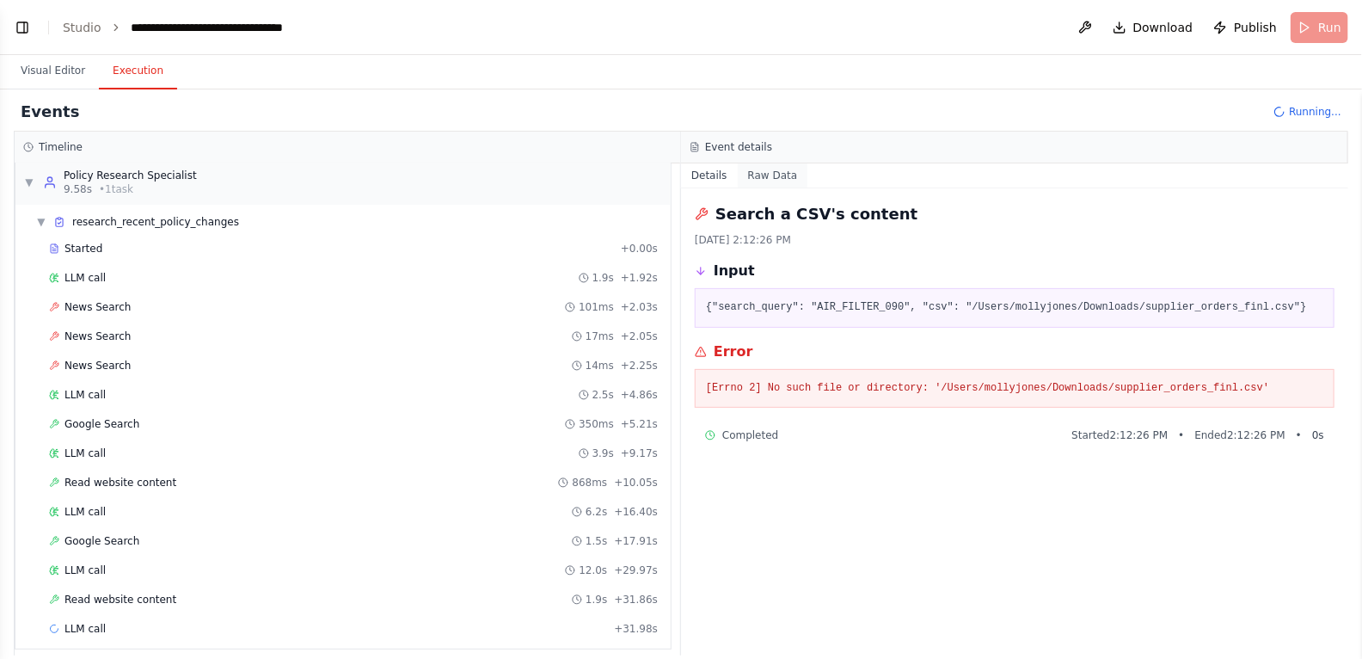
click at [763, 177] on button "Raw Data" at bounding box center [773, 175] width 70 height 24
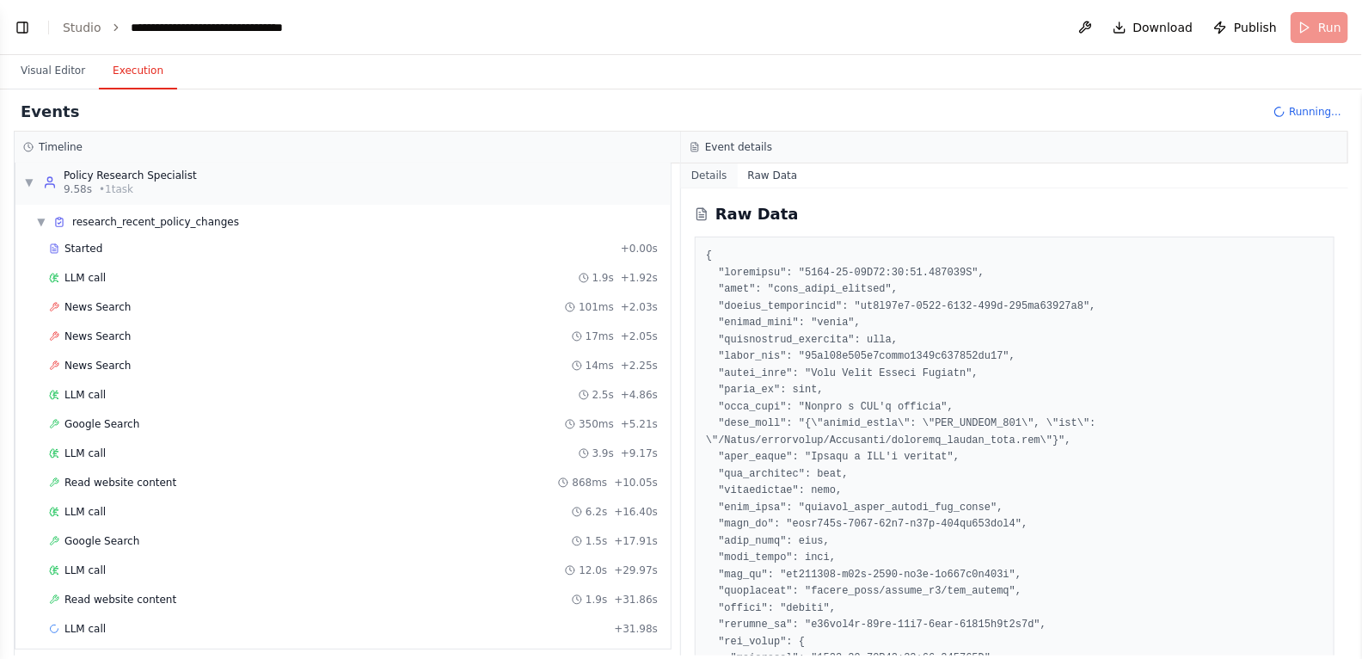
click at [725, 175] on button "Details" at bounding box center [709, 175] width 57 height 24
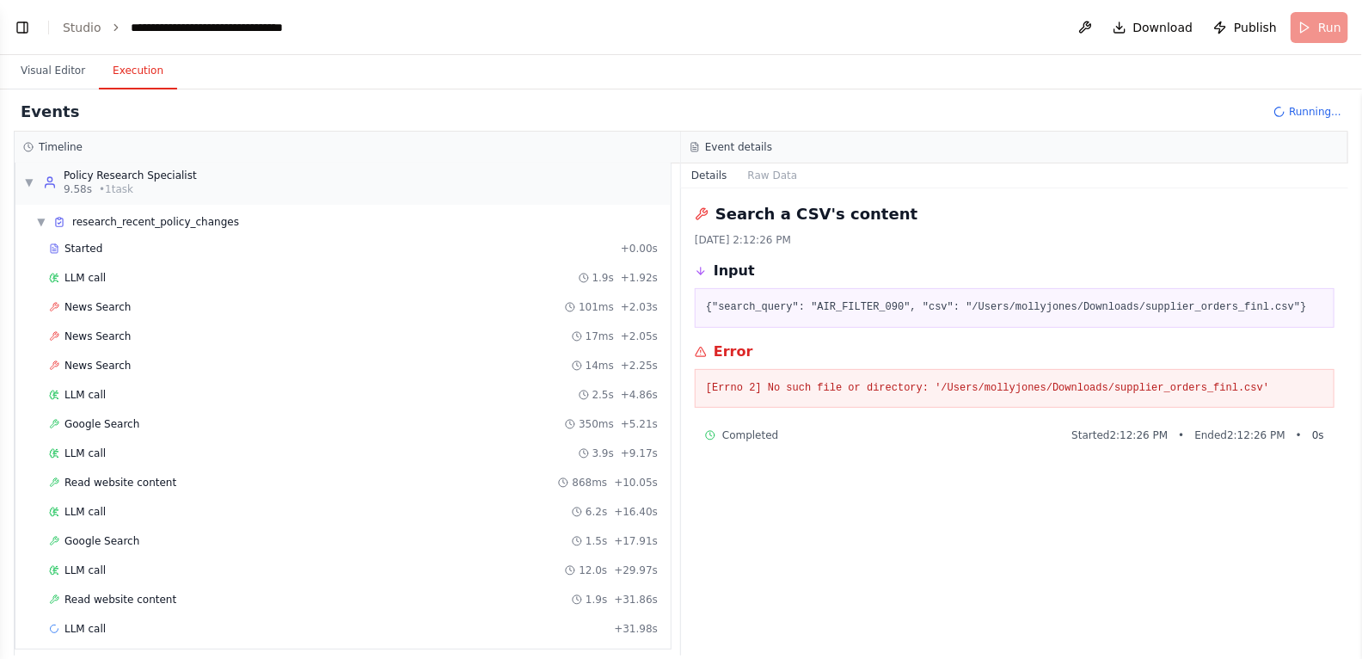
click at [716, 146] on h3 "Event details" at bounding box center [738, 147] width 67 height 14
click at [100, 181] on div "Policy Research Specialist" at bounding box center [130, 176] width 133 height 14
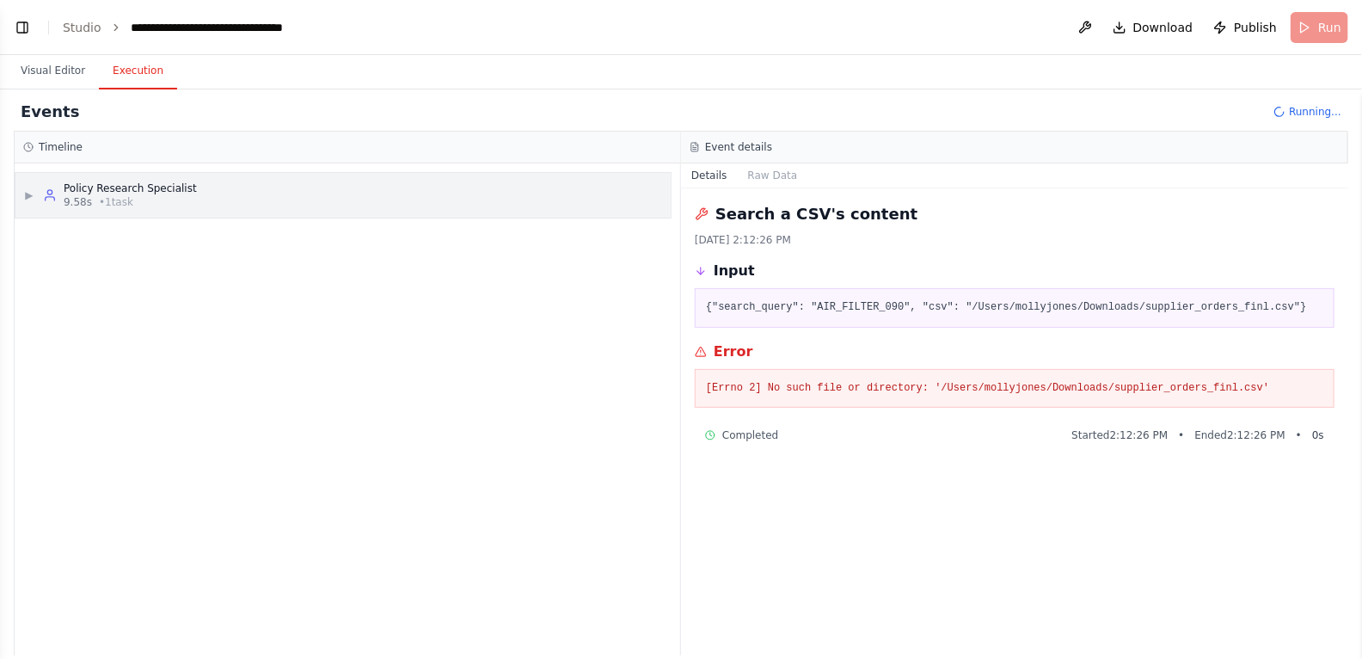
scroll to position [0, 0]
click at [100, 181] on div "Policy Research Specialist" at bounding box center [130, 188] width 133 height 14
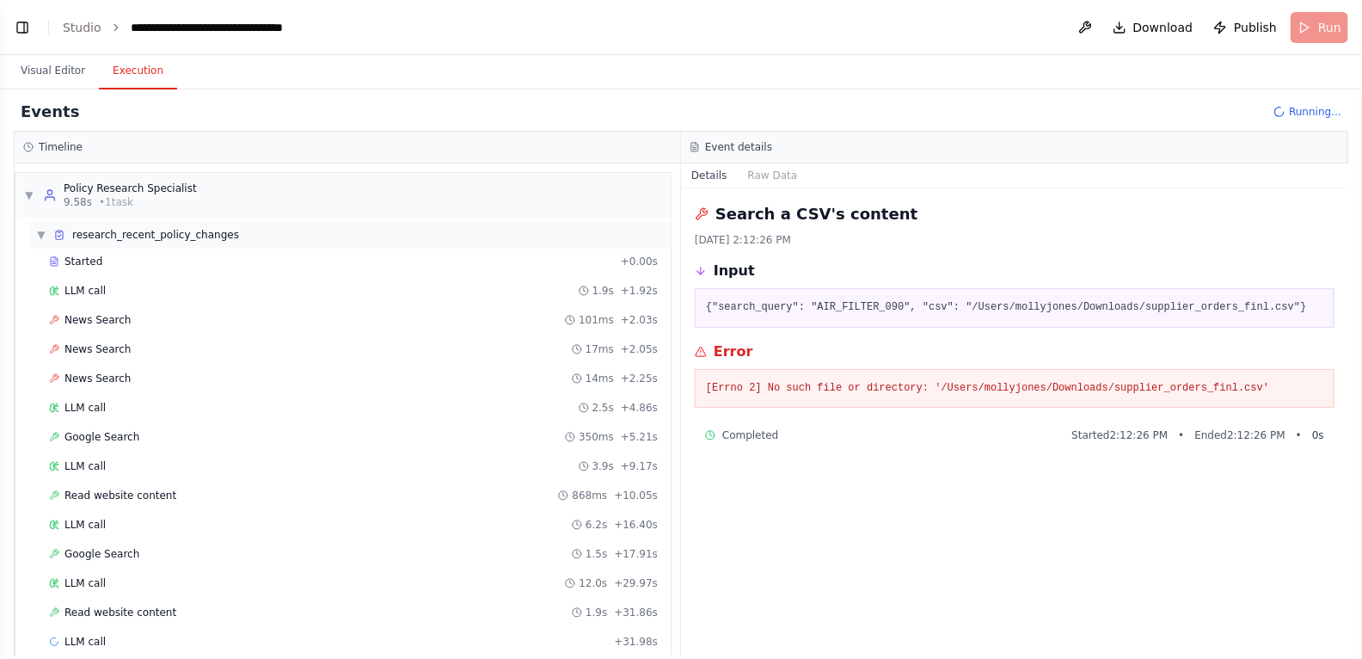
click at [109, 230] on span "research_recent_policy_changes" at bounding box center [155, 235] width 167 height 14
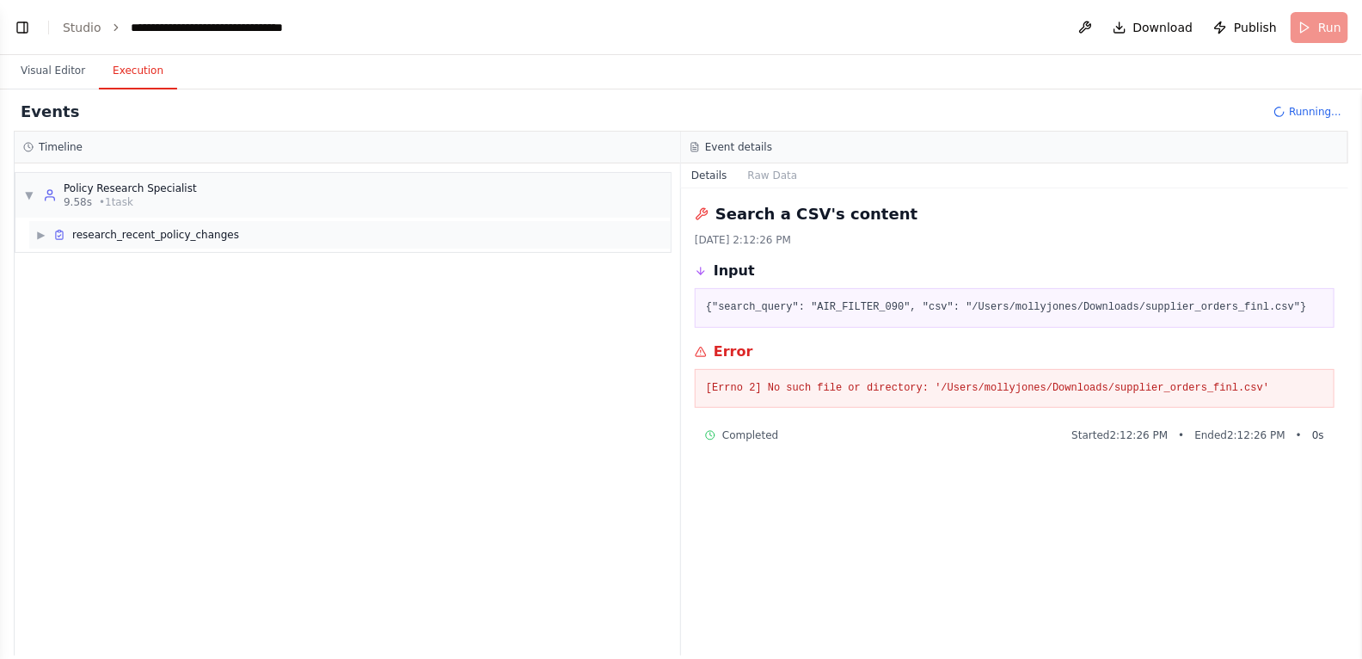
click at [109, 230] on span "research_recent_policy_changes" at bounding box center [155, 235] width 167 height 14
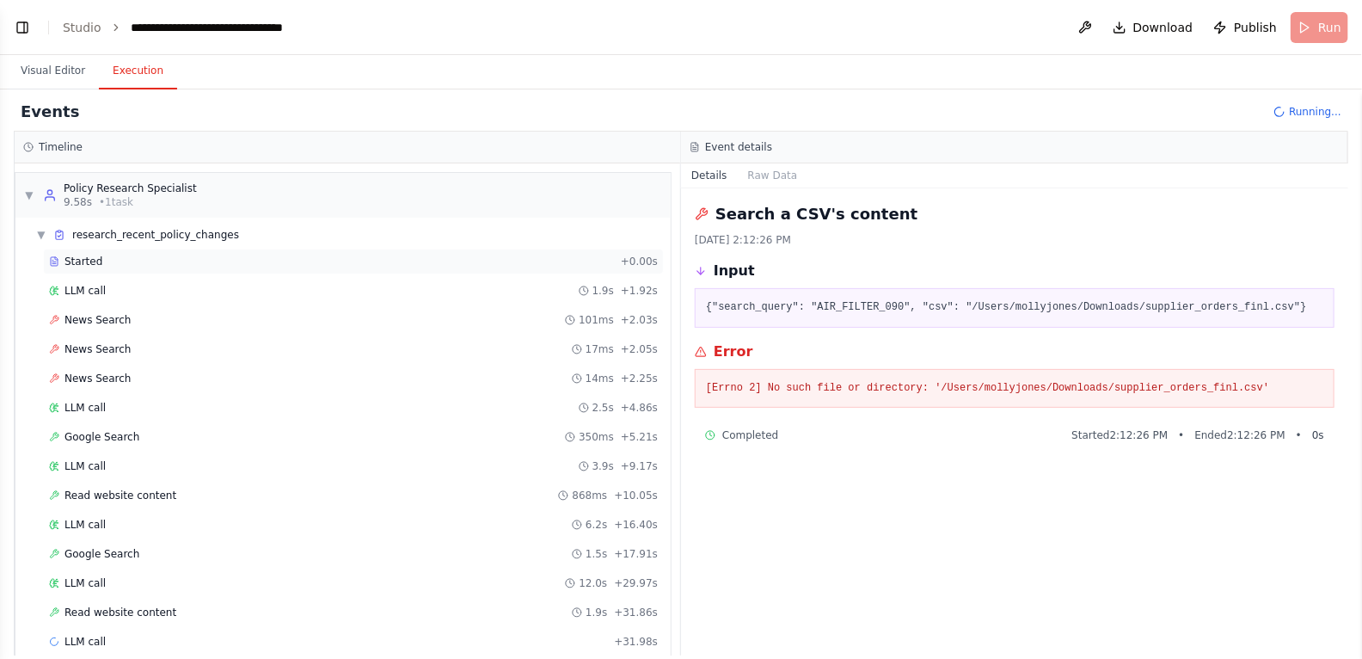
click at [85, 255] on span "Started" at bounding box center [83, 261] width 38 height 14
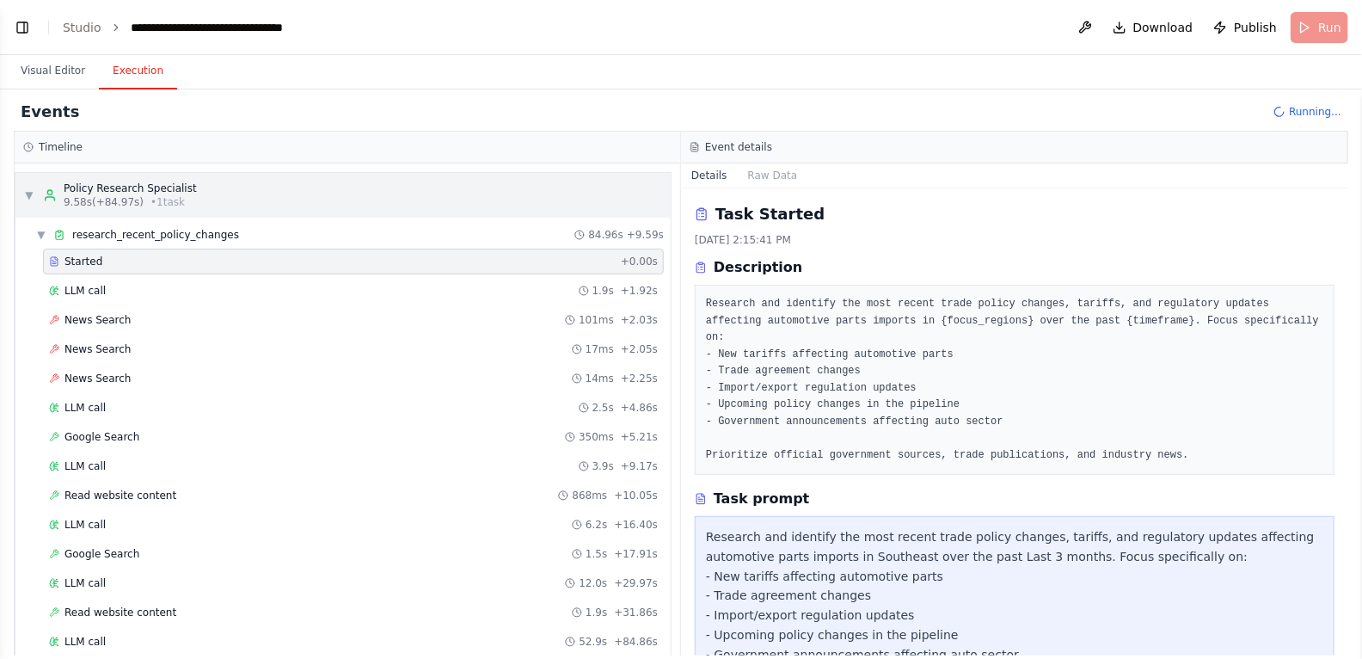
click at [34, 200] on div "▼ Policy Research Specialist 9.58s (+84.97s) • 1 task" at bounding box center [110, 195] width 173 height 28
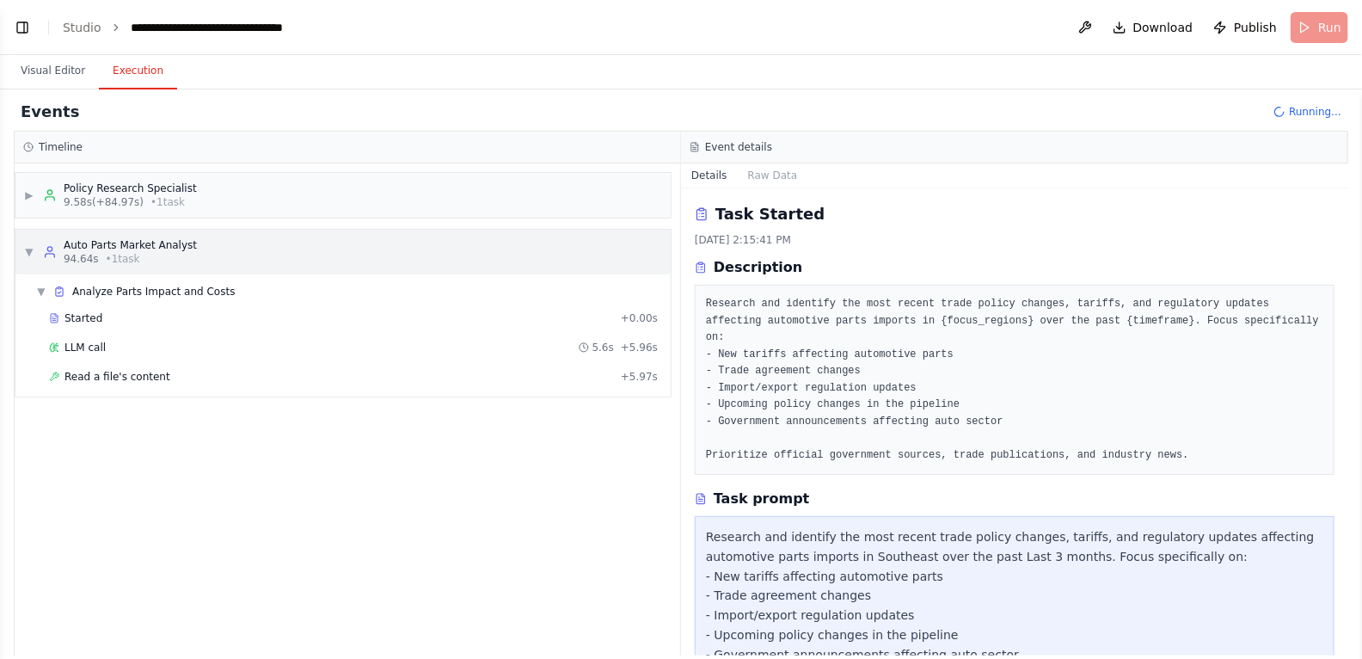
click at [107, 246] on div "Auto Parts Market Analyst" at bounding box center [130, 245] width 133 height 14
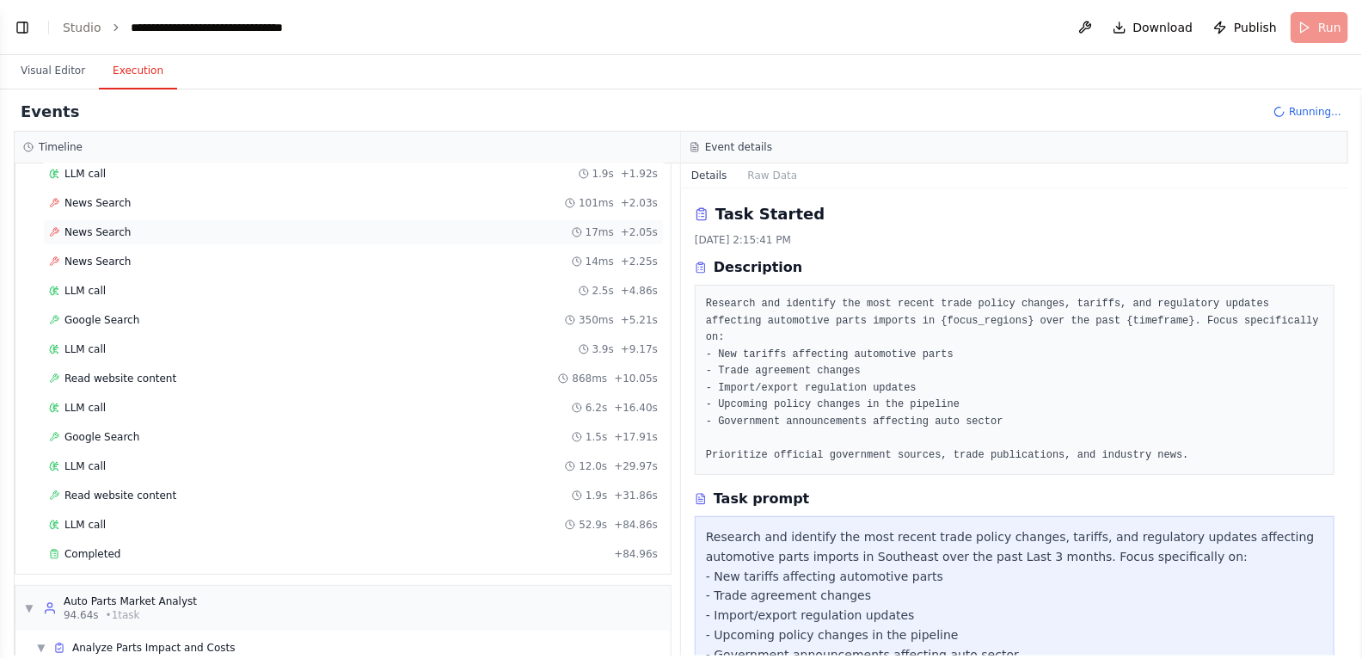
scroll to position [245, 0]
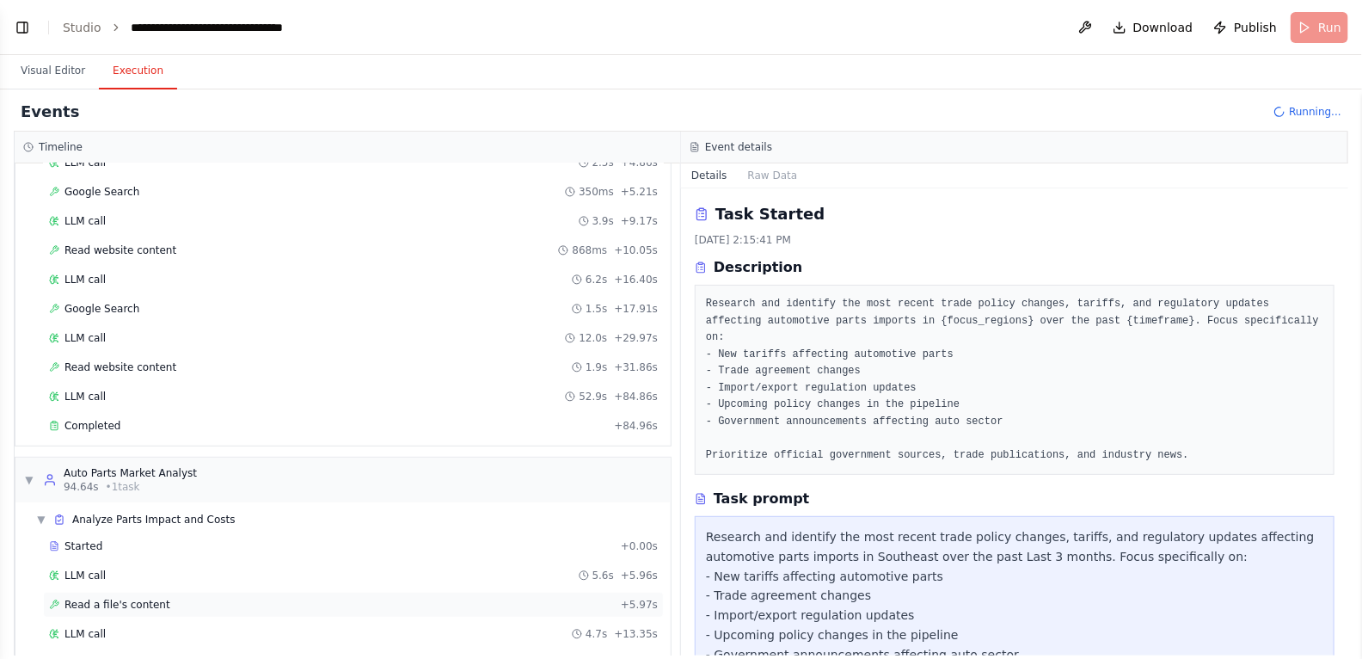
click at [112, 598] on span "Read a file's content" at bounding box center [117, 605] width 106 height 14
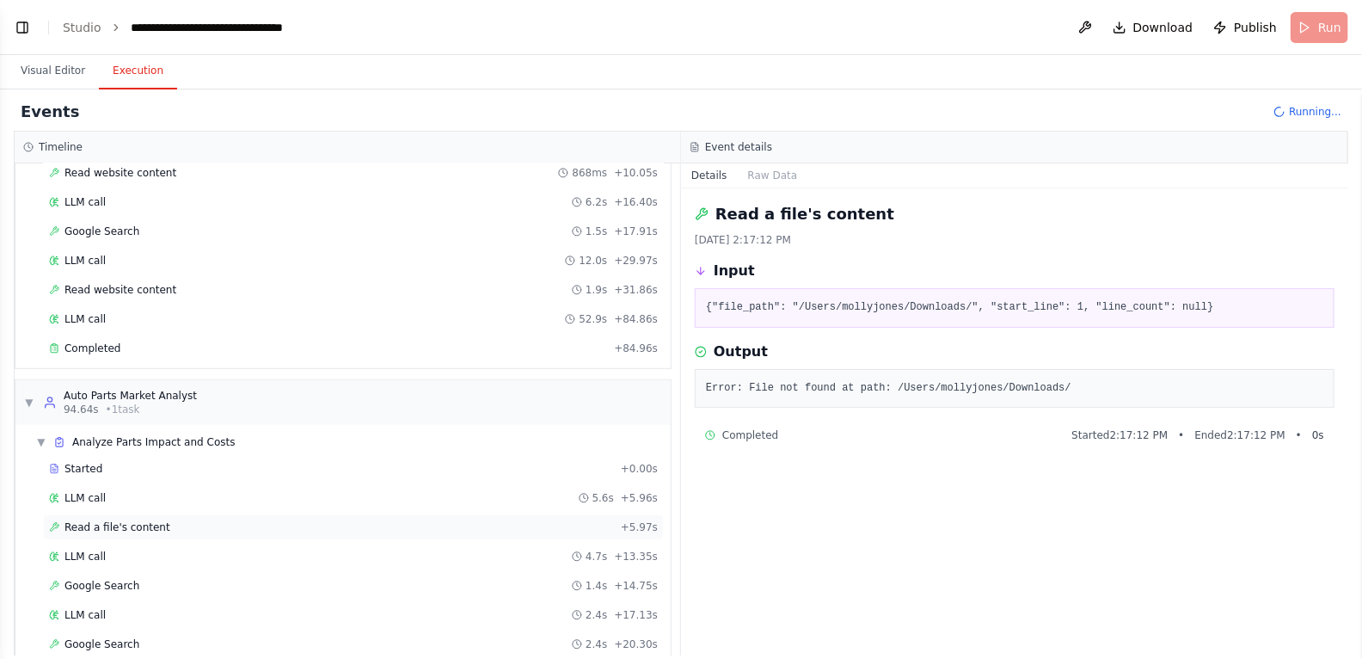
scroll to position [324, 0]
click at [155, 518] on span "Read a file's content" at bounding box center [117, 525] width 106 height 14
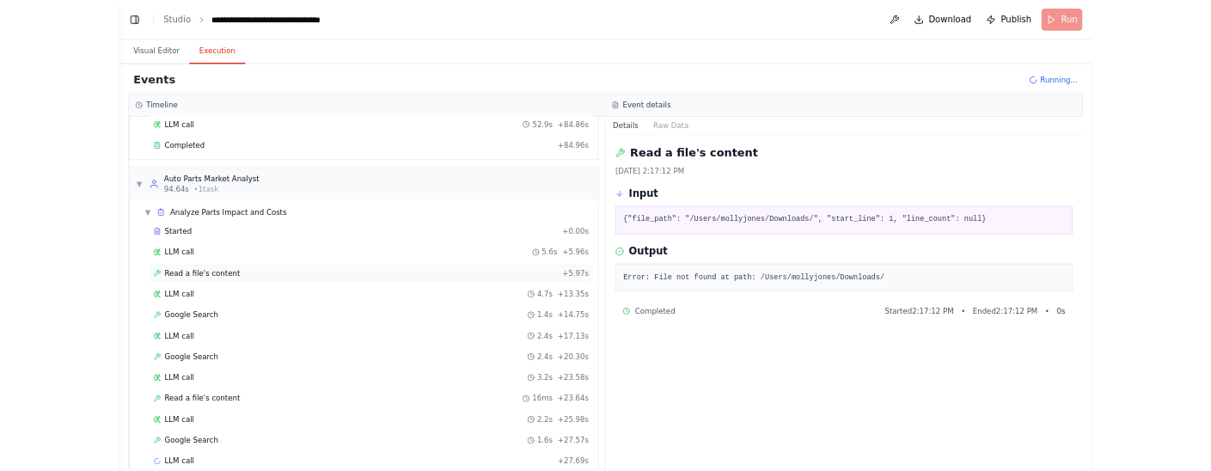
scroll to position [473, 0]
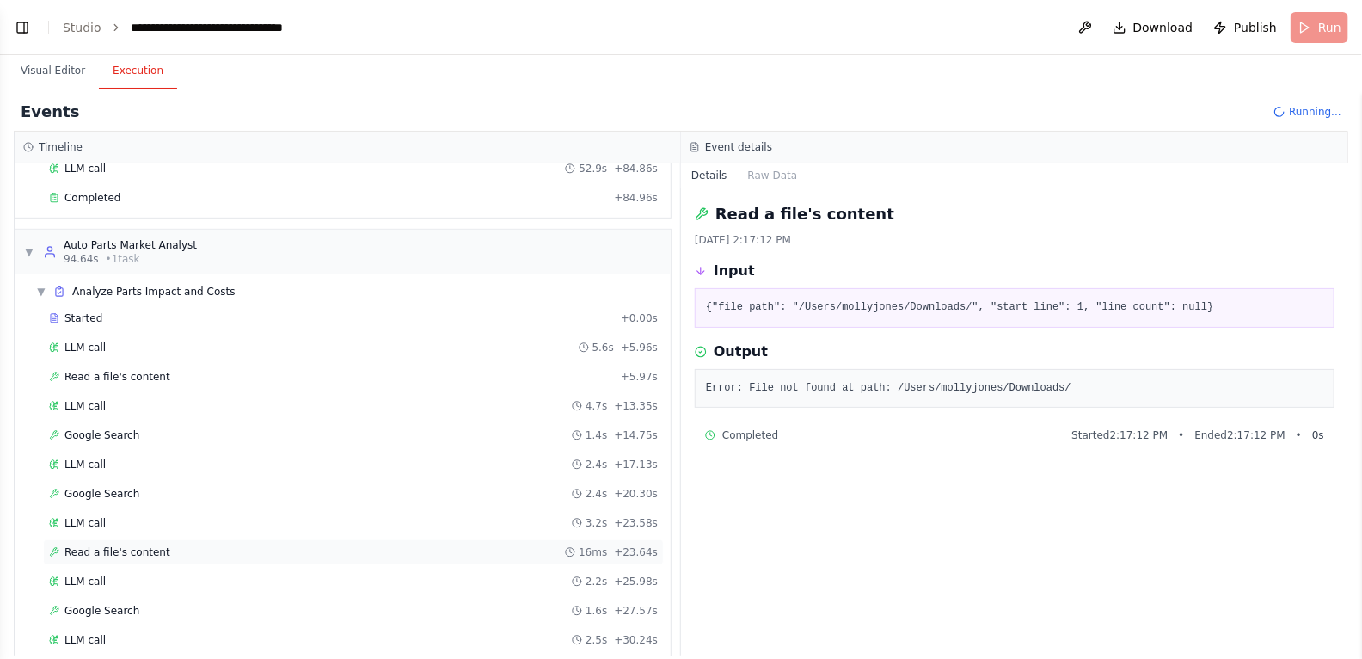
click at [132, 540] on div "Read a file's content 16ms + 23.64s" at bounding box center [353, 552] width 621 height 26
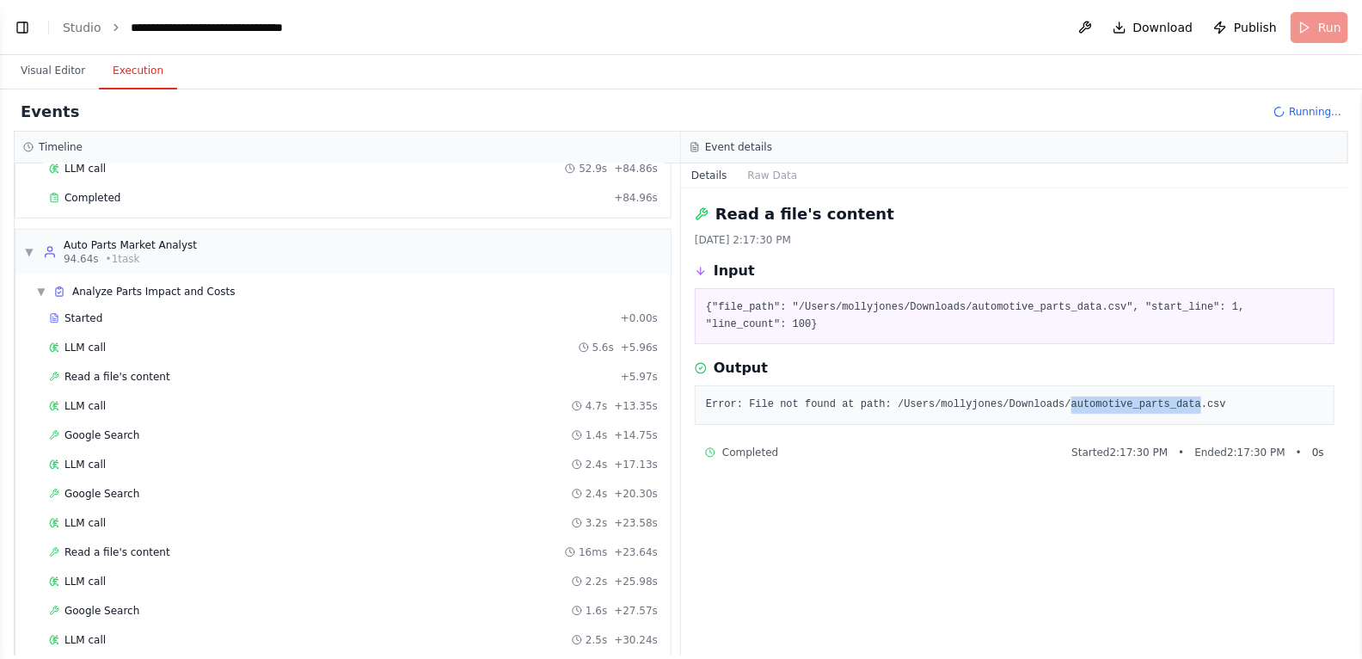
drag, startPoint x: 1201, startPoint y: 402, endPoint x: 1072, endPoint y: 396, distance: 129.1
click at [1072, 396] on pre "Error: File not found at path: /Users/mollyjones/Downloads/automotive_parts_dat…" at bounding box center [1014, 404] width 617 height 17
copy pre "automotive_parts_data"
click at [65, 75] on button "Visual Editor" at bounding box center [53, 71] width 92 height 36
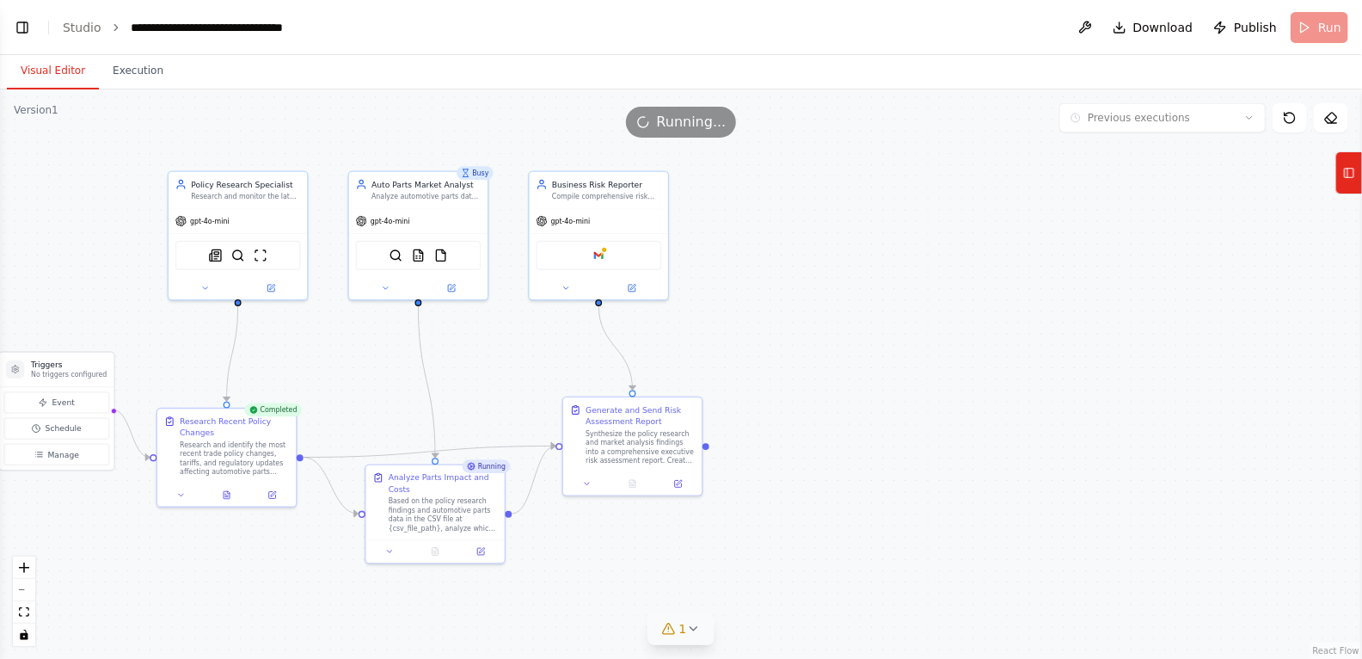
drag, startPoint x: 68, startPoint y: 177, endPoint x: 199, endPoint y: 149, distance: 134.6
click at [199, 149] on div ".deletable-edge-delete-btn { width: 20px; height: 20px; border: 0px solid #ffff…" at bounding box center [681, 373] width 1362 height 569
click at [23, 23] on button "Toggle Left Sidebar" at bounding box center [22, 27] width 24 height 24
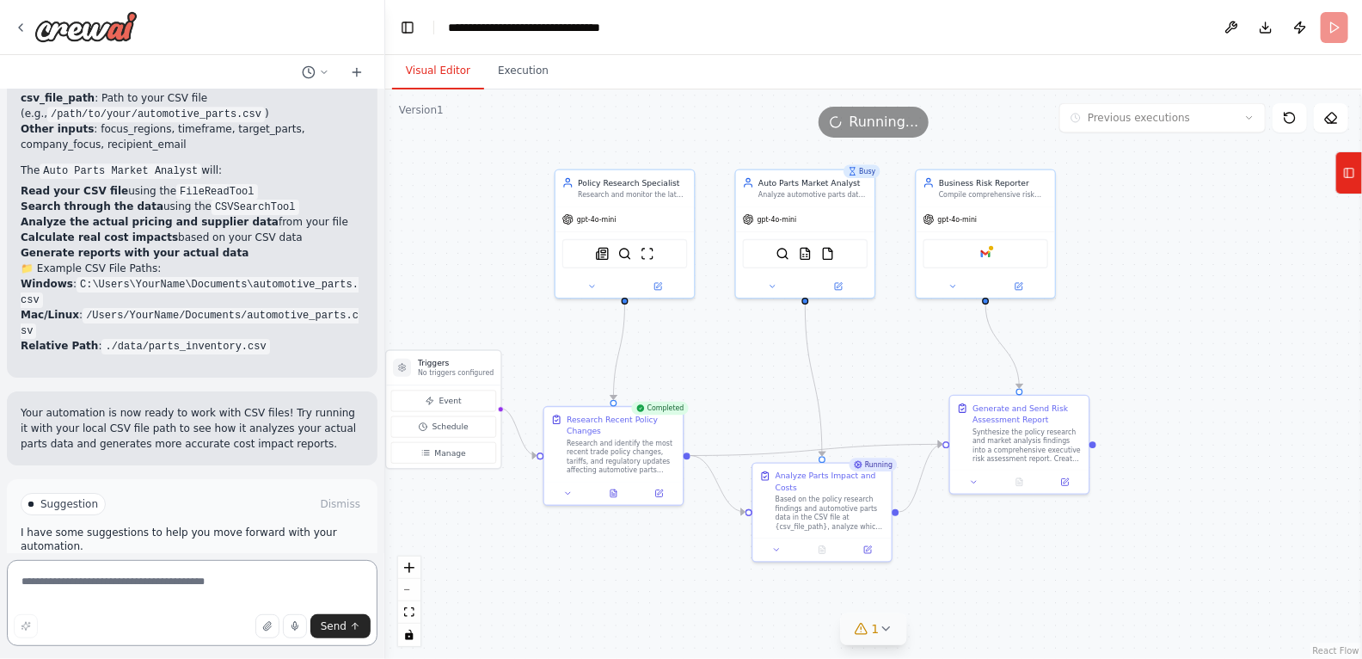
click at [158, 601] on textarea at bounding box center [192, 603] width 371 height 86
paste textarea "**********"
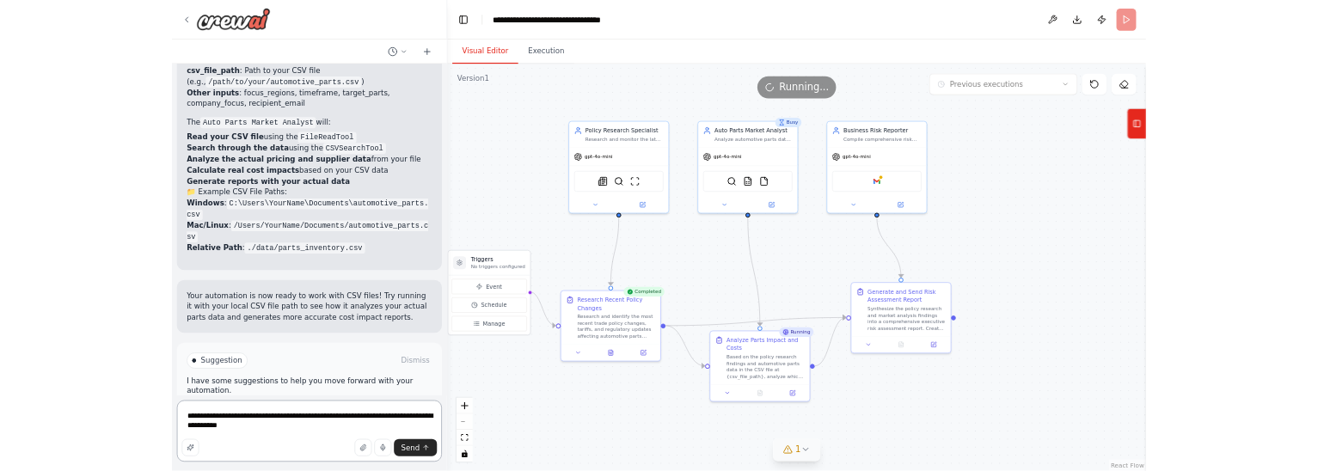
scroll to position [2597, 0]
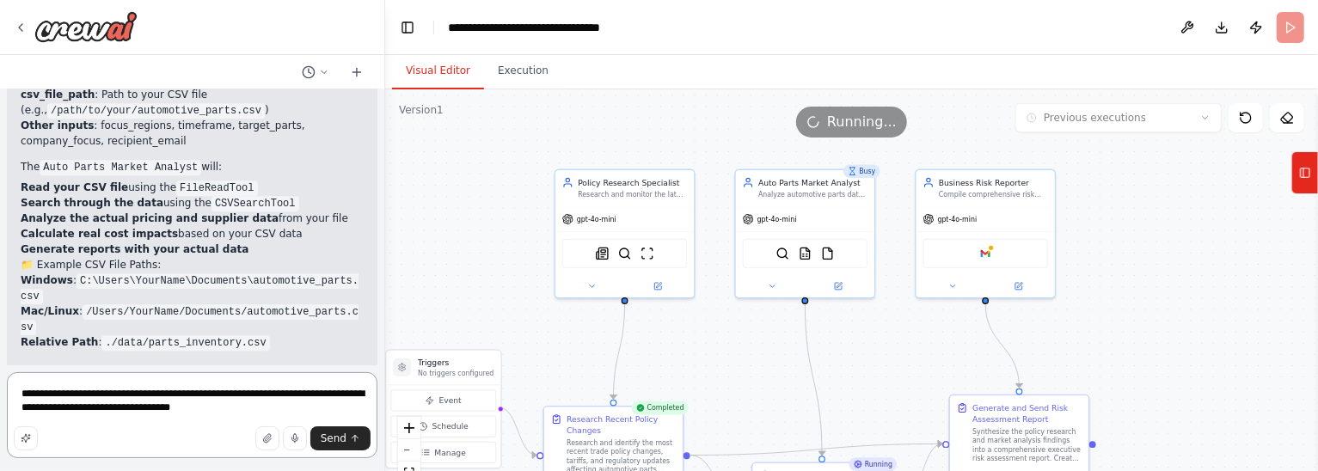
type textarea "**********"
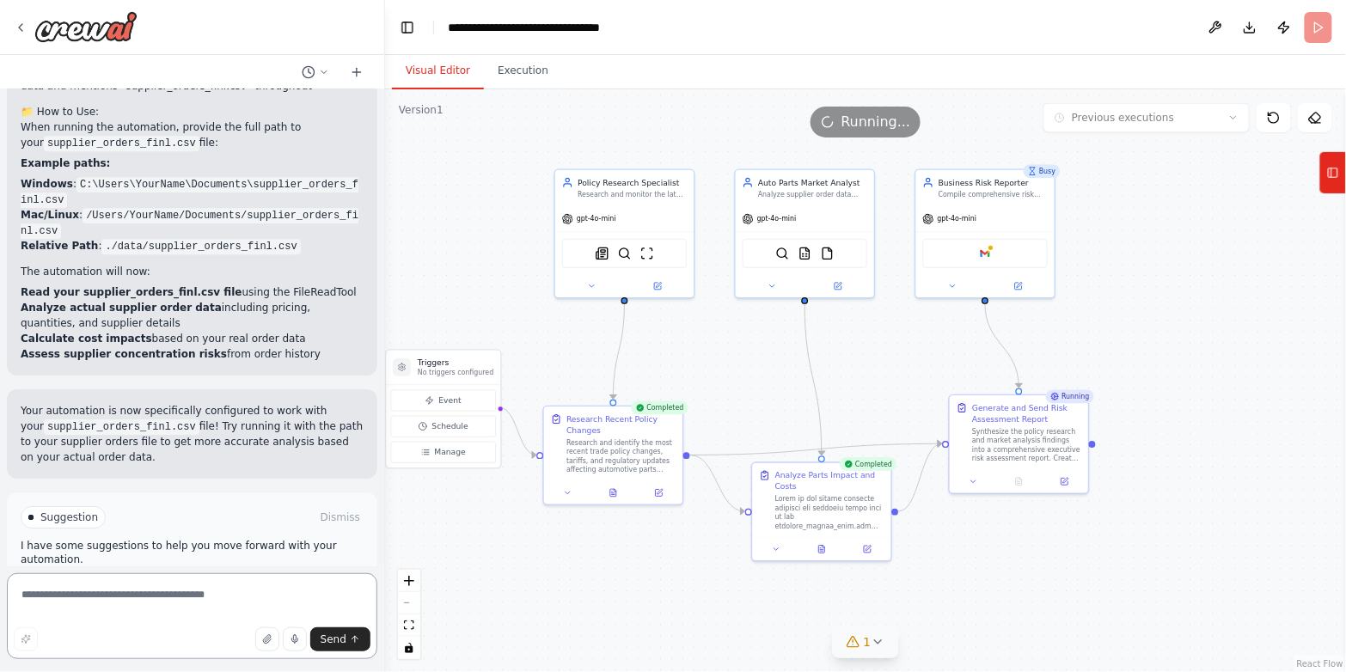
scroll to position [3626, 0]
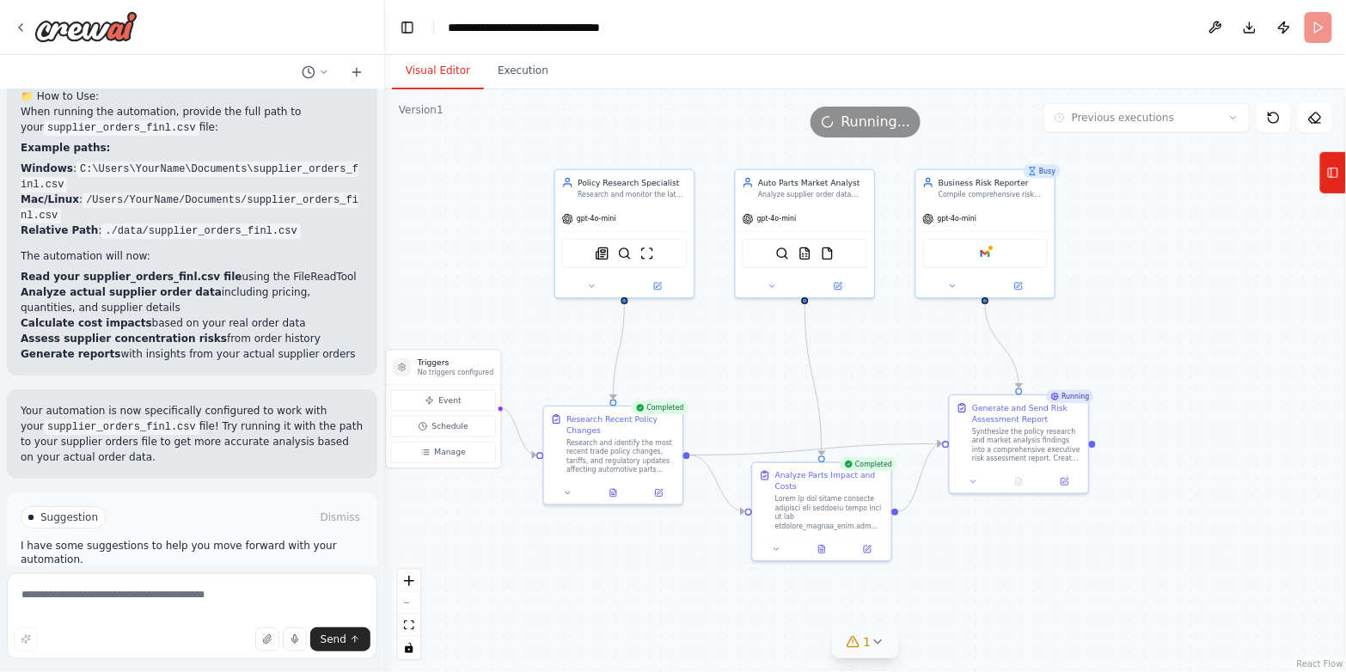
click at [204, 584] on span "Run Automation" at bounding box center [199, 591] width 83 height 14
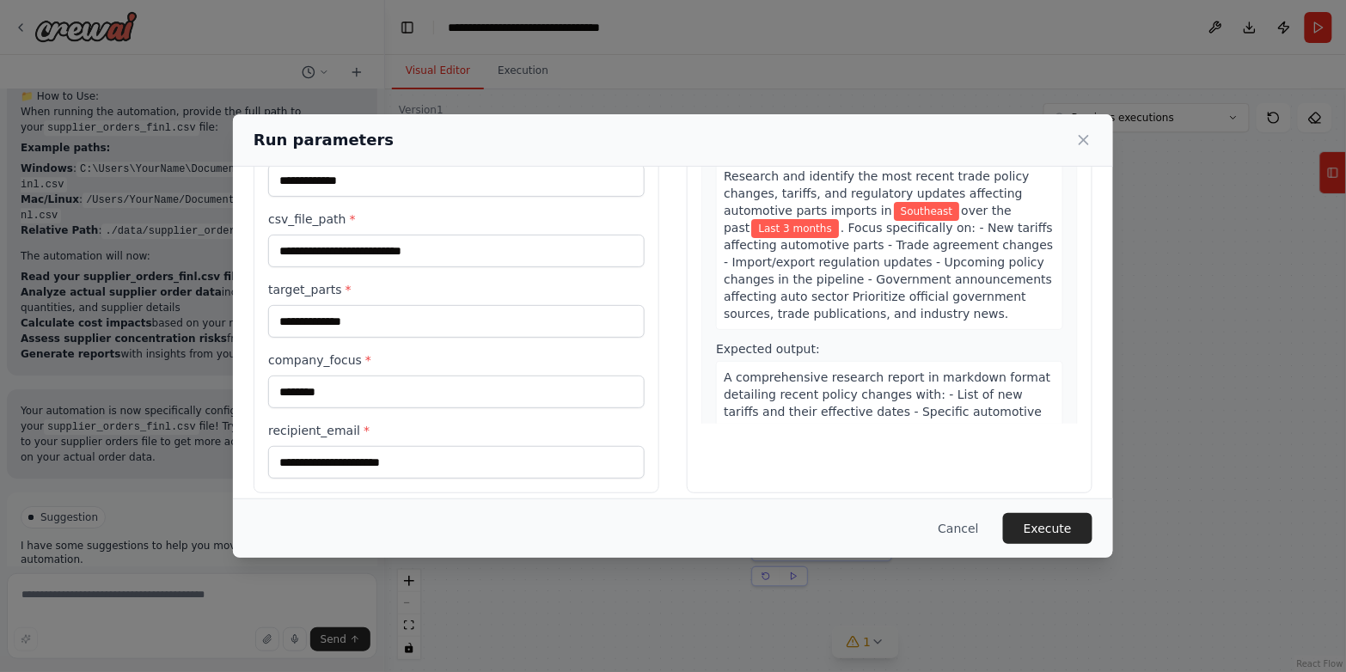
scroll to position [165, 0]
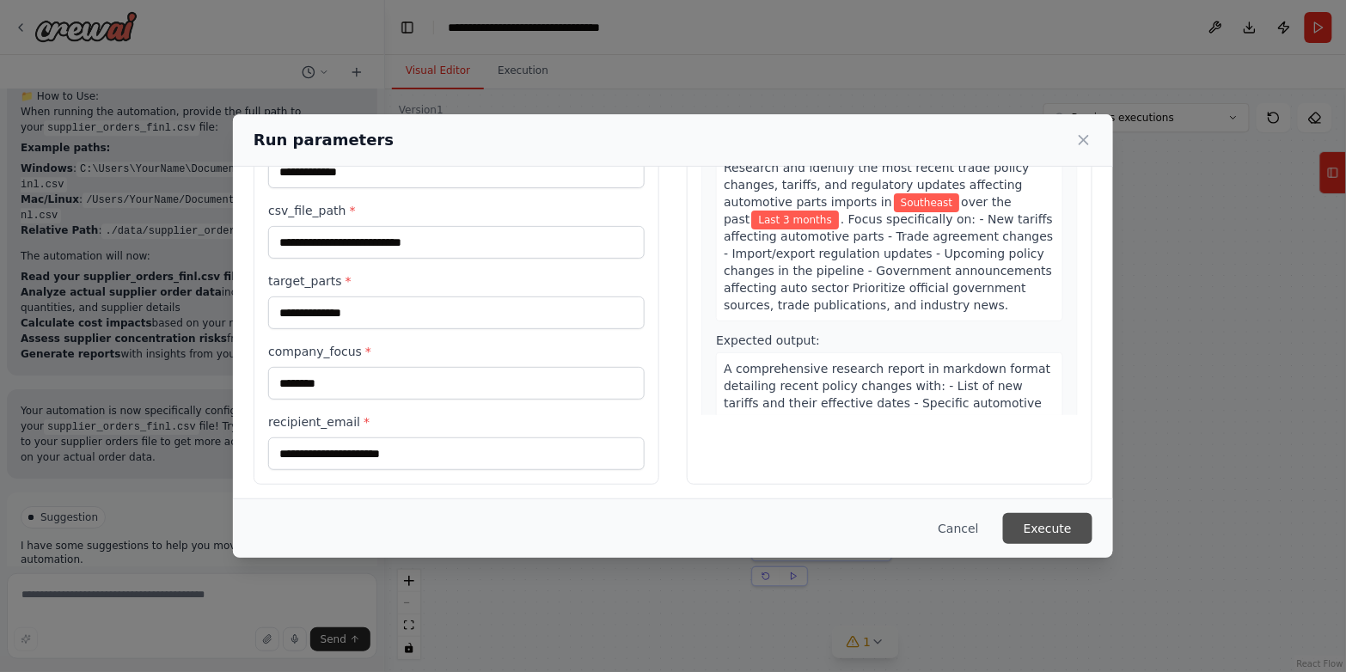
click at [1069, 524] on button "Execute" at bounding box center [1047, 528] width 89 height 31
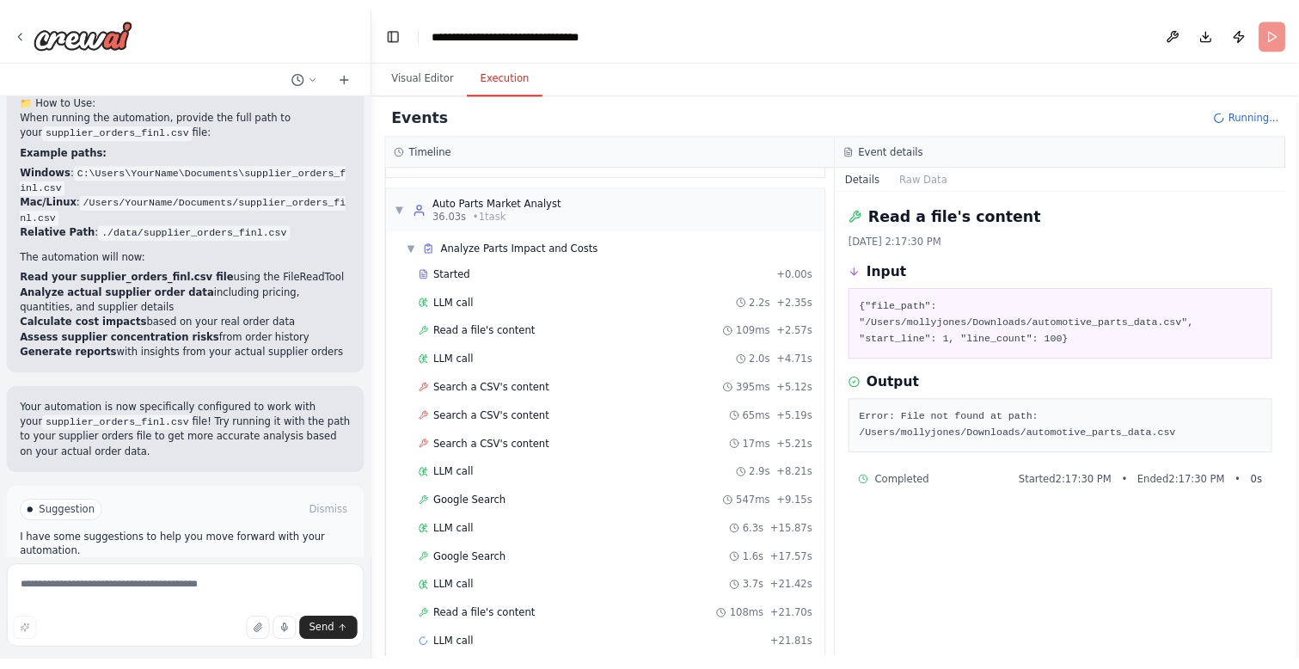
scroll to position [402, 0]
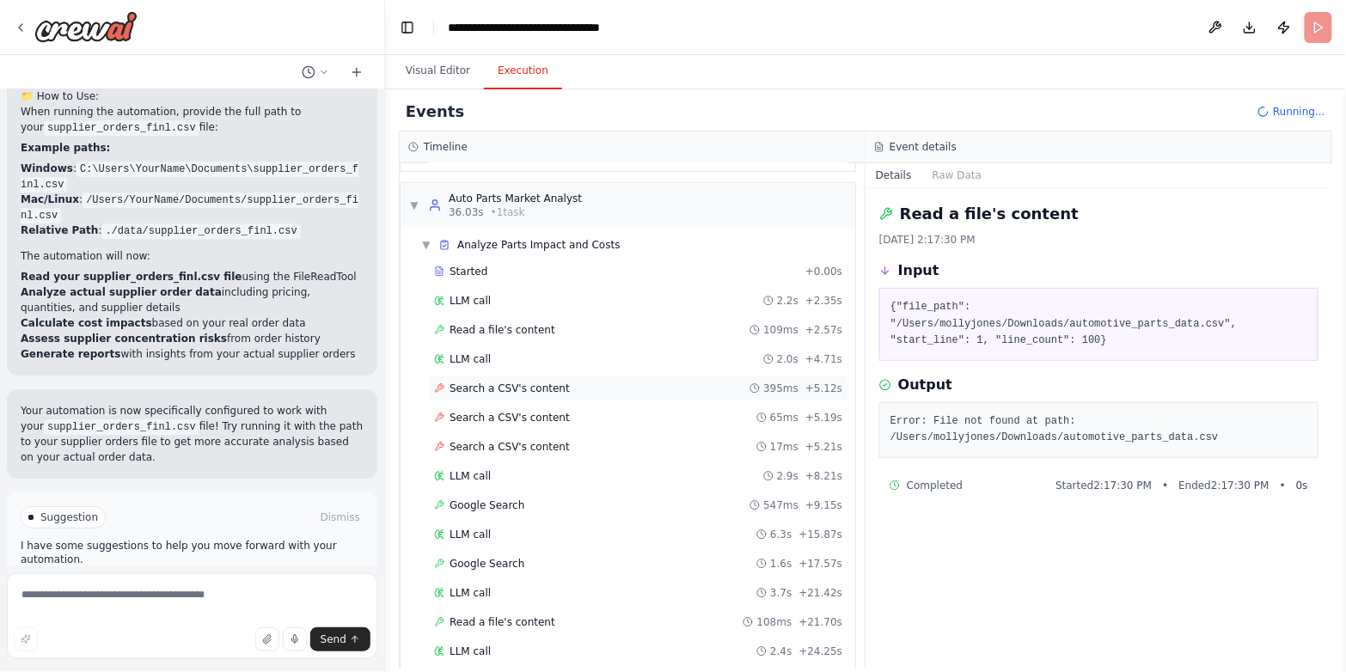
click at [534, 382] on span "Search a CSV's content" at bounding box center [510, 389] width 120 height 14
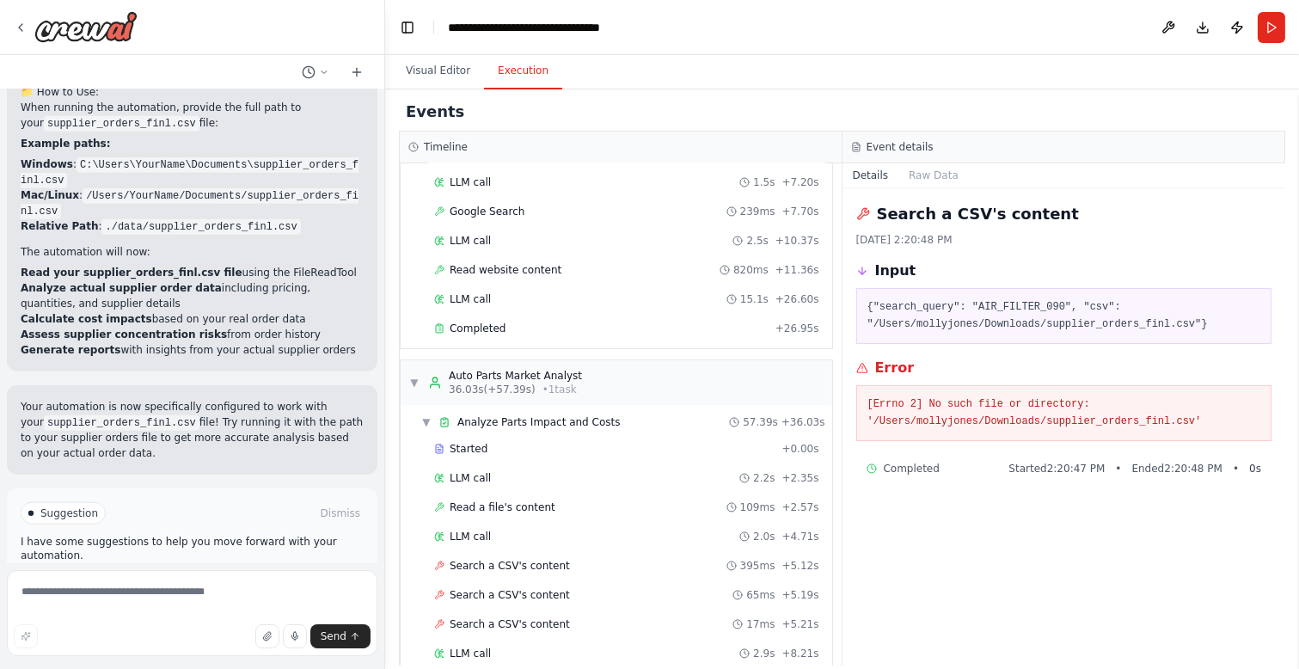
scroll to position [224, 0]
